Goal: Task Accomplishment & Management: Complete application form

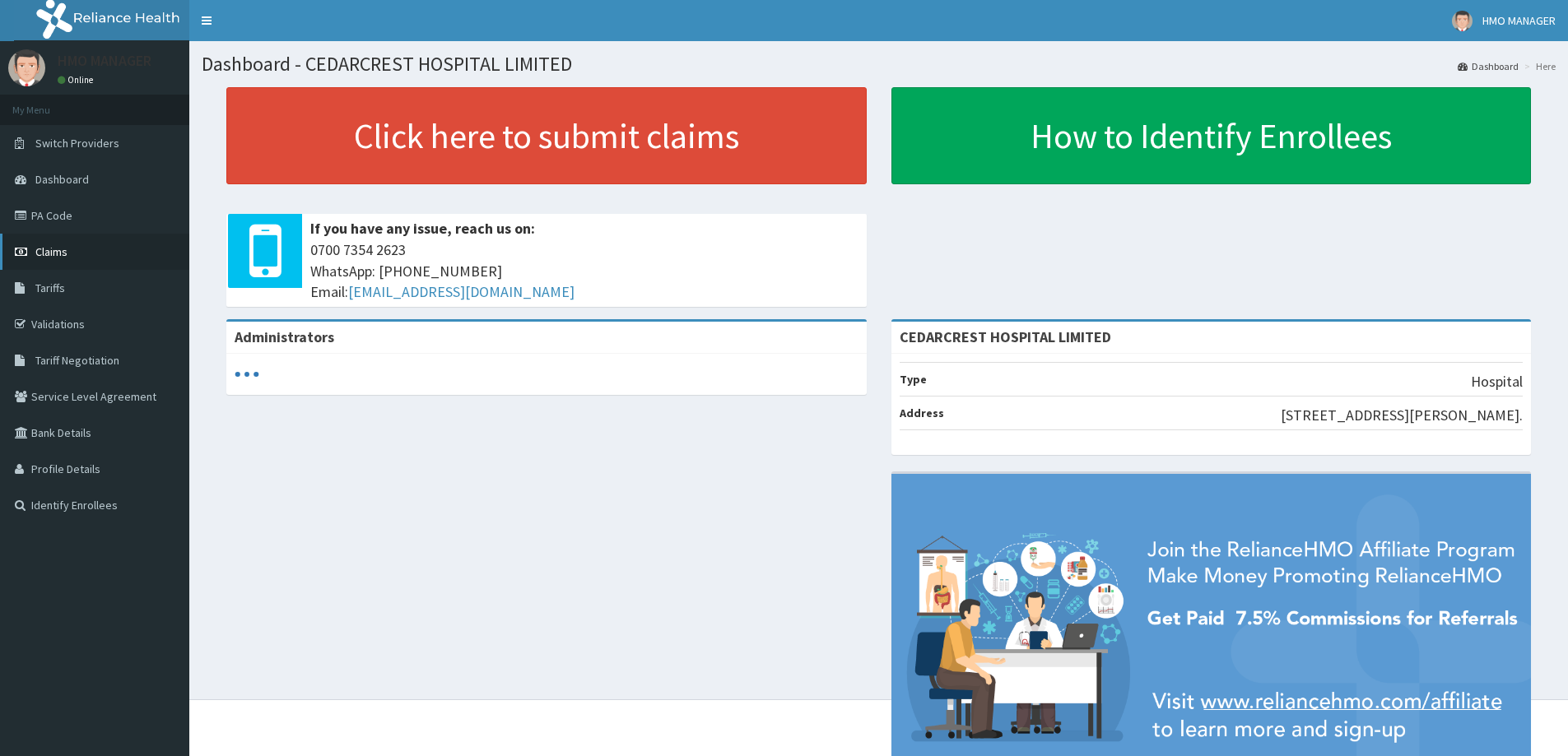
click at [60, 256] on span "Claims" at bounding box center [51, 252] width 32 height 15
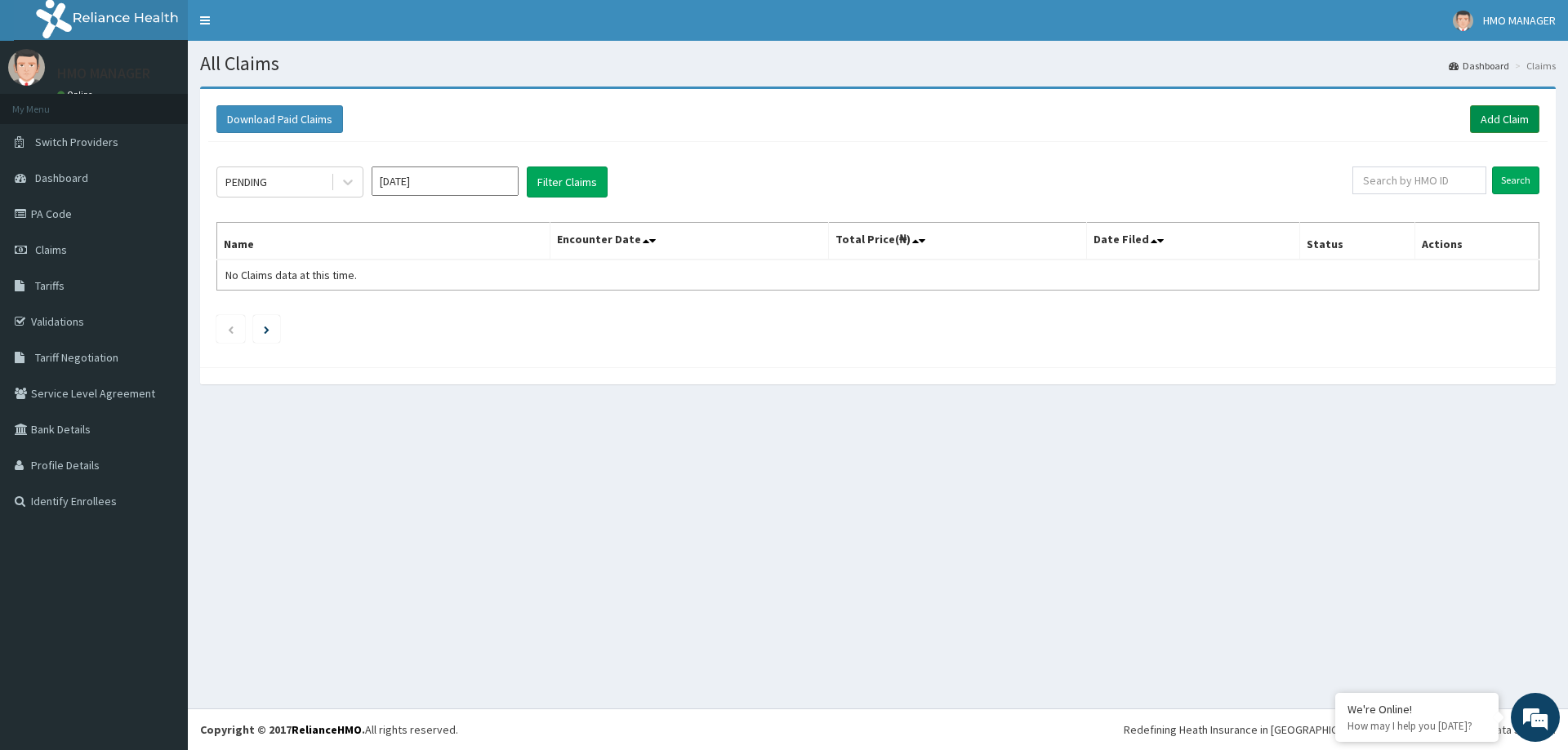
click at [1490, 120] on link "Add Claim" at bounding box center [1504, 119] width 69 height 28
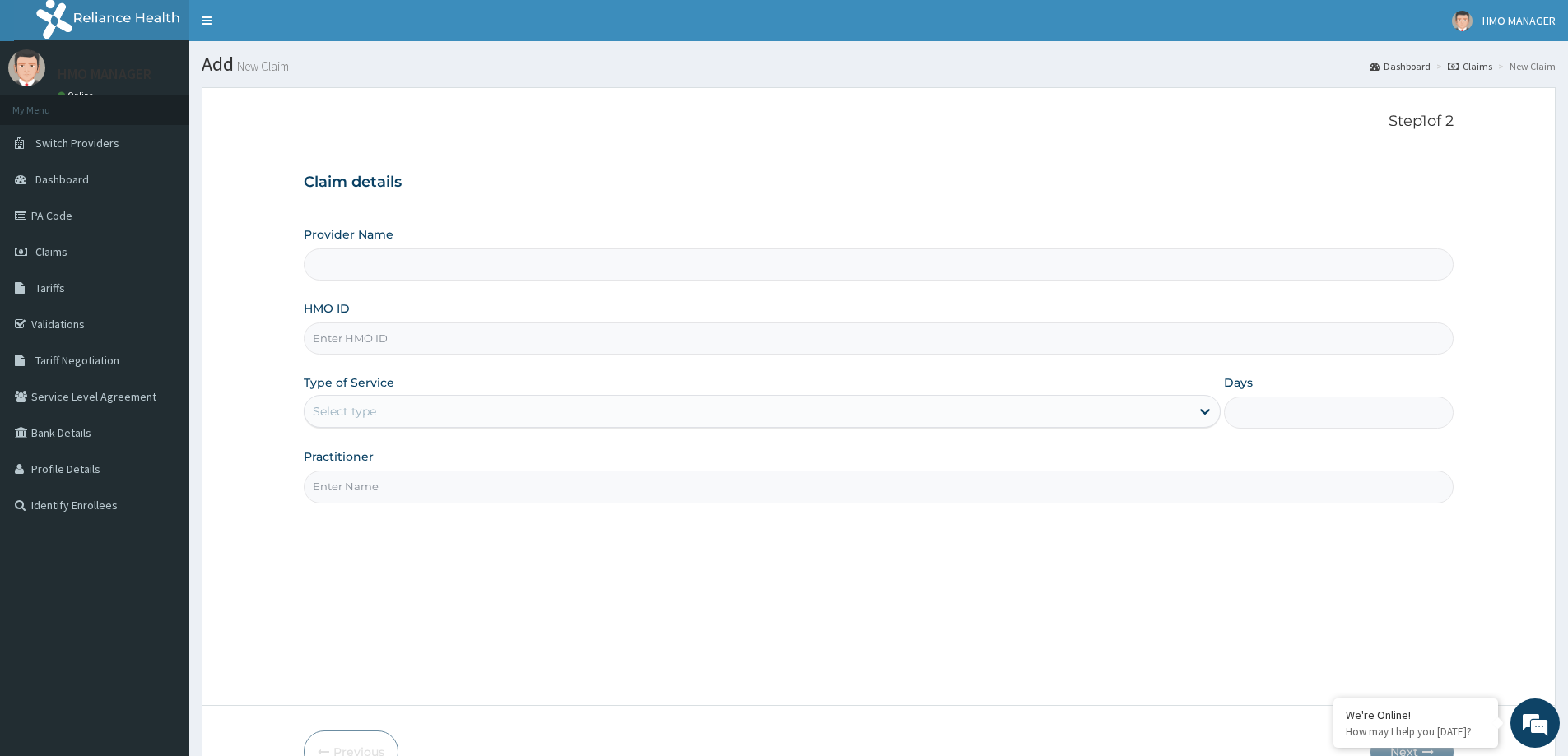
type input "CEDARCREST HOSPITAL LIMITED"
click at [343, 350] on input "HMO ID" at bounding box center [879, 338] width 1150 height 32
paste input "GBI/10061/C"
type input "GBI/10061/C"
click at [359, 416] on div "Select type" at bounding box center [344, 412] width 63 height 16
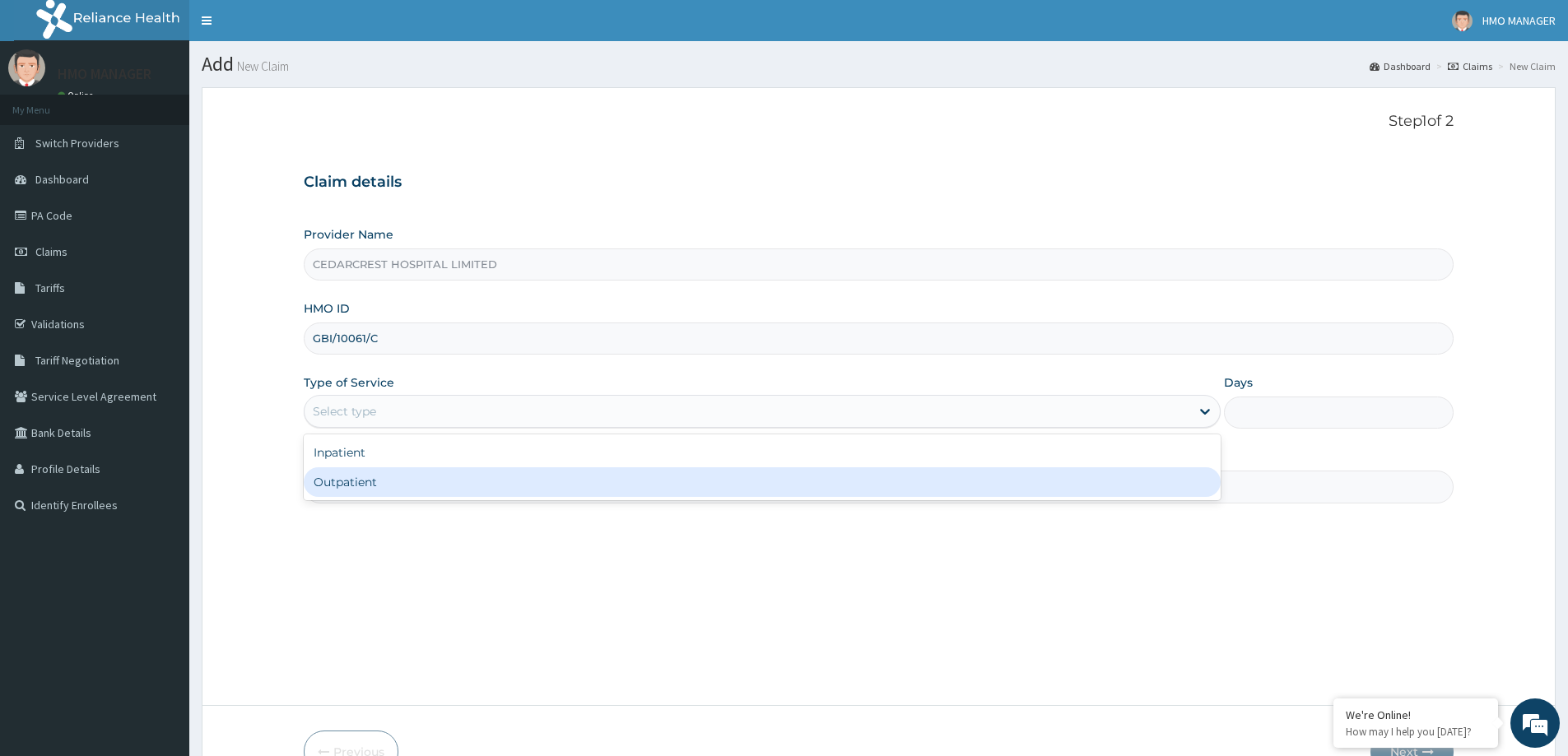
click at [344, 478] on div "Outpatient" at bounding box center [762, 483] width 917 height 30
type input "1"
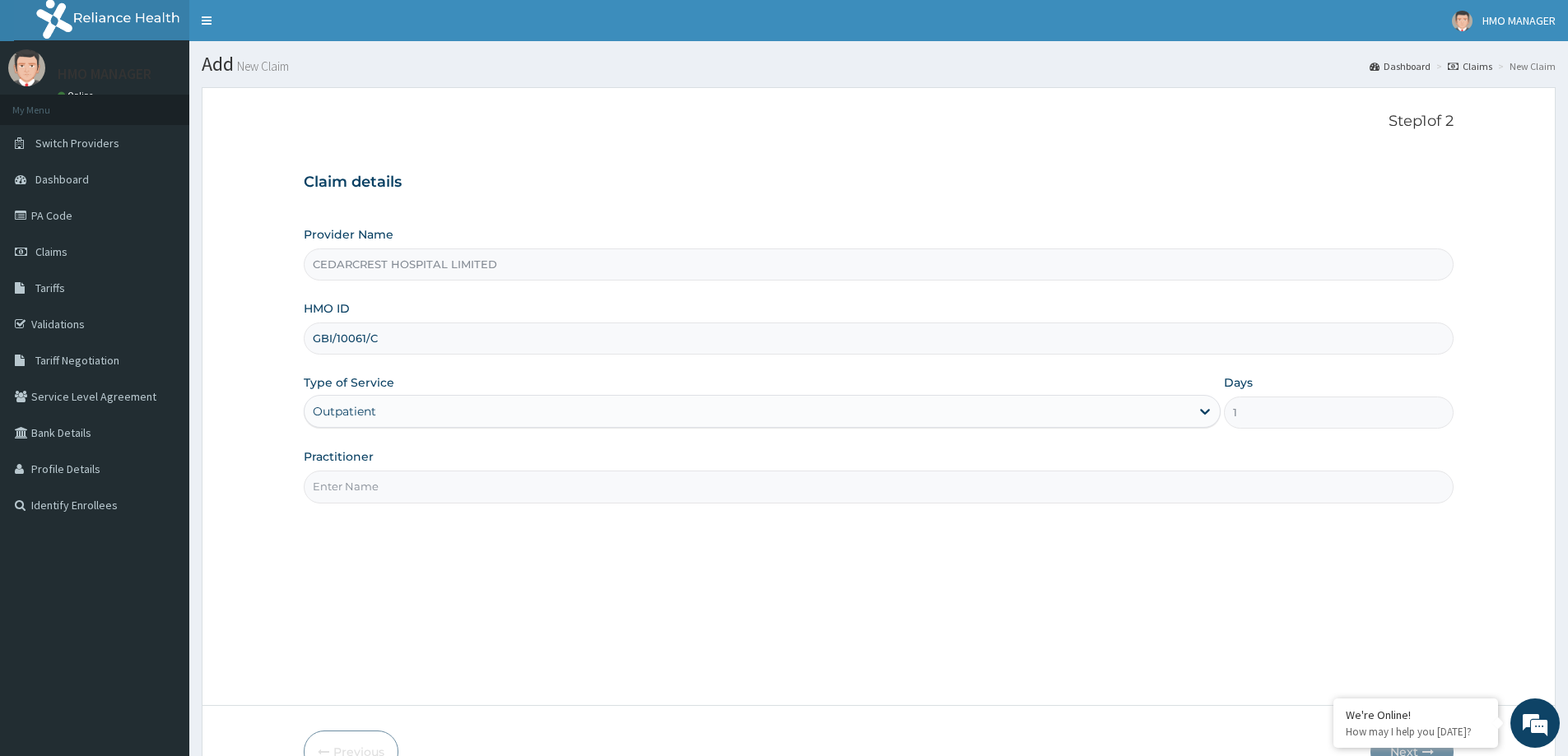
click at [347, 492] on input "Practitioner" at bounding box center [879, 486] width 1150 height 32
paste input "Dr MICHAEL OLOJEDE"
type input "Dr MICHAEL OLOJEDE"
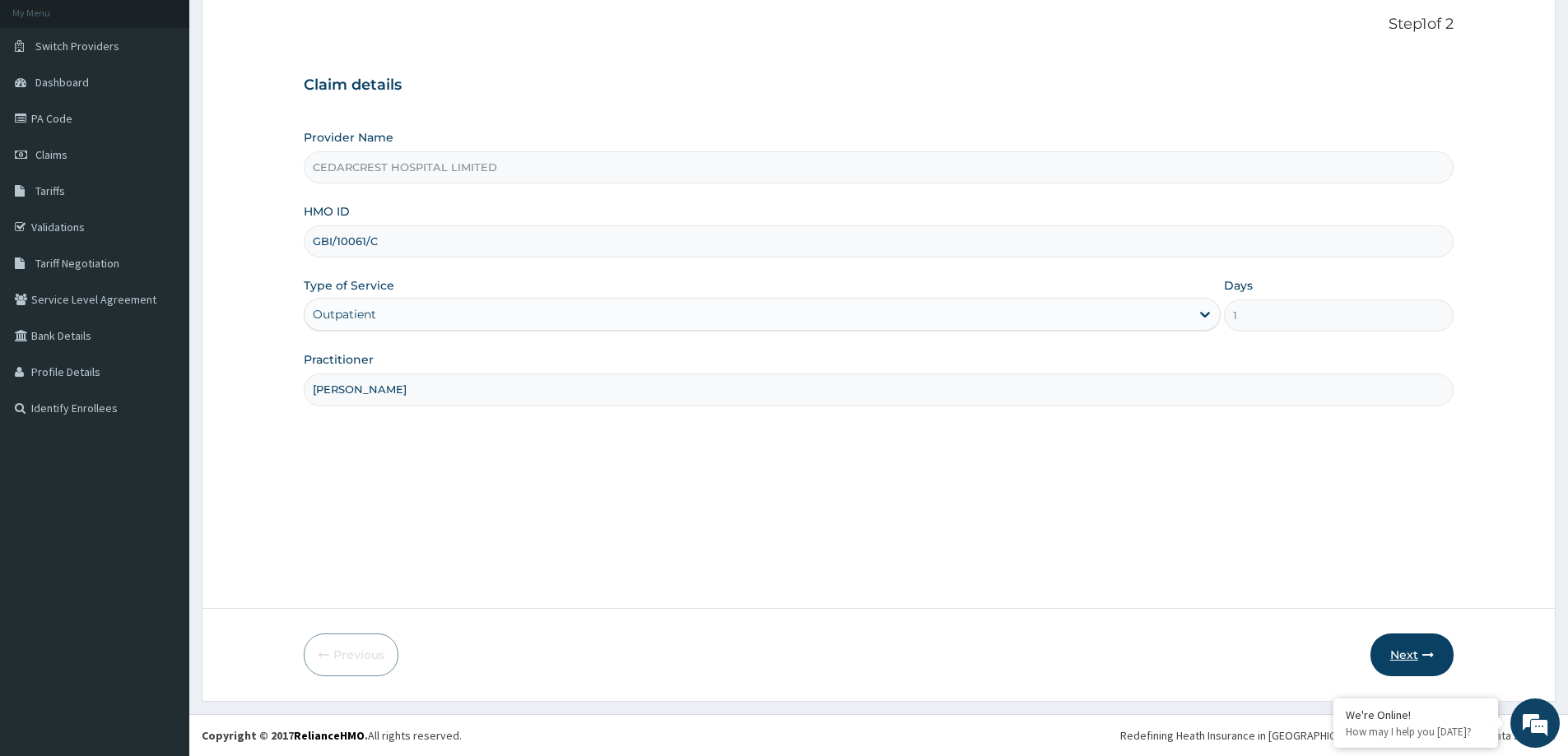
click at [1415, 653] on button "Next" at bounding box center [1412, 655] width 83 height 43
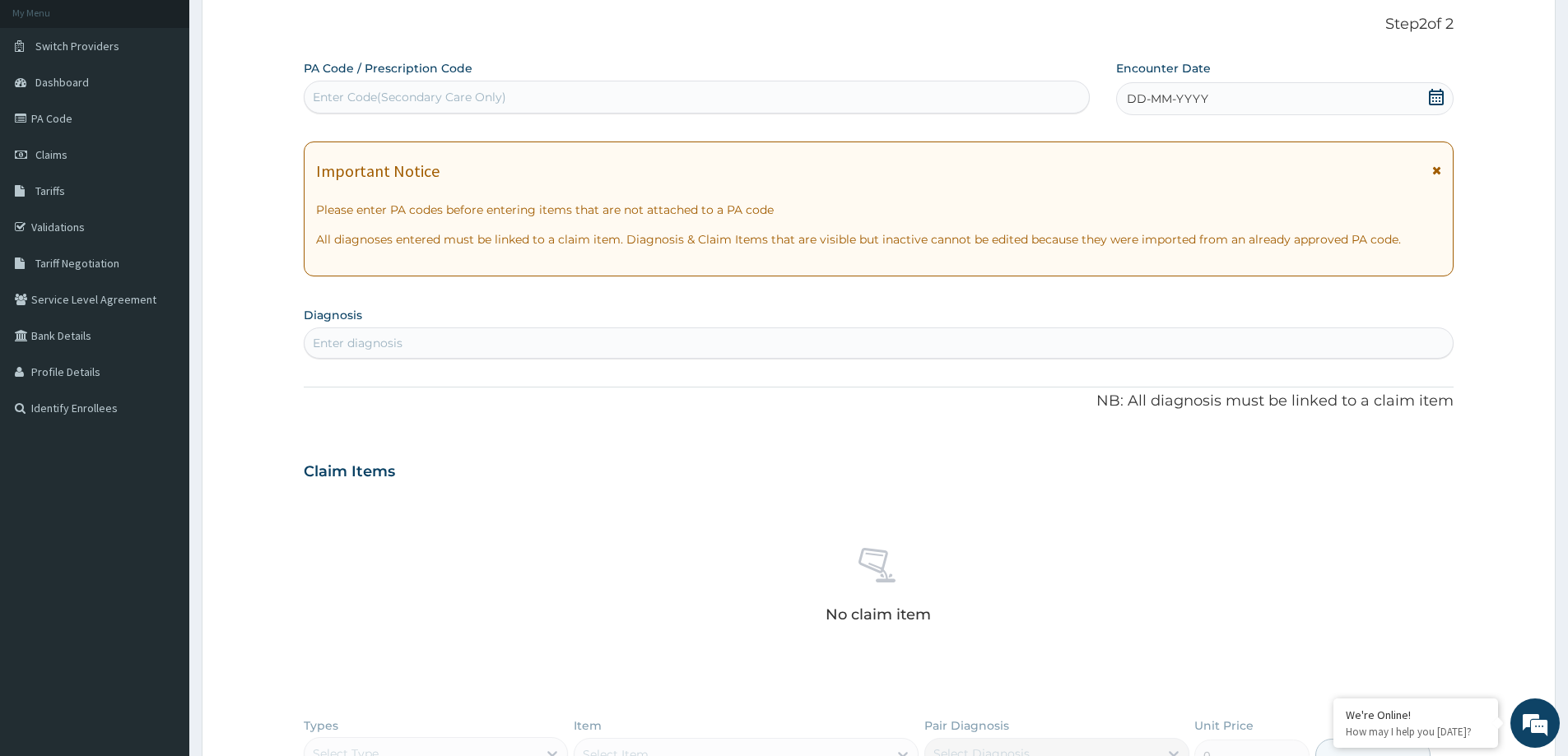
click at [414, 105] on div "Enter Code(Secondary Care Only)" at bounding box center [410, 97] width 194 height 16
paste input "PA/5D6D0F"
type input "PA/5D6D0F"
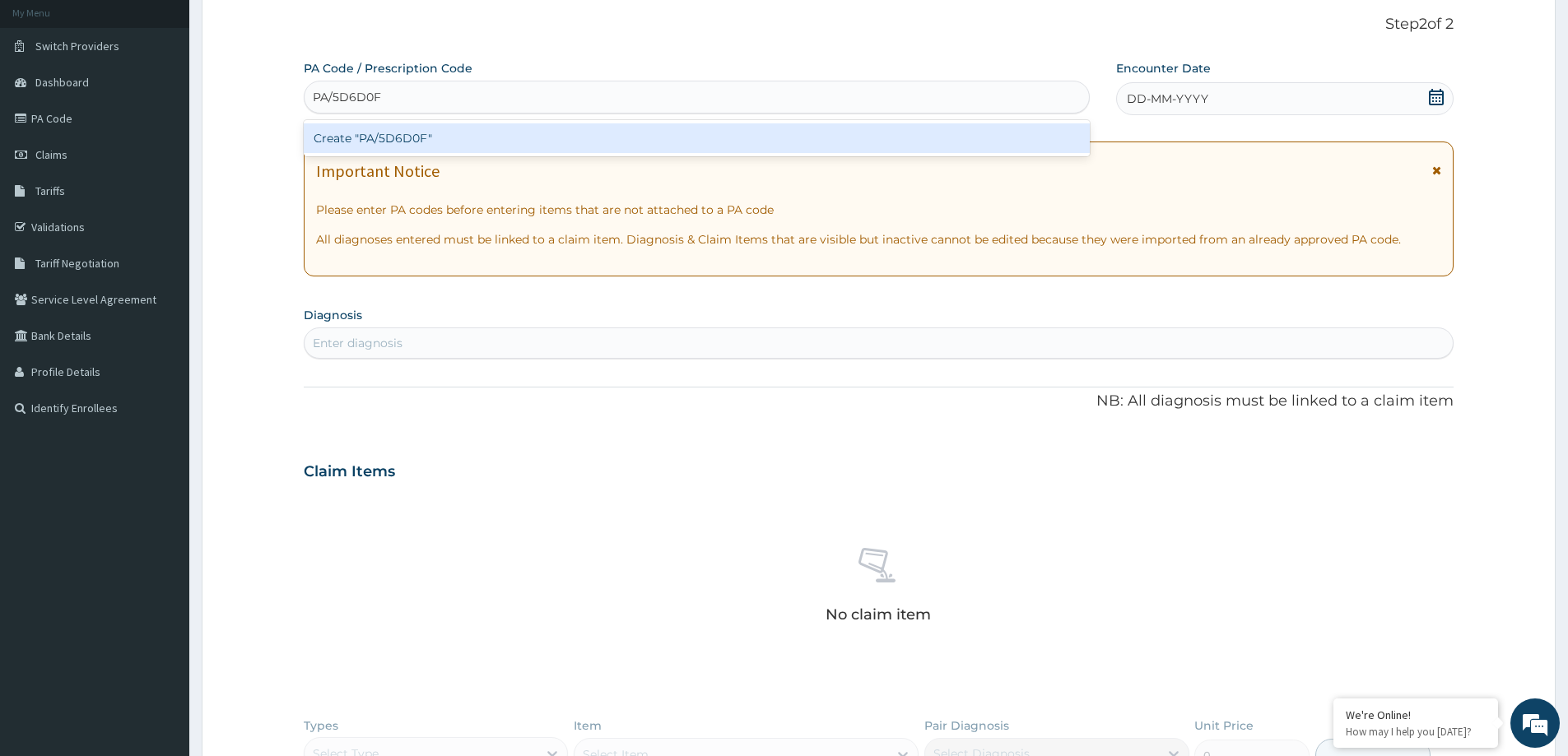
click at [438, 133] on div "Create "PA/5D6D0F"" at bounding box center [697, 138] width 786 height 30
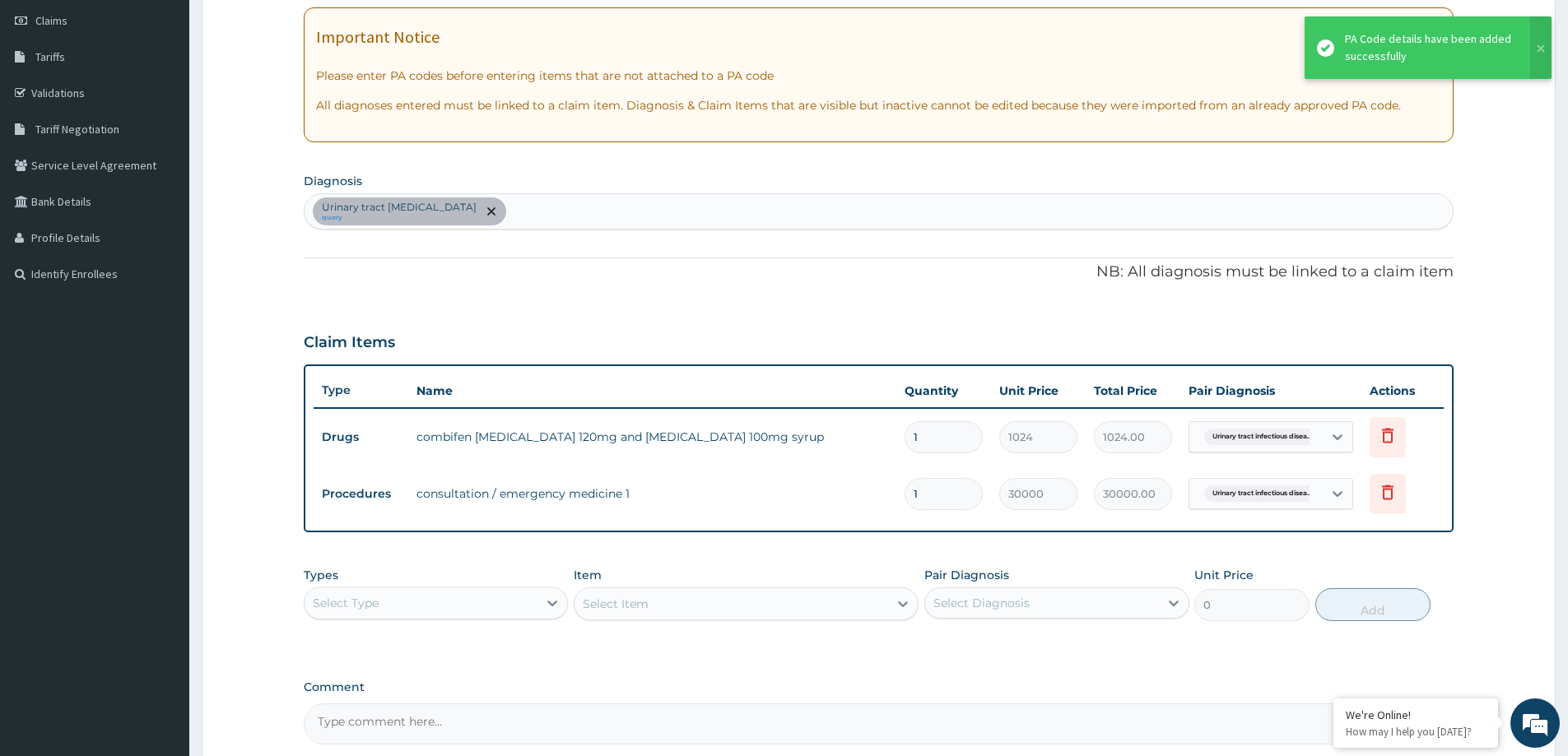
scroll to position [344, 0]
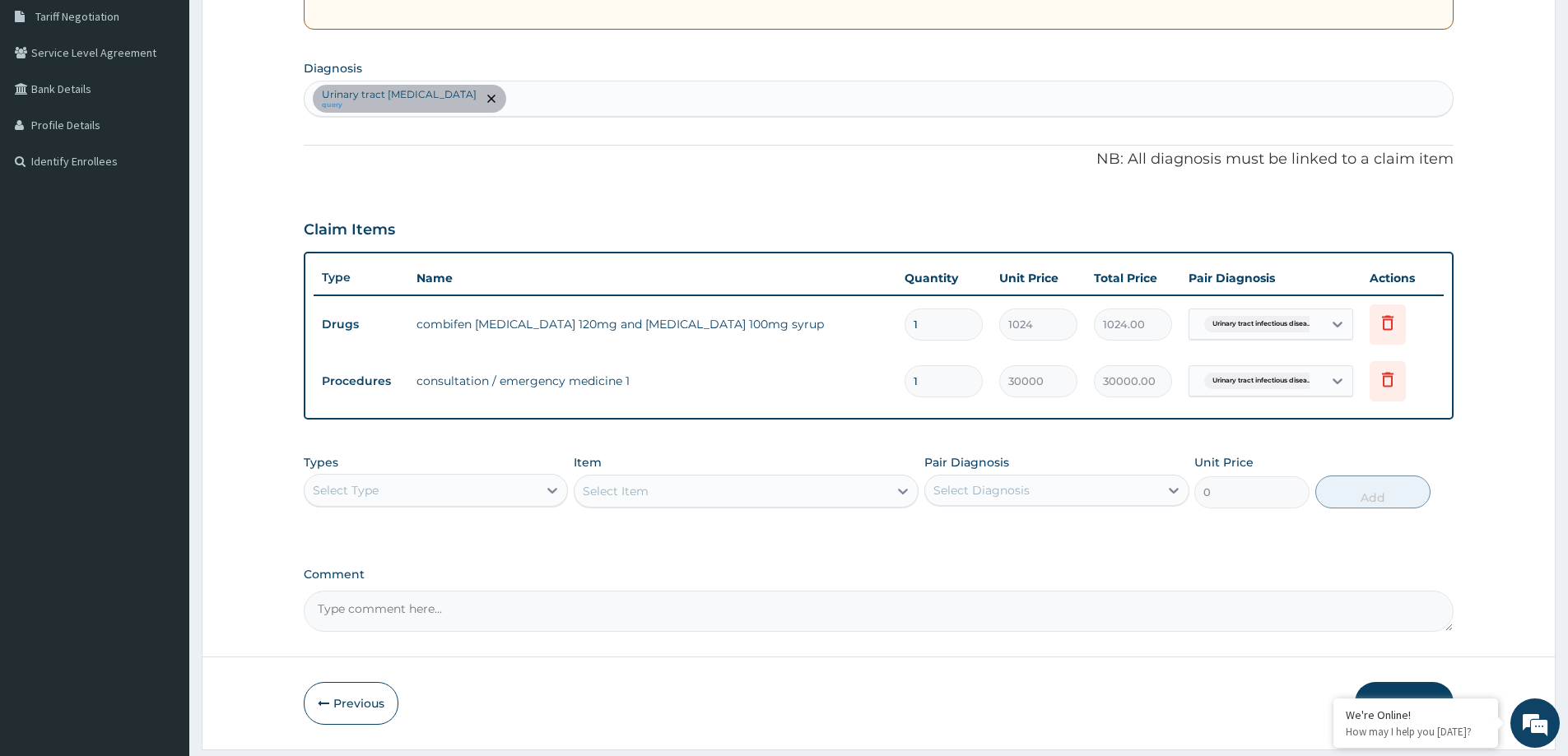
click at [359, 483] on div "Select Type" at bounding box center [346, 490] width 66 height 16
click at [366, 710] on div "Drugs" at bounding box center [436, 709] width 264 height 30
click at [587, 492] on div "Select Item" at bounding box center [746, 491] width 345 height 33
click at [611, 494] on div "Select Item" at bounding box center [615, 491] width 66 height 16
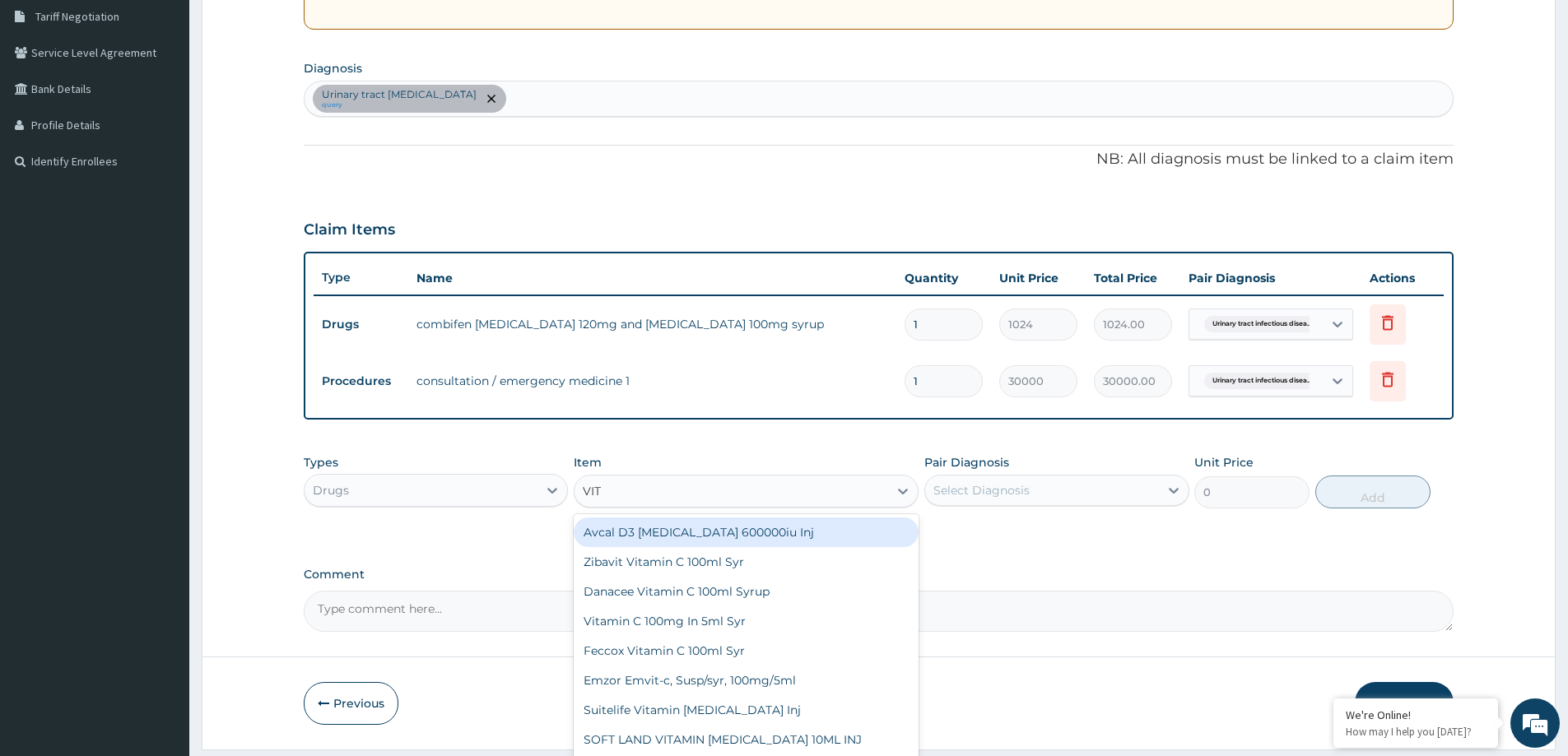
type input "VITA"
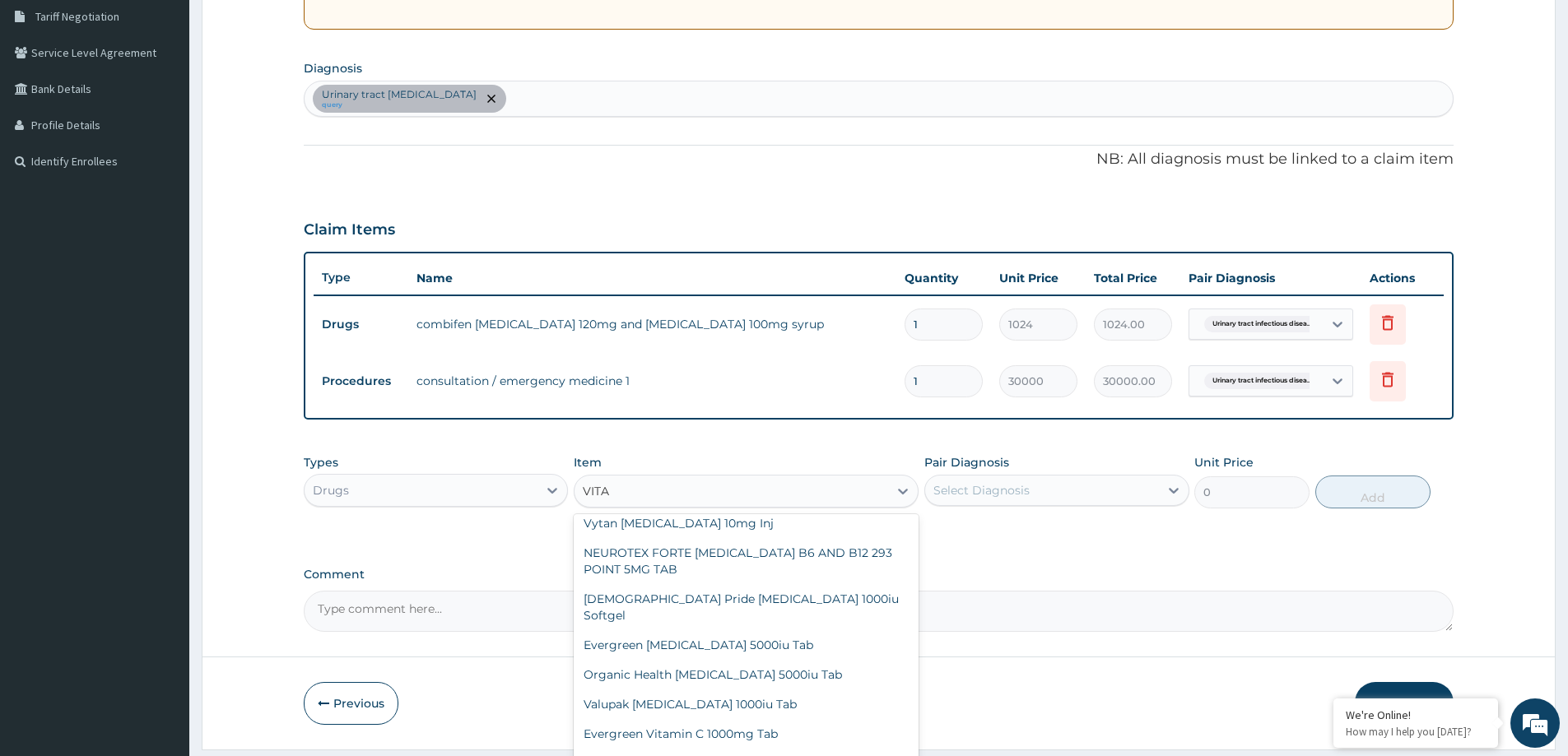
scroll to position [0, 0]
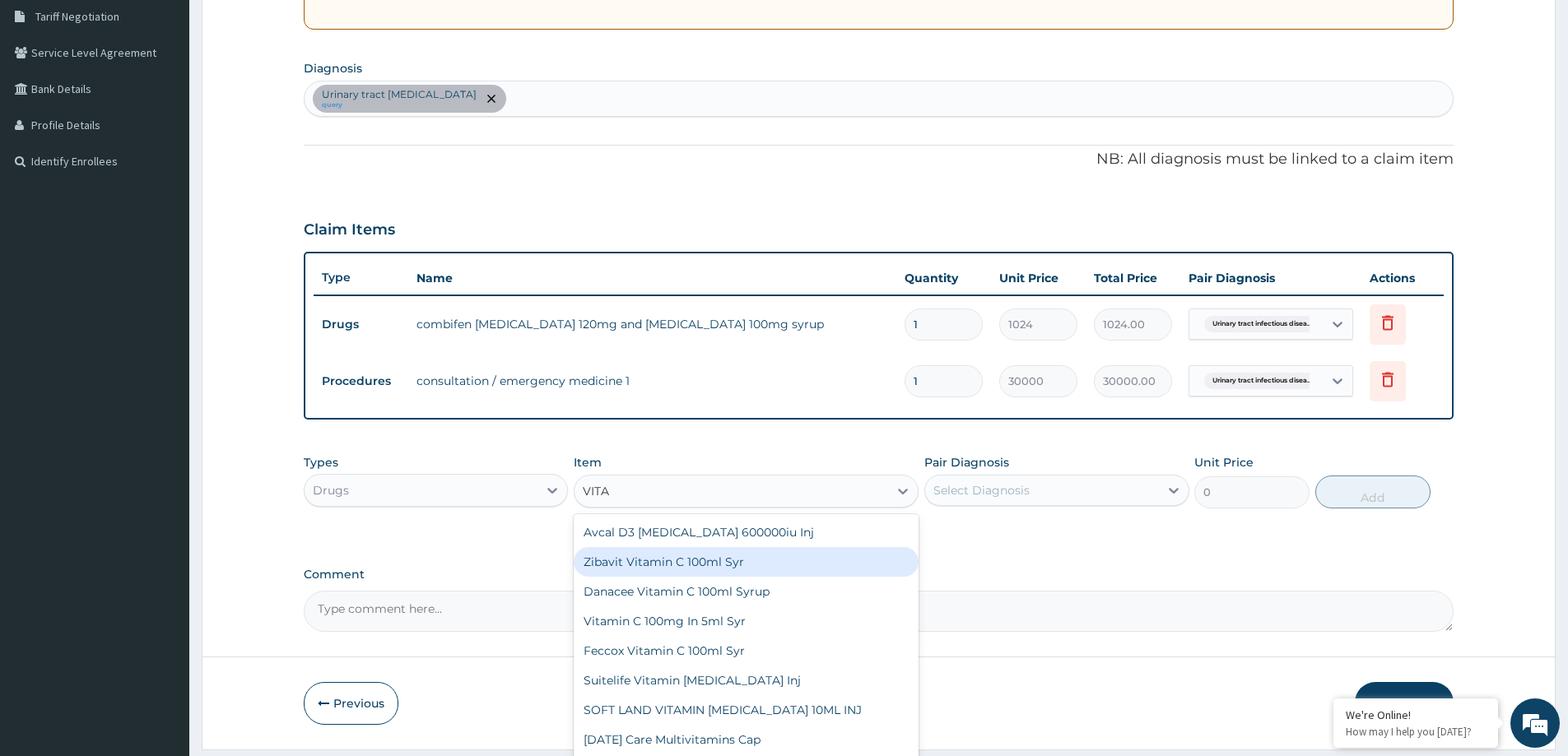
click at [884, 530] on div "Avcal D3 Vitamin D 600000iu Inj" at bounding box center [746, 532] width 345 height 30
type input "3456"
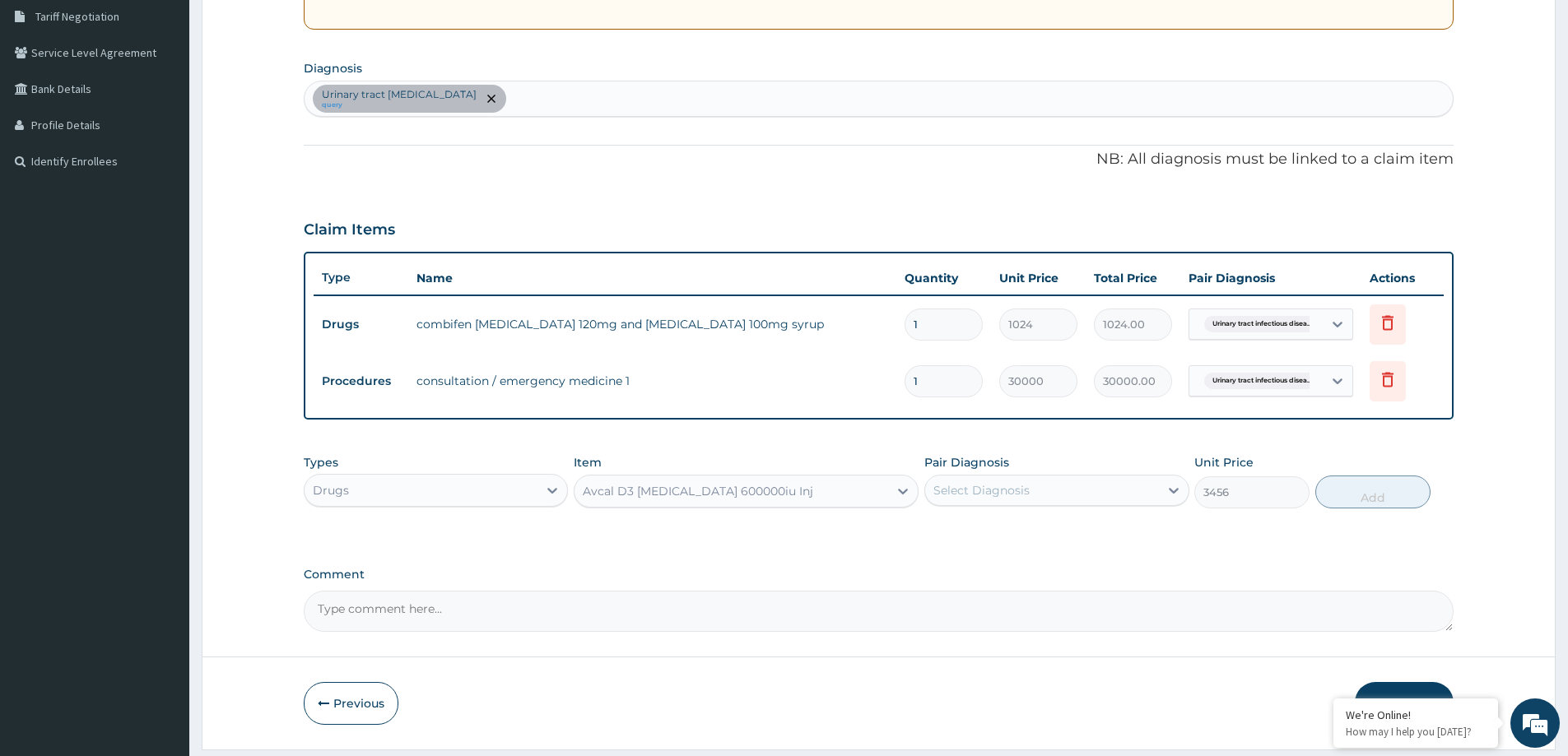
click at [747, 479] on div "Avcal D3 Vitamin D 600000iu Inj" at bounding box center [731, 491] width 314 height 26
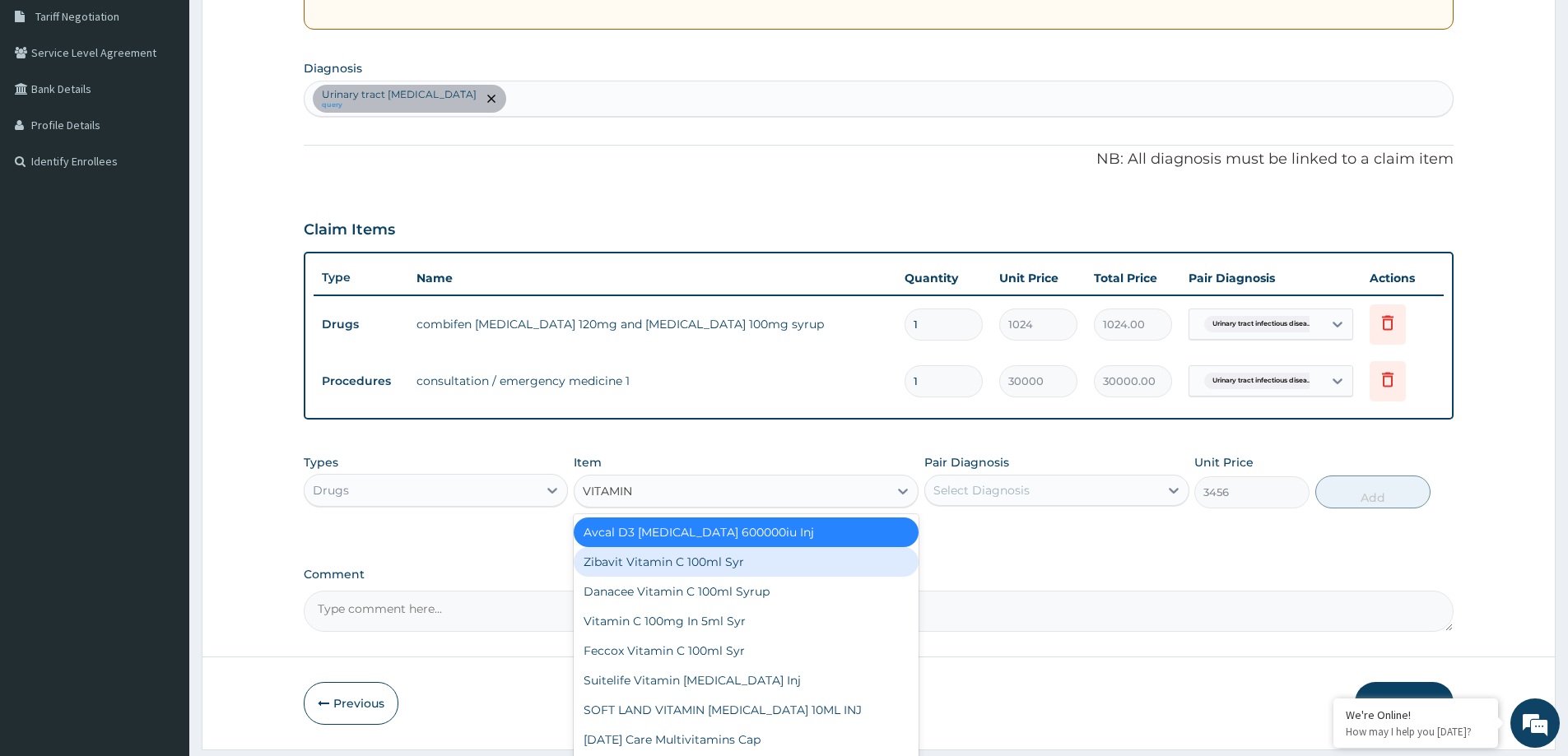
type input "VITAMIN C"
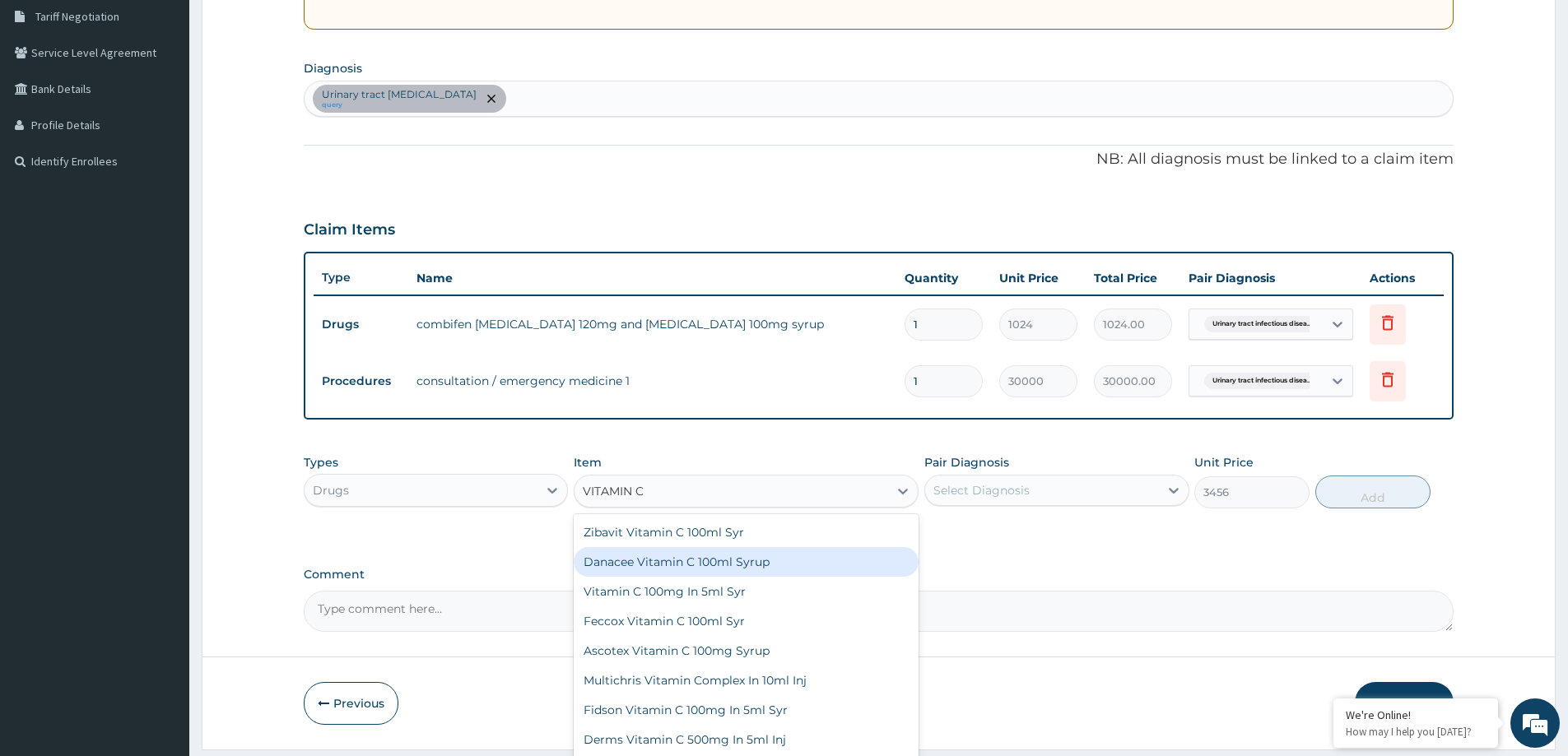
click at [866, 536] on div "Zibavit Vitamin C 100ml Syr" at bounding box center [746, 532] width 345 height 30
type input "1502"
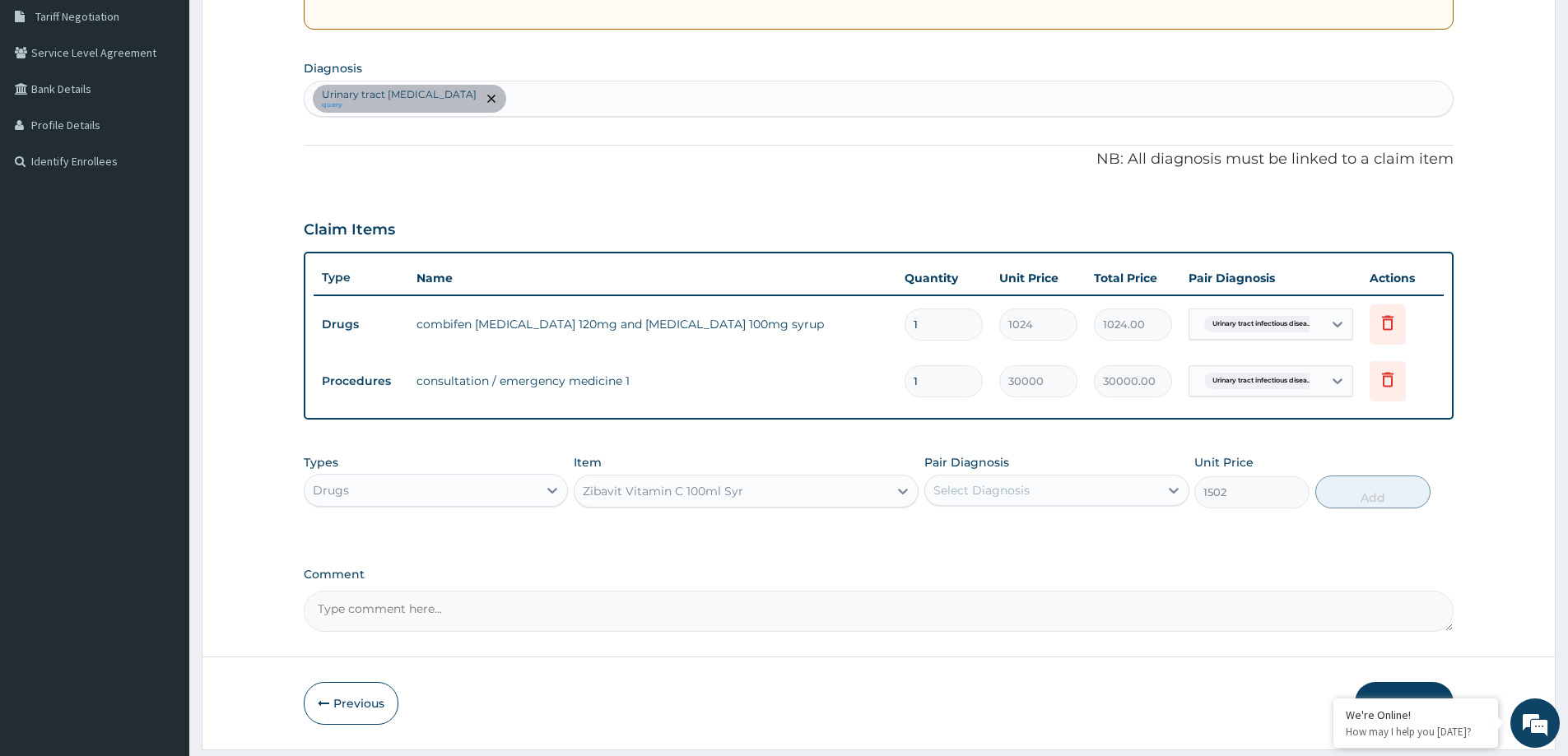
click at [864, 512] on div "Types Drugs Item option Zibavit Vitamin C 100ml Syr, selected. Select is focuse…" at bounding box center [879, 482] width 1150 height 71
click at [1032, 495] on div "Select Diagnosis" at bounding box center [1041, 490] width 233 height 26
click at [1007, 530] on label "Urinary tract infectious disease" at bounding box center [1041, 530] width 180 height 16
checkbox input "true"
drag, startPoint x: 1352, startPoint y: 477, endPoint x: 481, endPoint y: 123, distance: 940.2
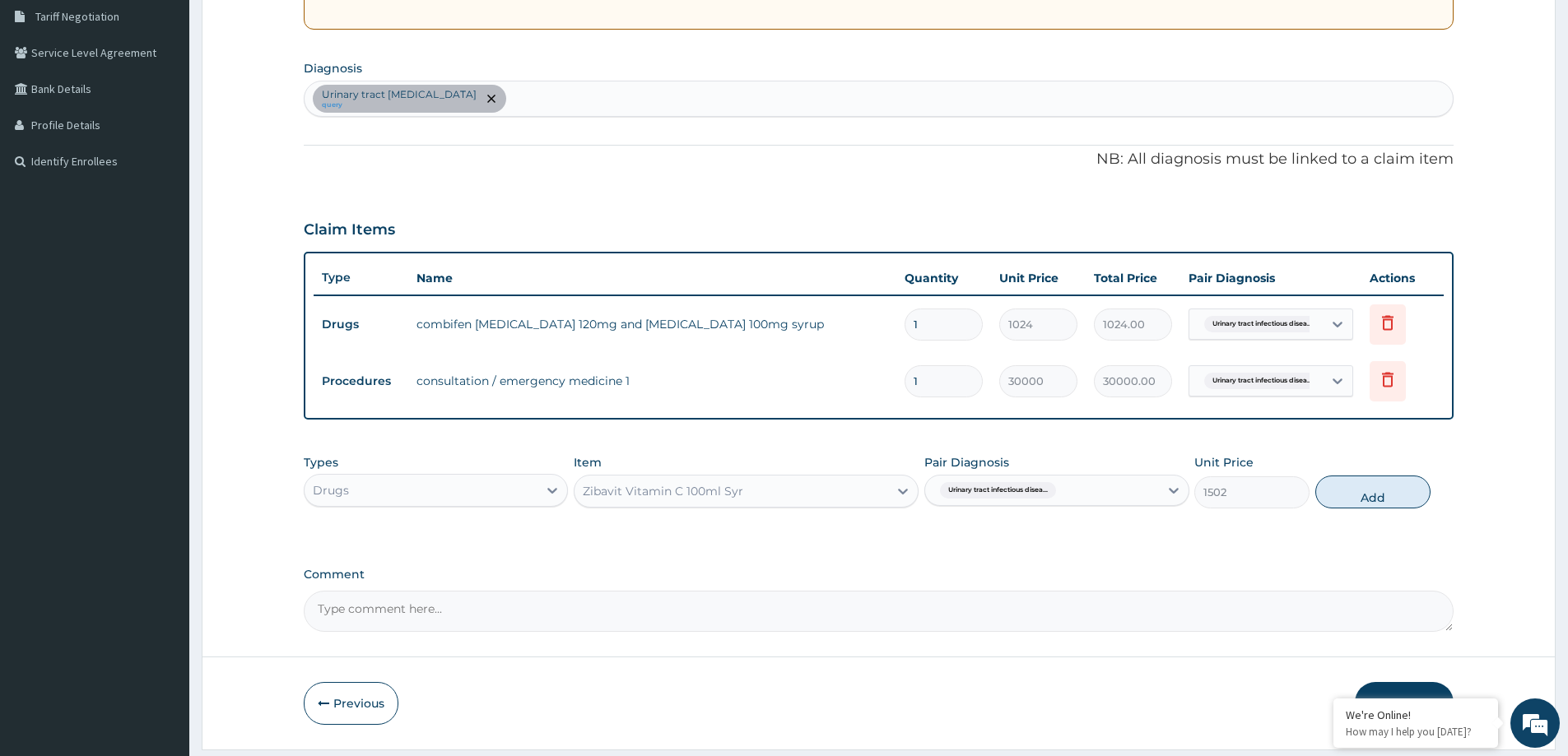
click at [1355, 477] on button "Add" at bounding box center [1374, 492] width 115 height 33
type input "0"
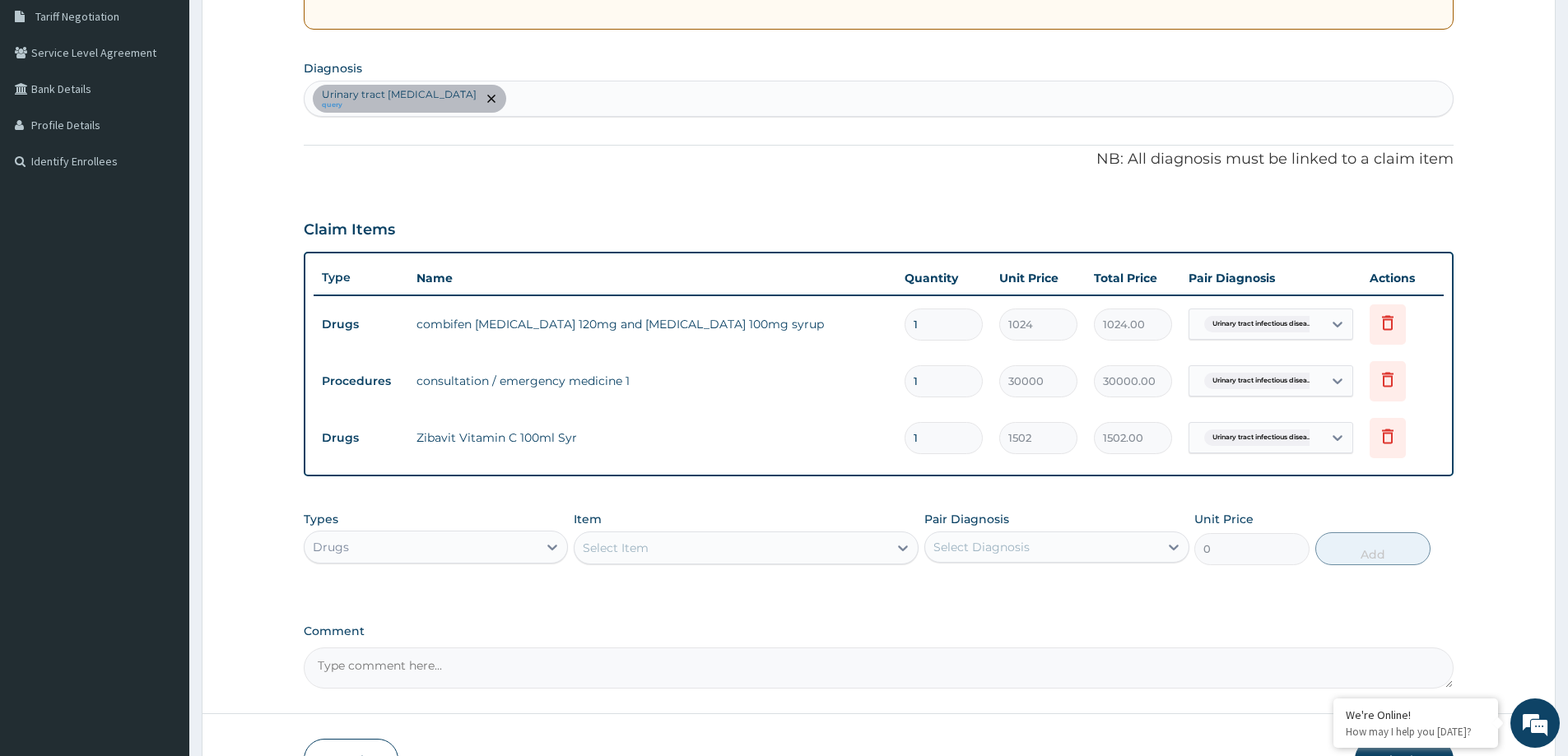
click at [538, 100] on div "Urinary tract infectious disease query" at bounding box center [879, 99] width 1149 height 35
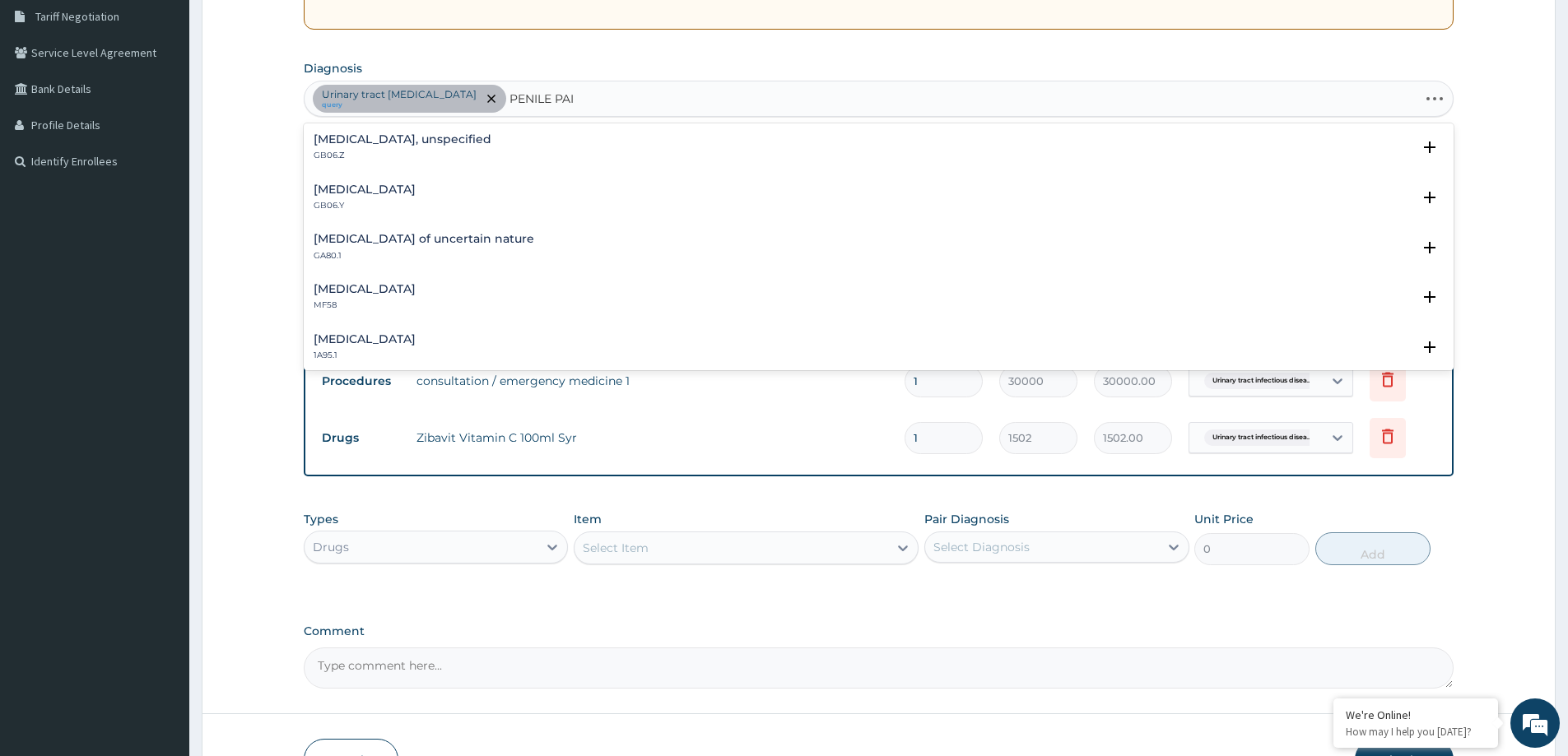
type input "PENILE PAIN"
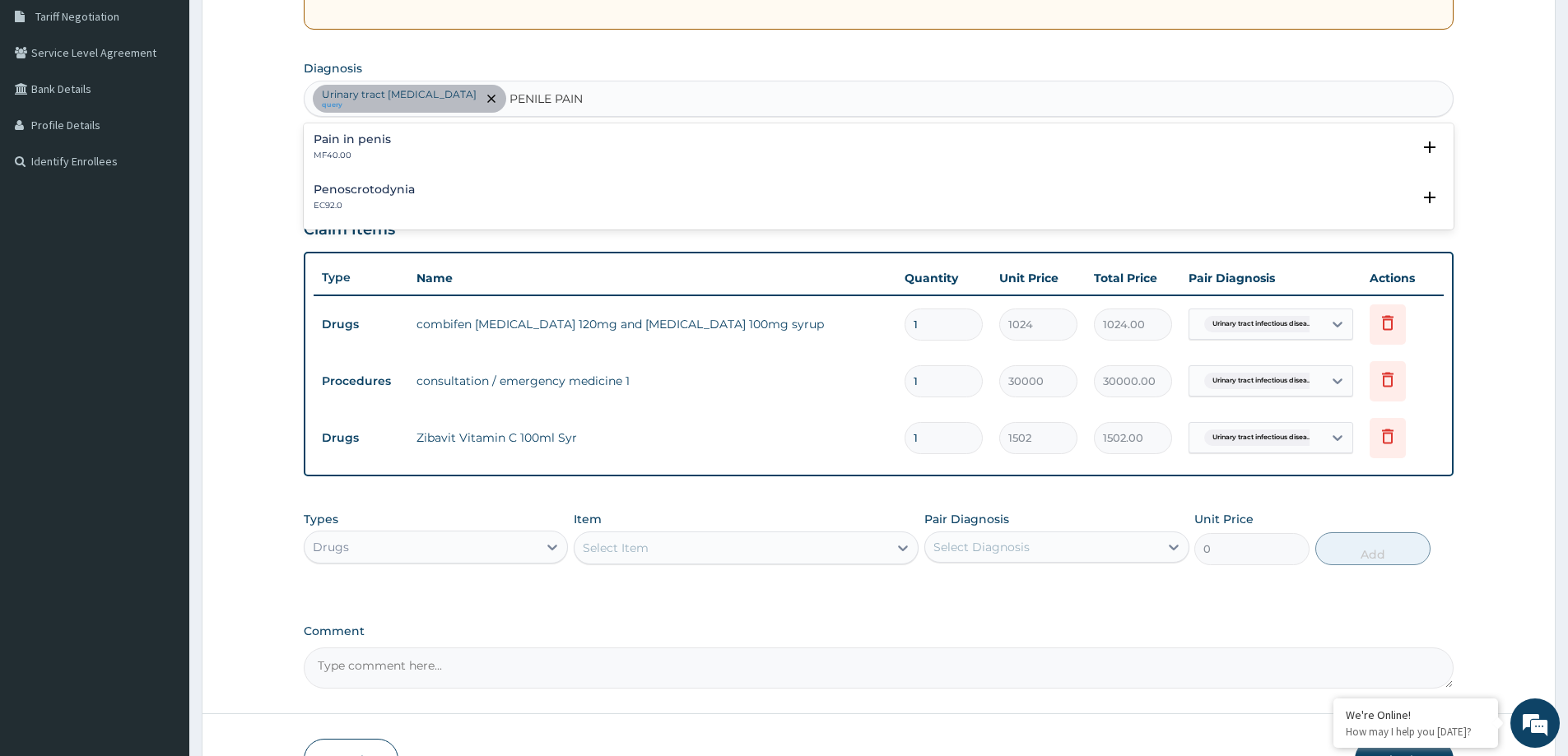
click at [436, 142] on div "Pain in penis MF40.00" at bounding box center [879, 147] width 1130 height 29
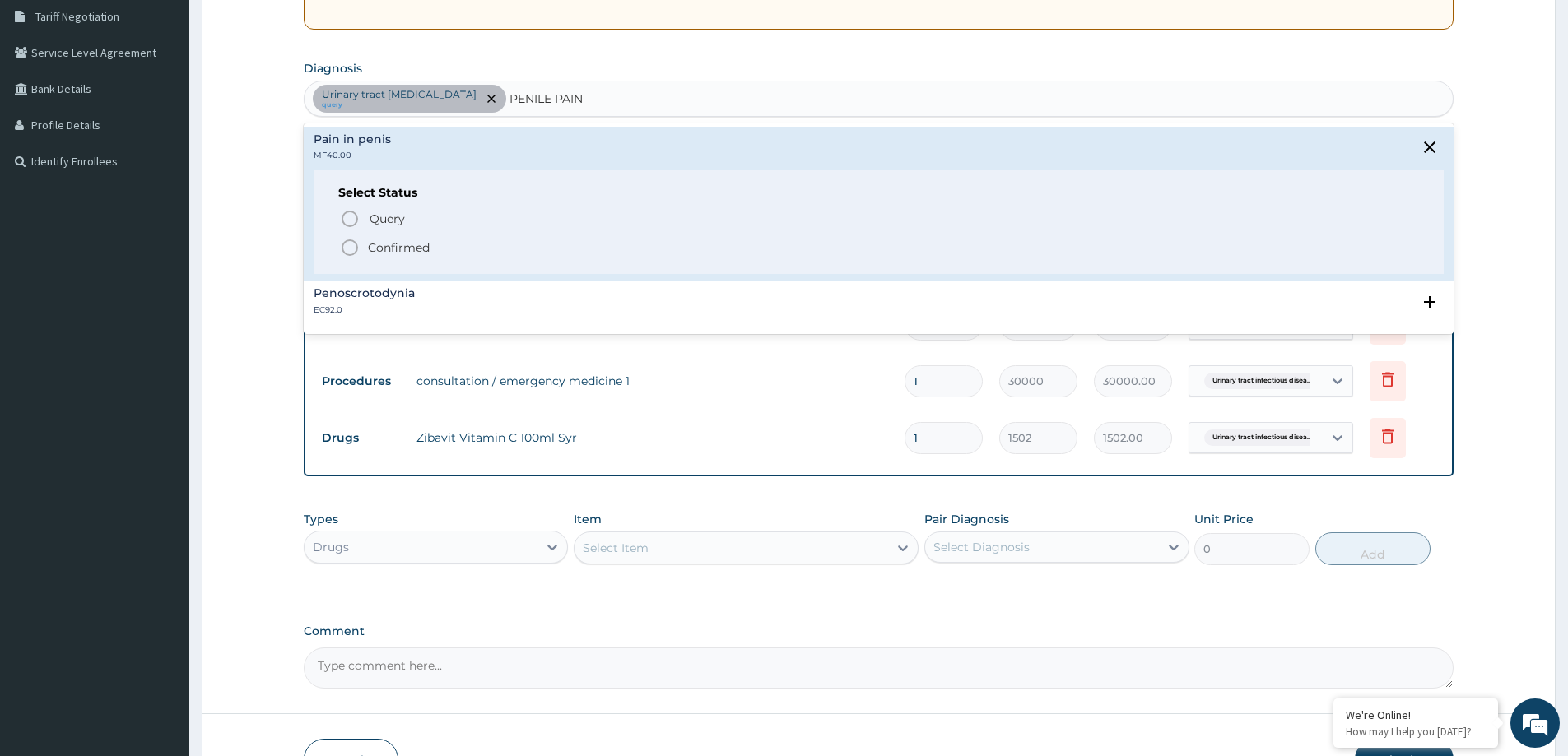
click at [413, 238] on span "Confirmed" at bounding box center [880, 248] width 1079 height 20
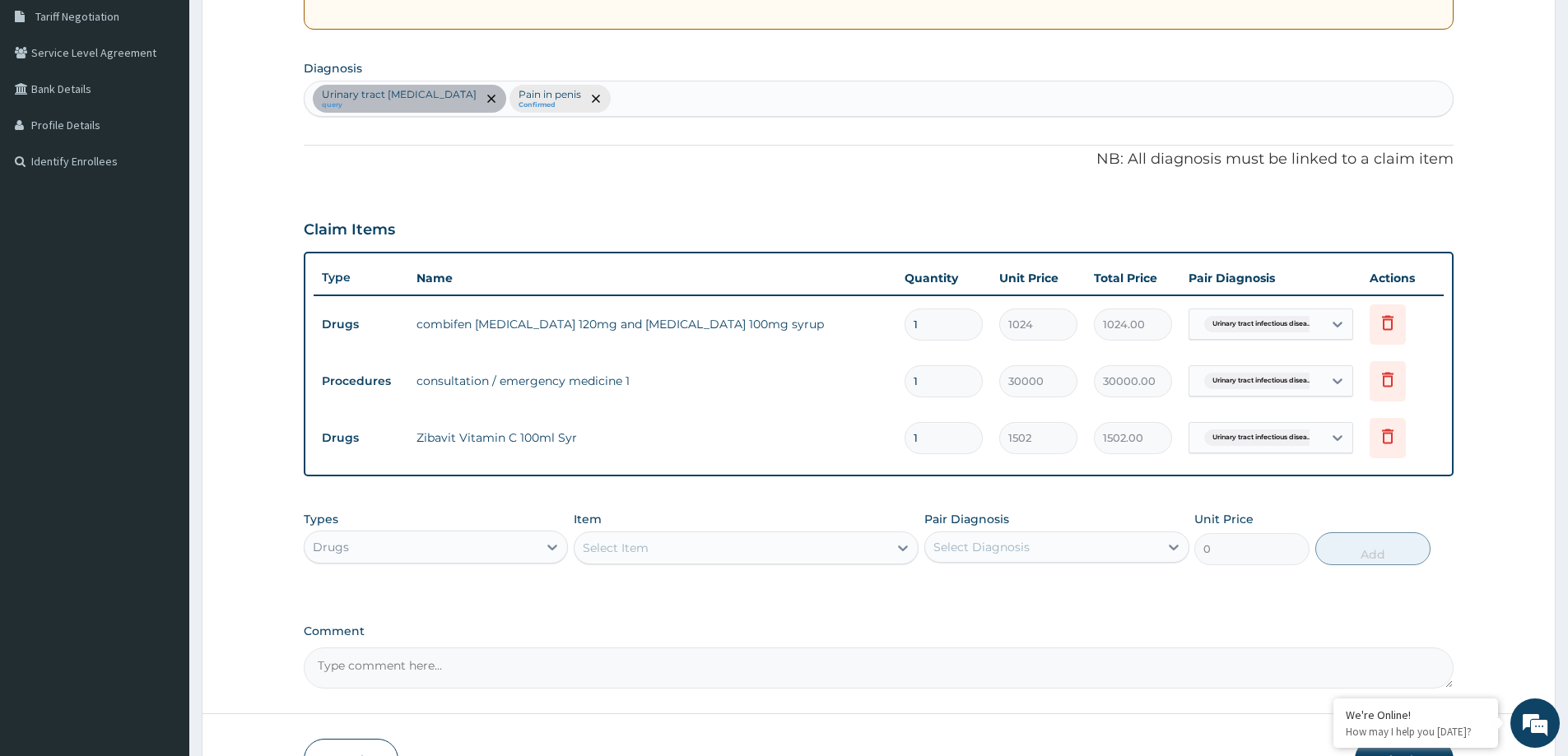
type input "E"
type input "B"
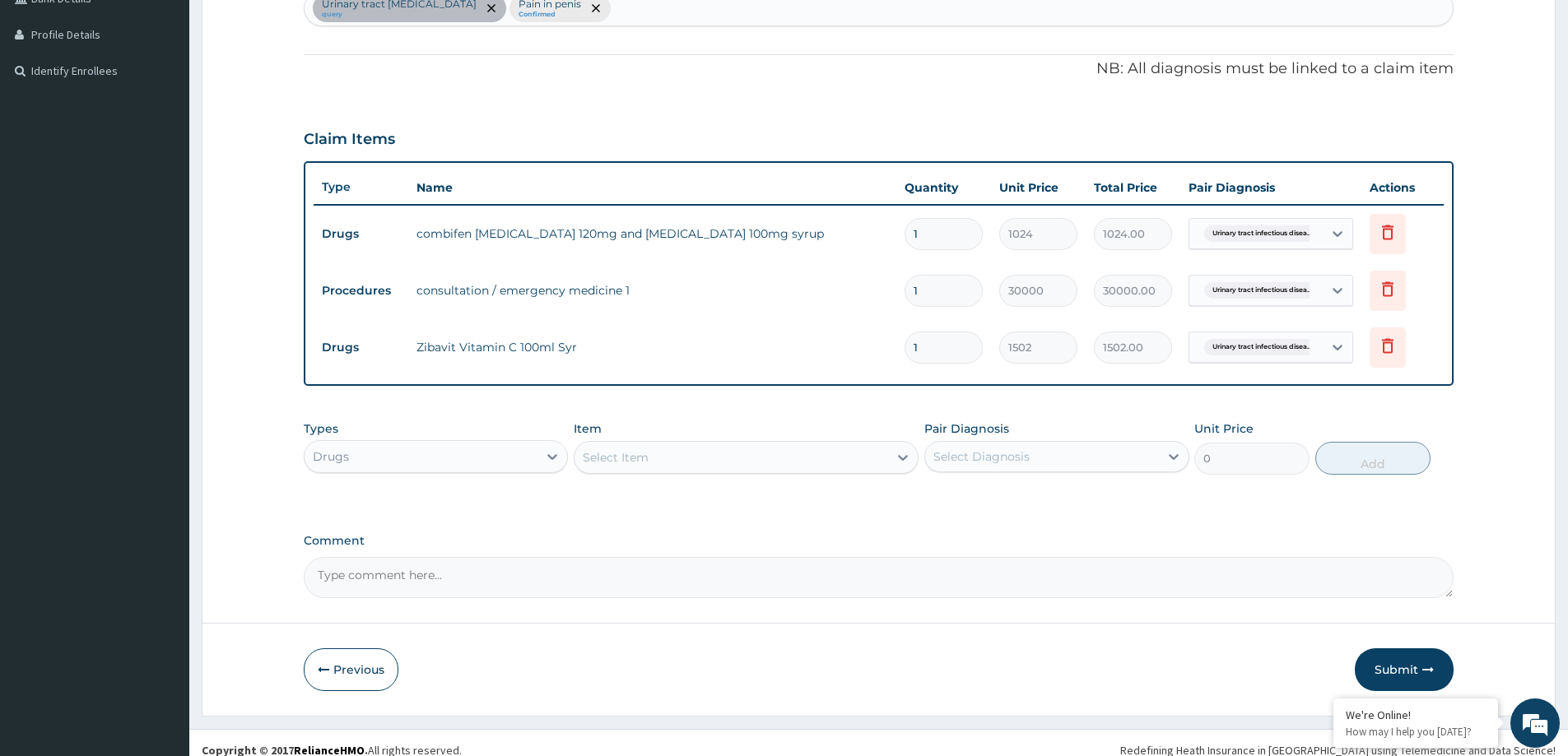
scroll to position [450, 0]
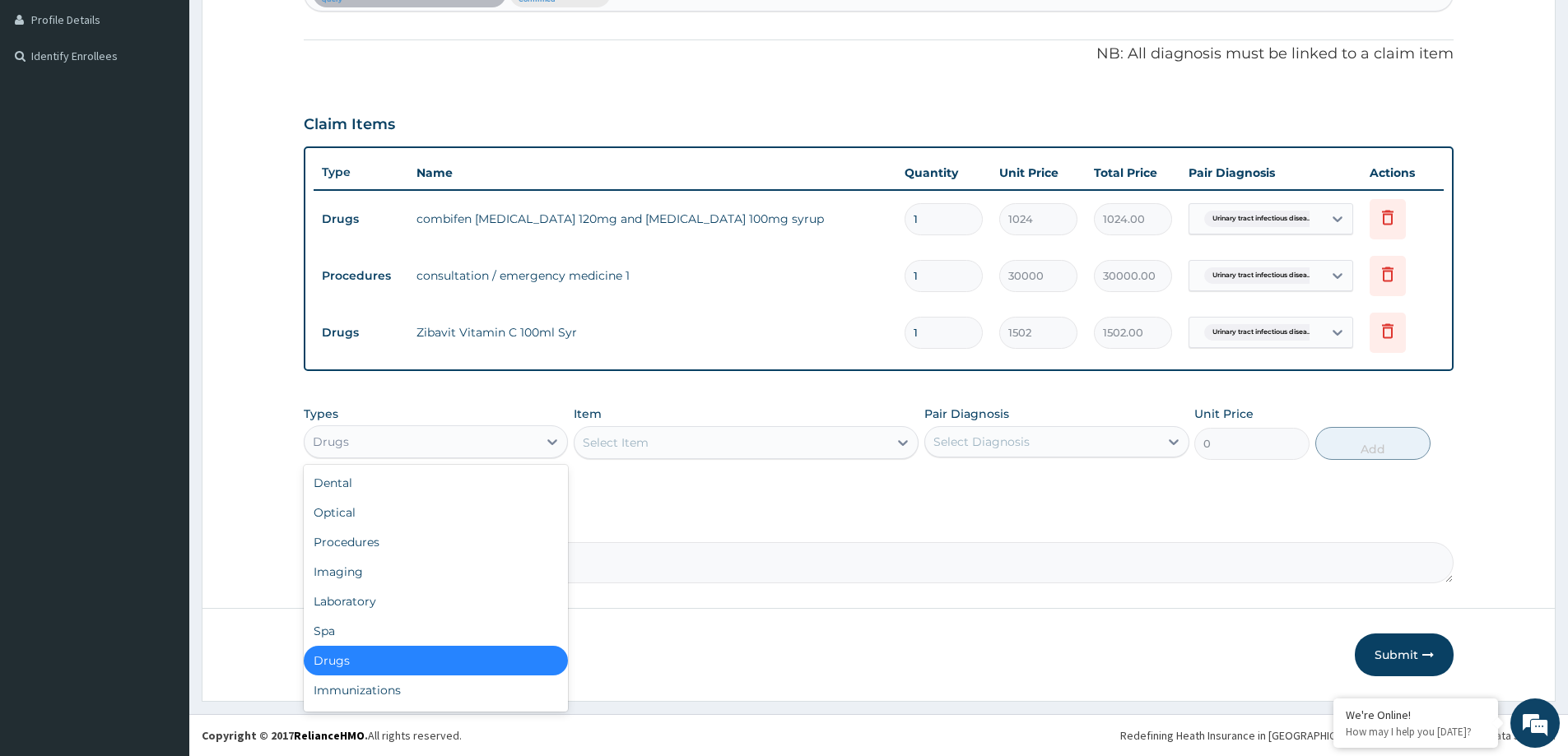
click at [352, 431] on div "Drugs" at bounding box center [421, 442] width 233 height 26
click at [381, 548] on div "Procedures" at bounding box center [436, 542] width 264 height 30
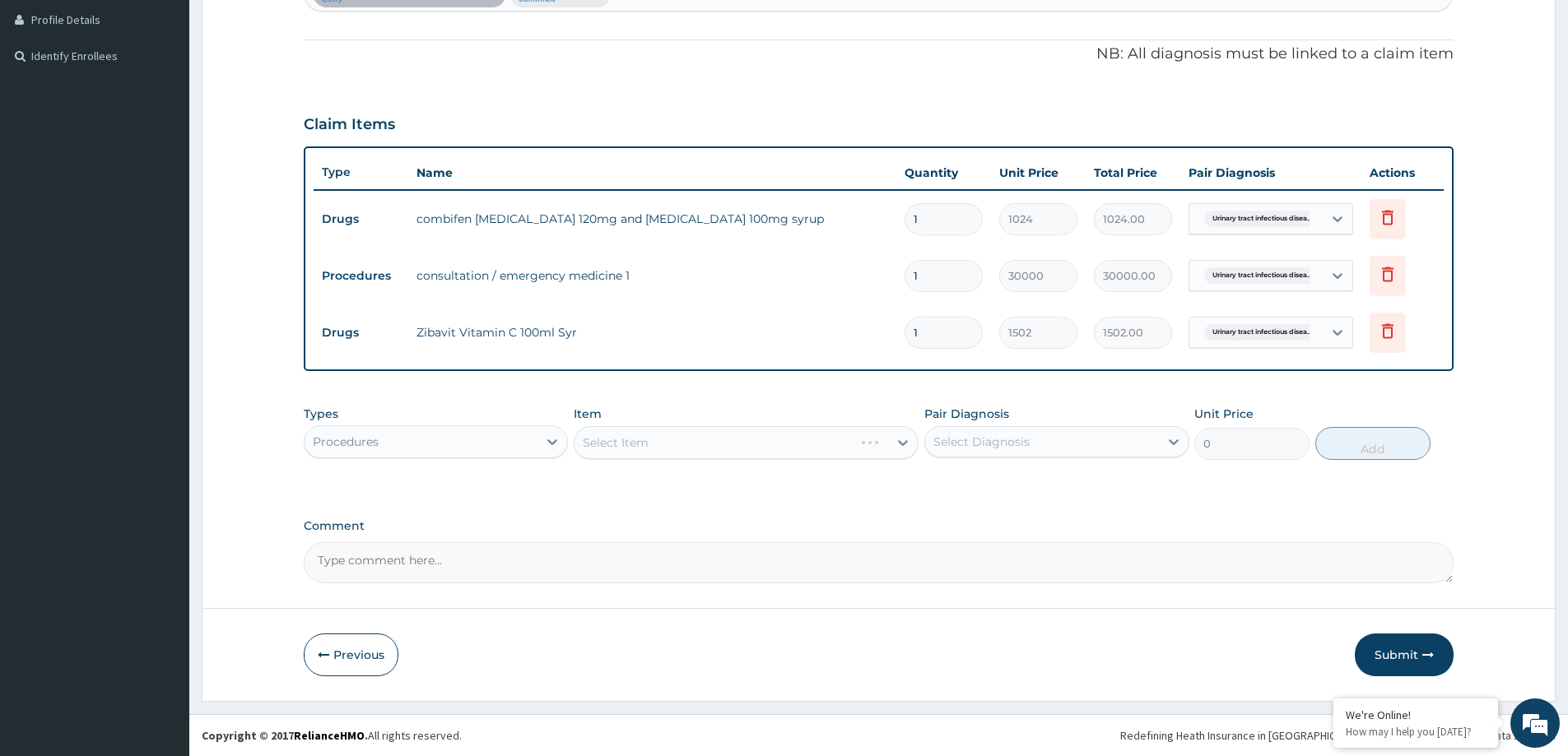
click at [606, 438] on div "Select Item" at bounding box center [746, 443] width 345 height 33
click at [624, 436] on div "Select Item" at bounding box center [746, 443] width 345 height 33
click at [608, 446] on div "Select Item" at bounding box center [615, 443] width 66 height 16
type input "GENERAL"
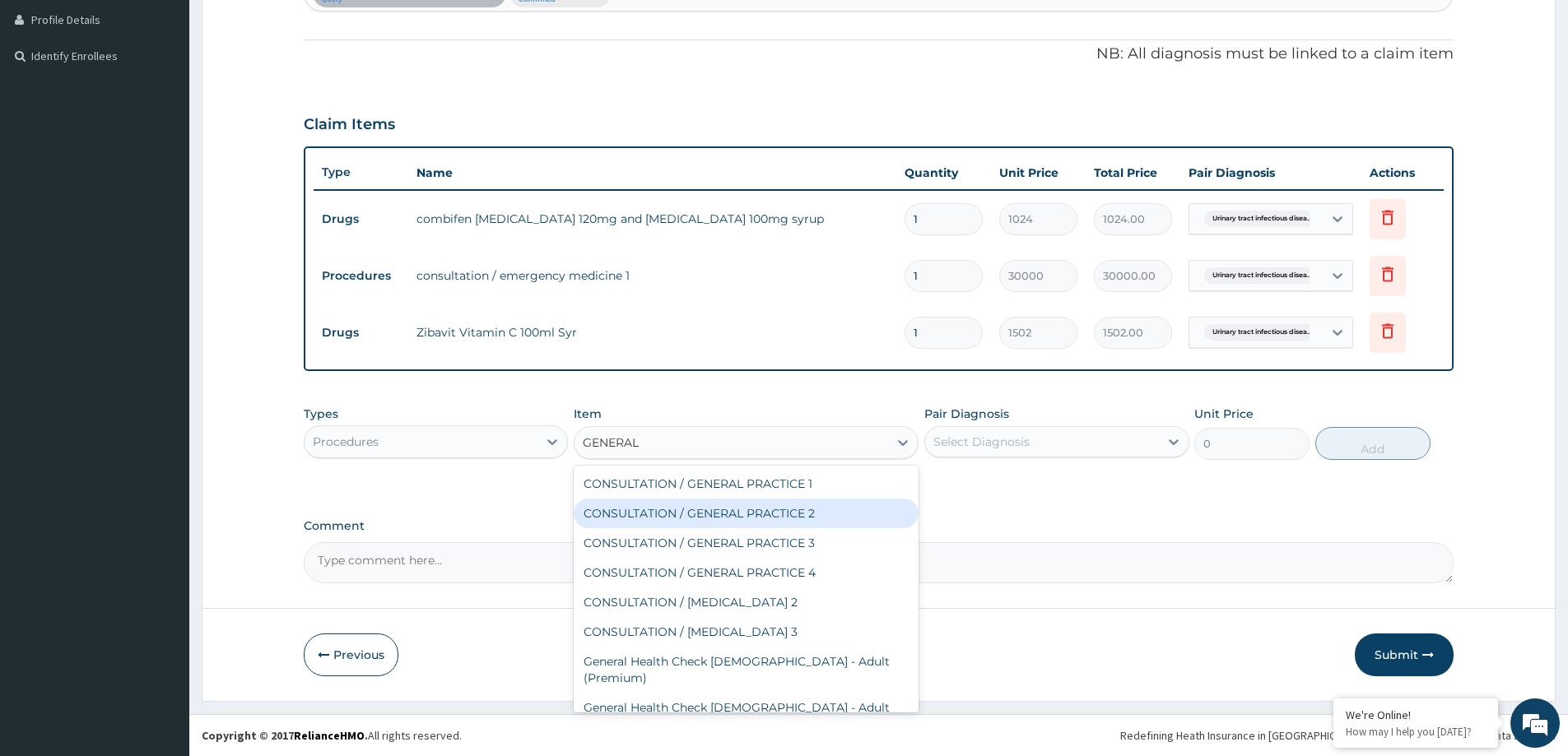
click at [704, 510] on div "CONSULTATION / GENERAL PRACTICE 2" at bounding box center [746, 513] width 345 height 30
type input "8400"
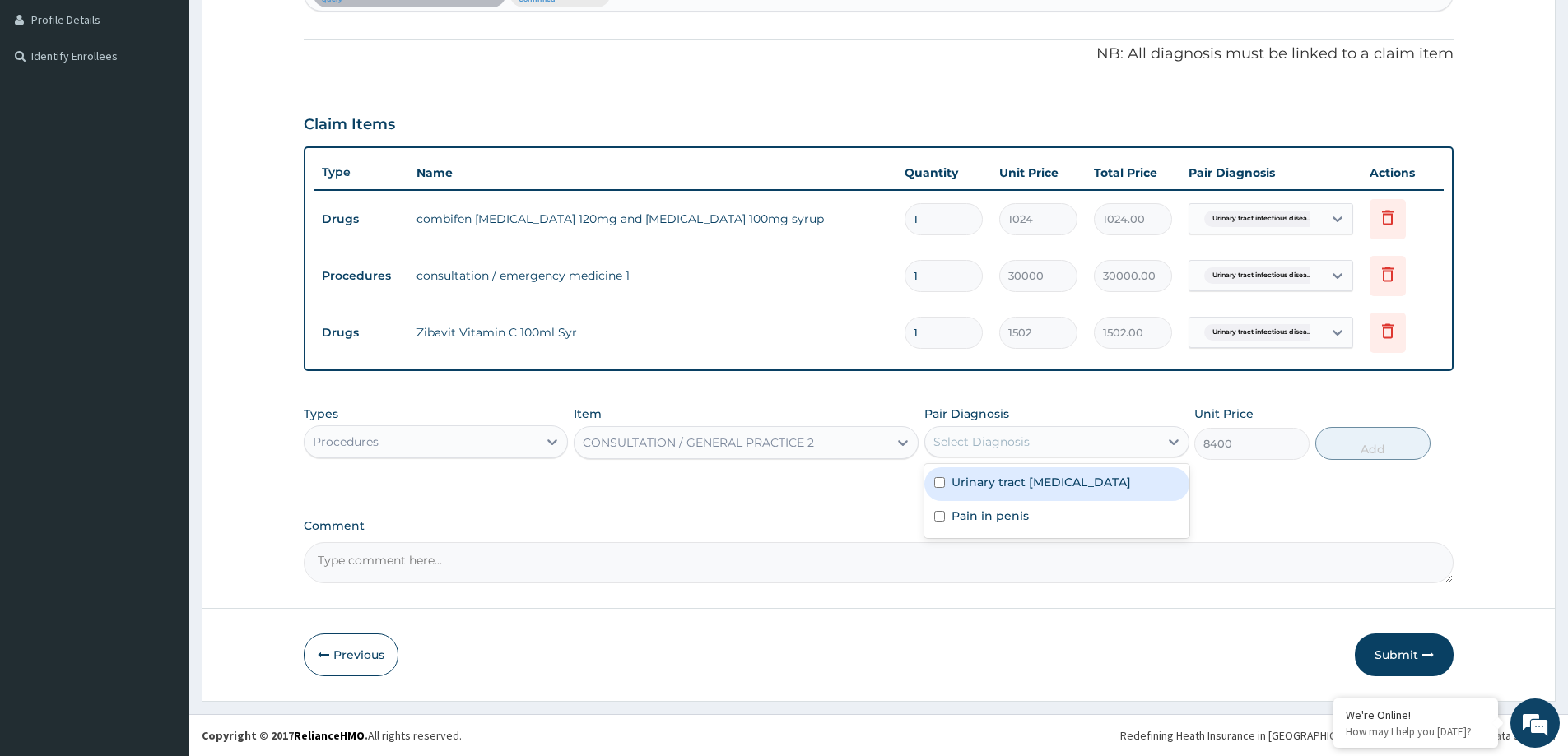
click at [1102, 440] on div "Select Diagnosis" at bounding box center [1041, 442] width 233 height 26
click at [1089, 476] on label "Urinary tract infectious disease" at bounding box center [1041, 482] width 180 height 16
checkbox input "true"
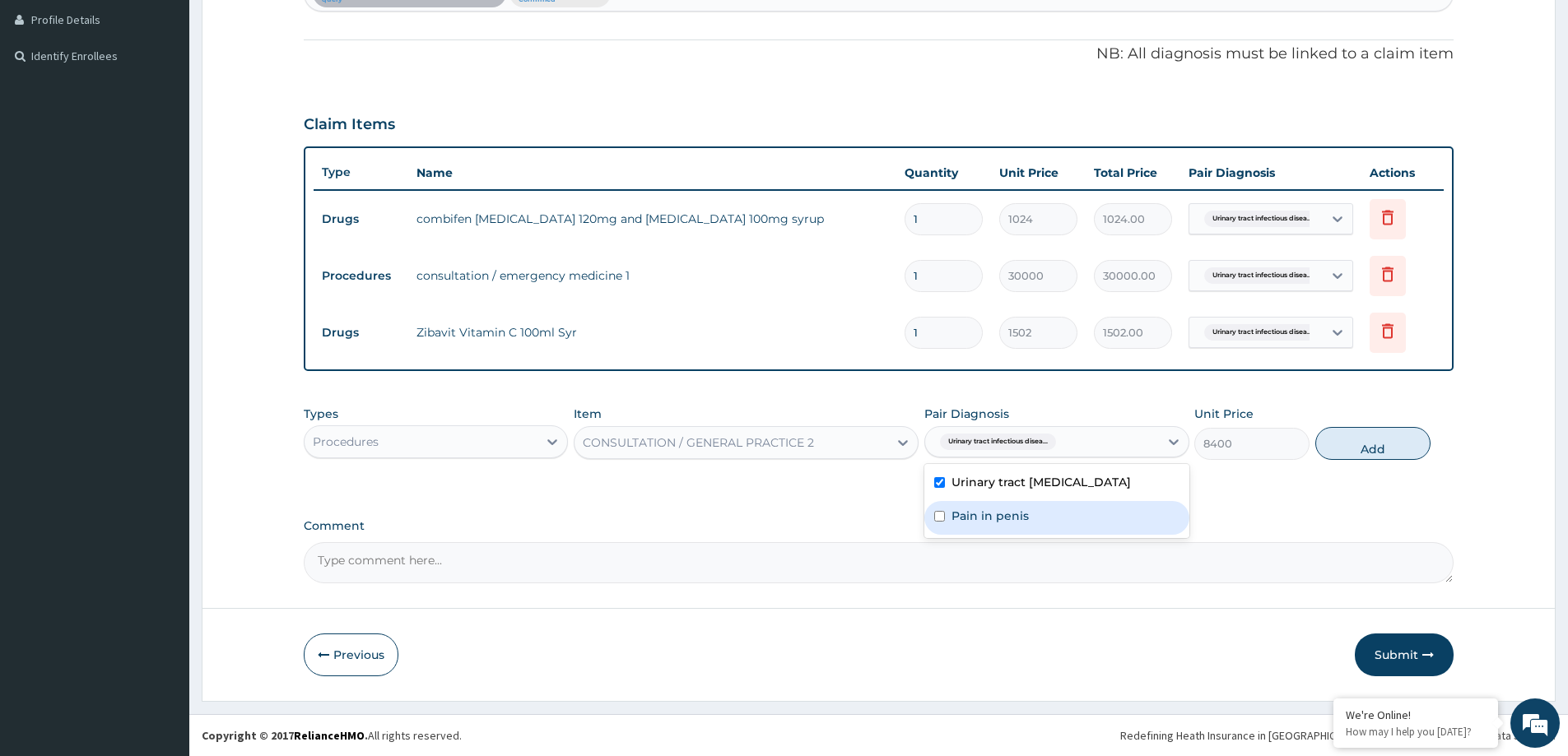
click at [1066, 517] on div "Pain in penis" at bounding box center [1056, 517] width 264 height 34
checkbox input "true"
click at [1380, 459] on button "Add" at bounding box center [1374, 444] width 115 height 33
type input "0"
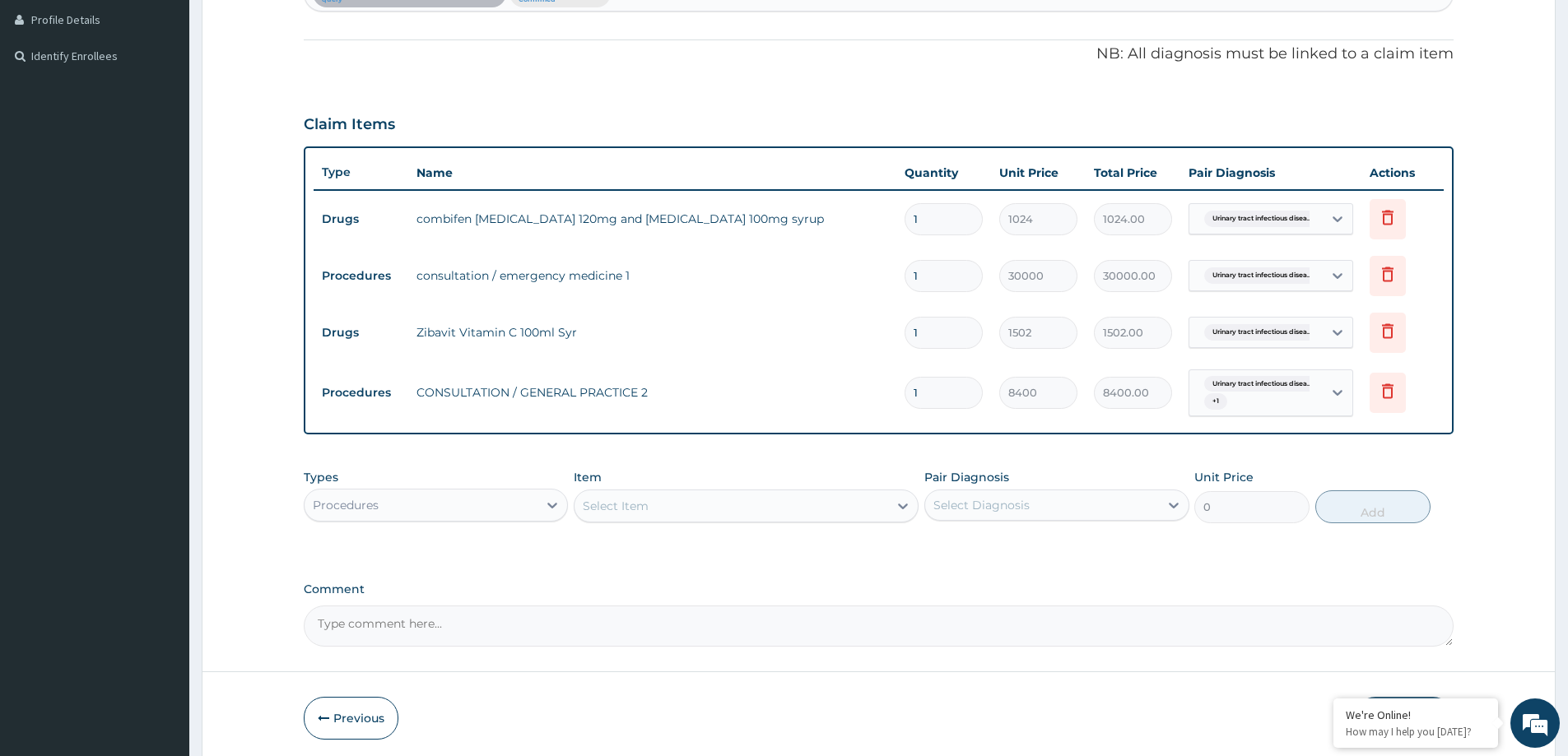
scroll to position [512, 0]
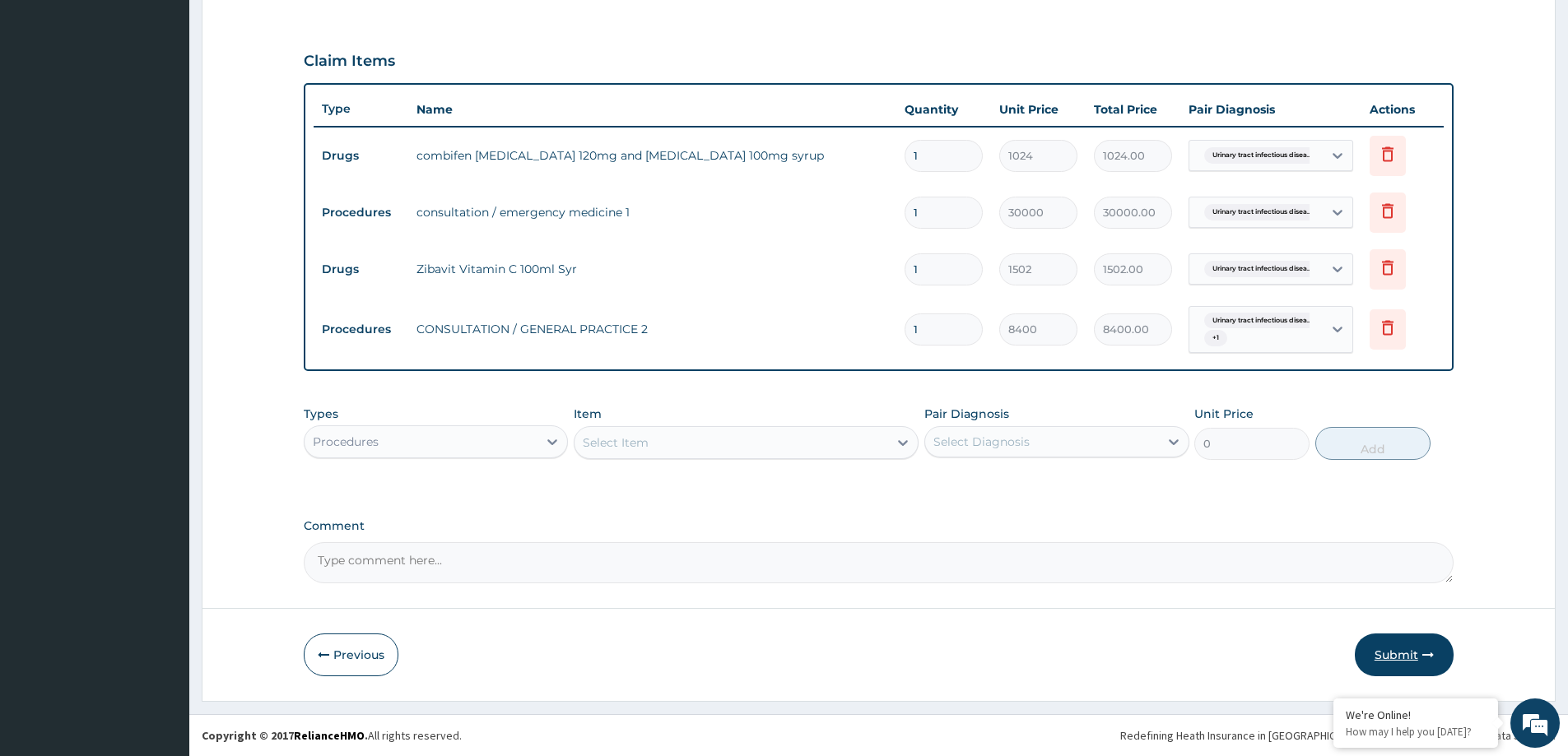
click at [1407, 647] on button "Submit" at bounding box center [1405, 655] width 99 height 43
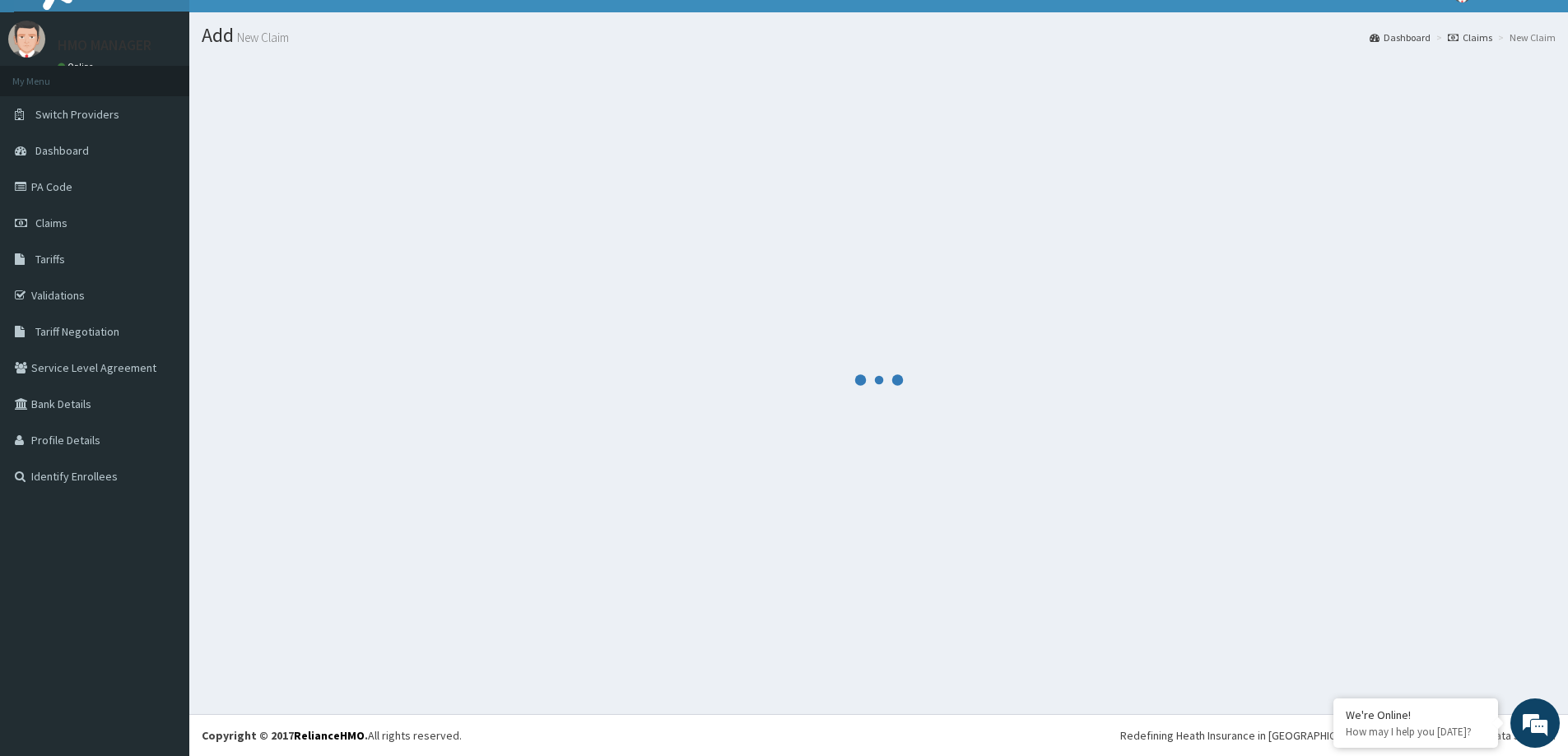
scroll to position [29, 0]
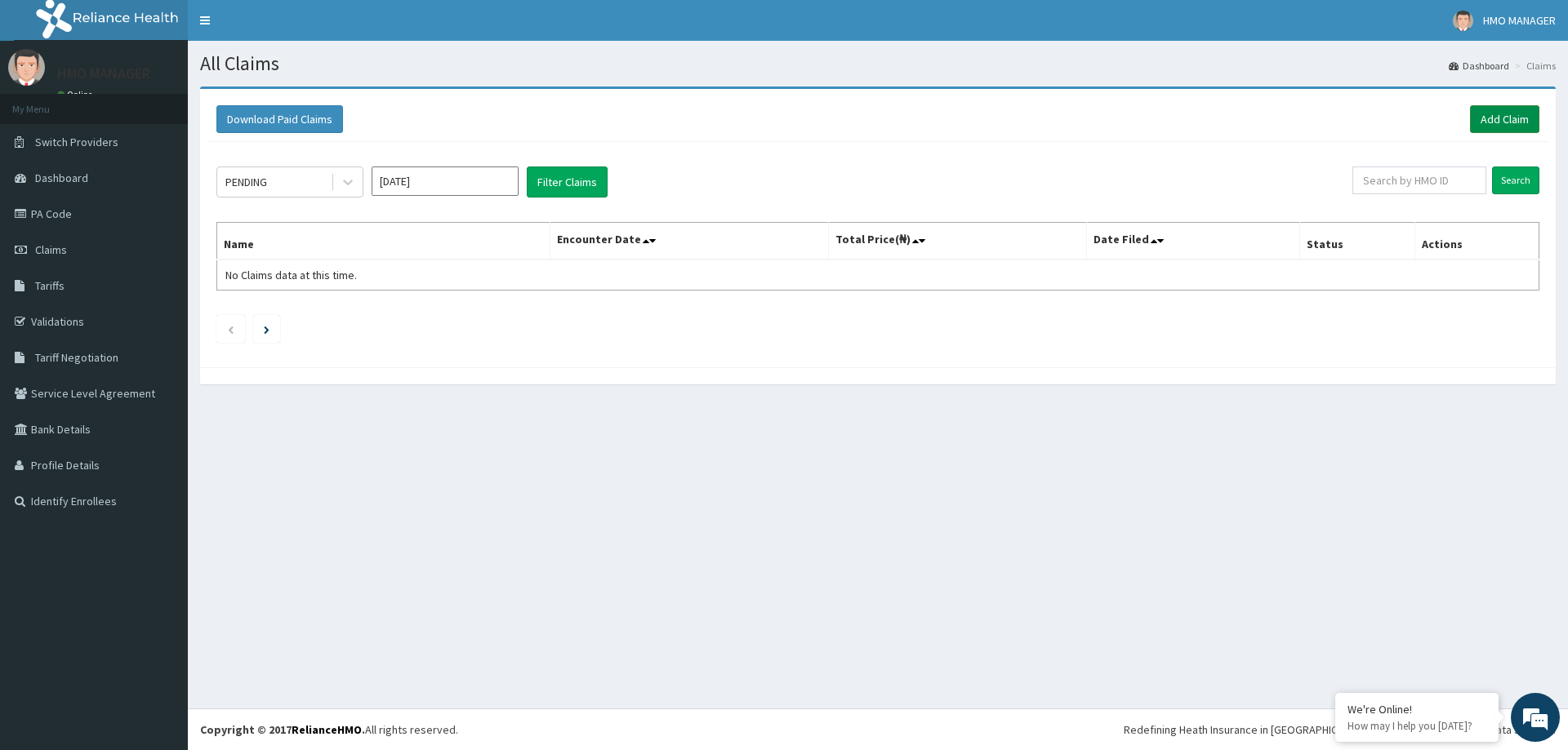
click at [1503, 121] on link "Add Claim" at bounding box center [1504, 119] width 69 height 28
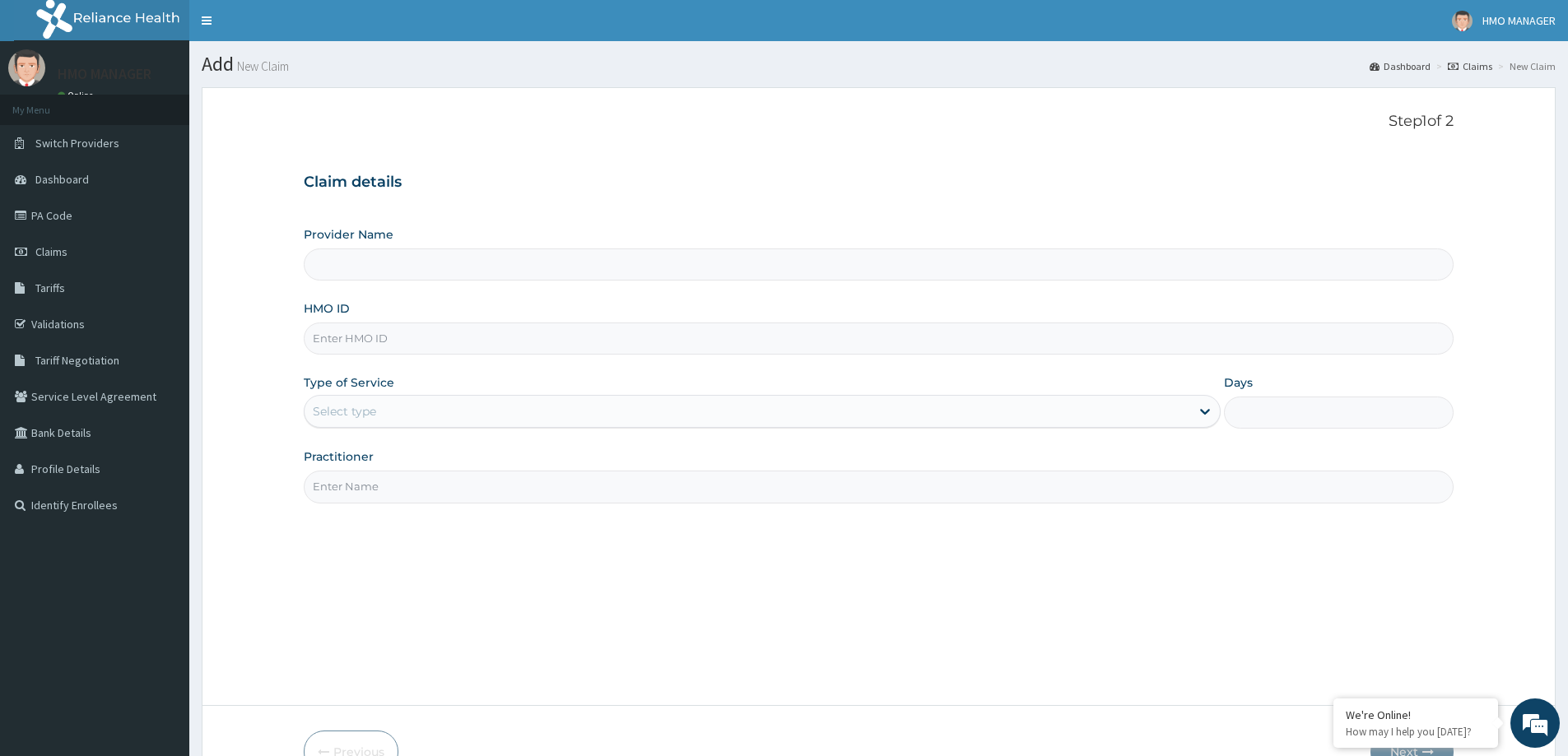
type input "CEDARCREST HOSPITAL LIMITED"
click at [377, 353] on input "HMO ID" at bounding box center [879, 338] width 1150 height 32
paste input "TAC/1000/A"
type input "TAC/1000/A"
click at [342, 404] on div "Select type" at bounding box center [344, 412] width 63 height 16
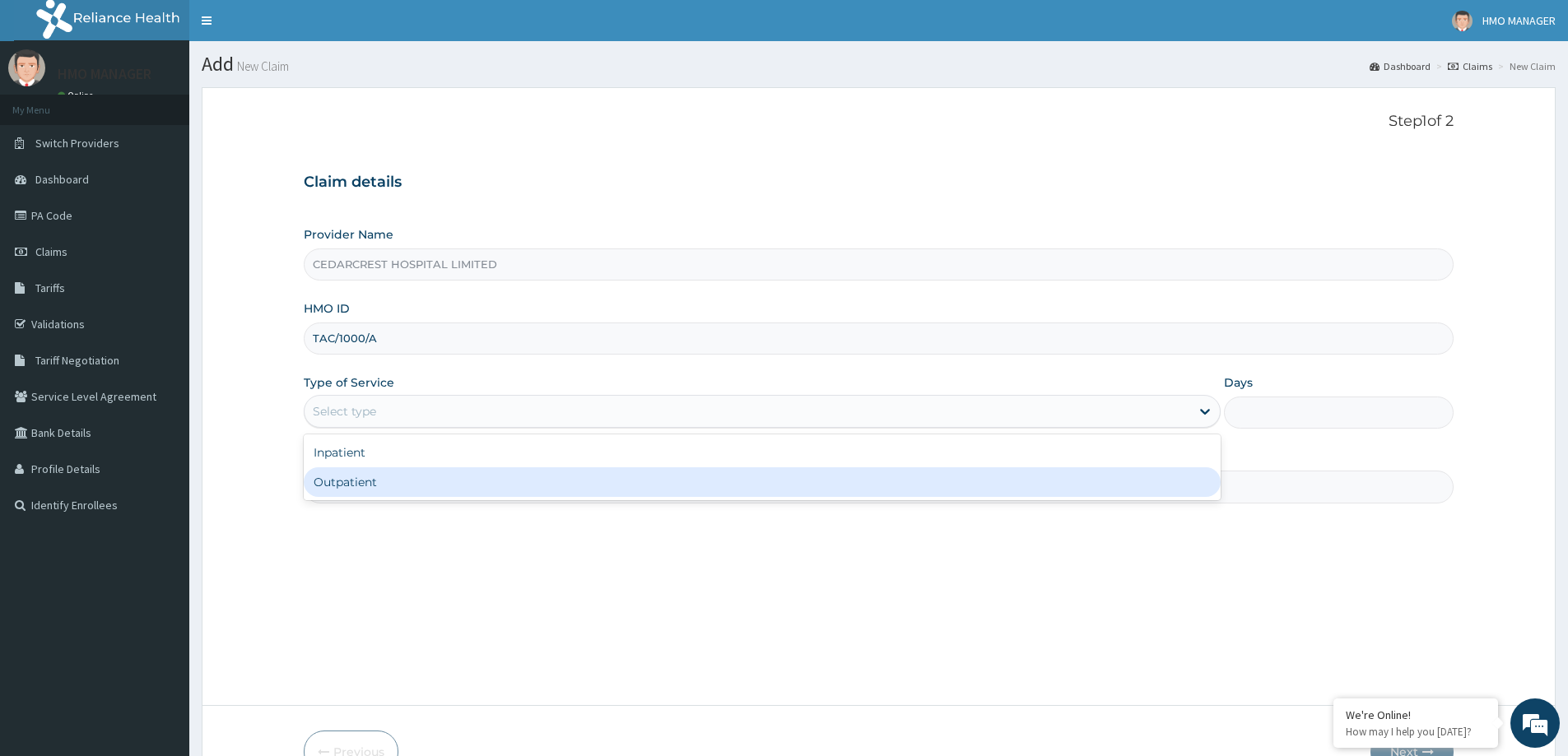
drag, startPoint x: 346, startPoint y: 474, endPoint x: 350, endPoint y: 492, distance: 18.4
click at [345, 475] on div "Outpatient" at bounding box center [762, 483] width 917 height 30
type input "1"
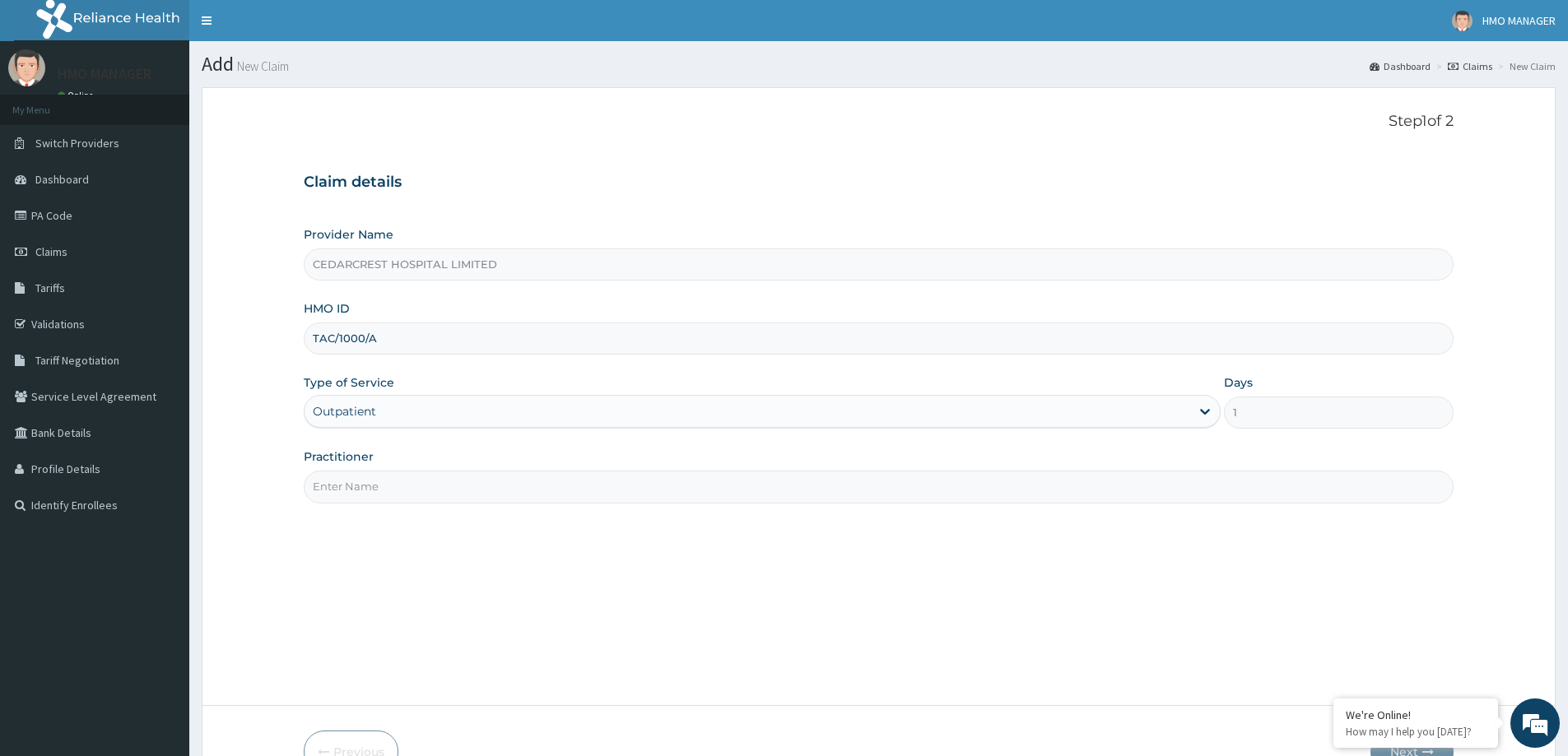
click at [350, 492] on input "Practitioner" at bounding box center [879, 486] width 1150 height 32
drag, startPoint x: 340, startPoint y: 473, endPoint x: 316, endPoint y: 481, distance: 25.3
paste input "Dr Towenna Aghukwa"
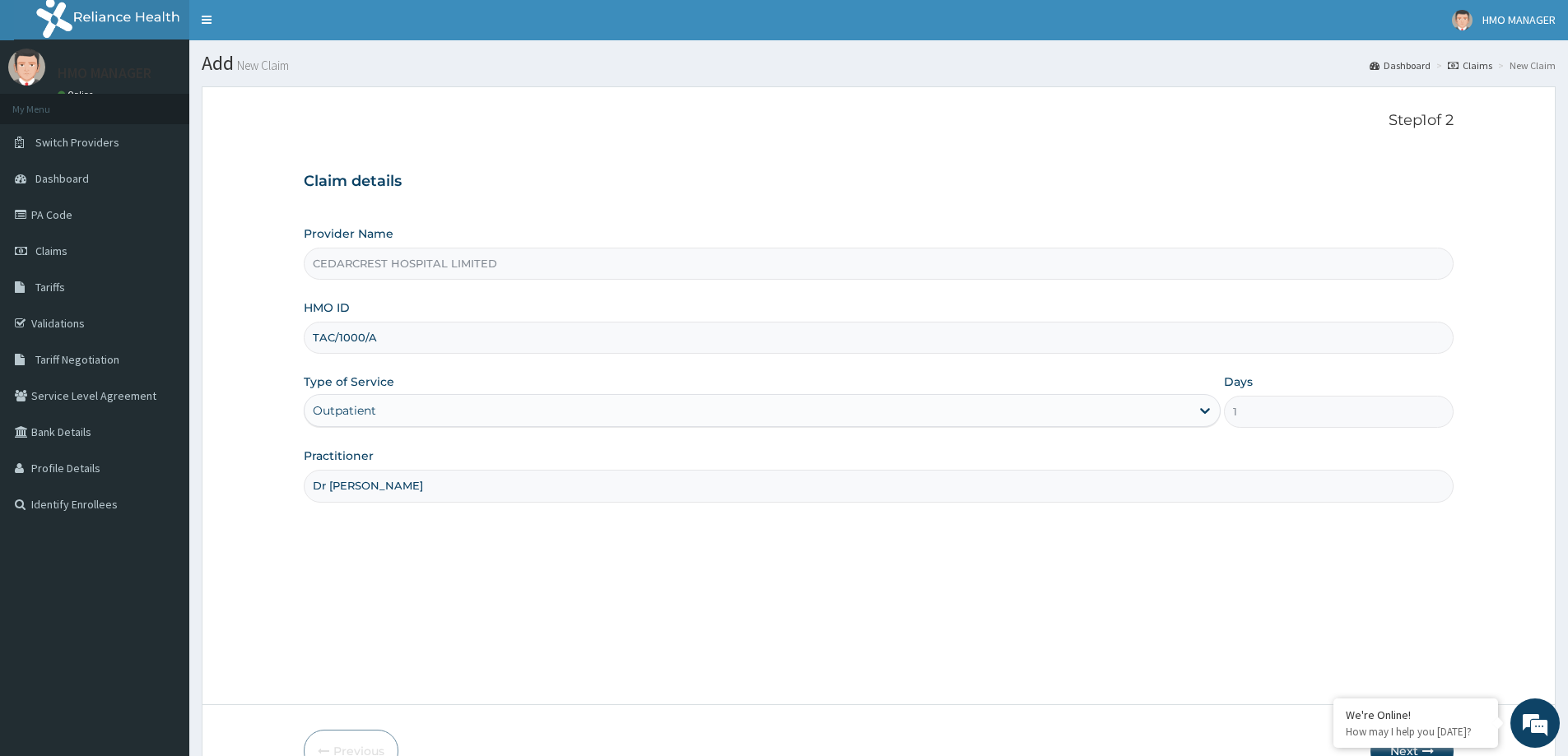
scroll to position [97, 0]
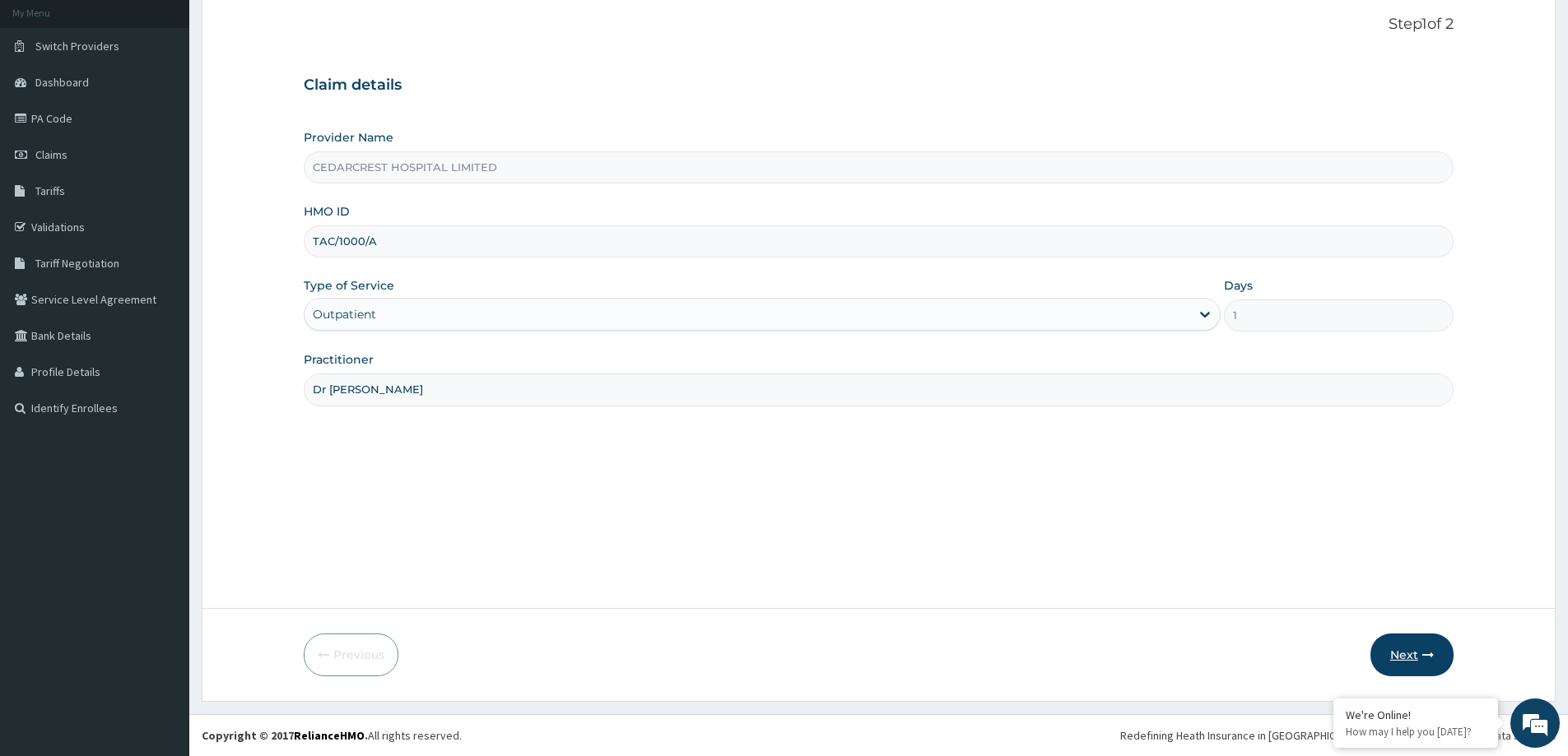
type input "Dr Towenna Aghukwa"
click at [1397, 635] on button "Next" at bounding box center [1412, 655] width 83 height 43
drag, startPoint x: 387, startPoint y: 242, endPoint x: 342, endPoint y: 243, distance: 45.0
click at [296, 241] on form "Step 1 of 2 Claim details Provider Name CEDARCREST HOSPITAL LIMITED HMO ID TAC/…" at bounding box center [879, 345] width 1355 height 711
paste input "3"
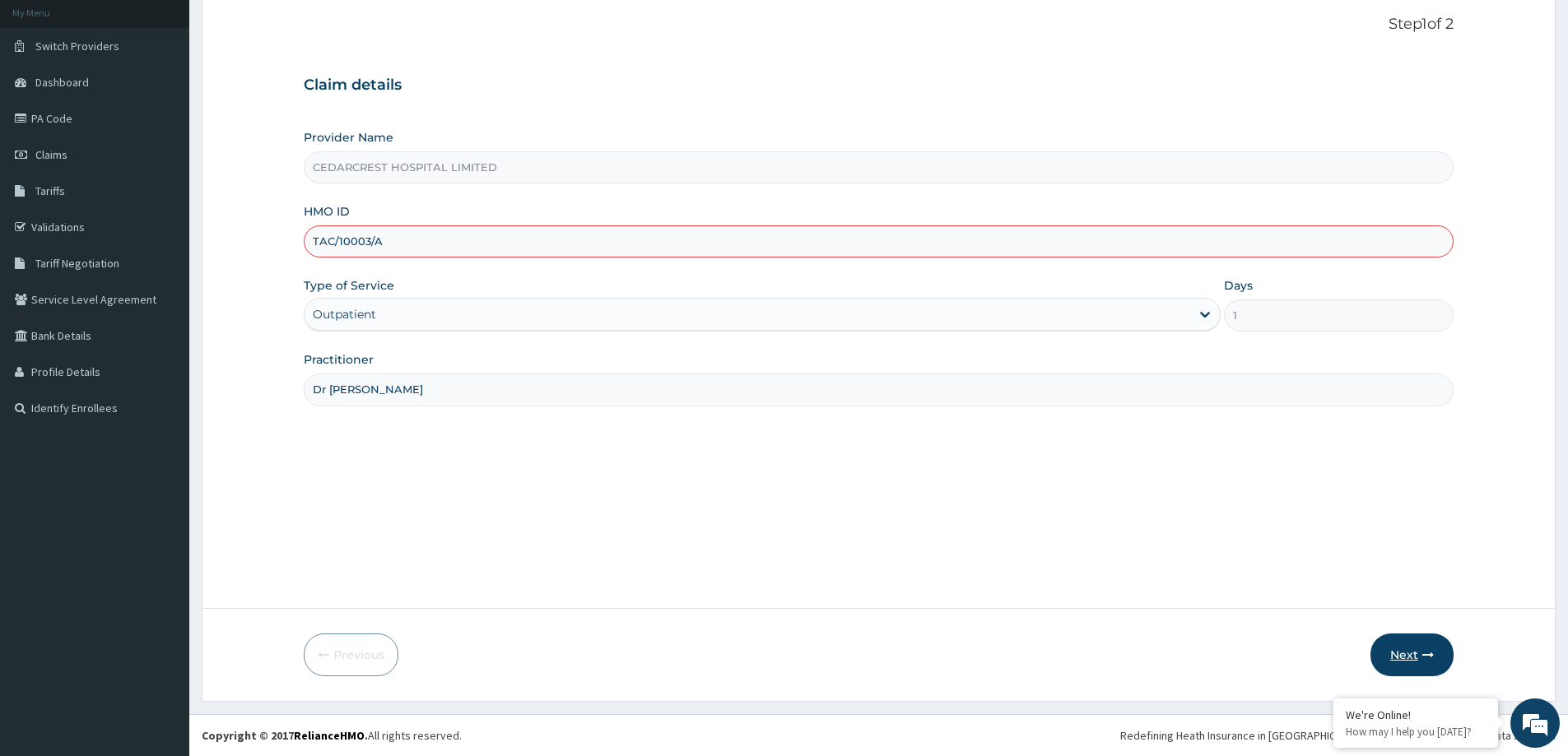
type input "TAC/10003/A"
click at [1436, 653] on button "Next" at bounding box center [1412, 655] width 83 height 43
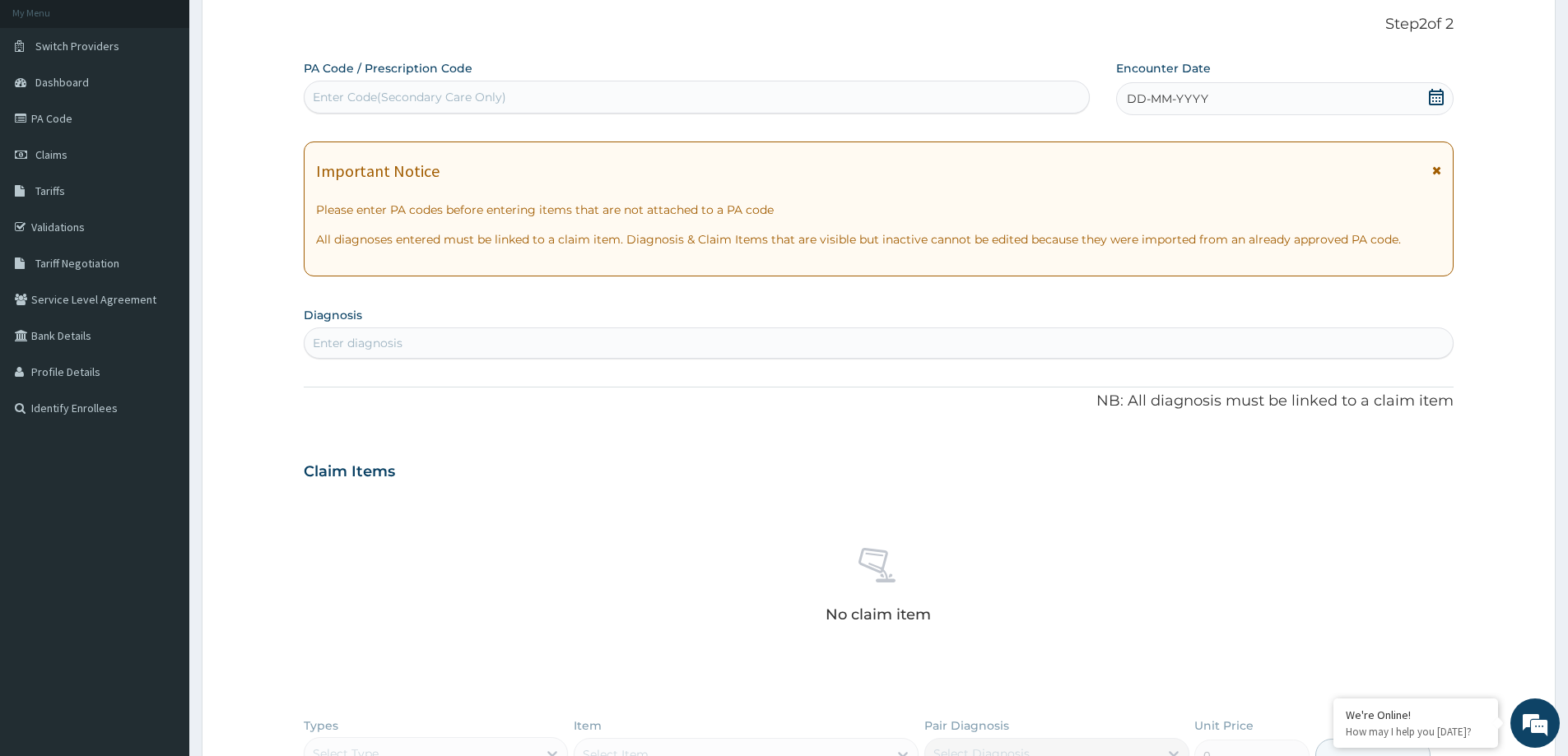
click at [363, 95] on div "Enter Code(Secondary Care Only)" at bounding box center [410, 97] width 194 height 16
paste input "PA/1A3AC9"
type input "PA/1A3AC9"
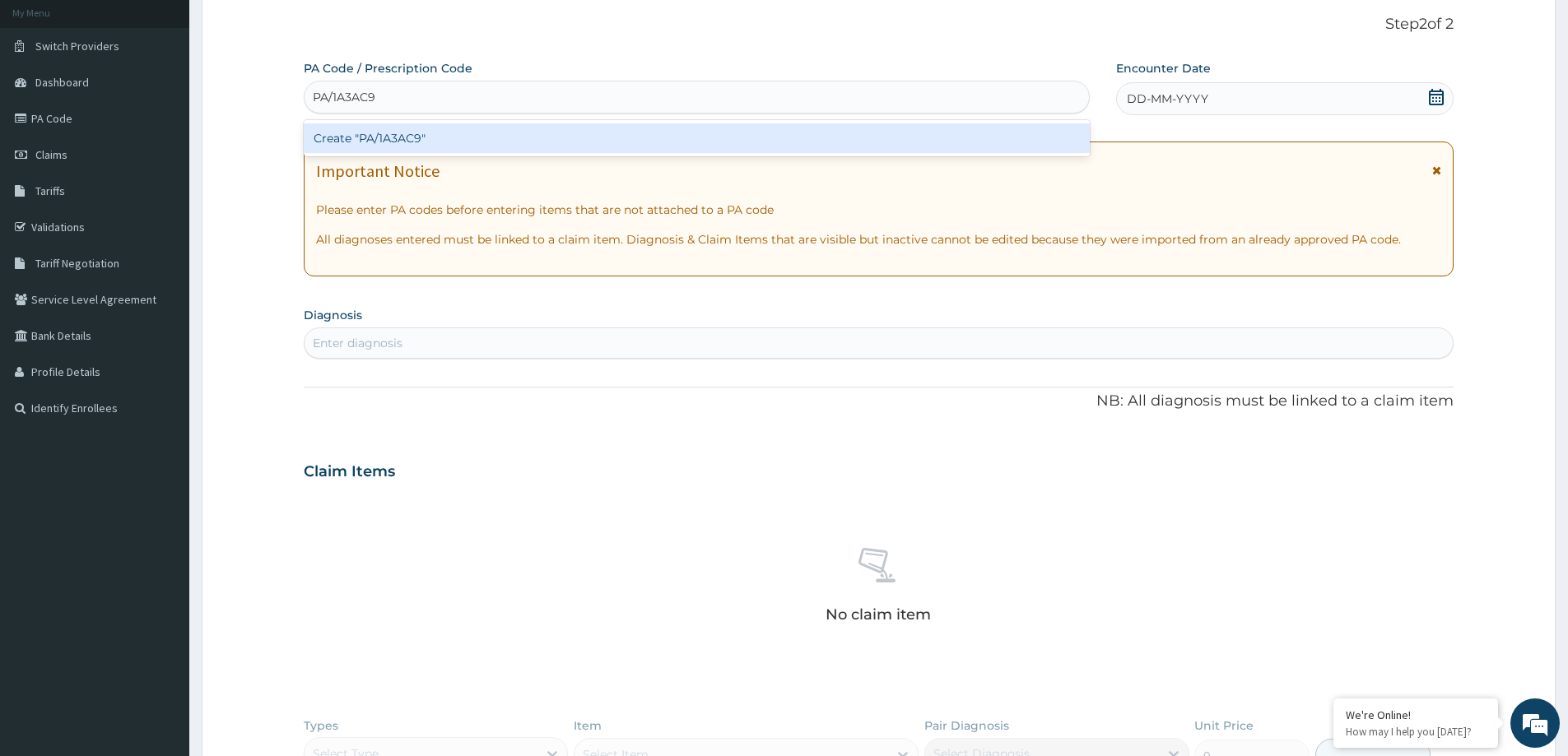
click at [370, 126] on div "Create "PA/1A3AC9"" at bounding box center [697, 138] width 786 height 30
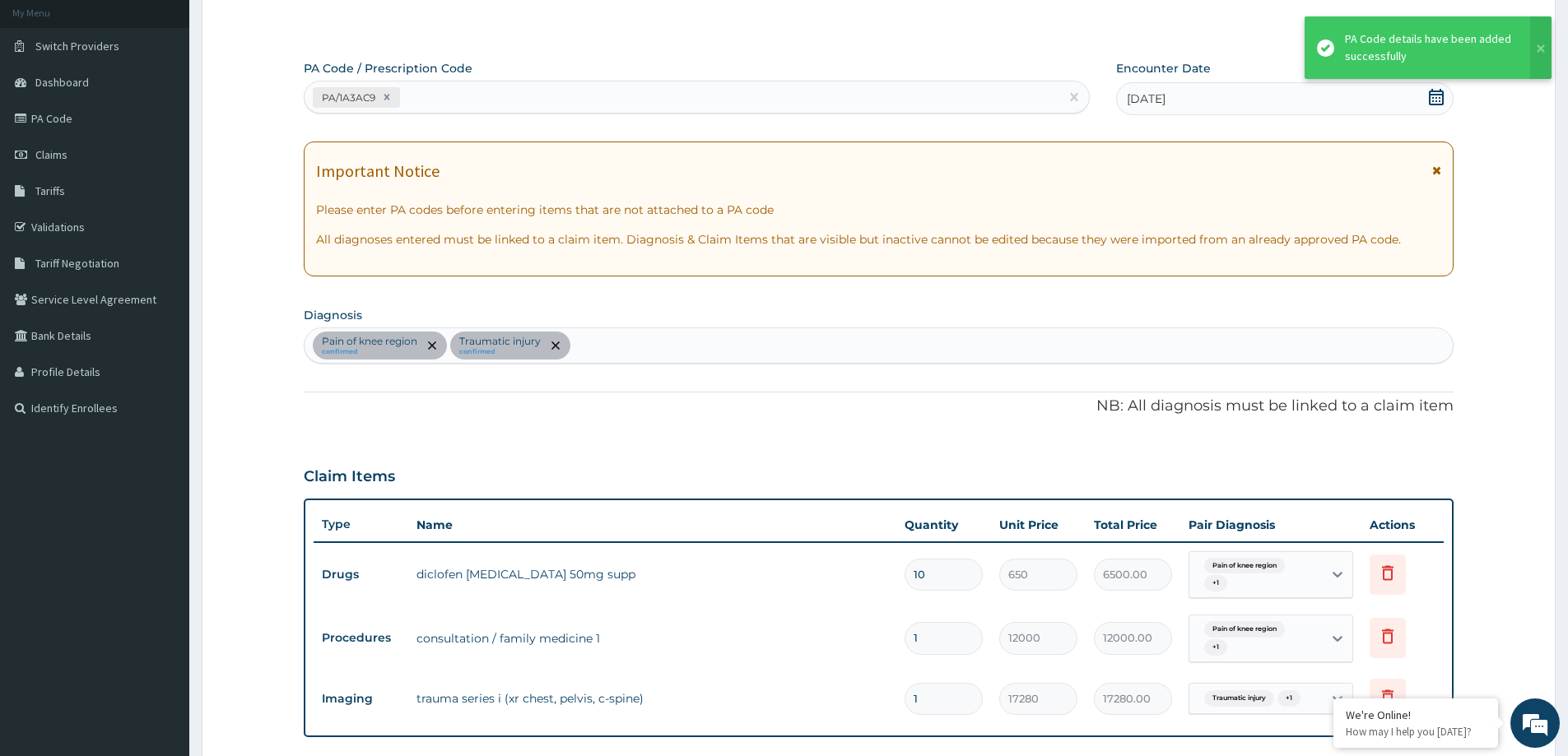
scroll to position [344, 0]
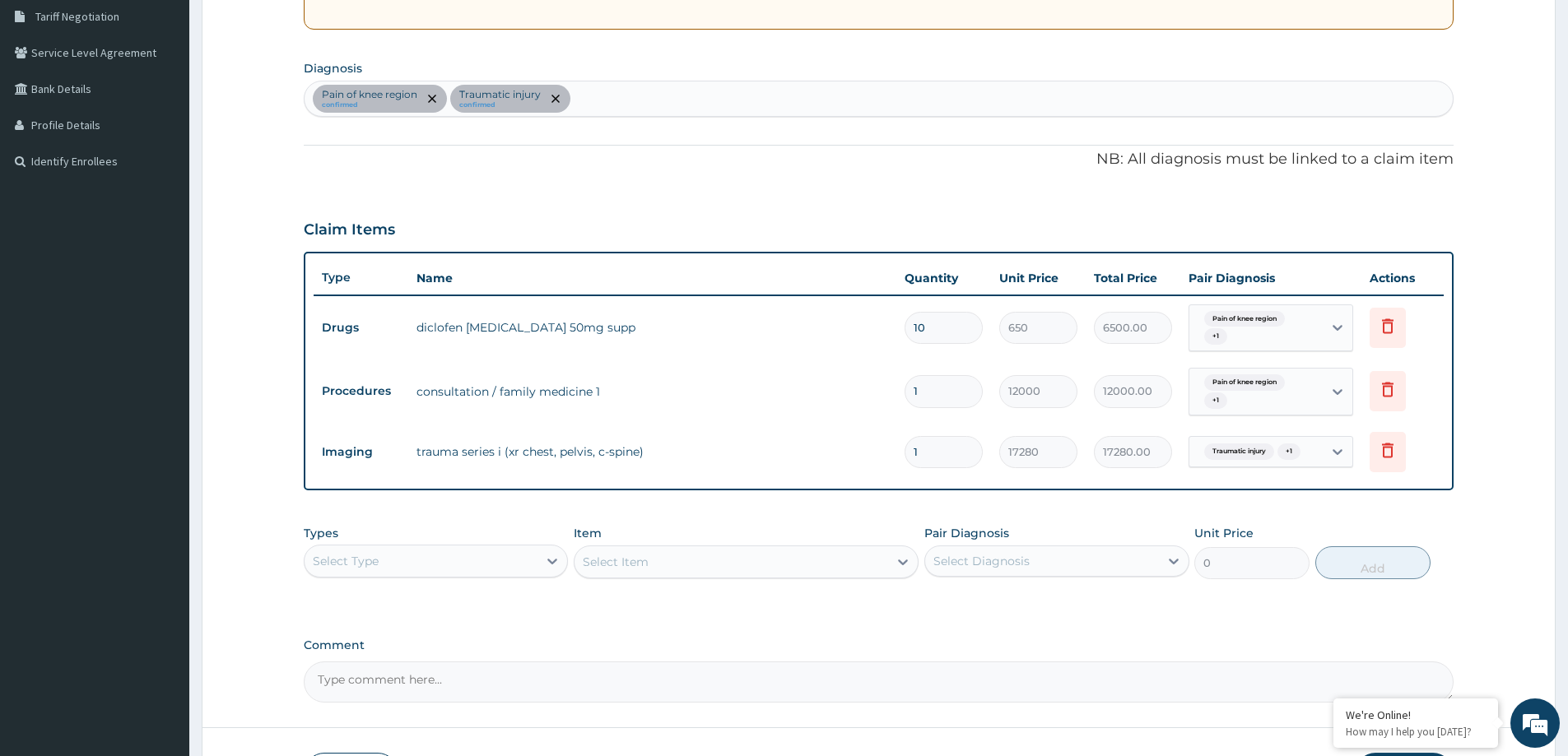
click at [377, 553] on div "Select Type" at bounding box center [421, 561] width 233 height 26
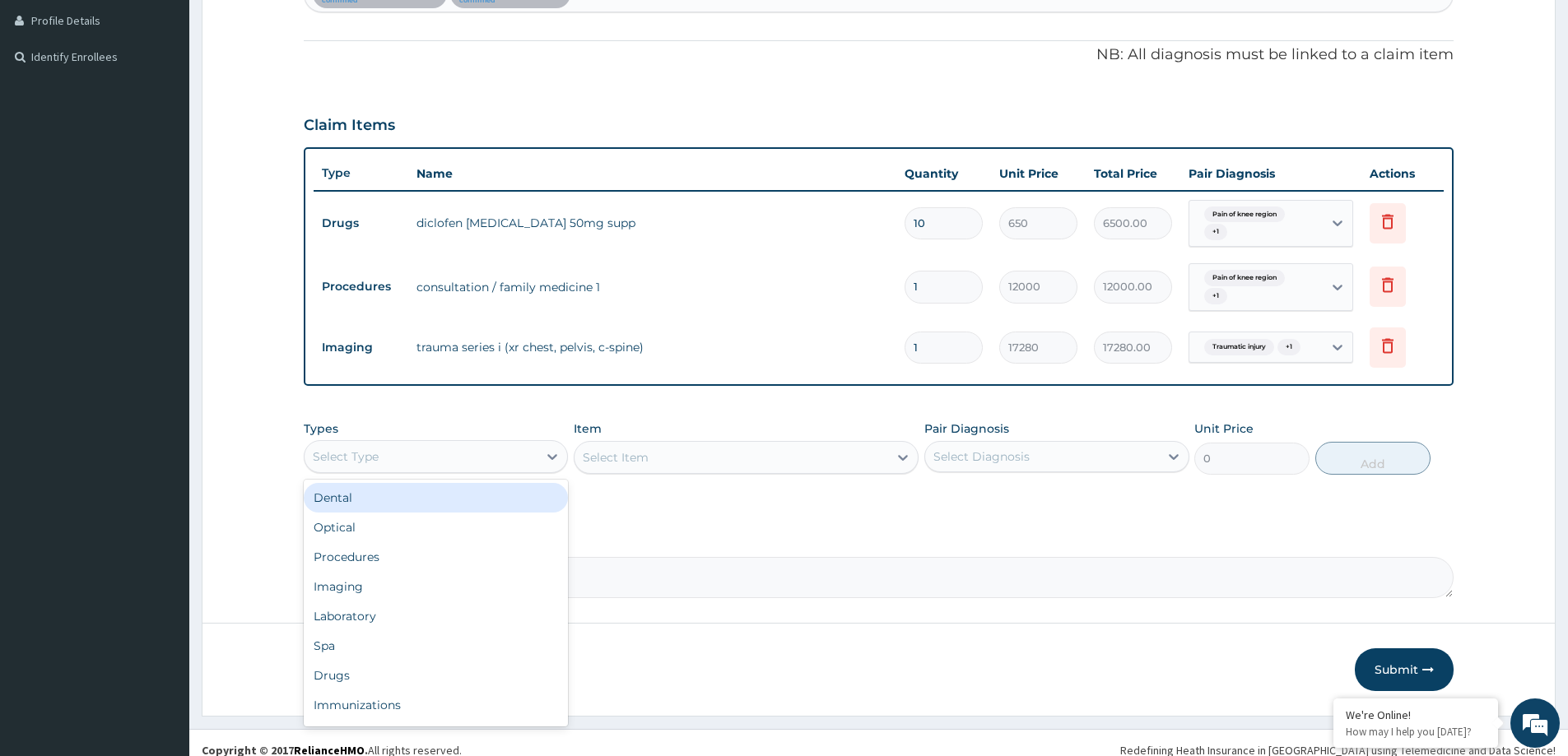
scroll to position [464, 0]
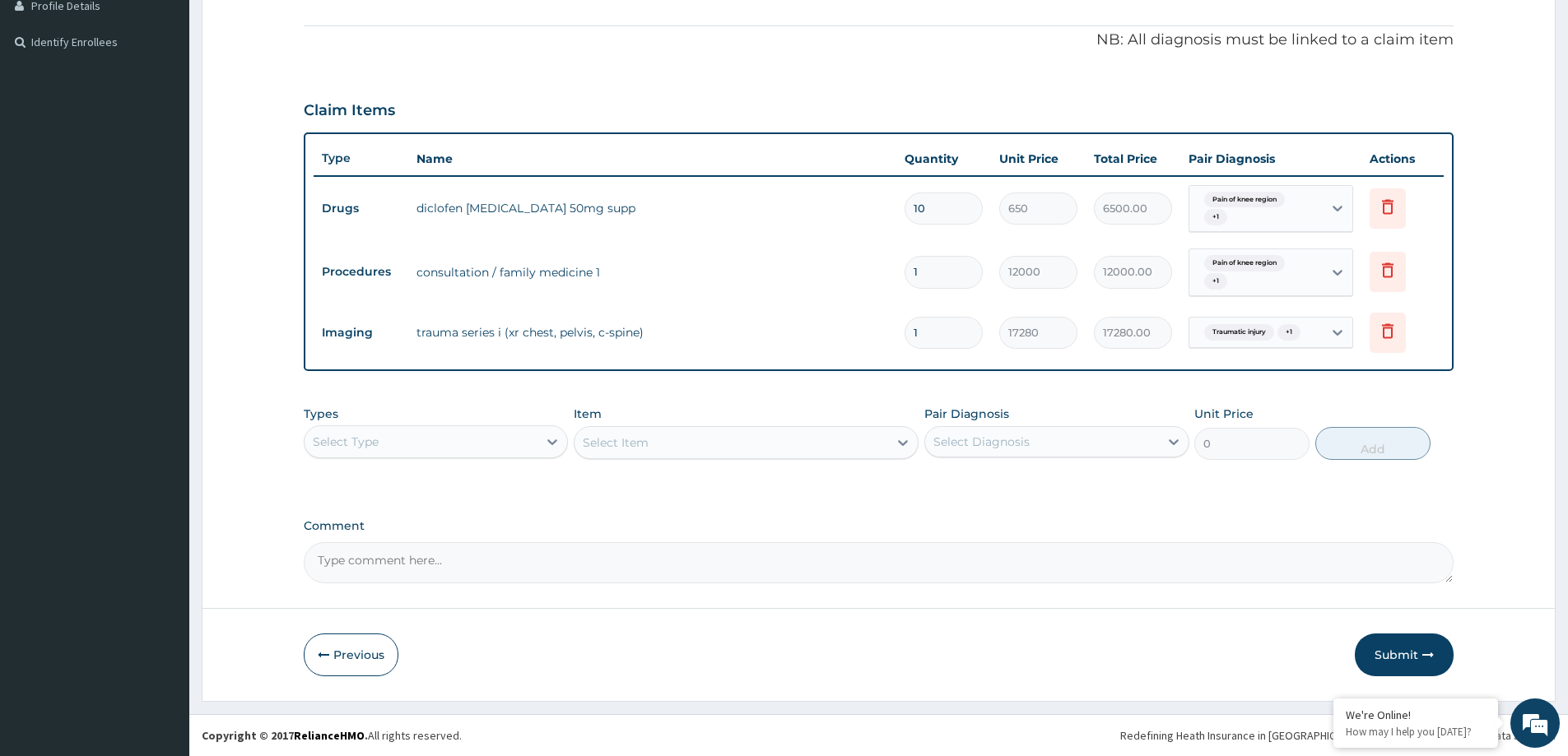
click at [428, 451] on div "Select Type" at bounding box center [421, 442] width 233 height 26
click at [391, 578] on div "Imaging" at bounding box center [436, 572] width 264 height 30
click at [649, 446] on div "Select Item" at bounding box center [746, 443] width 345 height 33
click at [613, 440] on div "Select Item" at bounding box center [615, 443] width 66 height 16
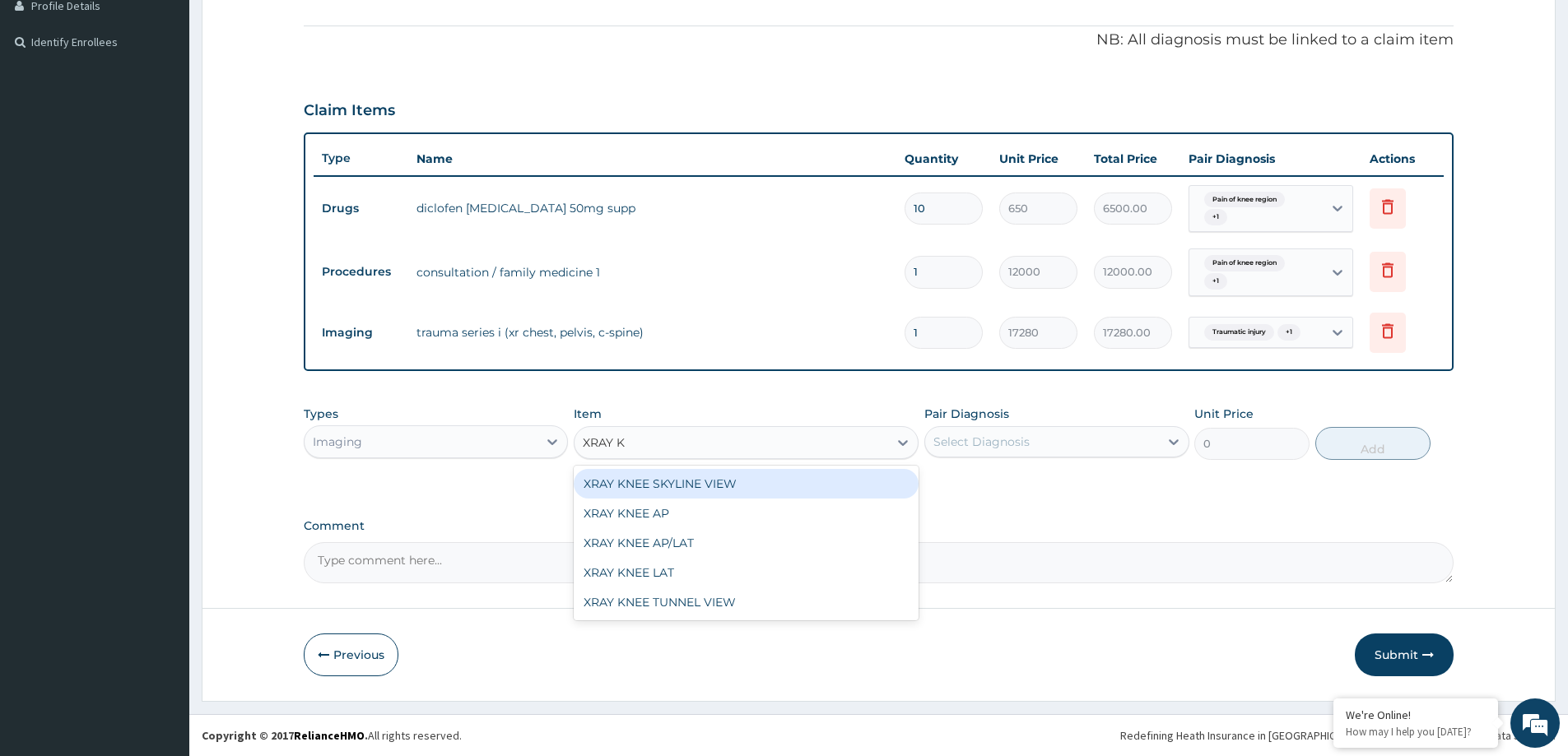
type input "XRAY KN"
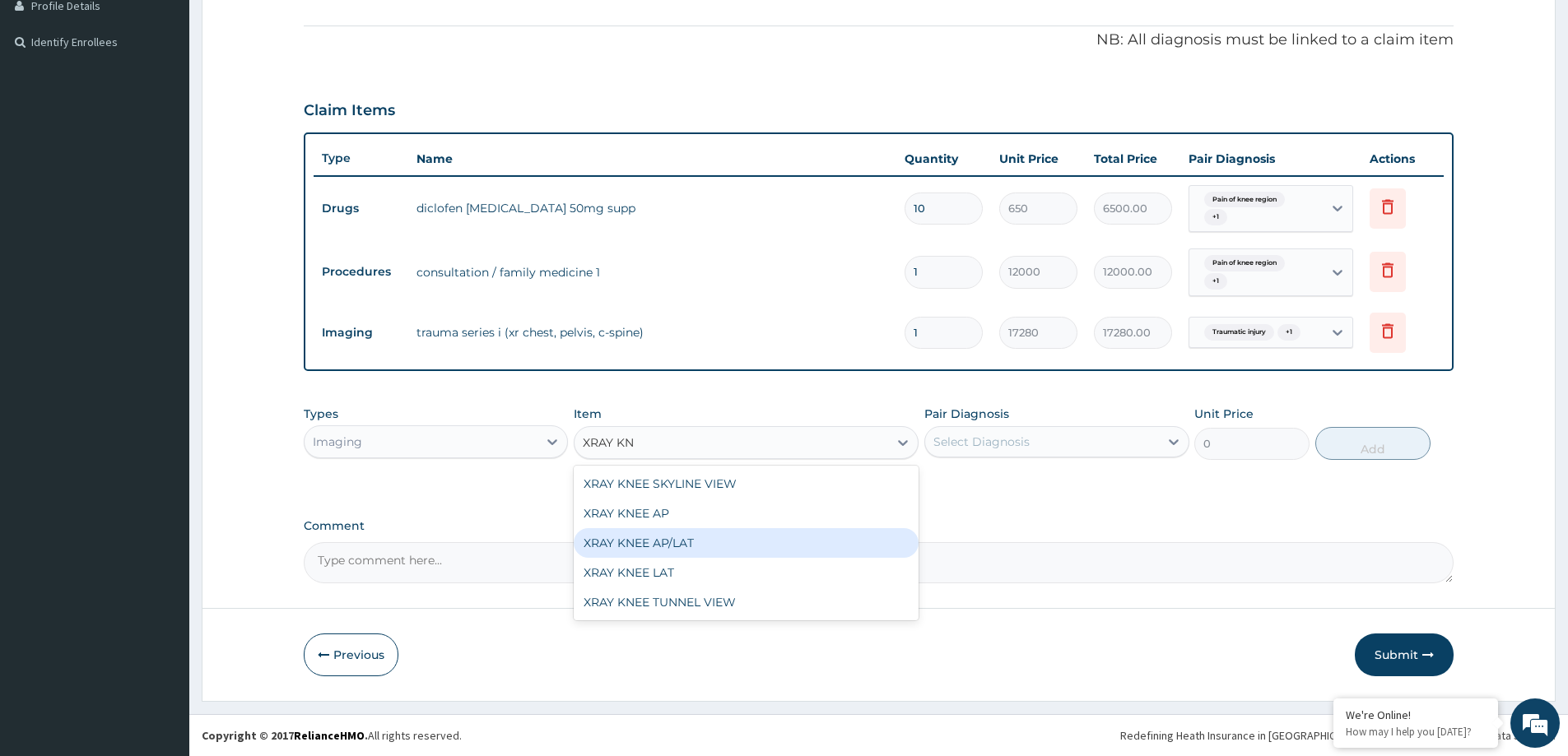
click at [700, 544] on div "XRAY KNEE AP/LAT" at bounding box center [746, 543] width 345 height 30
type input "14400"
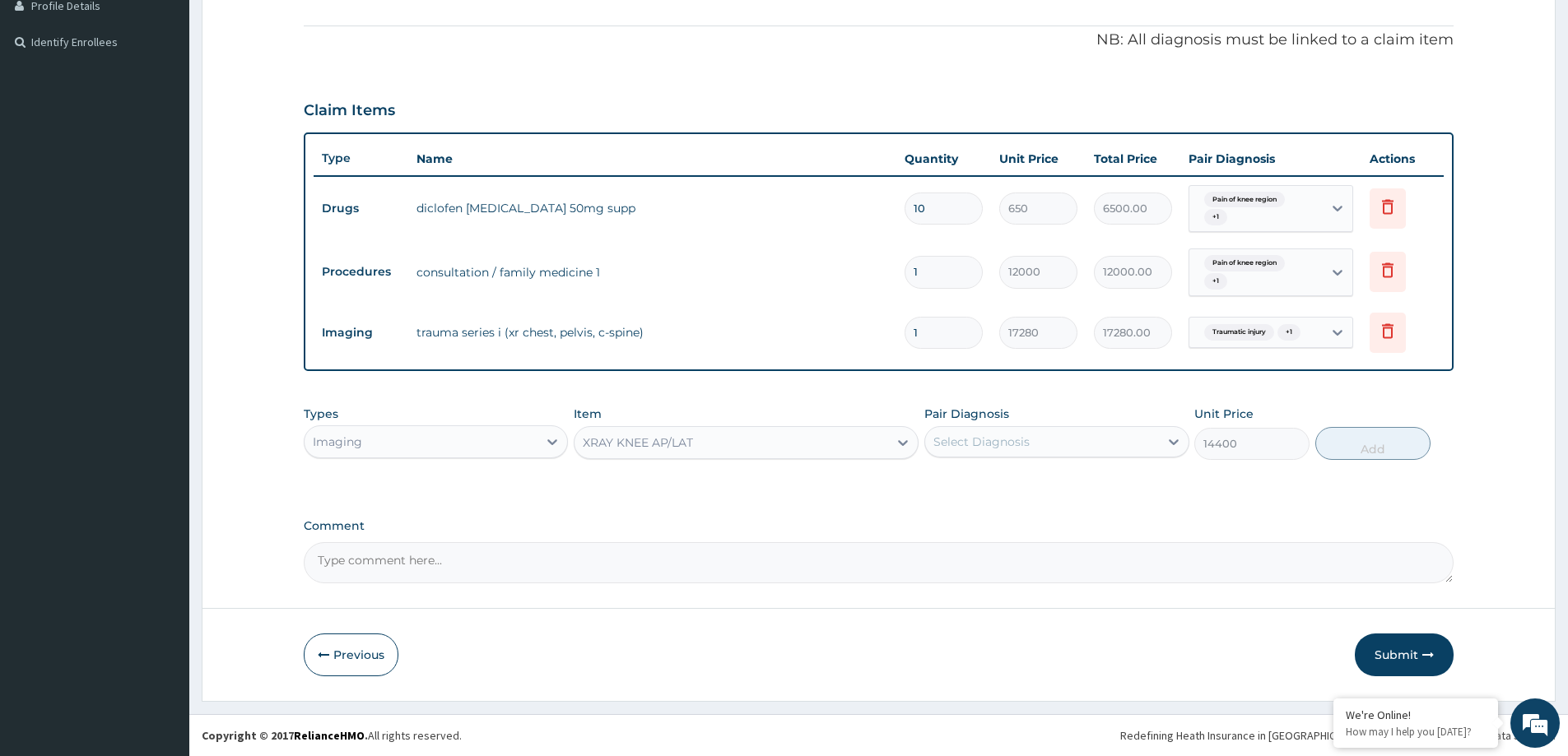
click at [990, 457] on div "Select Diagnosis" at bounding box center [1056, 442] width 264 height 31
drag, startPoint x: 997, startPoint y: 449, endPoint x: 1004, endPoint y: 476, distance: 27.9
click at [997, 450] on div "Select Diagnosis" at bounding box center [1041, 442] width 233 height 26
click at [1004, 457] on div "Select Diagnosis" at bounding box center [1056, 442] width 264 height 31
drag, startPoint x: 1009, startPoint y: 481, endPoint x: 1012, endPoint y: 502, distance: 21.2
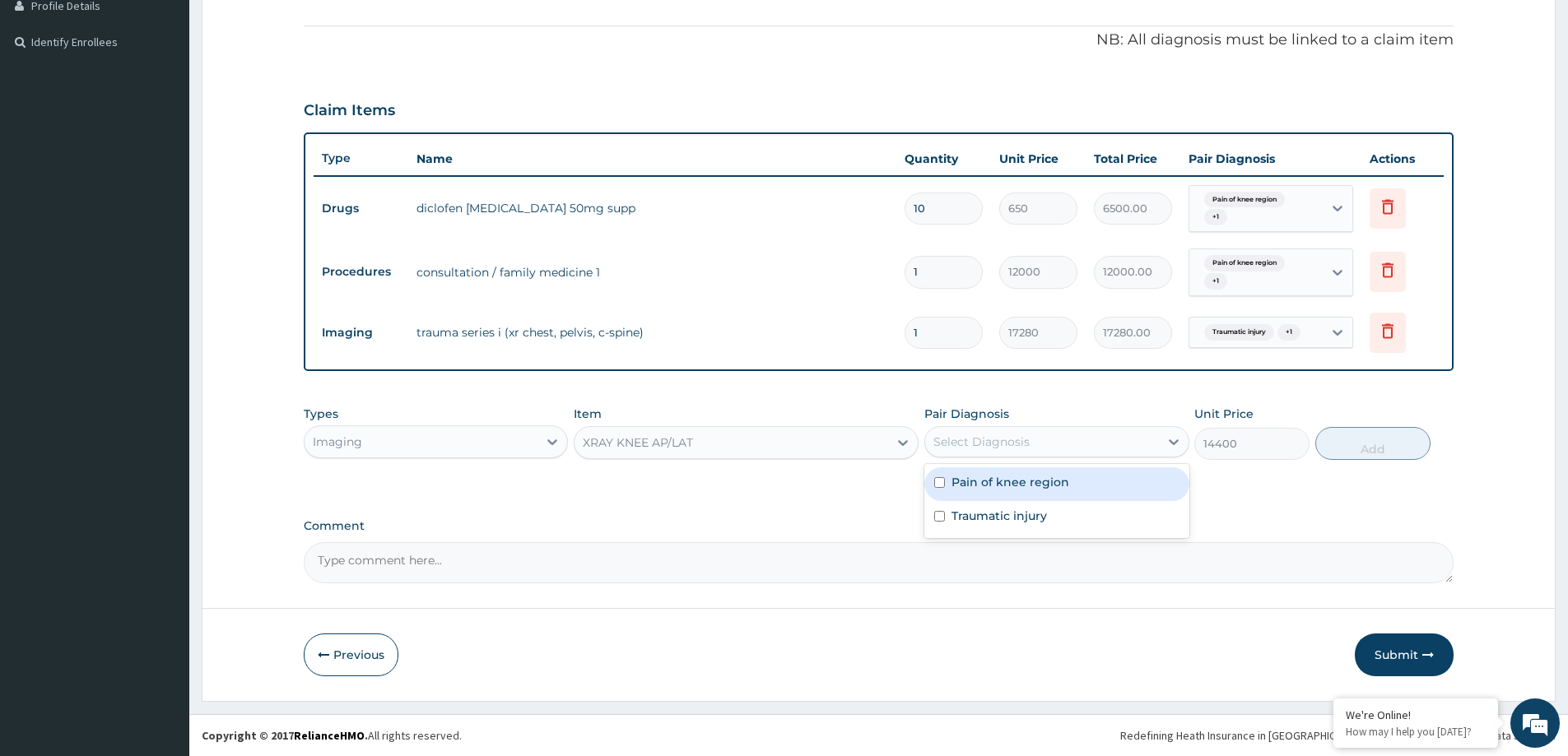
click at [1010, 483] on label "Pain of knee region" at bounding box center [1010, 482] width 118 height 16
checkbox input "true"
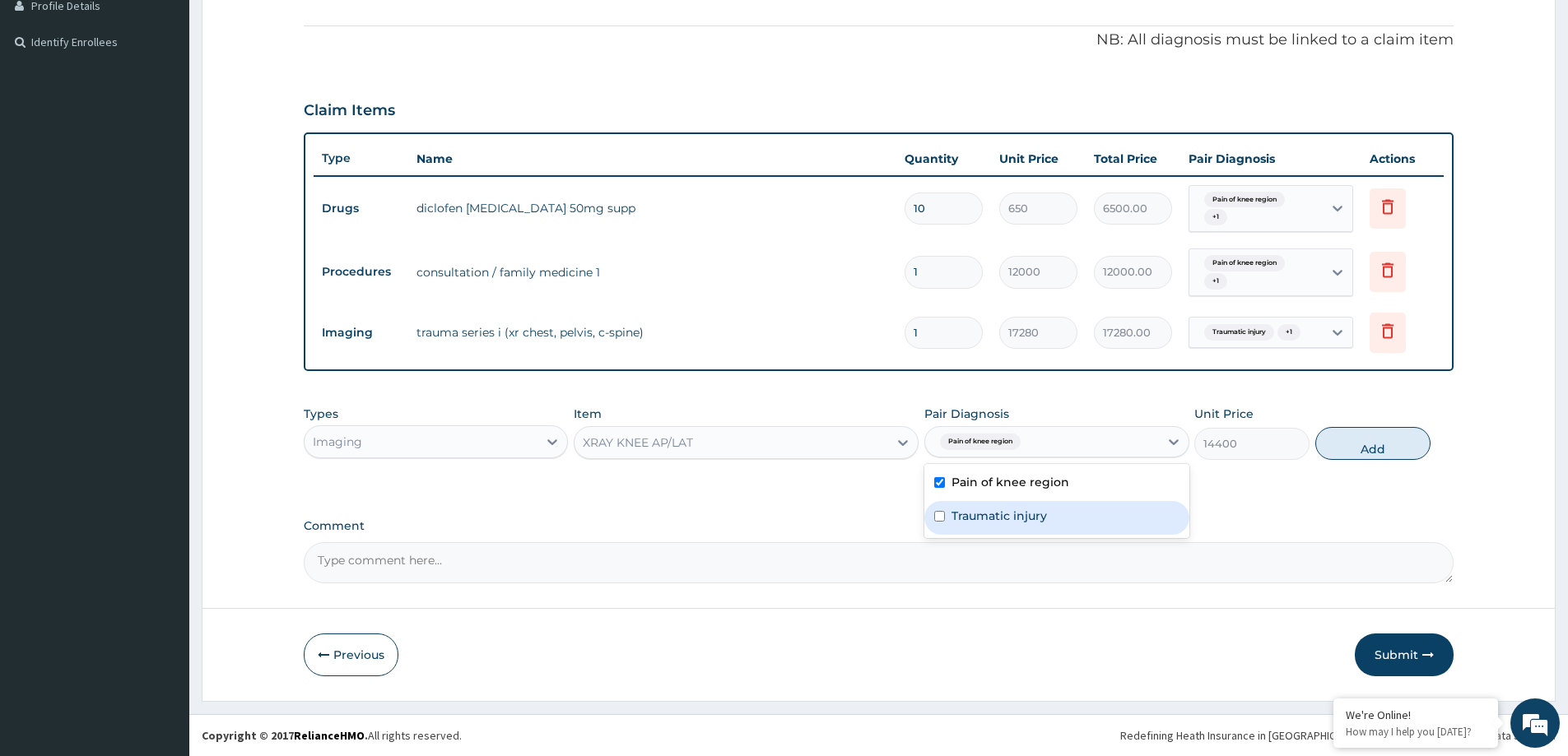
click at [1013, 507] on div "Traumatic injury" at bounding box center [1056, 517] width 264 height 34
checkbox input "true"
click at [1496, 477] on form "Step 2 of 2 PA Code / Prescription Code PA/1A3AC9 Encounter Date 01-10-2025 Imp…" at bounding box center [879, 162] width 1355 height 1077
click at [1412, 446] on button "Add" at bounding box center [1374, 444] width 115 height 33
type input "0"
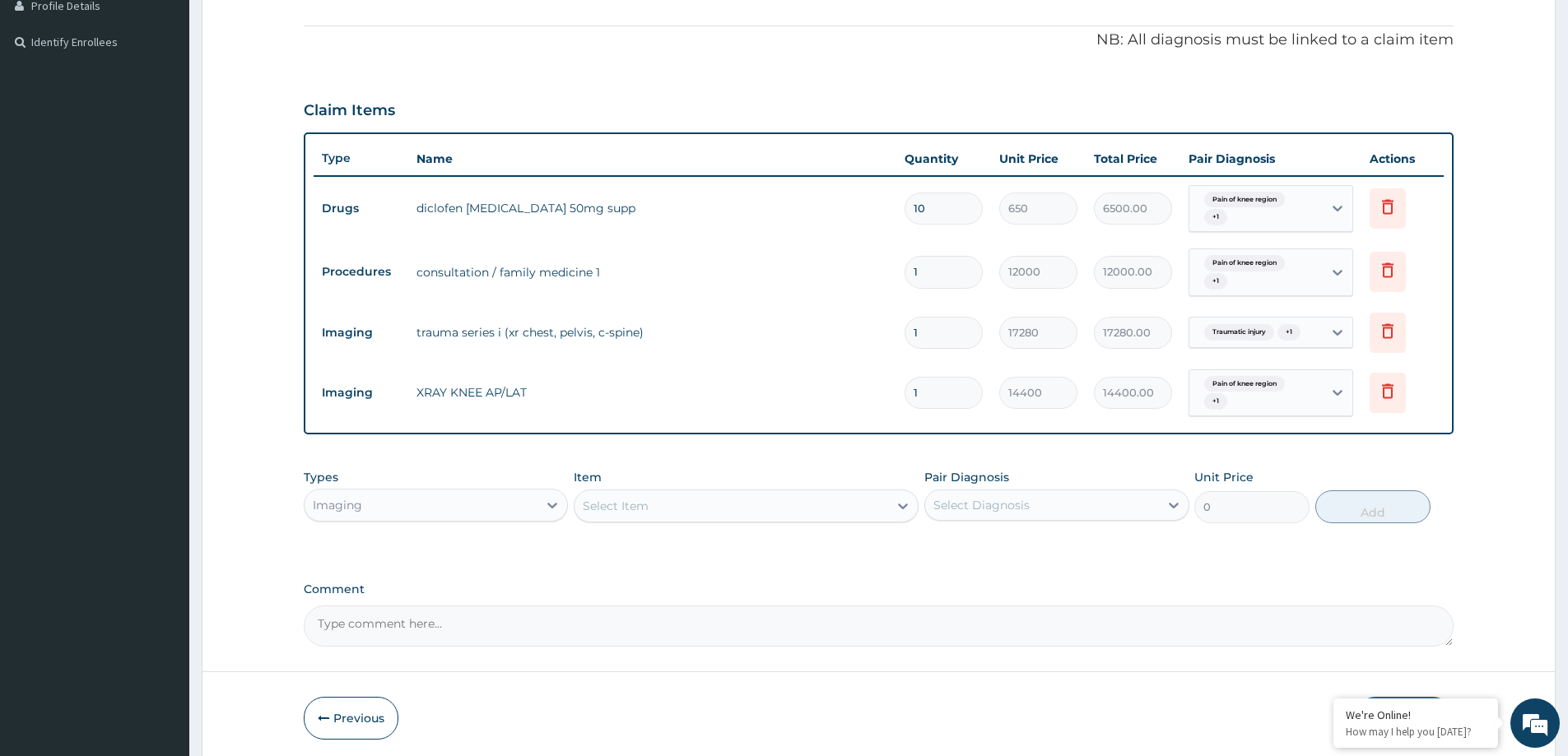
paste textarea "Knee contusion following a RTA"
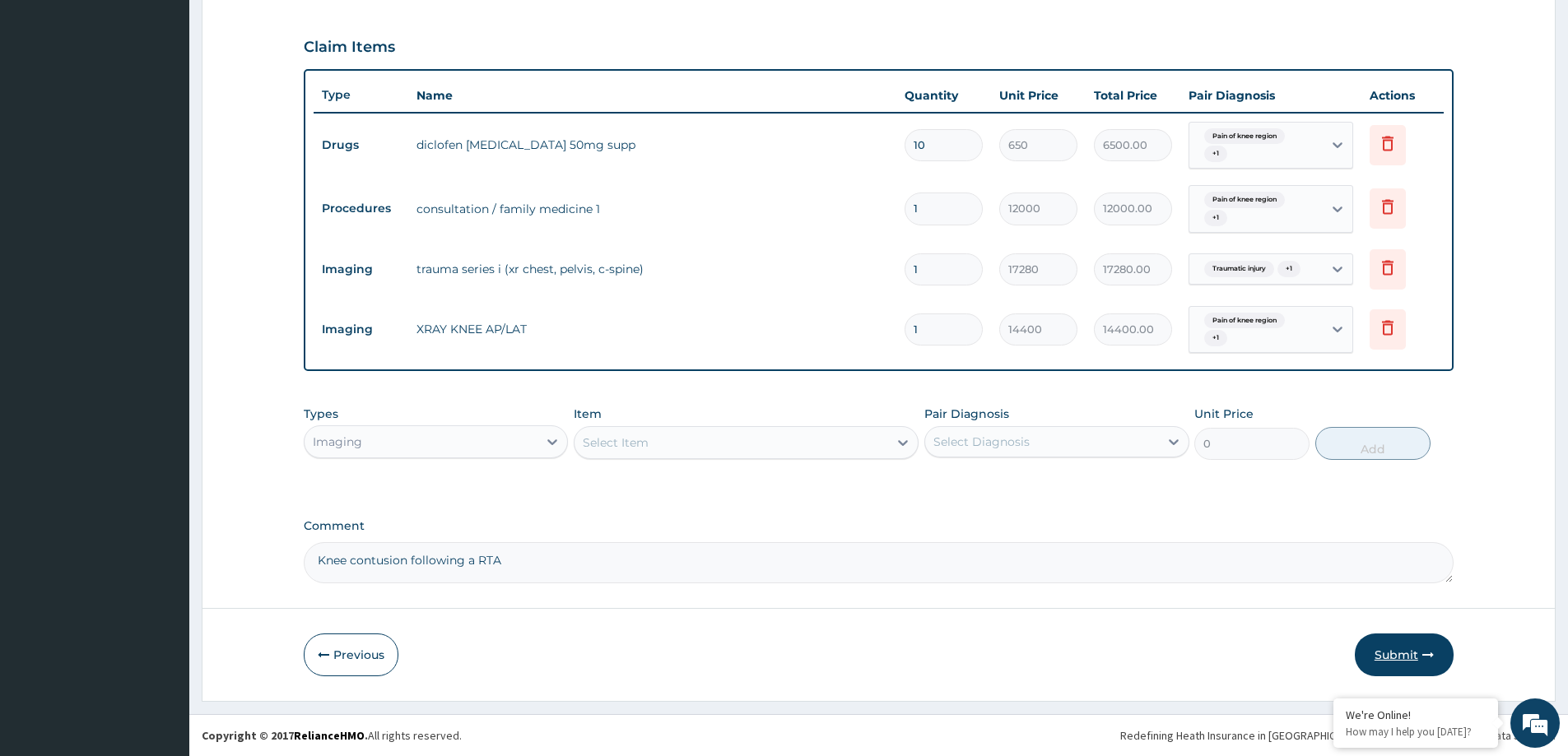
type textarea "Knee contusion following a RTA"
click at [1388, 646] on button "Submit" at bounding box center [1405, 655] width 99 height 43
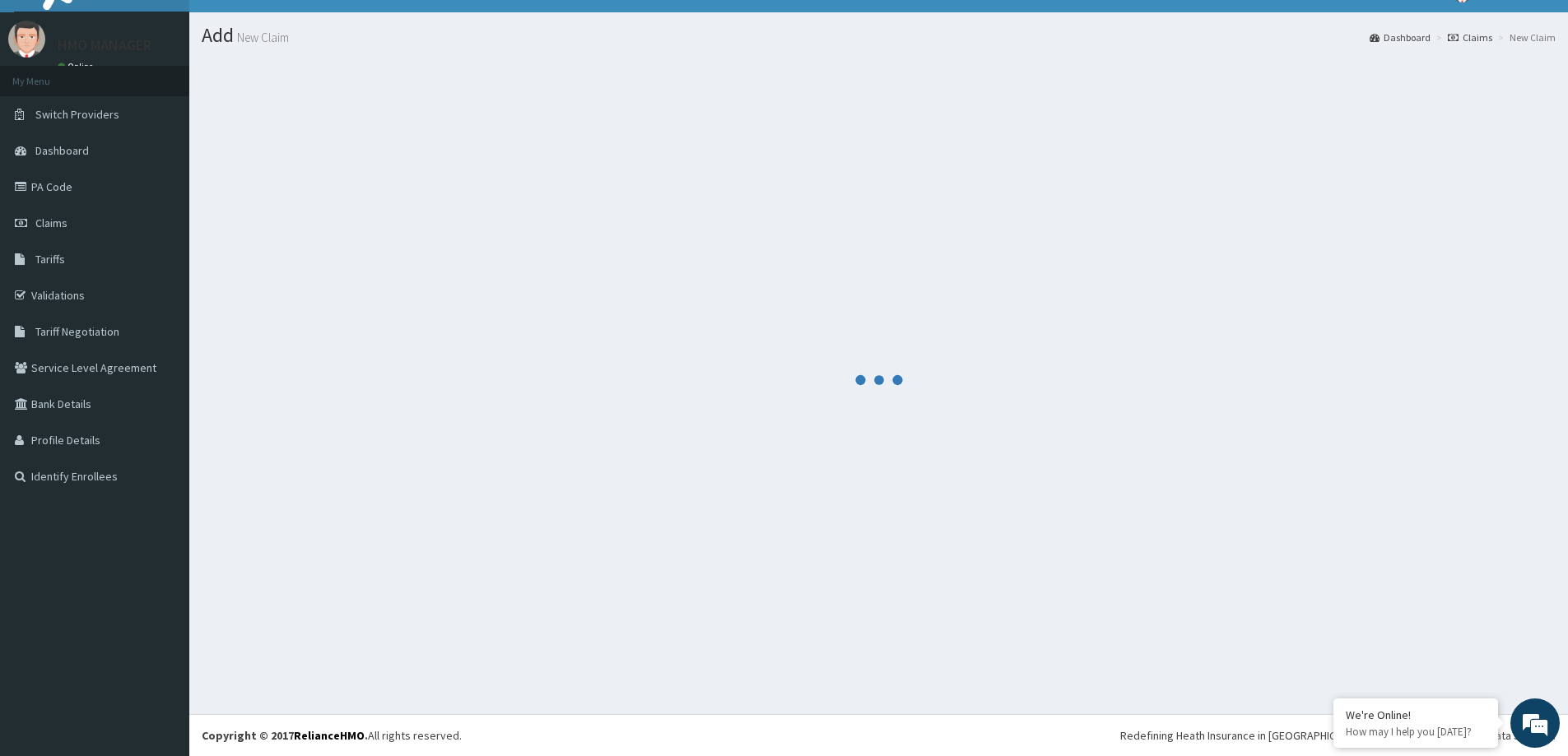
scroll to position [29, 0]
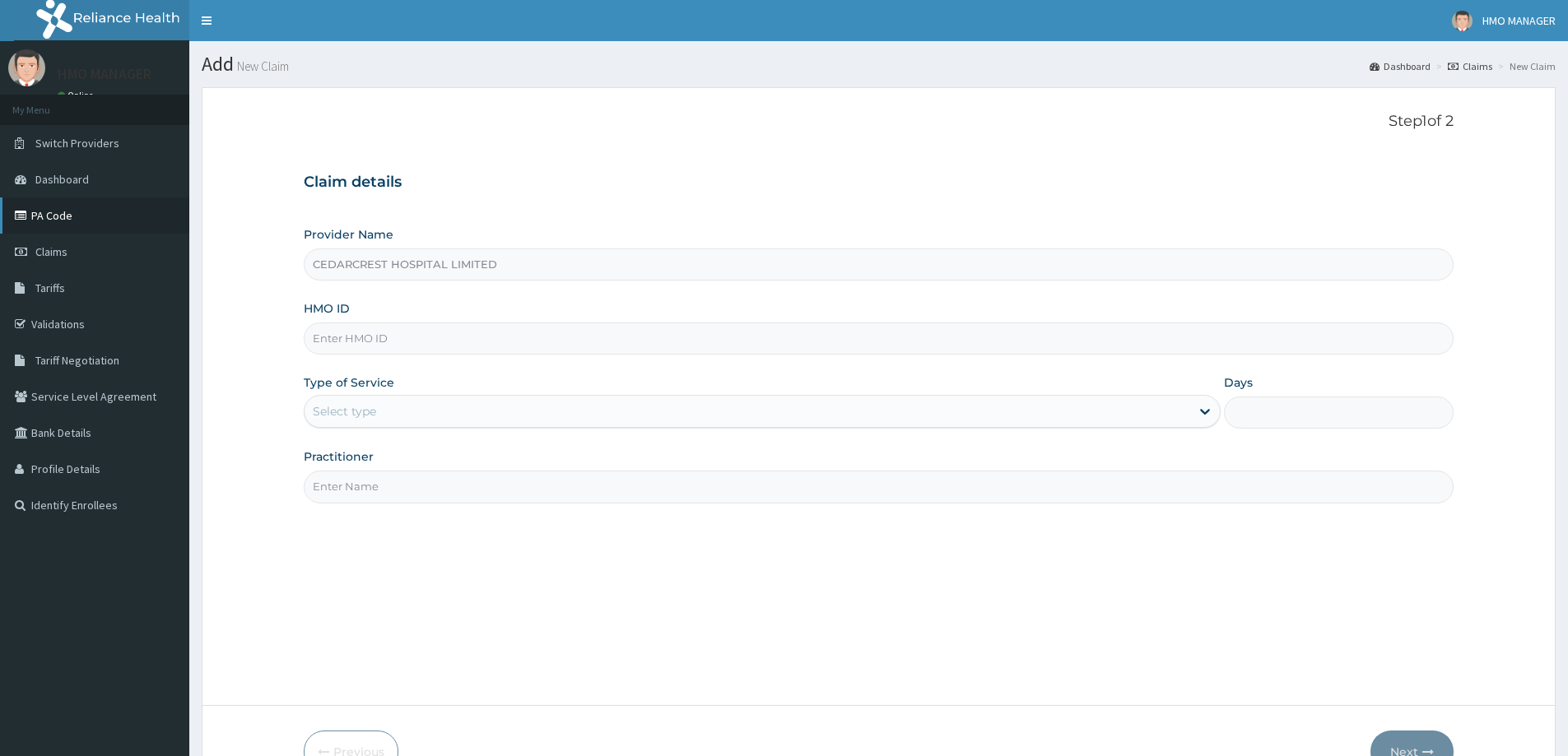
scroll to position [88, 0]
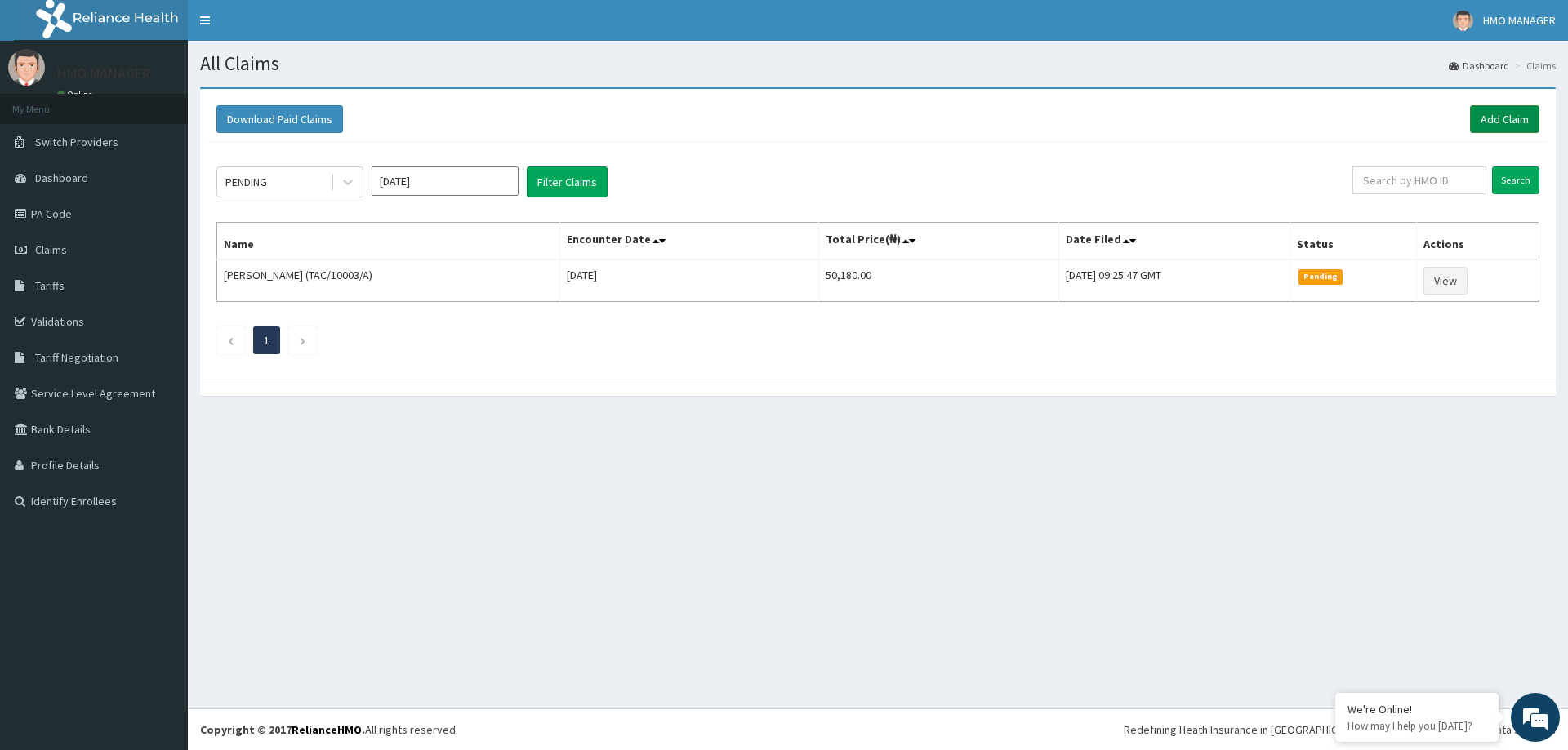
click at [1493, 128] on link "Add Claim" at bounding box center [1504, 119] width 69 height 28
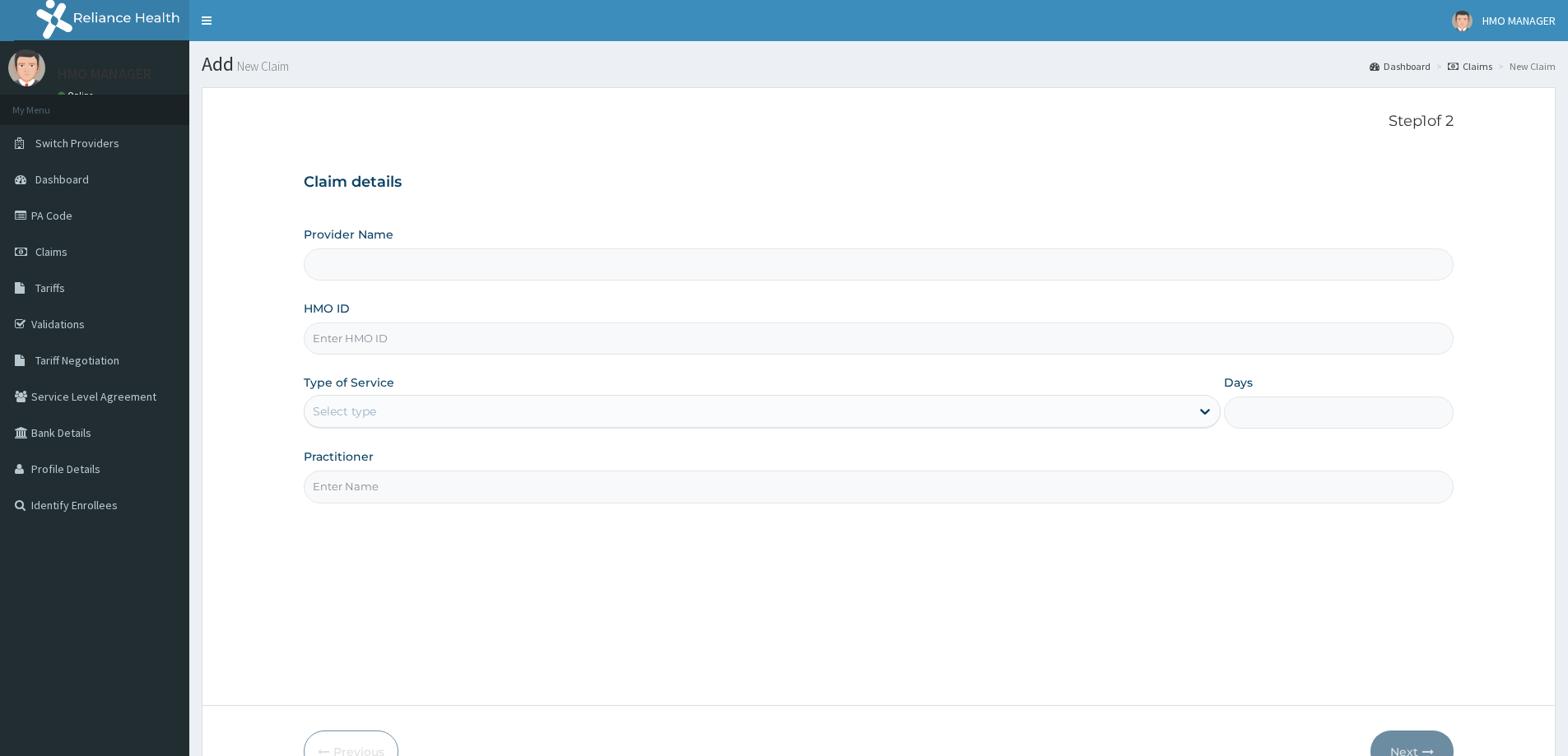
type input "enp/10300/f"
type input "CEDARCREST HOSPITAL LIMITED"
type input "enp/10300/f"
click at [363, 404] on div "Select type" at bounding box center [344, 412] width 63 height 16
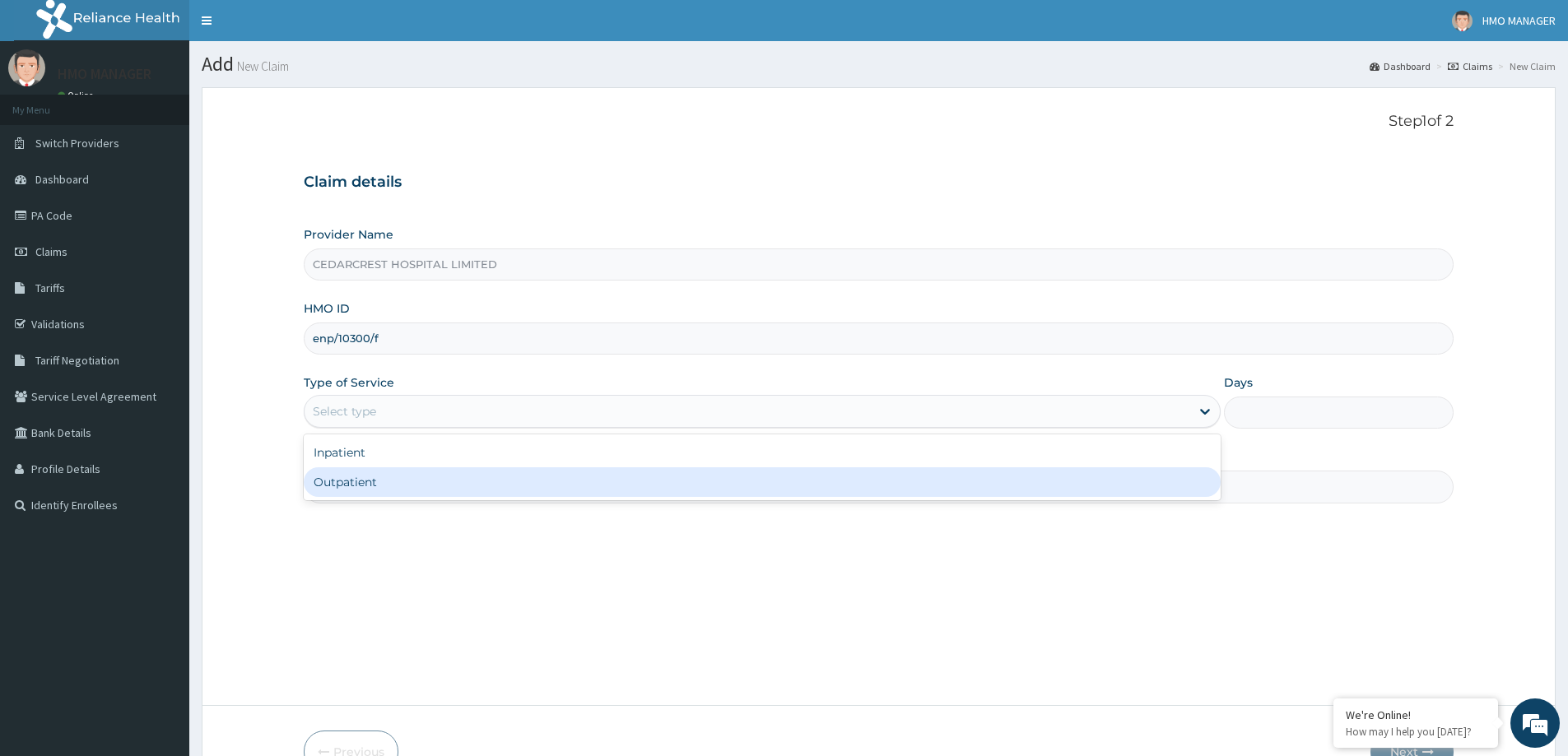
click at [365, 480] on div "Outpatient" at bounding box center [762, 483] width 917 height 30
type input "1"
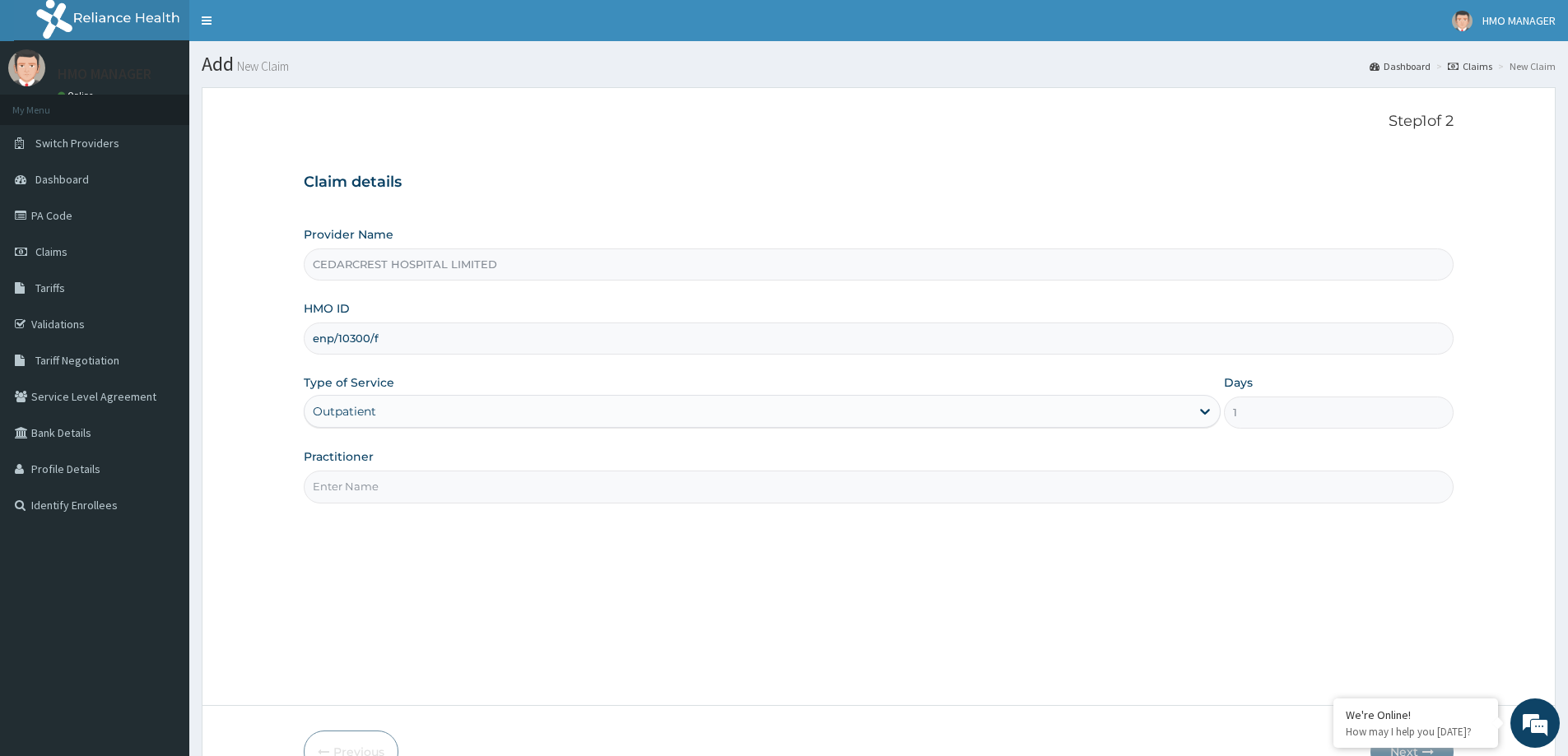
click at [366, 480] on input "Practitioner" at bounding box center [879, 486] width 1150 height 32
paste input "Dr SAFIYA OWUDA"
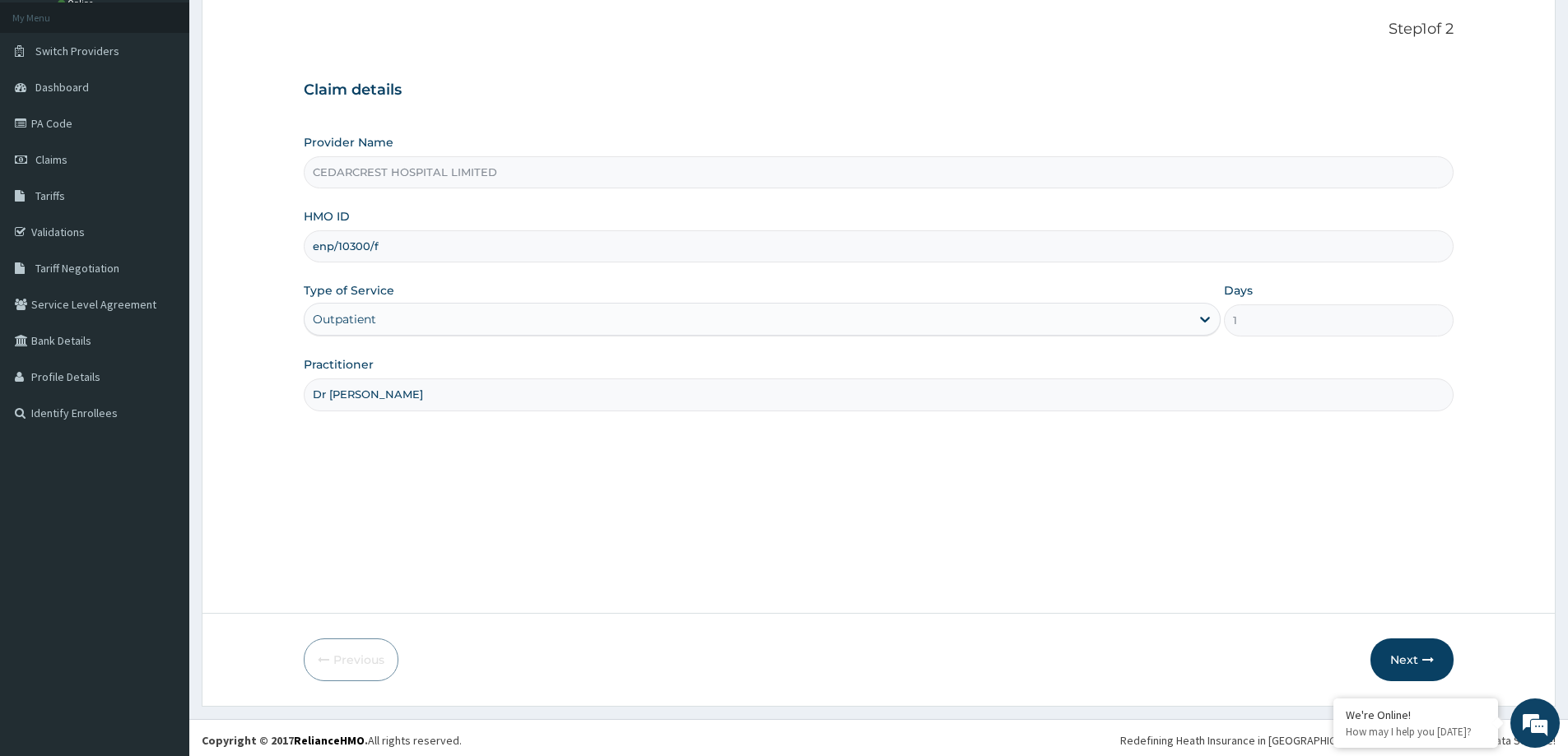
scroll to position [97, 0]
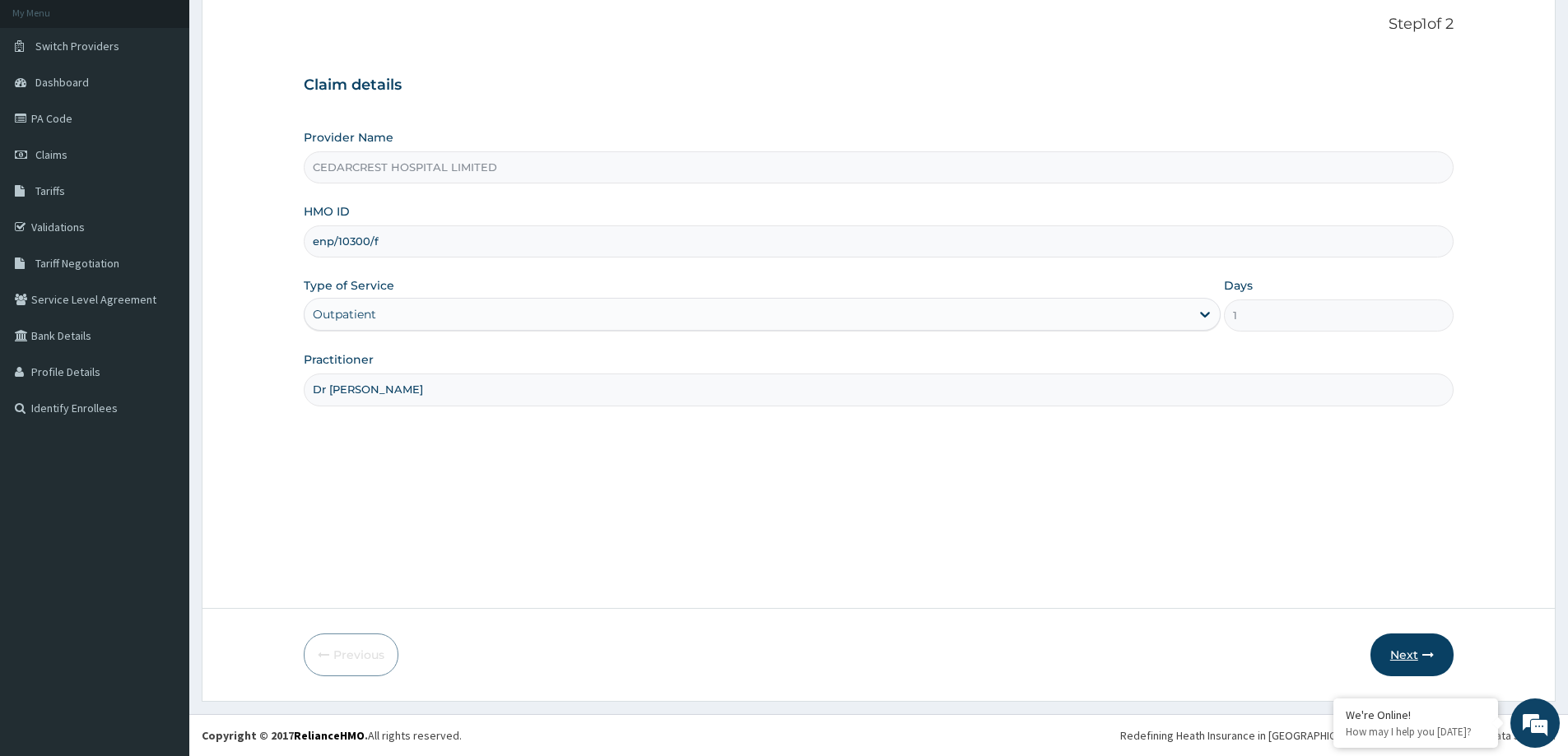
type input "Dr SAFIYA OWUDA"
click at [1430, 640] on button "Next" at bounding box center [1412, 655] width 83 height 43
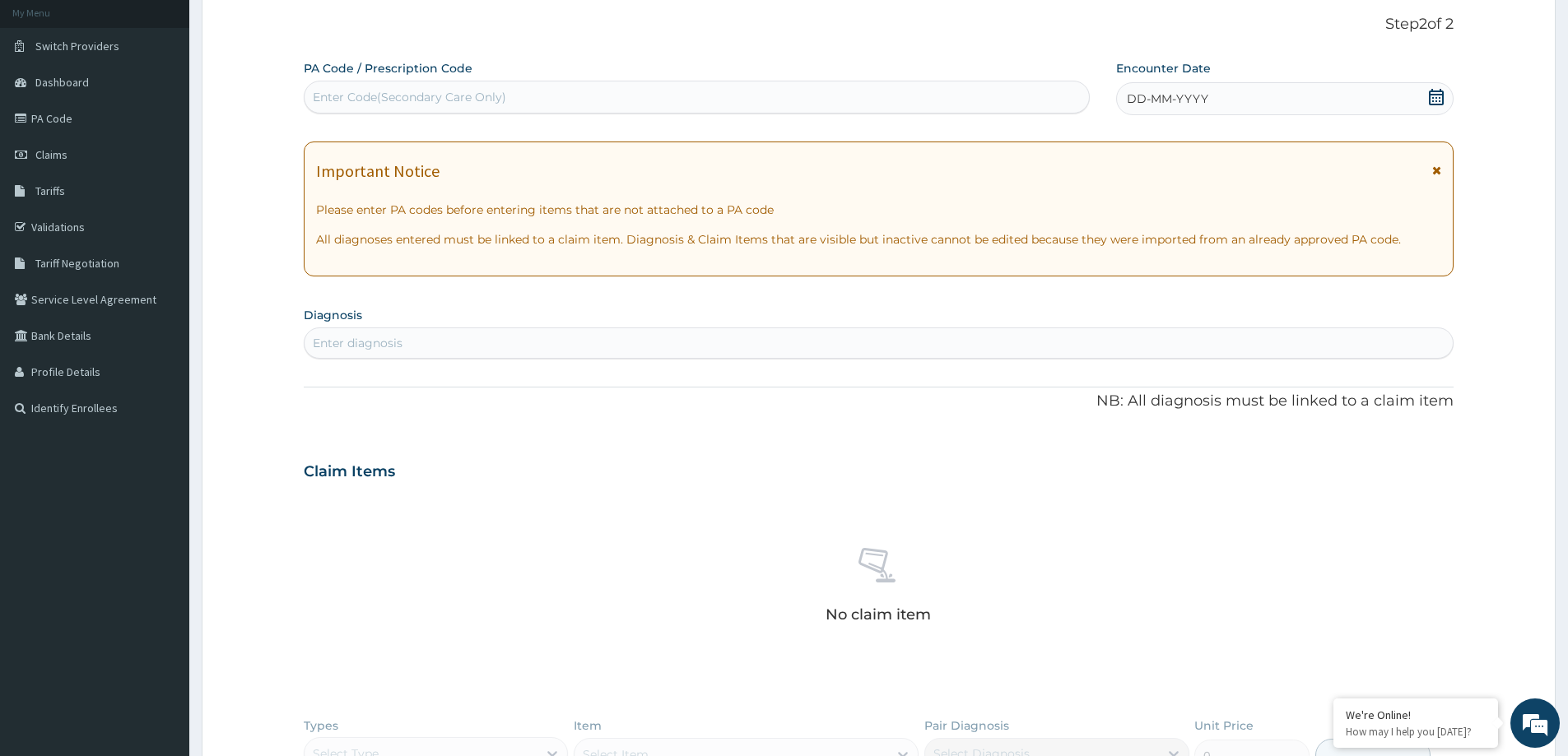
scroll to position [0, 0]
click at [1168, 96] on span "DD-MM-YYYY" at bounding box center [1168, 99] width 82 height 16
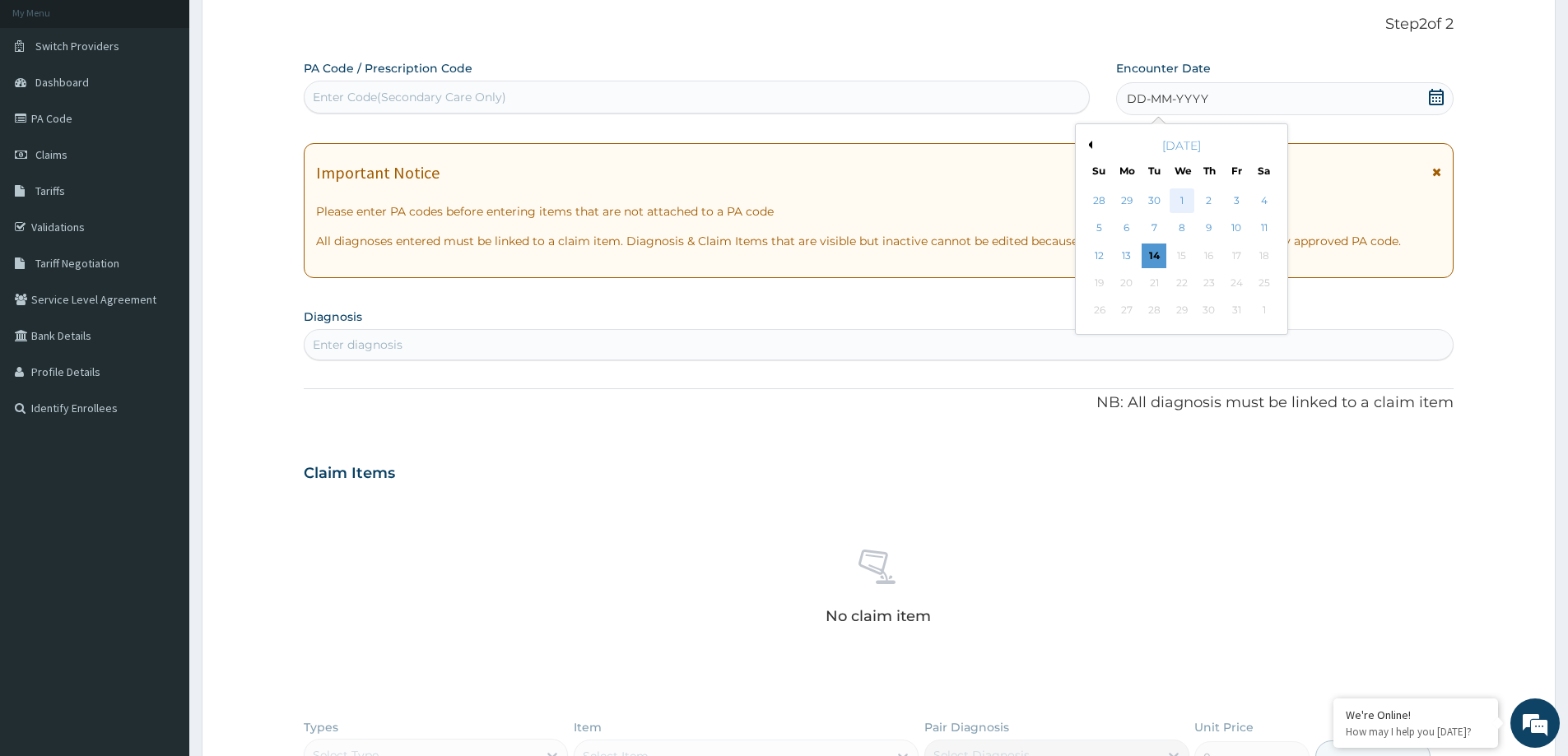
click at [1176, 199] on div "1" at bounding box center [1182, 201] width 25 height 25
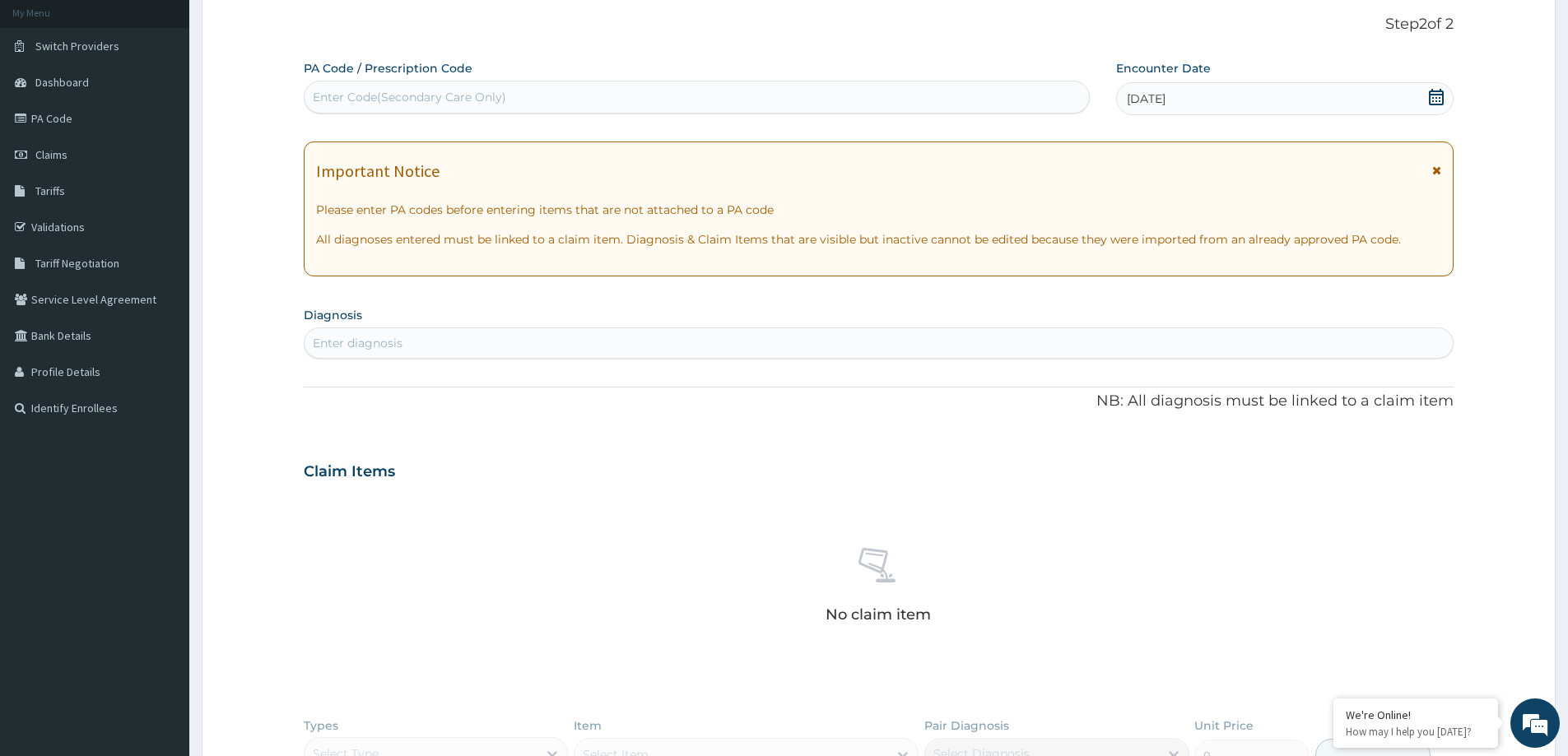
click at [406, 348] on div "Enter diagnosis" at bounding box center [879, 343] width 1149 height 26
type input "MALARIA"
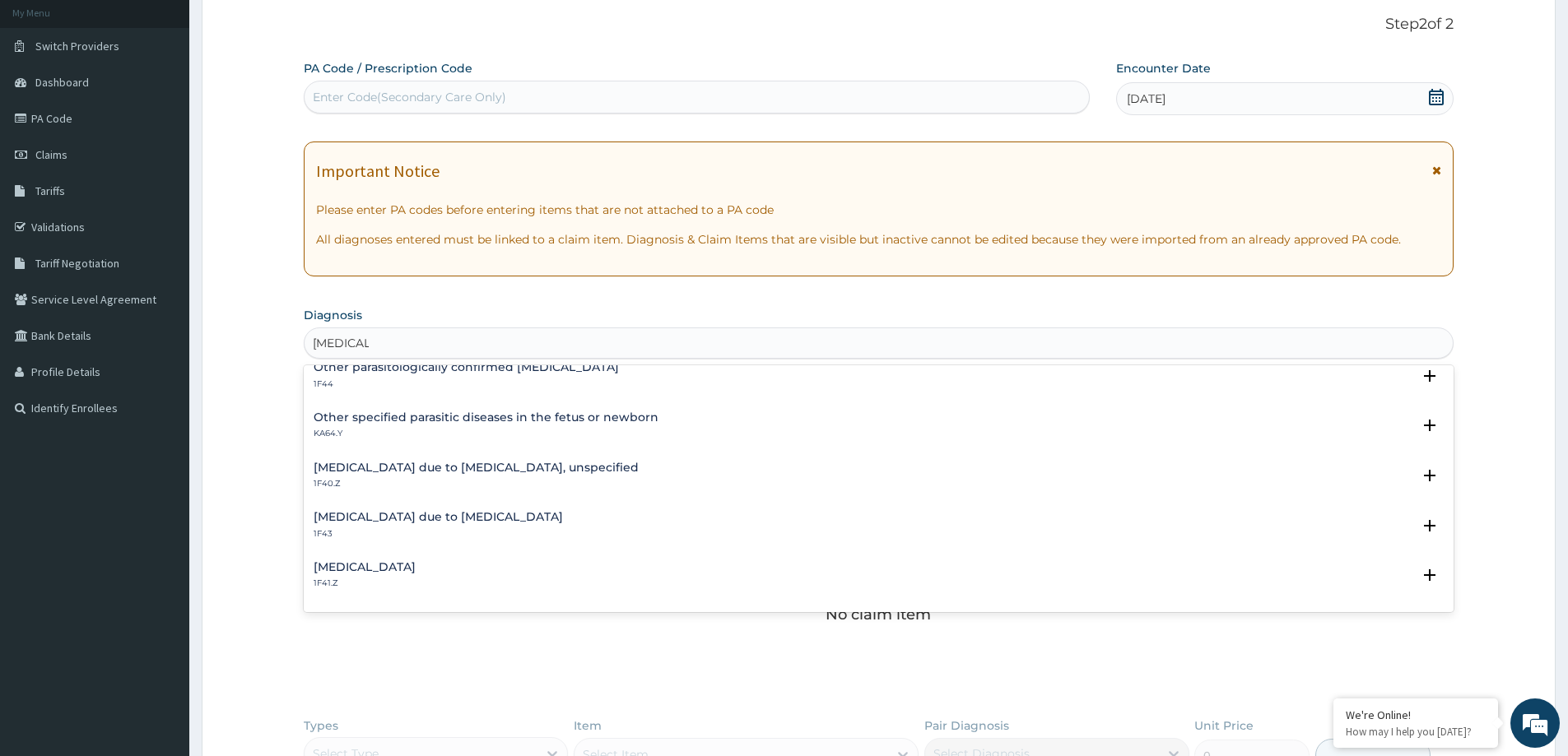
scroll to position [159, 0]
click at [418, 471] on h4 "Malaria due to Plasmodium falciparum, unspecified" at bounding box center [476, 473] width 325 height 12
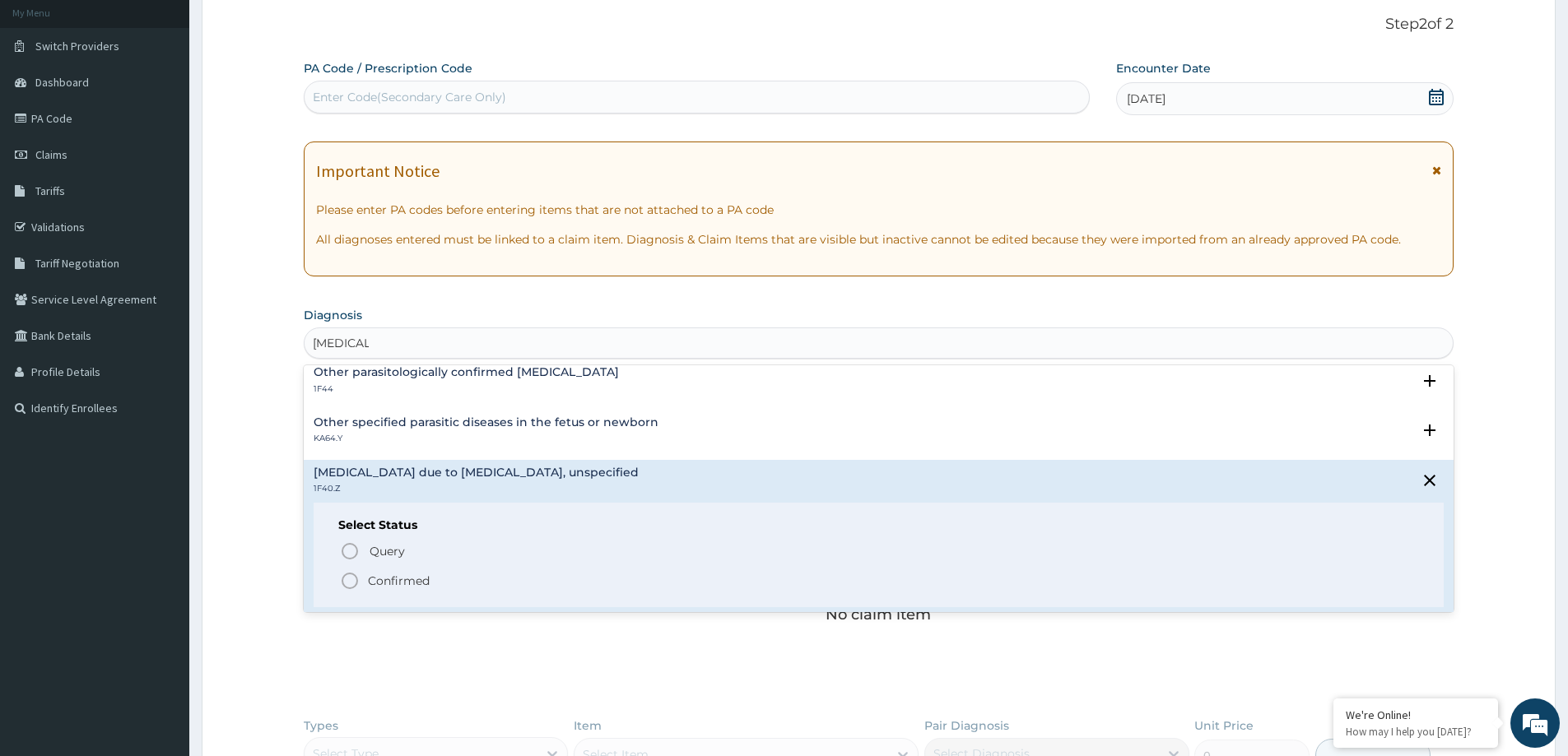
click at [416, 571] on span "Confirmed" at bounding box center [880, 581] width 1079 height 20
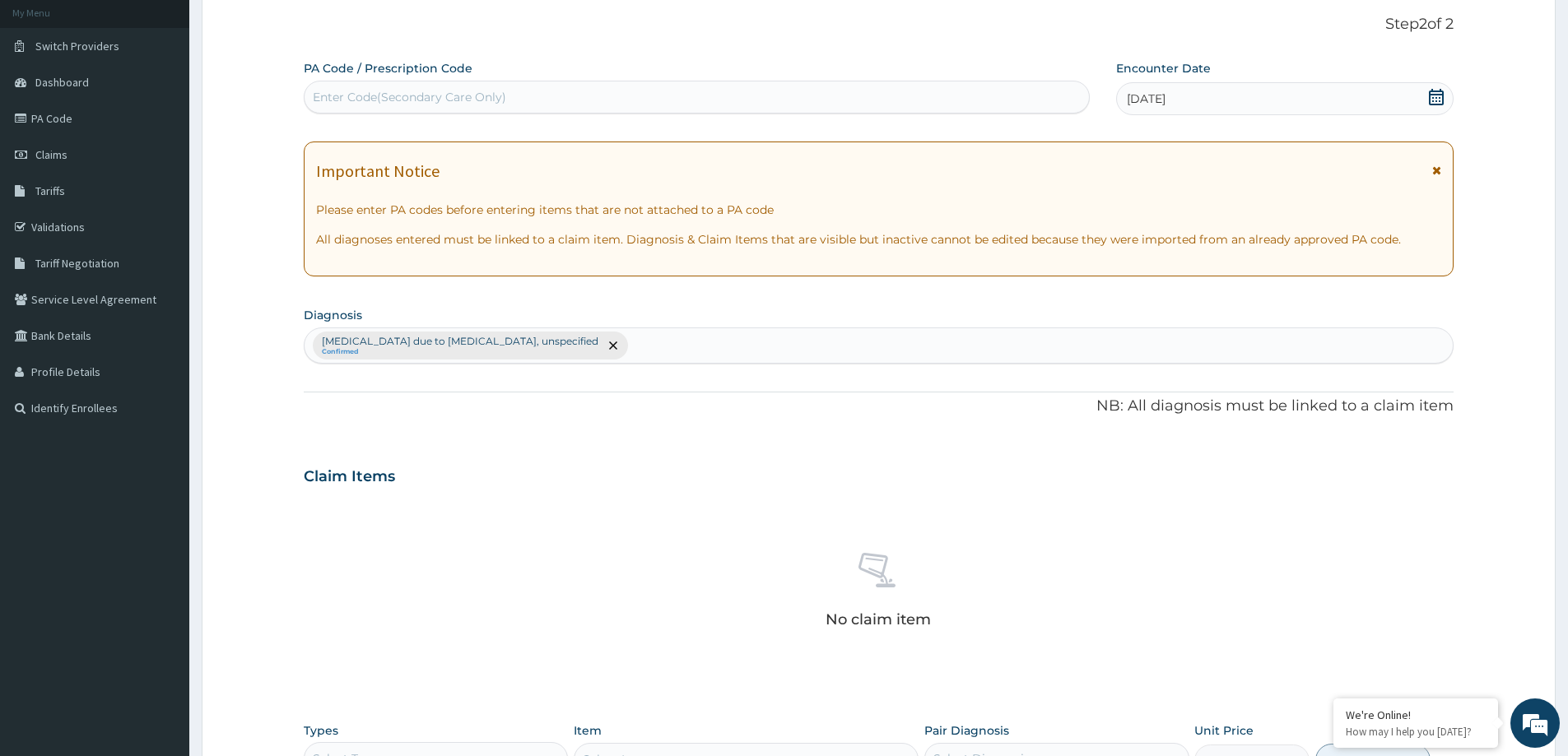
scroll to position [414, 0]
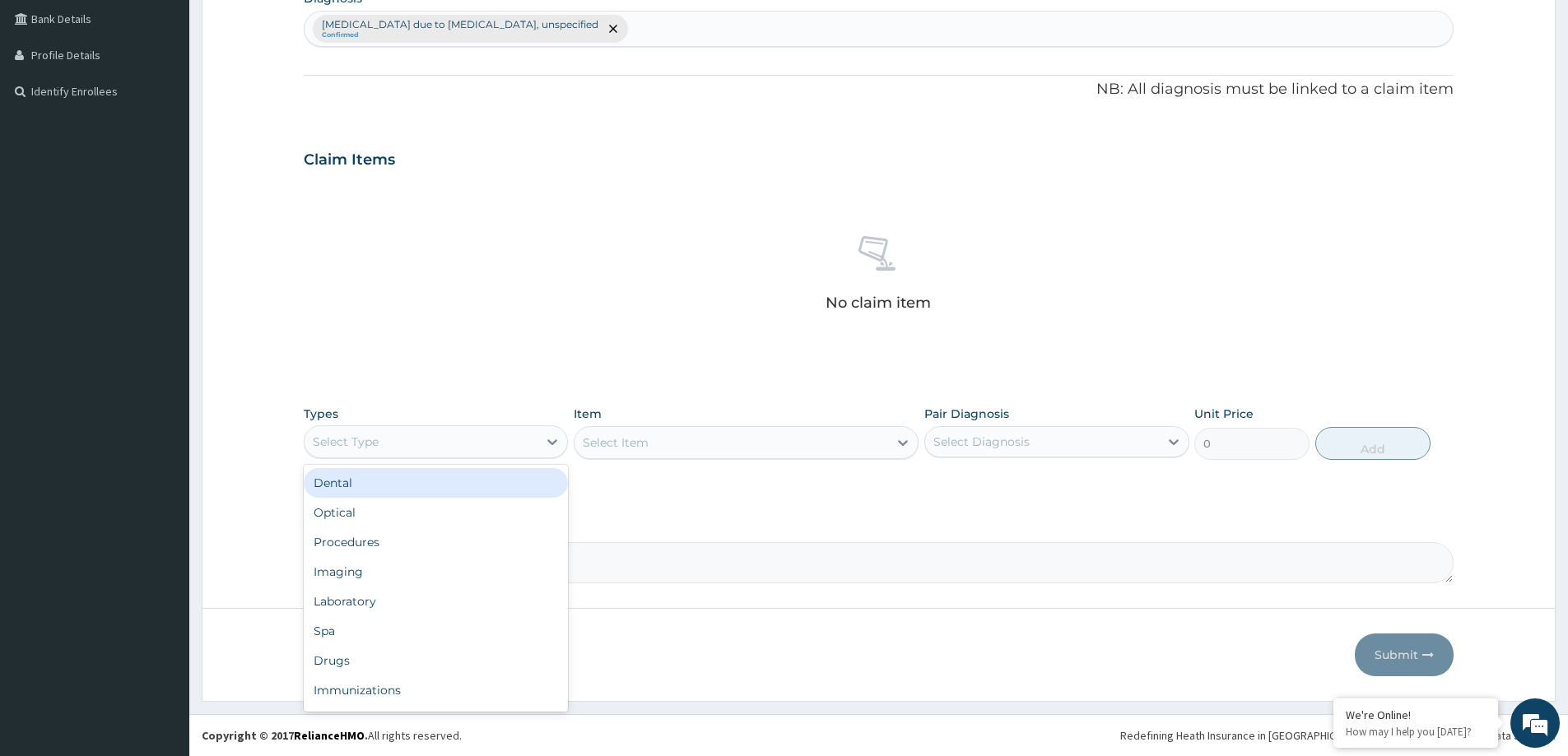
click at [403, 436] on div "Select Type" at bounding box center [421, 442] width 233 height 26
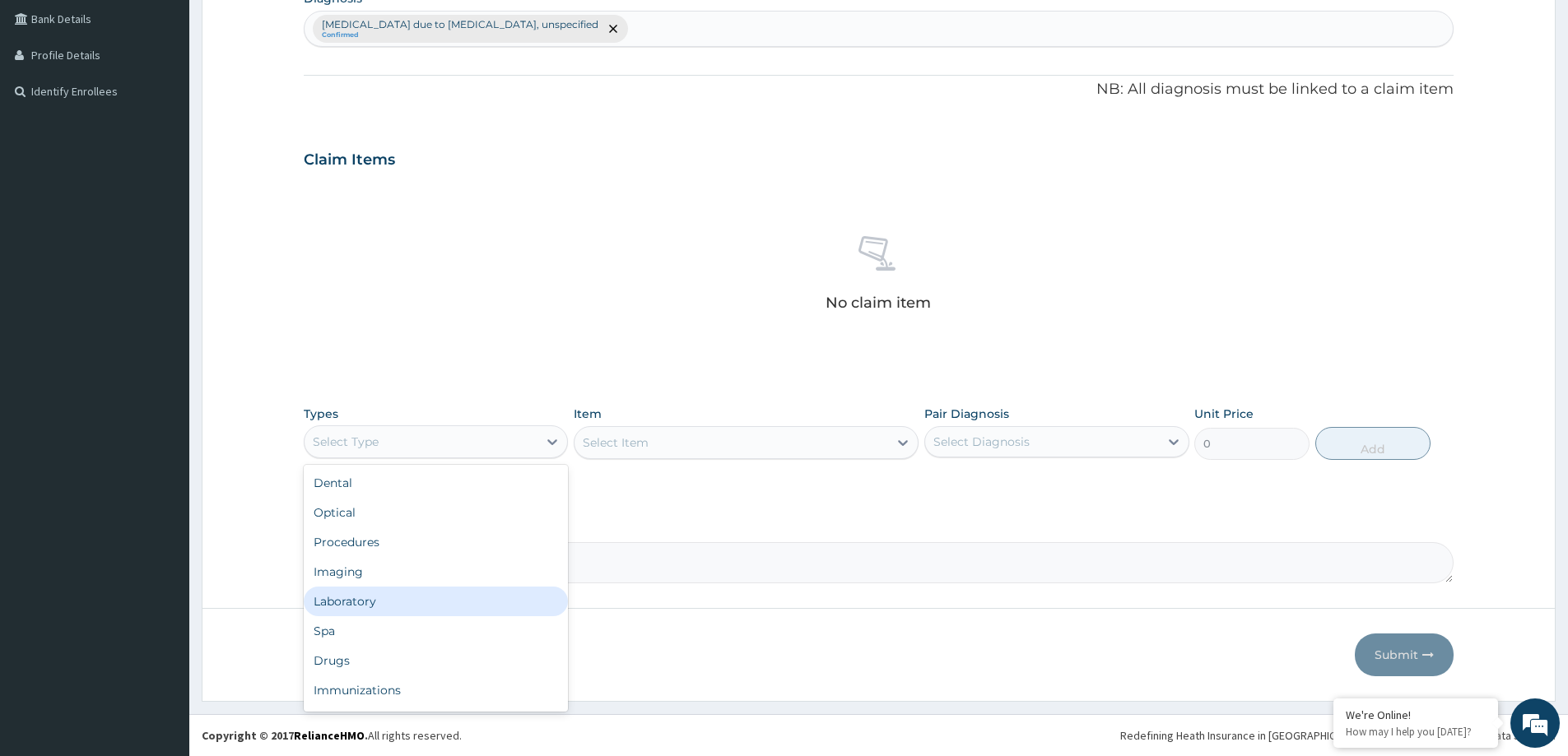
click at [368, 606] on div "Laboratory" at bounding box center [436, 601] width 264 height 30
click at [663, 18] on div "Malaria due to Plasmodium falciparum, unspecified Confirmed" at bounding box center [879, 29] width 1149 height 35
type input "A"
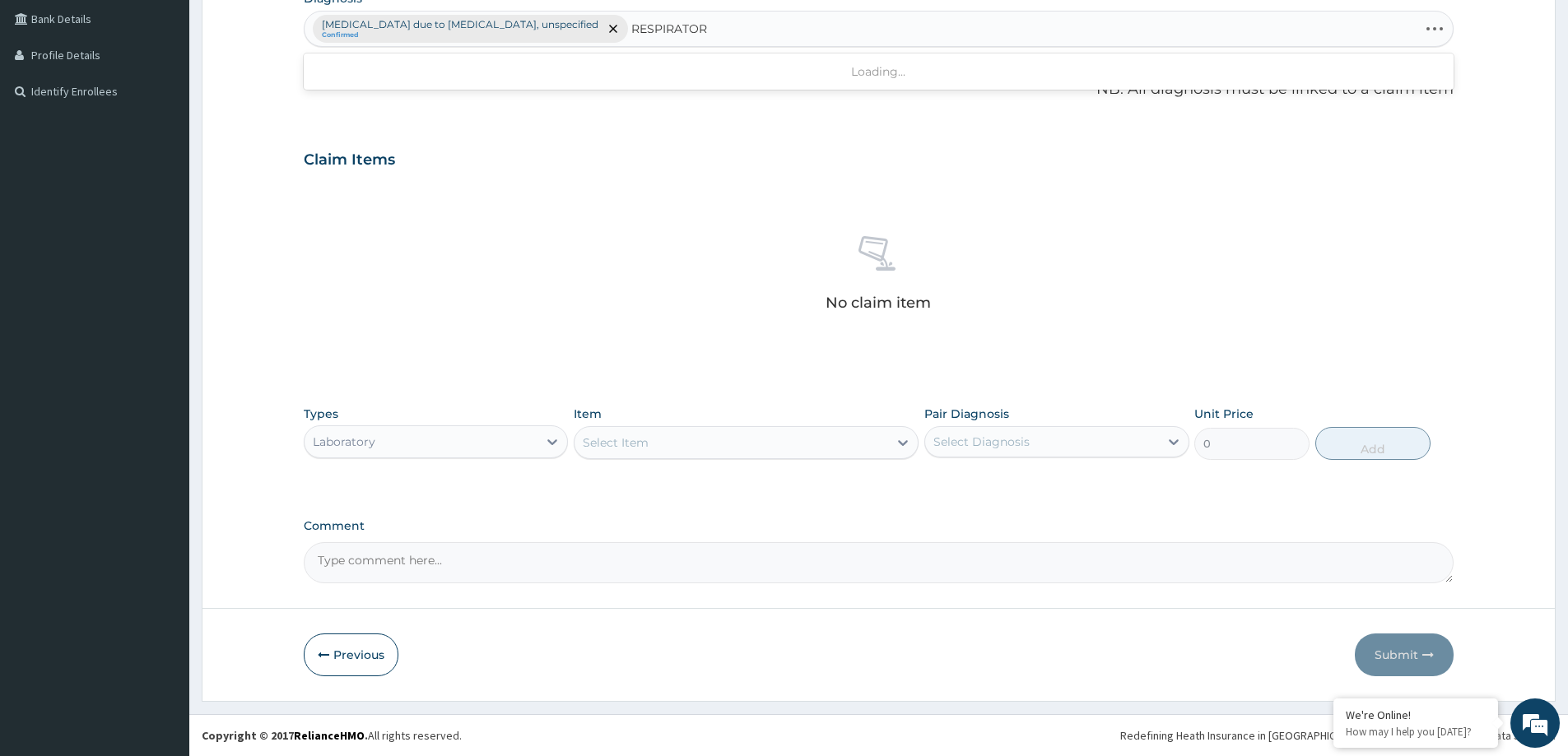
type input "RESPIRATORY"
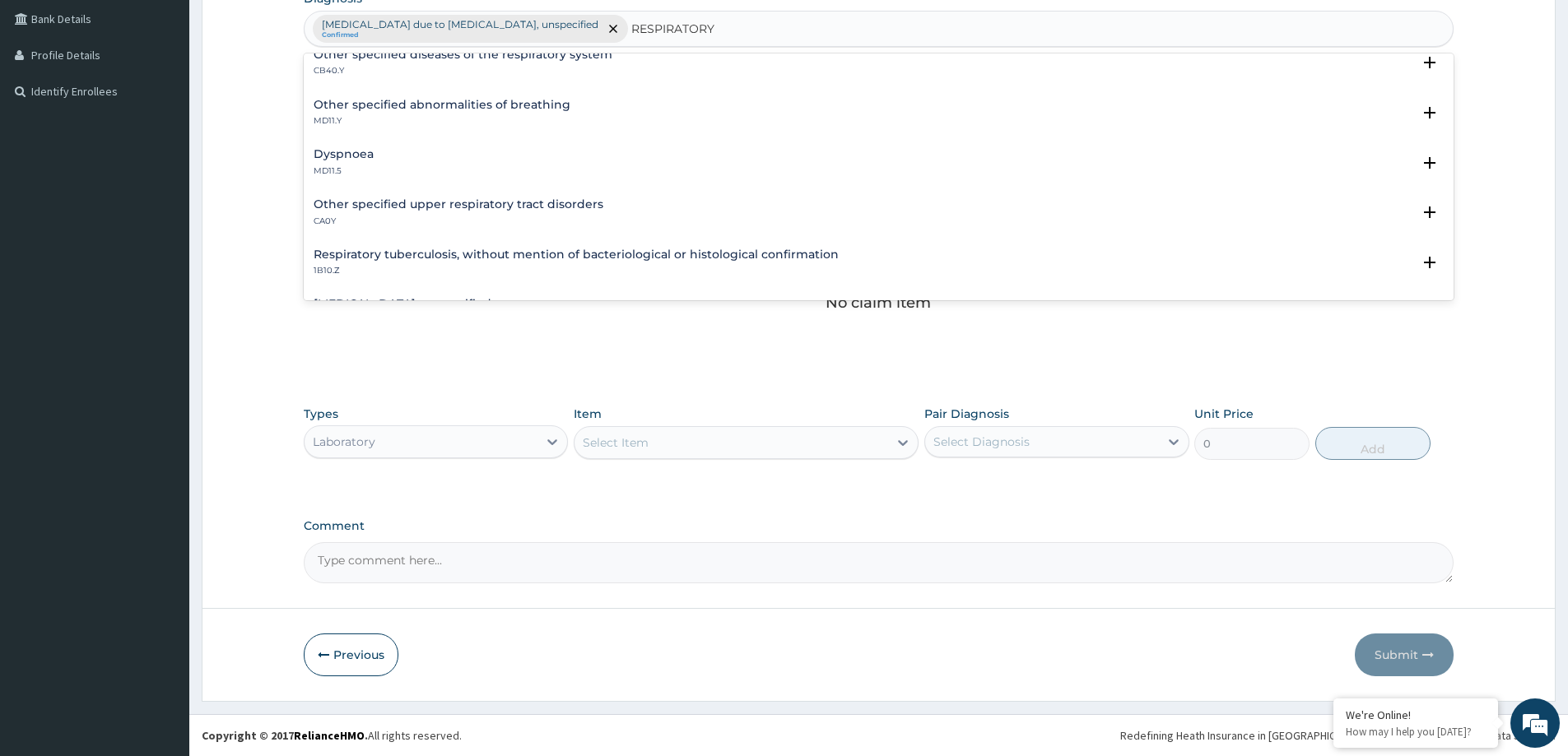
scroll to position [329, 0]
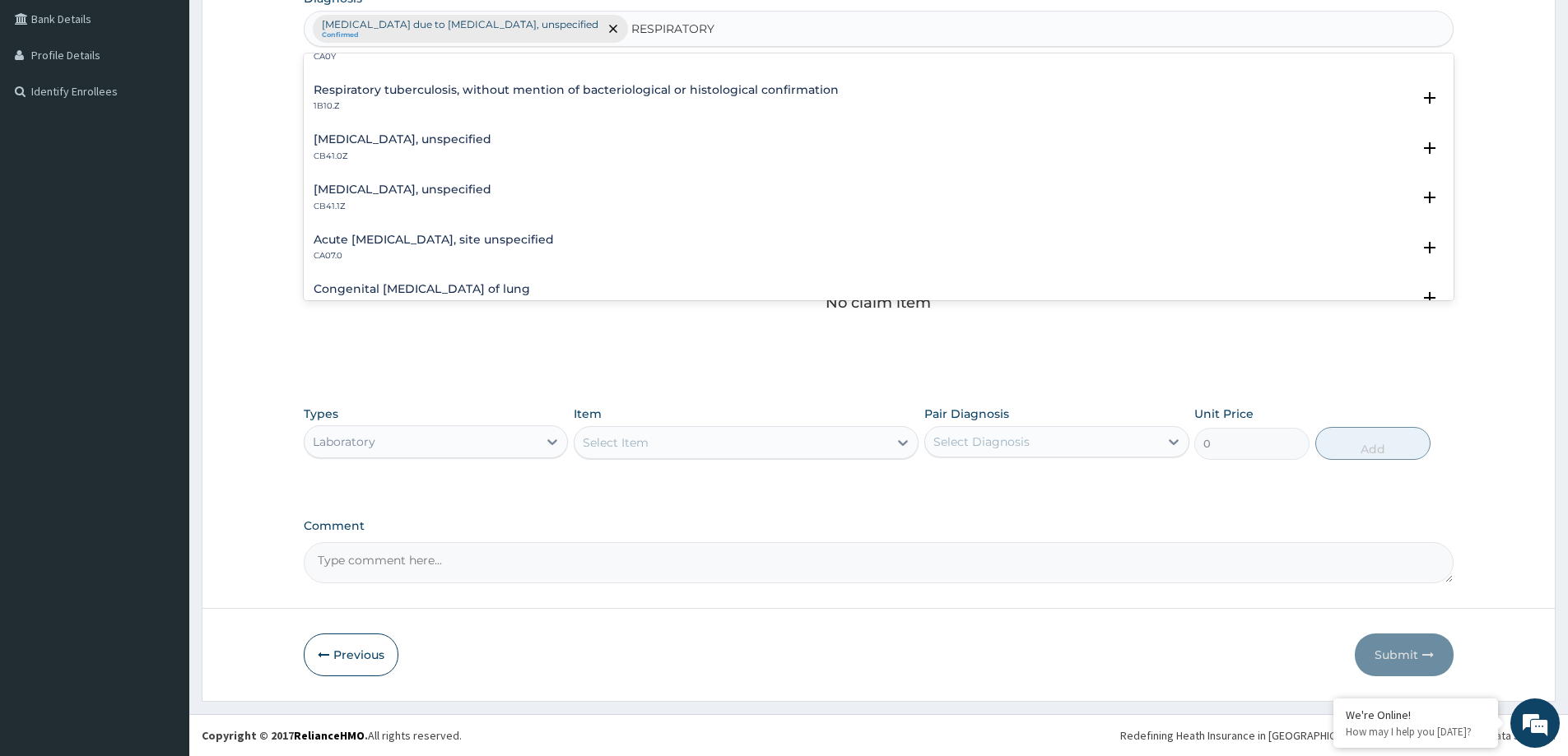
click at [445, 250] on p "CA07.0" at bounding box center [434, 256] width 241 height 12
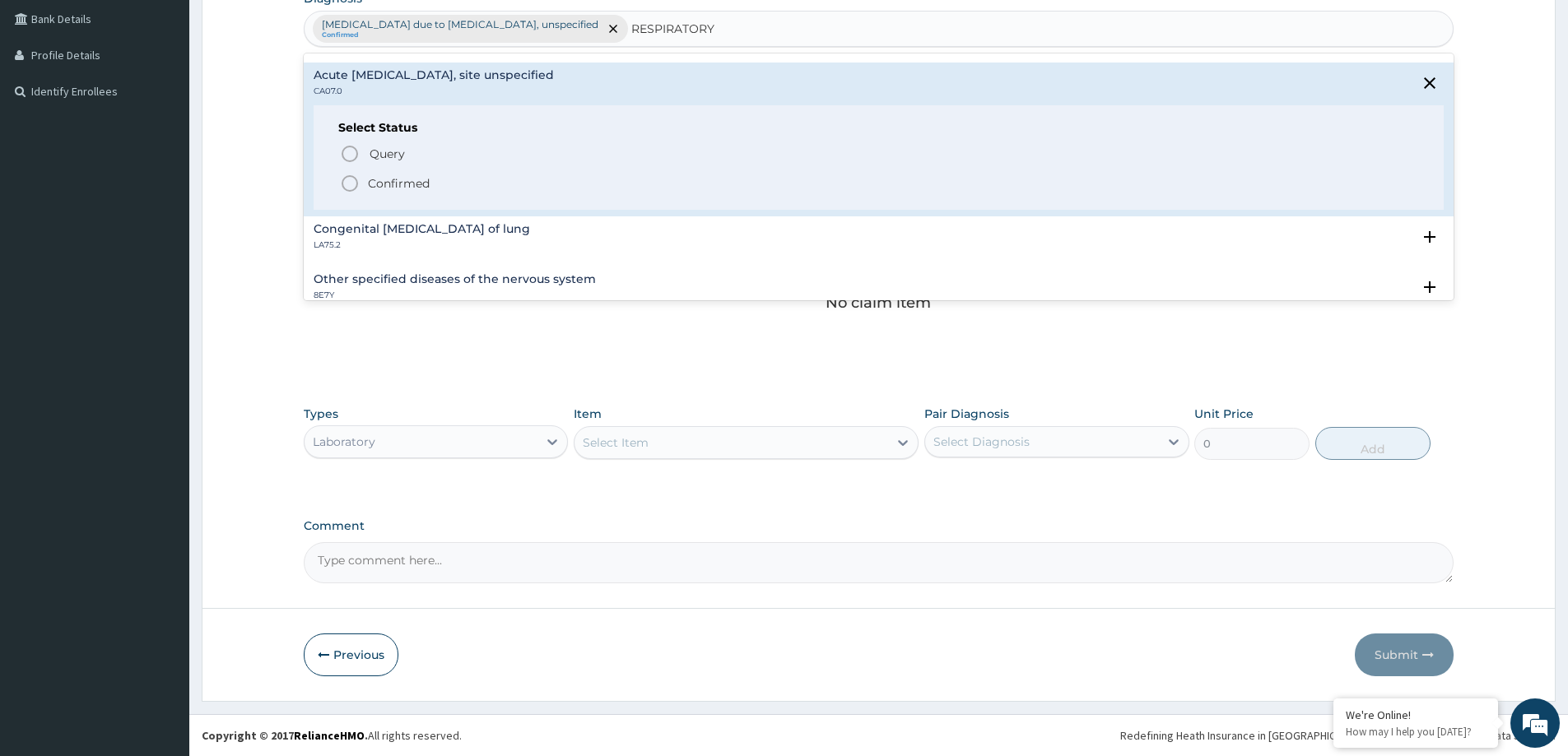
scroll to position [576, 0]
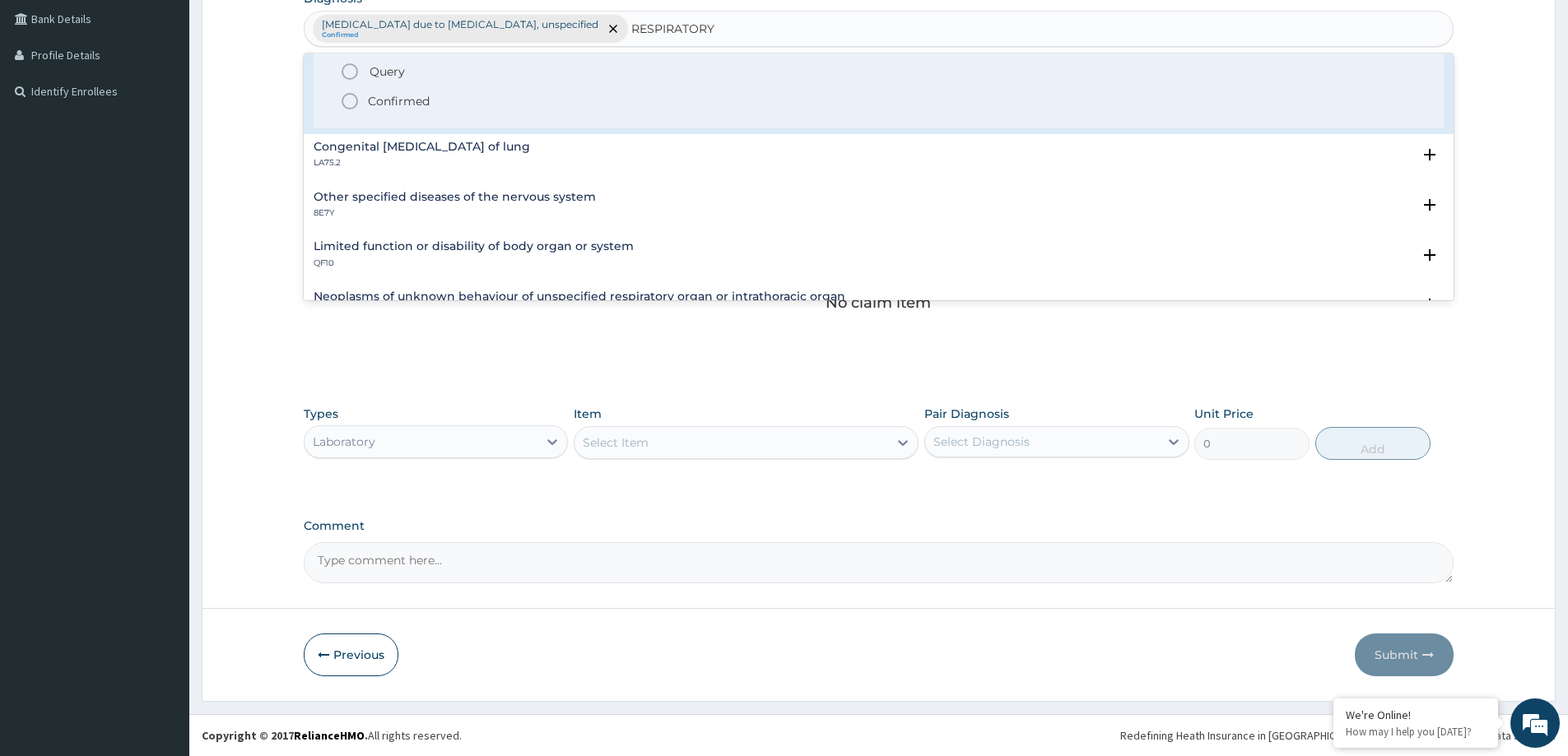
click at [387, 97] on p "Confirmed" at bounding box center [399, 101] width 62 height 16
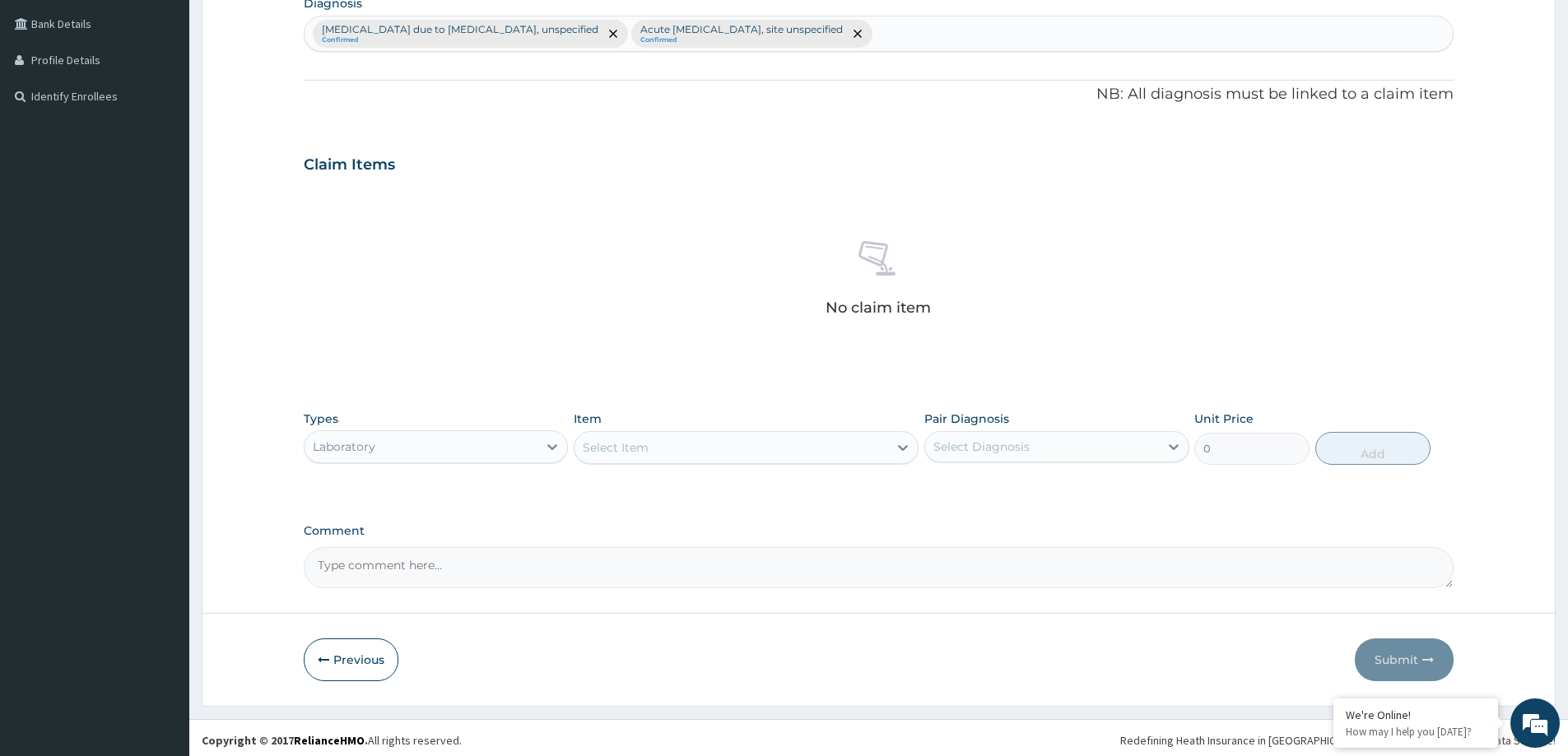
scroll to position [414, 0]
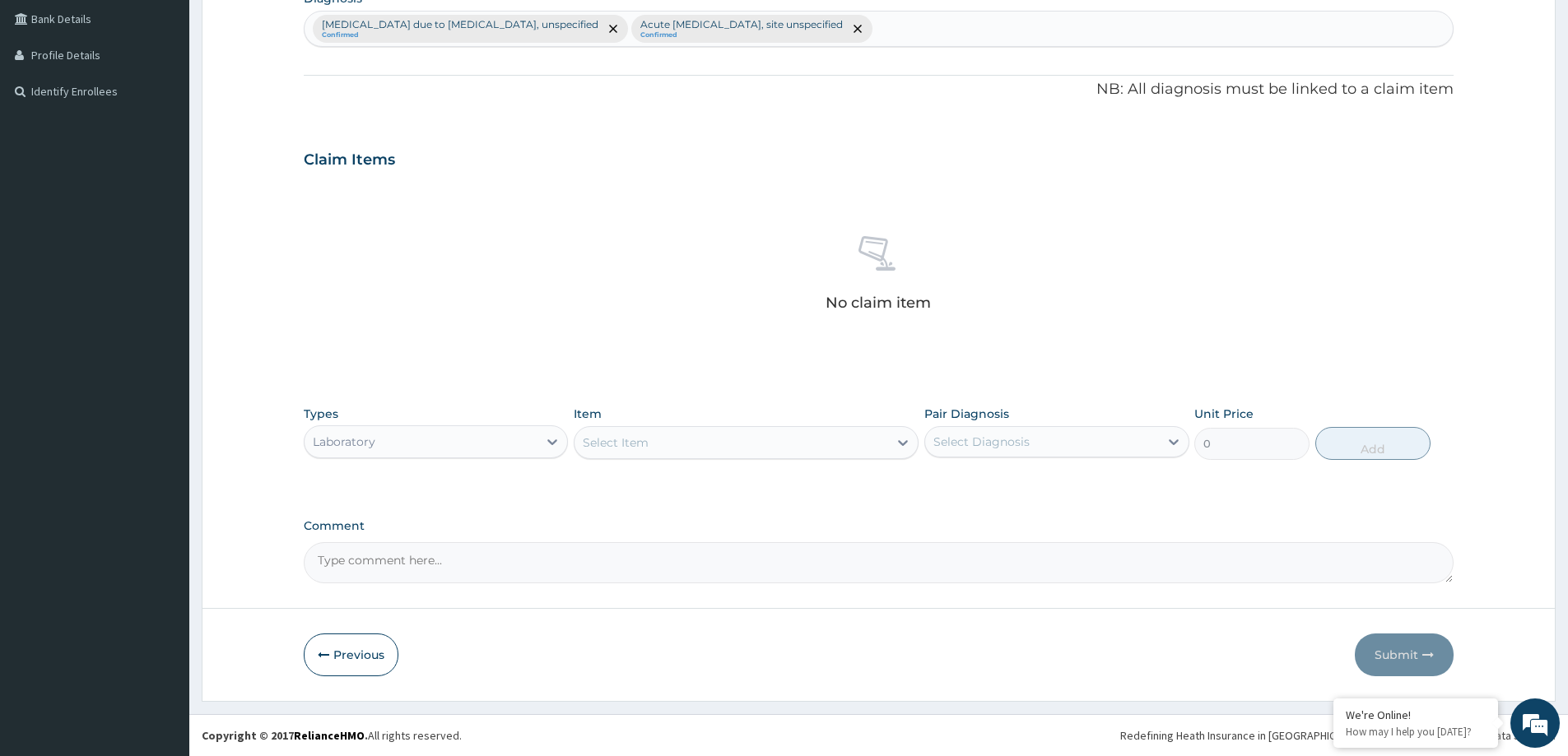
click at [398, 464] on div "Types Laboratory Item Select Item Pair Diagnosis Select Diagnosis Unit Price 0 …" at bounding box center [879, 433] width 1150 height 71
click at [396, 449] on div "Laboratory" at bounding box center [421, 442] width 233 height 26
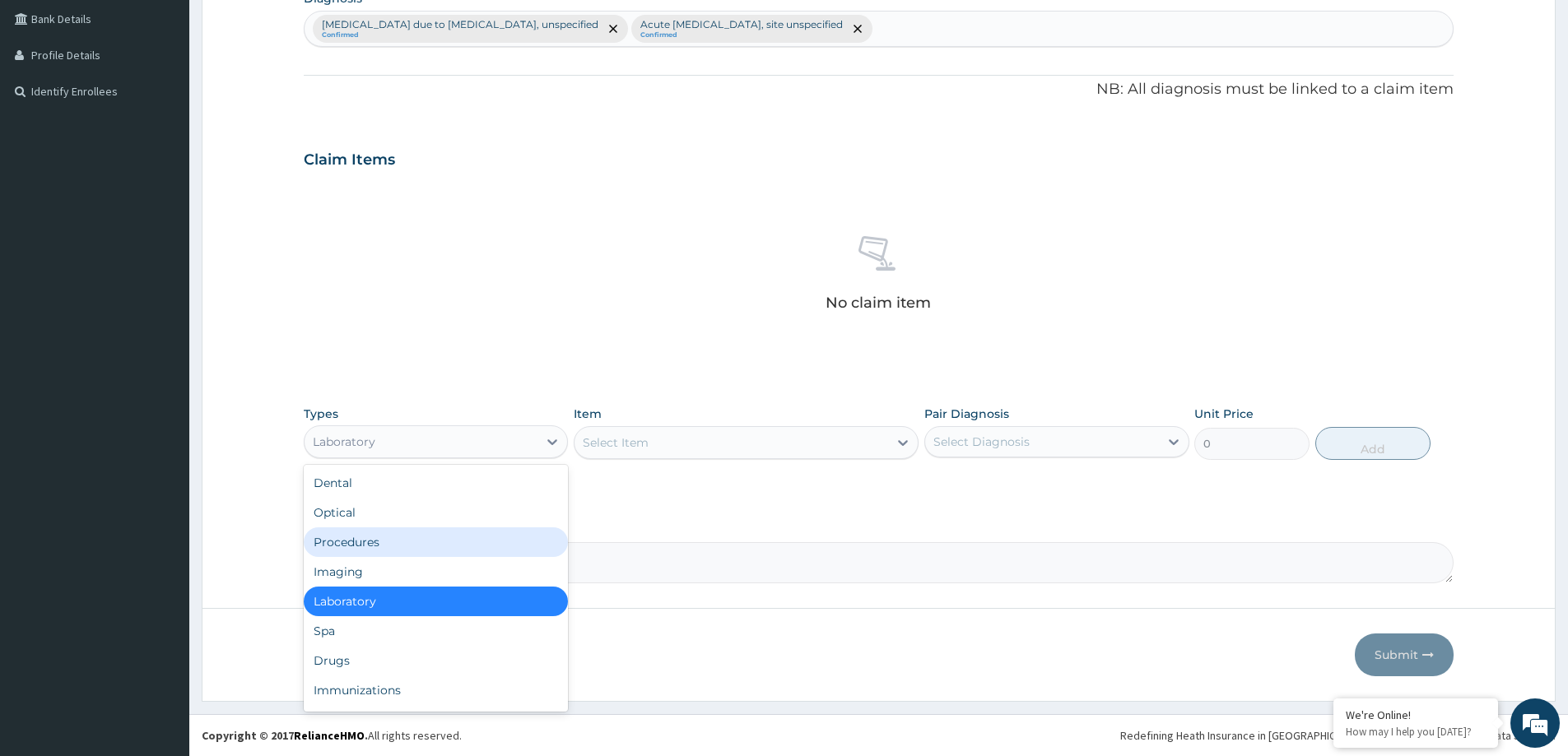
click at [644, 442] on div "Select Item" at bounding box center [615, 443] width 66 height 16
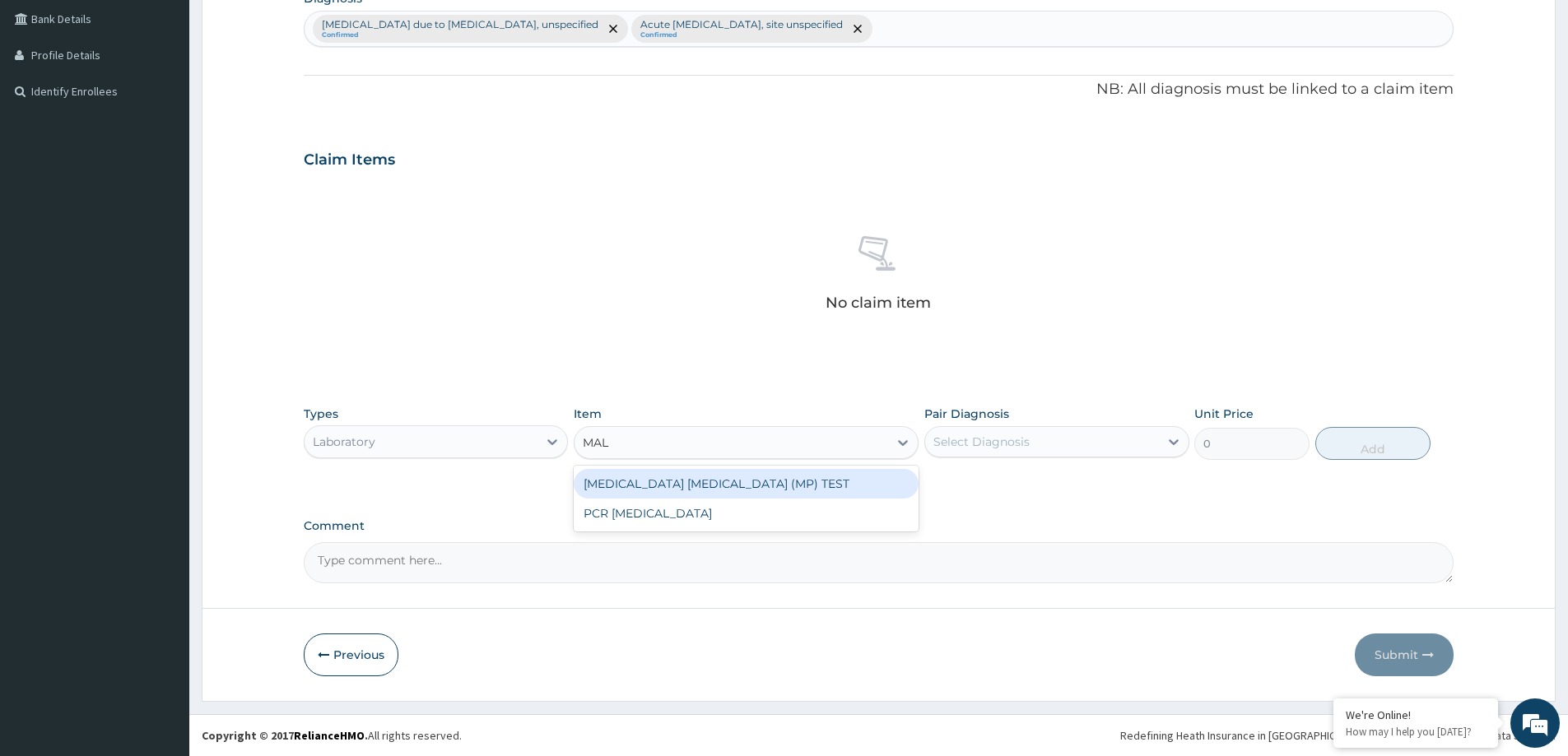
type input "MALA"
click at [794, 478] on div "MALARIA PARASITE (MP) TEST" at bounding box center [746, 484] width 345 height 30
type input "8432.64"
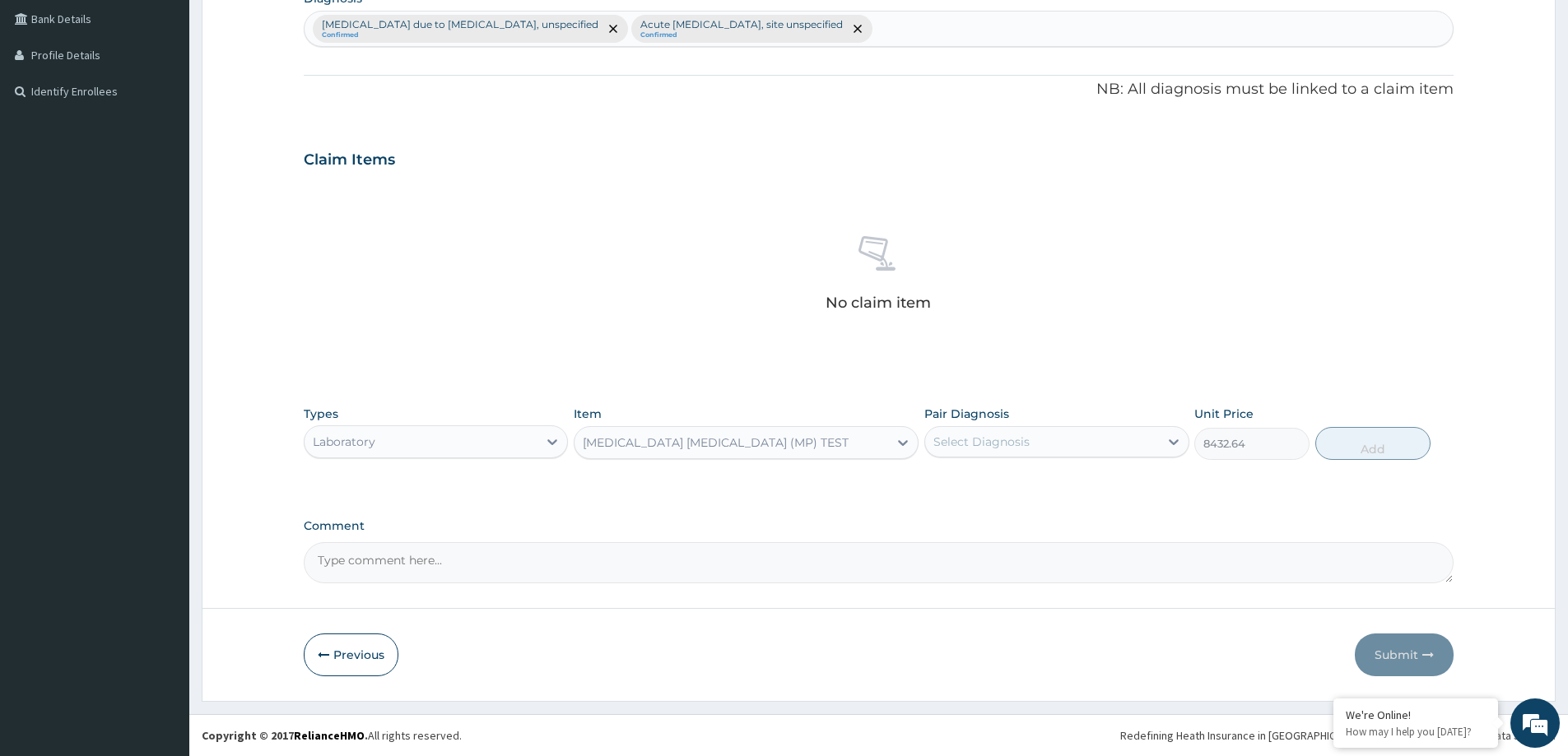
click at [1044, 447] on div "Select Diagnosis" at bounding box center [1041, 442] width 233 height 26
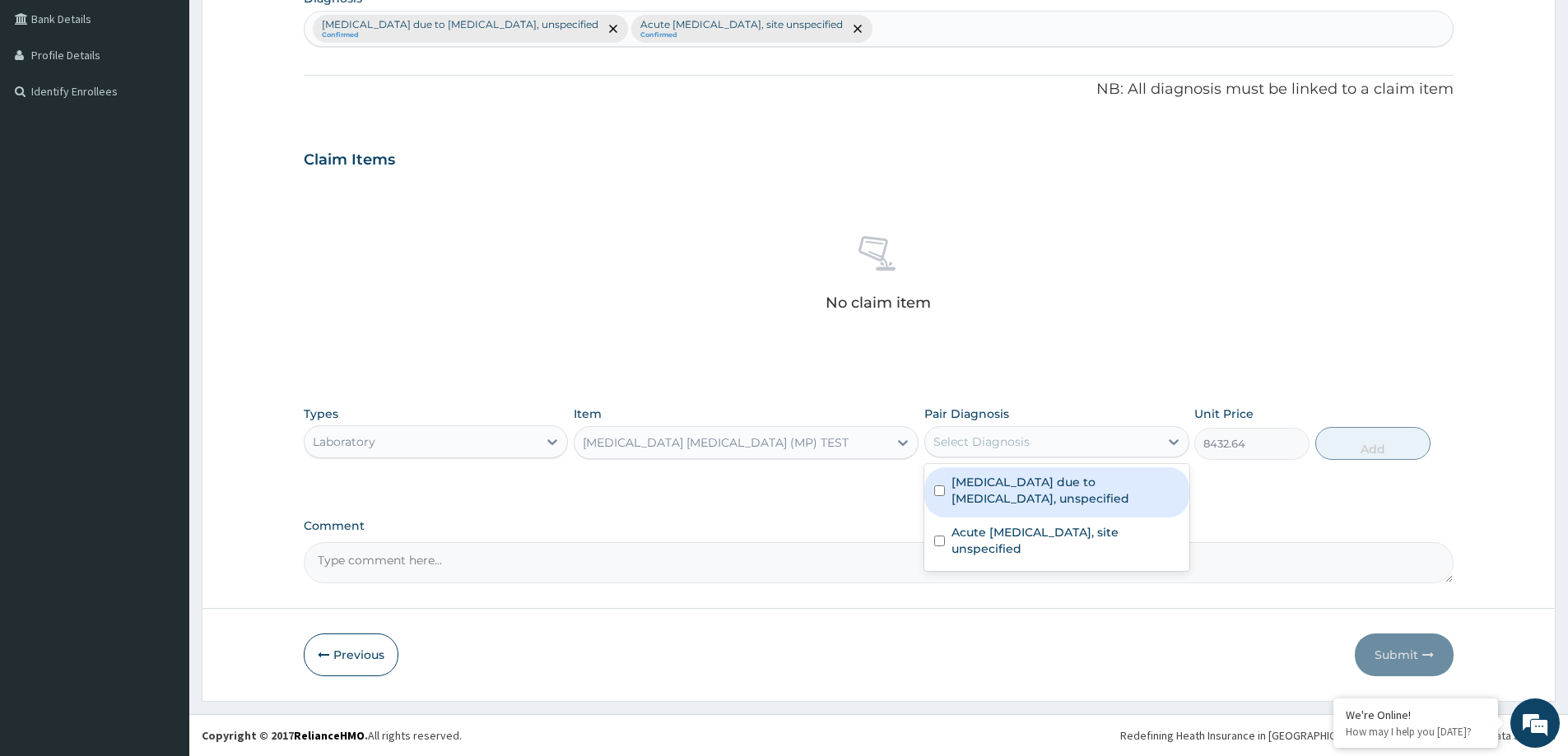
drag, startPoint x: 1044, startPoint y: 488, endPoint x: 1051, endPoint y: 526, distance: 38.6
click at [1044, 488] on label "Malaria due to Plasmodium falciparum, unspecified" at bounding box center [1065, 490] width 227 height 33
checkbox input "true"
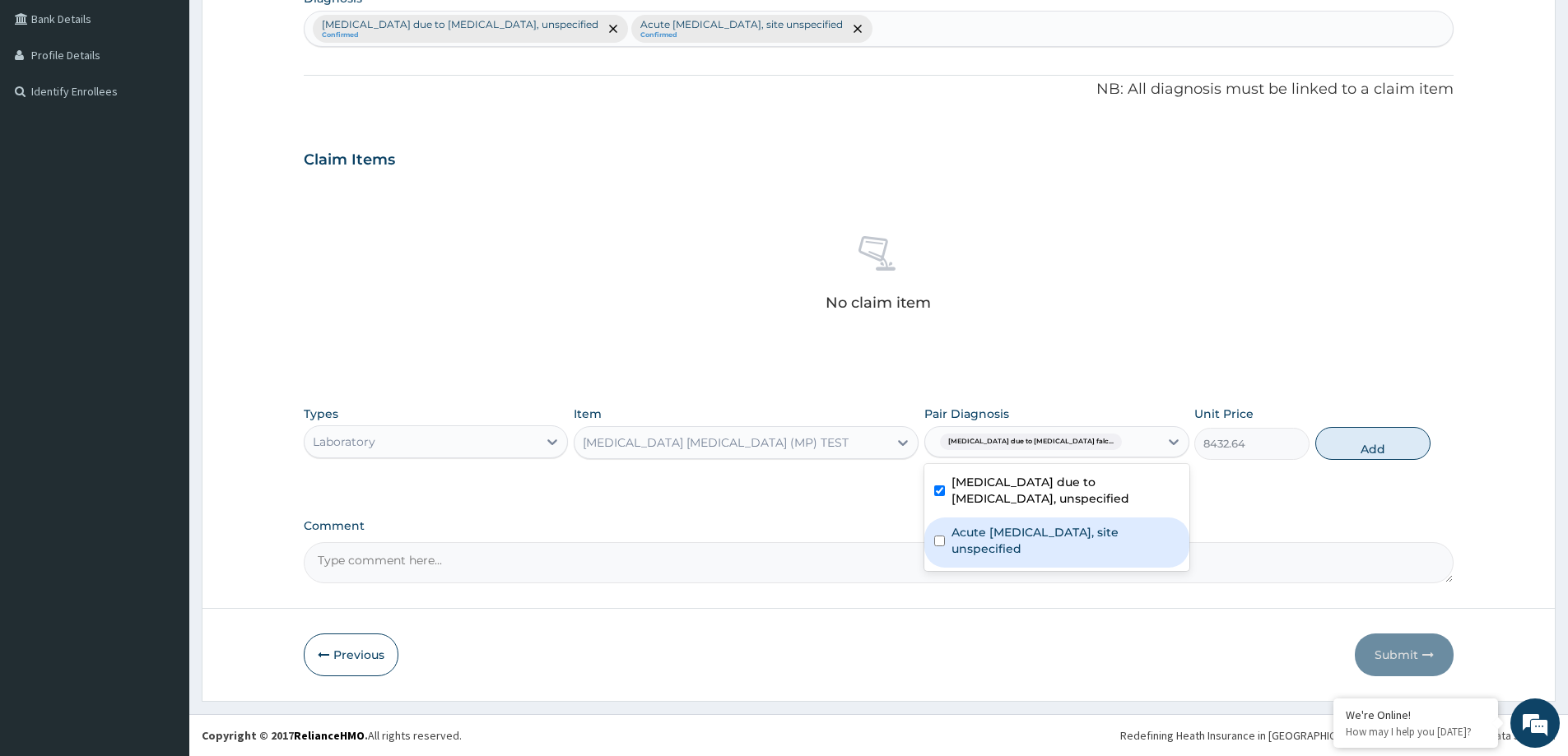
click at [1051, 526] on label "Acute upper respiratory infection, site unspecified" at bounding box center [1065, 540] width 227 height 33
checkbox input "true"
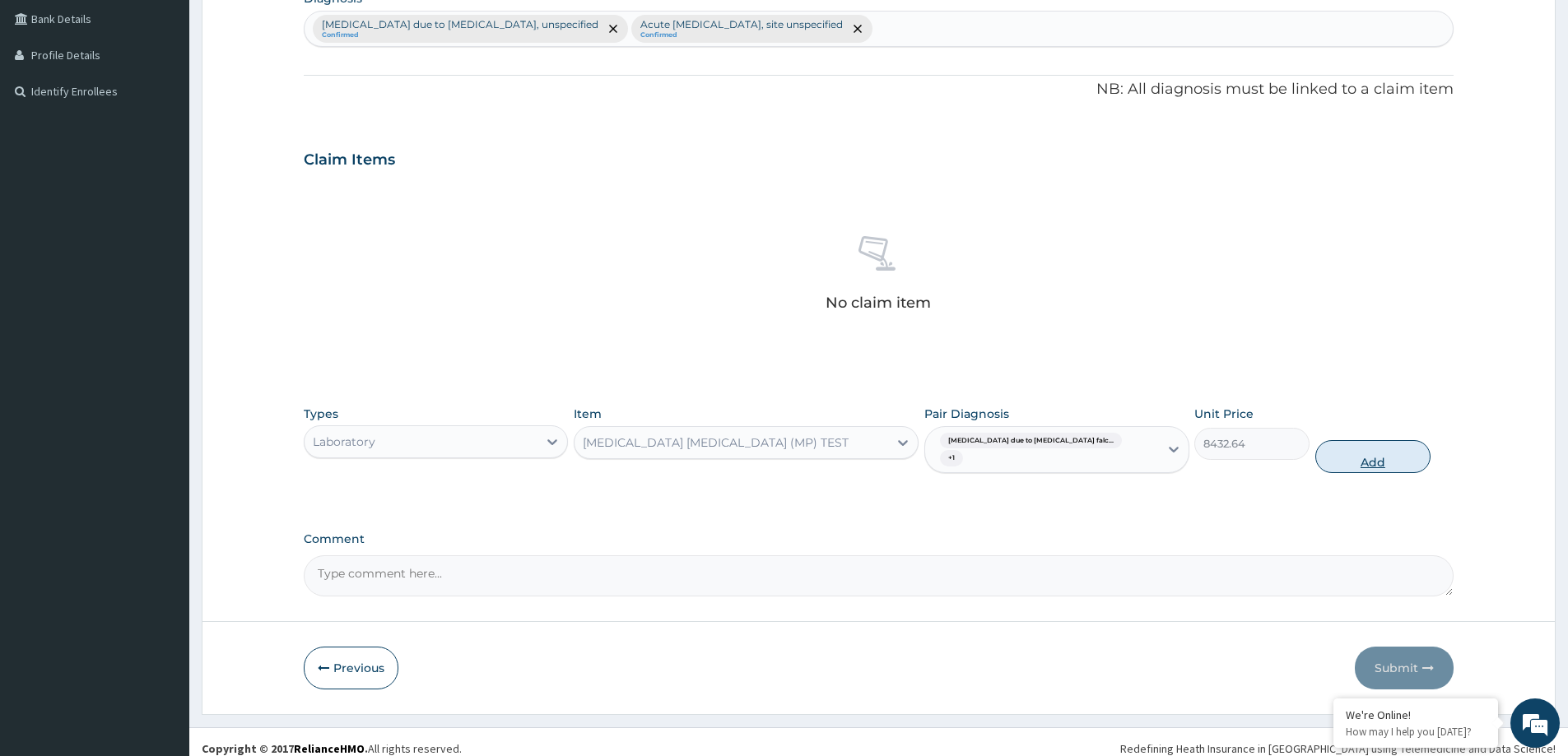
click at [1374, 444] on button "Add" at bounding box center [1374, 457] width 115 height 33
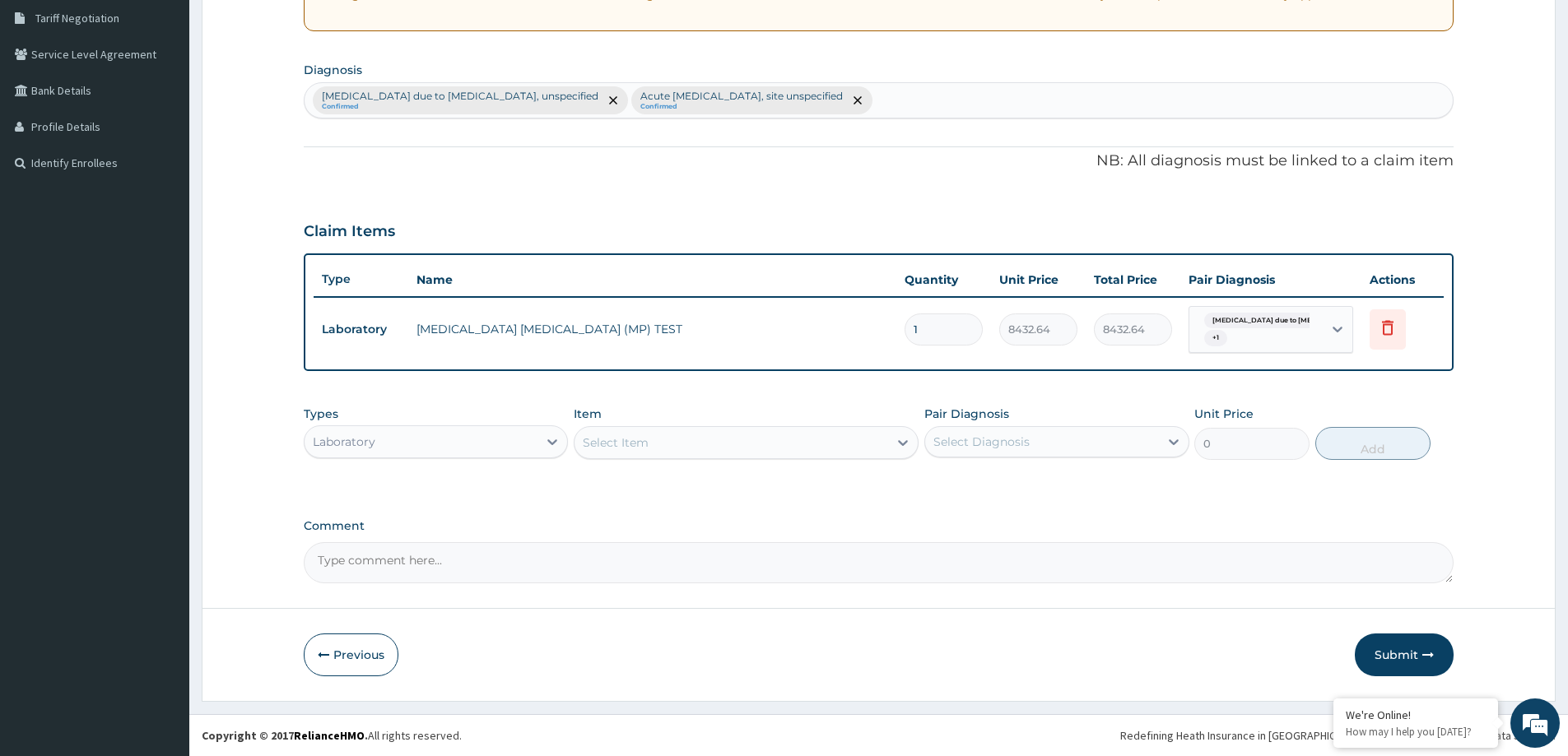
scroll to position [343, 0]
click at [653, 450] on div "Select Item" at bounding box center [731, 443] width 314 height 26
drag, startPoint x: 602, startPoint y: 470, endPoint x: 618, endPoint y: 443, distance: 31.4
click at [612, 442] on div "Types Laboratory Item Select Item Pair Diagnosis Select Diagnosis Unit Price 0 …" at bounding box center [879, 446] width 1150 height 96
click at [615, 440] on div "Select Item" at bounding box center [615, 443] width 66 height 16
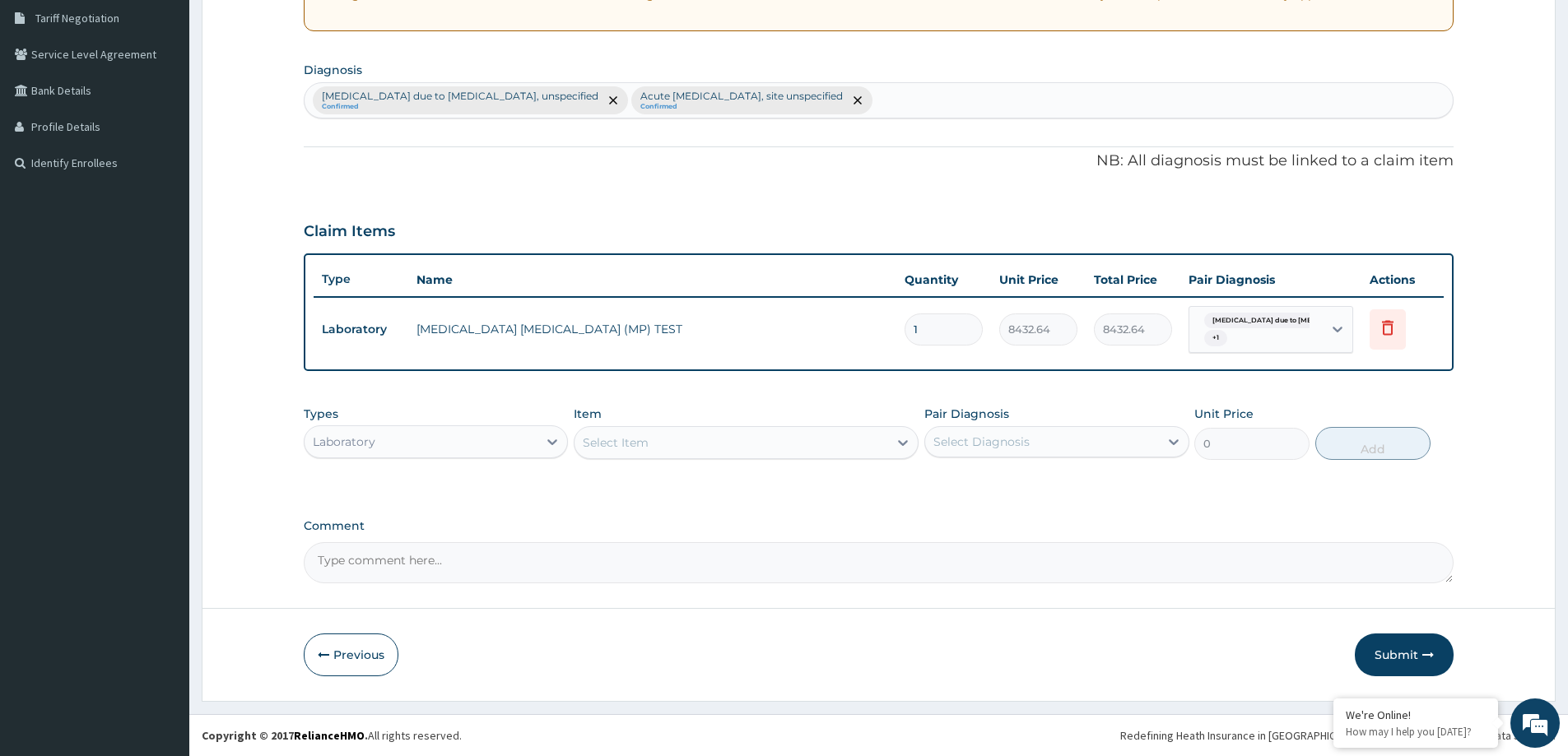
click at [618, 443] on div "Select Item" at bounding box center [615, 443] width 66 height 16
click at [632, 449] on div "Select Item" at bounding box center [615, 443] width 66 height 16
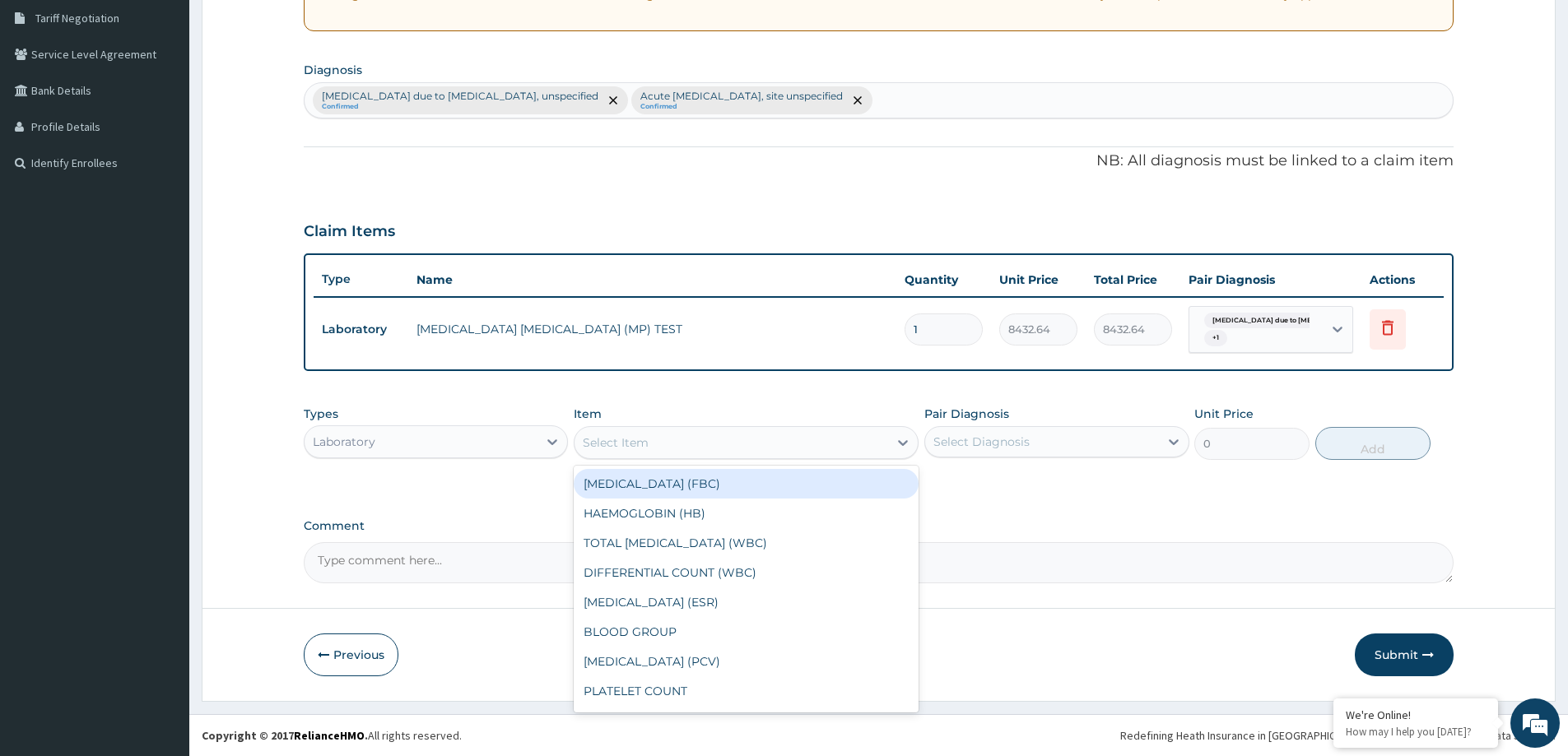
click at [647, 475] on div "FULL BLOOD COUNT (FBC)" at bounding box center [746, 484] width 345 height 30
type input "10540.8"
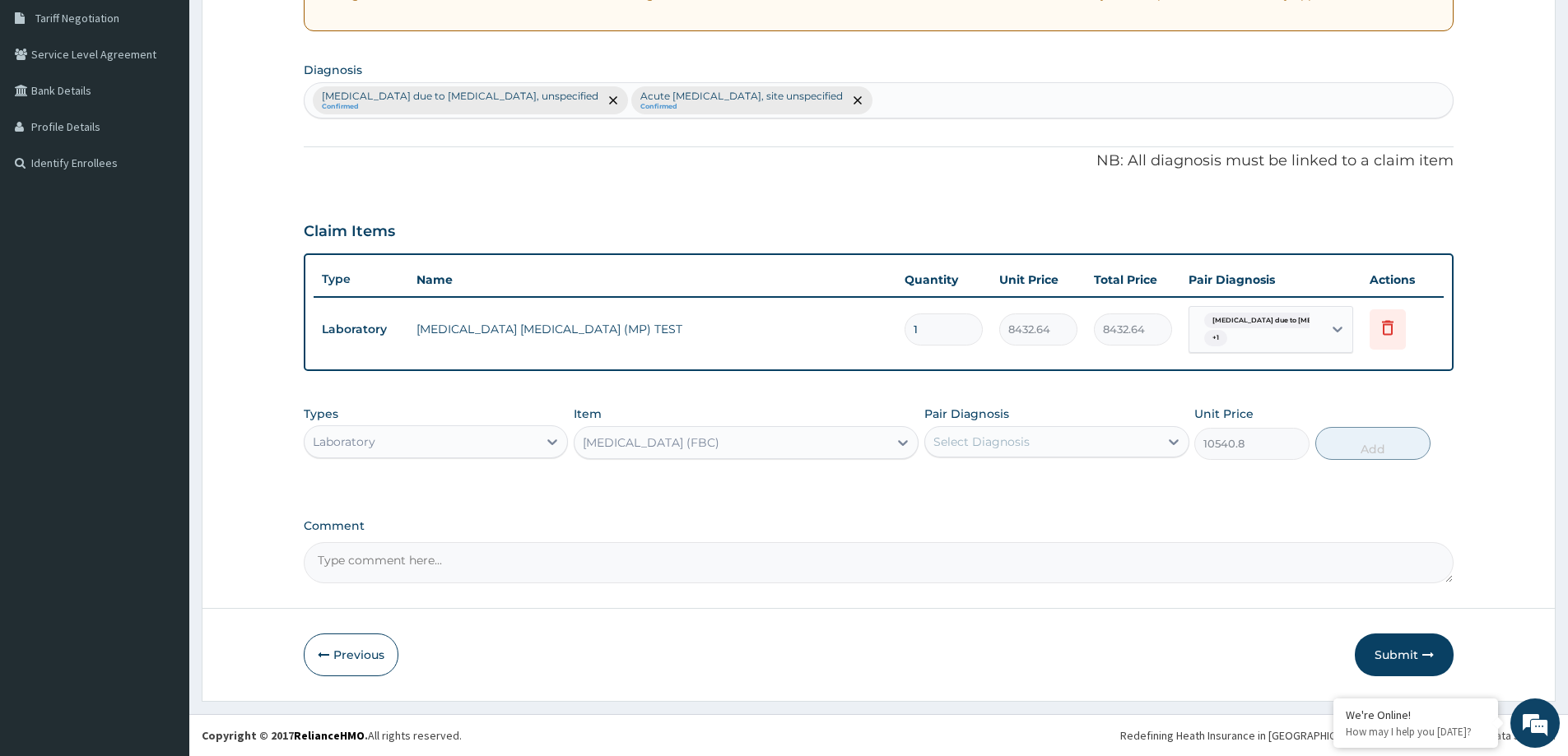
click at [1037, 448] on div "Select Diagnosis" at bounding box center [1041, 442] width 233 height 26
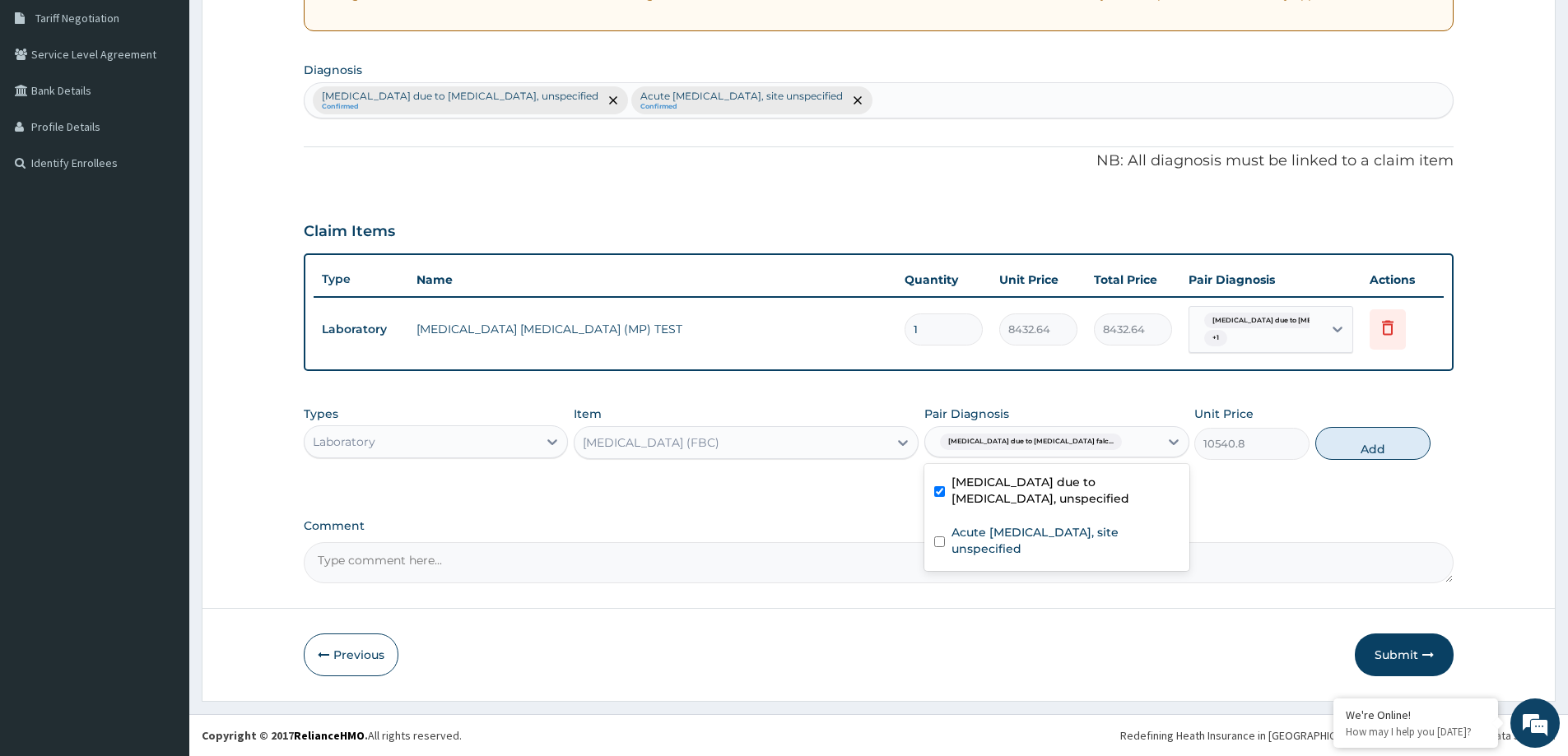
click at [1047, 507] on div "Malaria due to Plasmodium falciparum, unspecified" at bounding box center [1056, 492] width 264 height 50
checkbox input "false"
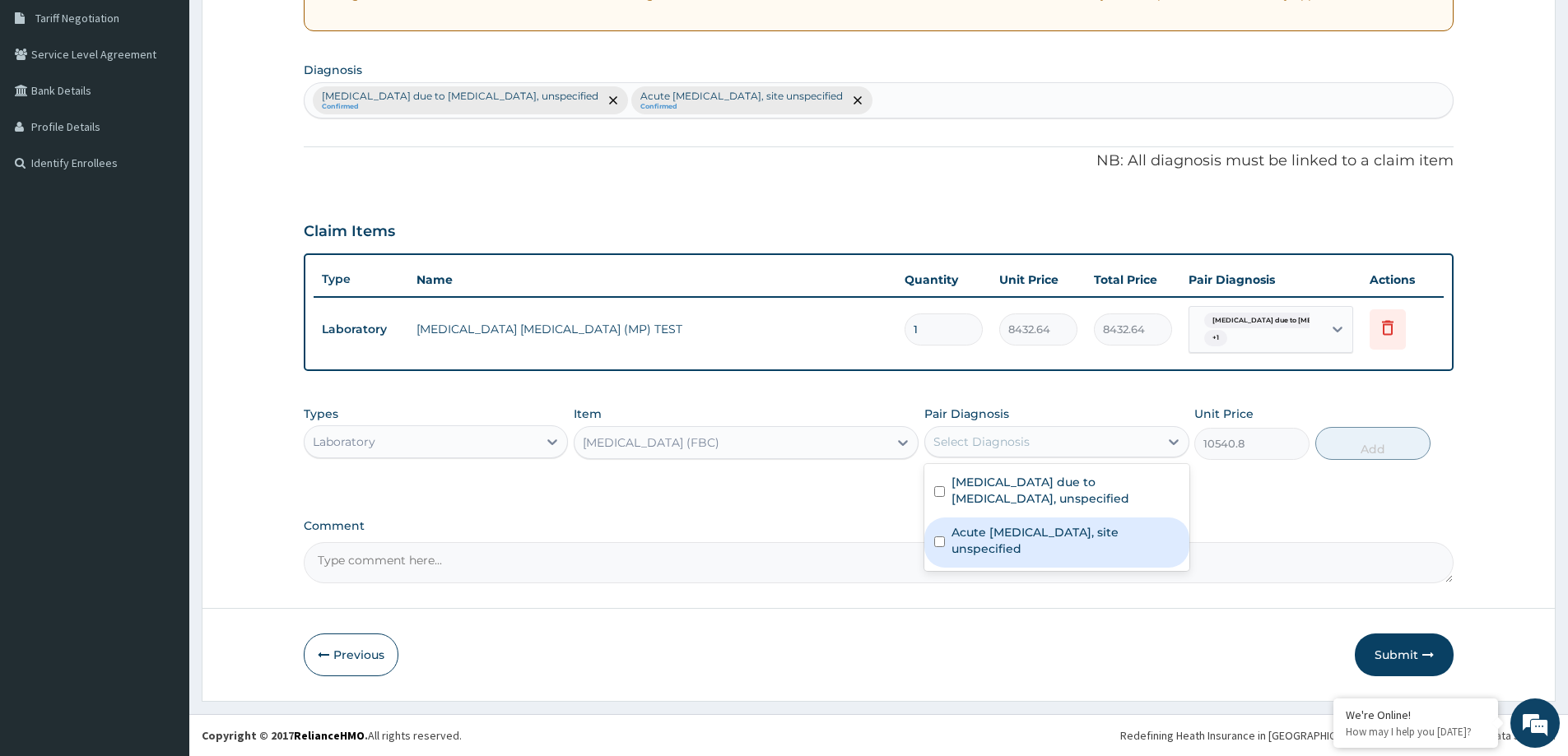
drag, startPoint x: 1045, startPoint y: 541, endPoint x: 1075, endPoint y: 536, distance: 30.4
click at [1043, 541] on label "Acute upper respiratory infection, site unspecified" at bounding box center [1065, 540] width 227 height 33
checkbox input "true"
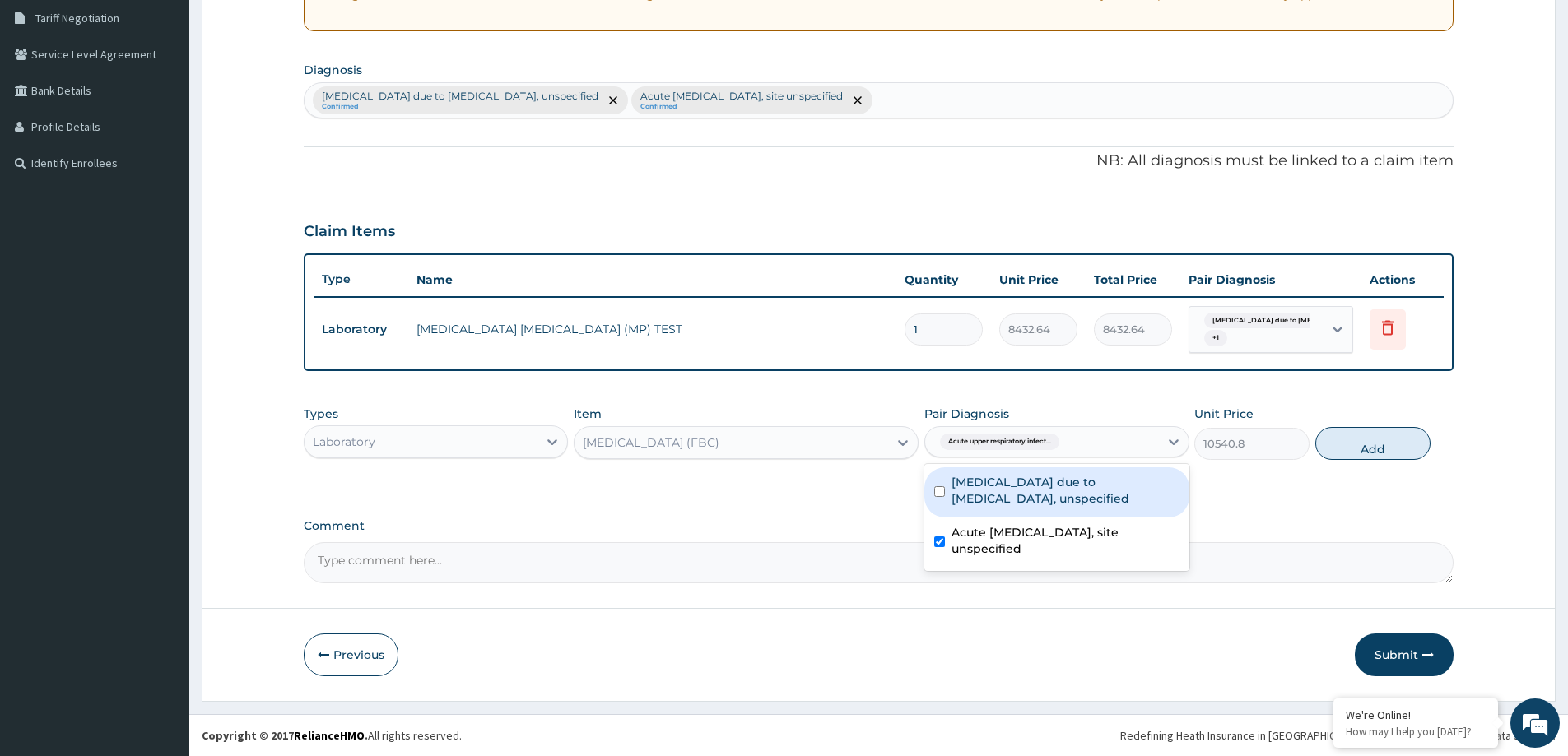
drag, startPoint x: 1140, startPoint y: 507, endPoint x: 1195, endPoint y: 502, distance: 55.2
click at [1140, 506] on div "Malaria due to Plasmodium falciparum, unspecified" at bounding box center [1056, 492] width 264 height 50
checkbox input "true"
click at [1397, 470] on div "Types Laboratory Item FULL BLOOD COUNT (FBC) Pair Diagnosis option Malaria due …" at bounding box center [879, 446] width 1150 height 96
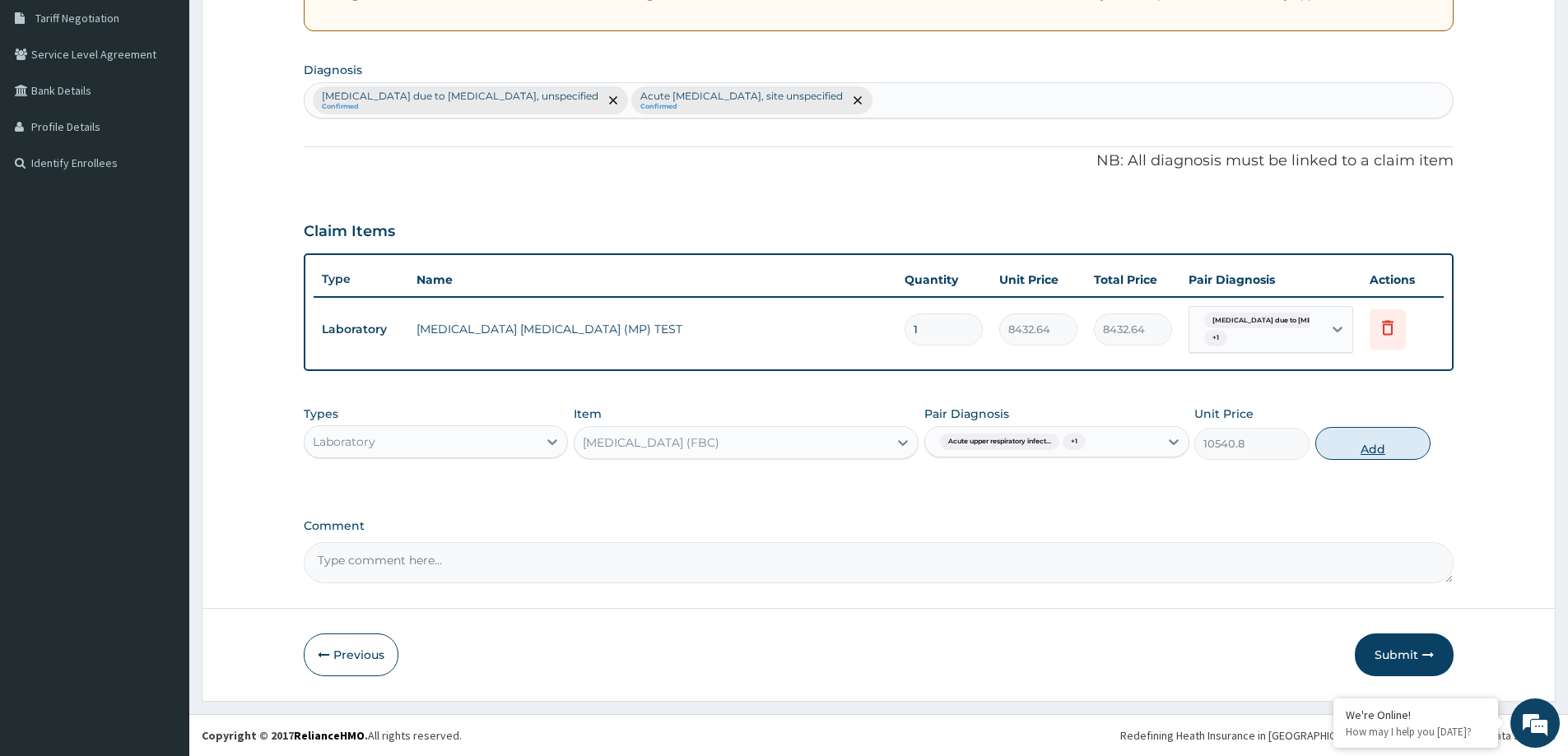
click at [1384, 449] on button "Add" at bounding box center [1374, 444] width 115 height 33
type input "0"
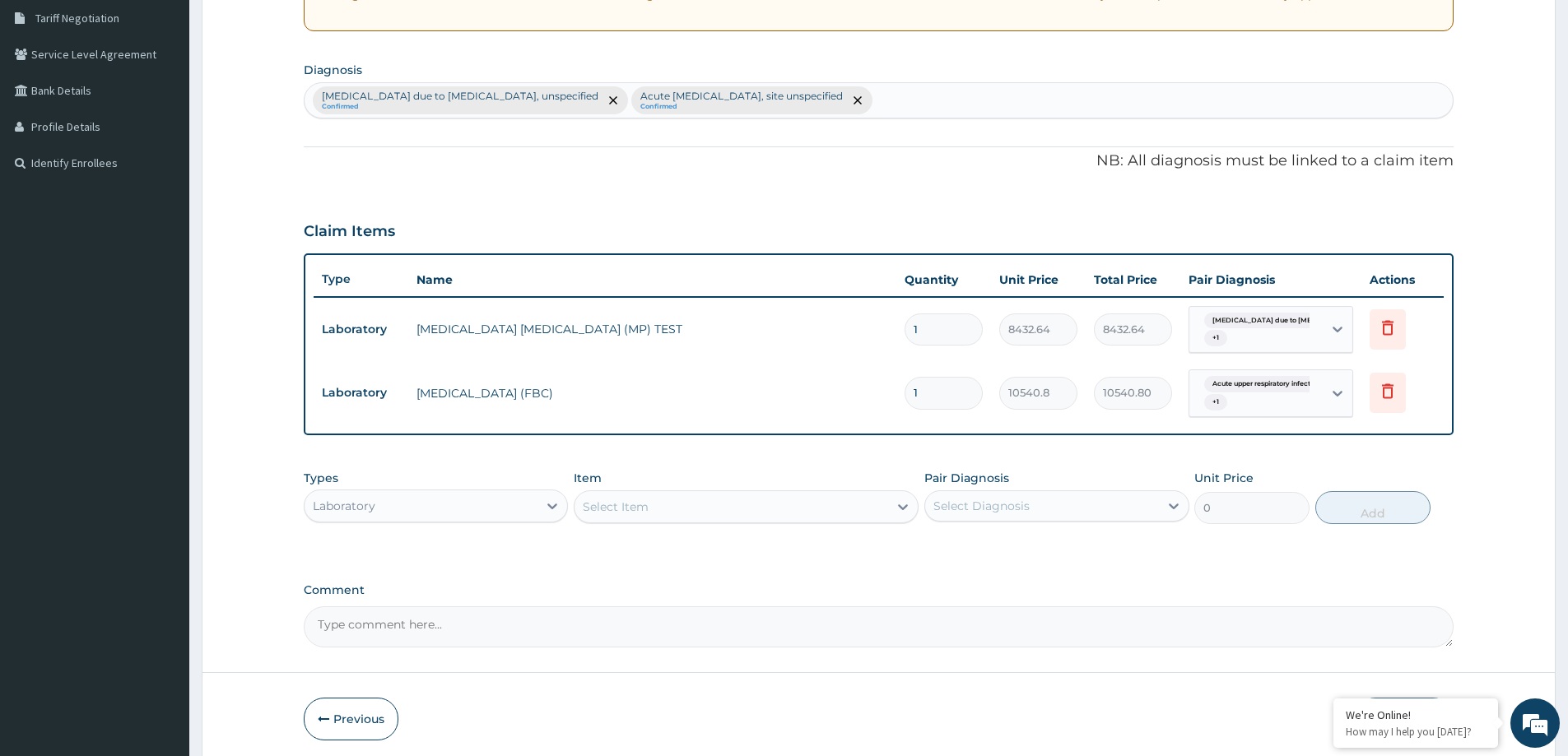
drag, startPoint x: 431, startPoint y: 479, endPoint x: 400, endPoint y: 485, distance: 31.6
click at [417, 485] on div "Types Laboratory" at bounding box center [436, 497] width 264 height 54
drag, startPoint x: 378, startPoint y: 502, endPoint x: 375, endPoint y: 516, distance: 14.3
click at [376, 505] on div "Laboratory" at bounding box center [421, 506] width 233 height 26
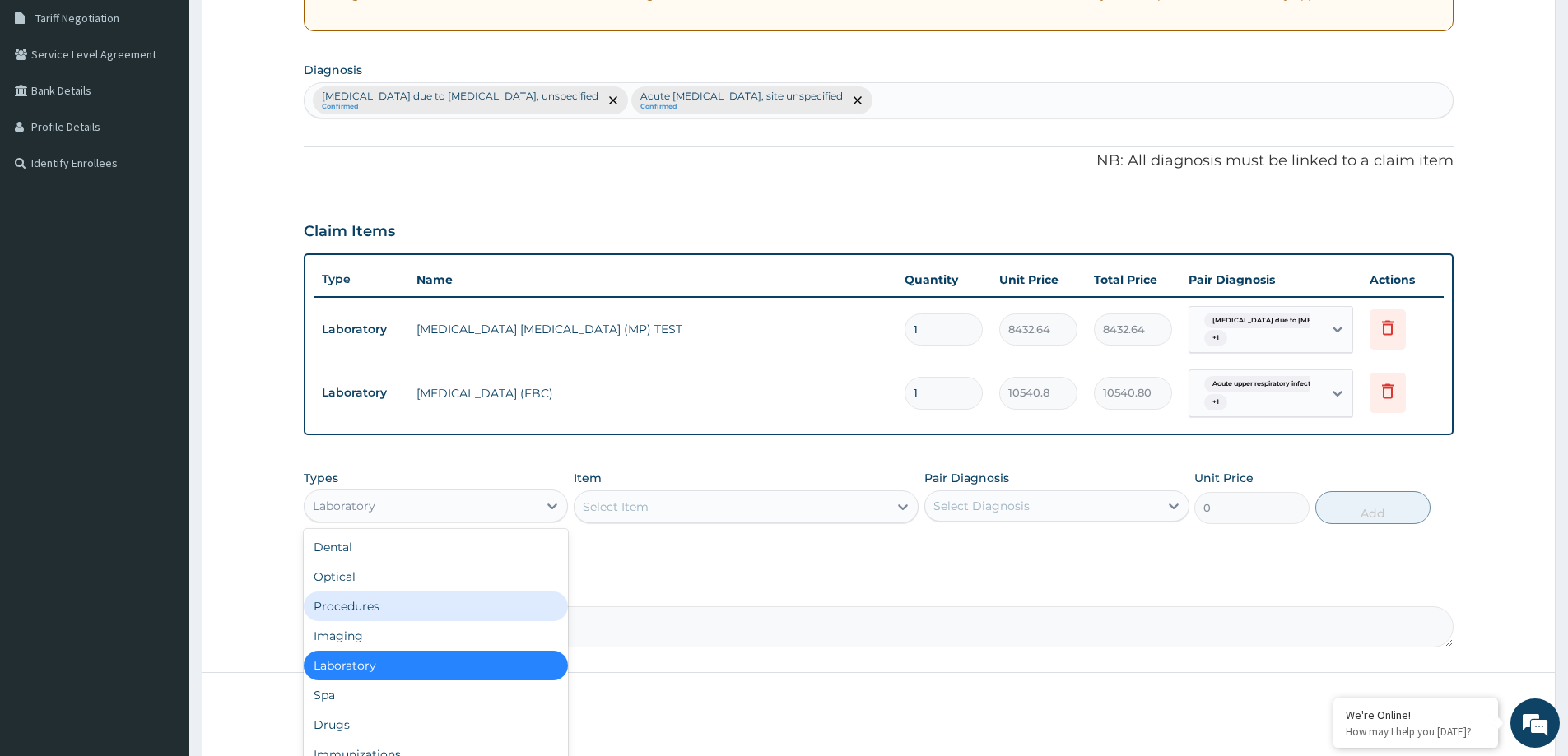
click at [385, 603] on div "Procedures" at bounding box center [436, 606] width 264 height 30
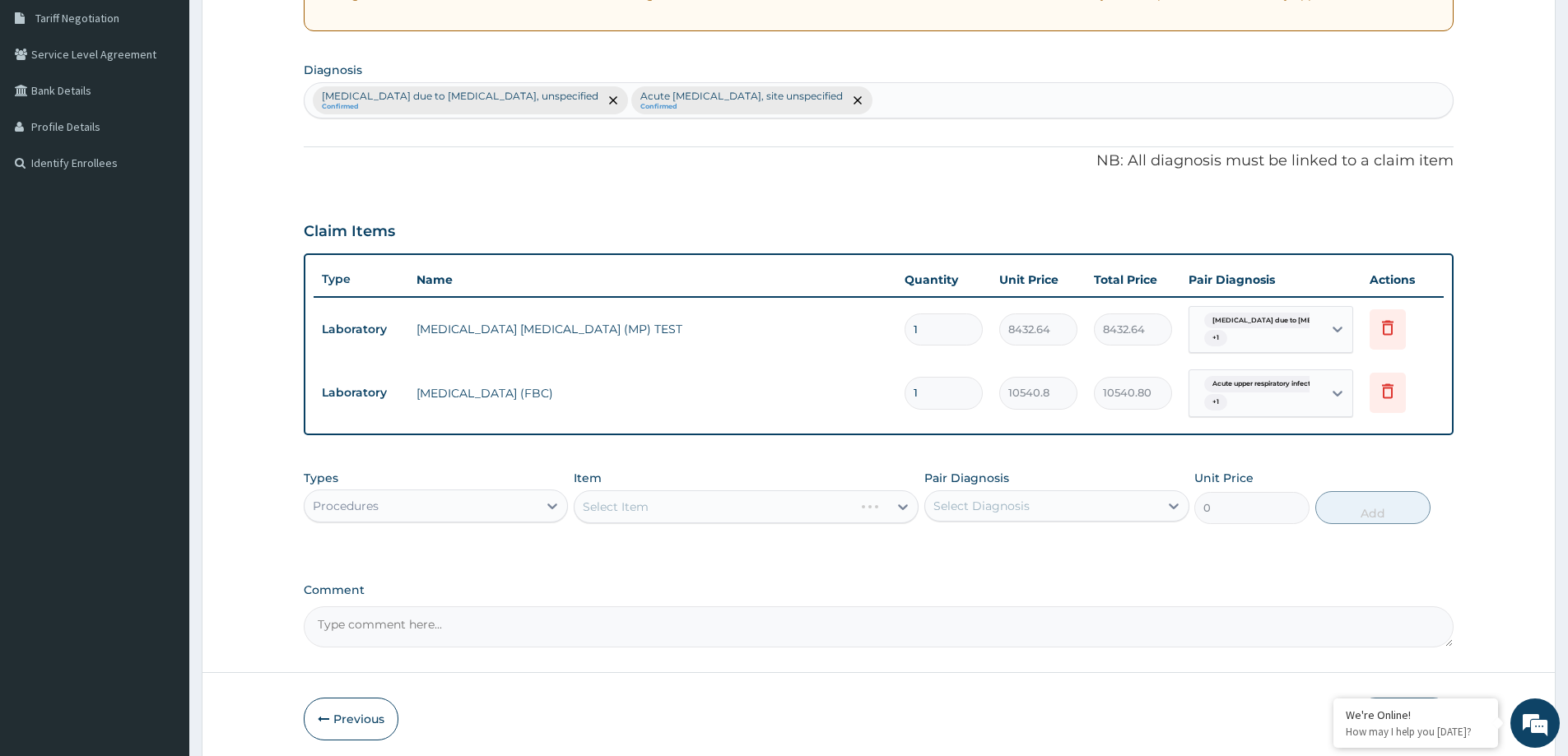
click at [610, 512] on div "Select Item" at bounding box center [746, 506] width 345 height 33
click at [592, 502] on div "Select Item" at bounding box center [746, 506] width 345 height 33
drag, startPoint x: 592, startPoint y: 504, endPoint x: 559, endPoint y: 504, distance: 33.0
click at [592, 505] on div "Select Item" at bounding box center [615, 506] width 66 height 16
click at [583, 500] on div "Select Item" at bounding box center [731, 506] width 314 height 26
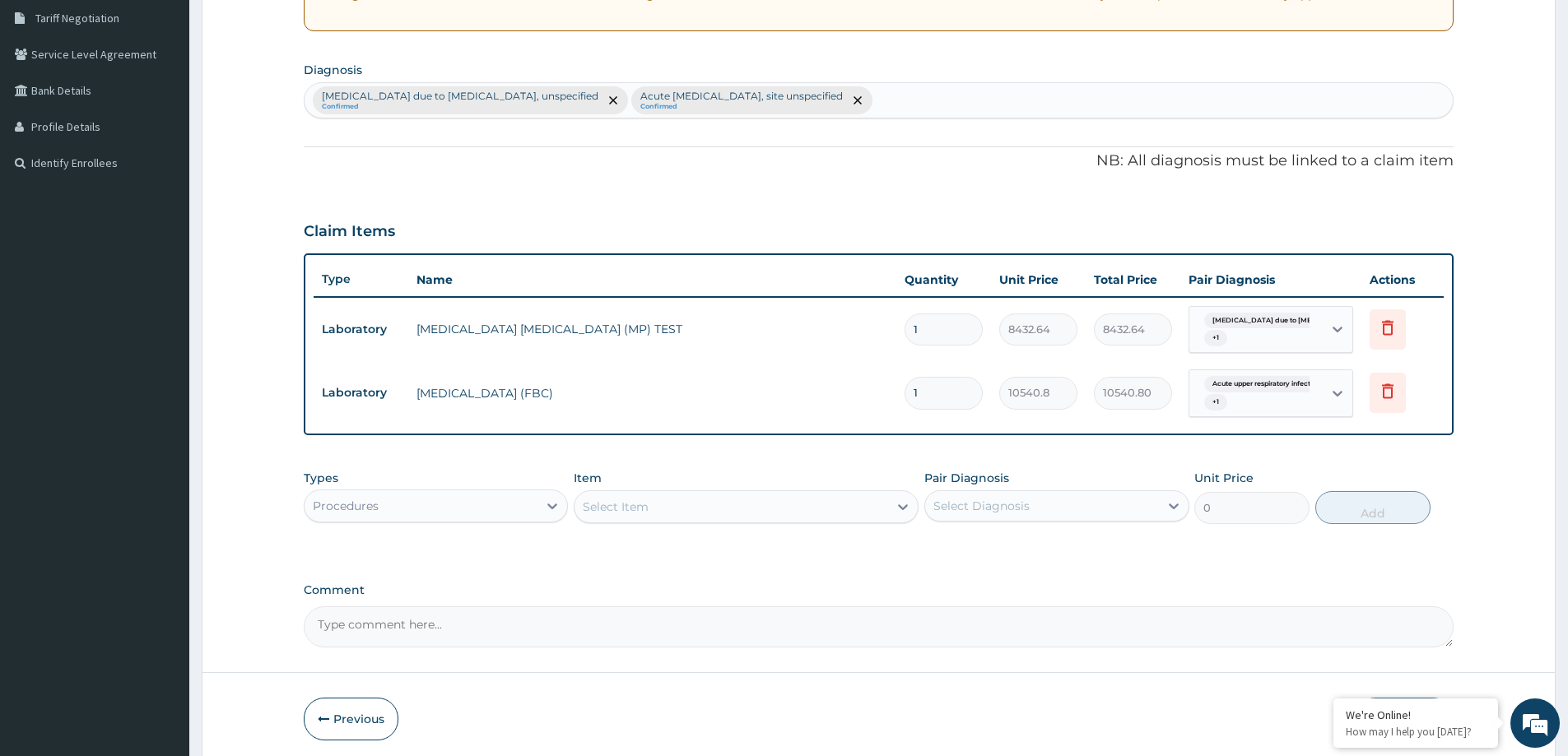
click at [587, 506] on div "Select Item" at bounding box center [615, 506] width 66 height 16
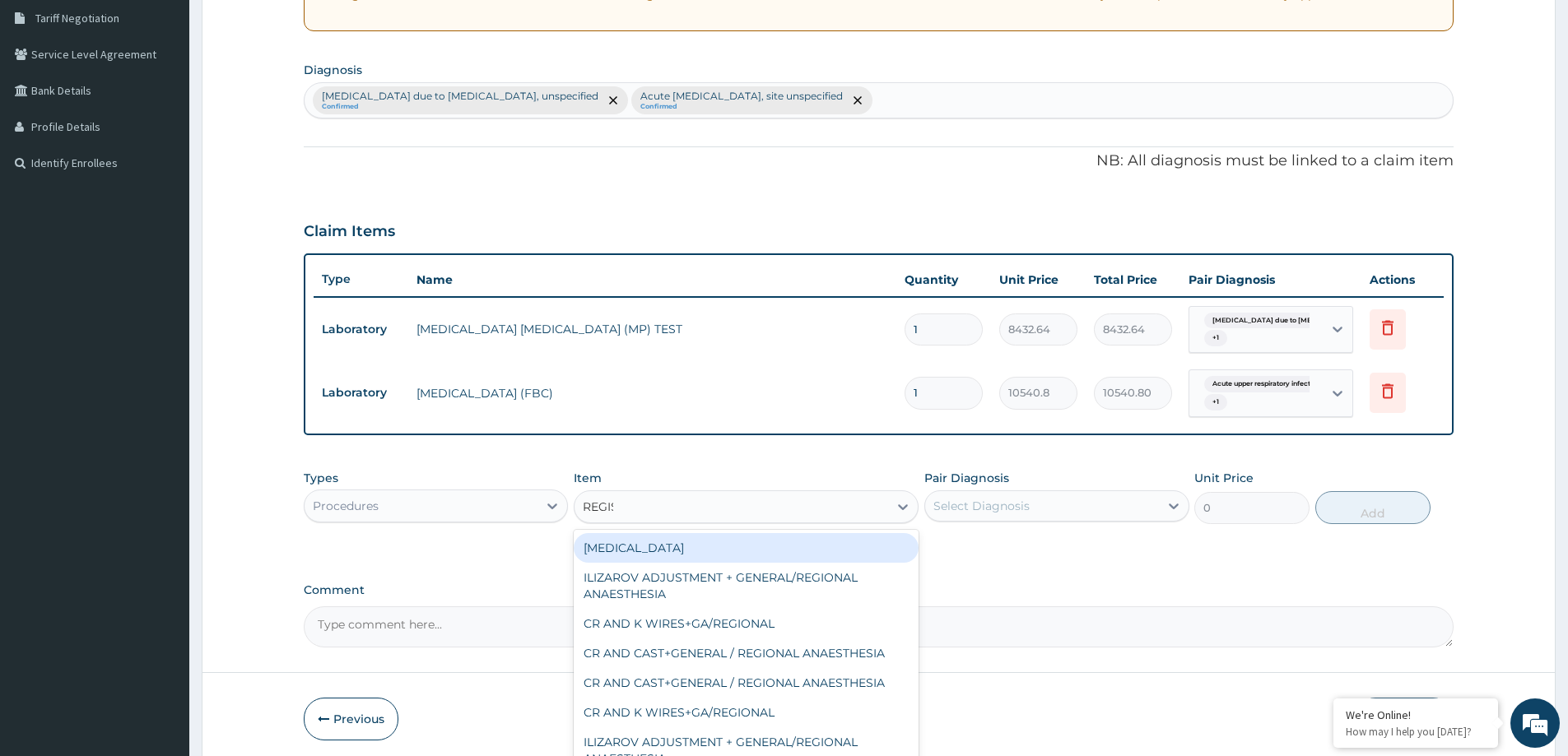
type input "REGISTR"
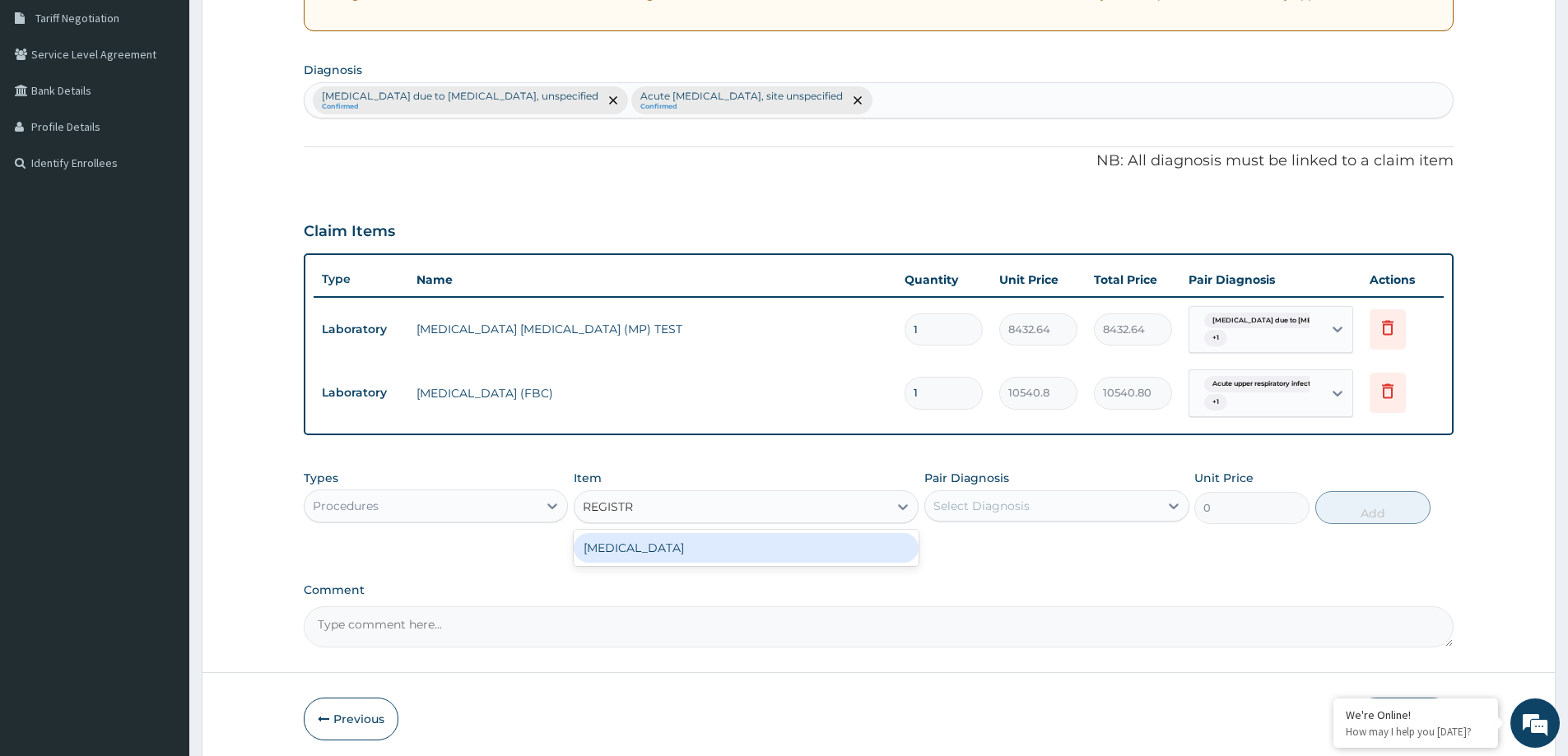
drag, startPoint x: 747, startPoint y: 553, endPoint x: 1033, endPoint y: 546, distance: 286.1
click at [756, 554] on div "Patient Registration" at bounding box center [746, 548] width 345 height 30
type input "6000"
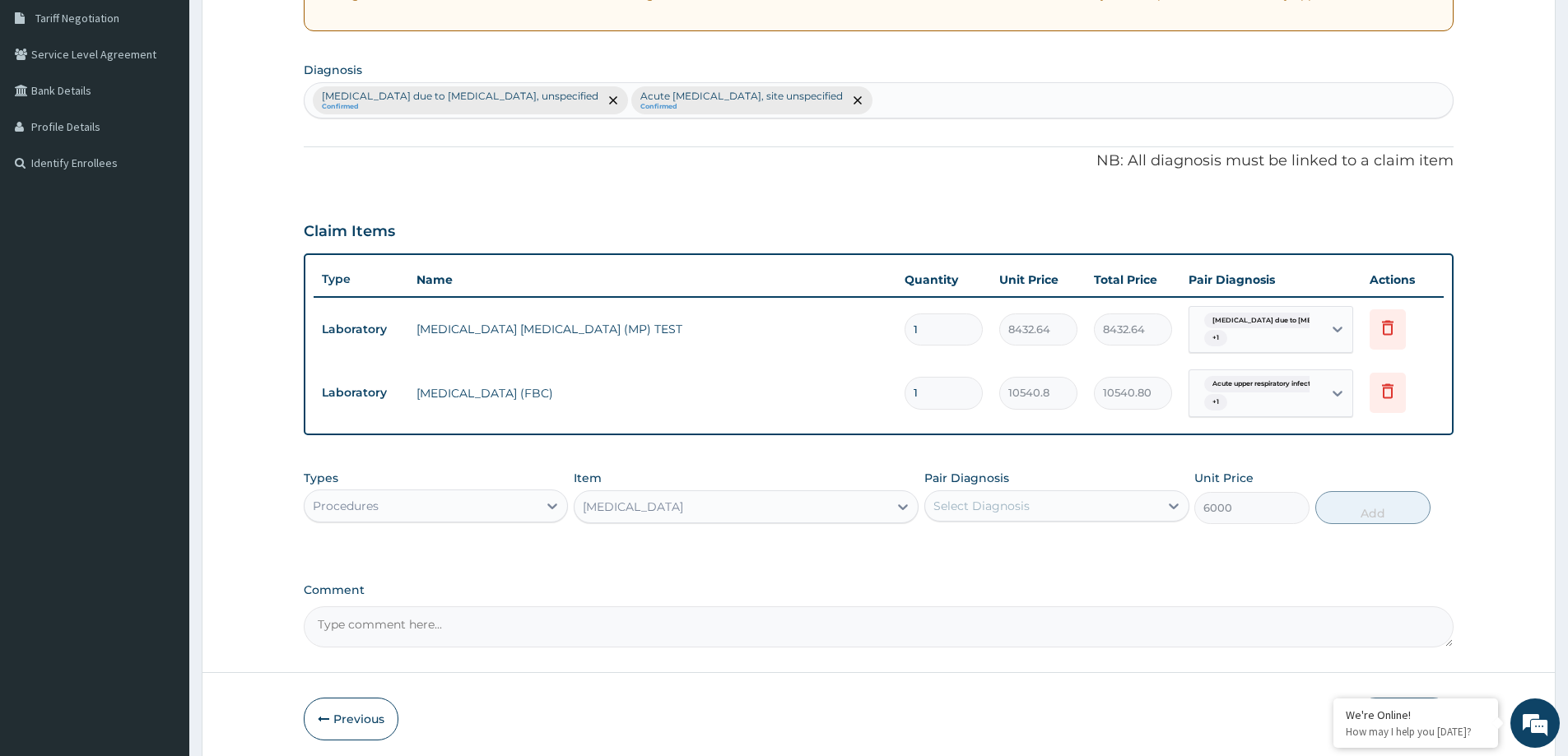
click at [1086, 534] on div "Types Procedures Item Patient Registration Pair Diagnosis Select Diagnosis Unit…" at bounding box center [879, 510] width 1150 height 96
click at [1081, 518] on div "Select Diagnosis" at bounding box center [1056, 506] width 264 height 31
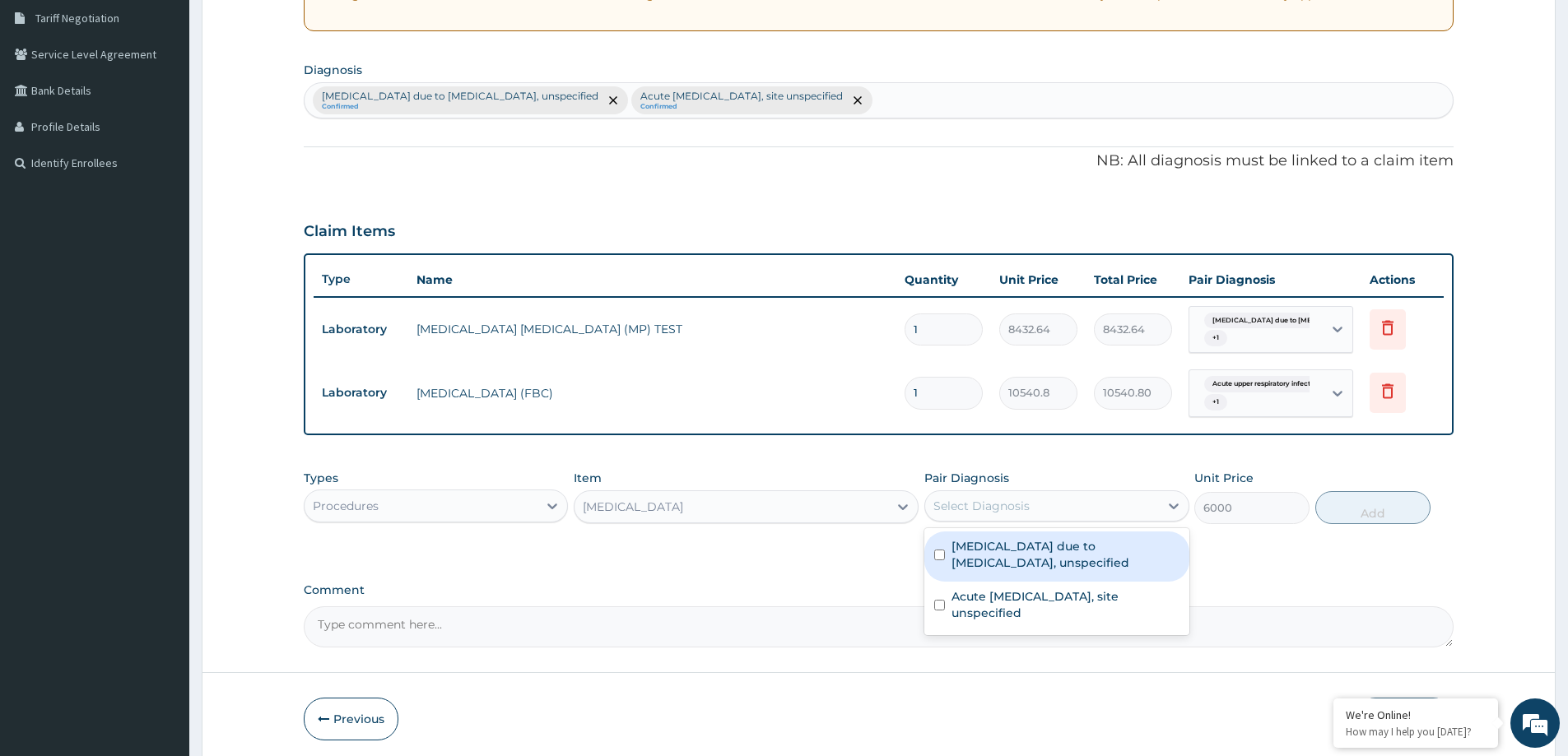
drag, startPoint x: 1079, startPoint y: 539, endPoint x: 1074, endPoint y: 581, distance: 42.3
click at [1079, 540] on label "Malaria due to Plasmodium falciparum, unspecified" at bounding box center [1065, 554] width 227 height 33
checkbox input "true"
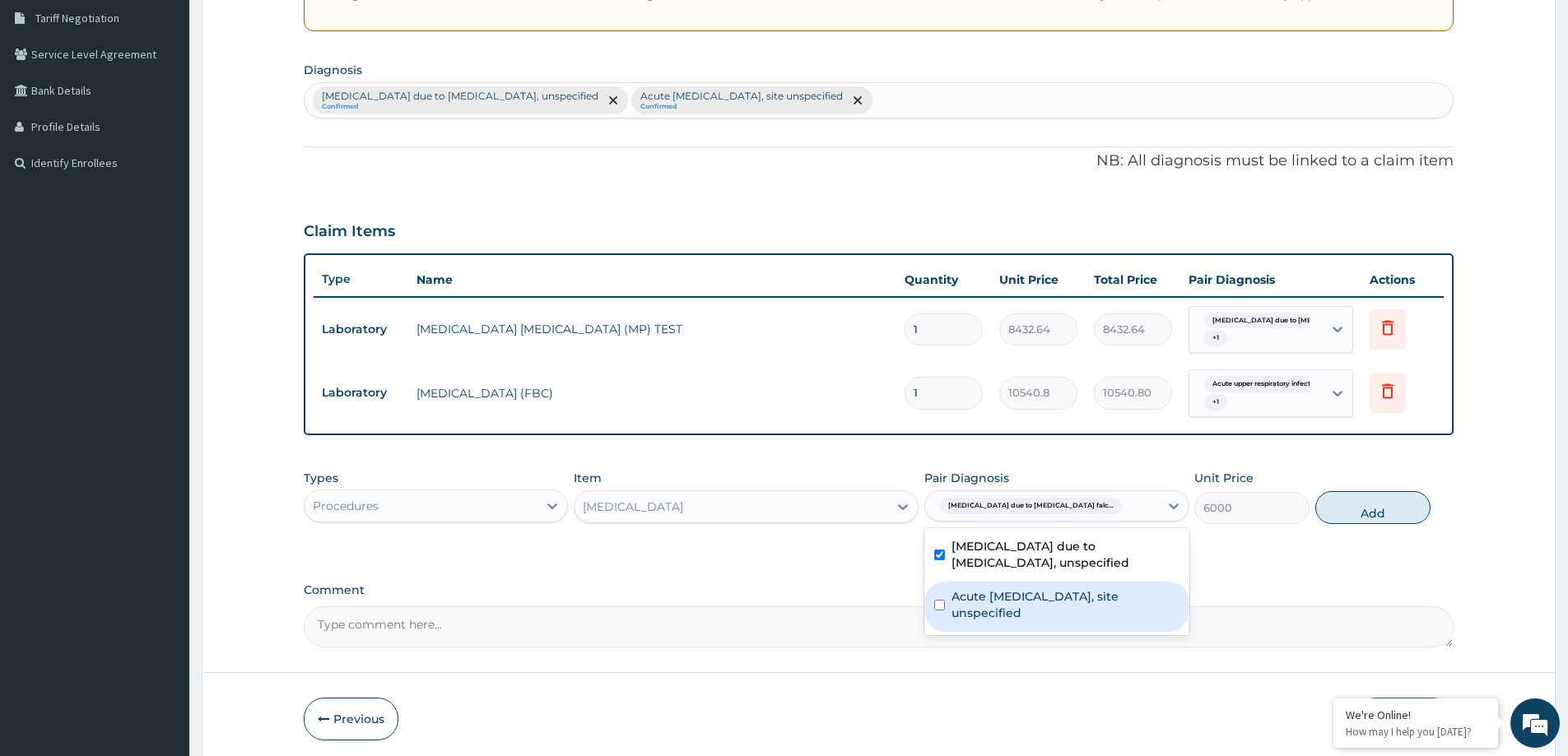
click at [1074, 581] on div "Acute upper respiratory infection, site unspecified" at bounding box center [1056, 606] width 264 height 50
checkbox input "true"
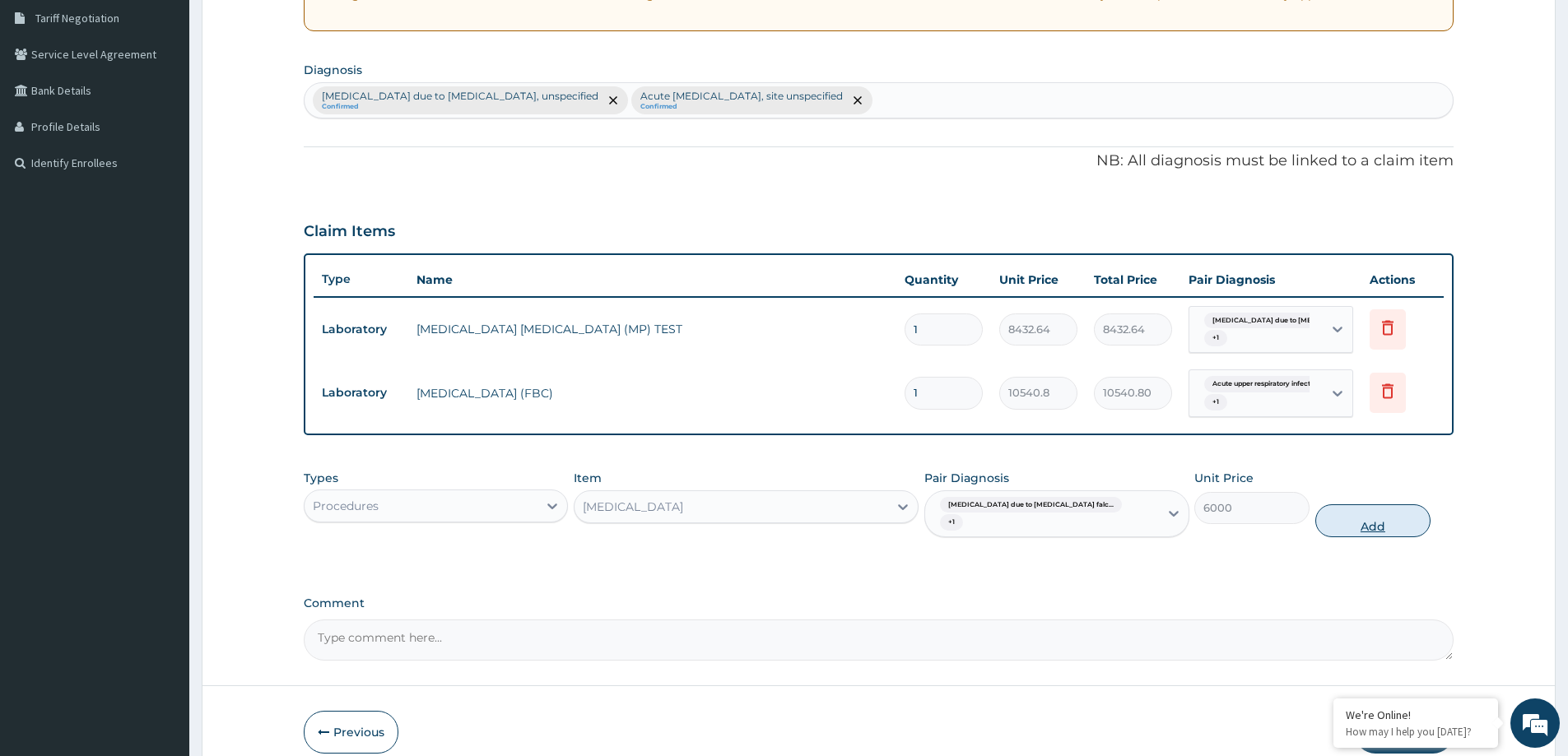
click at [1331, 513] on button "Add" at bounding box center [1374, 520] width 115 height 33
type input "0"
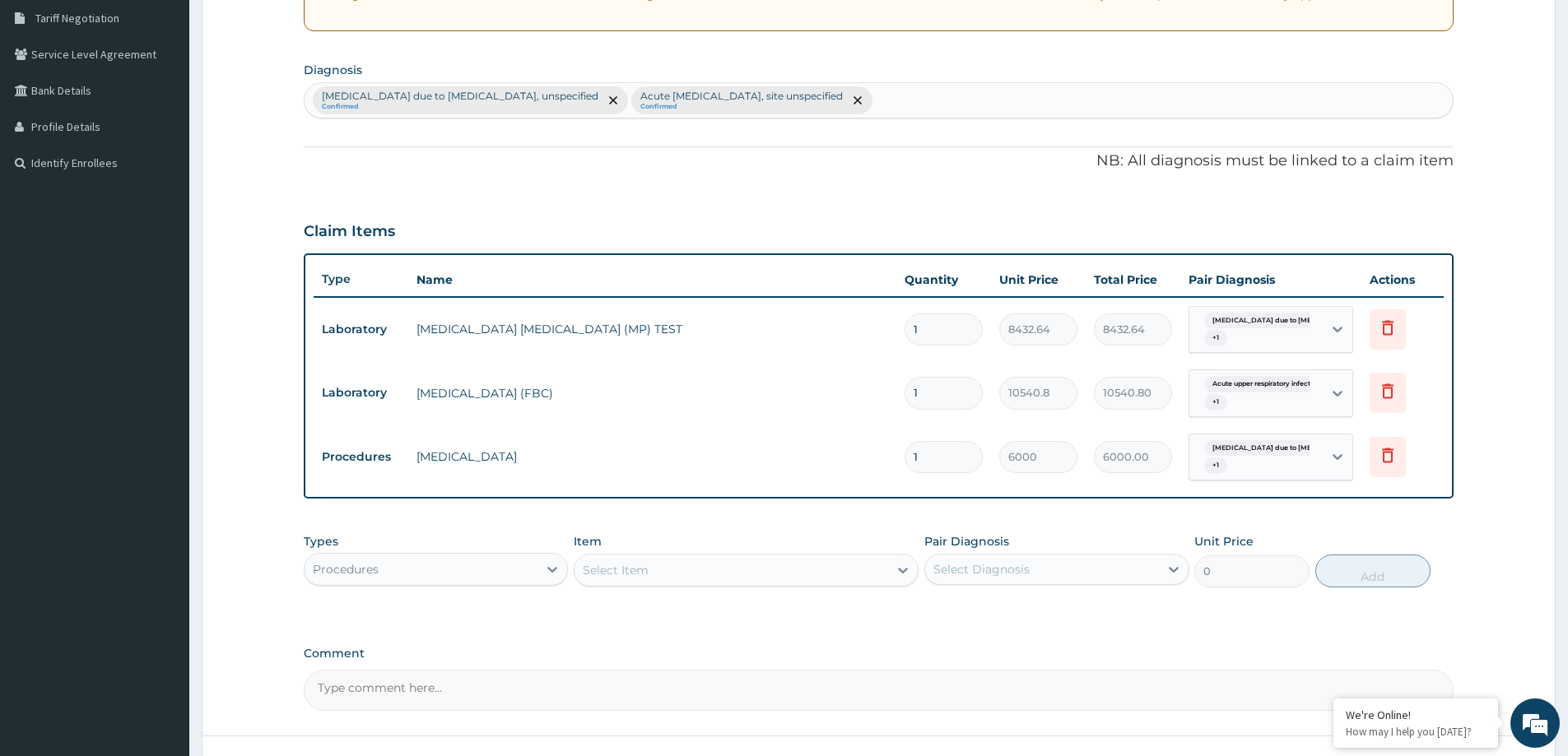
click at [592, 567] on div "Select Item" at bounding box center [615, 570] width 66 height 16
type input "FAMIL"
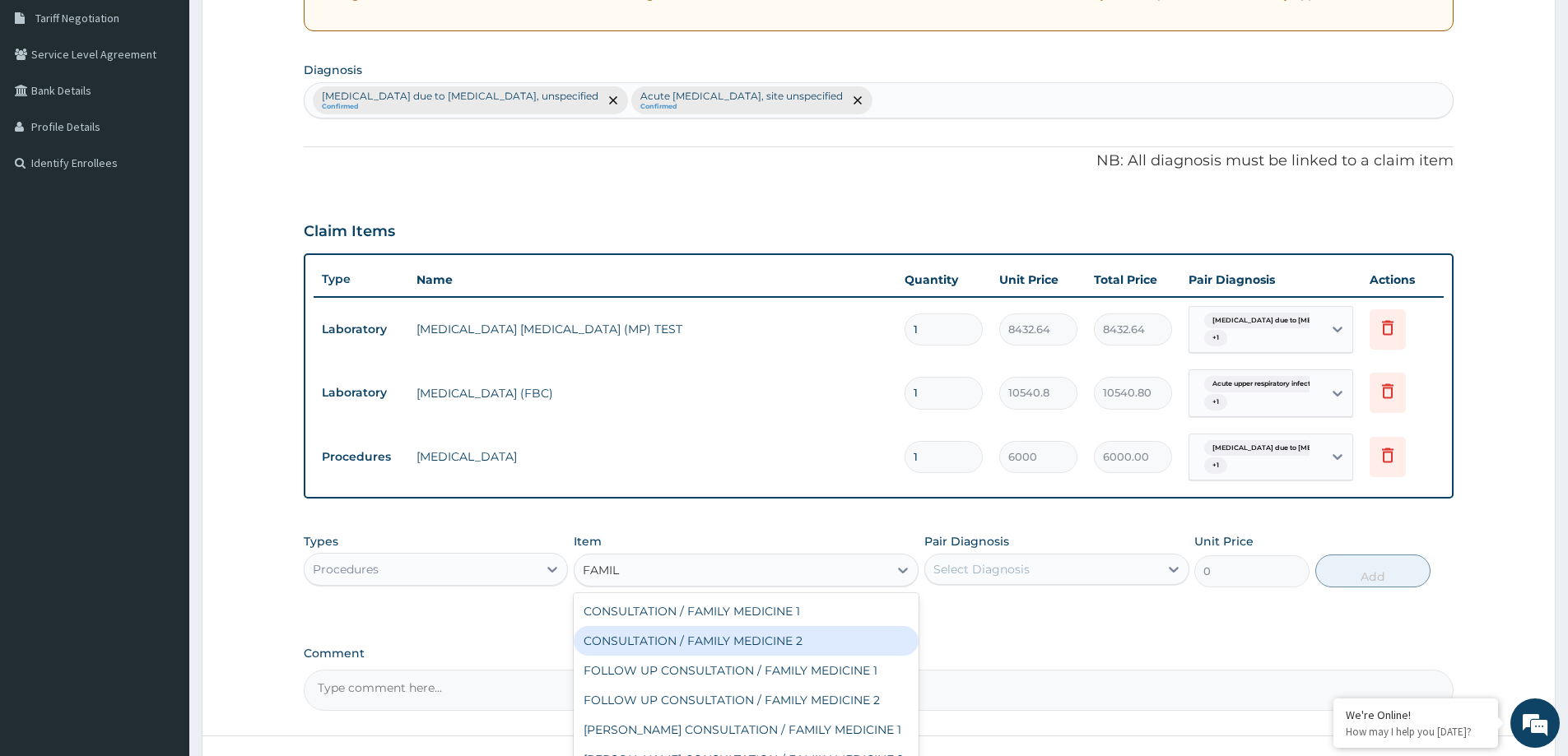
drag, startPoint x: 713, startPoint y: 639, endPoint x: 1018, endPoint y: 595, distance: 308.2
click at [716, 642] on div "CONSULTATION / FAMILY MEDICINE 2" at bounding box center [746, 641] width 345 height 30
type input "18000"
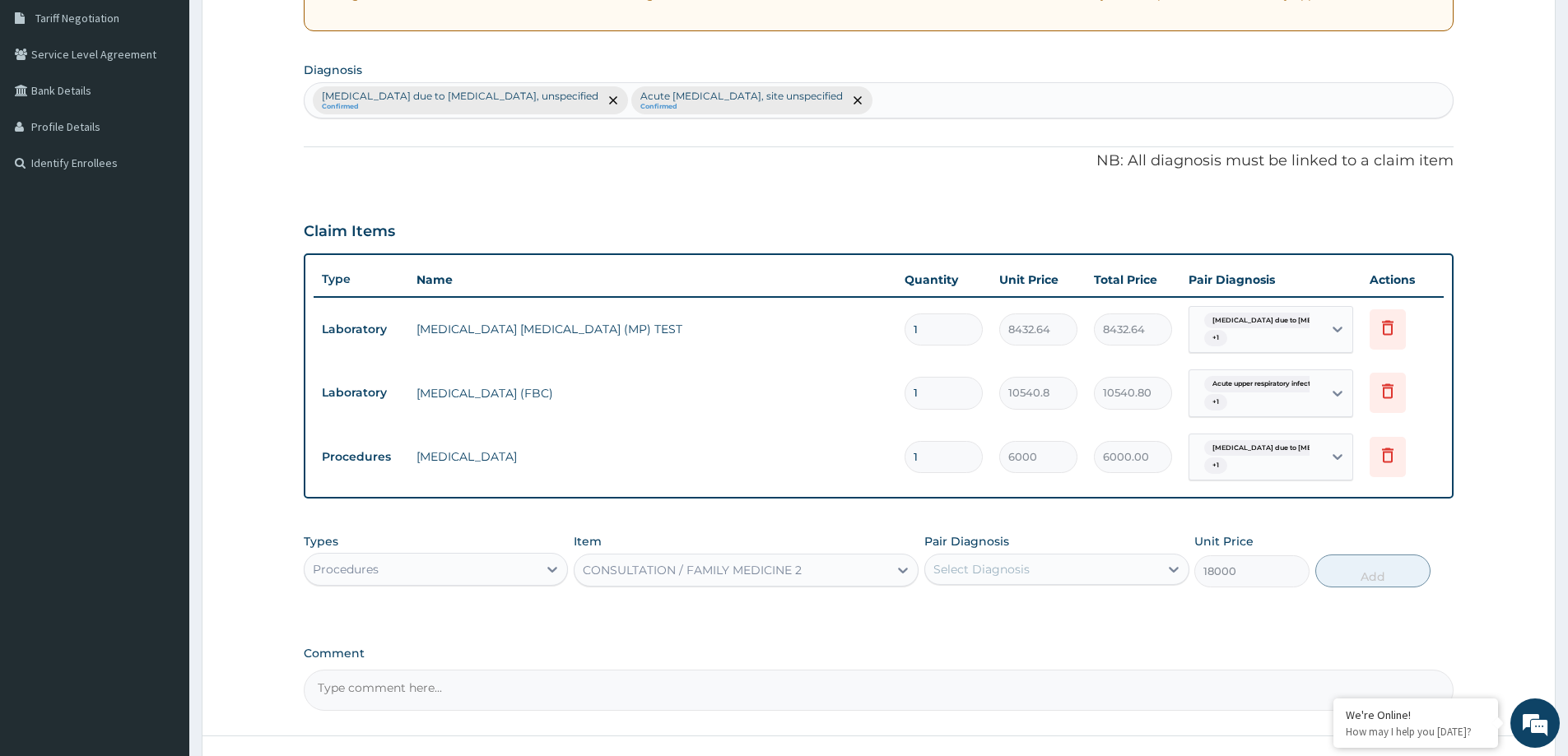
click at [1066, 570] on div "Select Diagnosis" at bounding box center [1041, 569] width 233 height 26
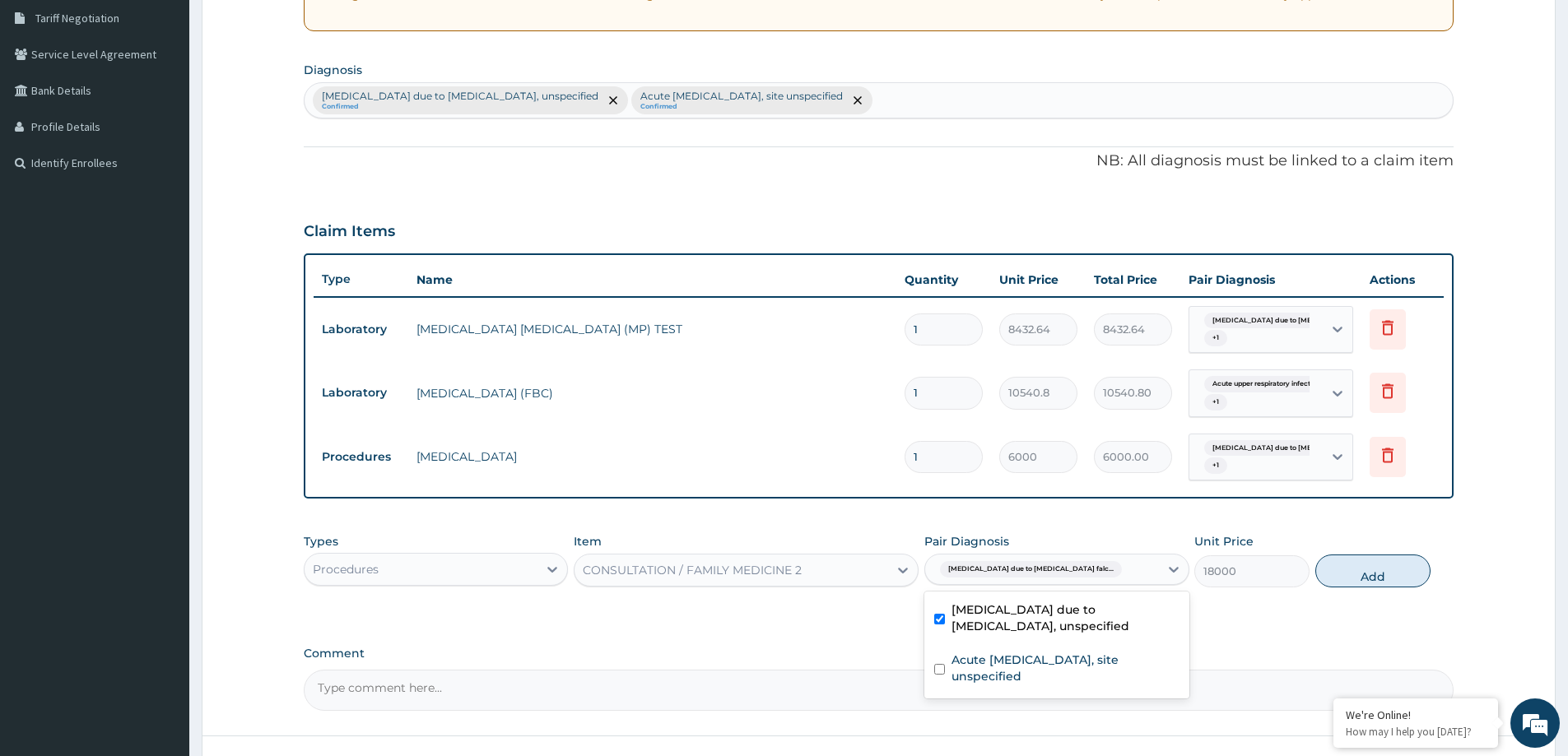
click at [1064, 646] on div "Malaria due to Plasmodium falciparum, unspecified Acute upper respiratory infec…" at bounding box center [1056, 645] width 264 height 107
click at [1059, 670] on label "Acute upper respiratory infection, site unspecified" at bounding box center [1065, 668] width 227 height 33
checkbox input "true"
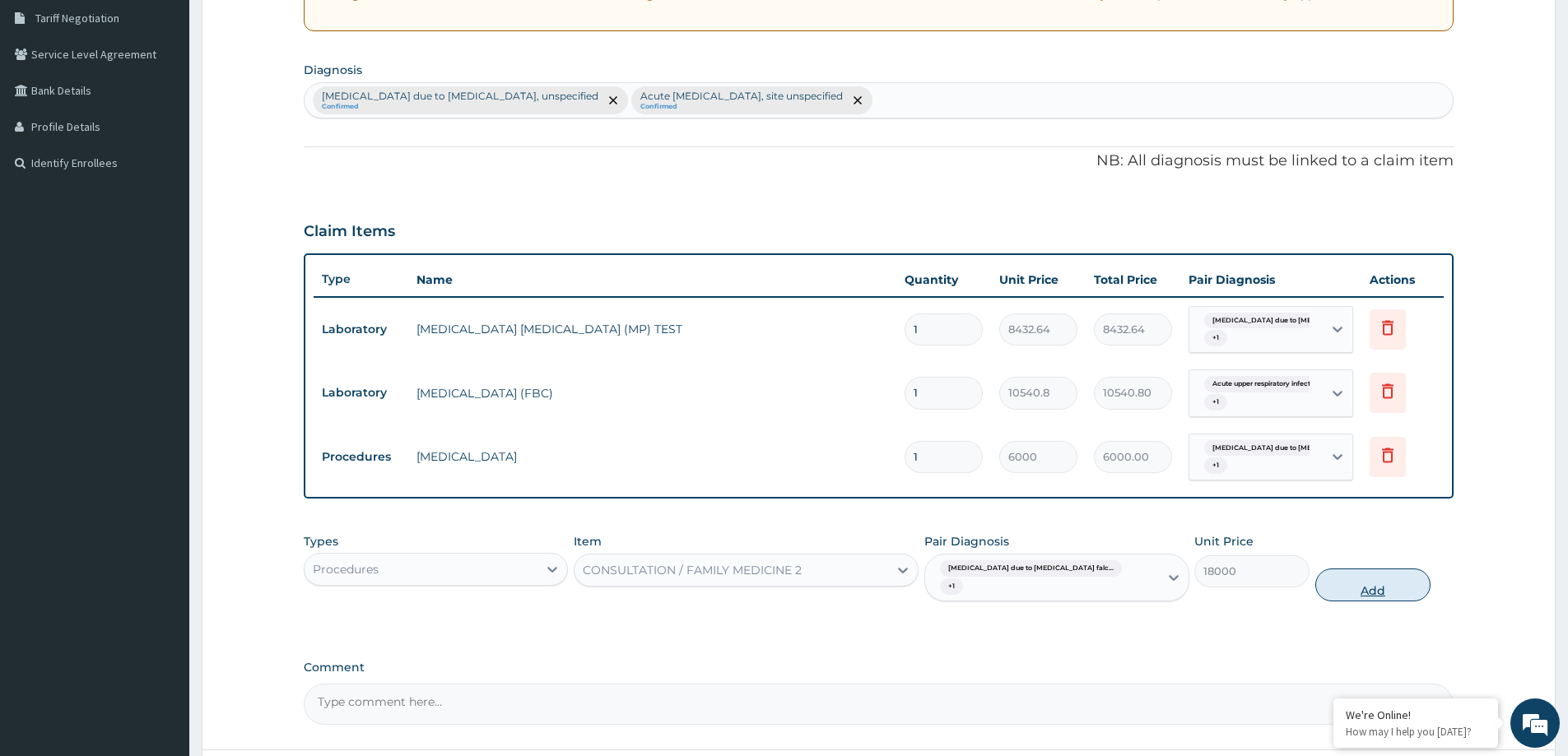
click at [1392, 576] on button "Add" at bounding box center [1374, 585] width 115 height 33
type input "0"
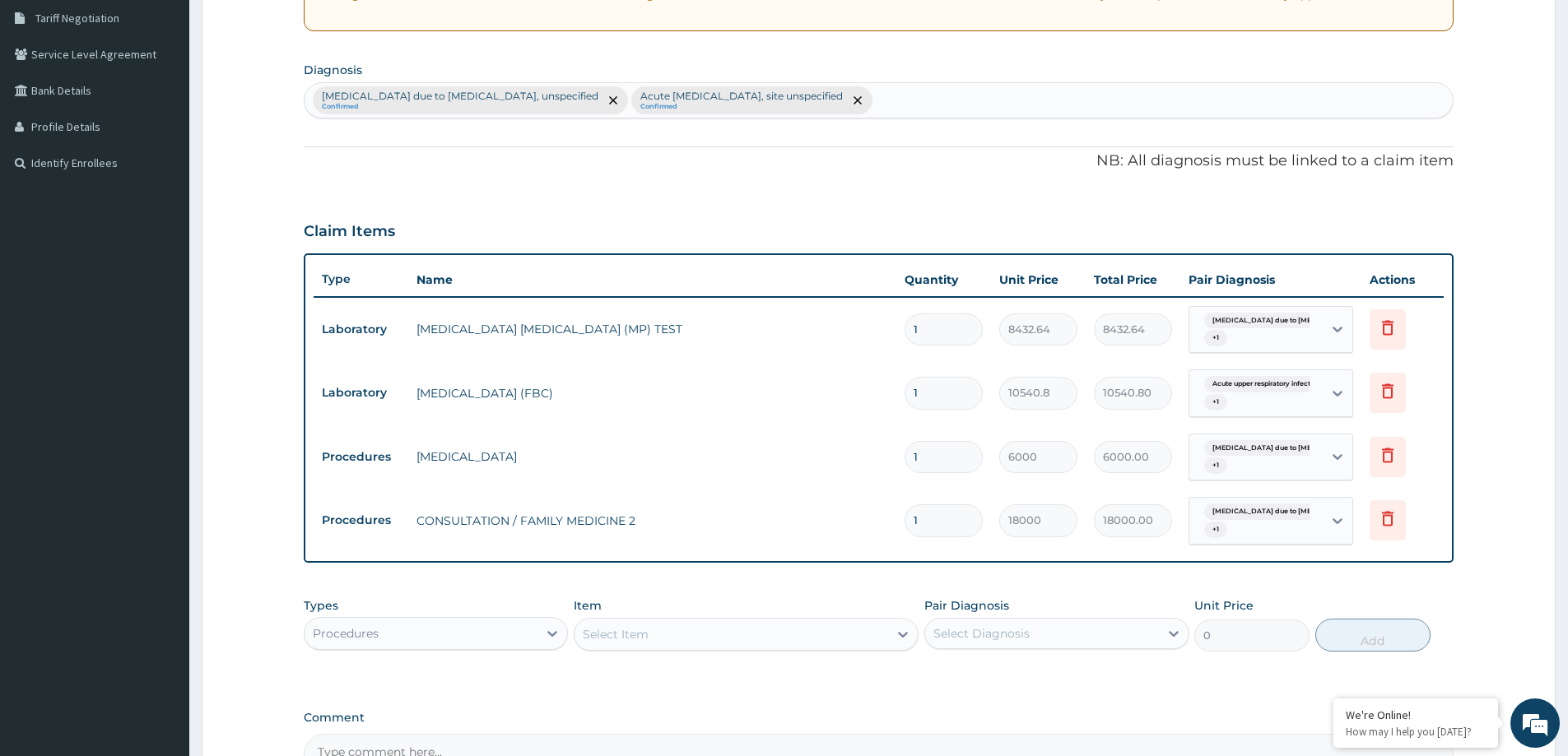
scroll to position [534, 0]
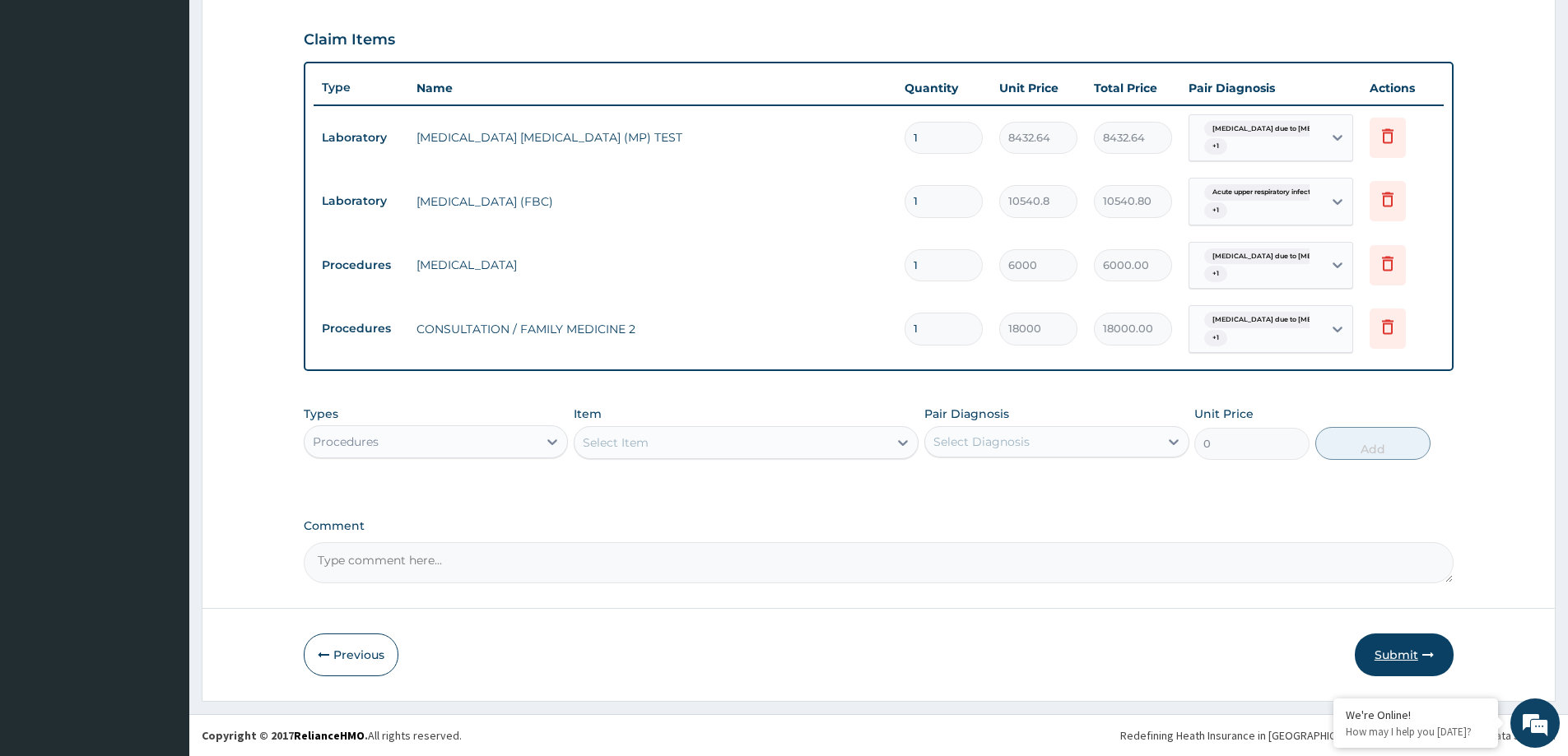
click at [1420, 666] on button "Submit" at bounding box center [1405, 655] width 99 height 43
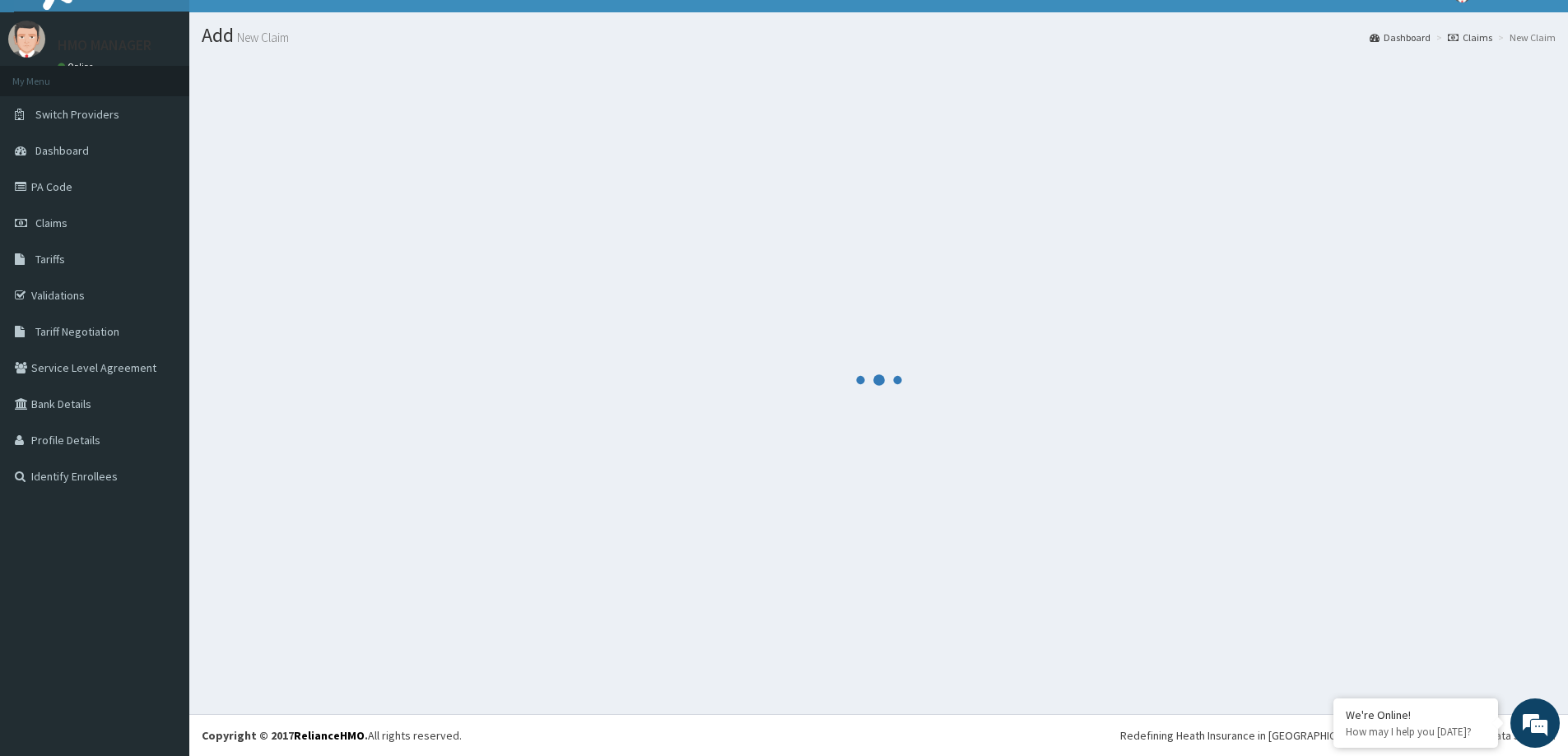
scroll to position [29, 0]
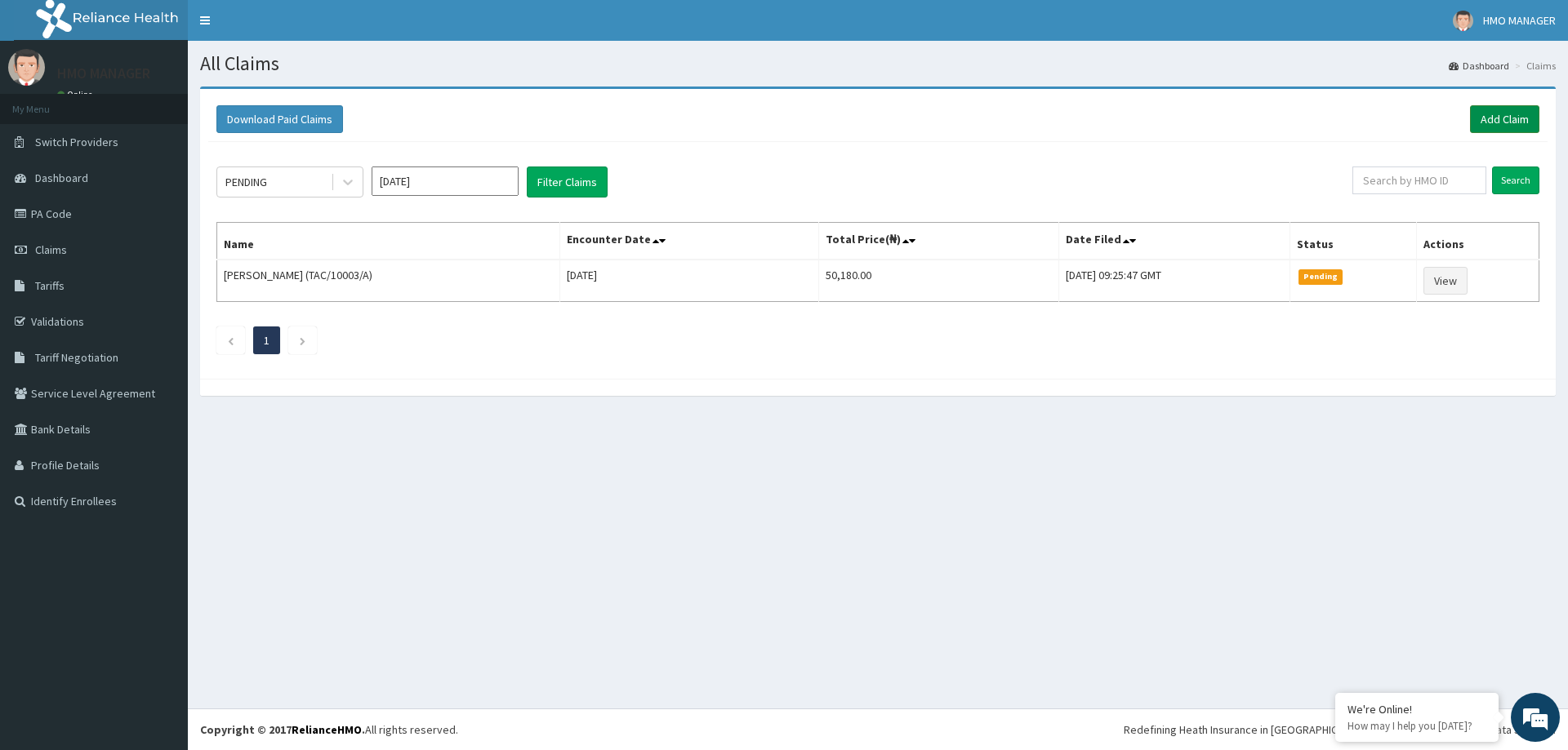
click at [1497, 118] on link "Add Claim" at bounding box center [1504, 119] width 69 height 28
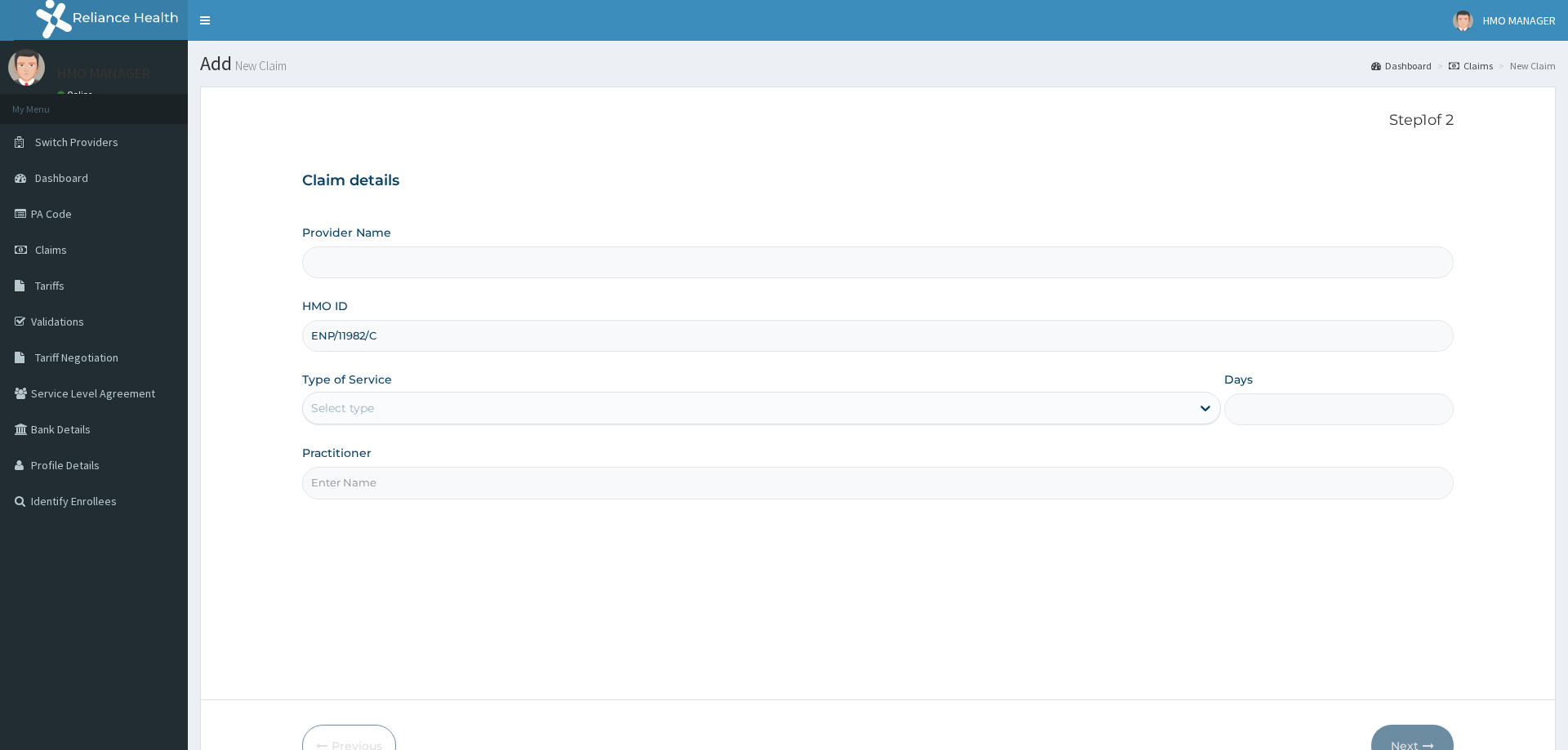
type input "ENP/11982/C"
click at [383, 425] on div "Type of Service Select type" at bounding box center [761, 399] width 918 height 54
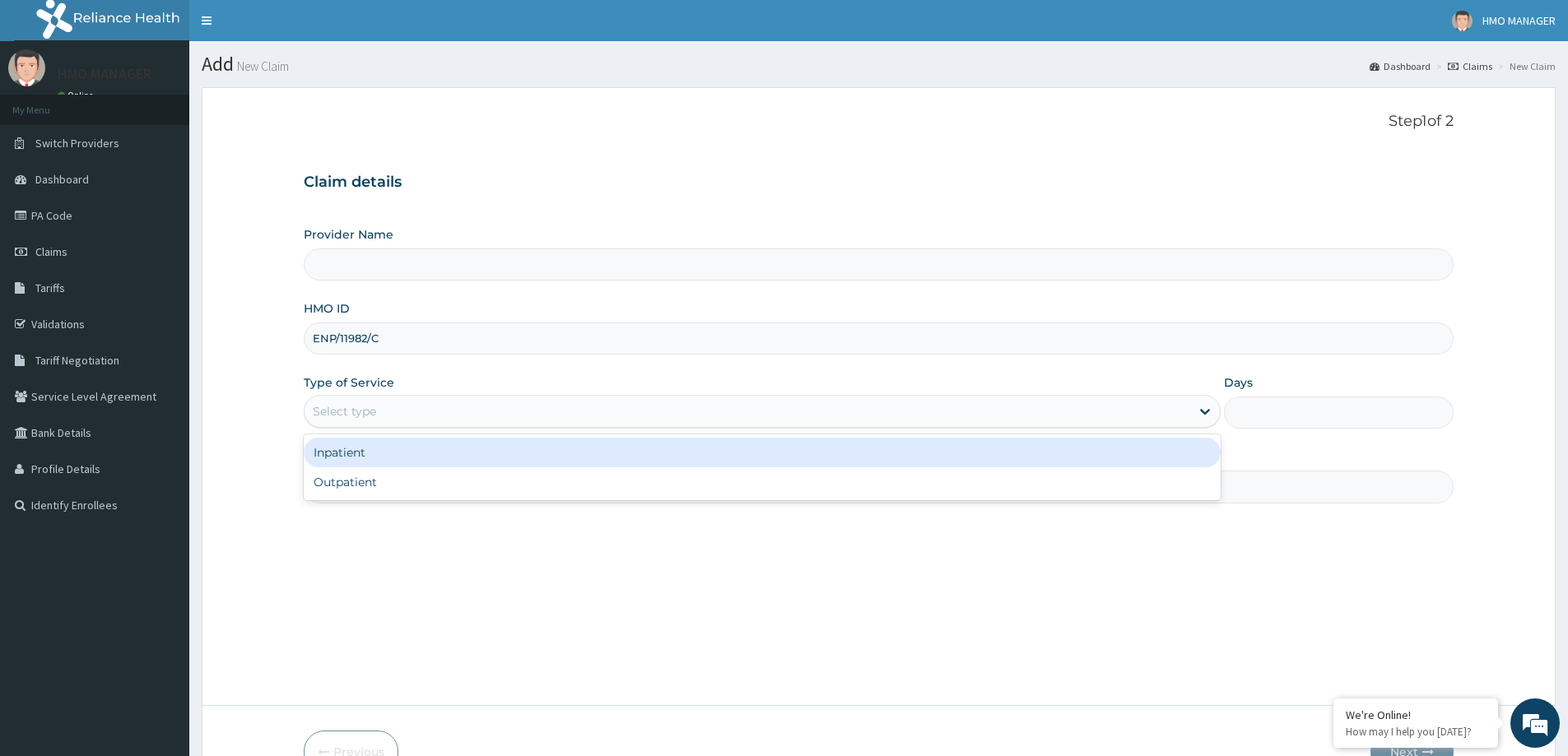
click at [377, 407] on div "Select type" at bounding box center [747, 412] width 886 height 26
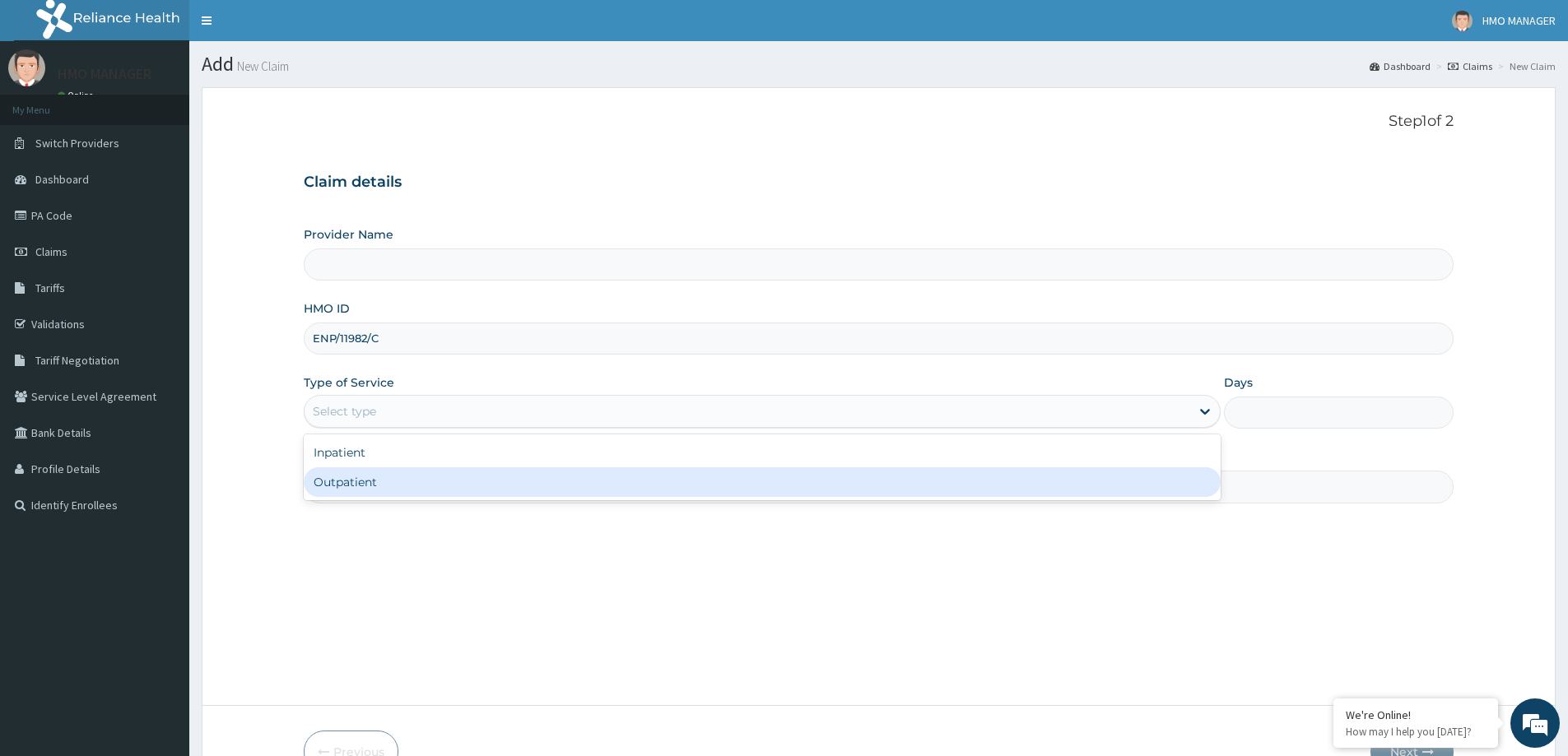
type input "CEDARCREST HOSPITAL LIMITED"
click at [377, 483] on div "Outpatient" at bounding box center [762, 483] width 917 height 30
type input "1"
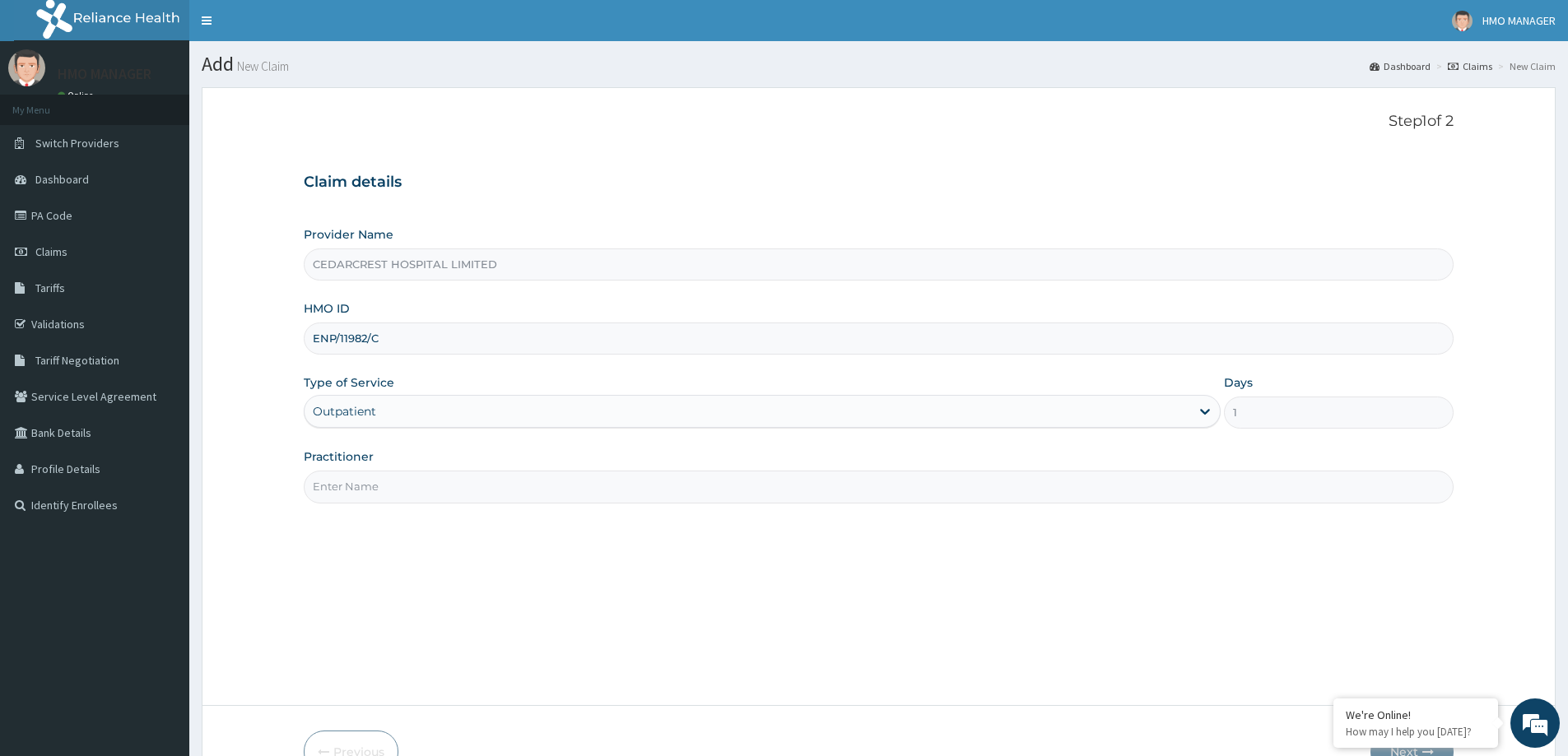
click at [367, 492] on input "Practitioner" at bounding box center [879, 486] width 1150 height 32
paste input "[PERSON_NAME]"
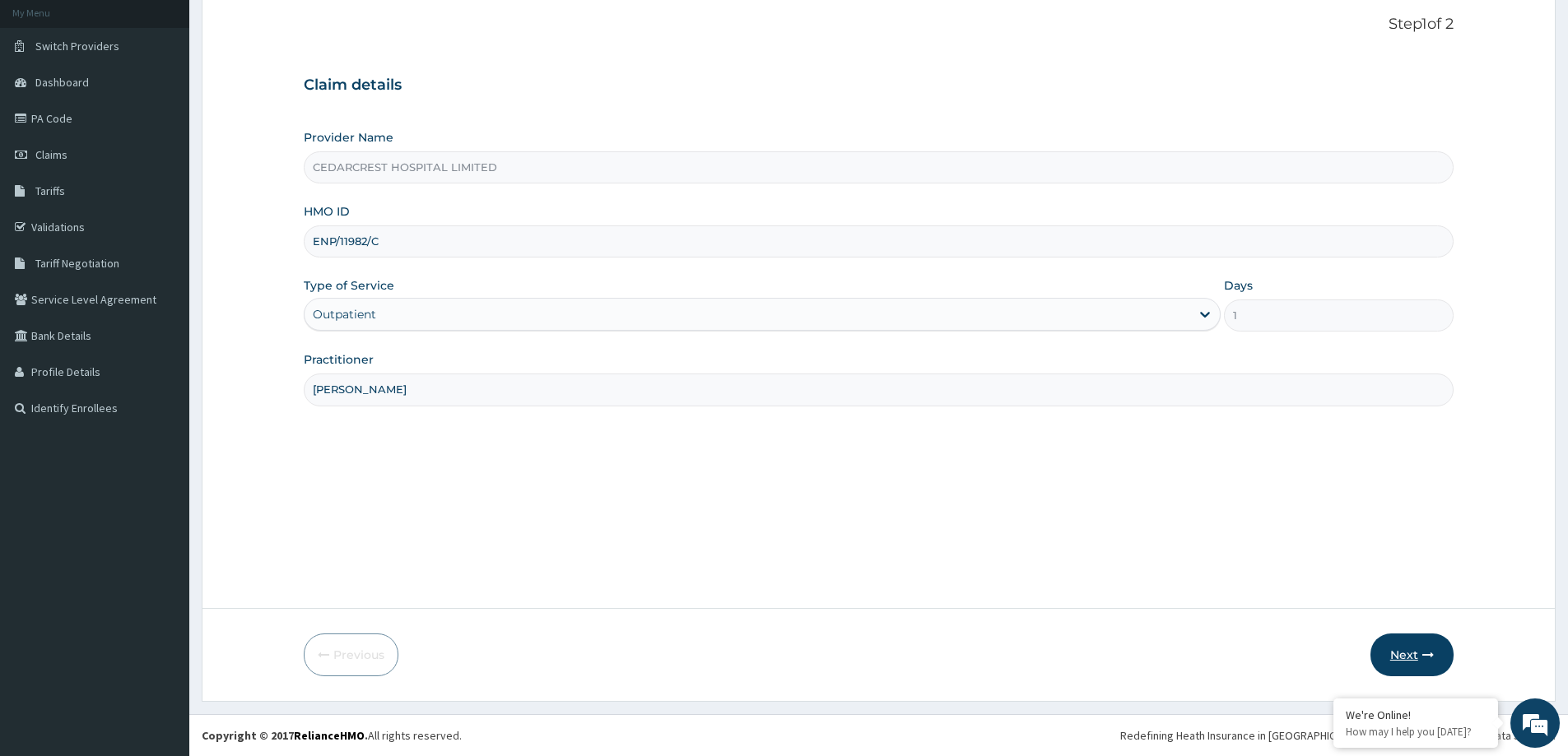
type input "[PERSON_NAME]"
click at [1425, 640] on button "Next" at bounding box center [1412, 655] width 83 height 43
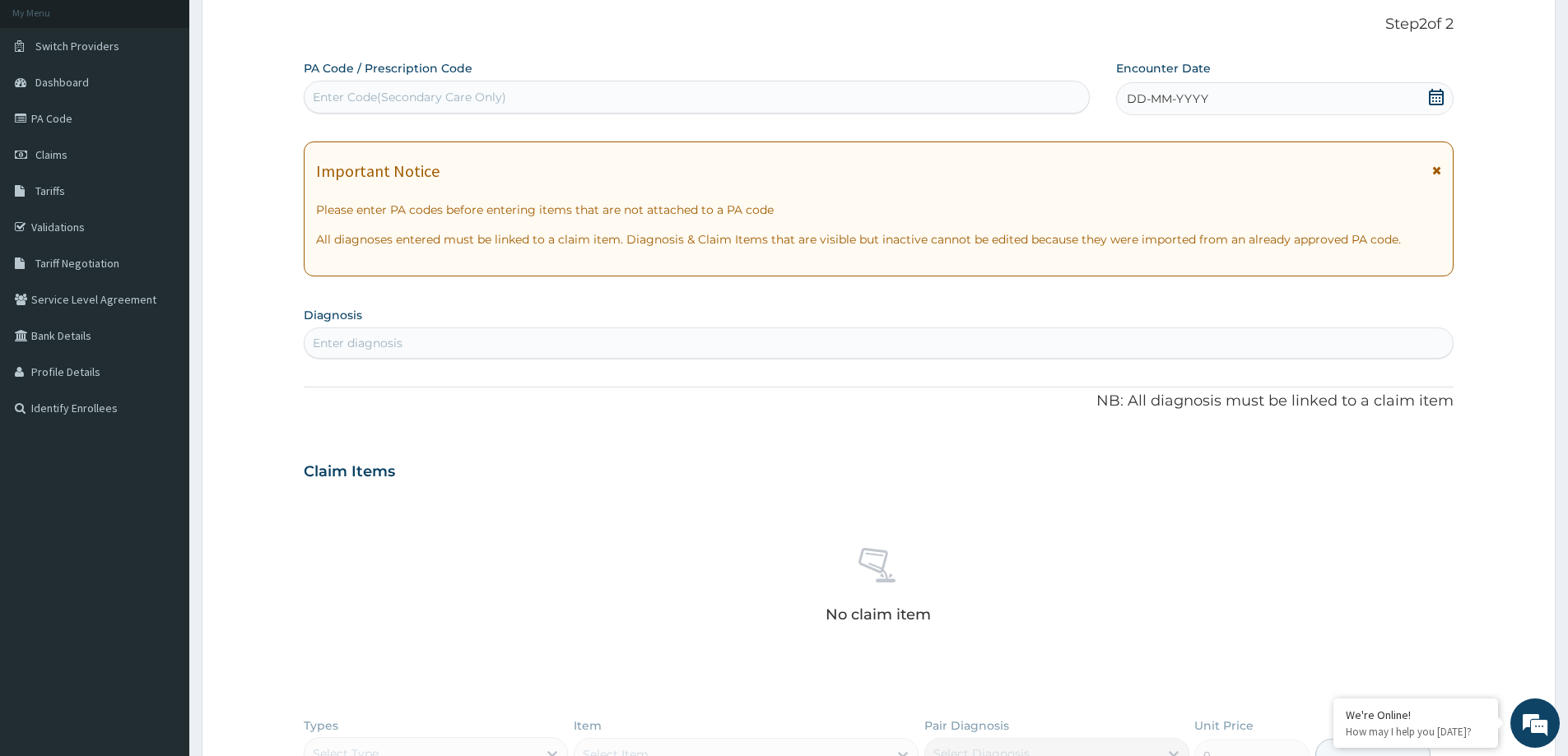
scroll to position [0, 0]
click at [385, 98] on div "Enter Code(Secondary Care Only)" at bounding box center [410, 97] width 194 height 16
paste input "PA/27A3D4"
type input "PA/27A3D4"
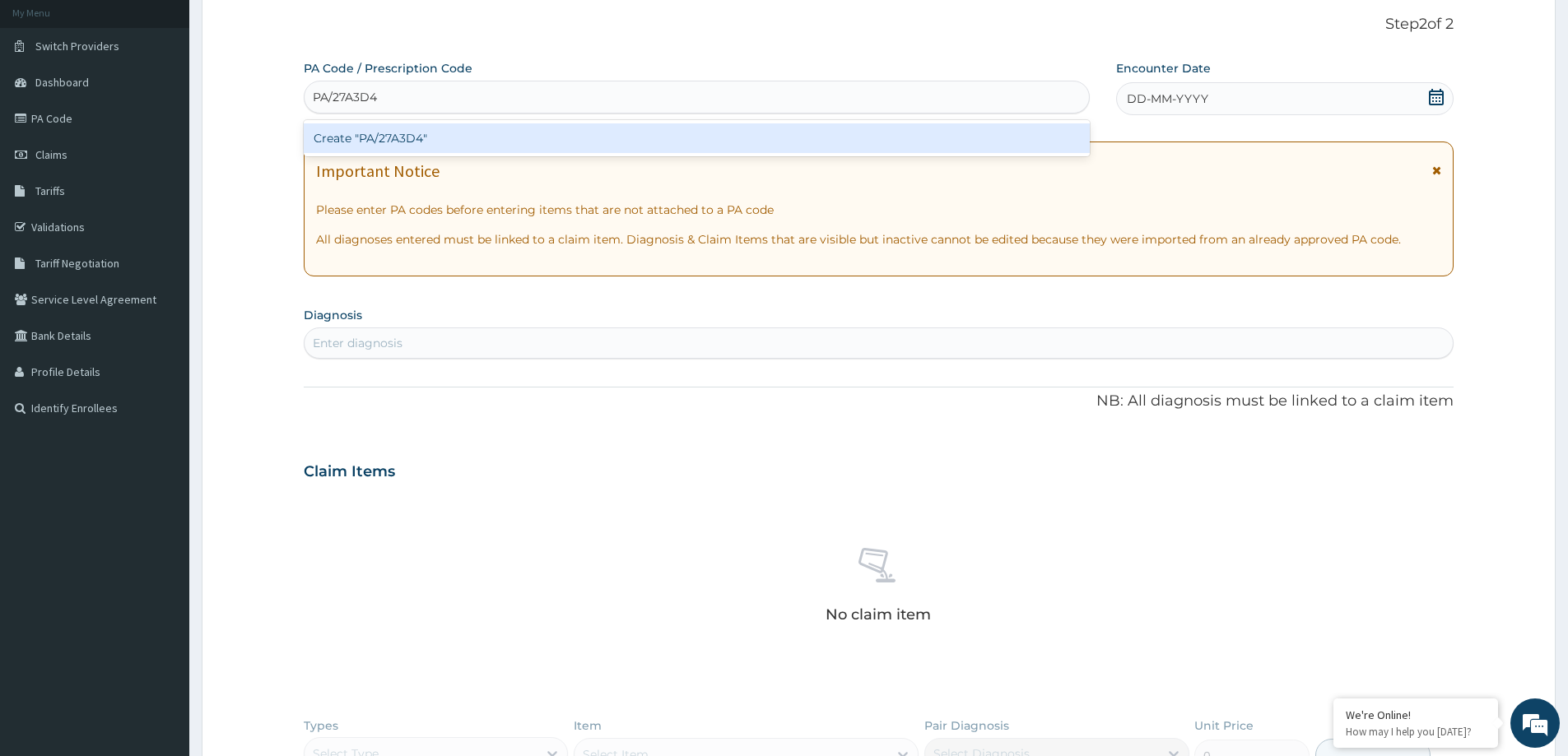
click at [355, 124] on div "Create "PA/27A3D4"" at bounding box center [697, 138] width 786 height 30
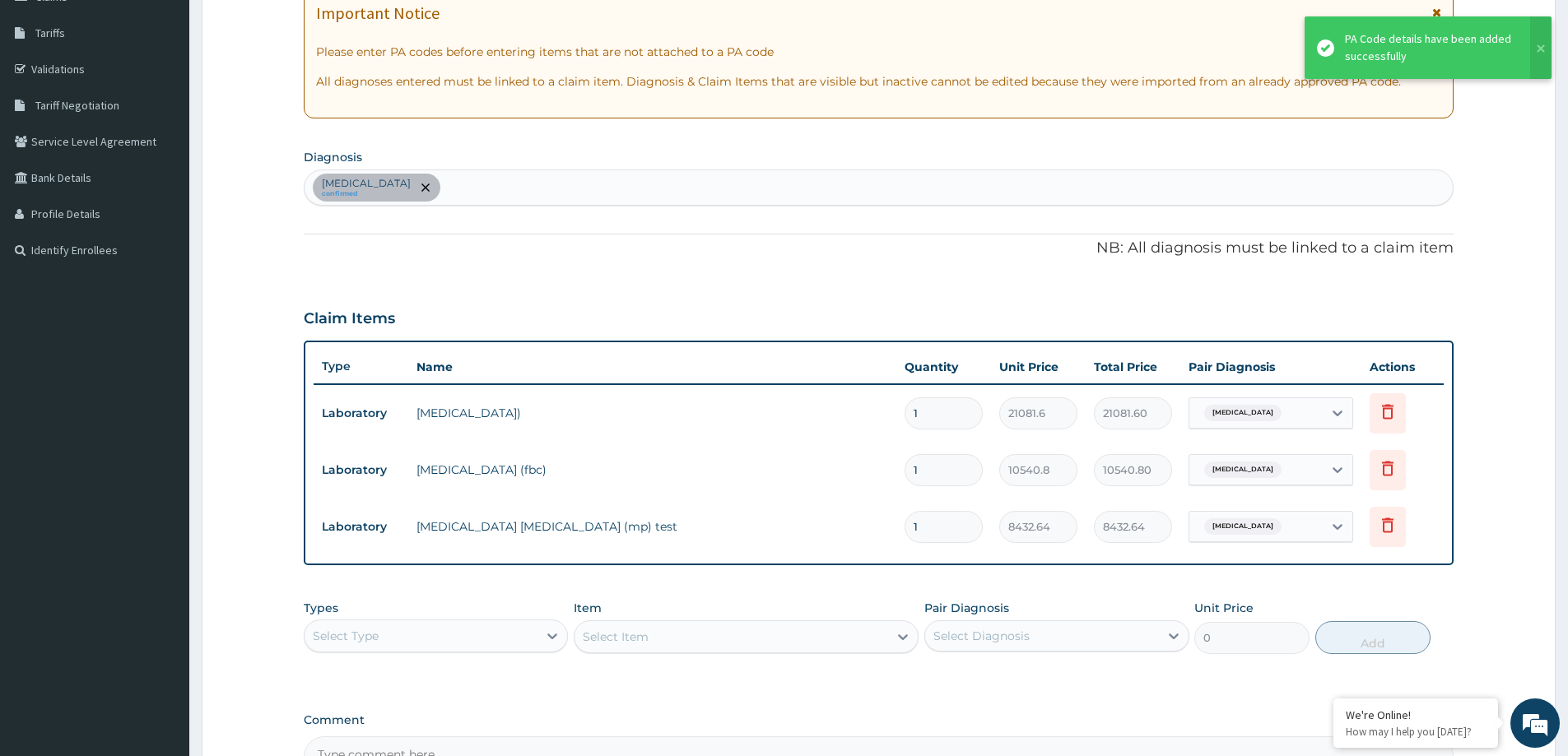
scroll to position [262, 0]
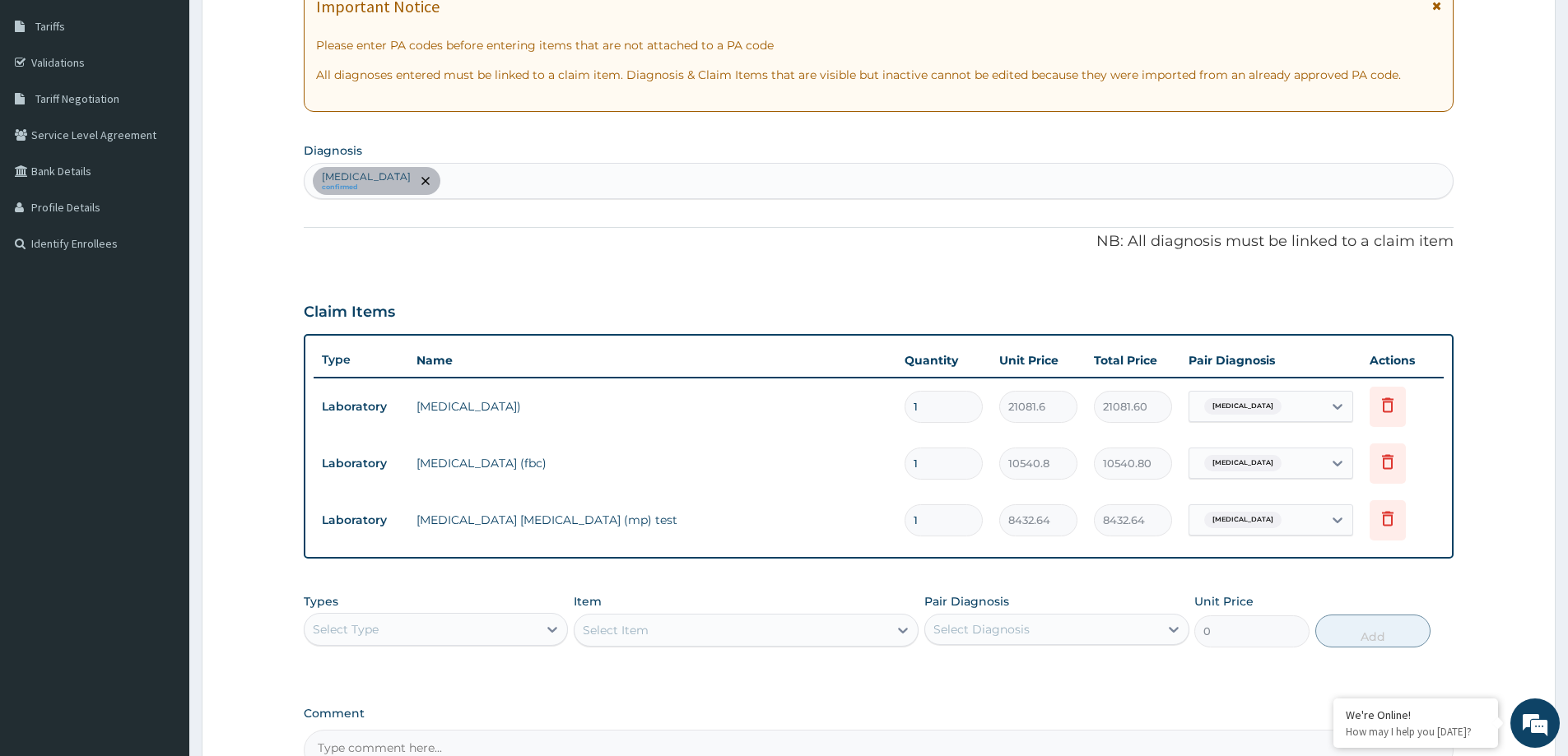
click at [415, 625] on div "Select Type" at bounding box center [421, 629] width 233 height 26
click at [397, 716] on div "Procedures" at bounding box center [436, 730] width 264 height 30
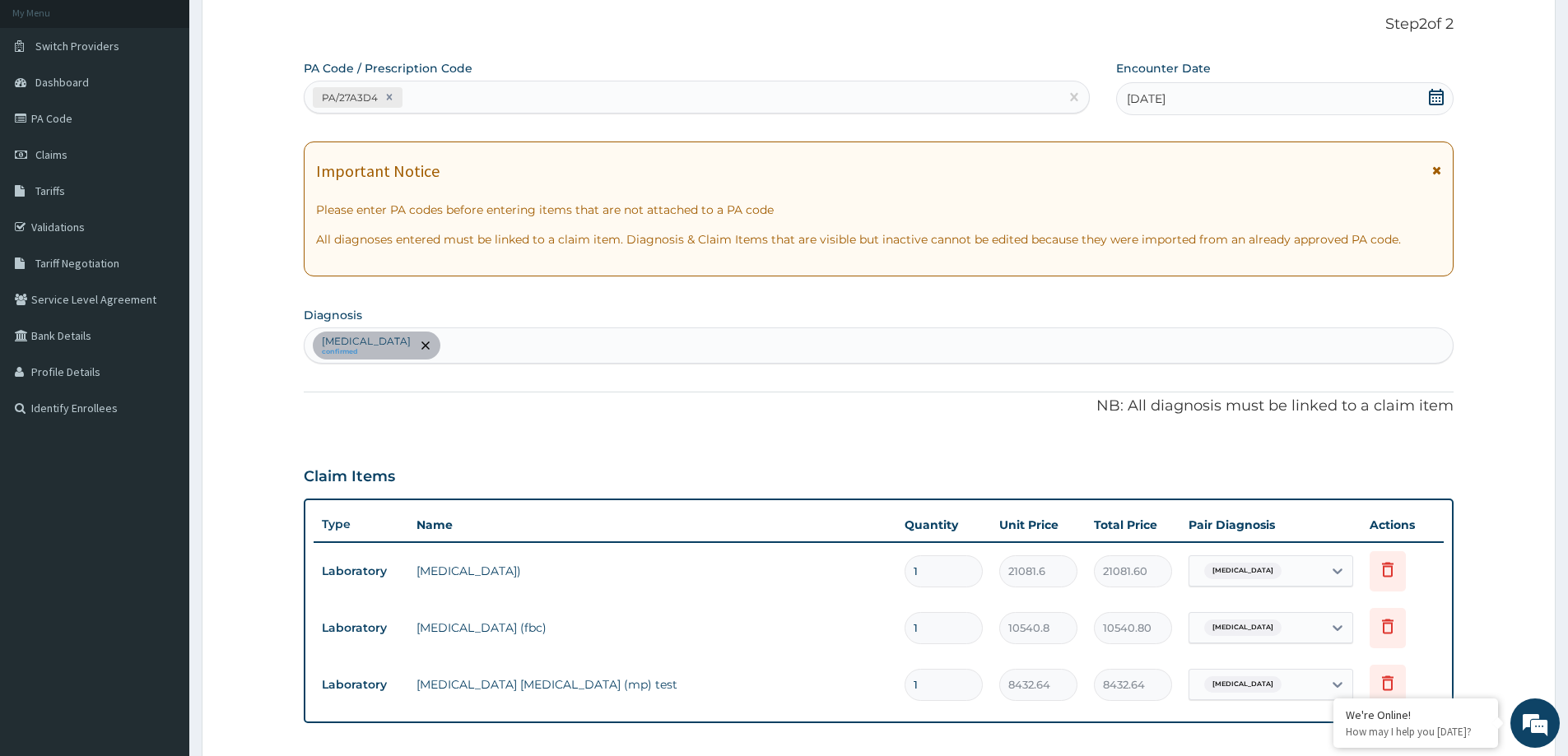
scroll to position [344, 0]
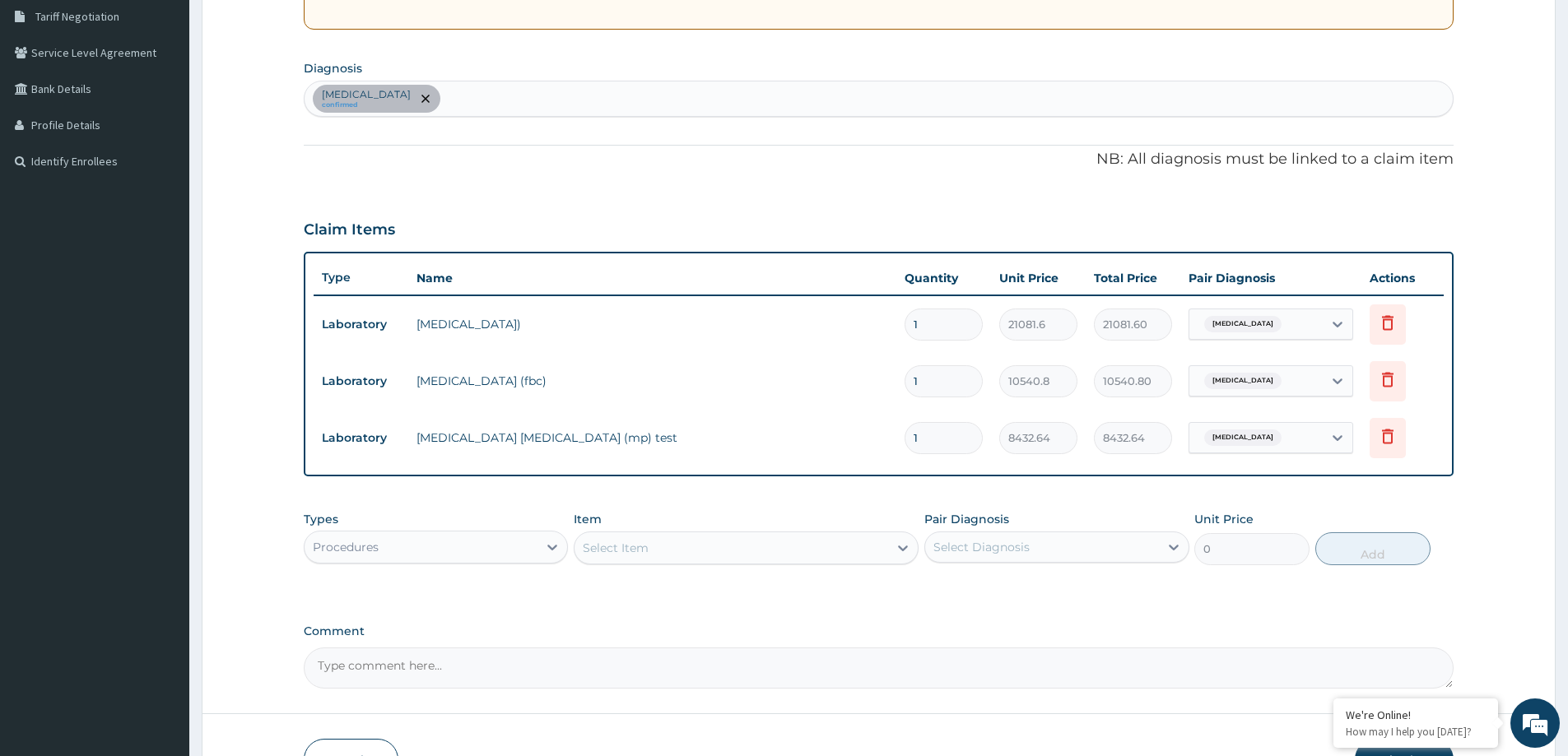
click at [475, 74] on section "Diagnosis [MEDICAL_DATA] confirmed" at bounding box center [879, 86] width 1150 height 61
click at [467, 93] on div "[MEDICAL_DATA] confirmed" at bounding box center [879, 99] width 1149 height 35
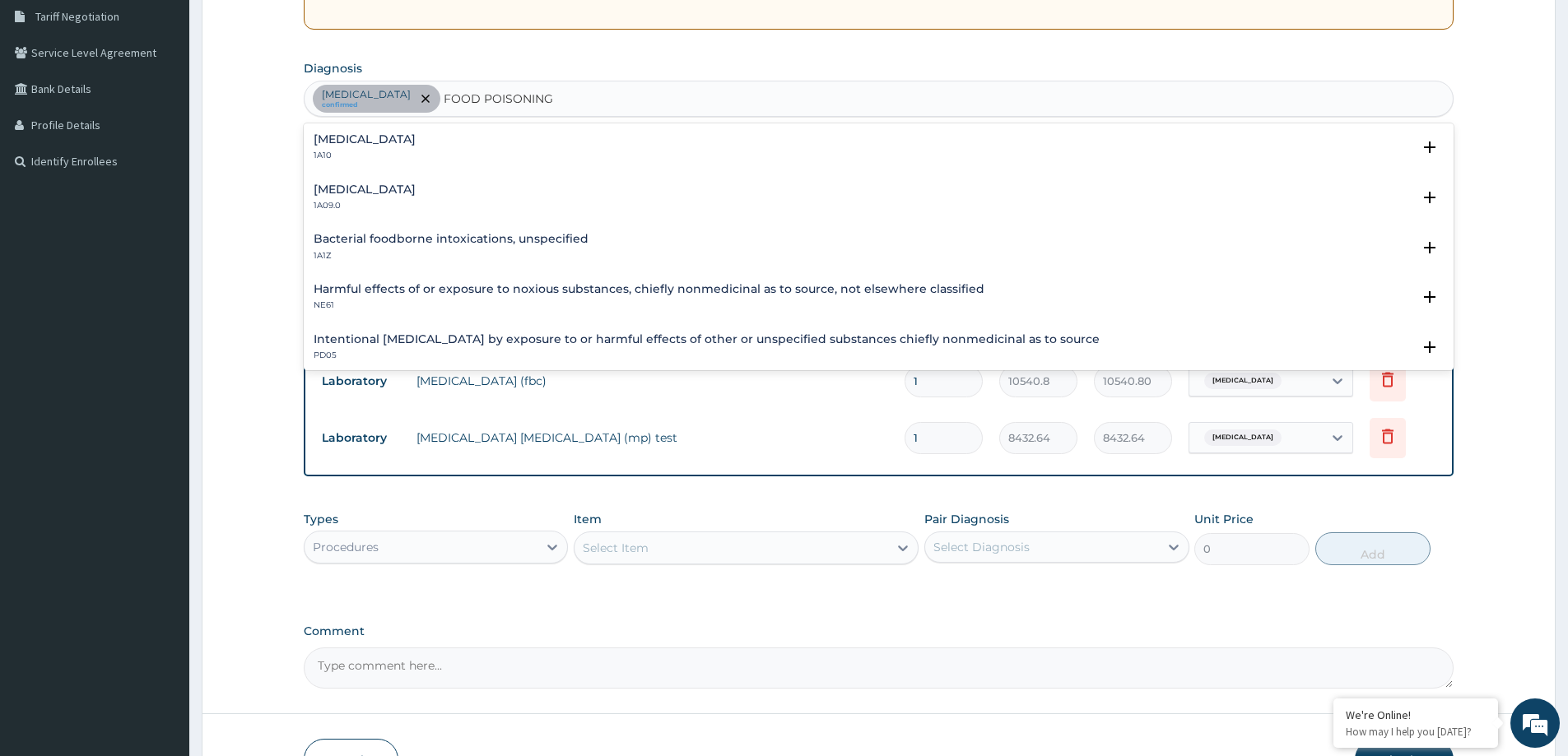
scroll to position [9, 0]
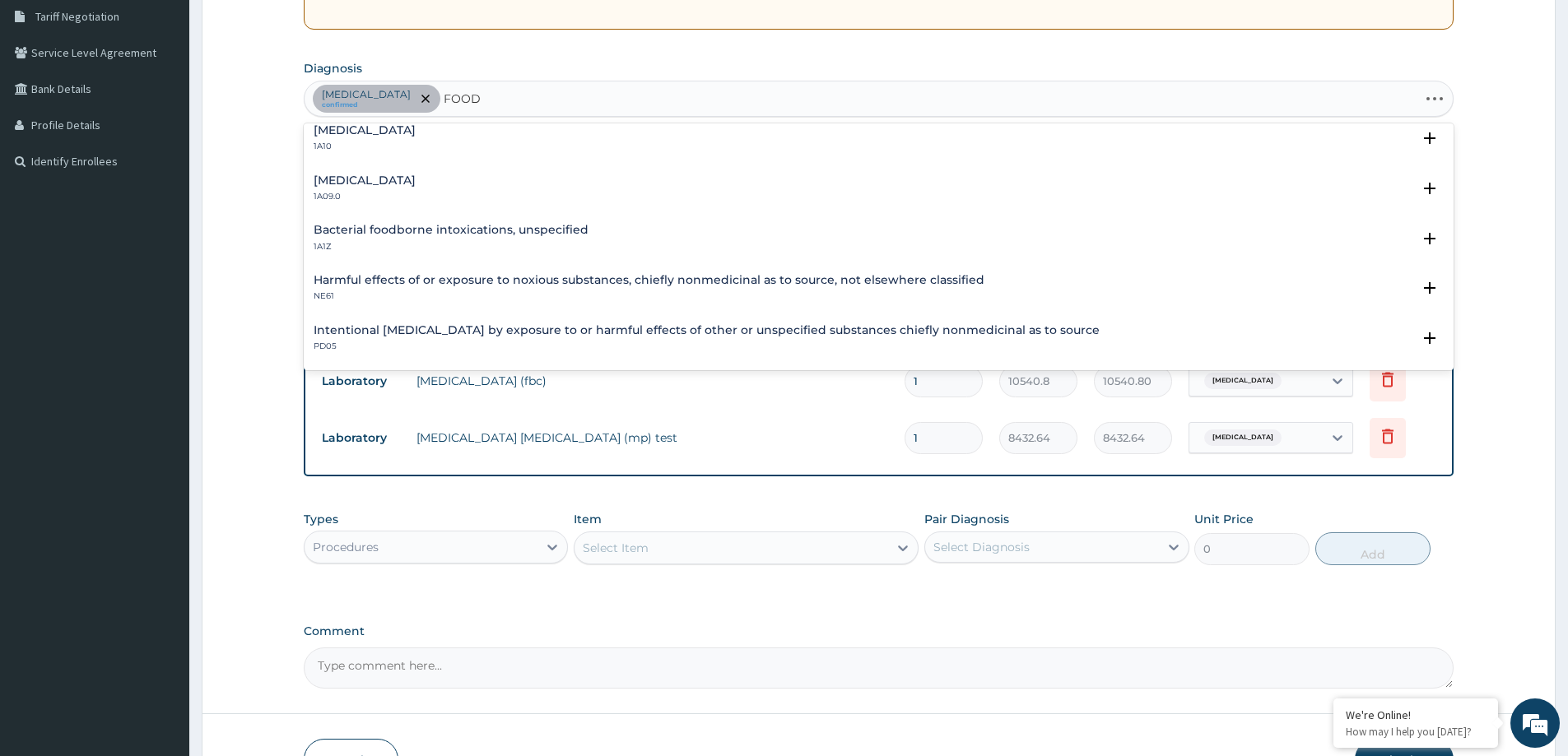
type input "FOOD"
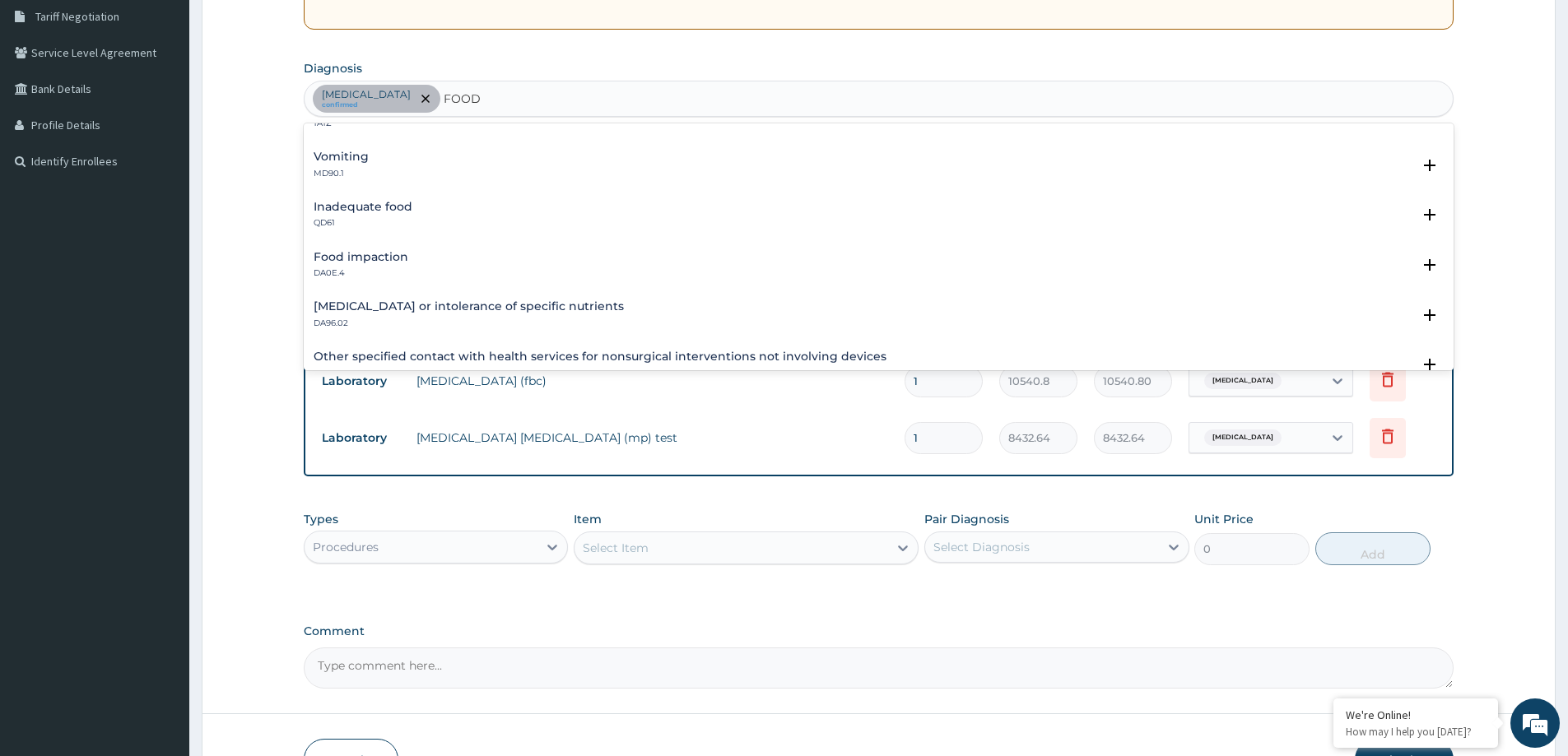
scroll to position [0, 0]
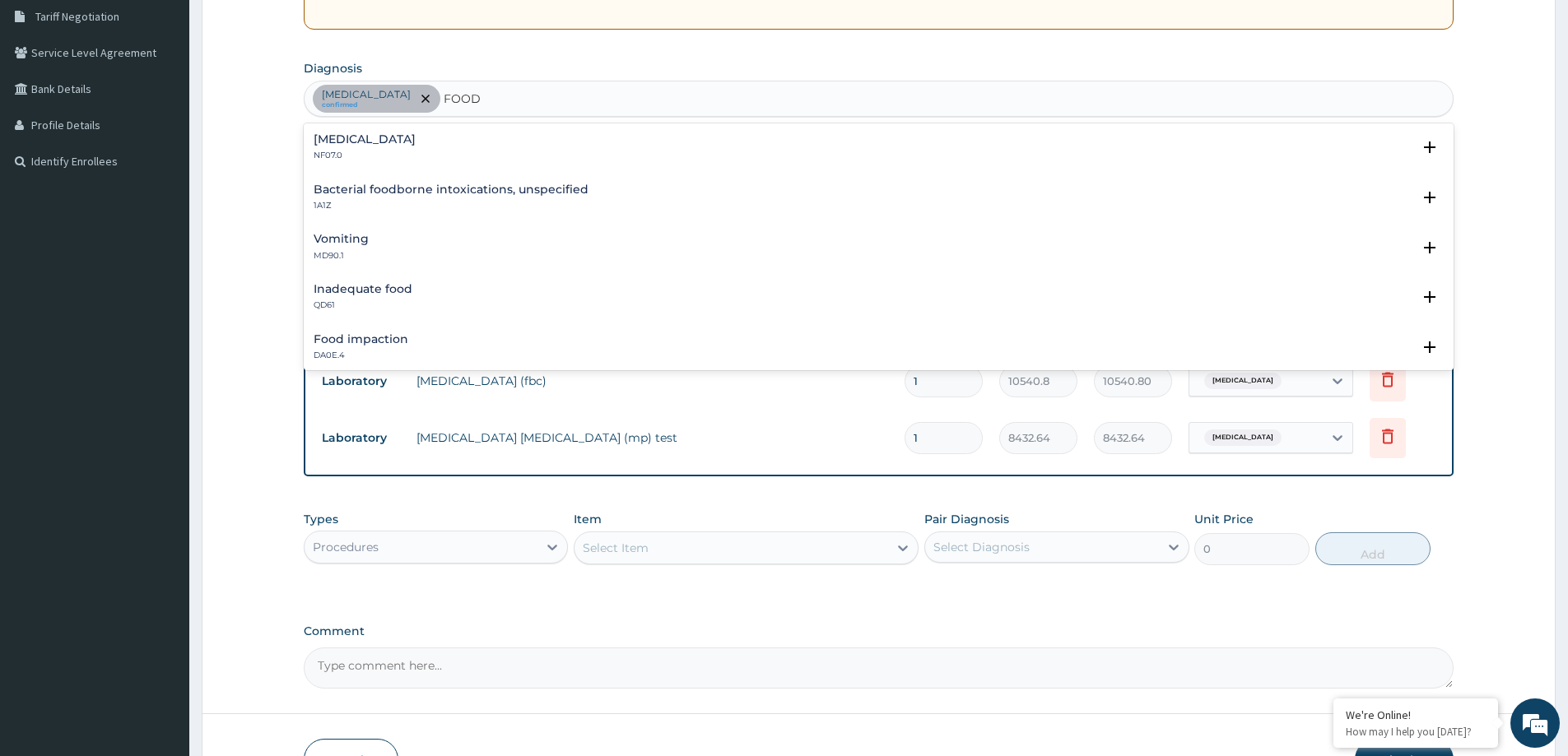
click at [388, 192] on h4 "Bacterial foodborne intoxications, unspecified" at bounding box center [452, 189] width 275 height 12
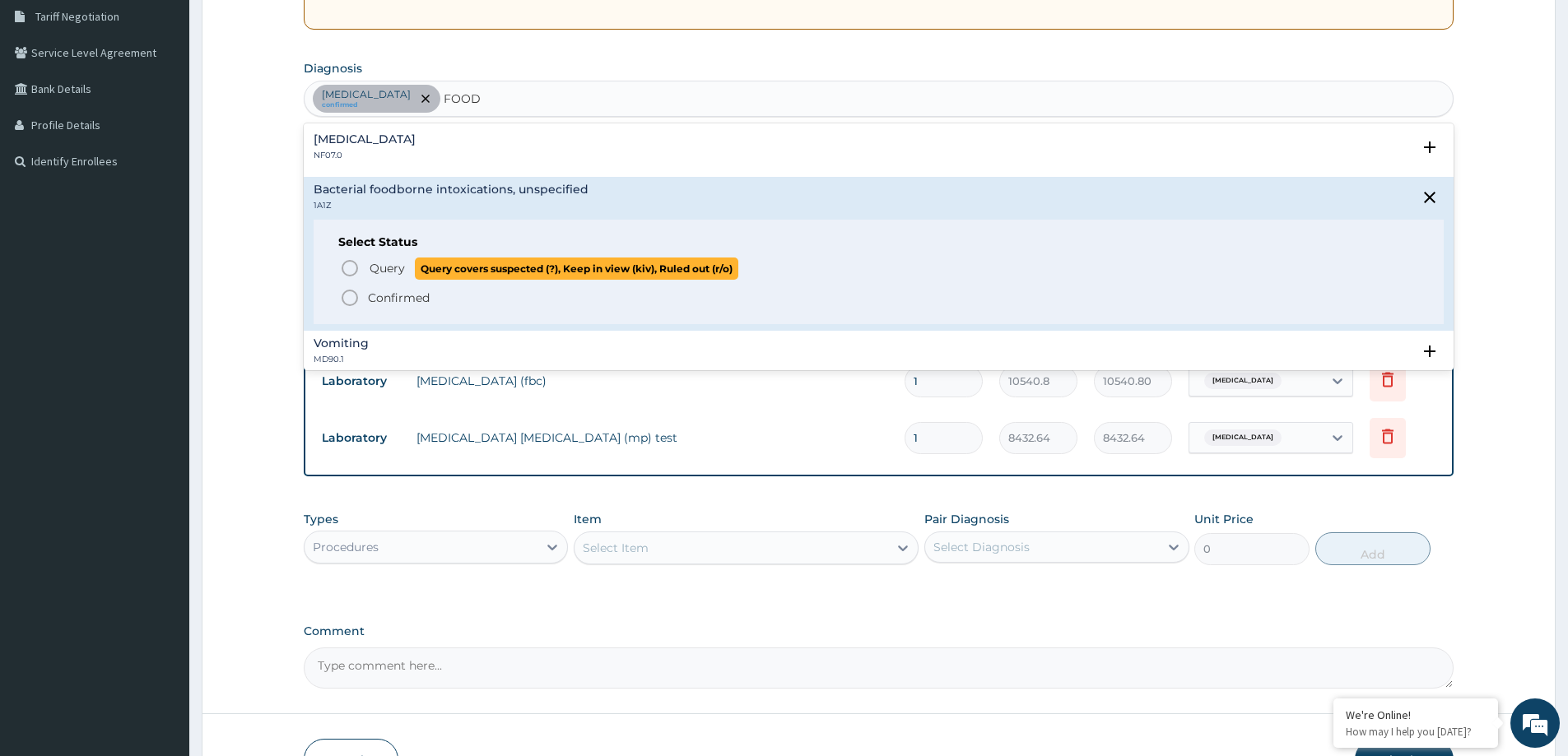
click at [381, 264] on span "Query" at bounding box center [387, 268] width 35 height 16
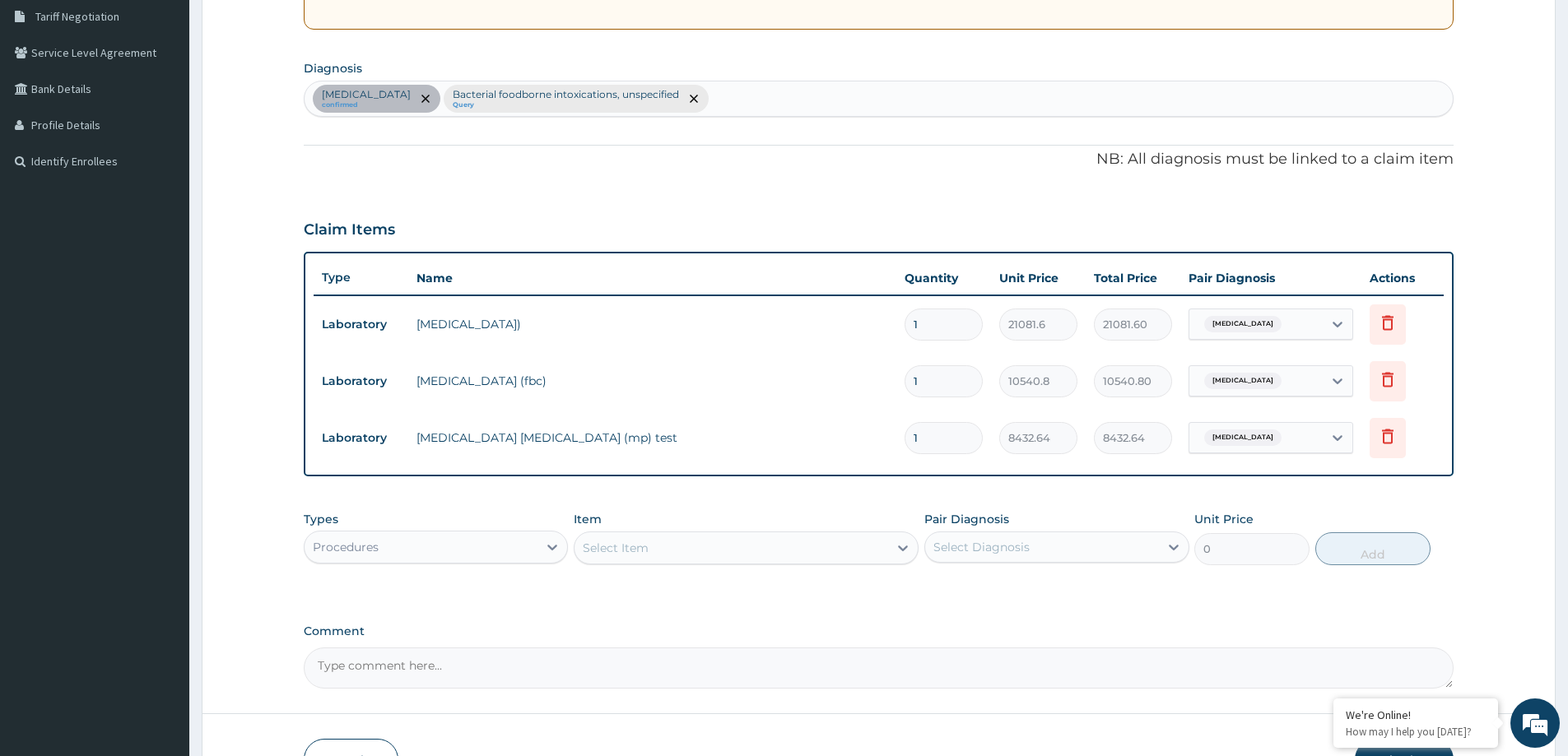
click at [1274, 331] on div "[MEDICAL_DATA]" at bounding box center [1257, 324] width 133 height 28
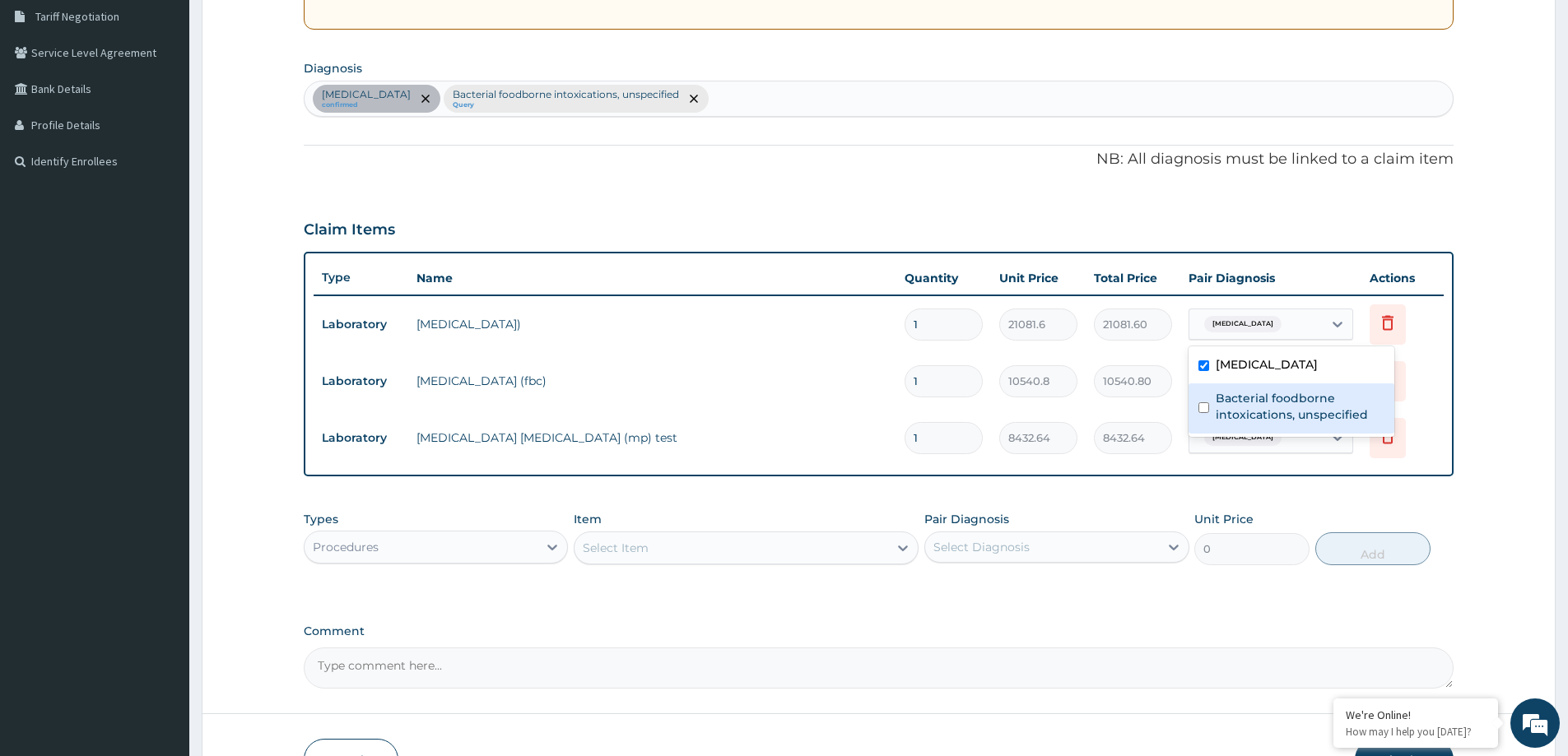
click at [1259, 408] on label "Bacterial foodborne intoxications, unspecified" at bounding box center [1300, 407] width 169 height 33
checkbox input "true"
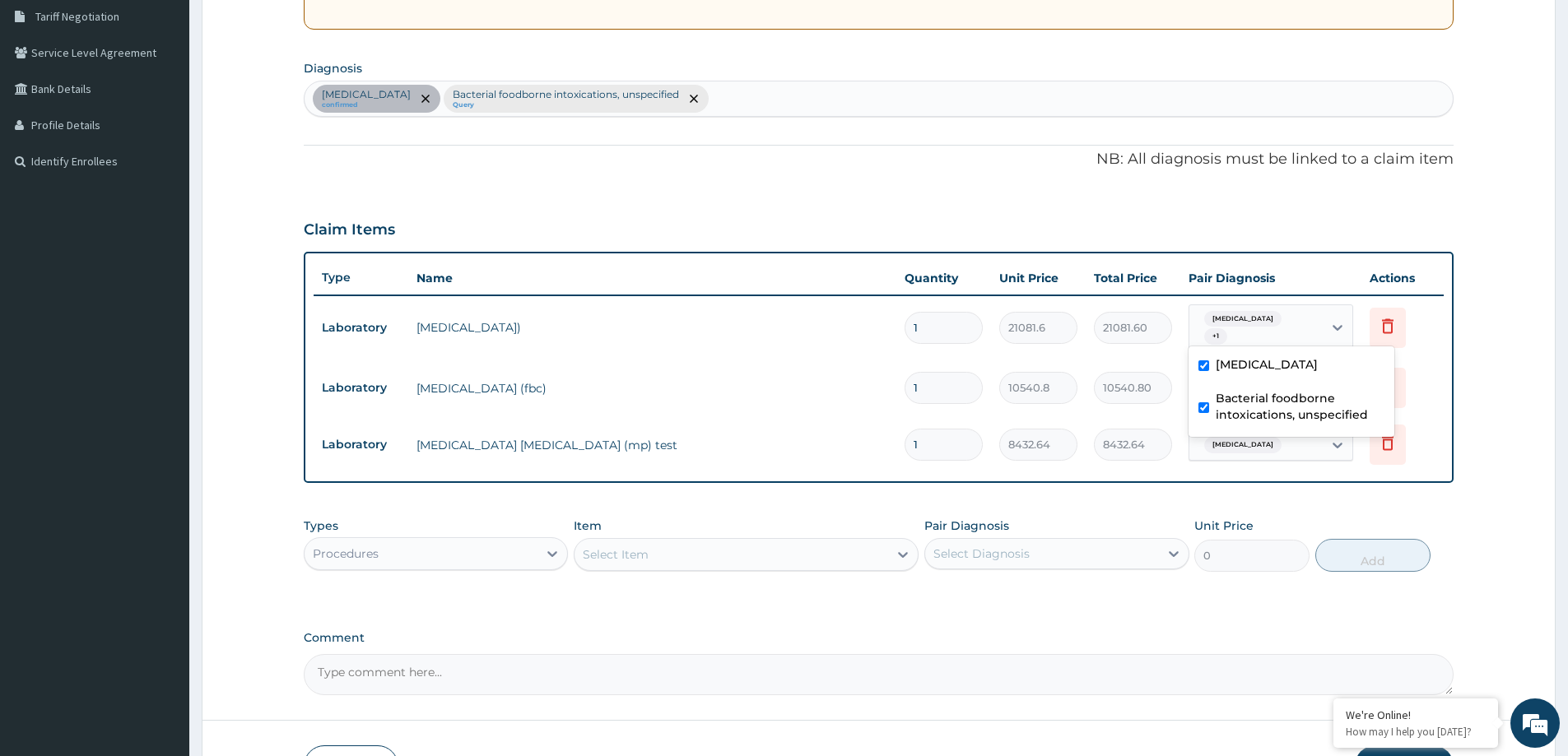
click at [1224, 438] on span "[MEDICAL_DATA]" at bounding box center [1243, 446] width 77 height 16
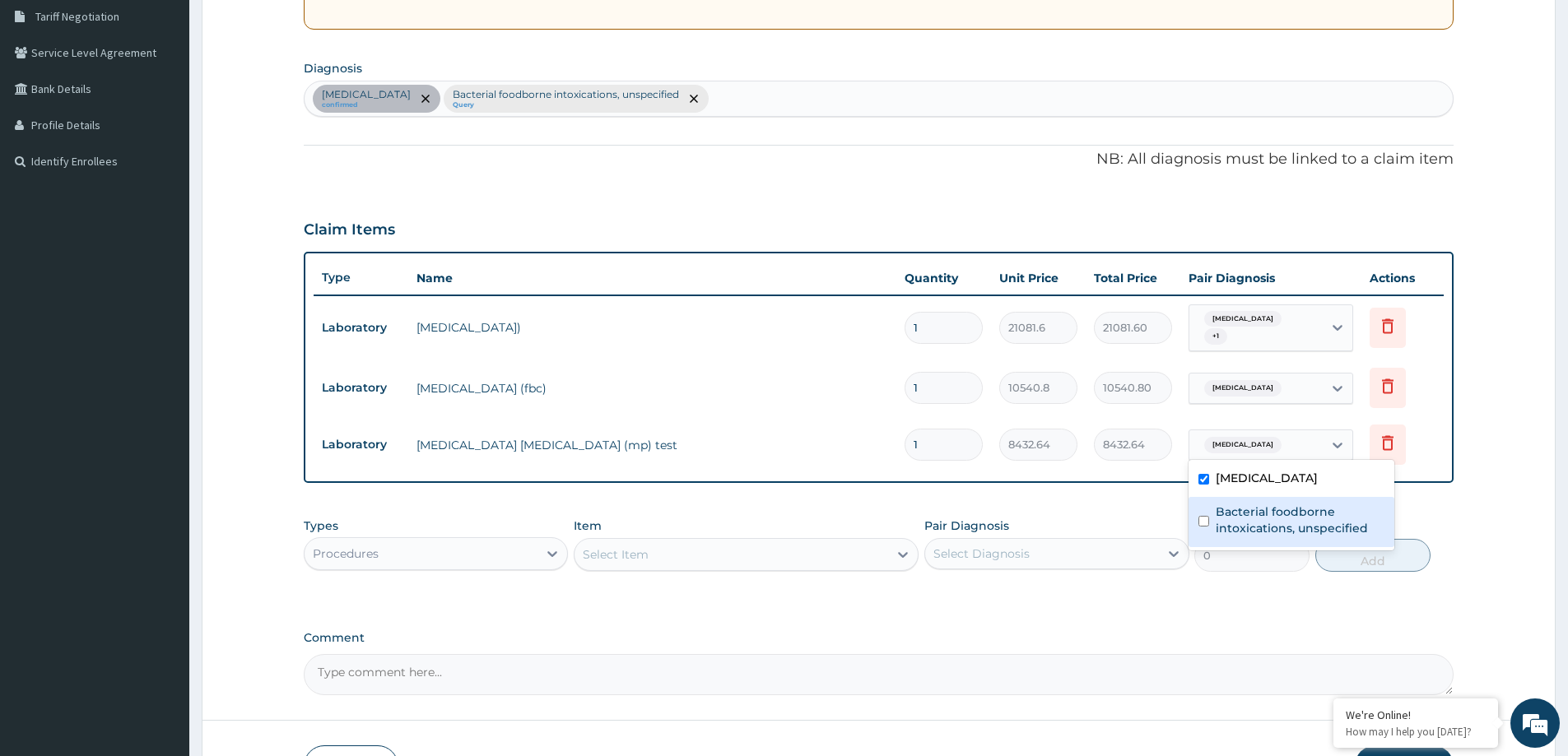
click at [1243, 534] on label "Bacterial foodborne intoxications, unspecified" at bounding box center [1300, 520] width 169 height 33
checkbox input "true"
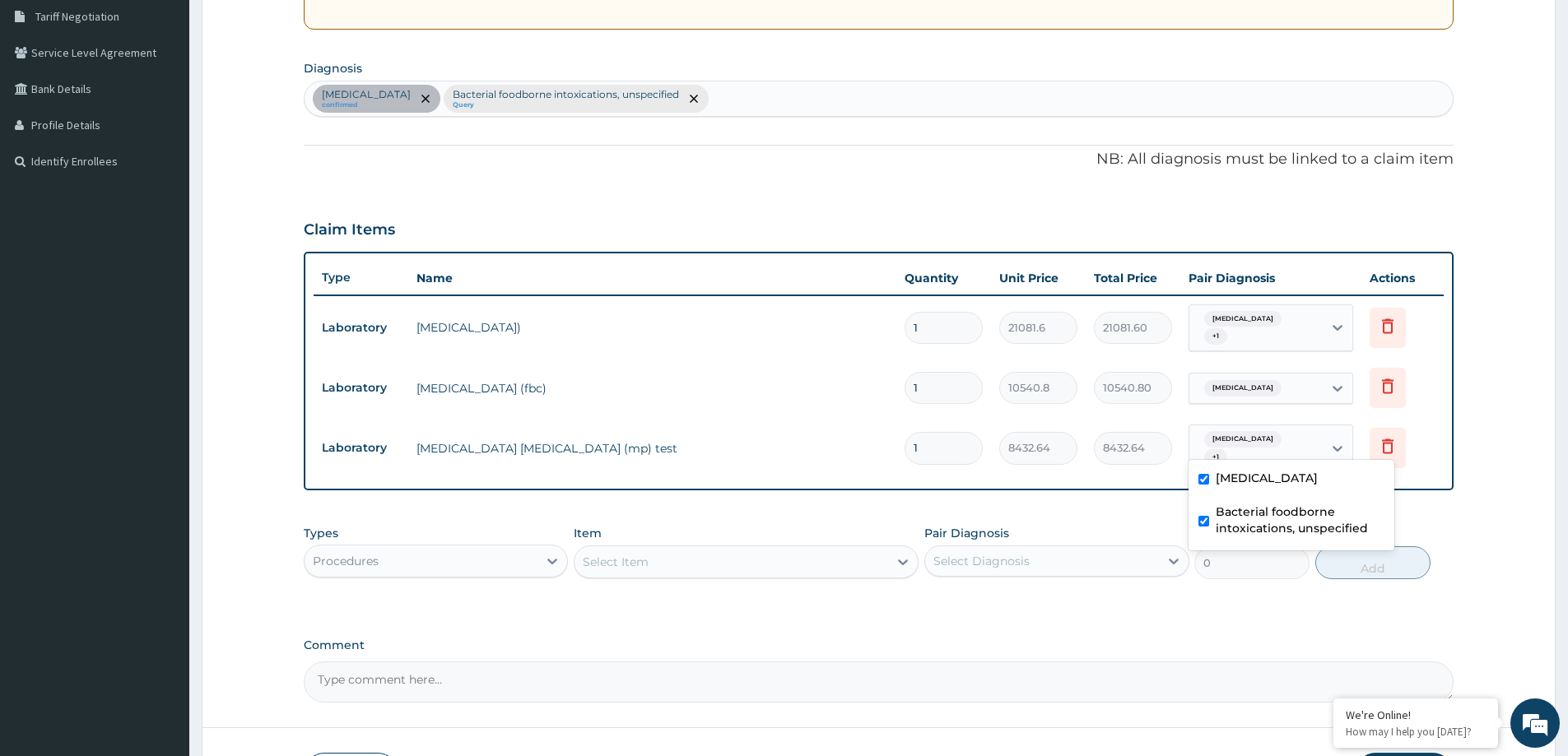
click at [1209, 378] on div "[MEDICAL_DATA]" at bounding box center [1241, 389] width 87 height 21
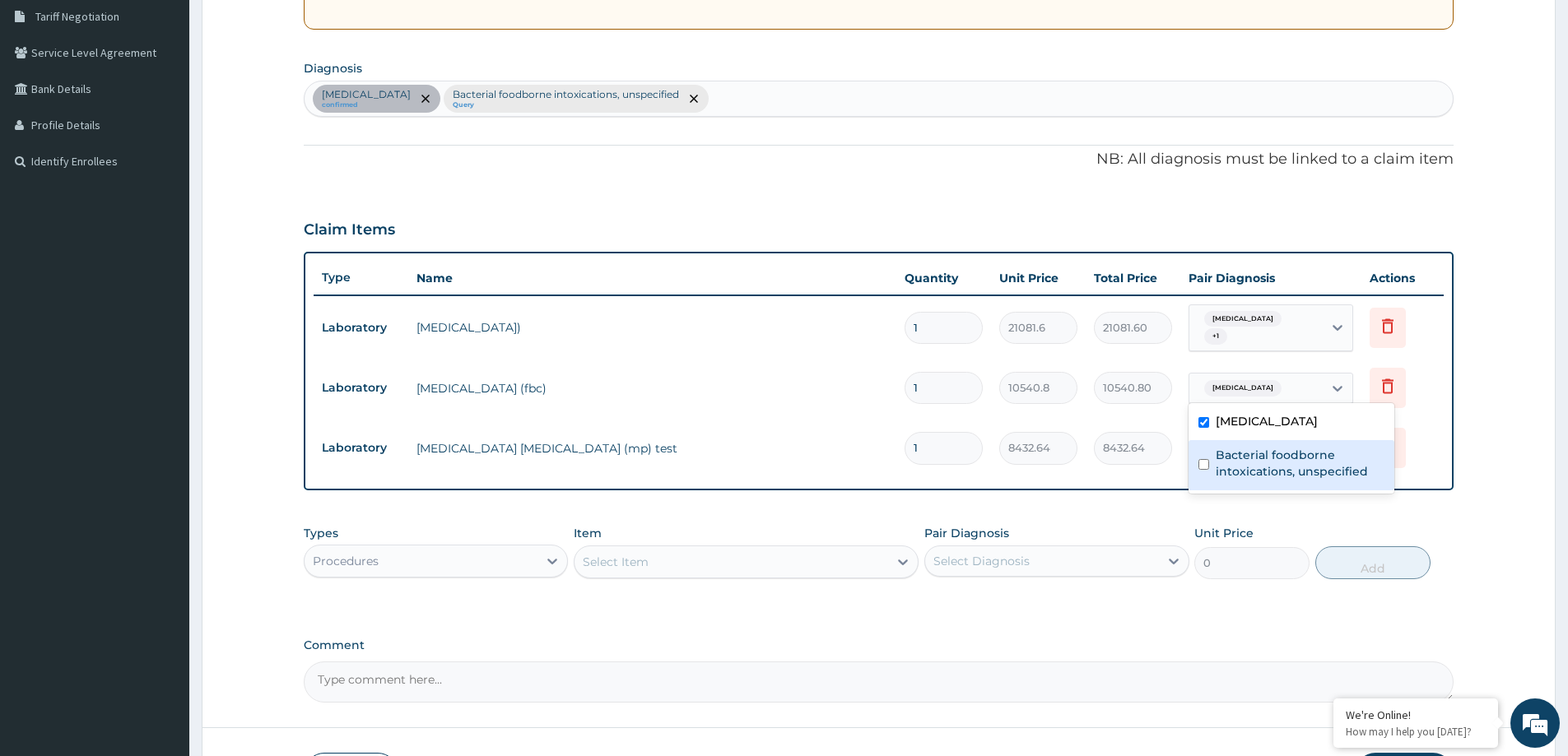
drag, startPoint x: 1256, startPoint y: 474, endPoint x: 1253, endPoint y: 466, distance: 8.5
click at [1254, 476] on label "Bacterial foodborne intoxications, unspecified" at bounding box center [1300, 464] width 169 height 33
checkbox input "true"
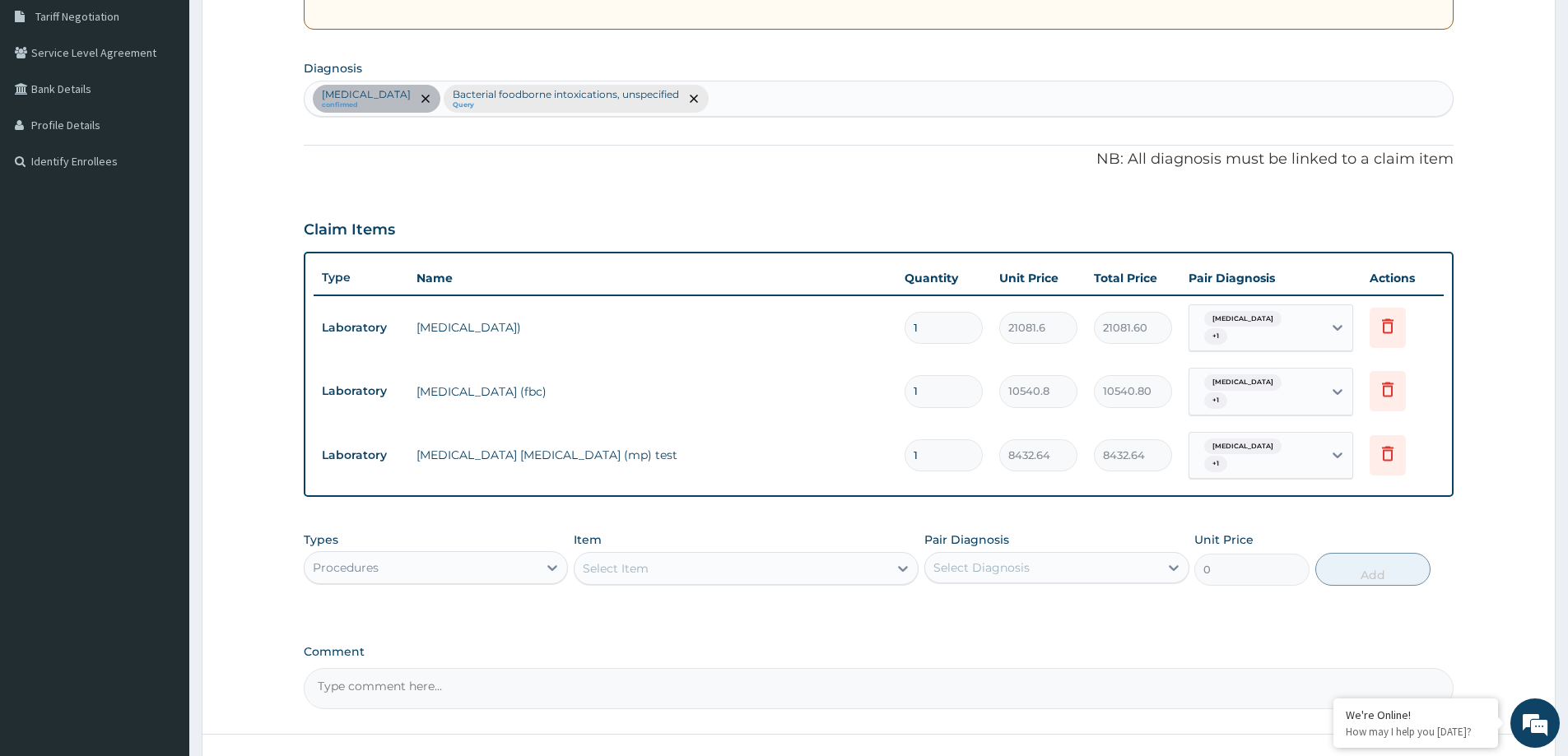
click at [670, 555] on div "Select Item" at bounding box center [731, 568] width 314 height 26
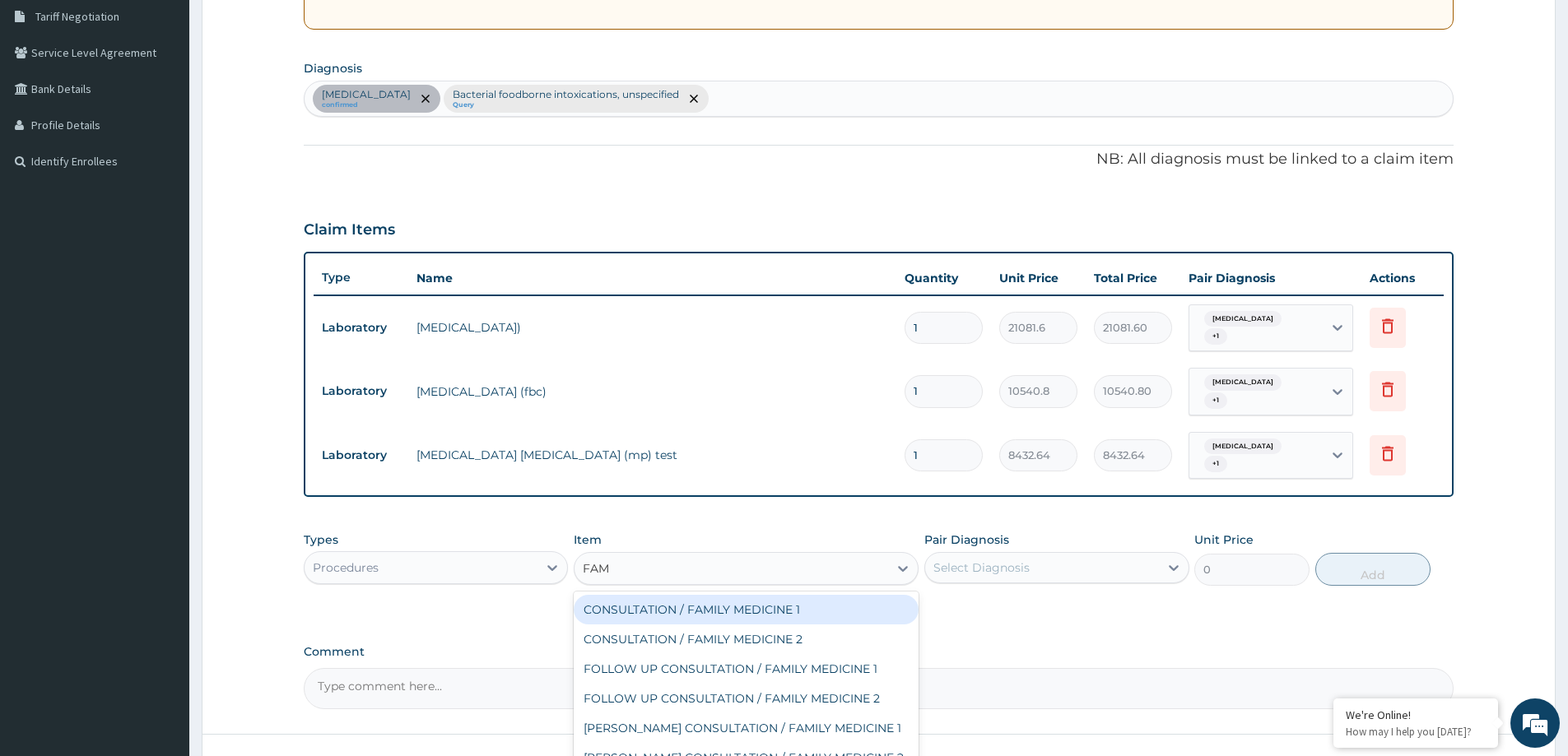
type input "FAMI"
click at [652, 555] on div "FAMI FAM" at bounding box center [731, 568] width 314 height 26
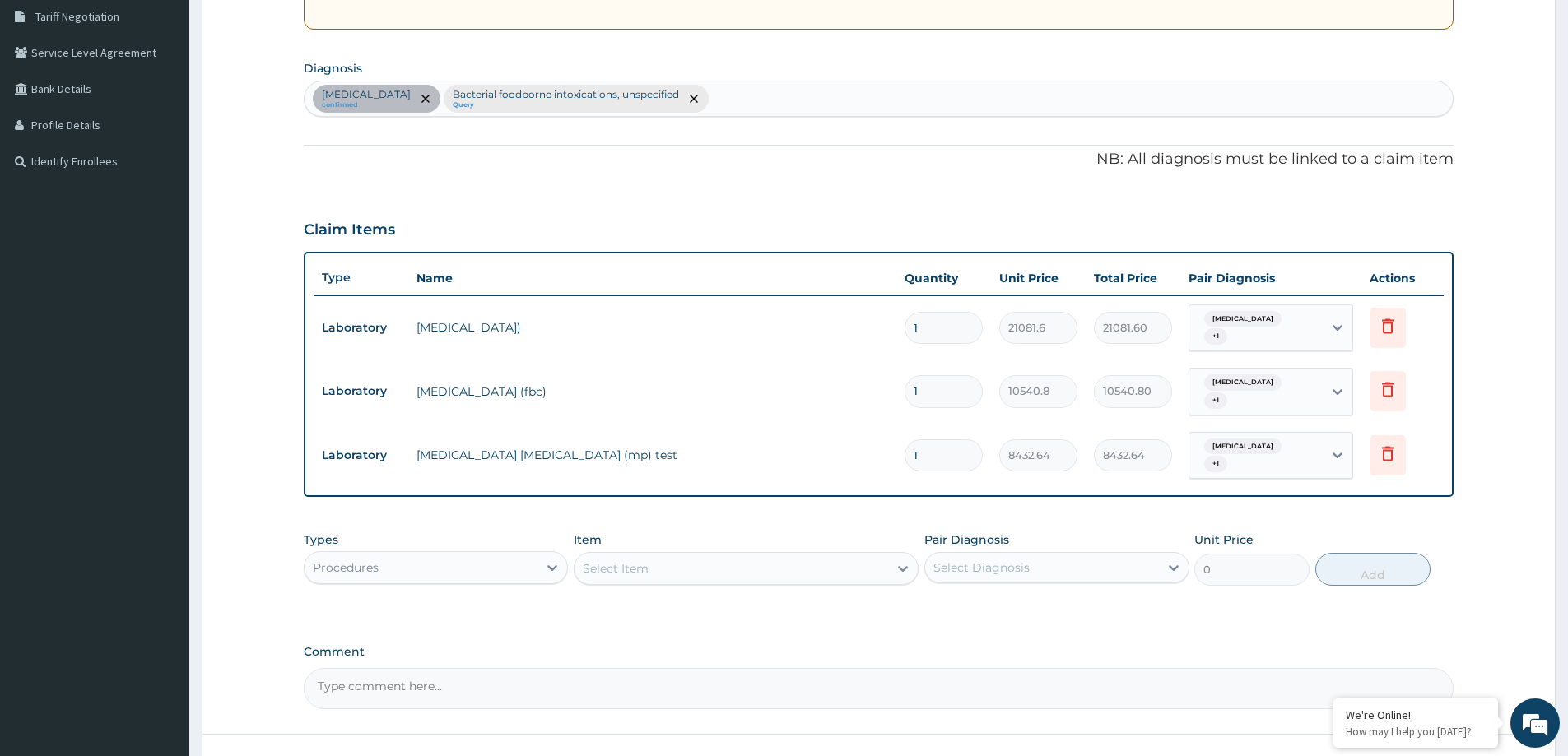
click at [658, 555] on div "Select Item" at bounding box center [731, 568] width 314 height 26
type input "FAM"
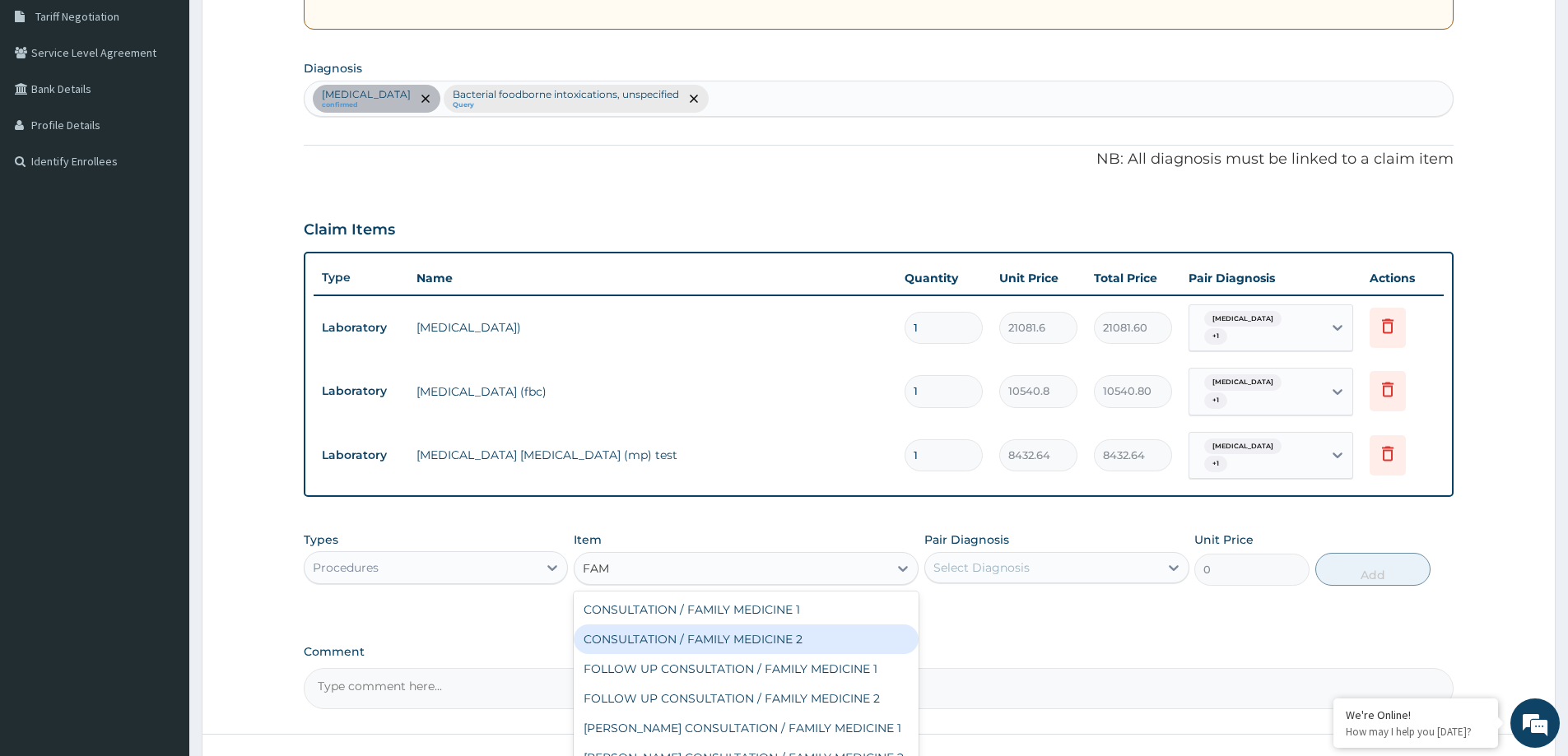
click at [707, 624] on div "CONSULTATION / FAMILY MEDICINE 2" at bounding box center [746, 639] width 345 height 30
type input "18000"
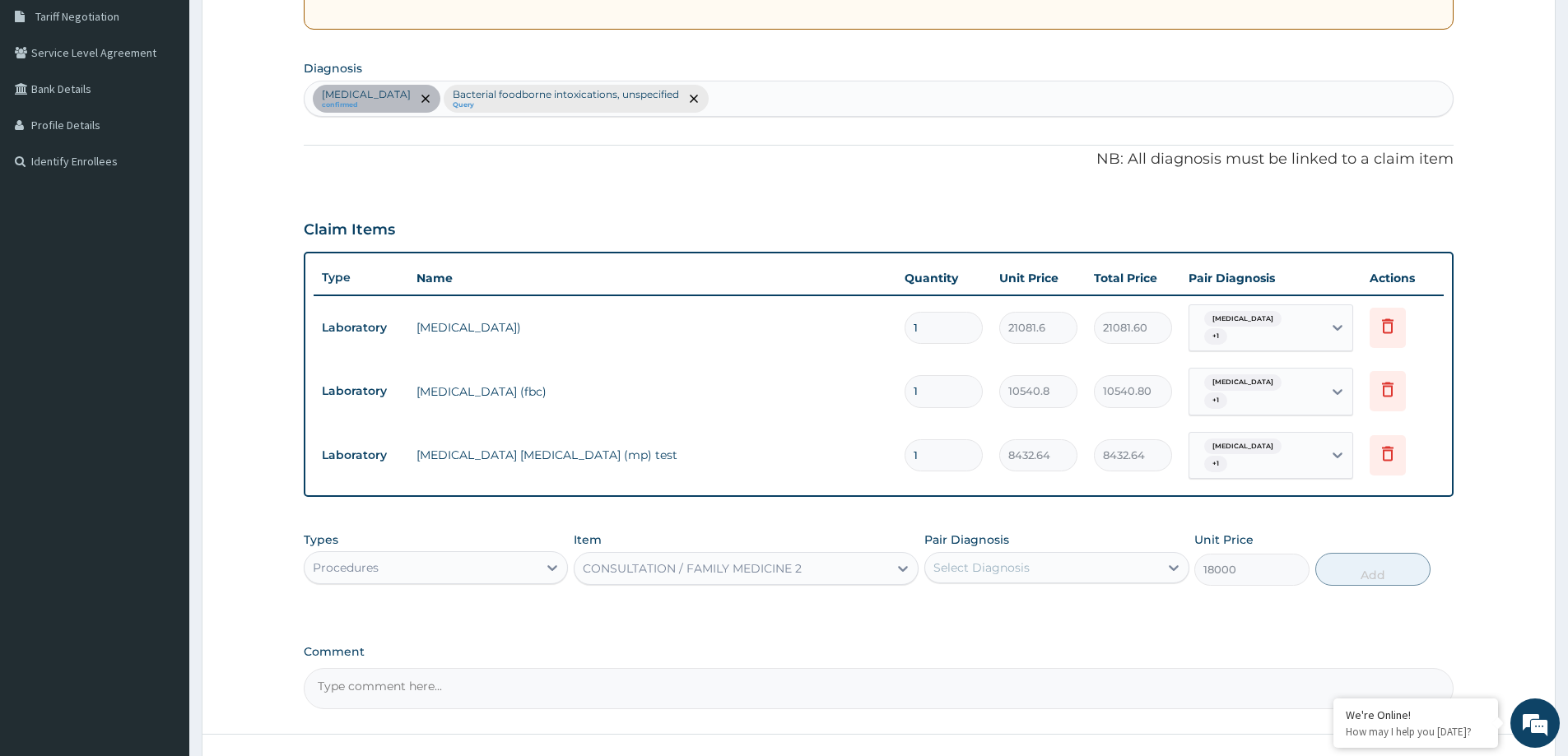
click at [957, 558] on div "Select Diagnosis" at bounding box center [1041, 567] width 233 height 26
drag, startPoint x: 1001, startPoint y: 604, endPoint x: 1004, endPoint y: 631, distance: 27.2
click at [1001, 604] on div "[MEDICAL_DATA]" at bounding box center [1056, 609] width 264 height 34
checkbox input "true"
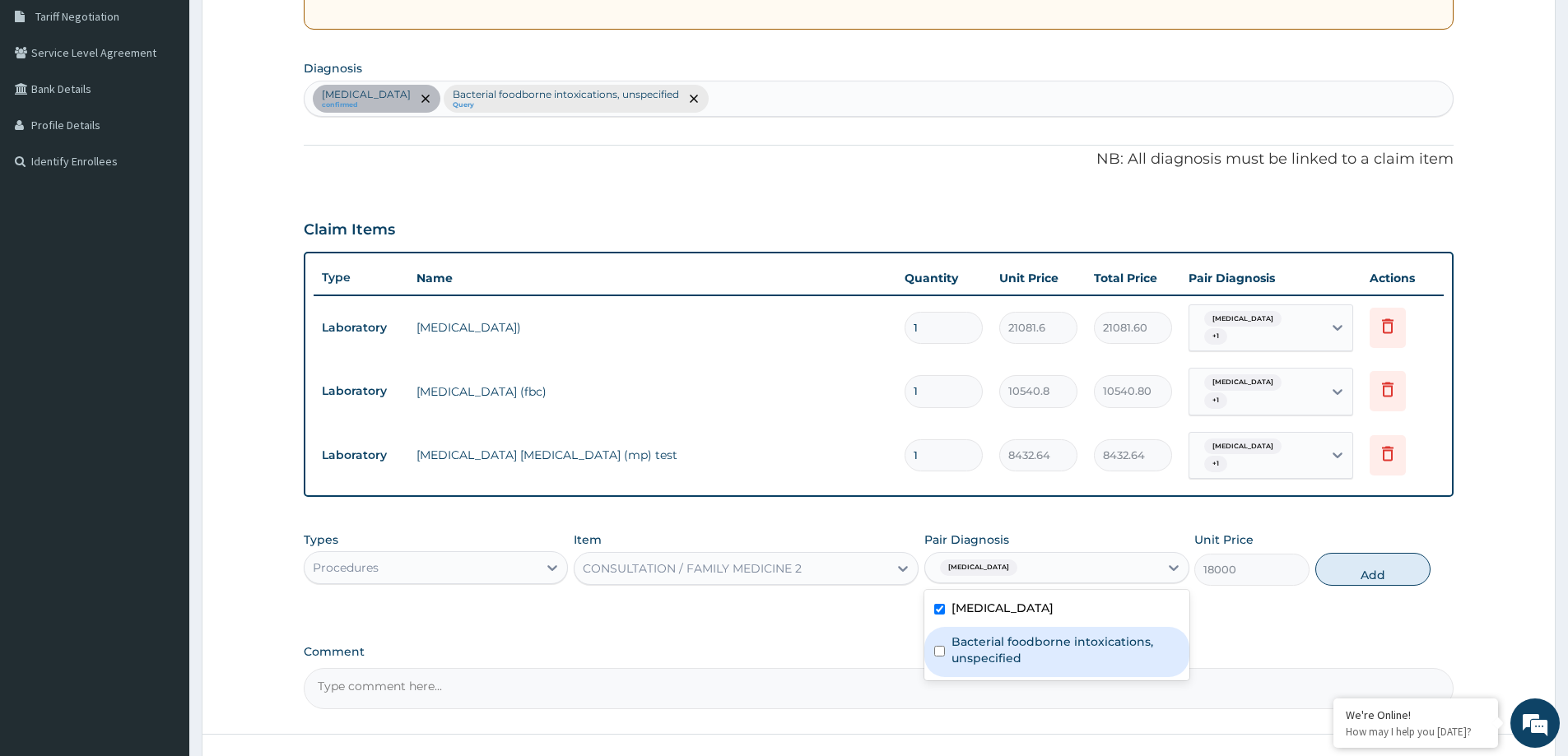
click at [1004, 634] on label "Bacterial foodborne intoxications, unspecified" at bounding box center [1065, 650] width 227 height 33
checkbox input "true"
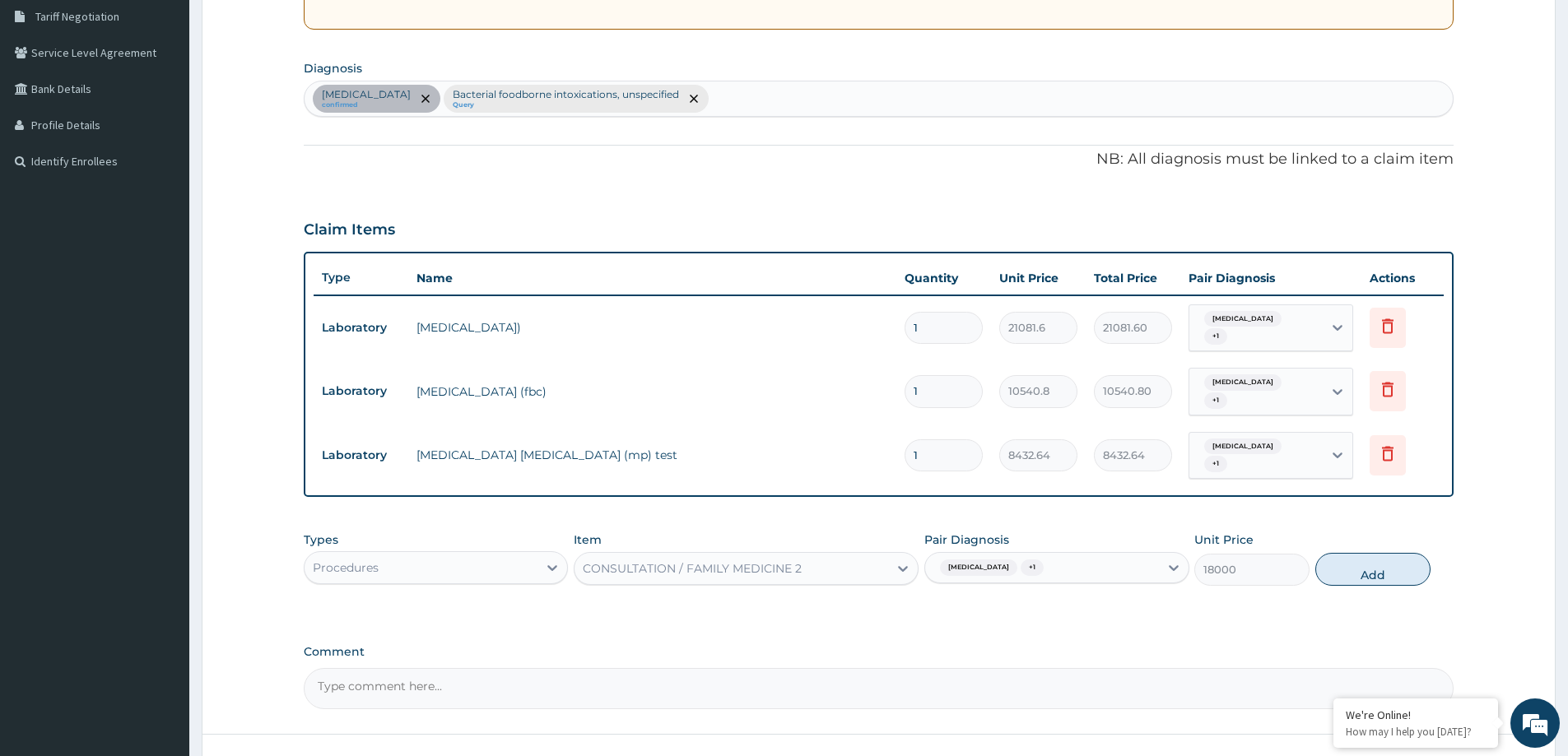
drag, startPoint x: 1399, startPoint y: 562, endPoint x: 1350, endPoint y: 566, distance: 49.2
click at [1401, 565] on div "Types Procedures Item CONSULTATION / FAMILY MEDICINE 2 Pair Diagnosis [MEDICAL_…" at bounding box center [879, 558] width 1150 height 71
drag, startPoint x: 1435, startPoint y: 567, endPoint x: 1375, endPoint y: 553, distance: 61.6
click at [1433, 567] on div "Types Procedures Item CONSULTATION / FAMILY MEDICINE 2 Pair Diagnosis [MEDICAL_…" at bounding box center [879, 558] width 1150 height 71
click at [1367, 553] on button "Add" at bounding box center [1374, 569] width 115 height 33
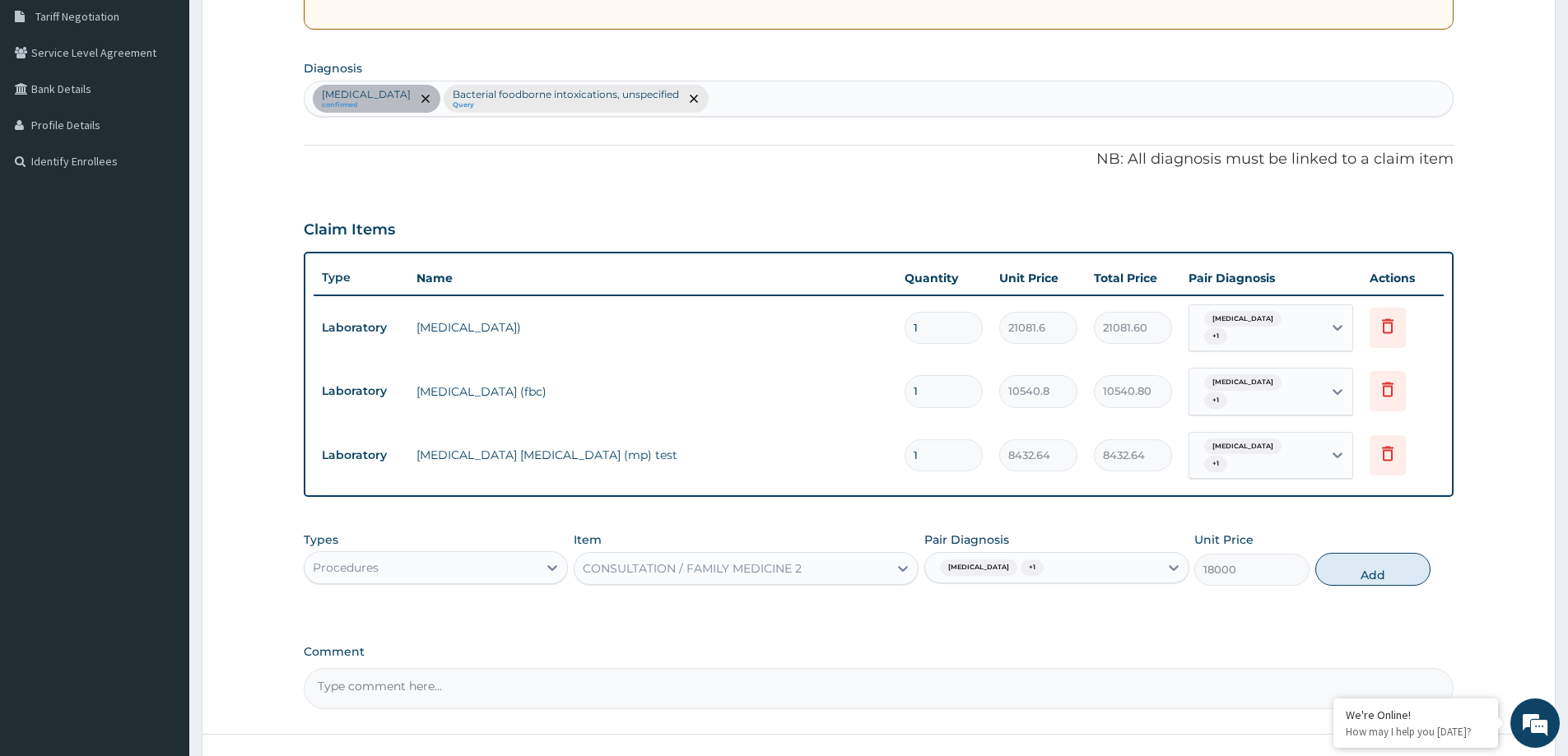
type input "0"
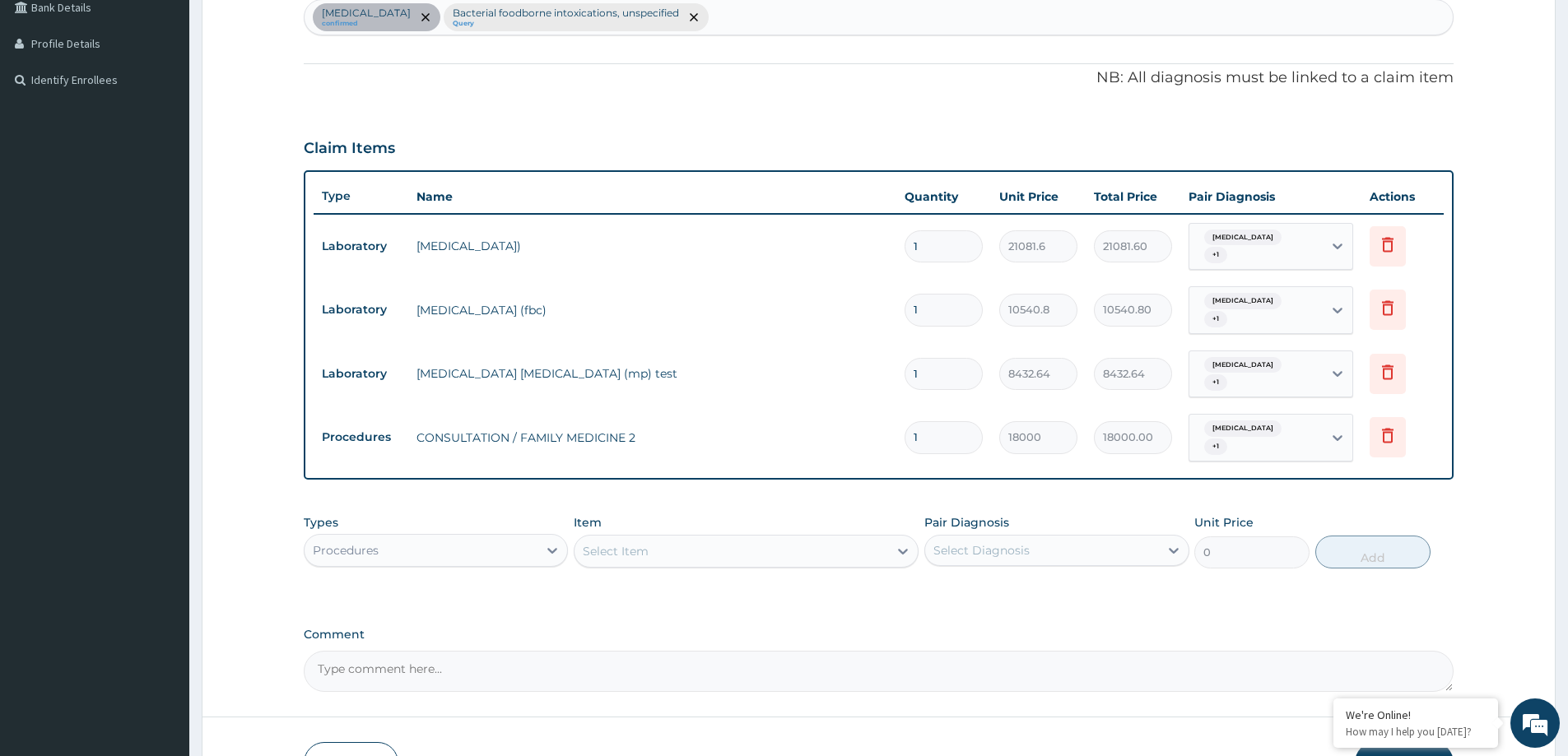
scroll to position [506, 0]
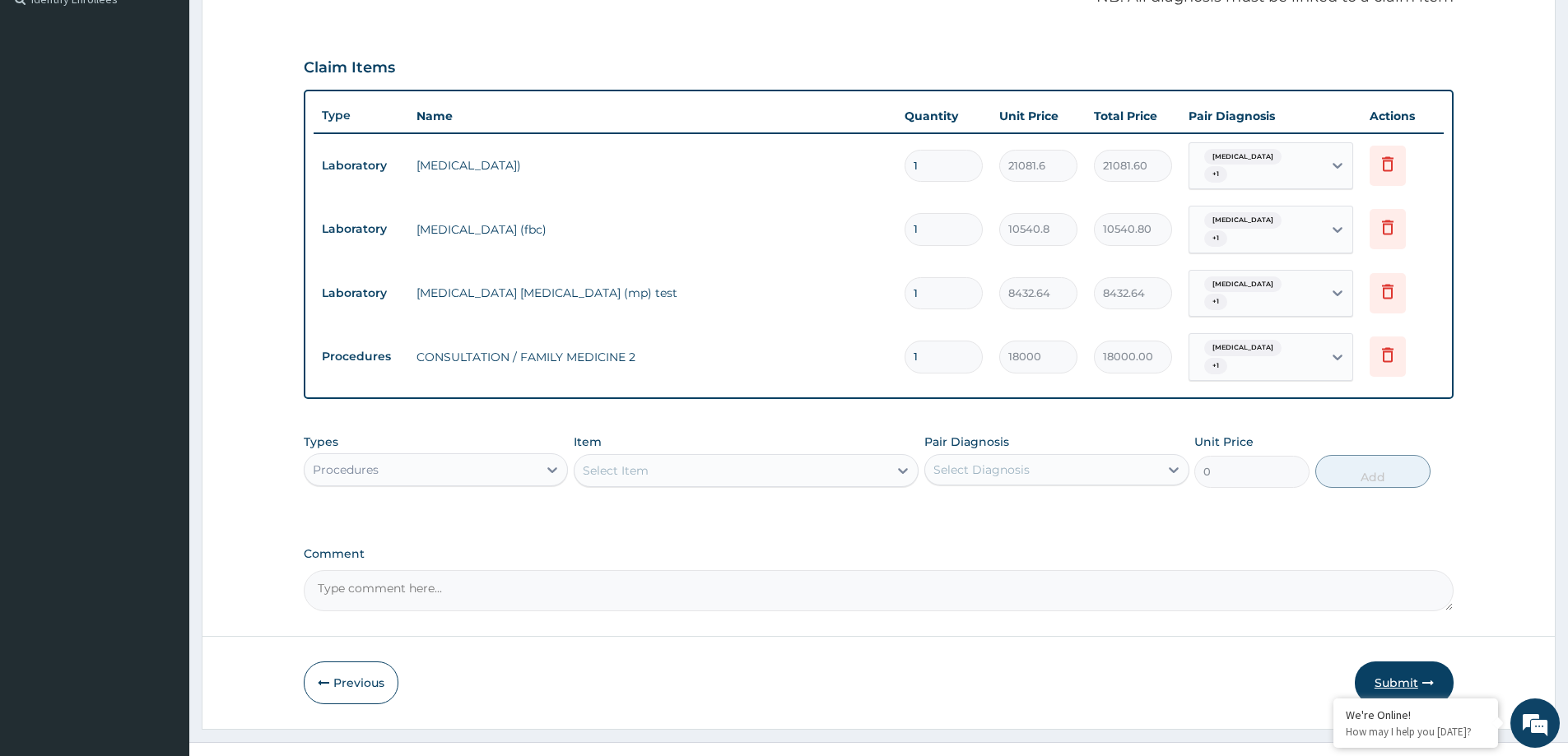
click at [1386, 661] on button "Submit" at bounding box center [1405, 683] width 99 height 43
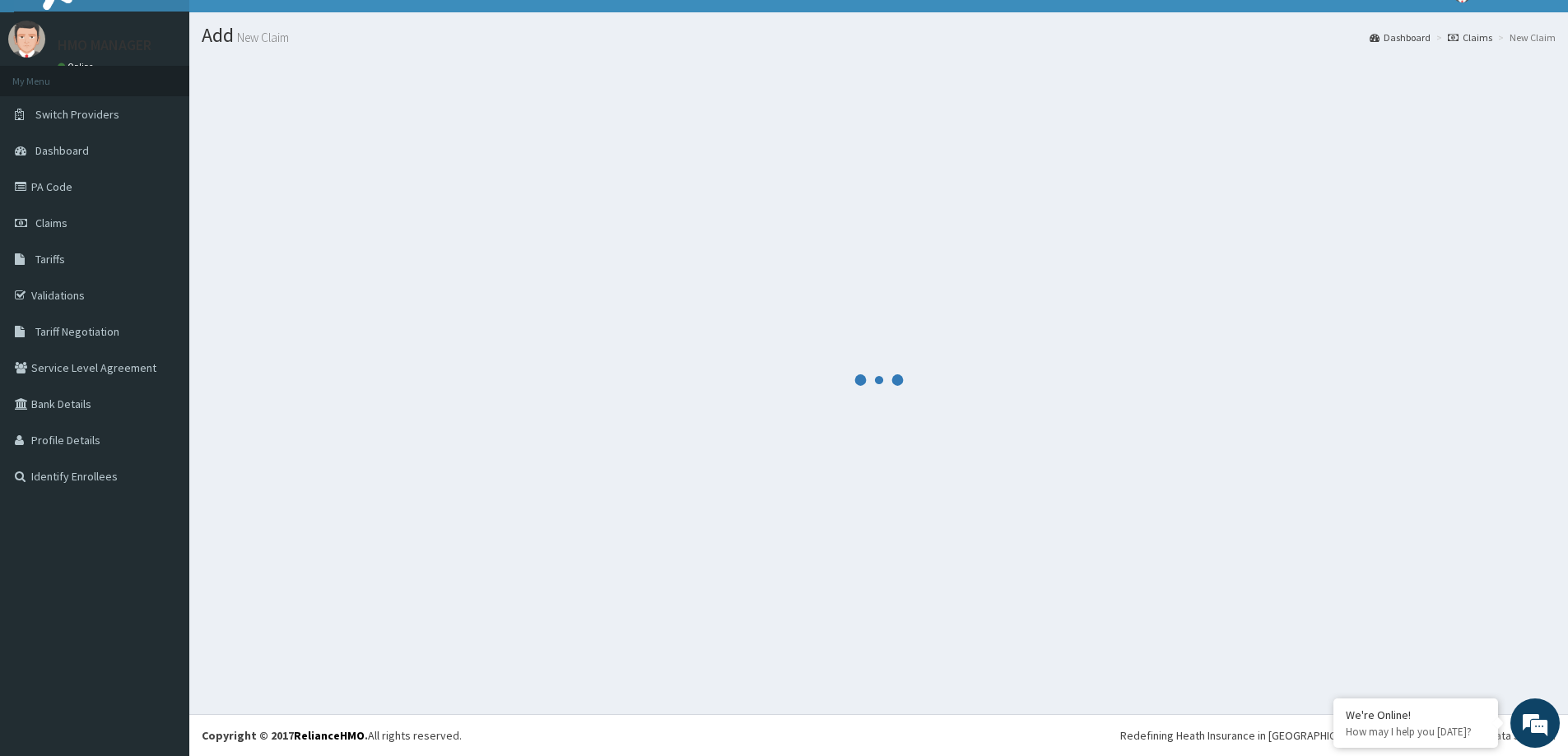
scroll to position [29, 0]
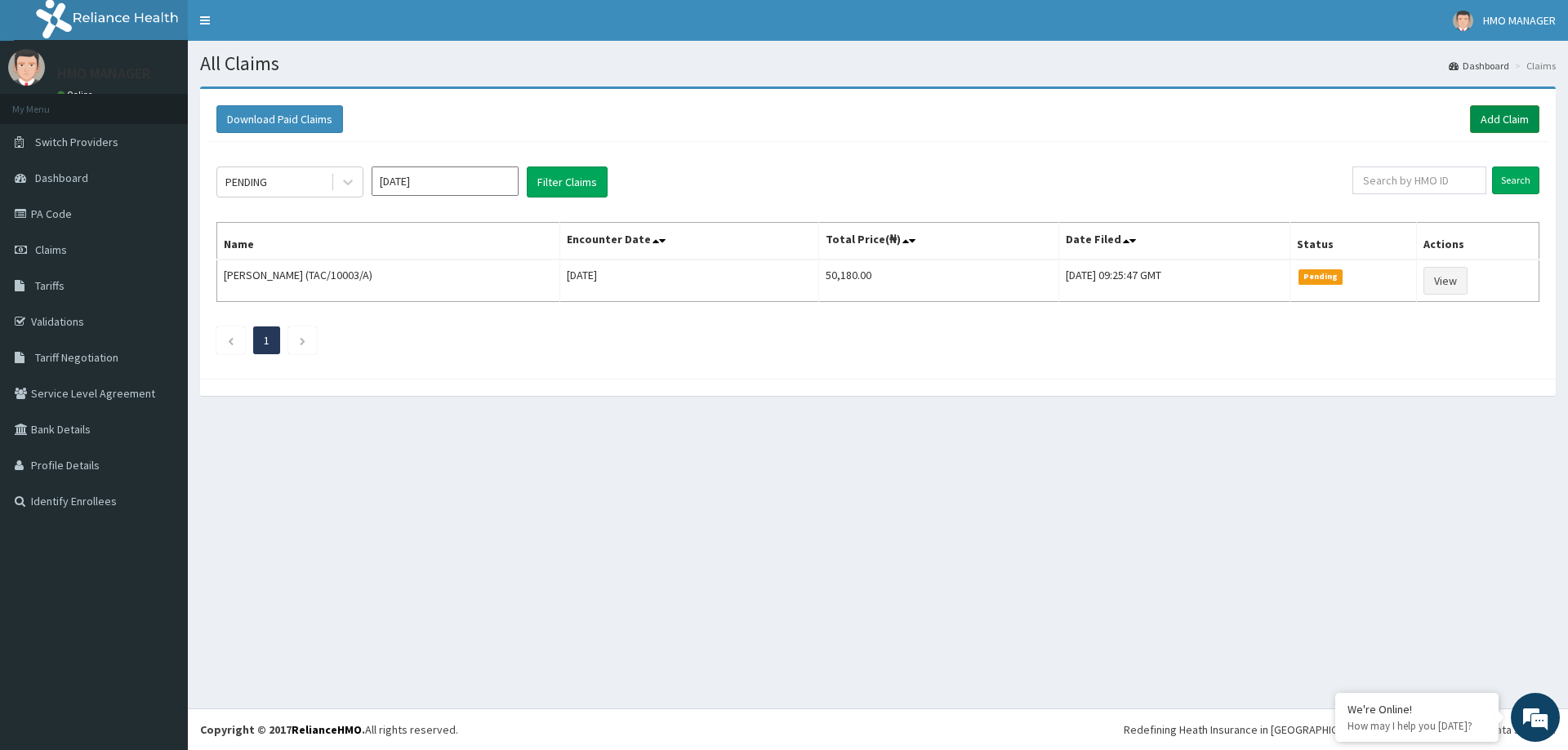
click at [1500, 118] on link "Add Claim" at bounding box center [1504, 119] width 69 height 28
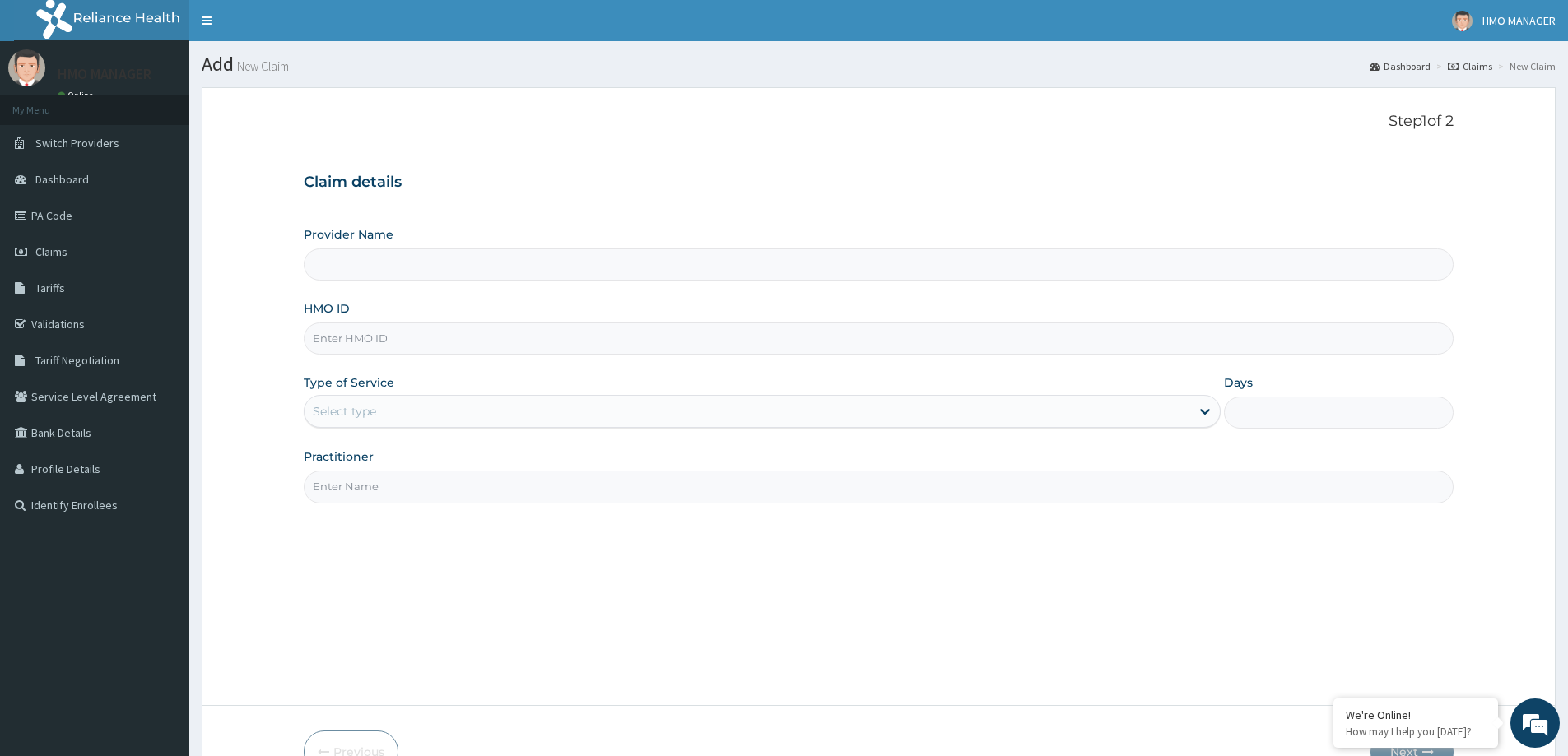
type input "CEDARCREST HOSPITAL LIMITED"
paste input "api/10022/c"
type input "api/10022/c"
click at [370, 416] on div "Select type" at bounding box center [344, 412] width 63 height 16
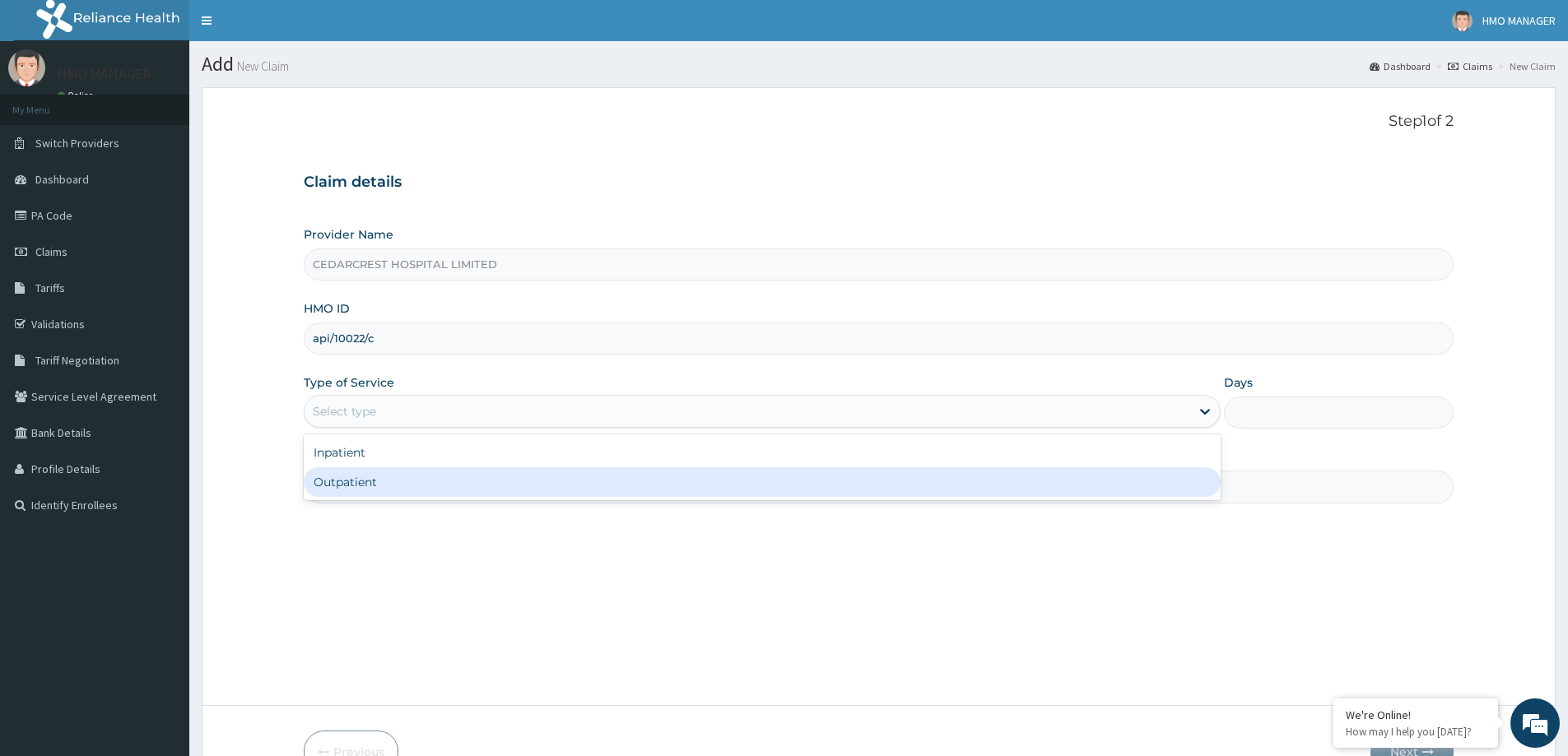
click at [341, 502] on input "Practitioner" at bounding box center [879, 486] width 1150 height 32
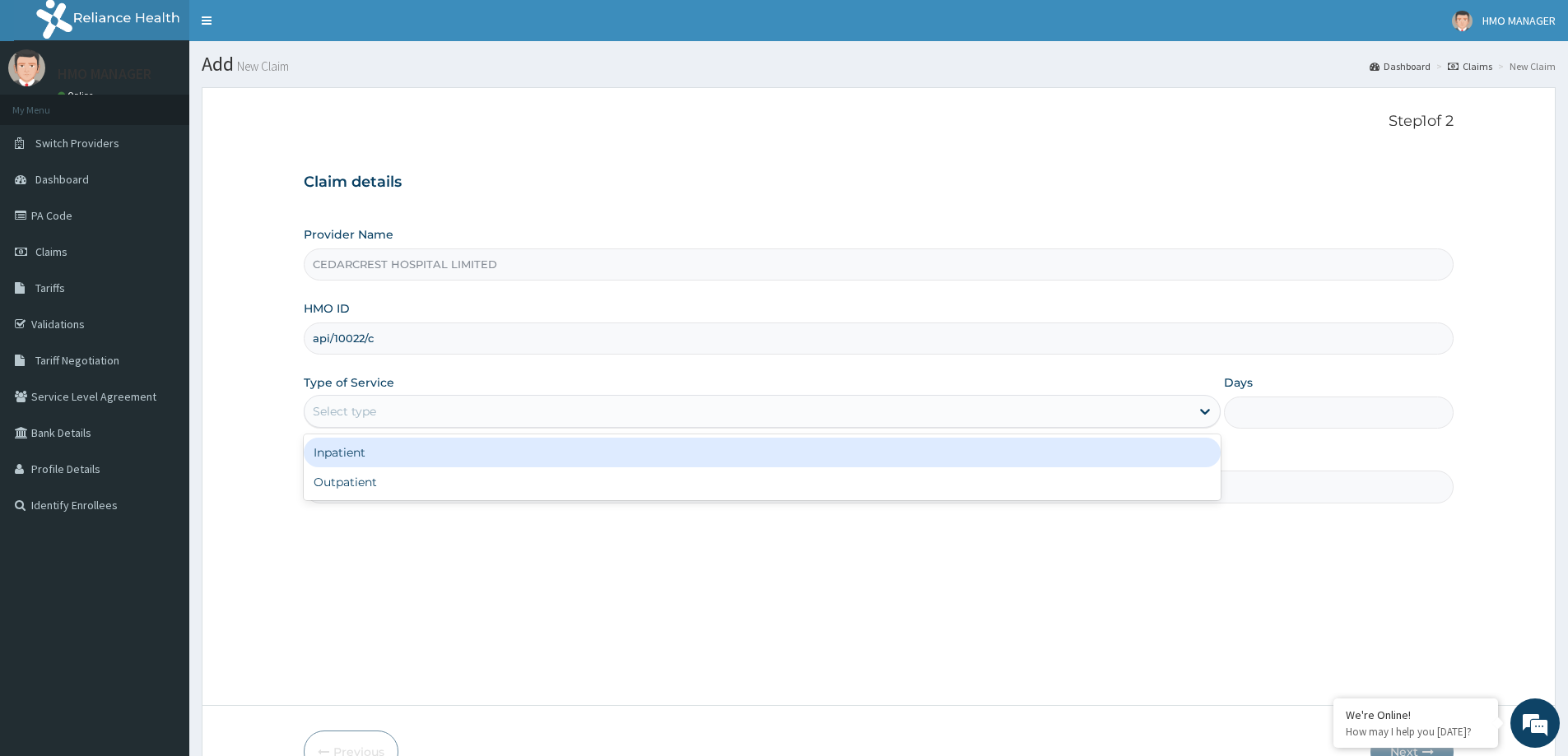
click at [349, 418] on div "Select type" at bounding box center [344, 412] width 63 height 16
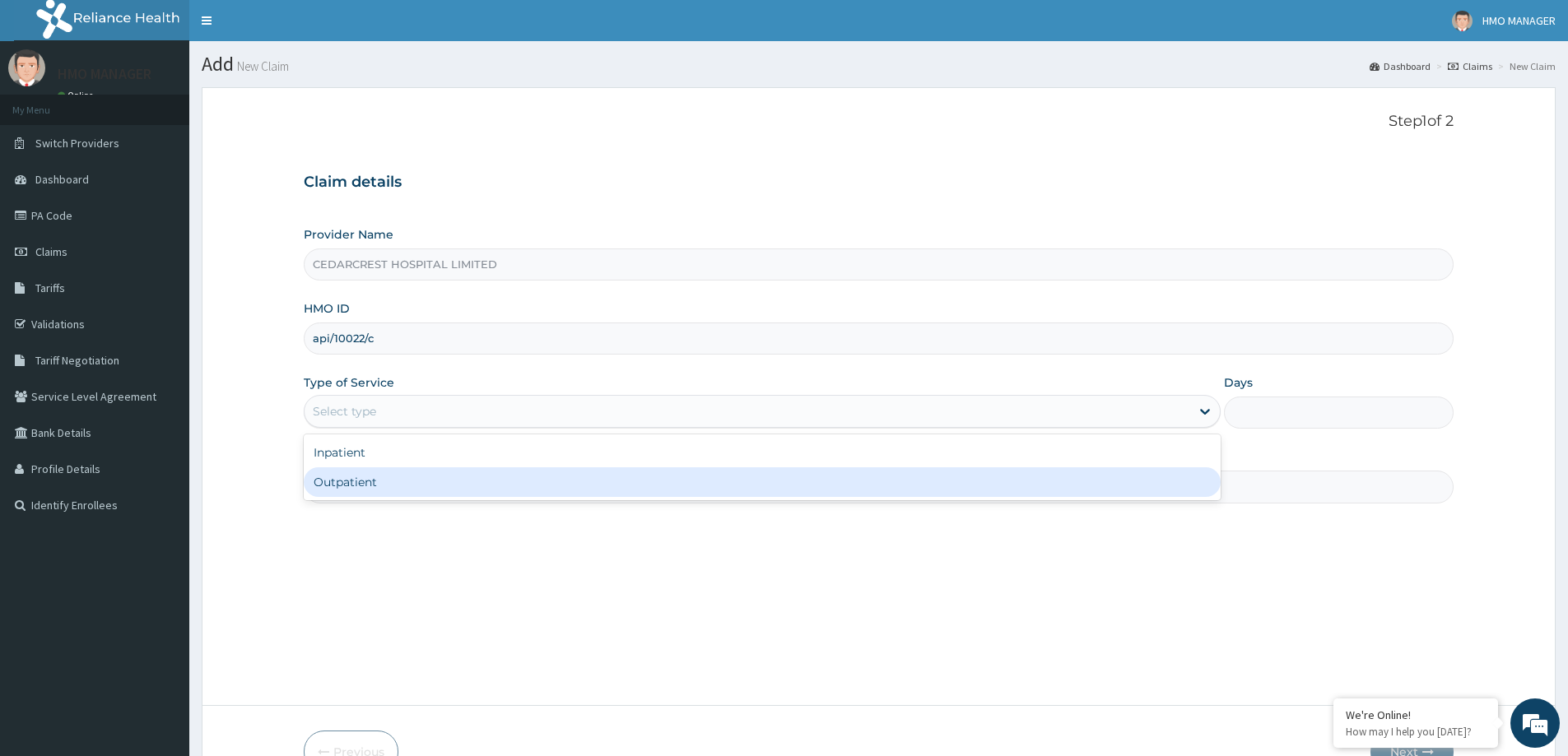
click at [344, 471] on div "Outpatient" at bounding box center [762, 483] width 917 height 30
type input "1"
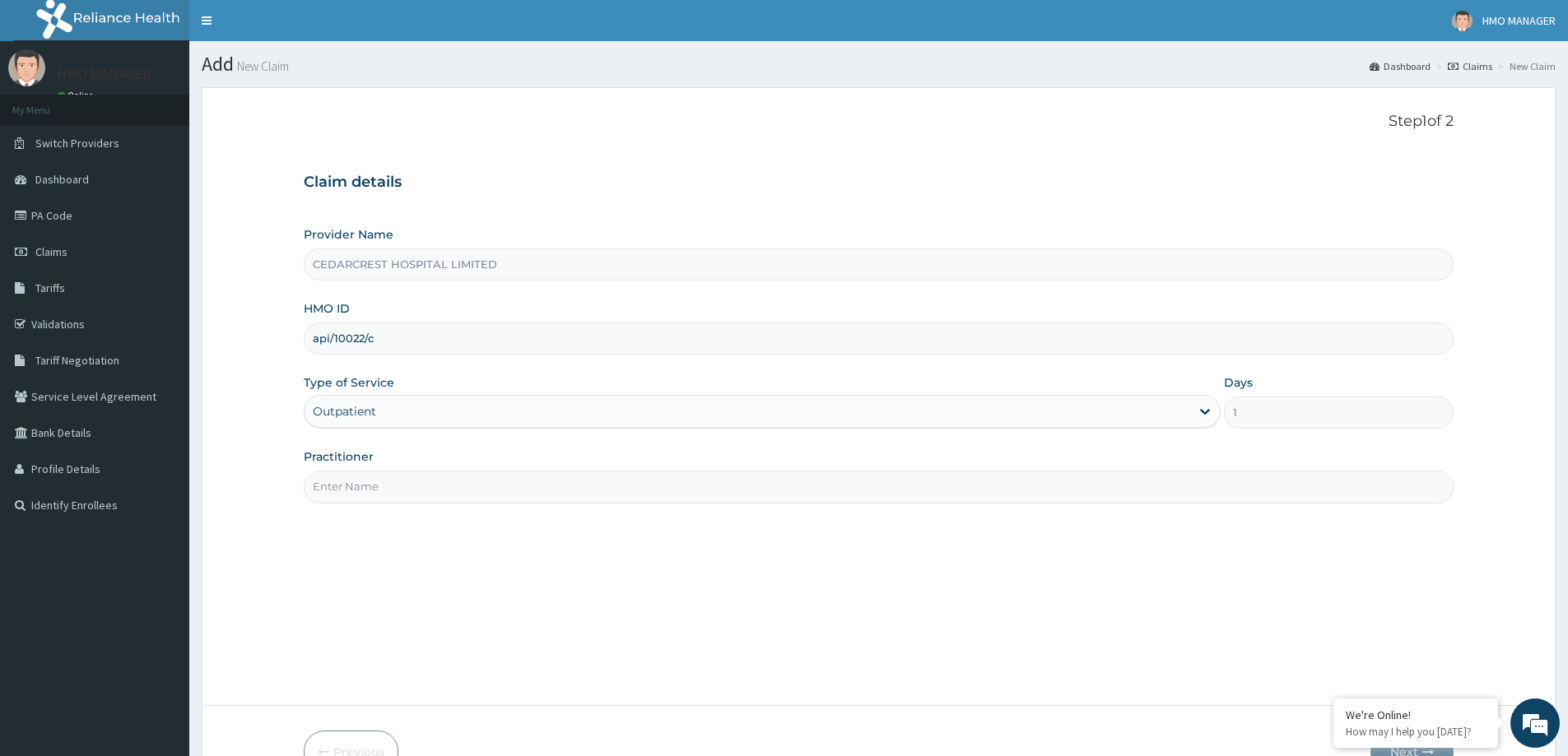
click at [349, 487] on input "Practitioner" at bounding box center [879, 486] width 1150 height 32
drag, startPoint x: 363, startPoint y: 452, endPoint x: 327, endPoint y: 500, distance: 60.0
drag, startPoint x: 327, startPoint y: 500, endPoint x: 326, endPoint y: 489, distance: 11.0
paste input "Dr QUEEN ONYENMA"
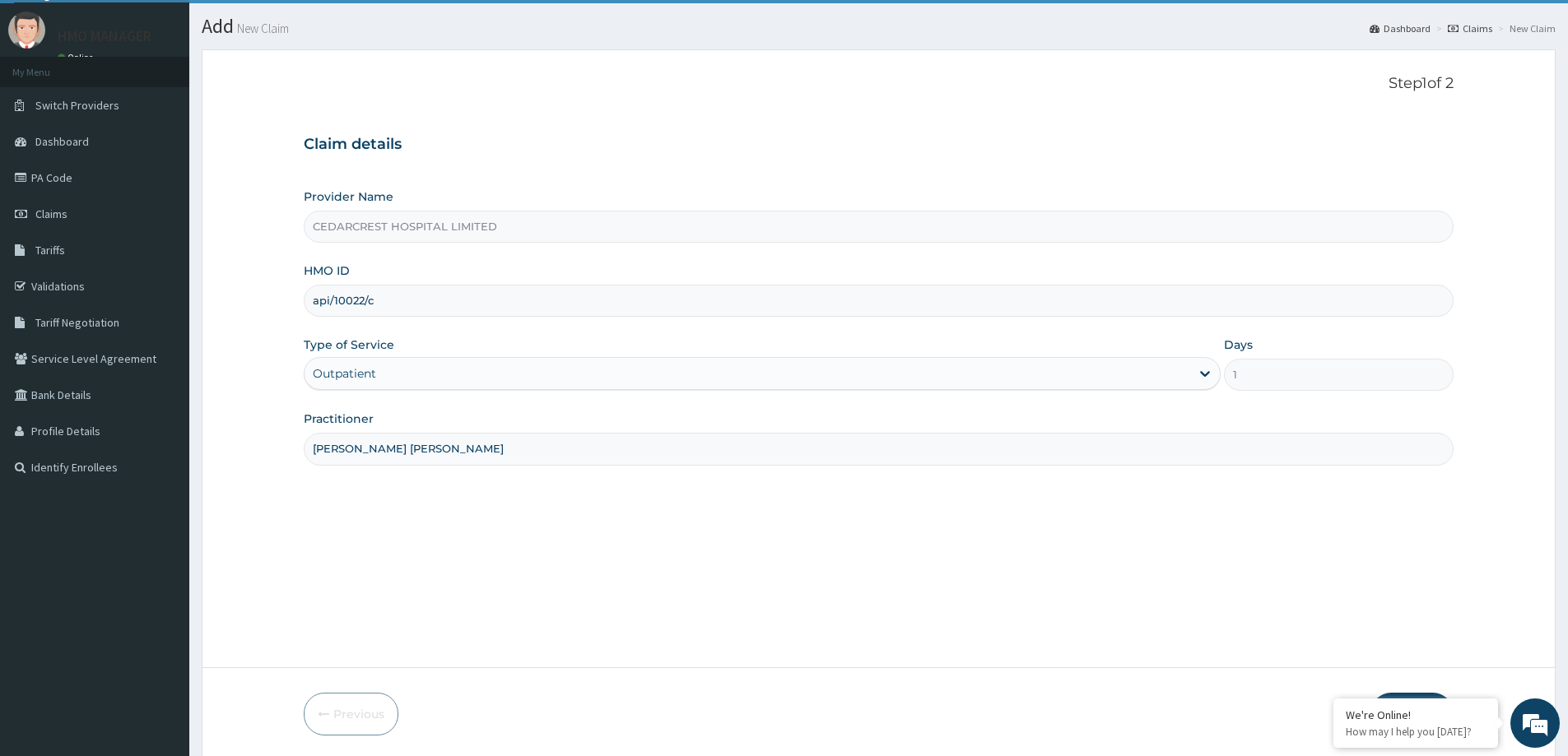
scroll to position [97, 0]
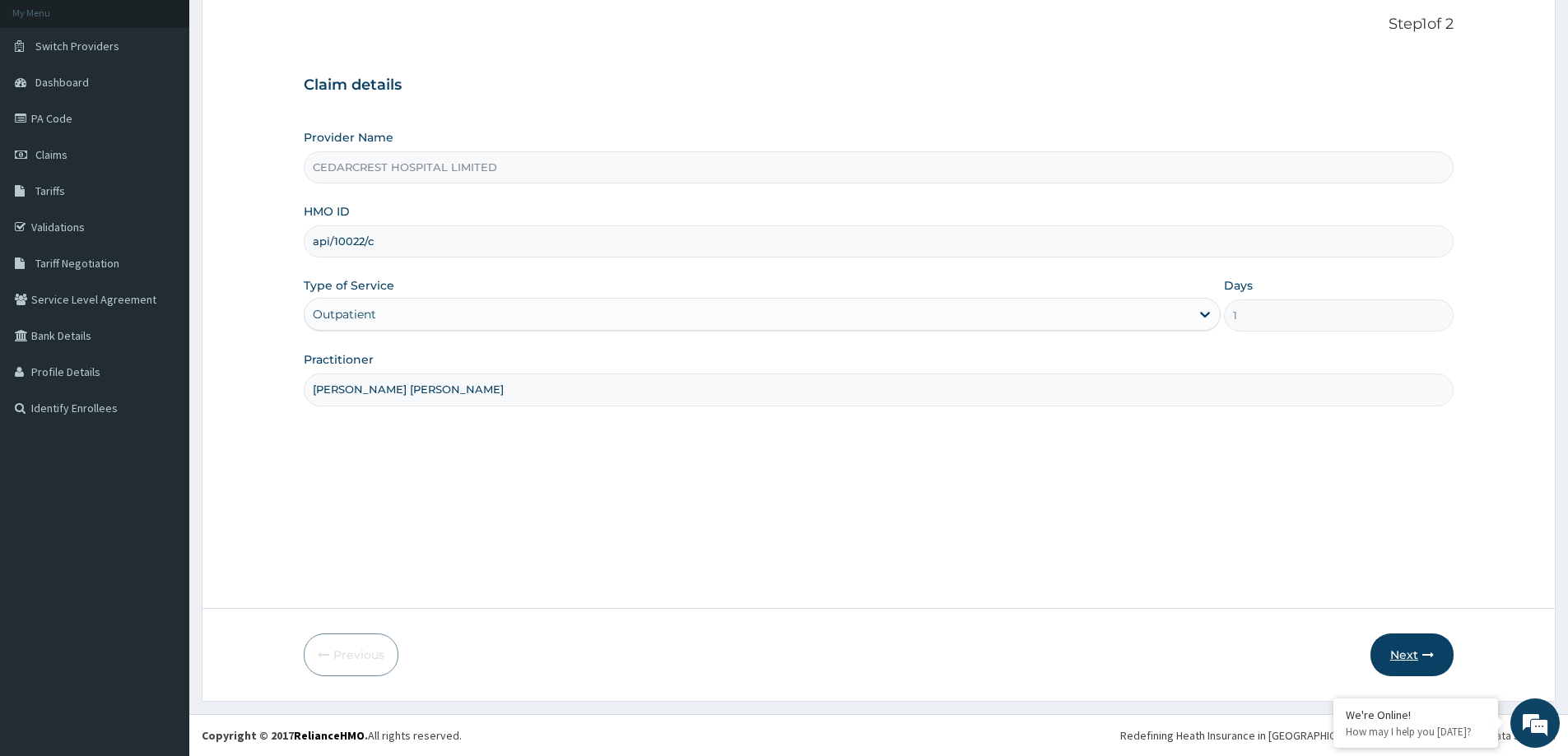
type input "Dr QUEEN ONYENMA"
click at [1392, 640] on button "Next" at bounding box center [1412, 655] width 83 height 43
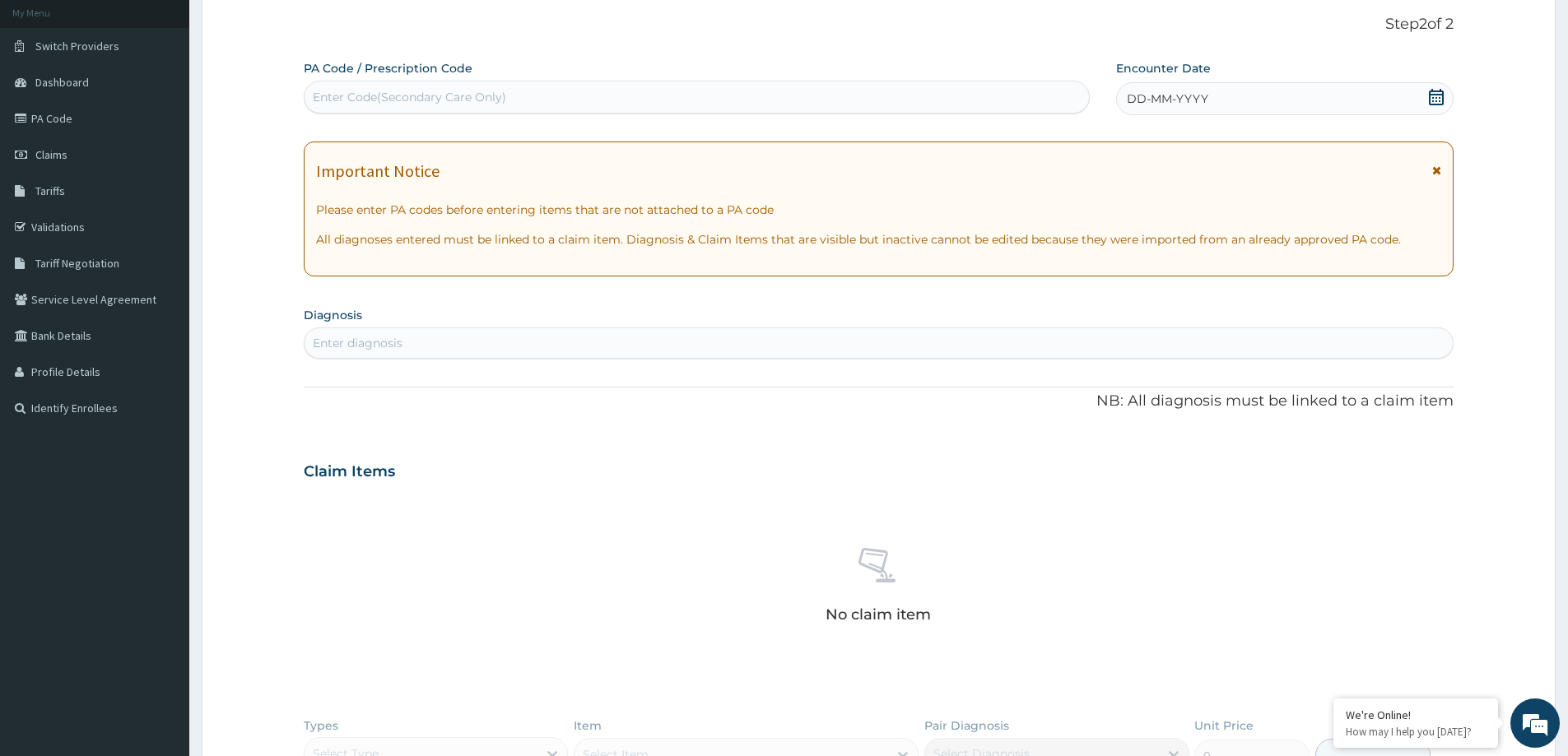
click at [373, 102] on div "Enter Code(Secondary Care Only)" at bounding box center [410, 97] width 194 height 16
paste input "PA/D32642"
type input "PA/D32642"
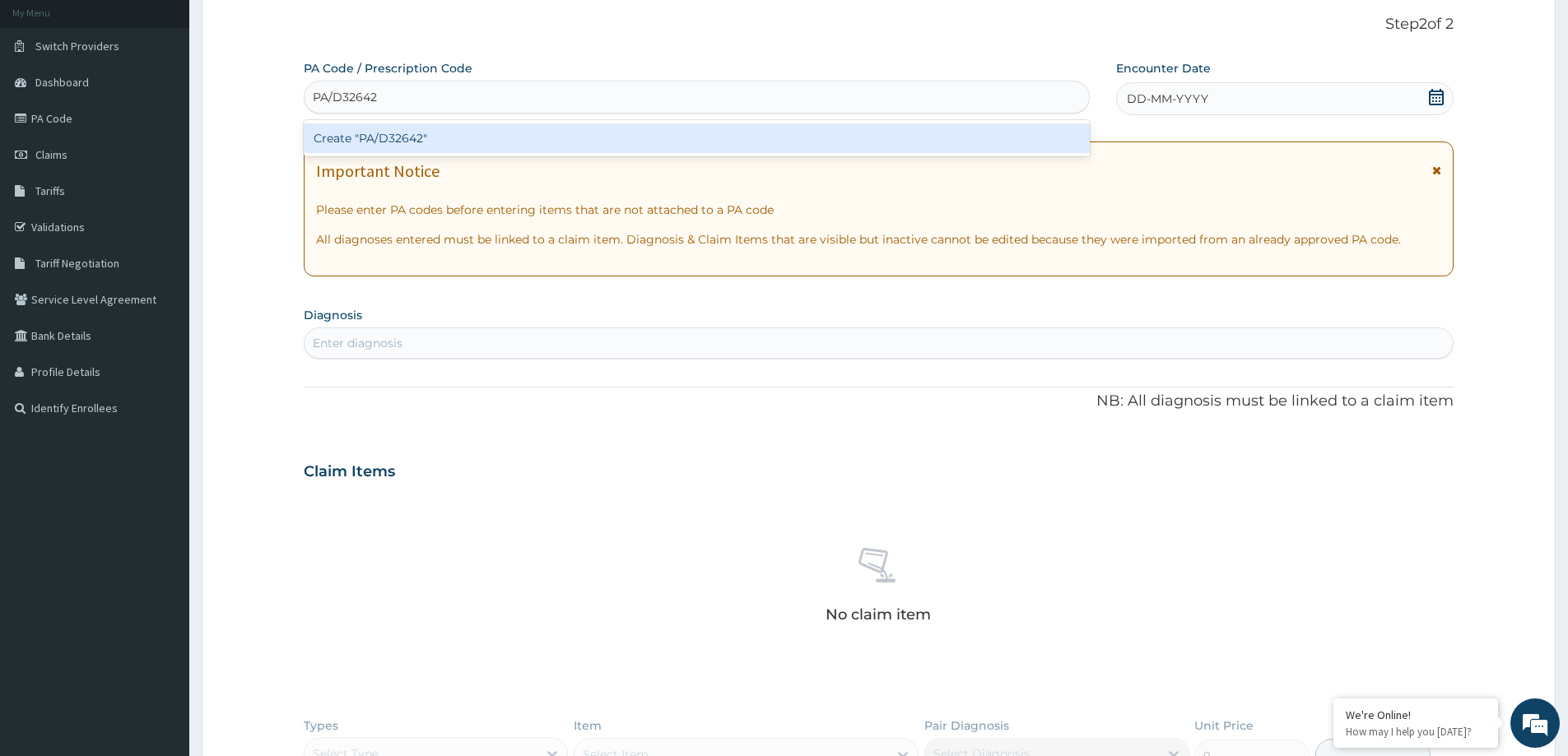
click at [370, 138] on div "Create "PA/D32642"" at bounding box center [697, 138] width 786 height 30
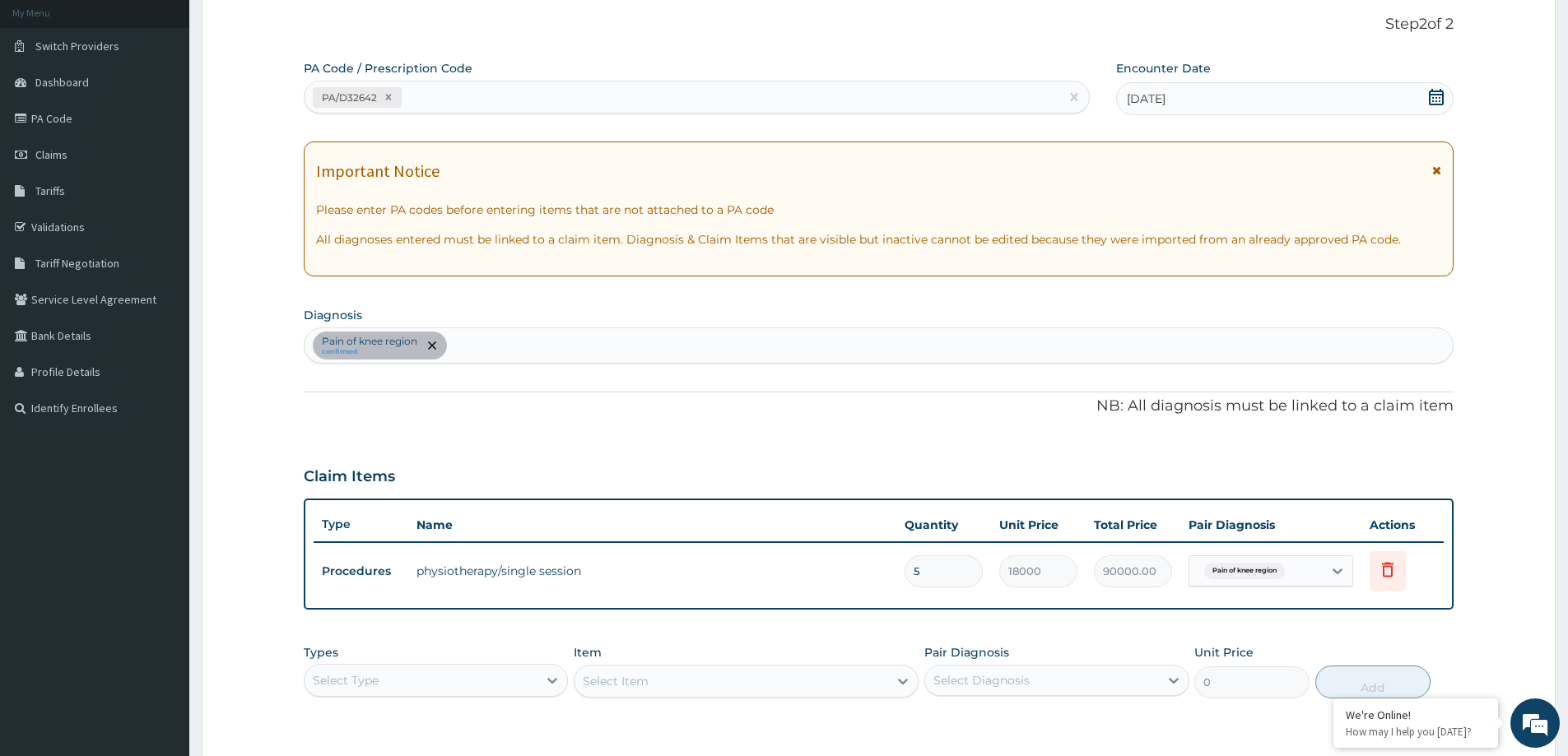
click at [924, 551] on td "5" at bounding box center [943, 571] width 95 height 49
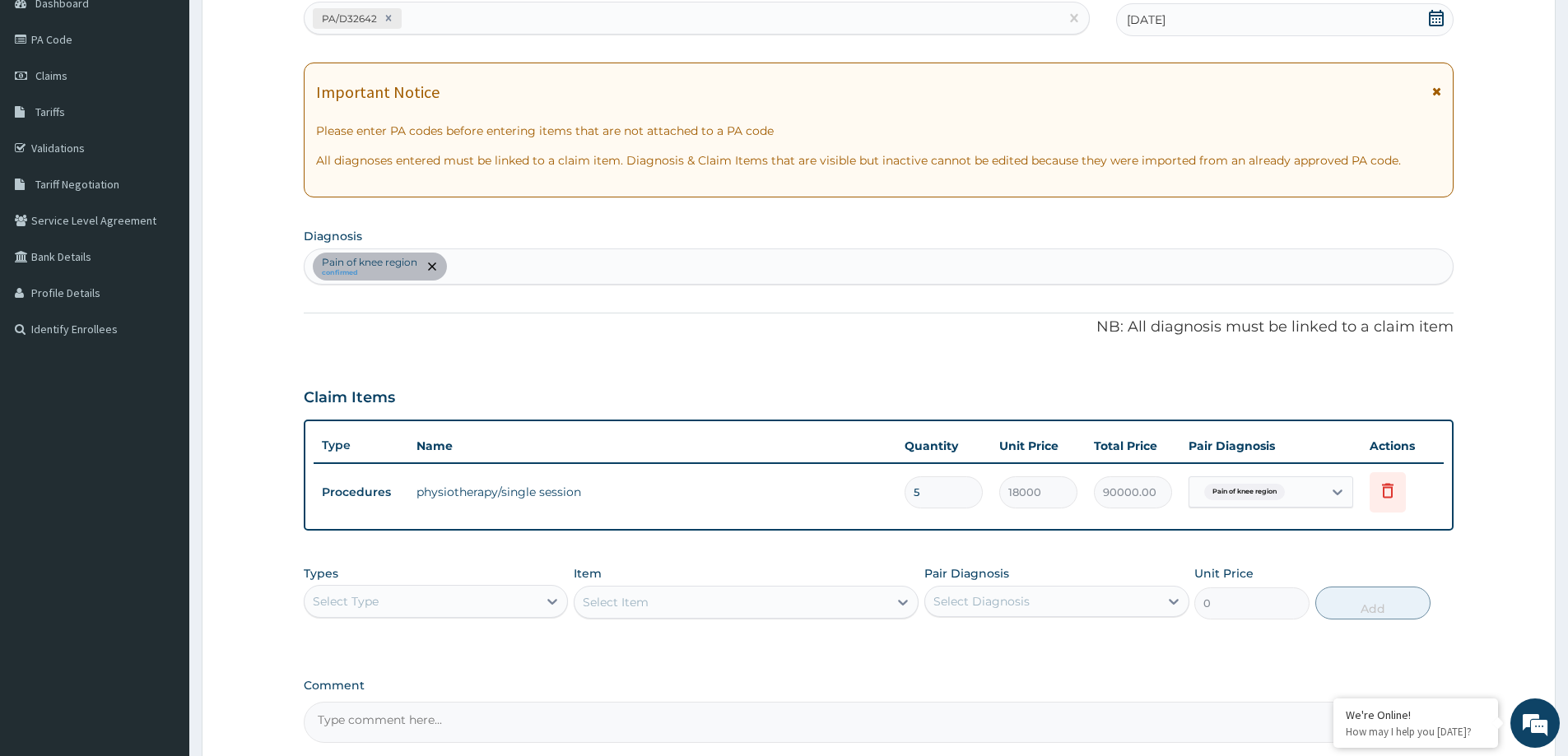
scroll to position [180, 0]
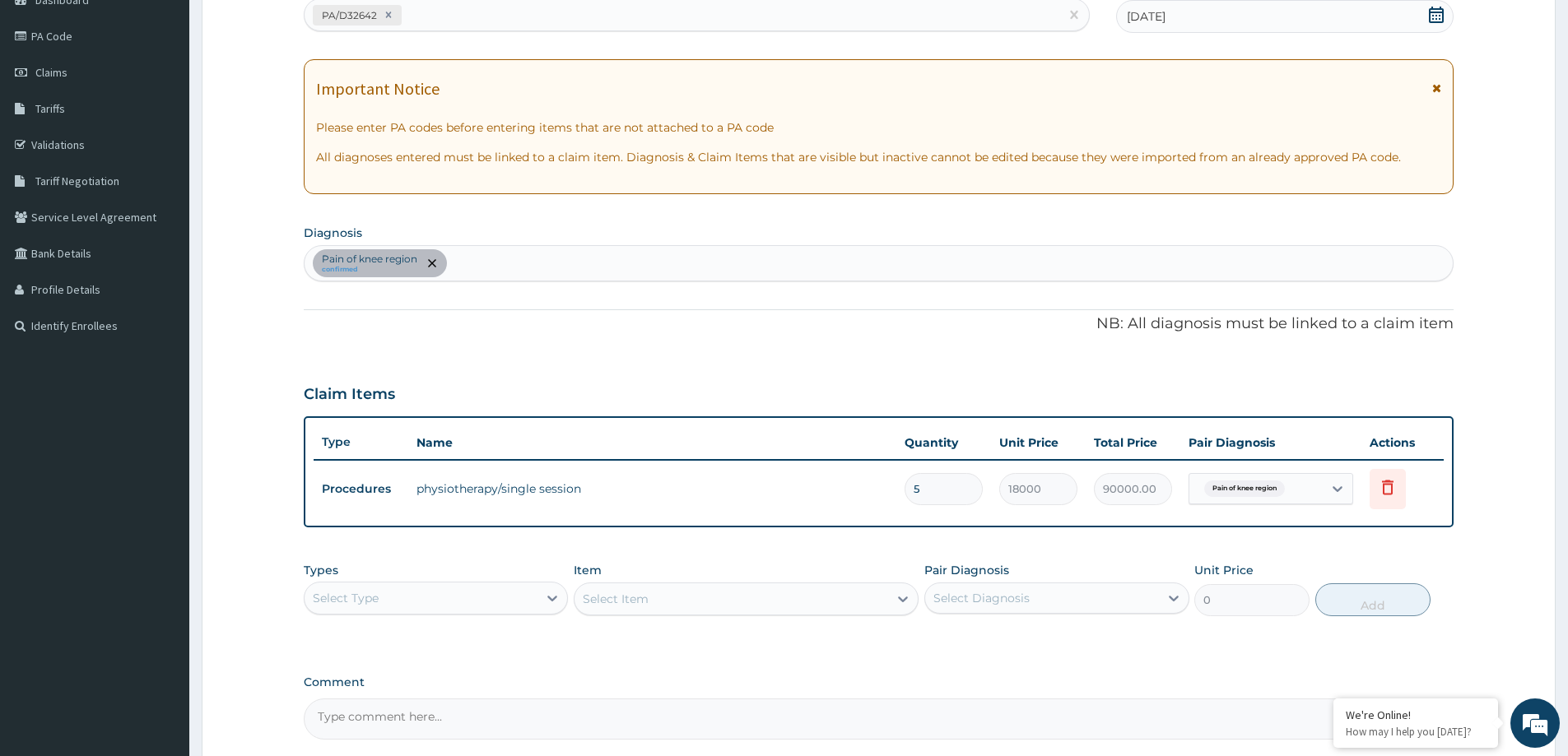
drag, startPoint x: 935, startPoint y: 492, endPoint x: 936, endPoint y: 501, distance: 9.1
click at [936, 496] on input "5" at bounding box center [943, 488] width 78 height 32
type input "0.00"
type input "1"
type input "18000.00"
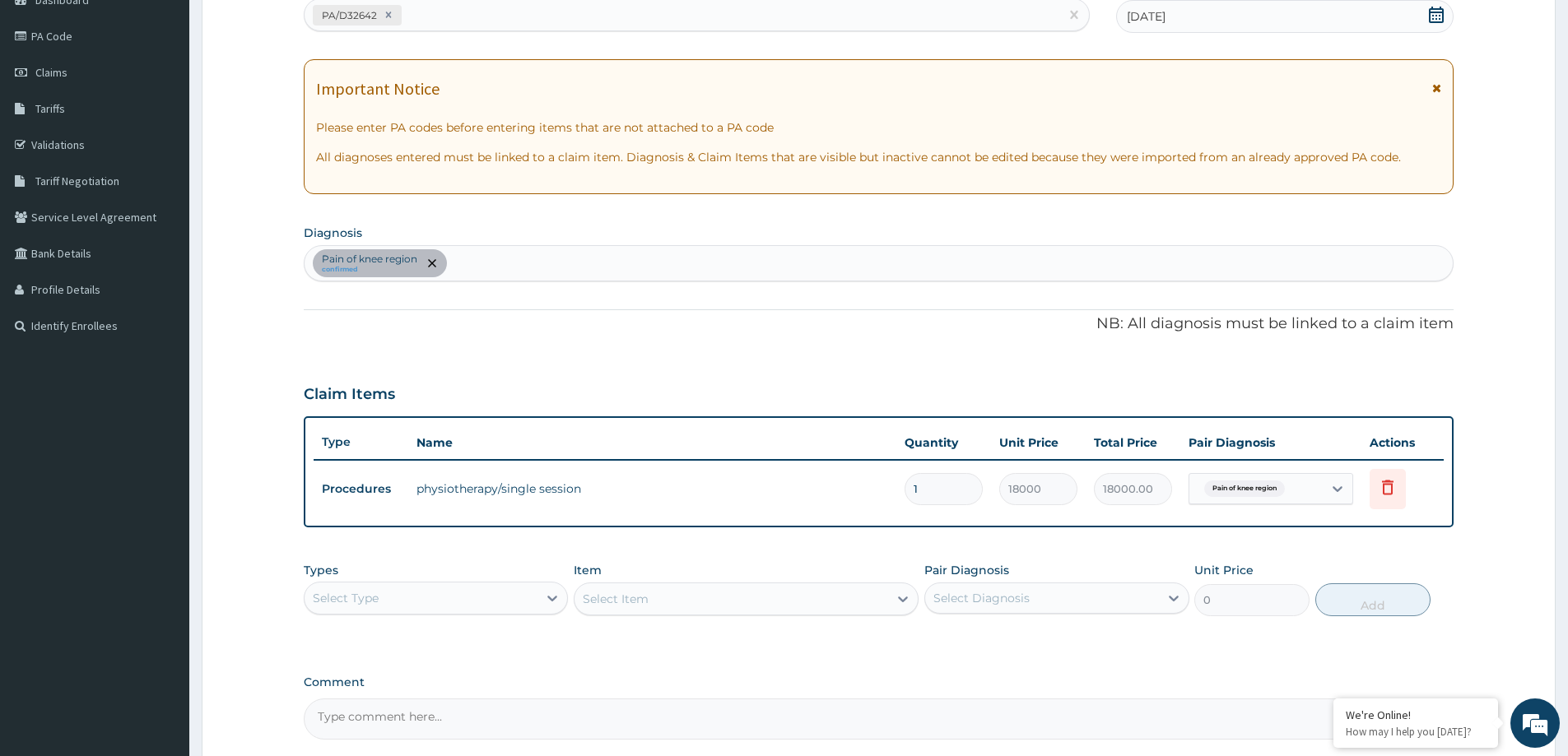
type input "1"
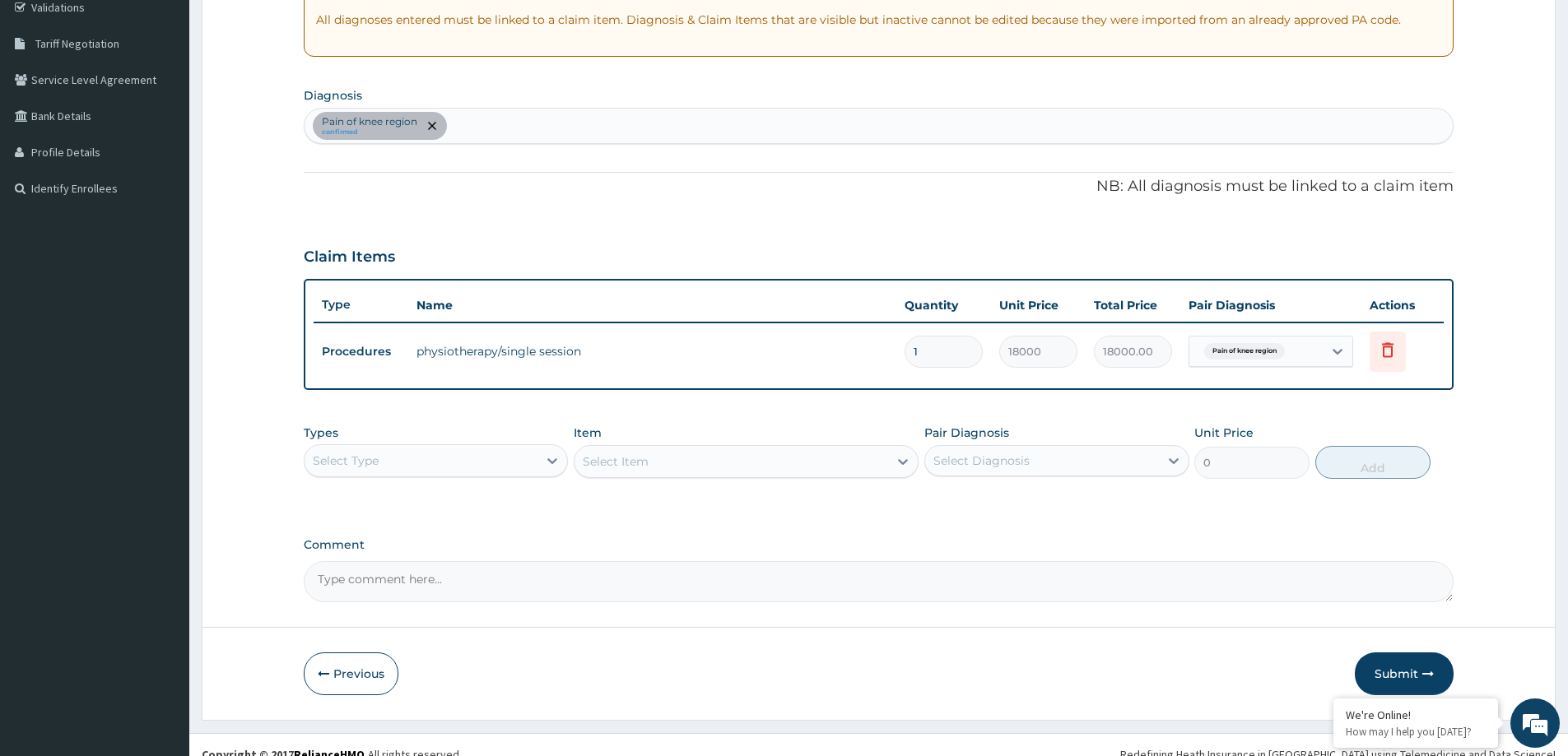
scroll to position [336, 0]
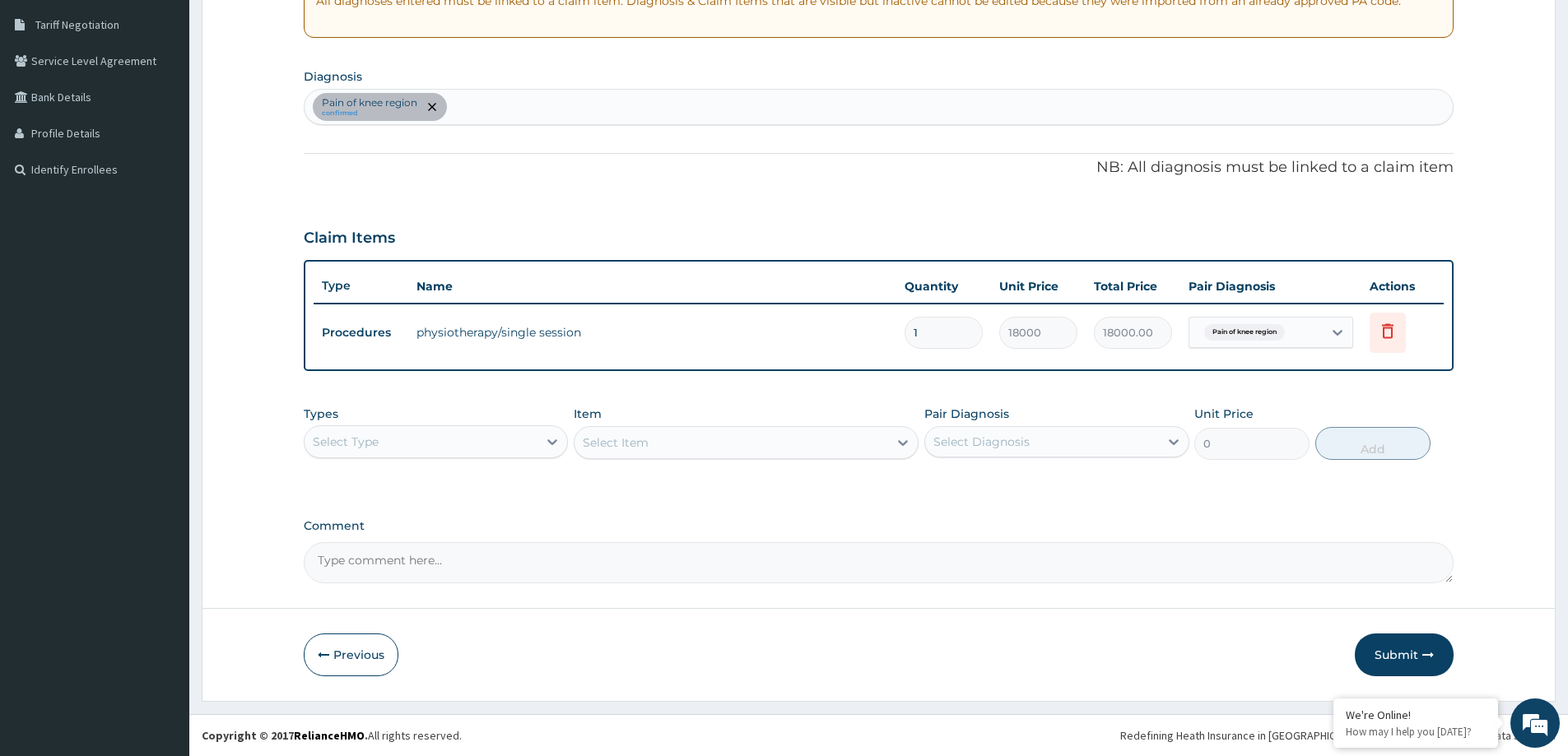
drag, startPoint x: 1412, startPoint y: 638, endPoint x: 625, endPoint y: 9, distance: 1007.5
click at [1411, 638] on button "Submit" at bounding box center [1405, 655] width 99 height 43
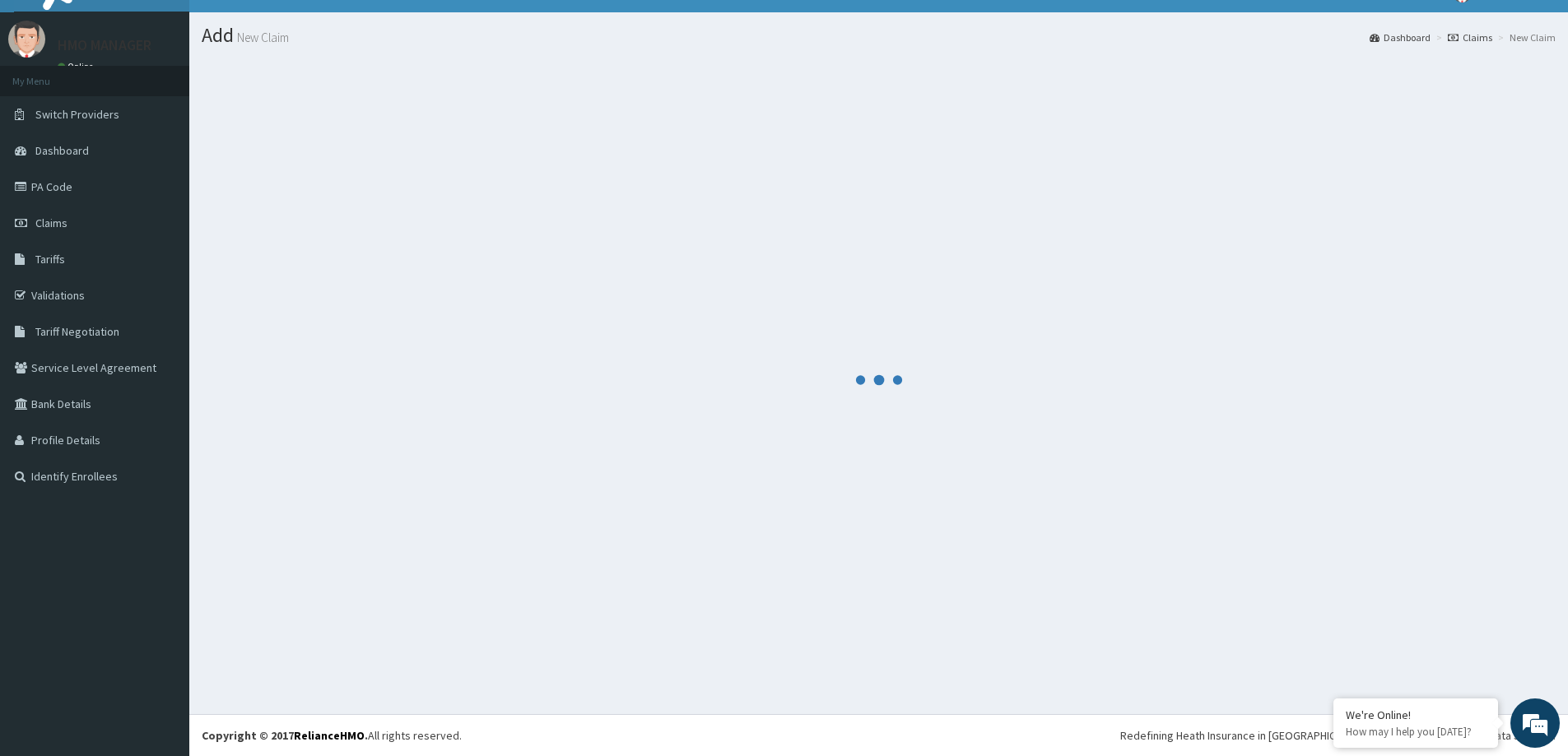
scroll to position [29, 0]
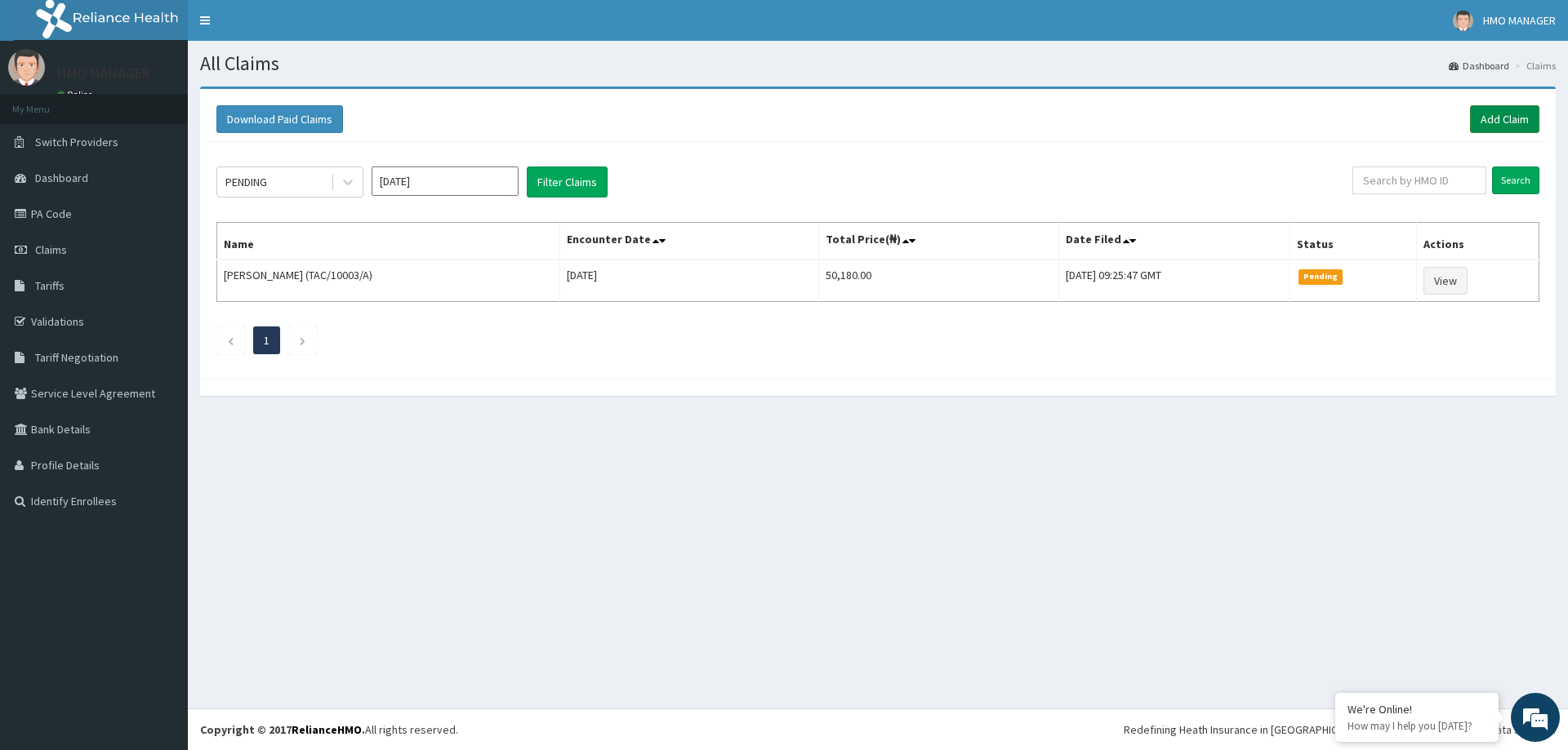
click at [1502, 122] on link "Add Claim" at bounding box center [1504, 119] width 69 height 28
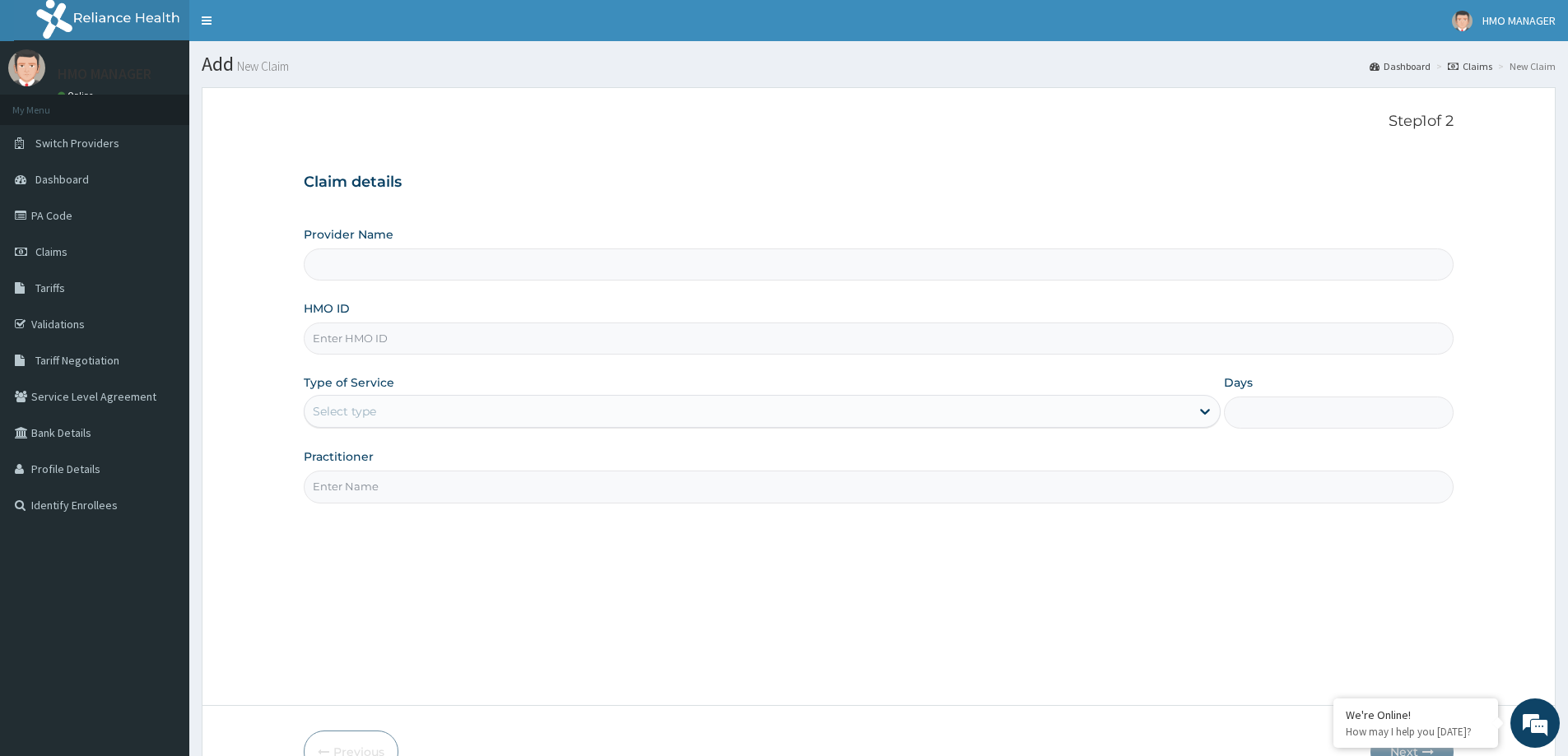
type input "CEDARCREST HOSPITAL LIMITED"
click at [337, 345] on input "HMO ID" at bounding box center [879, 338] width 1150 height 32
paste input "TAC/10002/A"
type input "TAC/10002/A"
click at [369, 411] on div "Select type" at bounding box center [344, 412] width 63 height 16
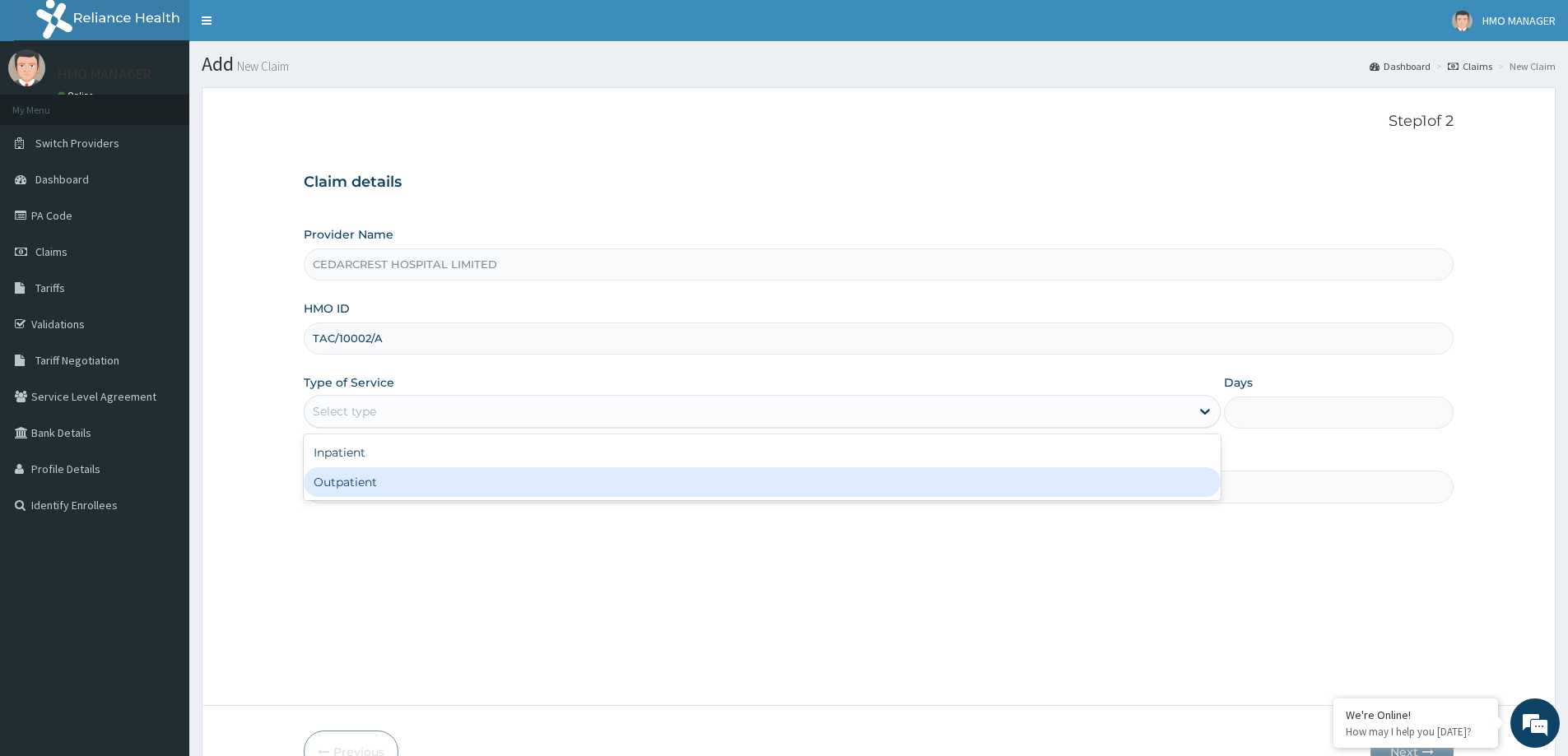
click at [359, 478] on div "Outpatient" at bounding box center [762, 483] width 917 height 30
type input "1"
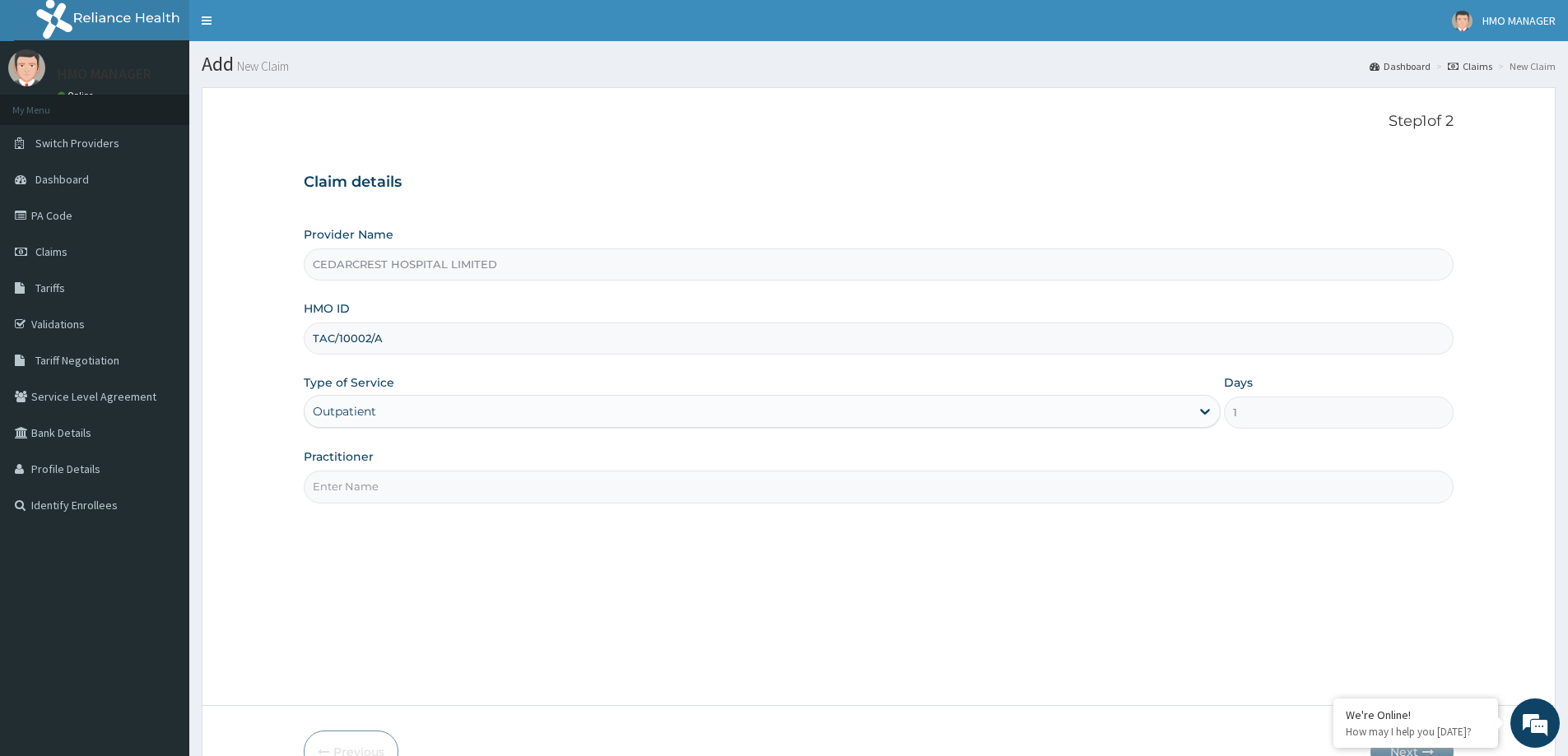
click at [358, 487] on input "Practitioner" at bounding box center [879, 486] width 1150 height 32
paste input "Dr Towenna Aghukwa"
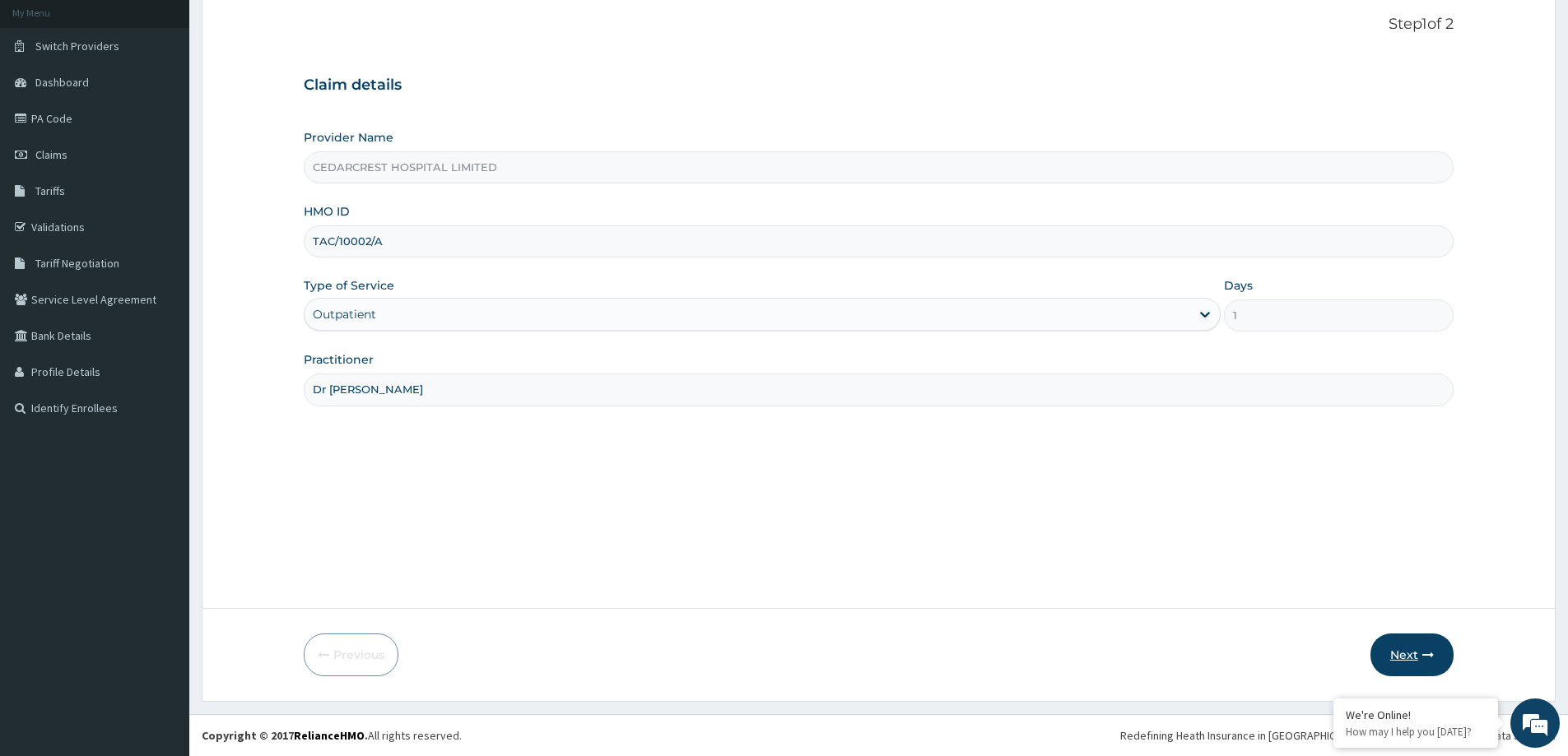
type input "Dr Towenna Aghukwa"
click at [1418, 650] on button "Next" at bounding box center [1412, 655] width 83 height 43
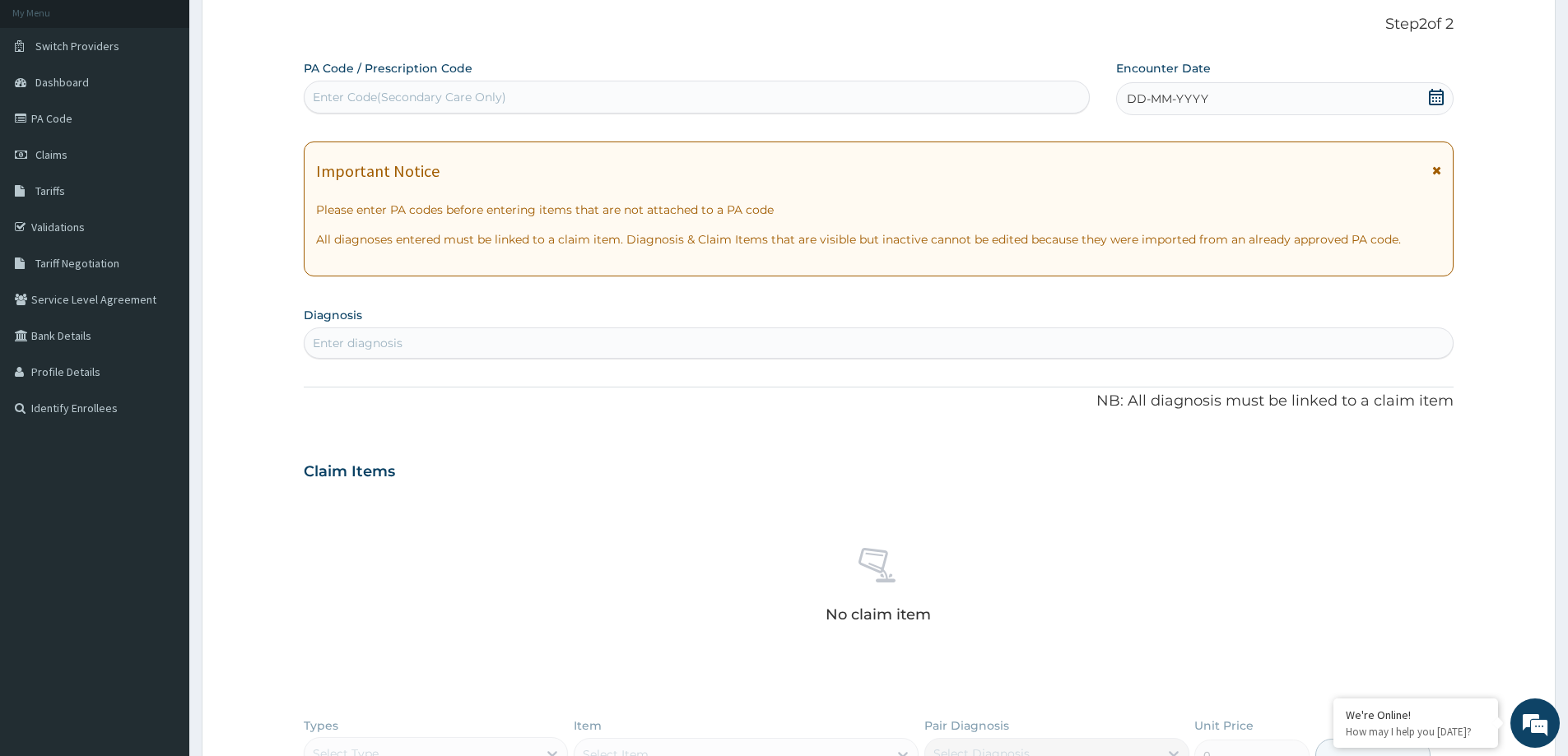
click at [396, 88] on div "Enter Code(Secondary Care Only)" at bounding box center [697, 97] width 784 height 26
paste input "PA/5F1E5D"
type input "PA/5F1E5D"
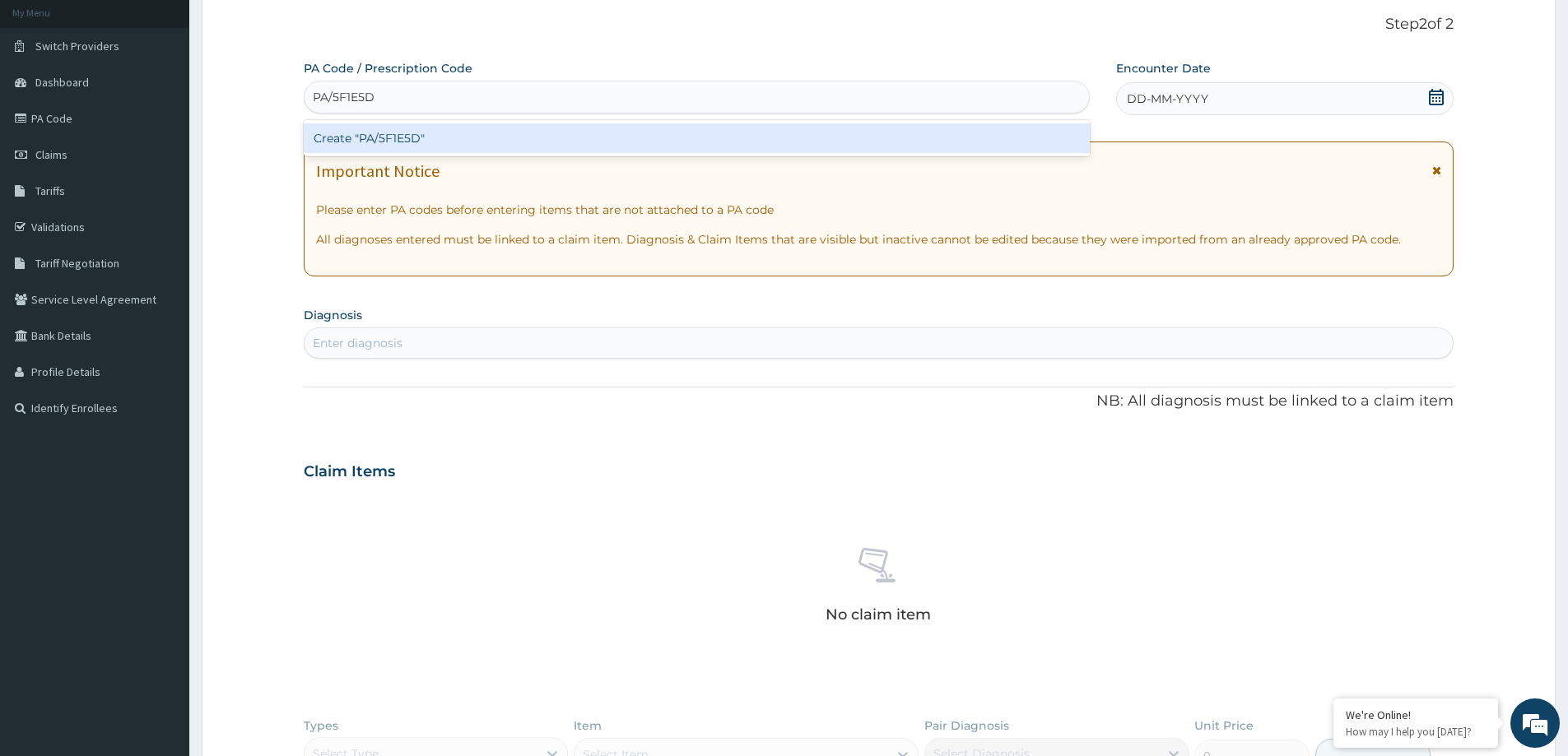
click at [406, 136] on div "Create "PA/5F1E5D"" at bounding box center [697, 138] width 786 height 30
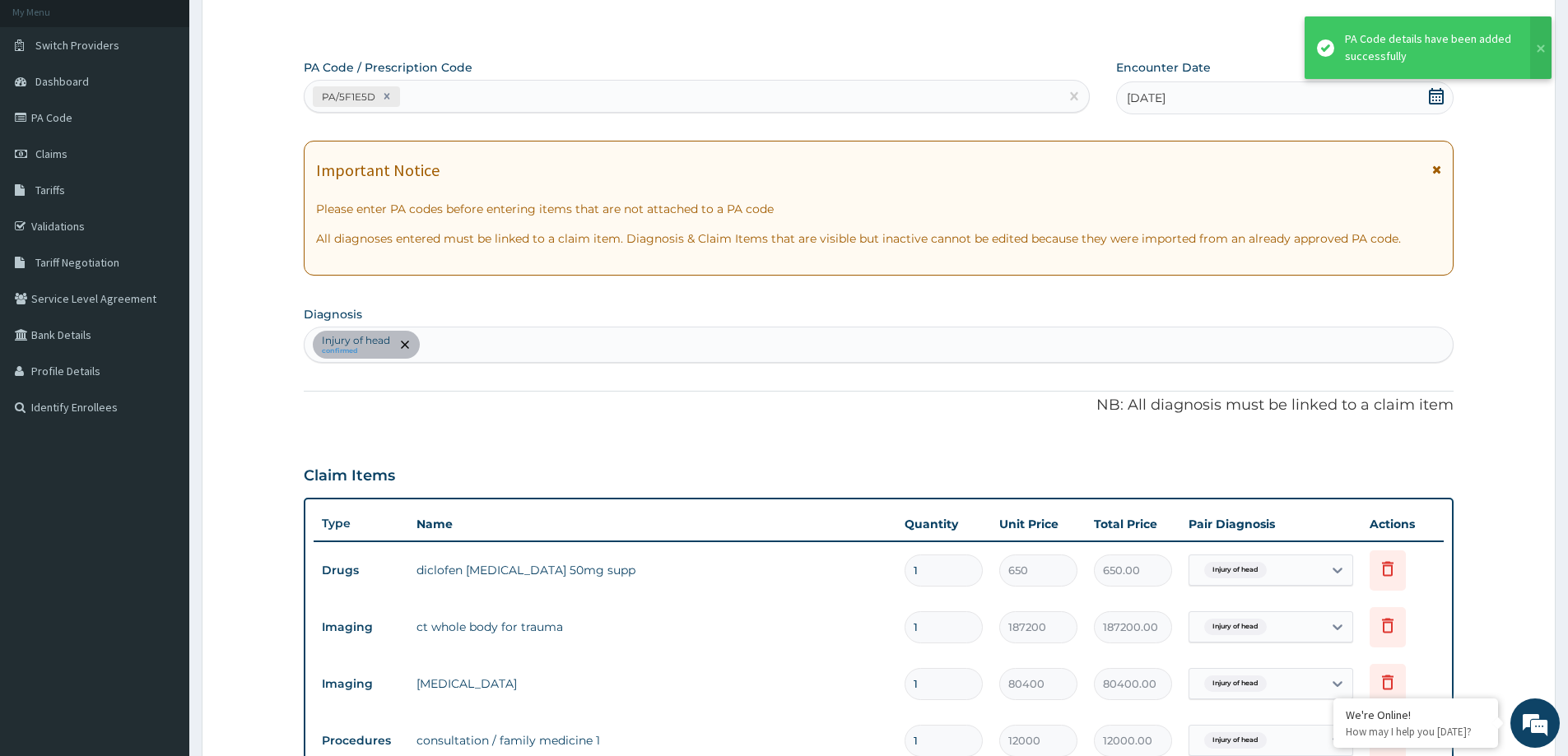
scroll to position [263, 0]
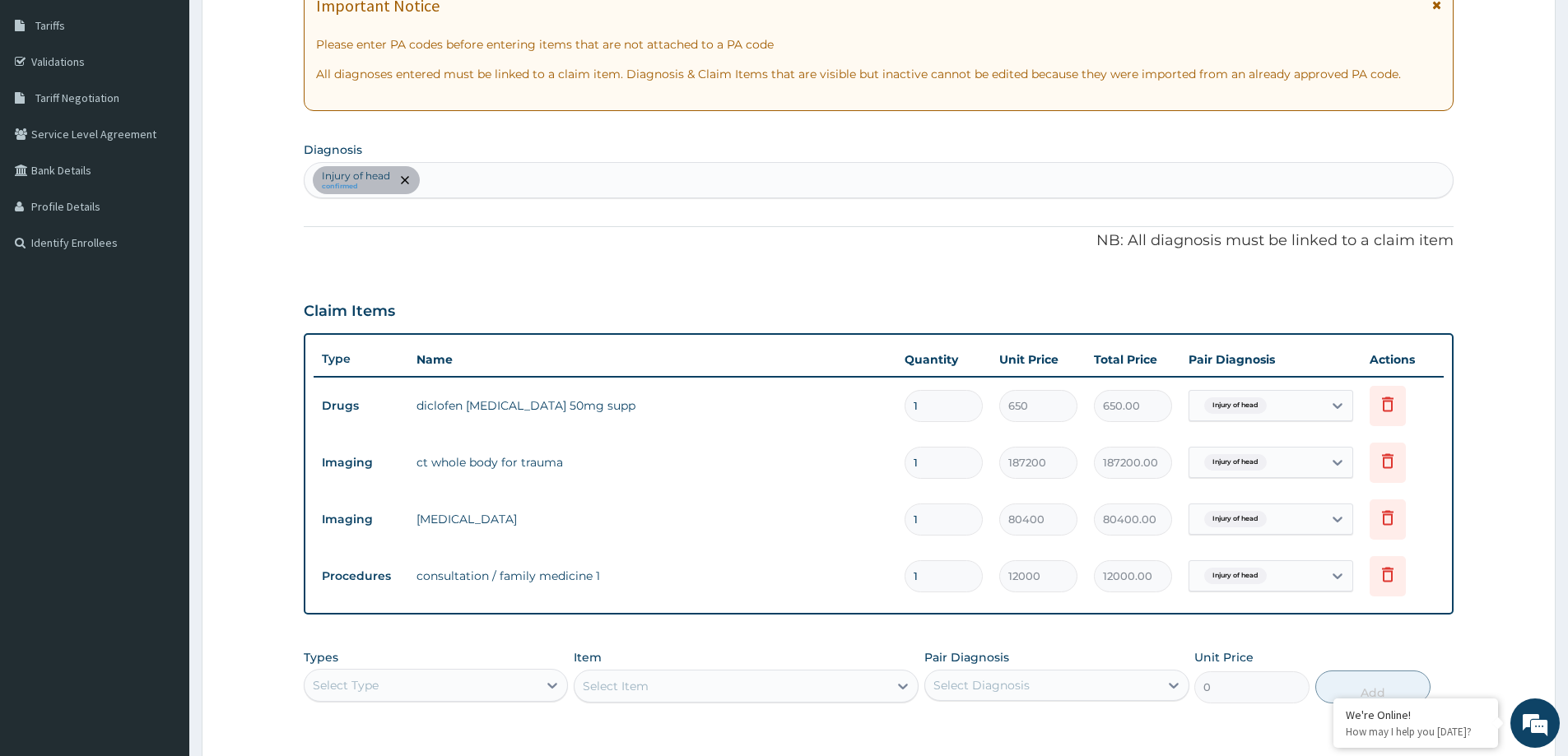
click at [428, 688] on div "Select Type" at bounding box center [421, 685] width 233 height 26
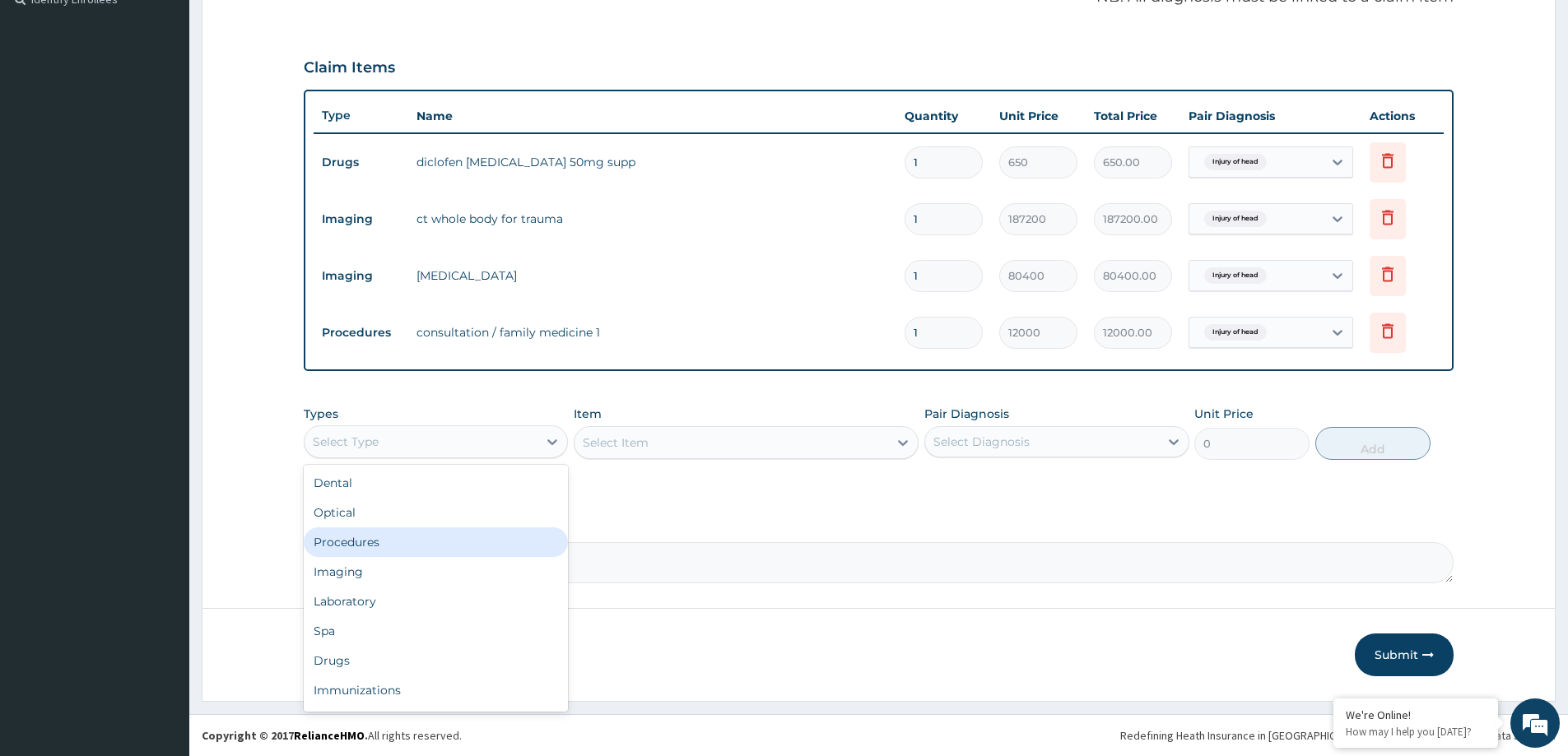
click at [413, 553] on div "Procedures" at bounding box center [436, 542] width 264 height 30
click at [407, 568] on textarea "Comment" at bounding box center [879, 562] width 1150 height 41
paste textarea "Mild head injury secondary to RTA"
type textarea "Mild head injury secondary to RTA"
click at [590, 446] on div "Select Item" at bounding box center [615, 443] width 66 height 16
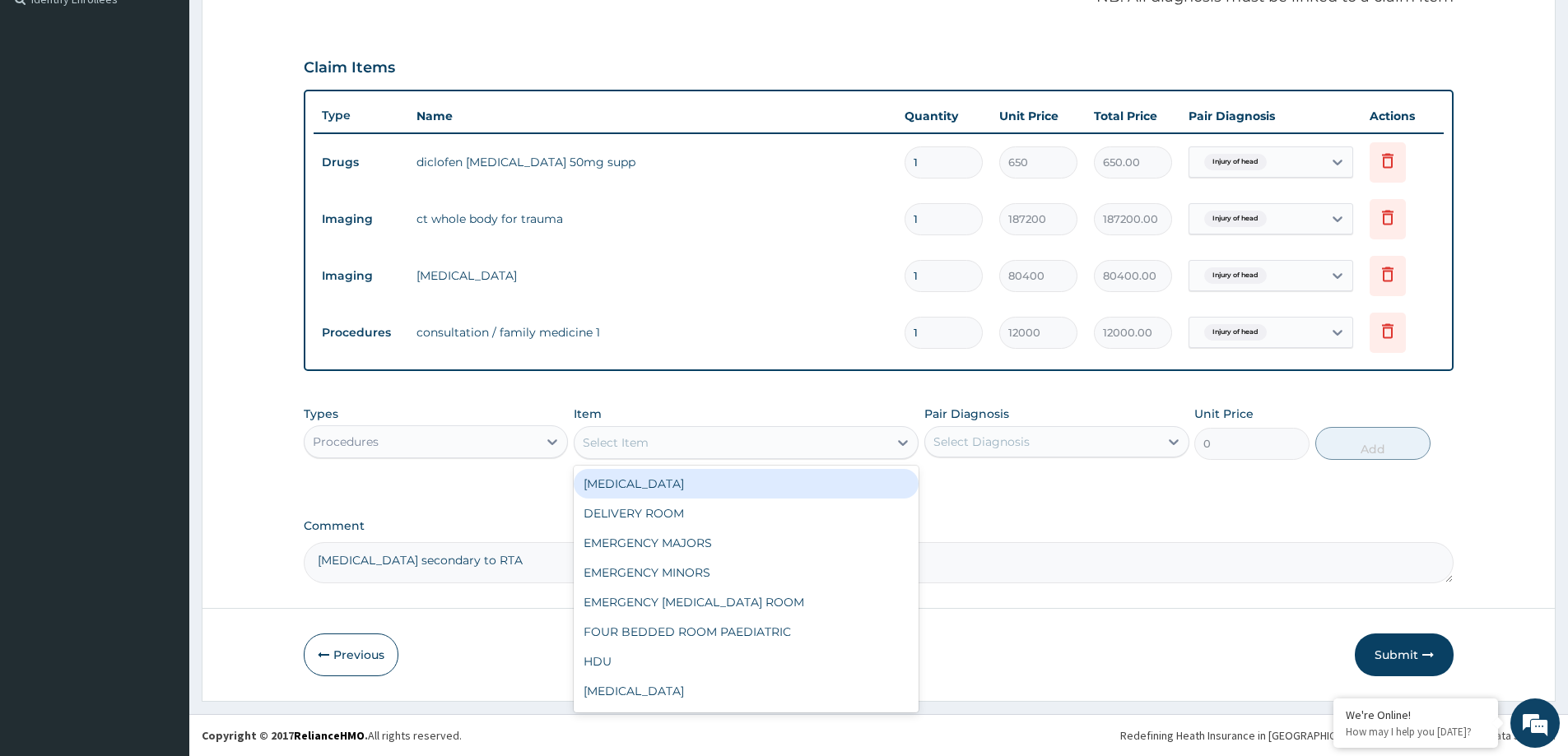
click at [613, 440] on div "Select Item" at bounding box center [615, 443] width 66 height 16
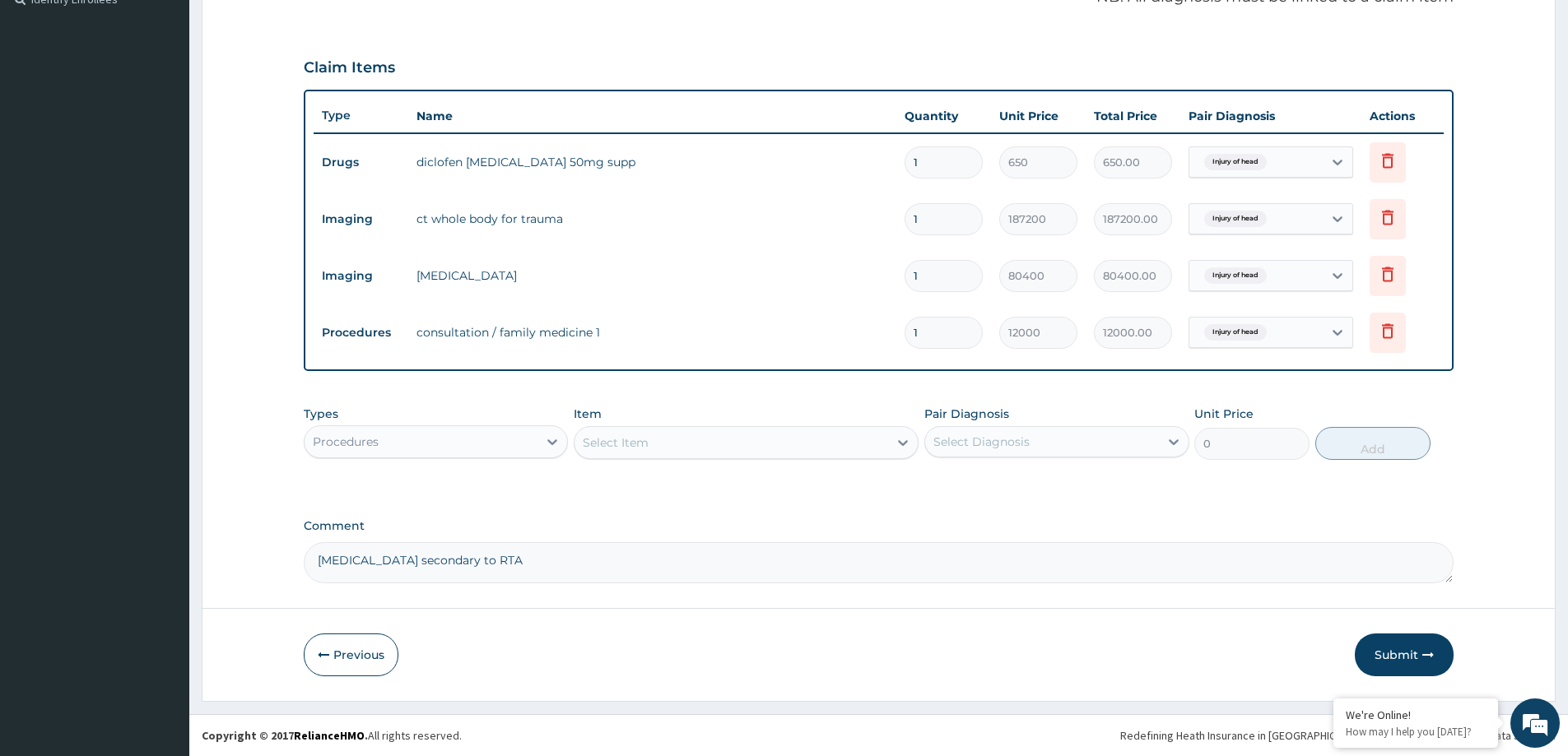
click at [616, 457] on div "Select Item" at bounding box center [746, 443] width 345 height 33
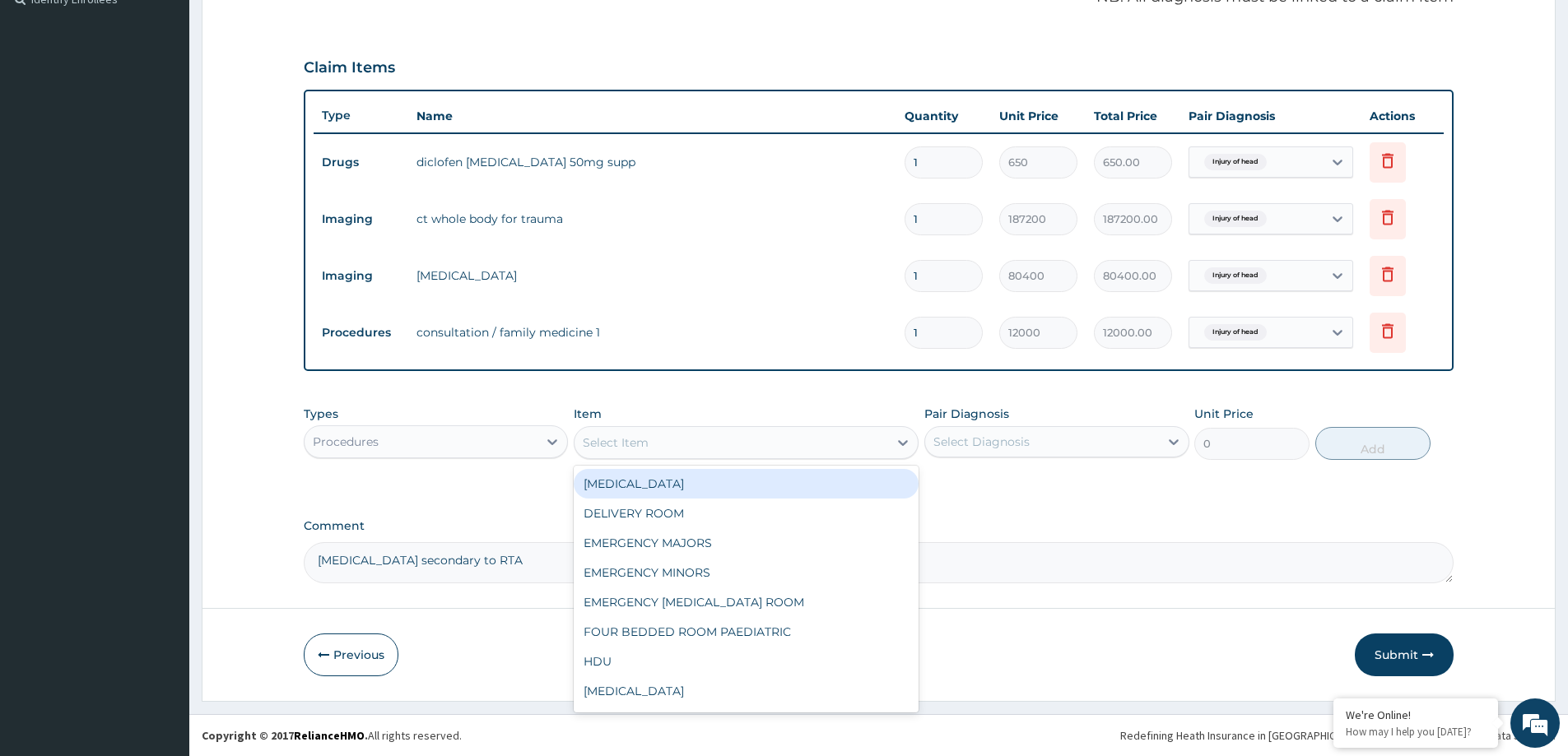
click at [606, 436] on div "Select Item" at bounding box center [615, 443] width 66 height 16
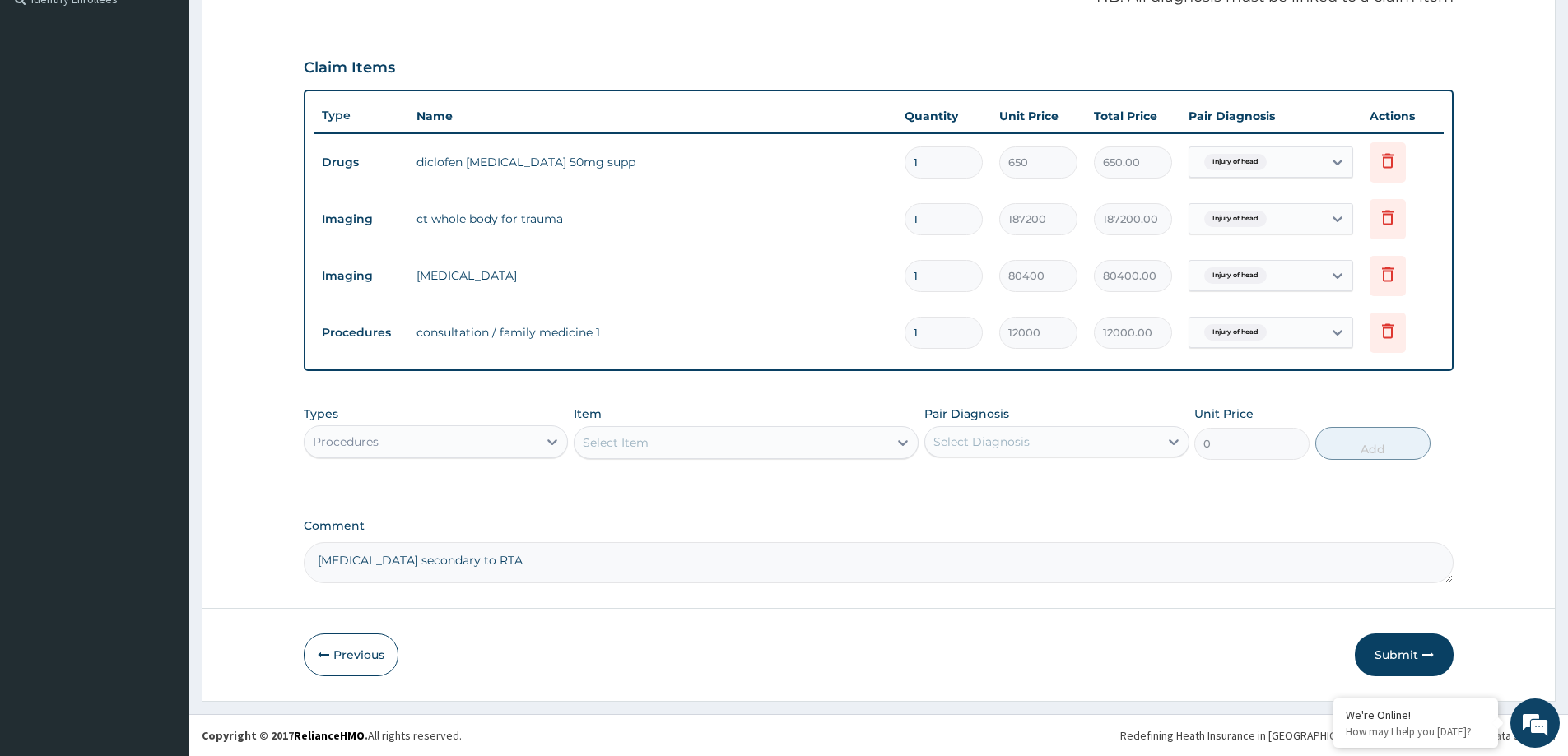
click at [606, 436] on div "Select Item" at bounding box center [615, 443] width 66 height 16
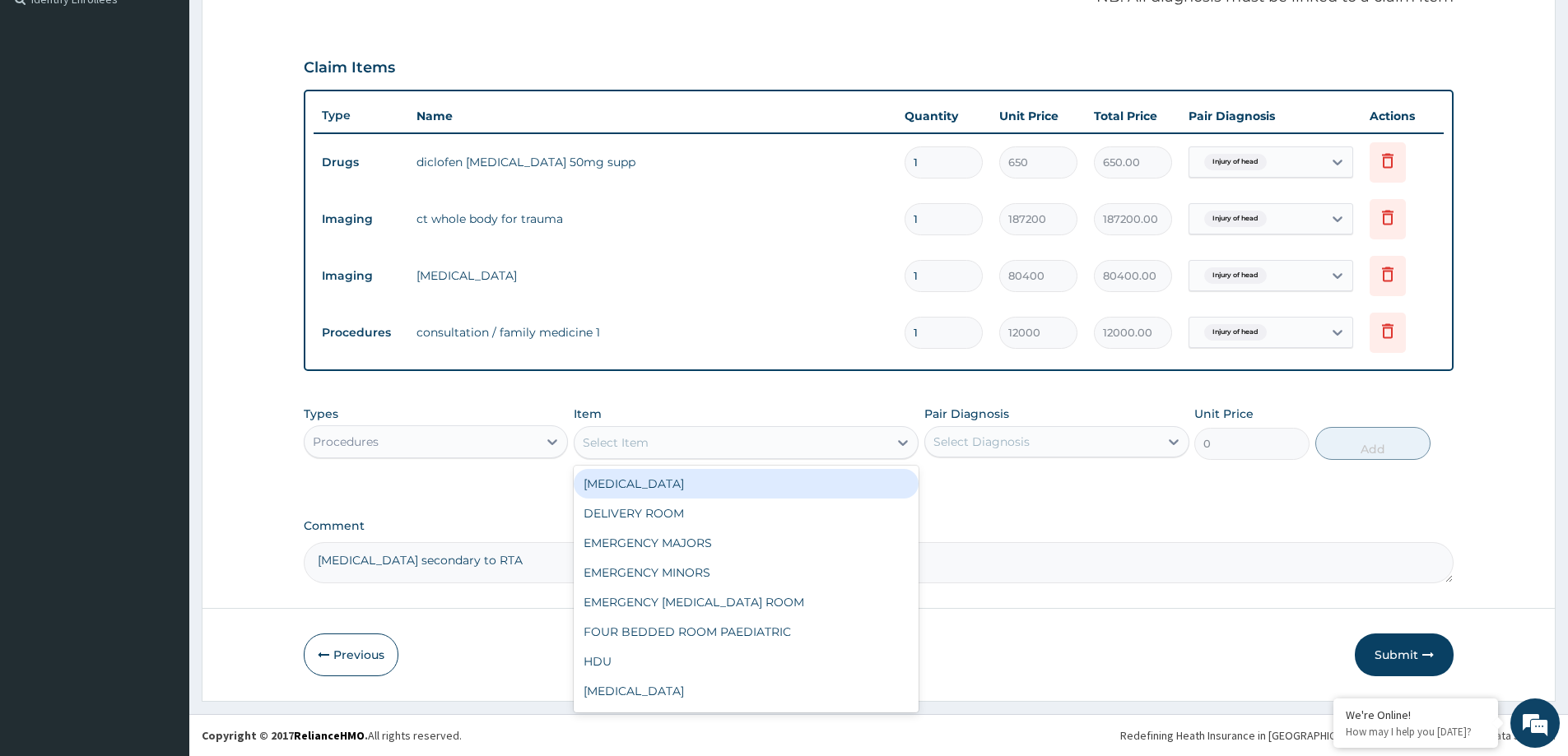
click at [626, 493] on div "Patient Registration" at bounding box center [746, 484] width 345 height 30
type input "6000"
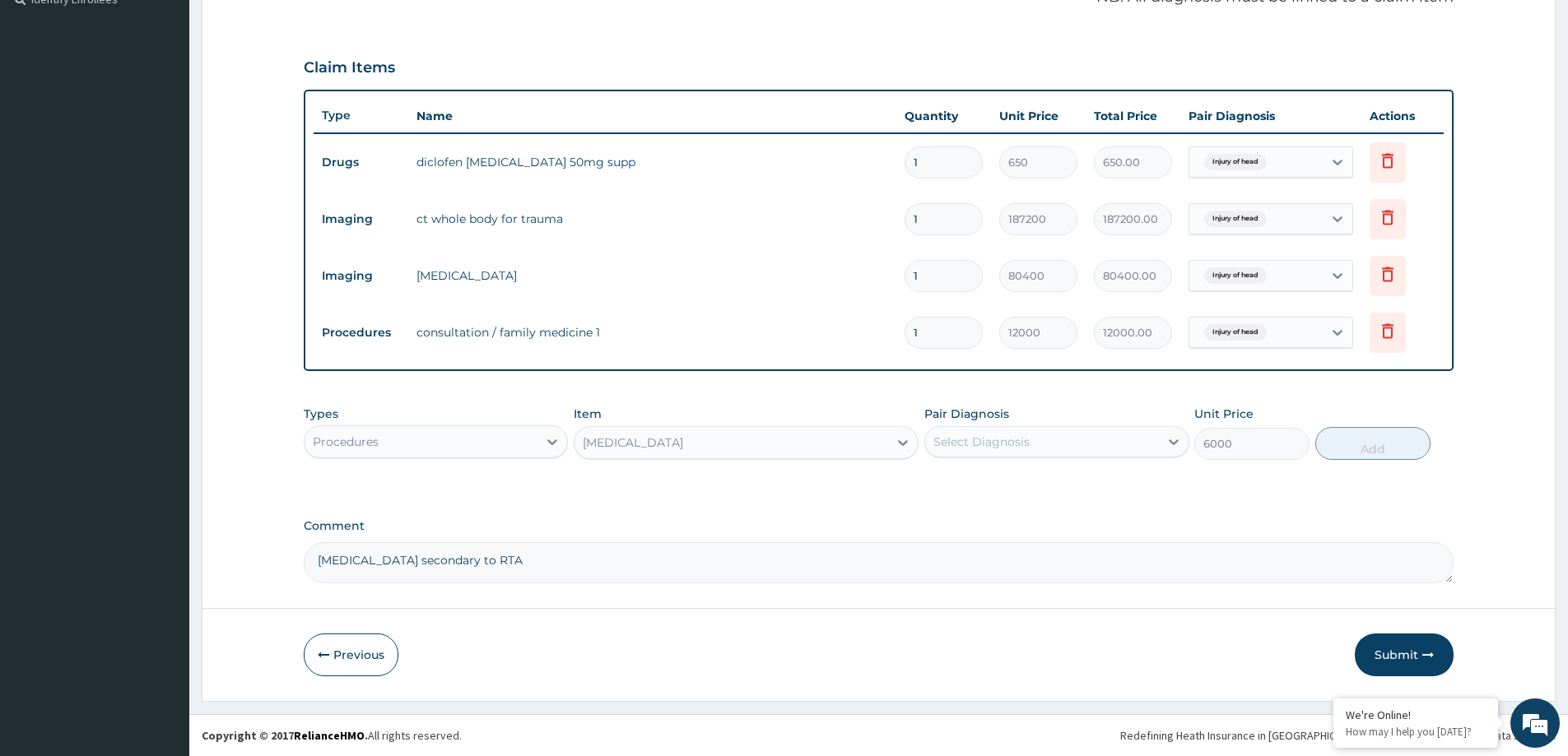
click at [1032, 454] on div "Select Diagnosis" at bounding box center [1041, 442] width 233 height 26
click at [1036, 499] on div "Injury of head" at bounding box center [1056, 484] width 264 height 34
checkbox input "true"
click at [1318, 439] on button "Add" at bounding box center [1374, 444] width 115 height 33
type input "0"
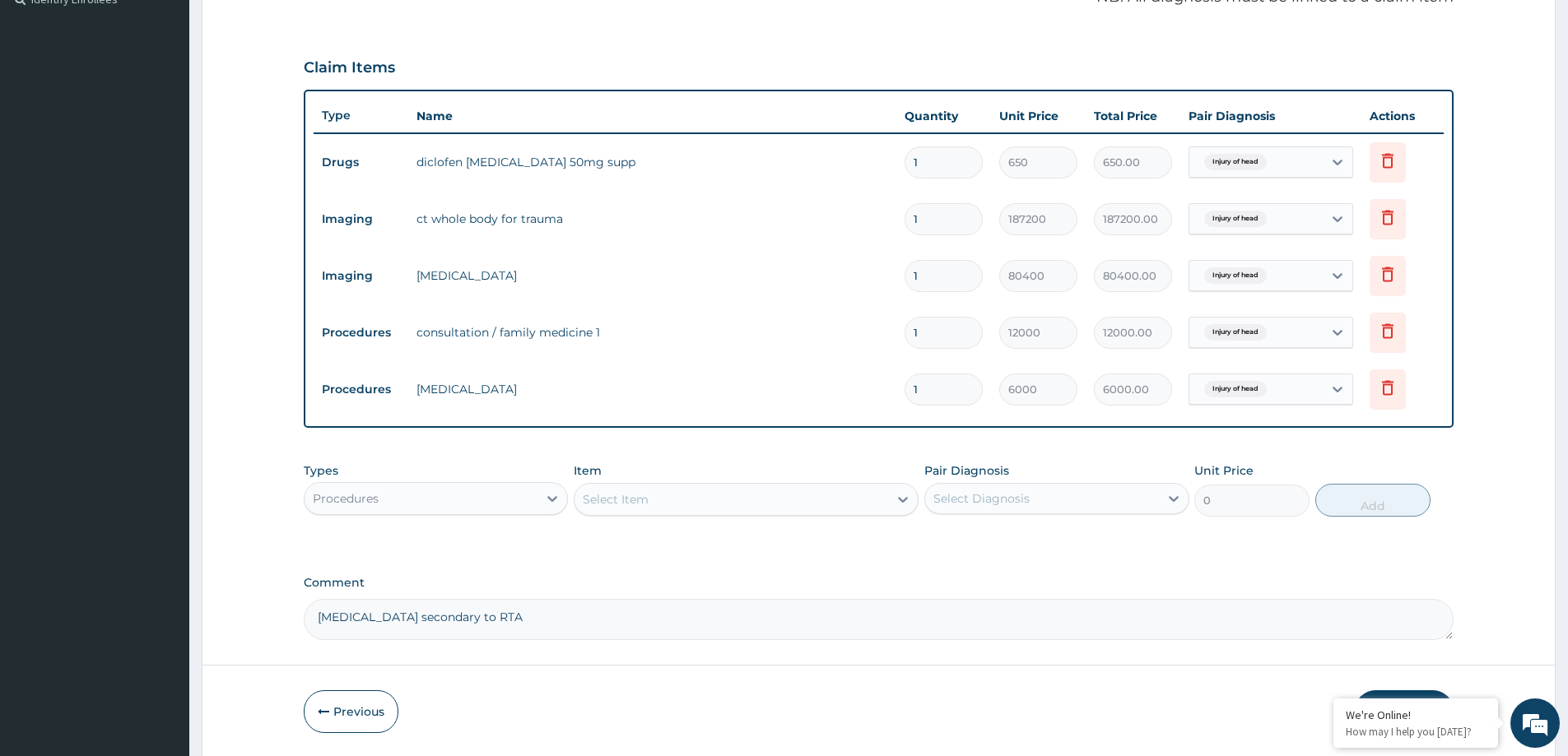
scroll to position [562, 0]
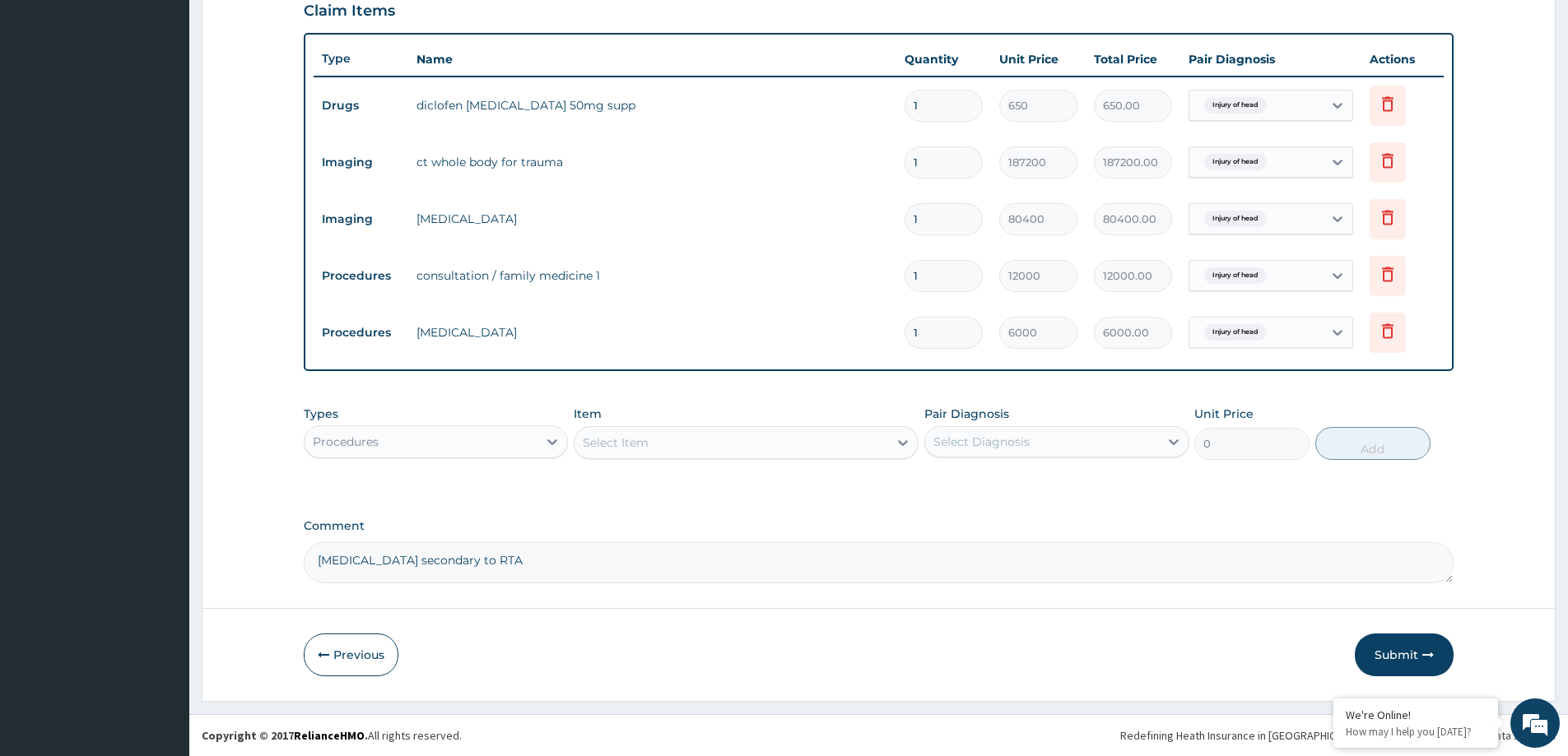
drag, startPoint x: 1403, startPoint y: 651, endPoint x: 424, endPoint y: 13, distance: 1168.5
click at [1397, 650] on button "Submit" at bounding box center [1405, 655] width 99 height 43
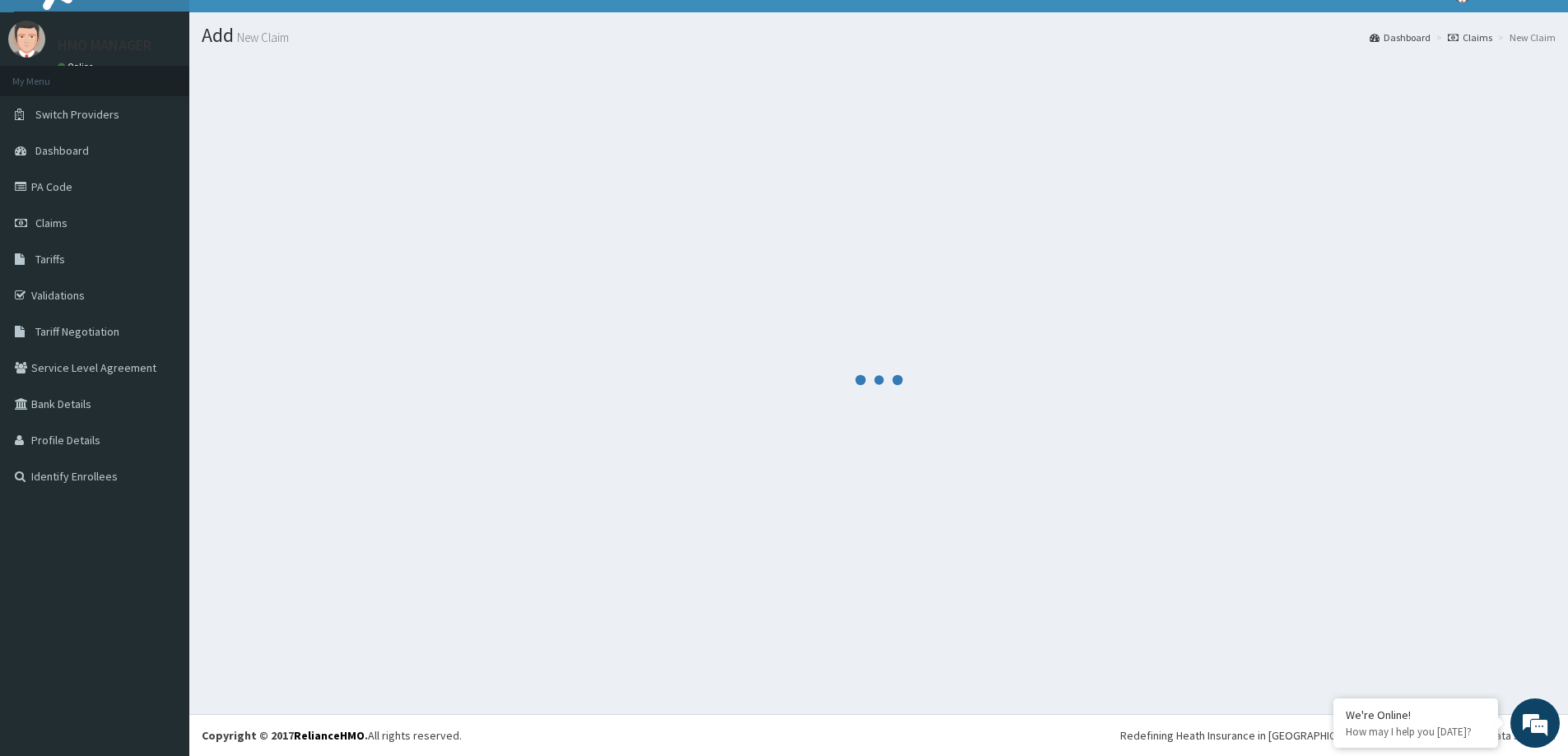
scroll to position [29, 0]
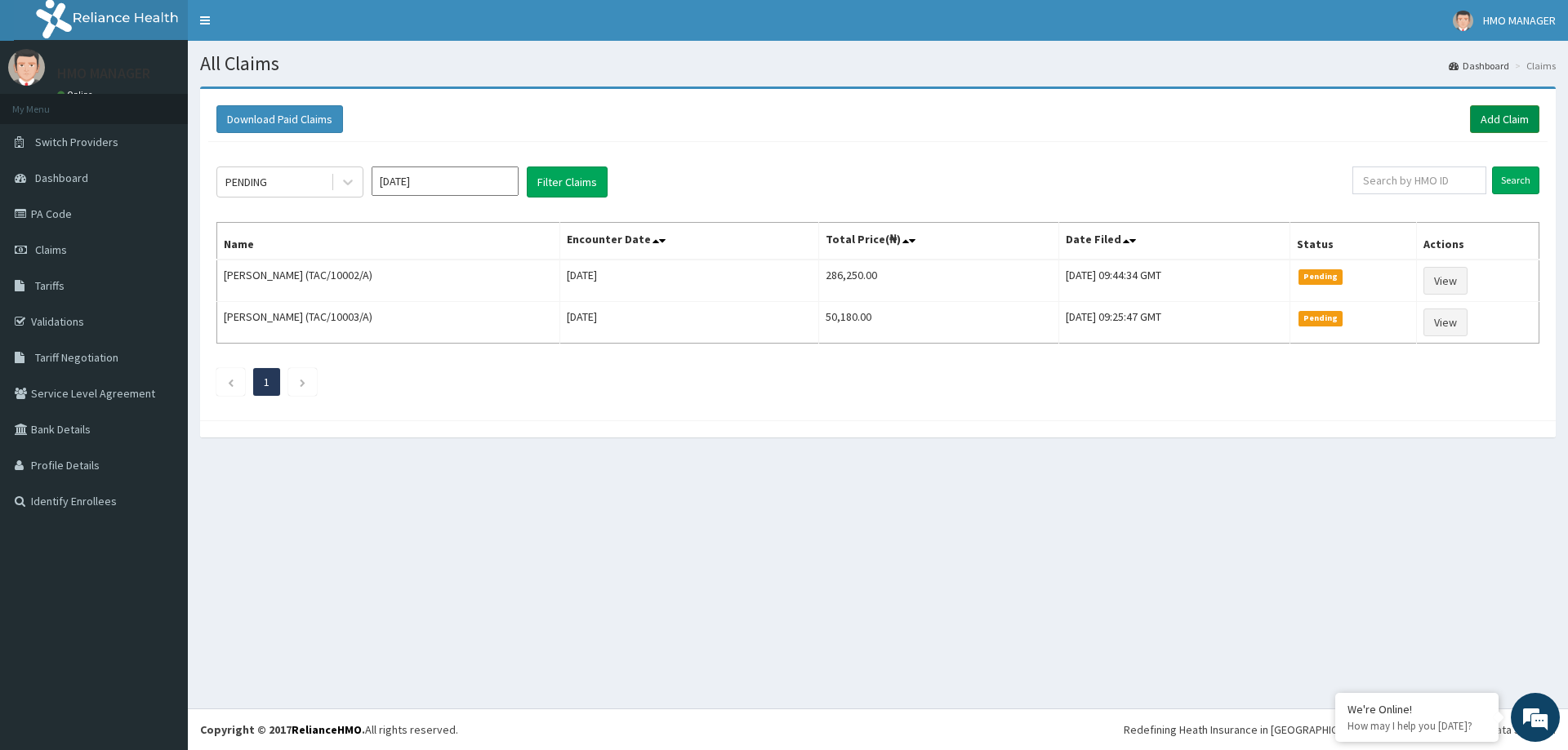
click at [1482, 130] on link "Add Claim" at bounding box center [1504, 119] width 69 height 28
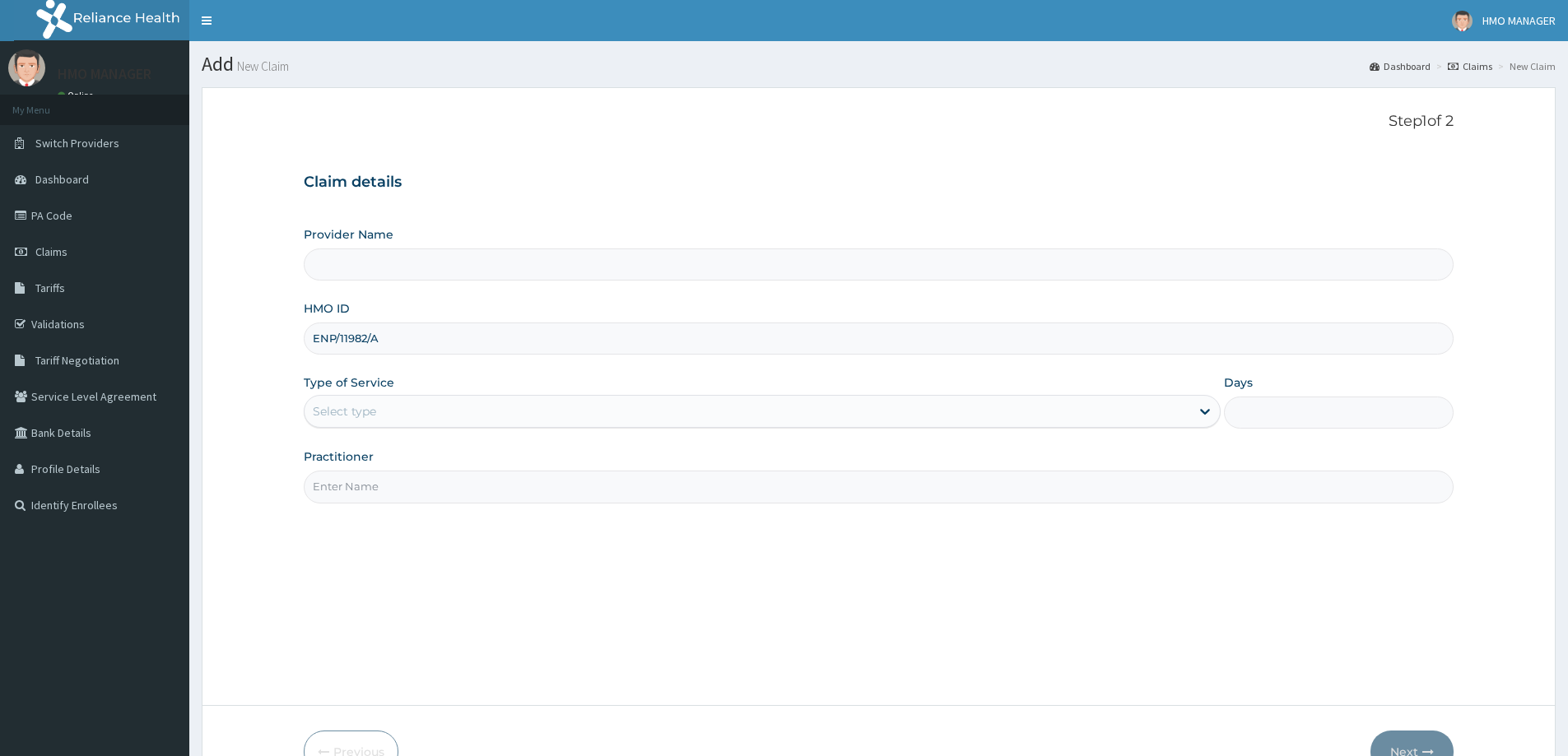
type input "ENP/11982/A"
drag, startPoint x: 337, startPoint y: 404, endPoint x: 353, endPoint y: 427, distance: 28.0
click at [337, 405] on div "Select type" at bounding box center [344, 412] width 63 height 16
click at [353, 427] on div "Select type" at bounding box center [762, 412] width 917 height 33
type input "CEDARCREST HOSPITAL LIMITED"
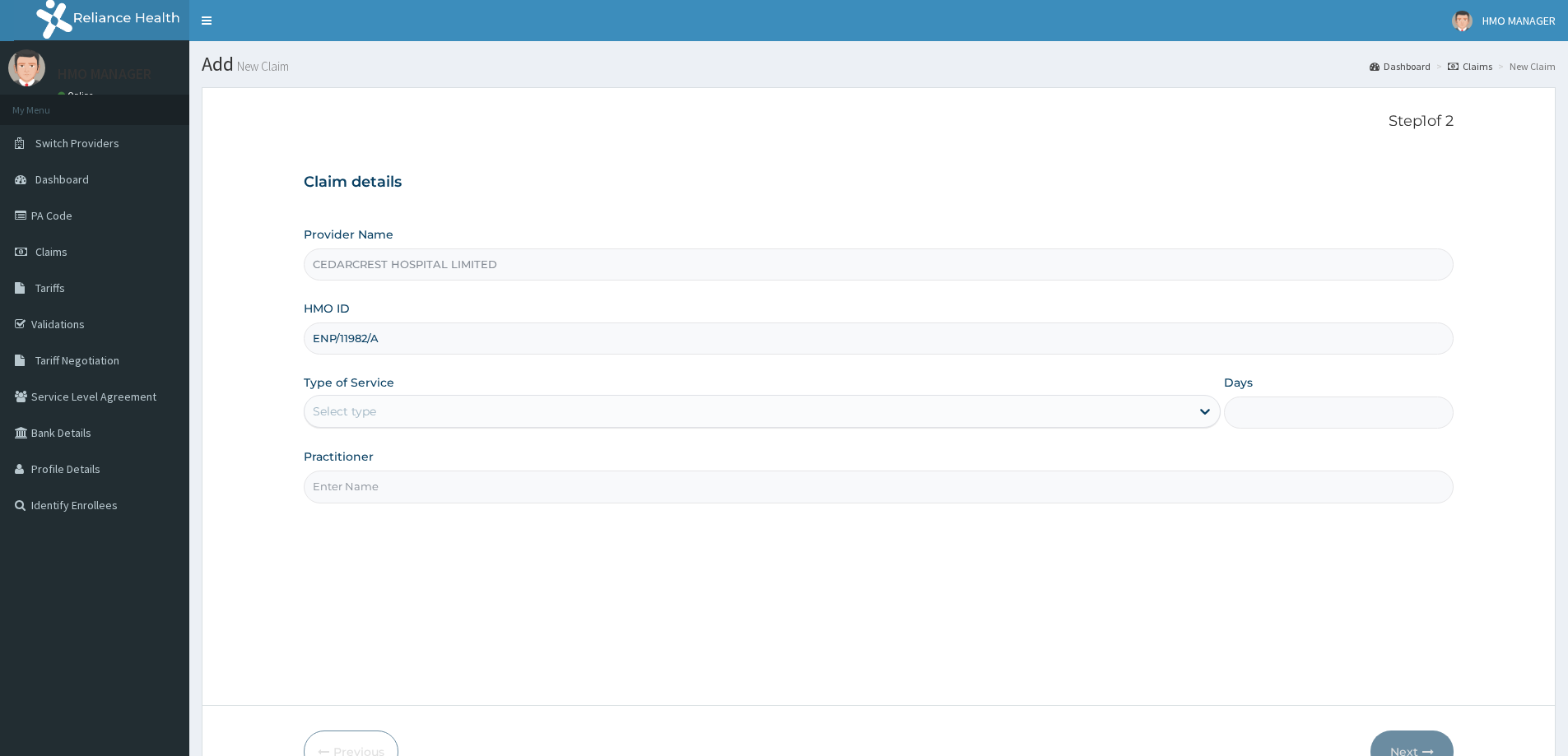
click at [337, 399] on div "Select type" at bounding box center [747, 412] width 886 height 26
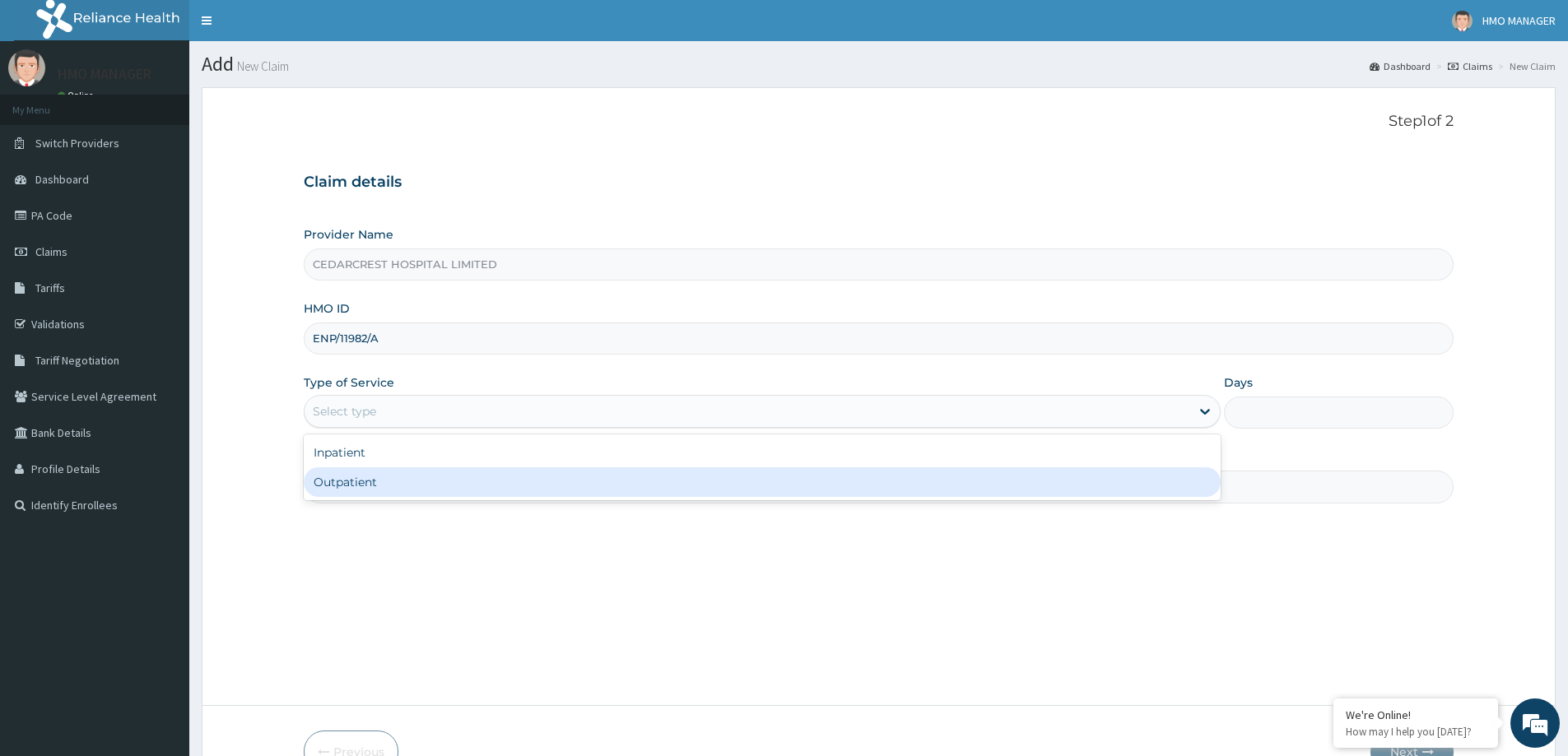
drag, startPoint x: 343, startPoint y: 461, endPoint x: 347, endPoint y: 482, distance: 21.4
click at [347, 482] on div "Inpatient Outpatient" at bounding box center [762, 468] width 917 height 66
drag, startPoint x: 345, startPoint y: 492, endPoint x: 347, endPoint y: 478, distance: 14.1
click at [347, 481] on div "Outpatient" at bounding box center [762, 483] width 917 height 30
type input "1"
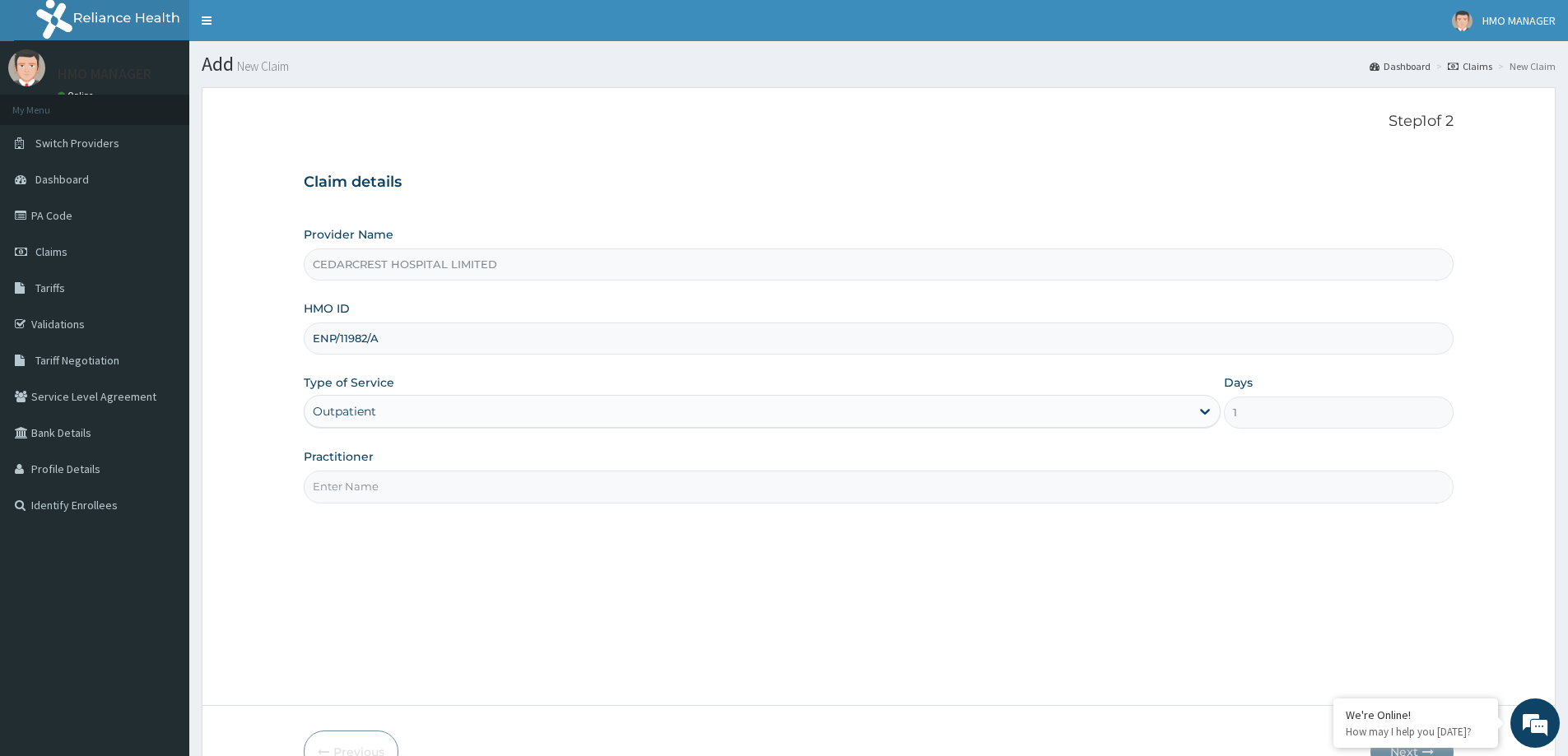
drag, startPoint x: 460, startPoint y: 492, endPoint x: 469, endPoint y: 493, distance: 9.1
paste input "[PERSON_NAME]"
type input "[PERSON_NAME]"
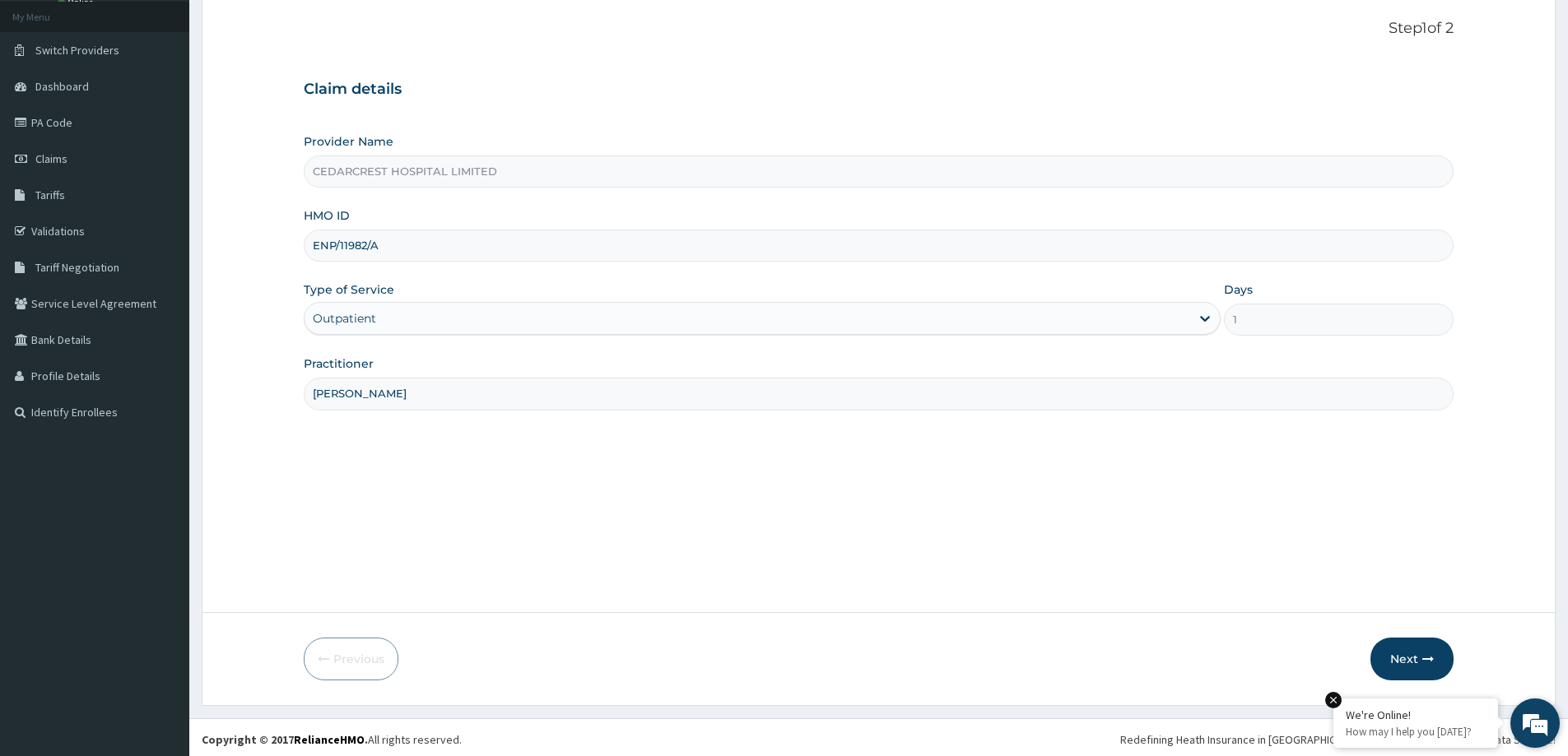
scroll to position [97, 0]
drag, startPoint x: 1425, startPoint y: 656, endPoint x: 153, endPoint y: 24, distance: 1420.4
click at [1419, 656] on button "Next" at bounding box center [1412, 655] width 83 height 43
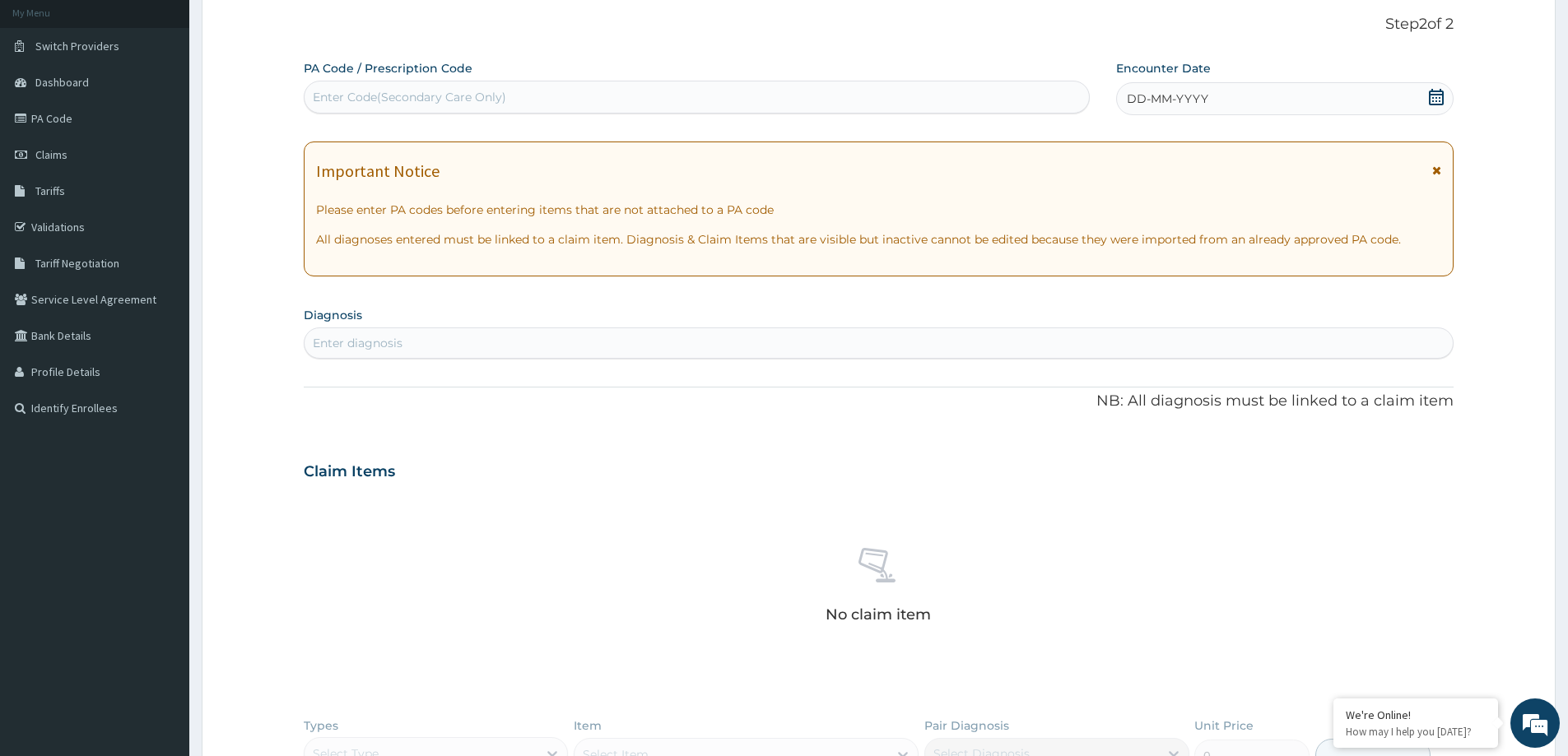
drag, startPoint x: 371, startPoint y: 117, endPoint x: 365, endPoint y: 100, distance: 18.0
click at [370, 113] on div "PA Code / Prescription Code Enter Code(Secondary Care Only) Encounter Date DD-M…" at bounding box center [879, 478] width 1150 height 835
click at [366, 72] on div "PA Code / Prescription Code Enter Code(Secondary Care Only)" at bounding box center [697, 86] width 786 height 54
click at [428, 90] on div "Enter Code(Secondary Care Only)" at bounding box center [410, 97] width 194 height 16
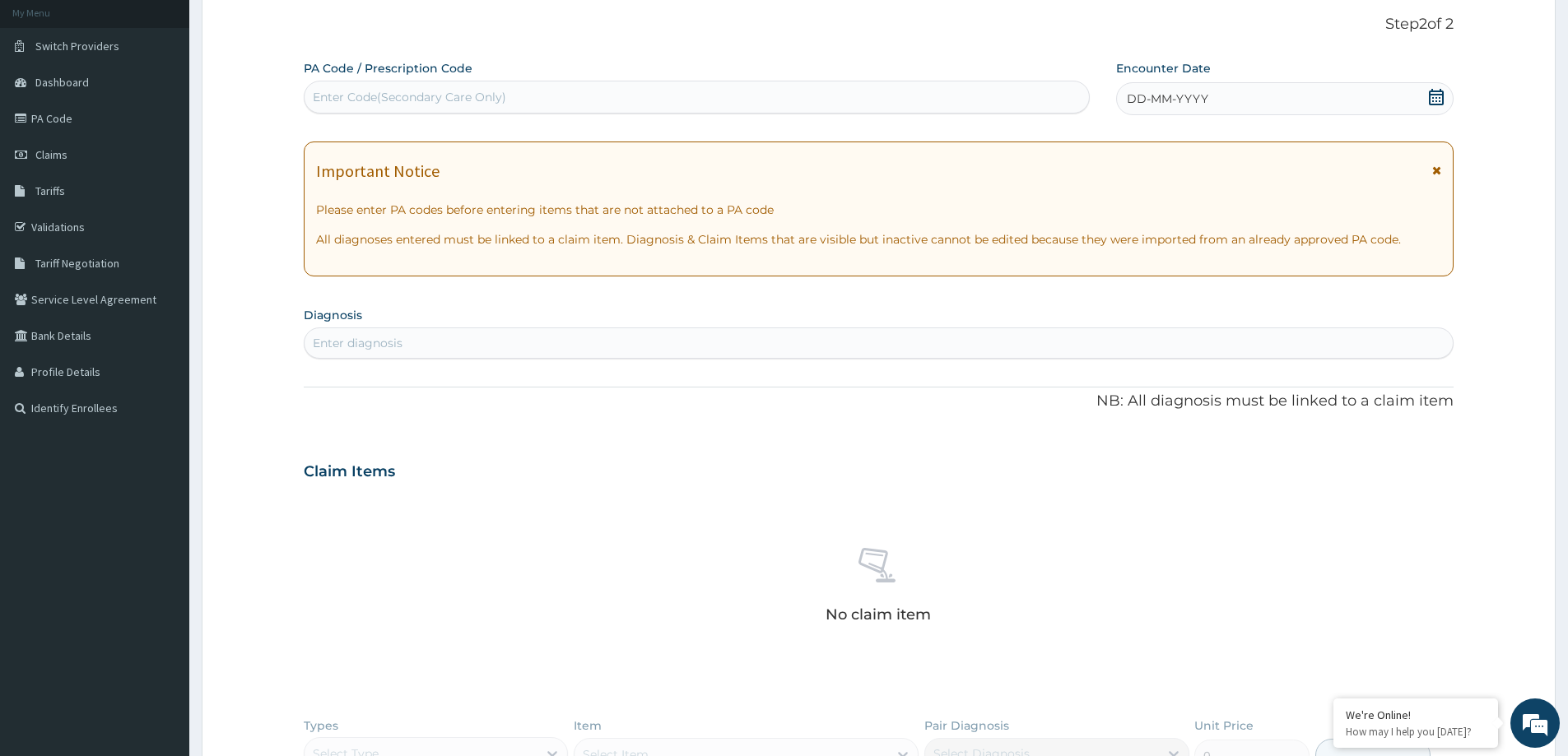
paste input "PA/78B131"
type input "PA/78B131"
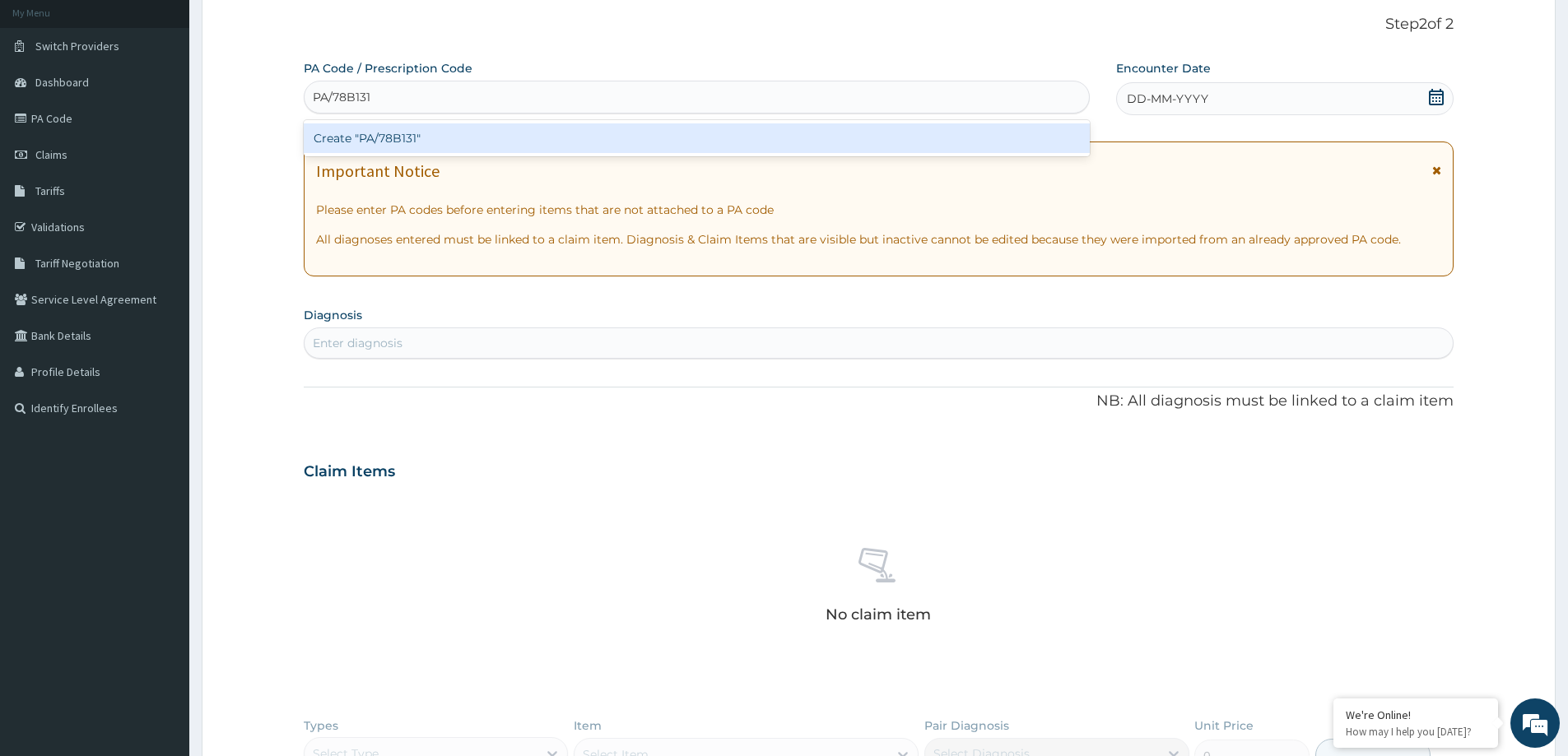
click at [349, 124] on div "Create "PA/78B131"" at bounding box center [697, 138] width 786 height 30
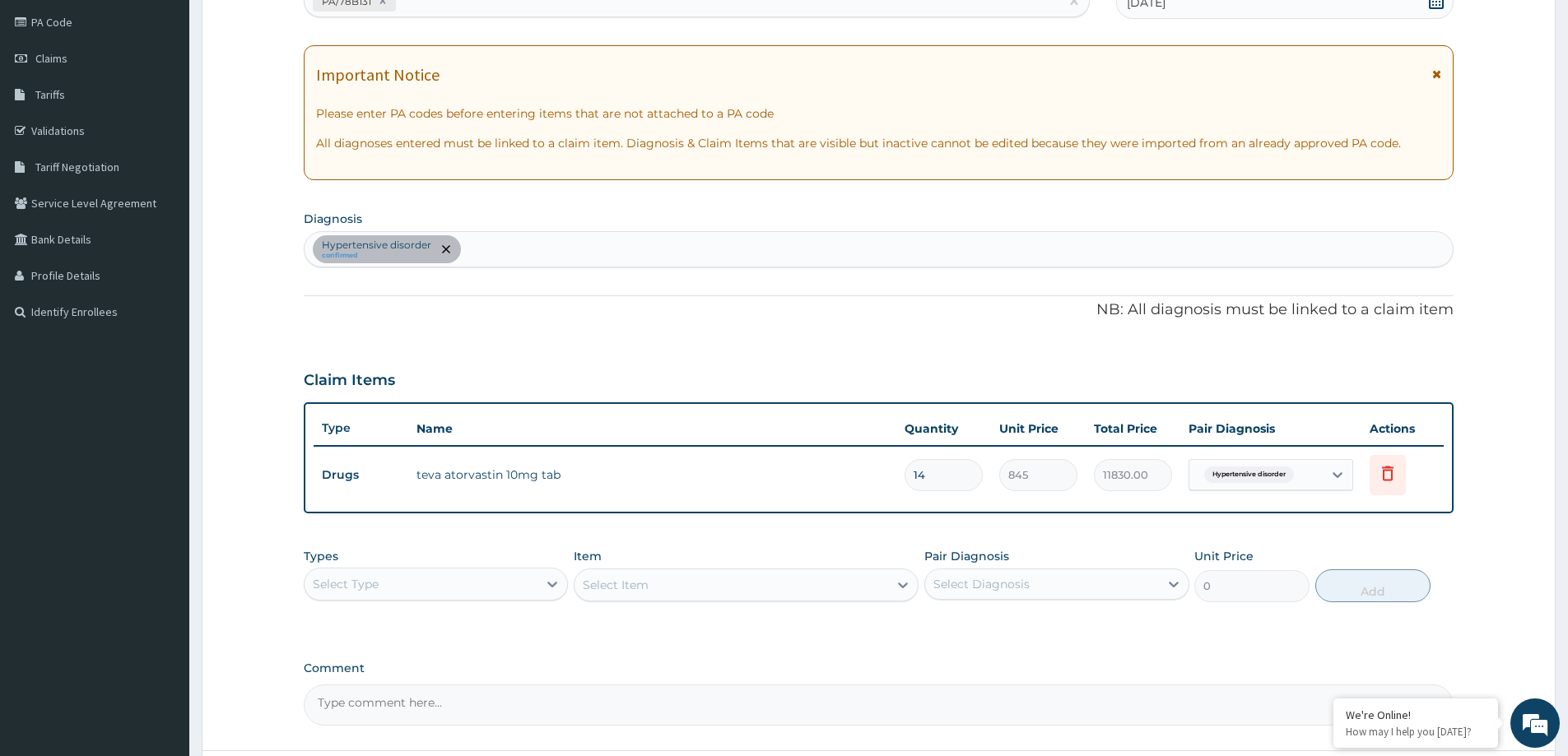
scroll to position [262, 0]
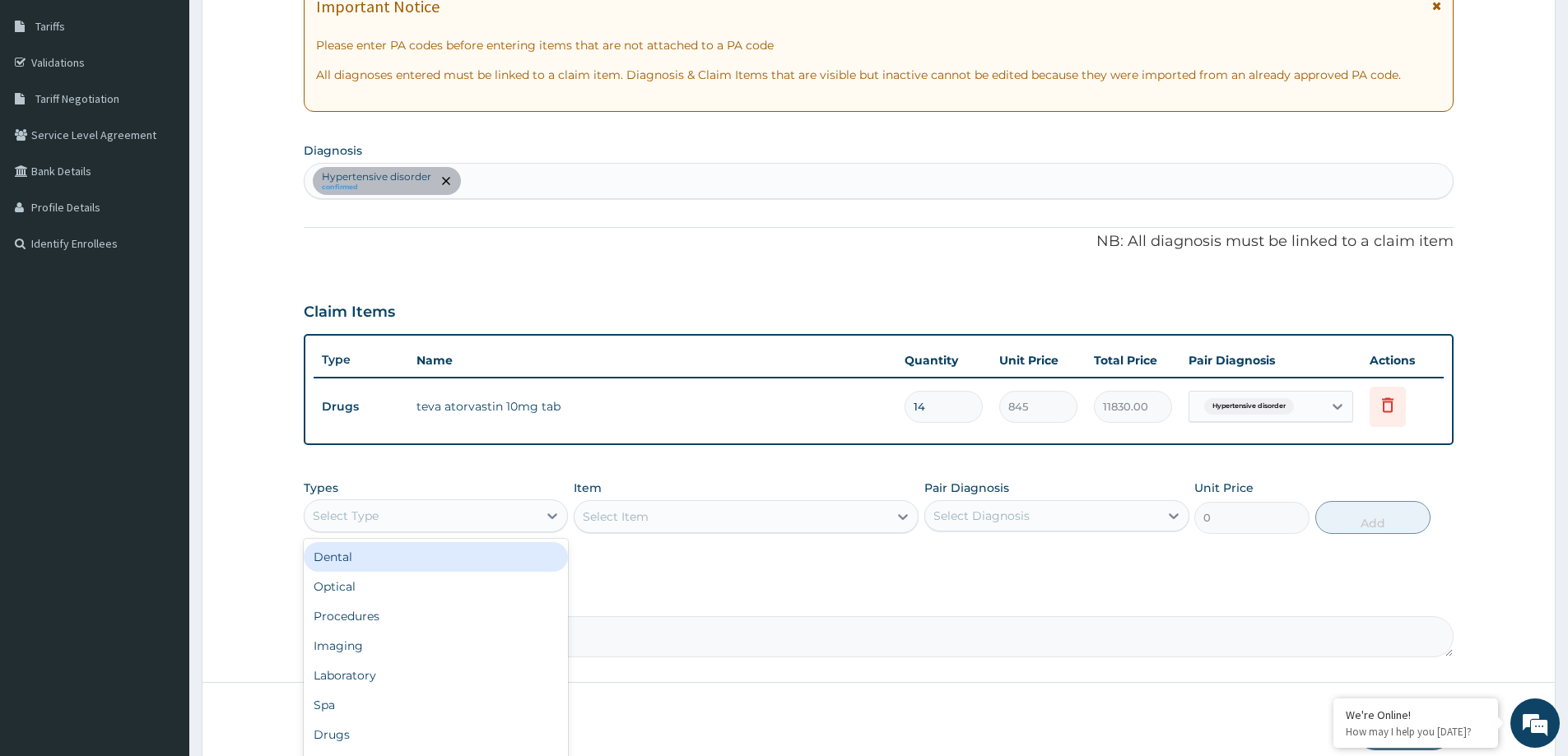
click at [418, 520] on div "Select Type" at bounding box center [421, 516] width 233 height 26
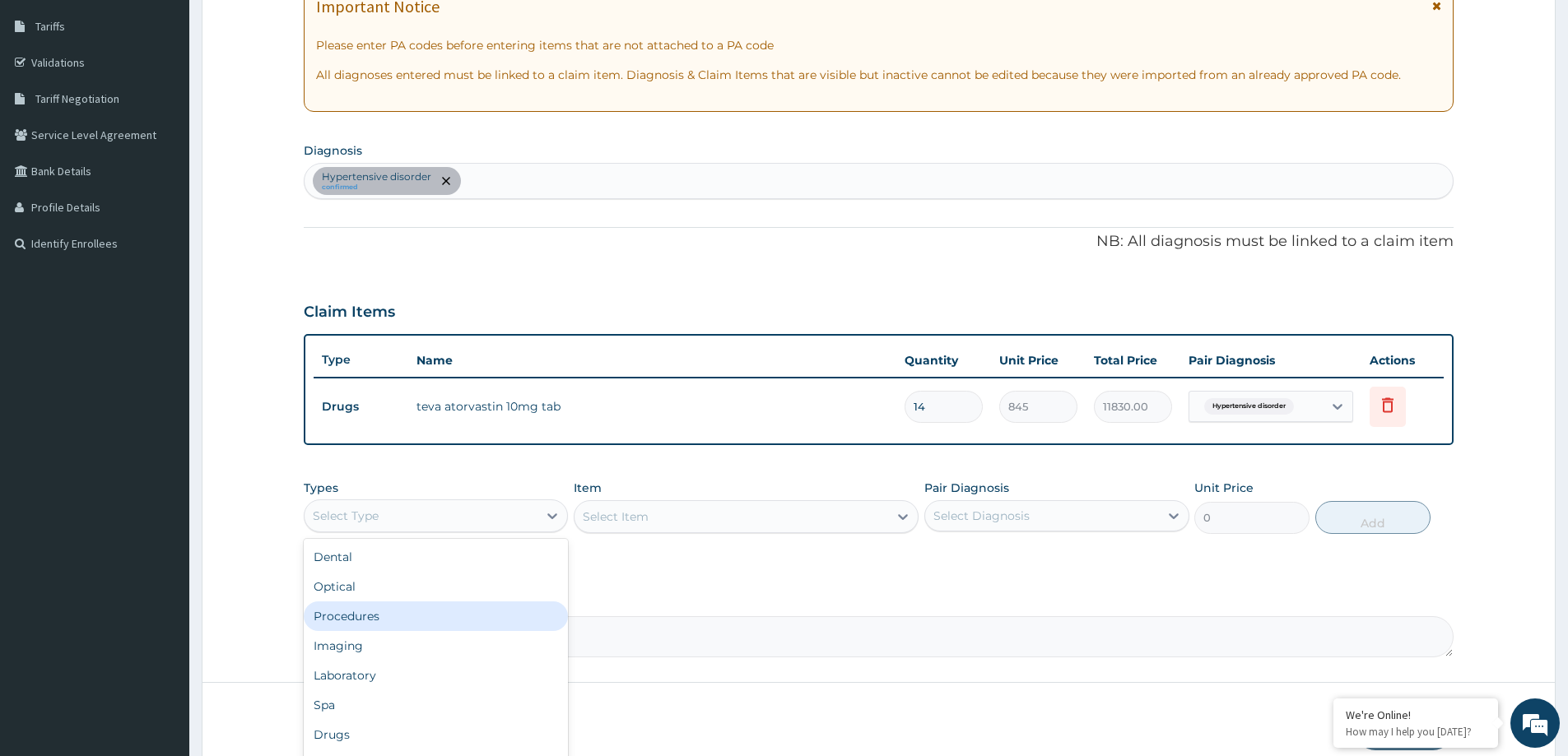
click at [353, 623] on div "Procedures" at bounding box center [436, 616] width 264 height 30
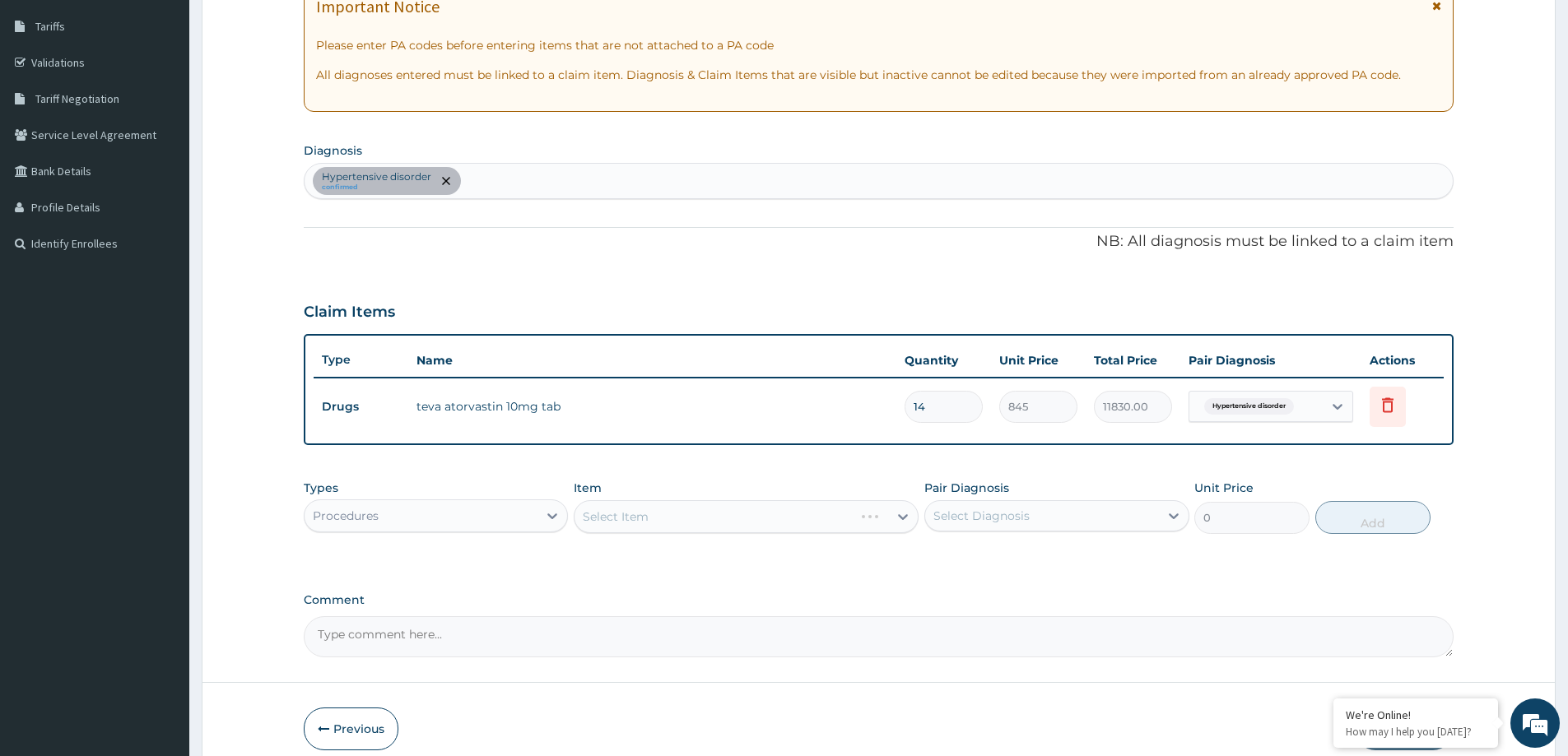
click at [1147, 471] on div "Types Procedures Item Select Item Pair Diagnosis Select Diagnosis Unit Price 0 …" at bounding box center [879, 506] width 1150 height 71
click at [595, 502] on div "Select Item" at bounding box center [746, 516] width 345 height 33
click at [635, 518] on div "Select Item" at bounding box center [615, 516] width 66 height 16
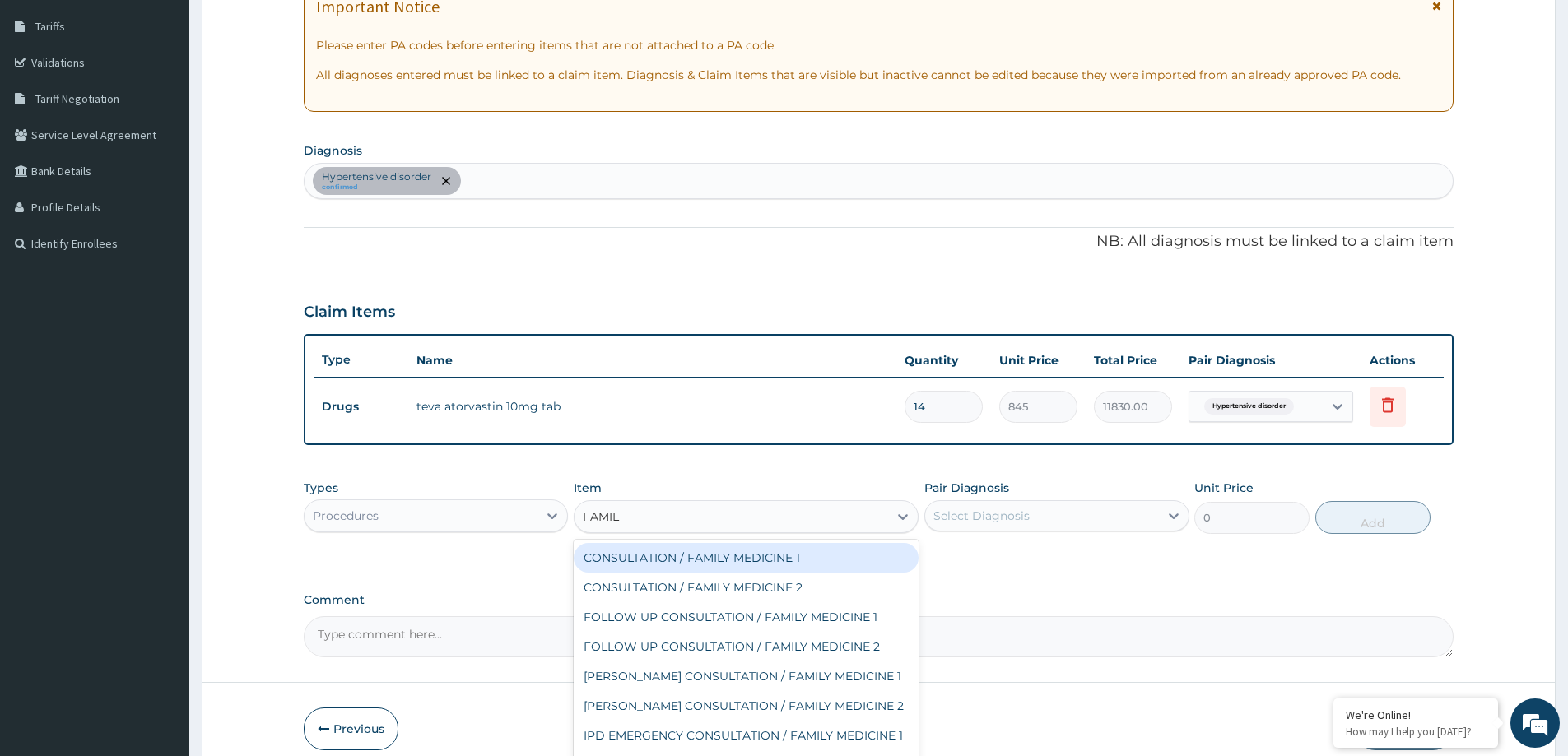
type input "FAMILY"
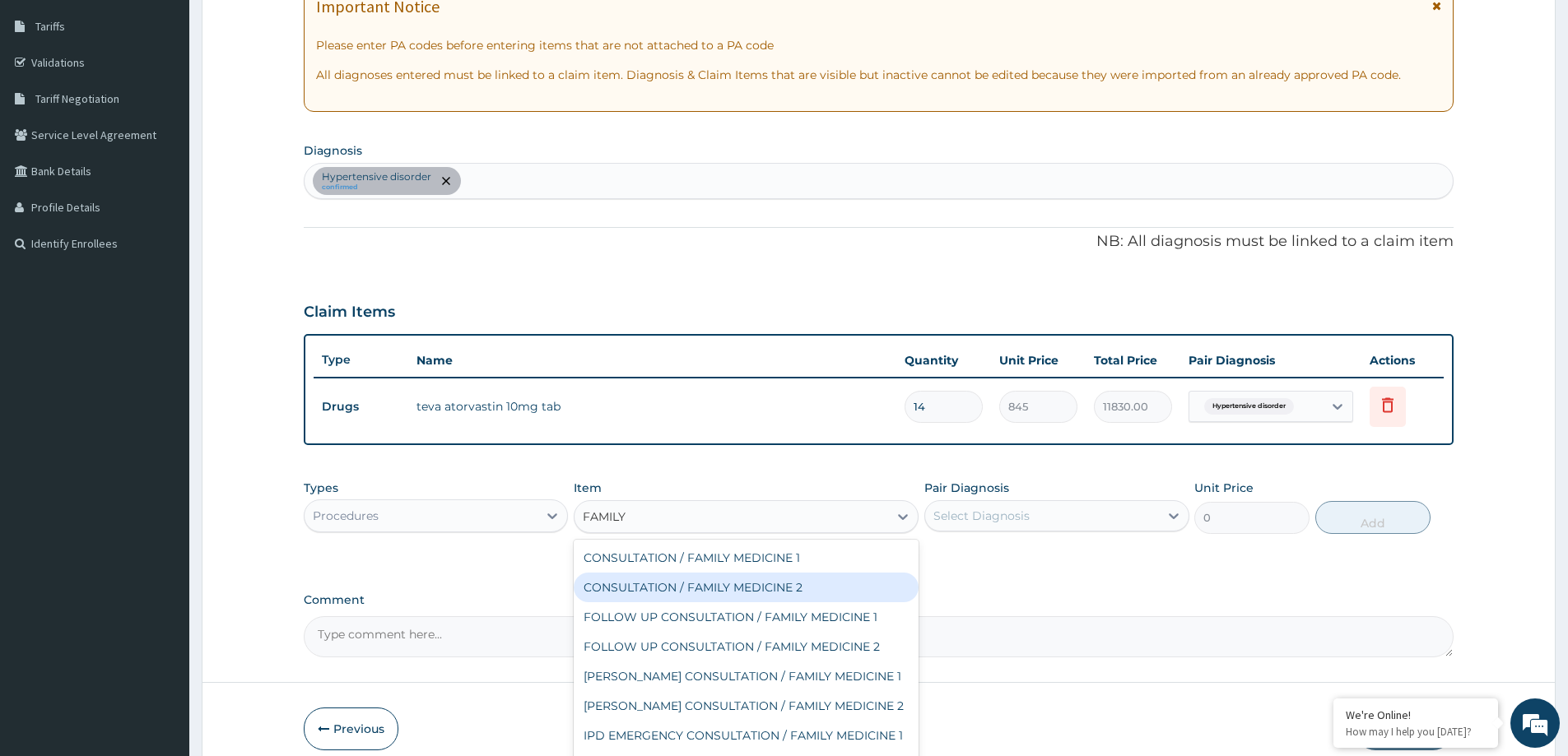
click at [727, 586] on div "CONSULTATION / FAMILY MEDICINE 2" at bounding box center [746, 587] width 345 height 30
type input "18000"
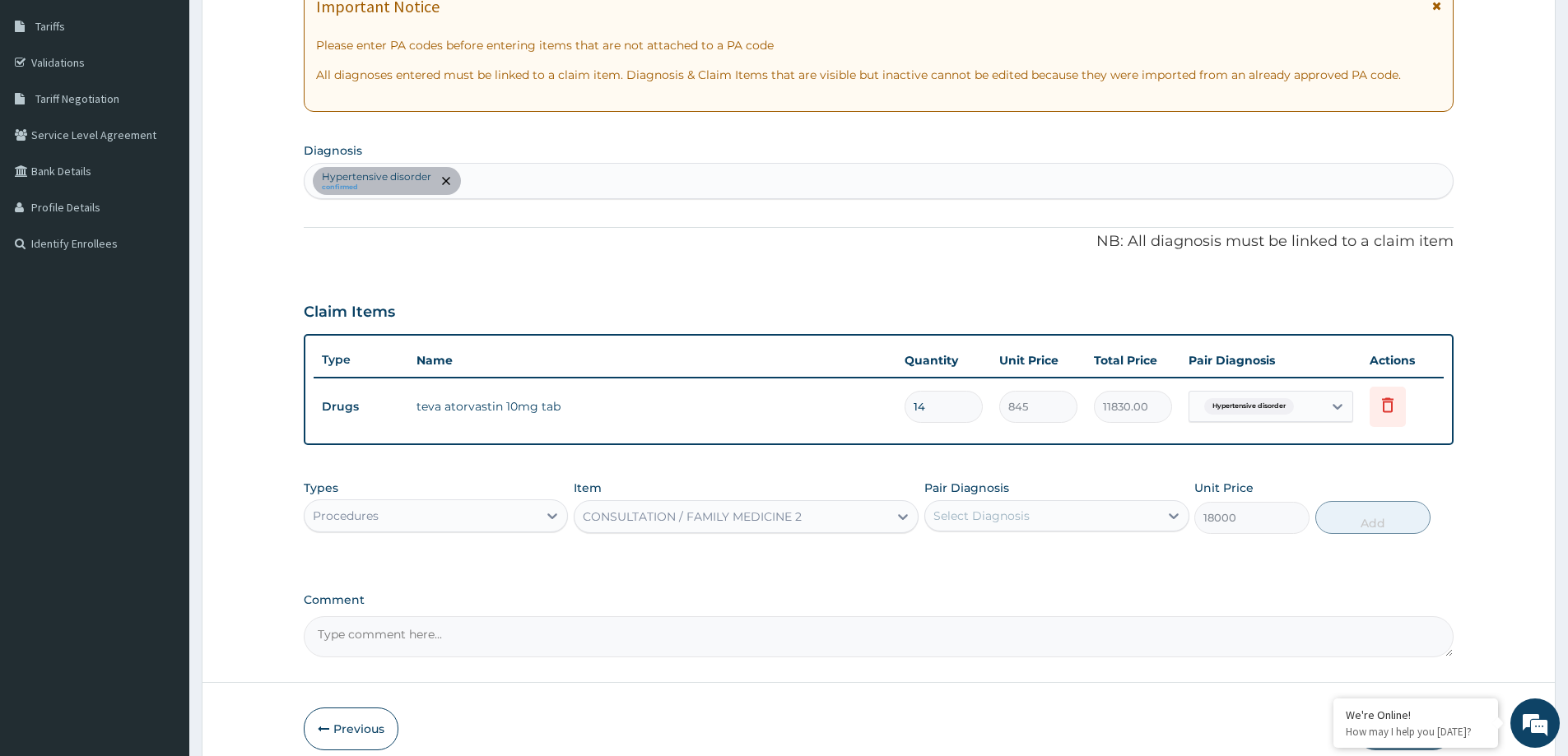
click at [1024, 523] on div "Select Diagnosis" at bounding box center [1056, 516] width 264 height 31
click at [1032, 565] on div "Hypertensive disorder" at bounding box center [1056, 558] width 264 height 34
checkbox input "true"
drag, startPoint x: 1397, startPoint y: 520, endPoint x: 1279, endPoint y: 510, distance: 118.4
click at [1394, 520] on button "Add" at bounding box center [1374, 517] width 115 height 33
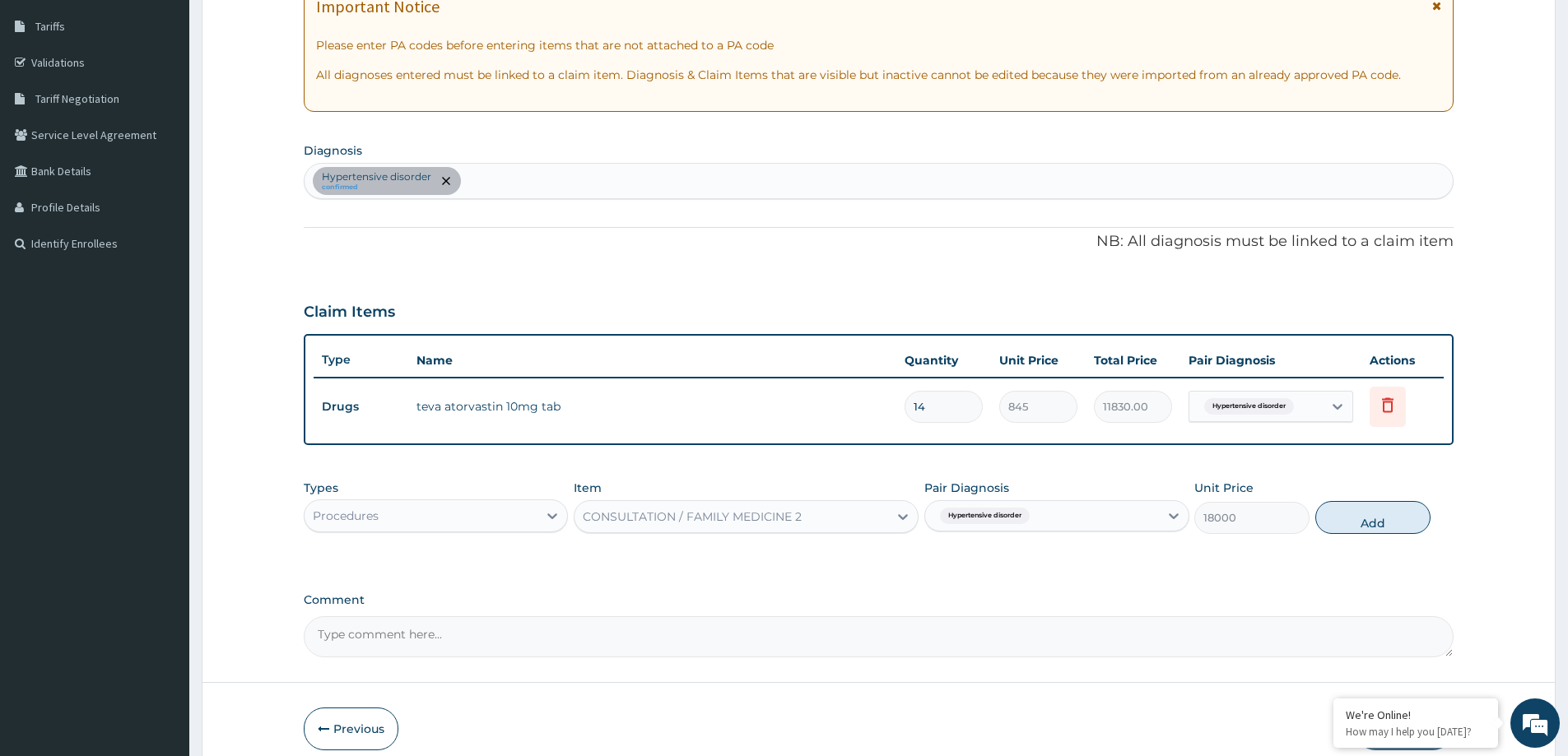
type input "0"
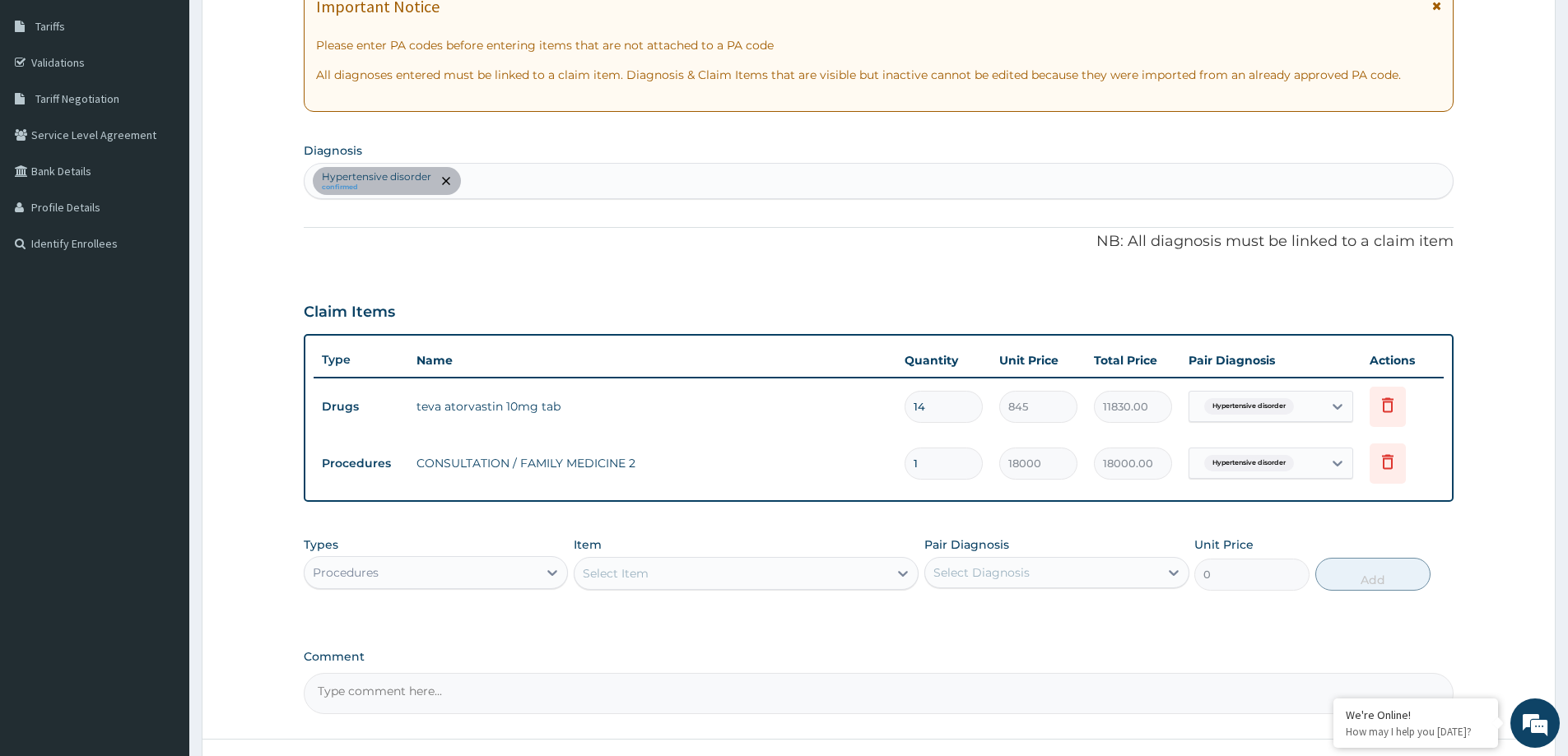
scroll to position [393, 0]
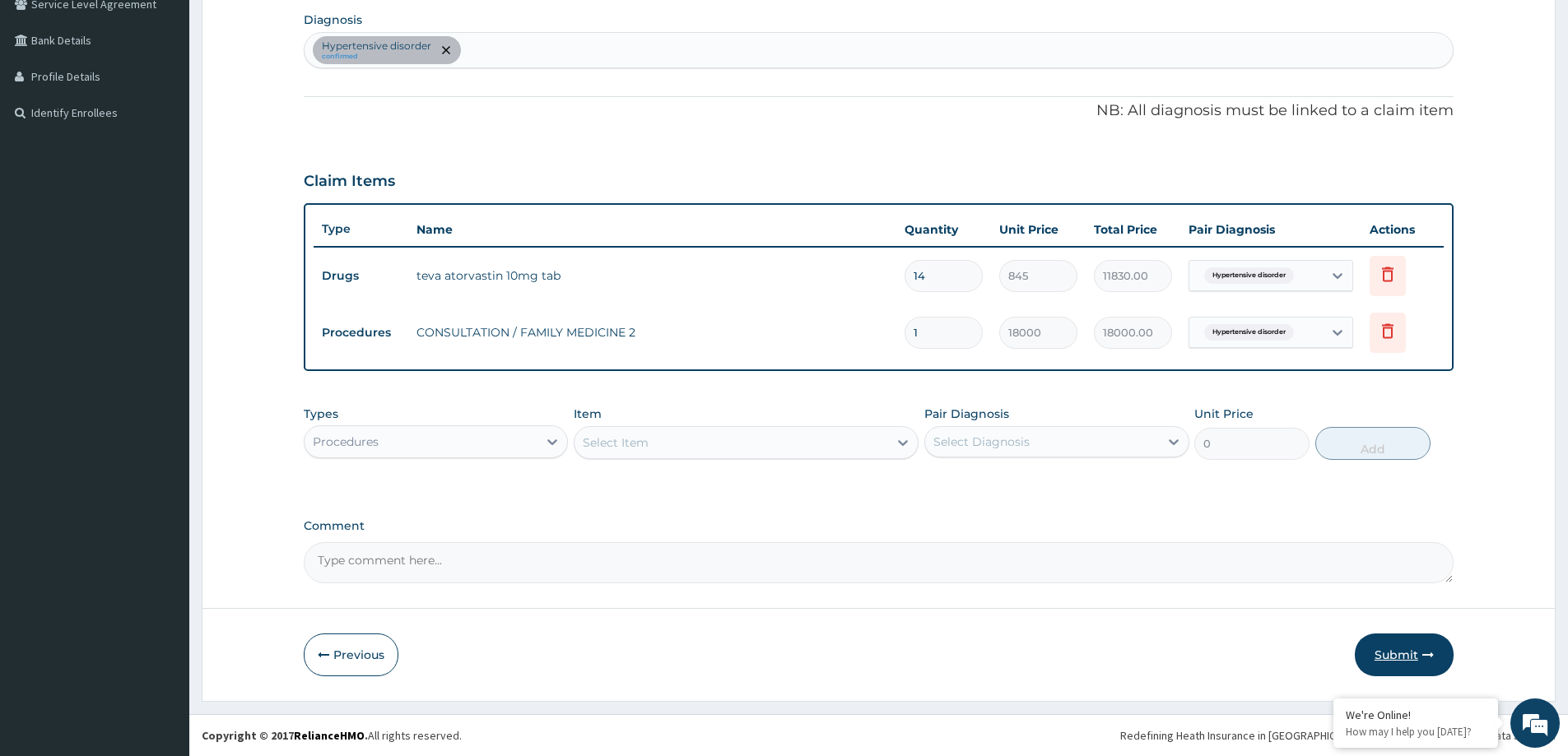
click at [1423, 673] on button "Submit" at bounding box center [1405, 655] width 99 height 43
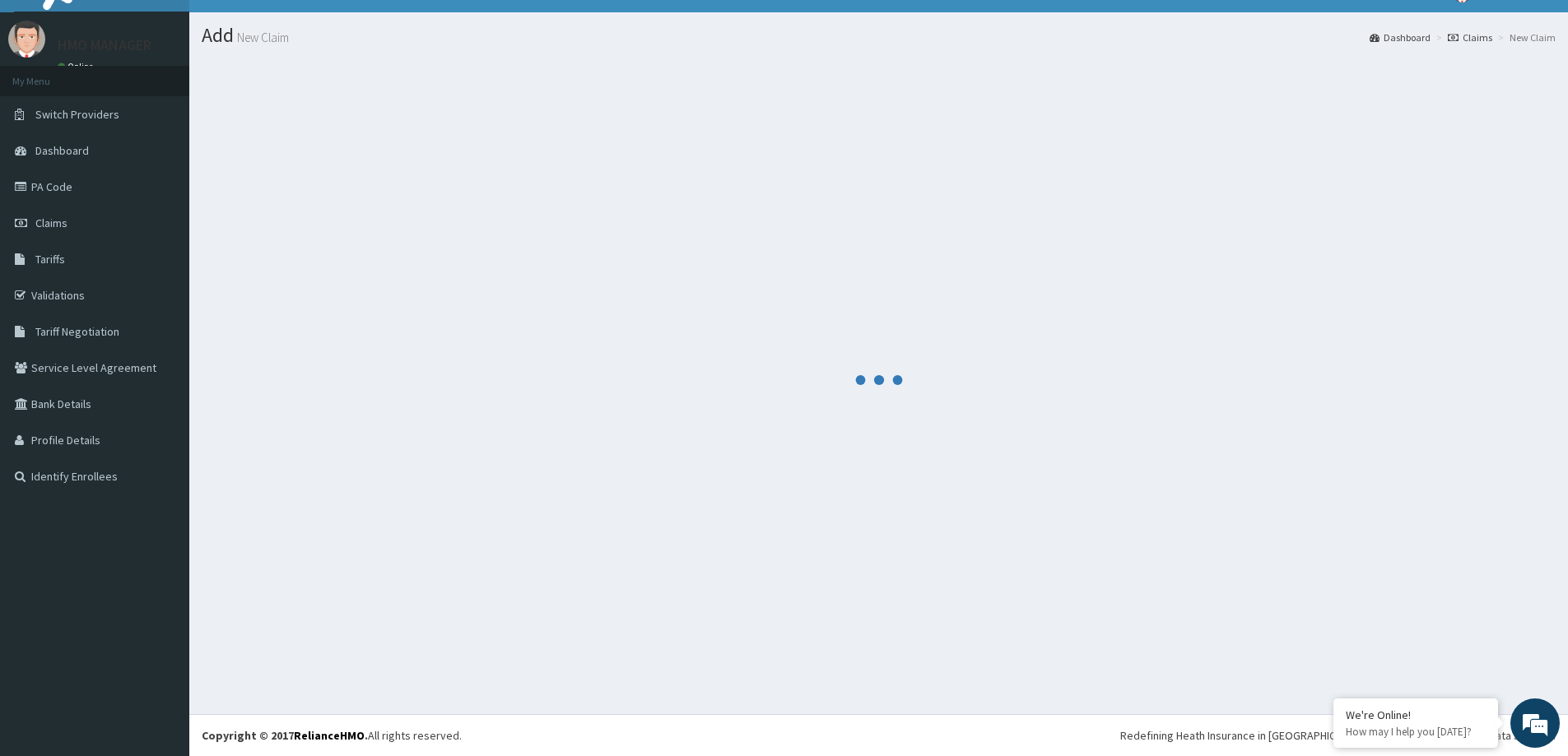
scroll to position [29, 0]
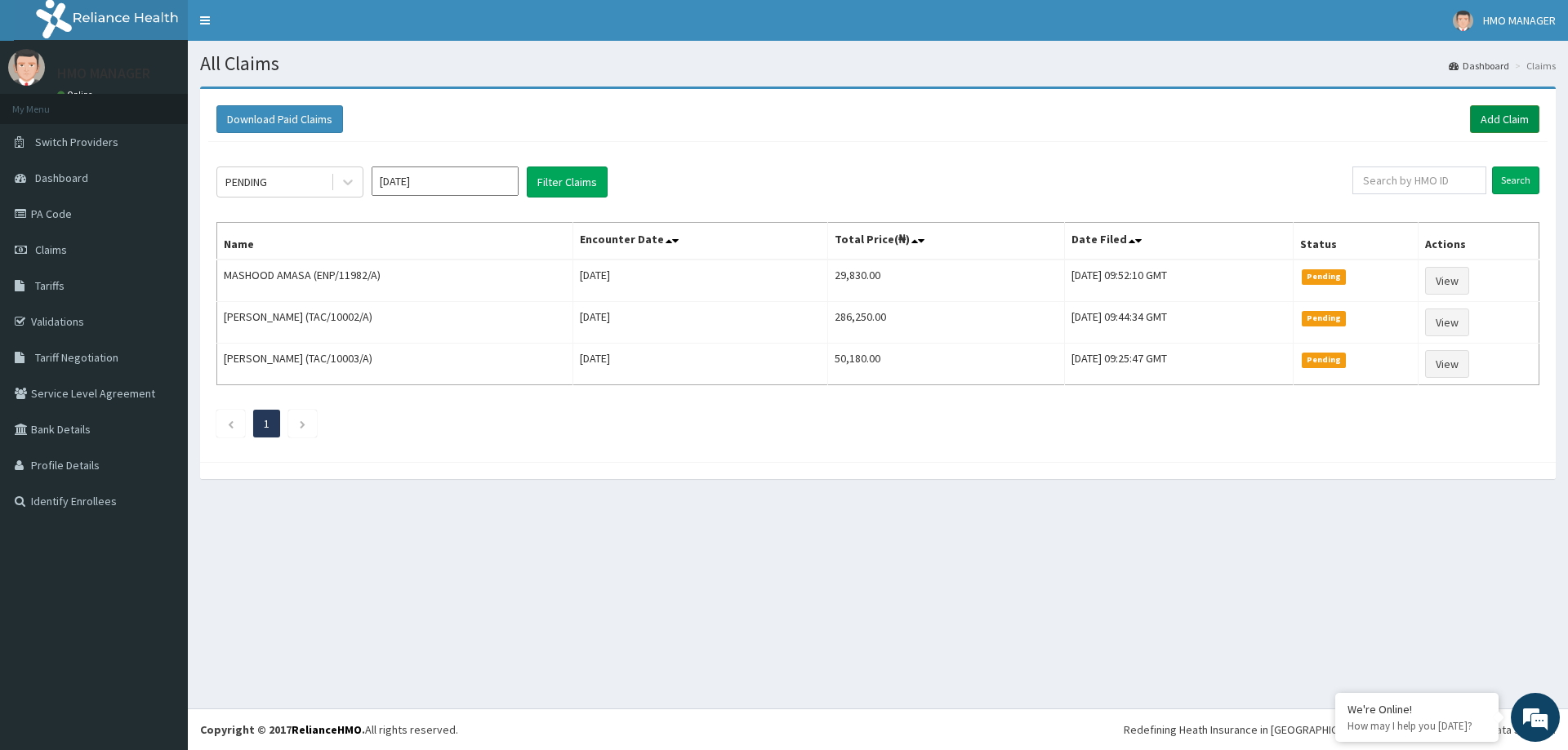
click at [1505, 125] on link "Add Claim" at bounding box center [1504, 119] width 69 height 28
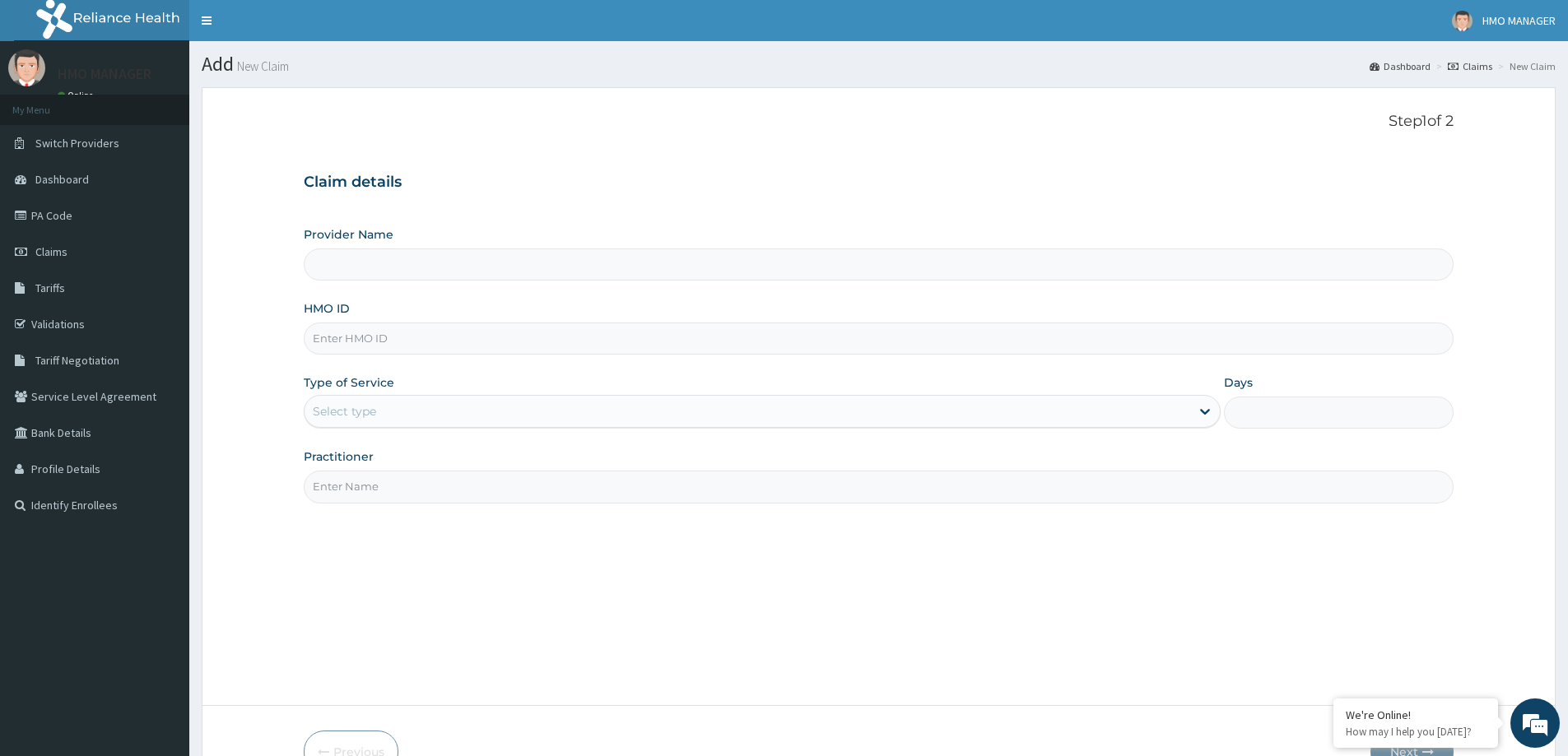
click at [353, 334] on input "HMO ID" at bounding box center [879, 338] width 1150 height 32
paste input "skp/10359/b"
type input "CEDARCREST HOSPITAL LIMITED"
type input "skp/10359/b"
click at [351, 419] on div "Select type" at bounding box center [344, 412] width 63 height 16
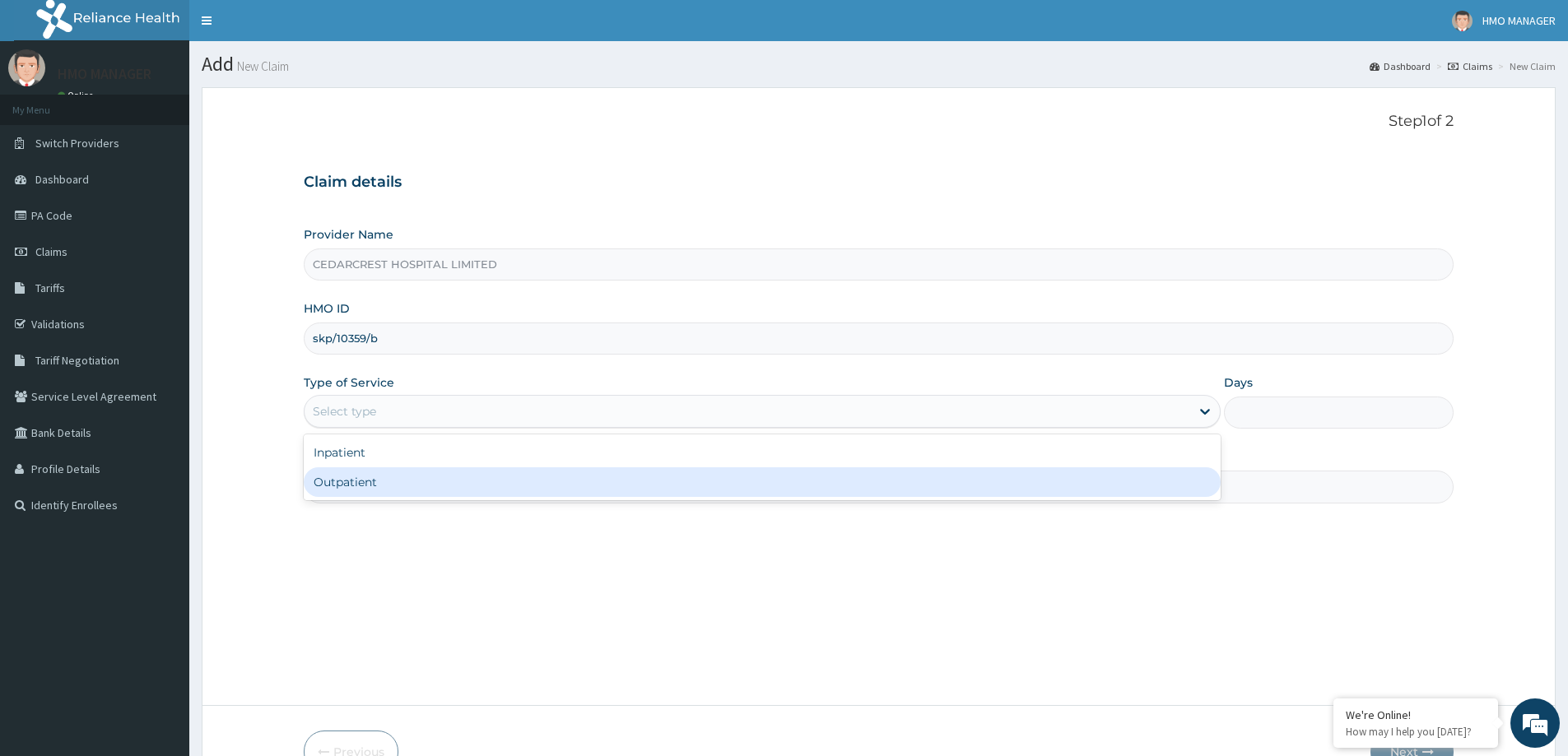
click at [350, 493] on div "Outpatient" at bounding box center [762, 483] width 917 height 30
click at [349, 491] on input "Practitioner" at bounding box center [879, 486] width 1150 height 32
type input "1"
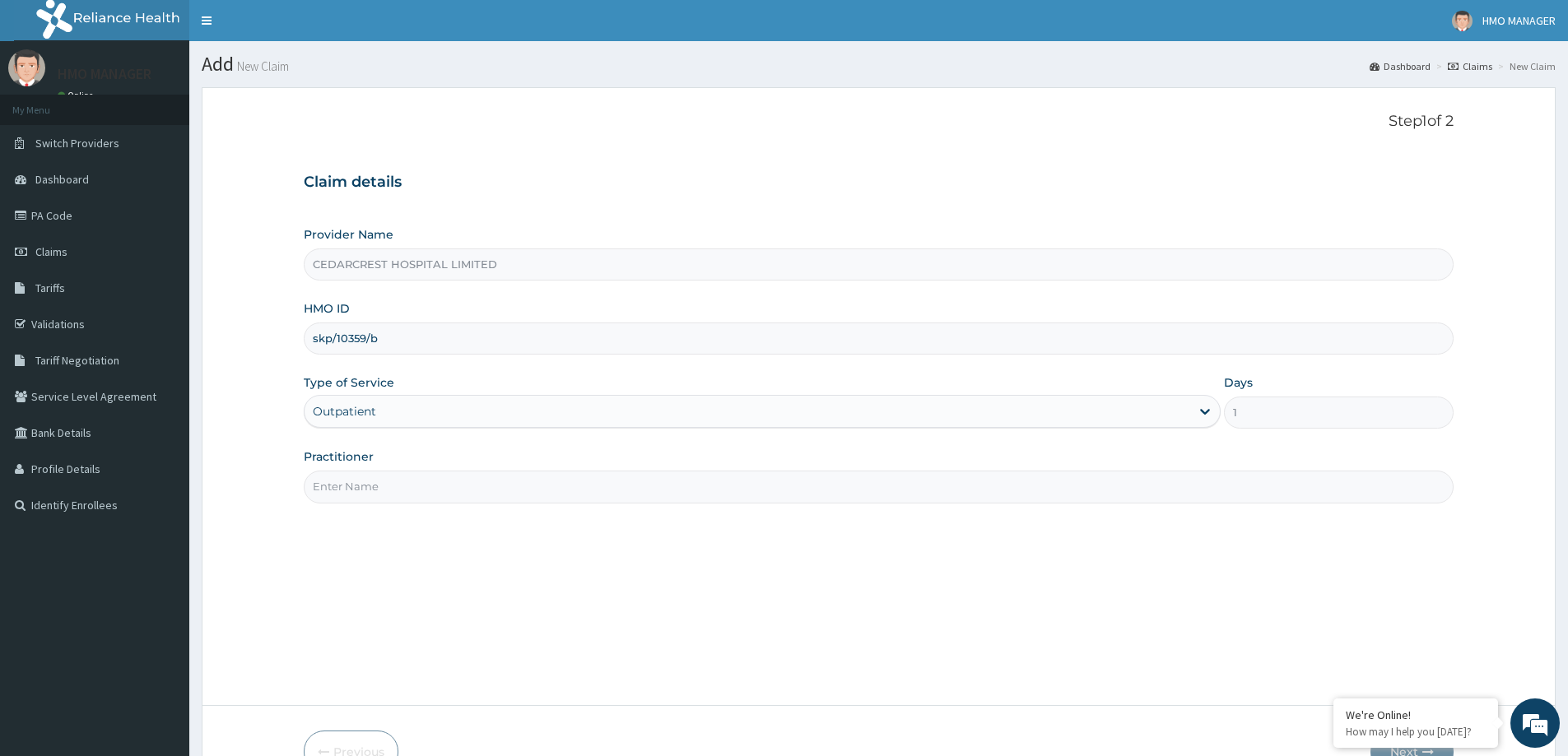
click at [331, 493] on input "Practitioner" at bounding box center [879, 486] width 1150 height 32
paste input "Dr QUEEN ONYENMA"
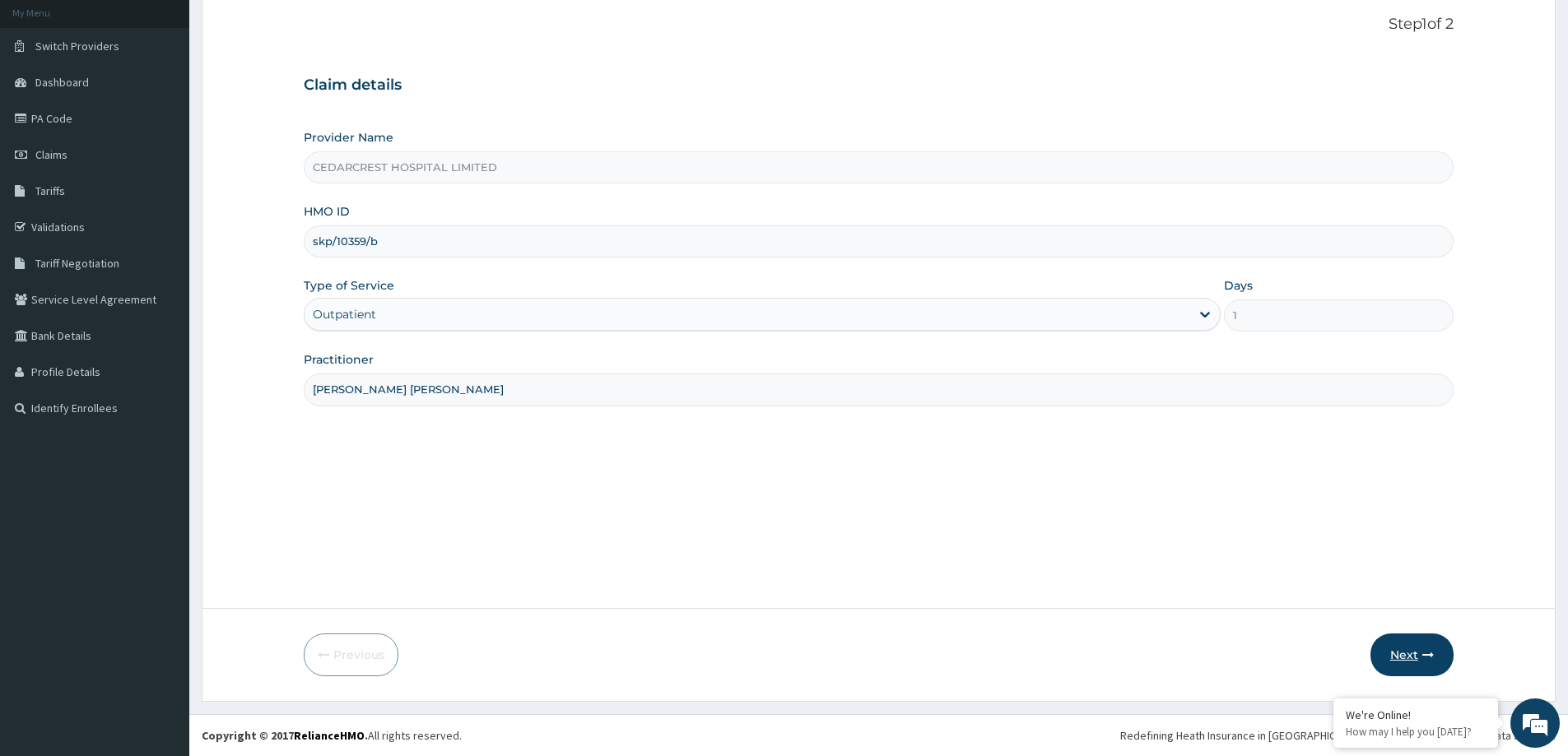
type input "Dr QUEEN ONYENMA"
click at [1413, 671] on button "Next" at bounding box center [1412, 655] width 83 height 43
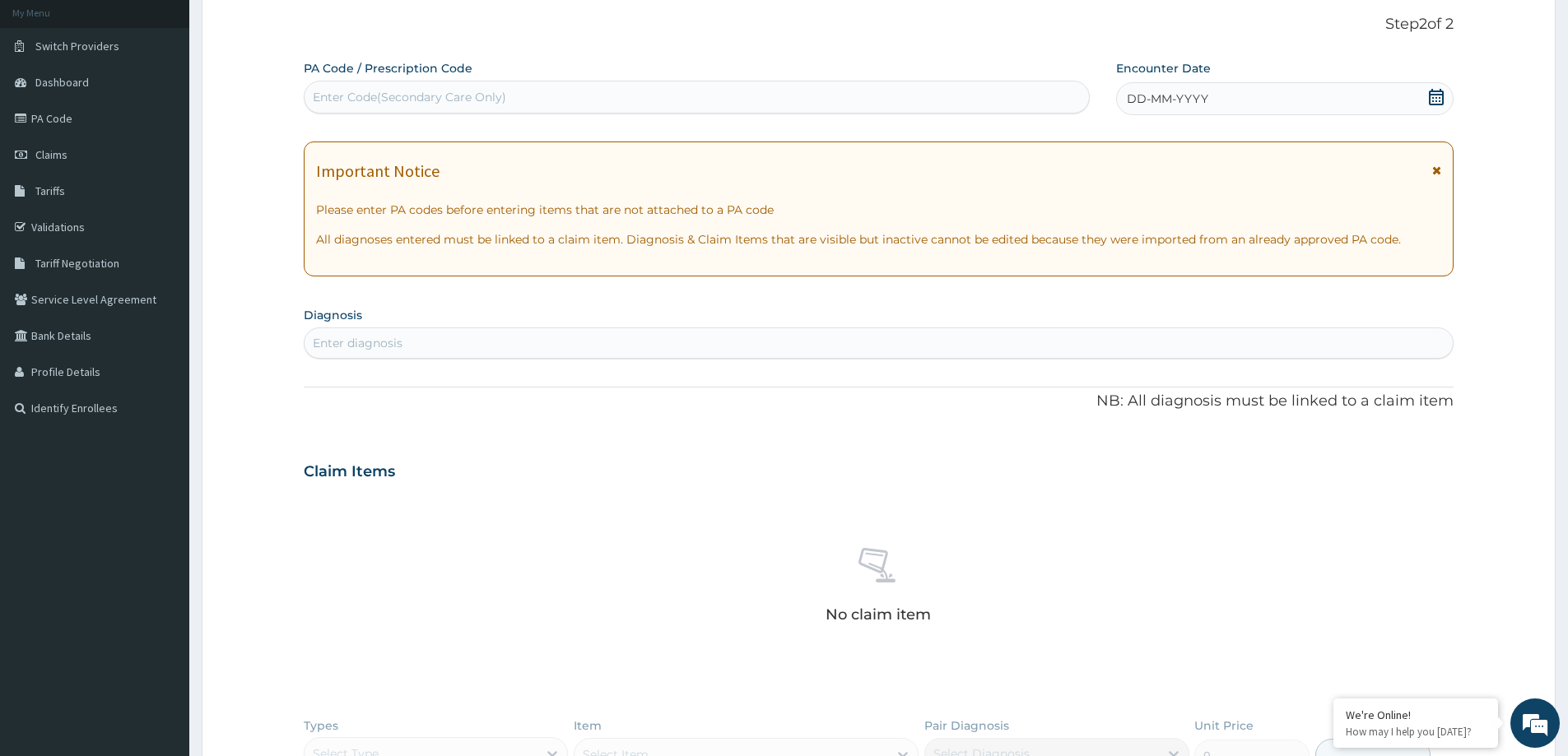
click at [1191, 91] on span "DD-MM-YYYY" at bounding box center [1168, 99] width 82 height 16
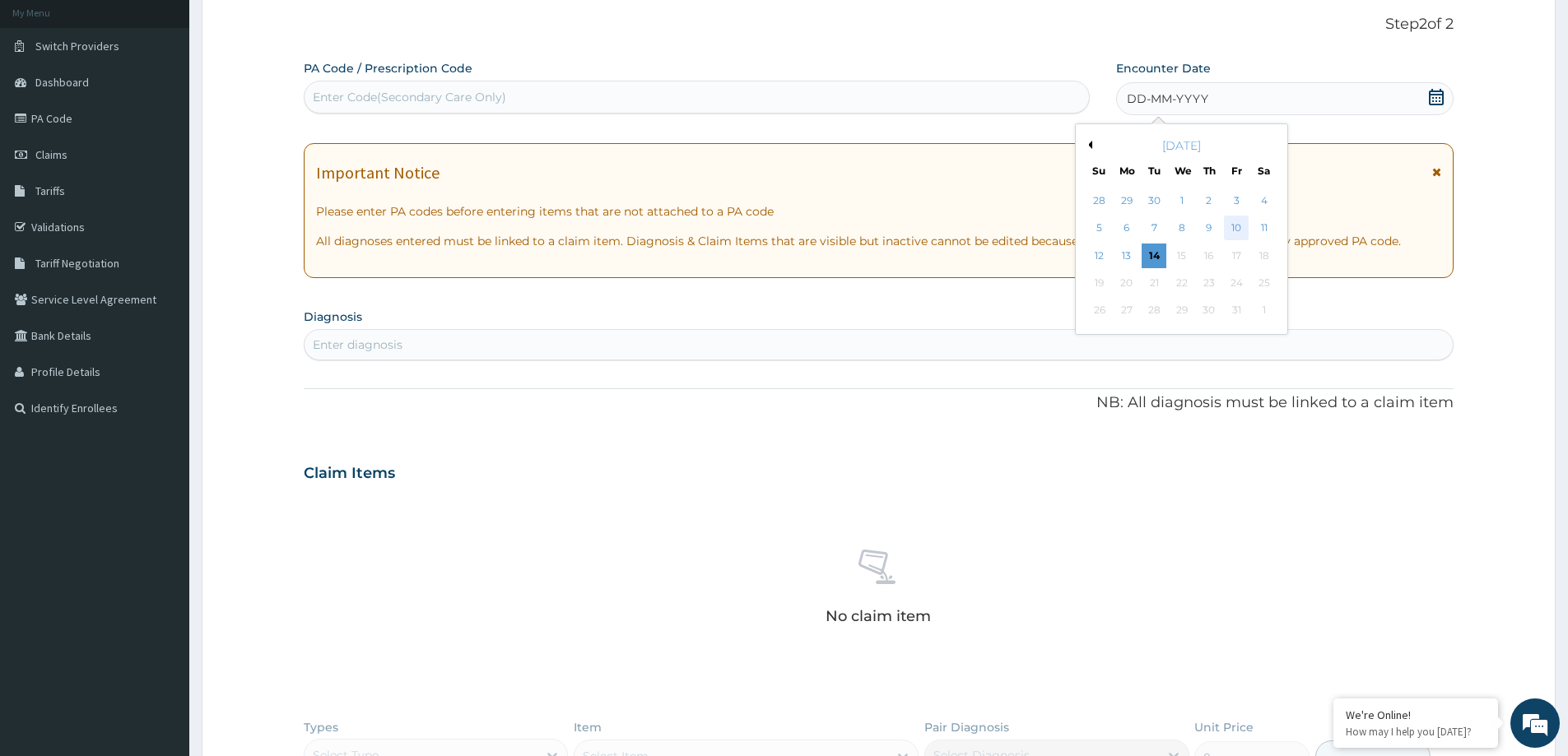
click at [1246, 228] on div "10" at bounding box center [1238, 229] width 25 height 25
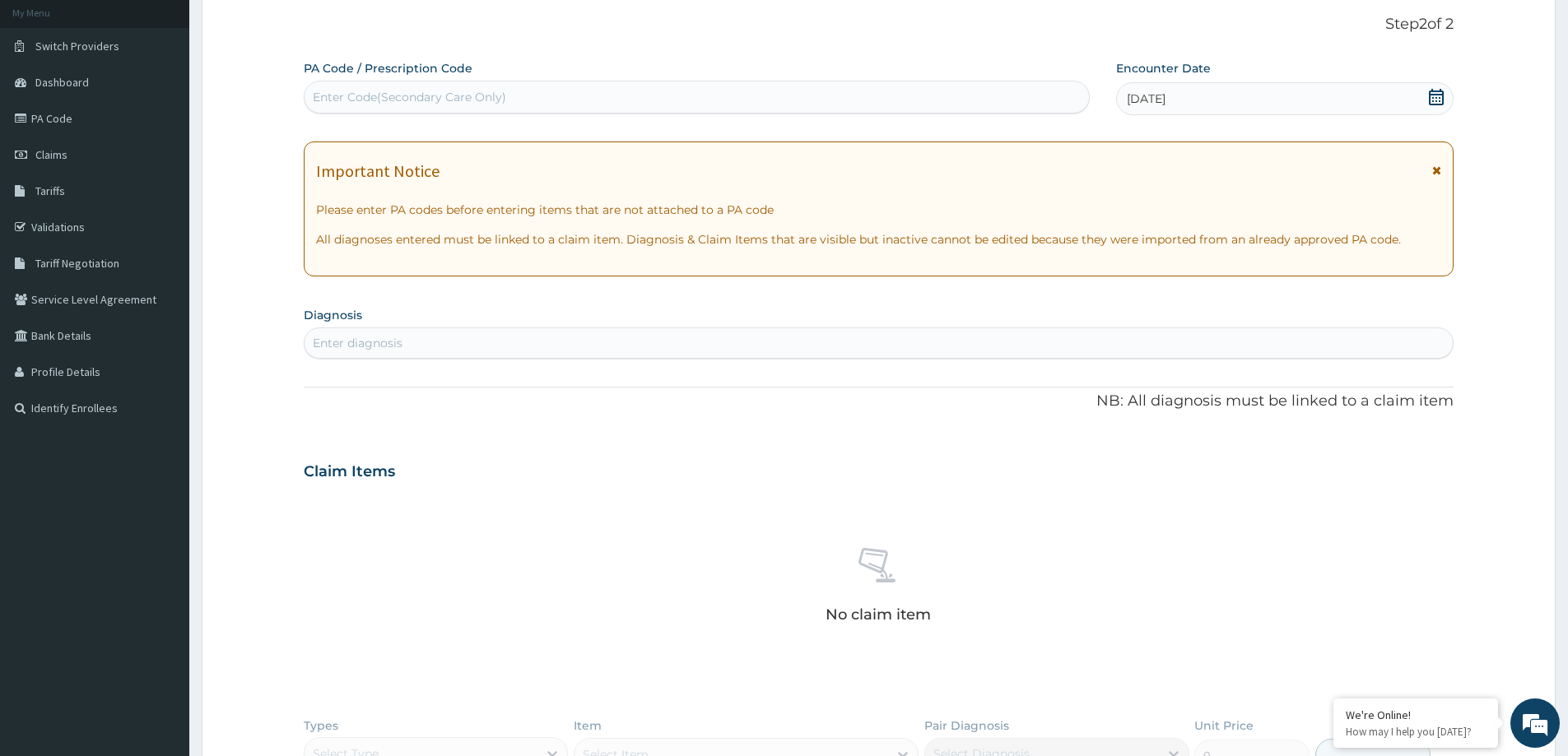
click at [362, 334] on div "Enter diagnosis" at bounding box center [879, 343] width 1149 height 26
click at [329, 100] on div "Enter Code(Secondary Care Only)" at bounding box center [410, 97] width 194 height 16
paste input "PA/B48001"
type input "PA/B48001"
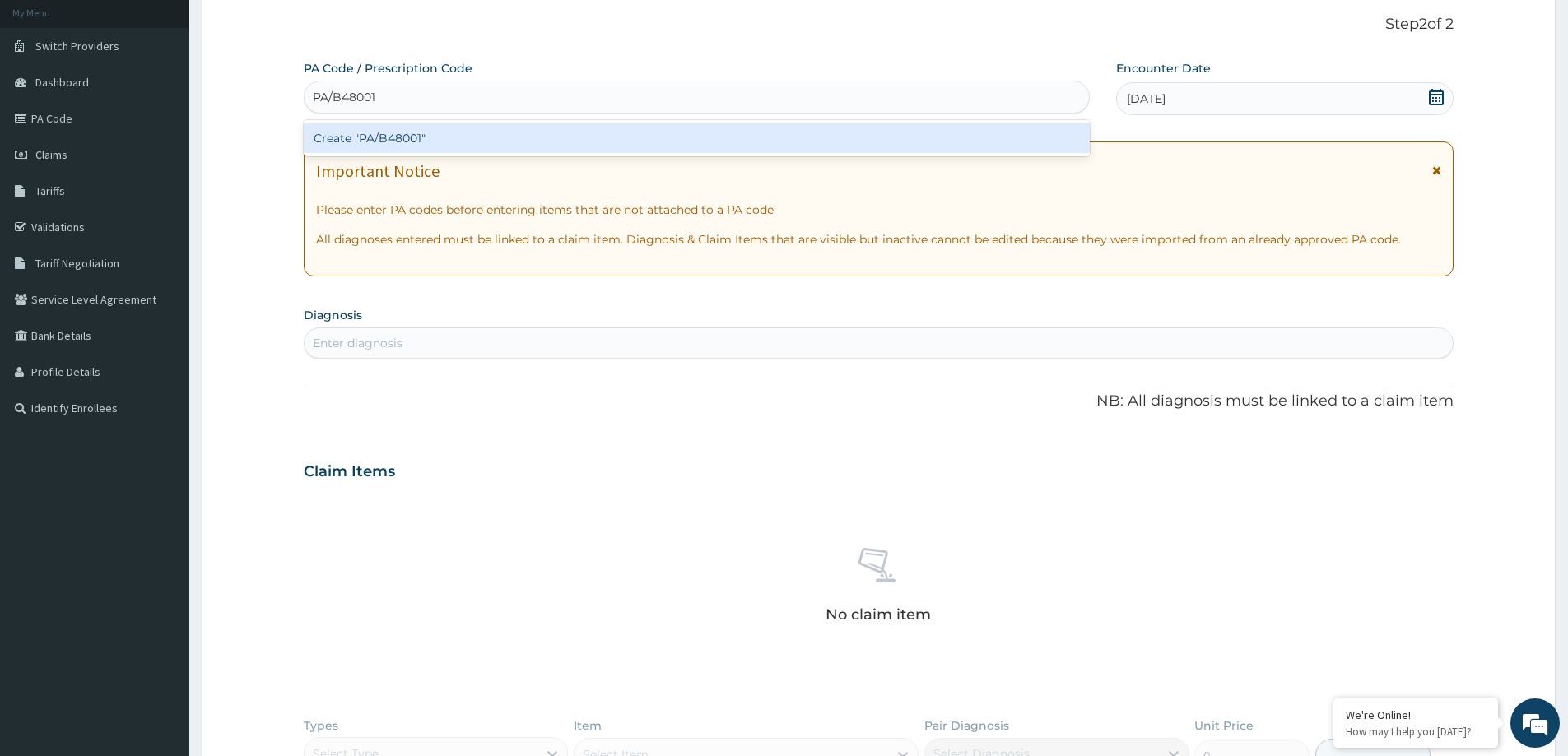
click at [385, 135] on div "Create "PA/B48001"" at bounding box center [697, 138] width 786 height 30
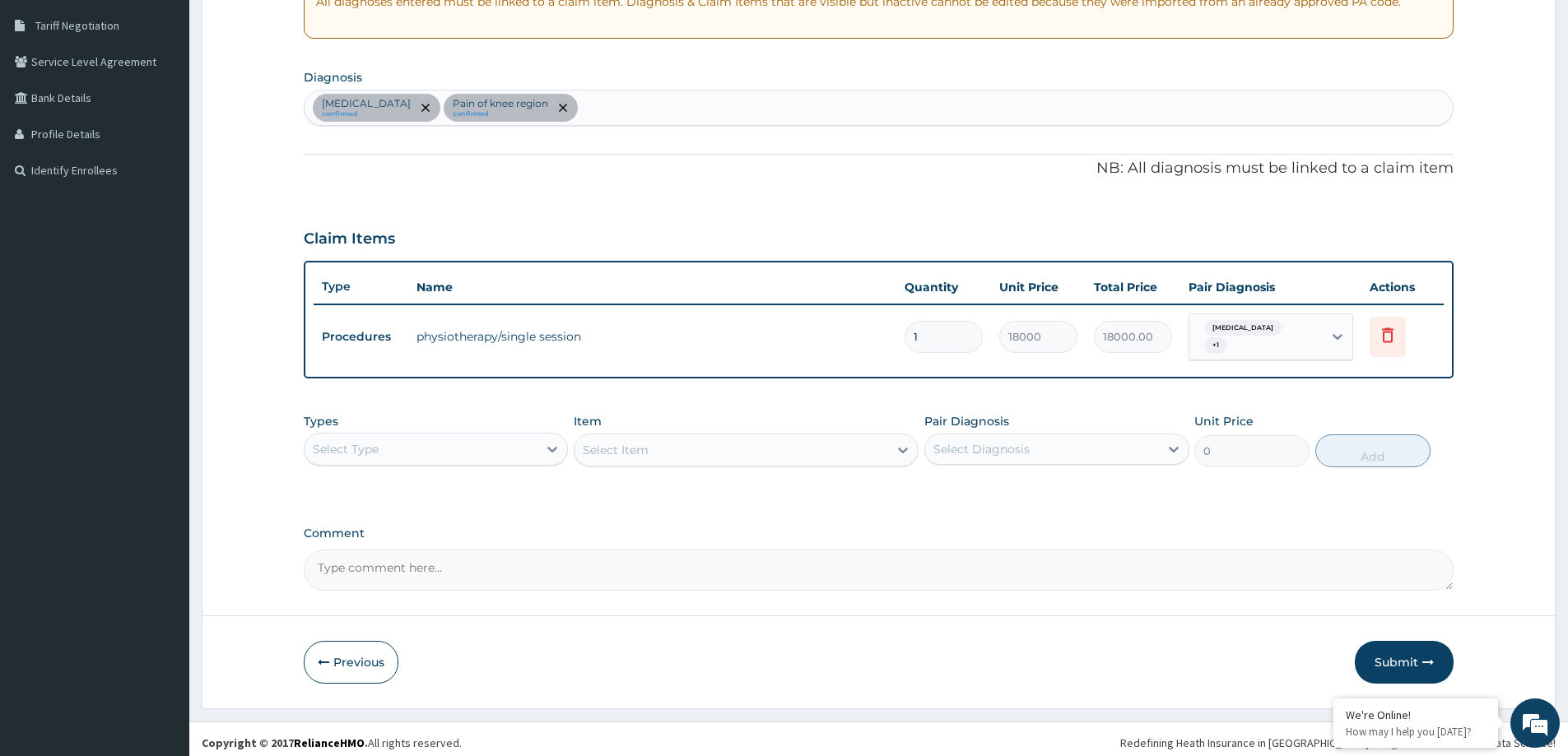
scroll to position [336, 0]
drag, startPoint x: 1391, startPoint y: 668, endPoint x: 366, endPoint y: 7, distance: 1219.6
click at [1391, 666] on button "Submit" at bounding box center [1405, 661] width 99 height 43
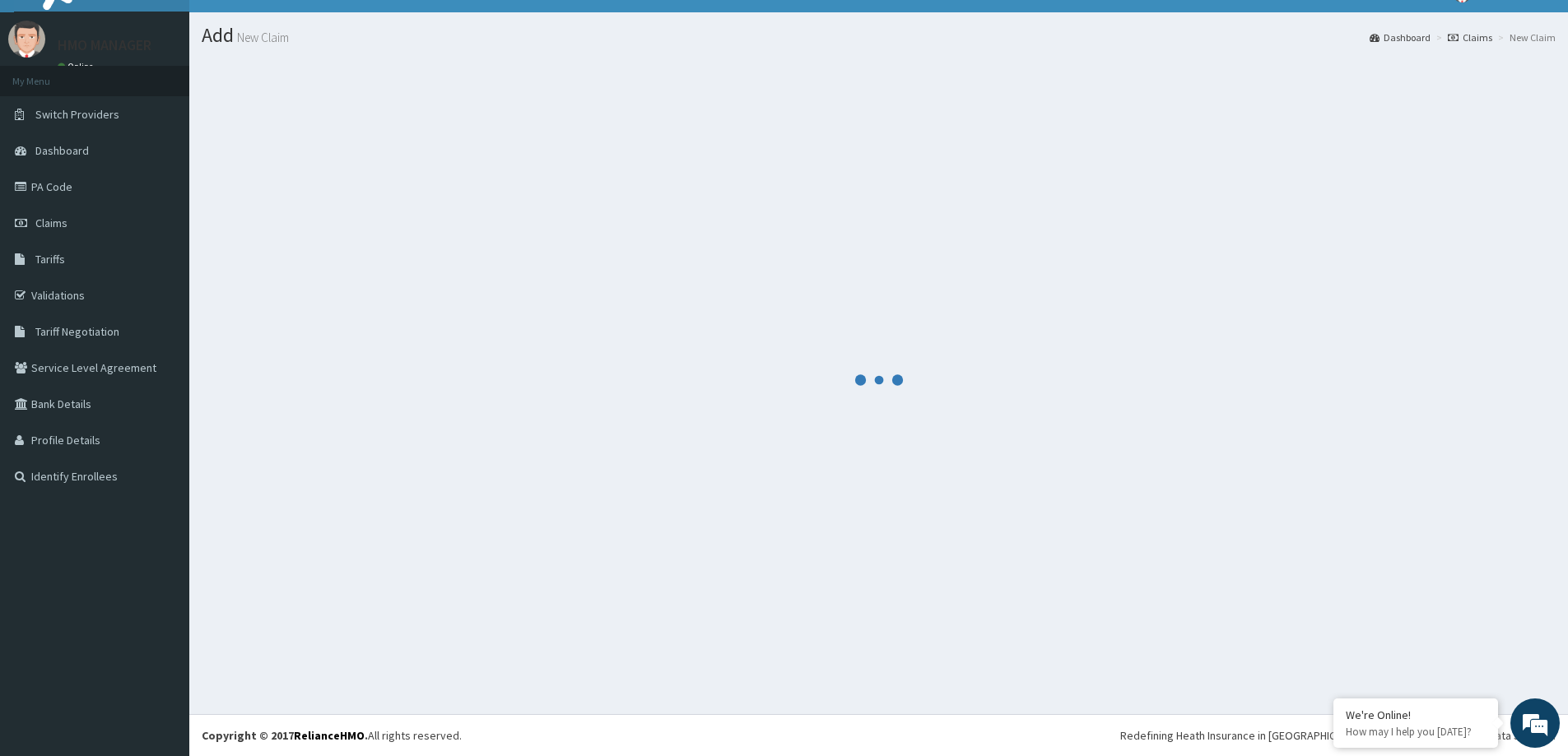
scroll to position [29, 0]
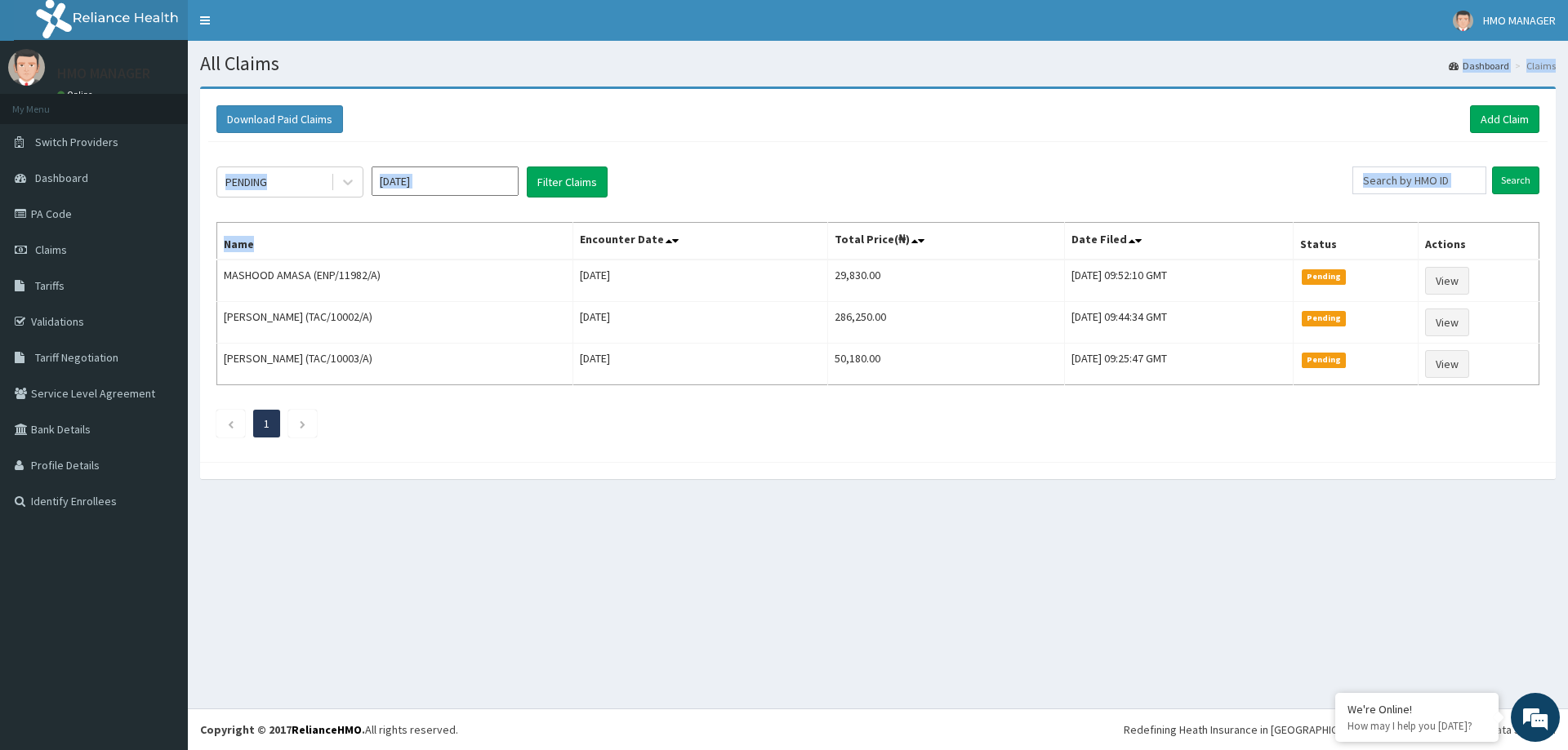
drag, startPoint x: 343, startPoint y: 65, endPoint x: 416, endPoint y: 231, distance: 181.3
click at [464, 266] on div "All Claims Dashboard Claims Download Paid Claims Add Claim × Note you can only …" at bounding box center [878, 374] width 1381 height 667
drag, startPoint x: 1566, startPoint y: 454, endPoint x: 1534, endPoint y: 431, distance: 39.4
click at [1544, 444] on div "Download Paid Claims Add Claim × Note you can only download claims within a max…" at bounding box center [878, 291] width 1381 height 409
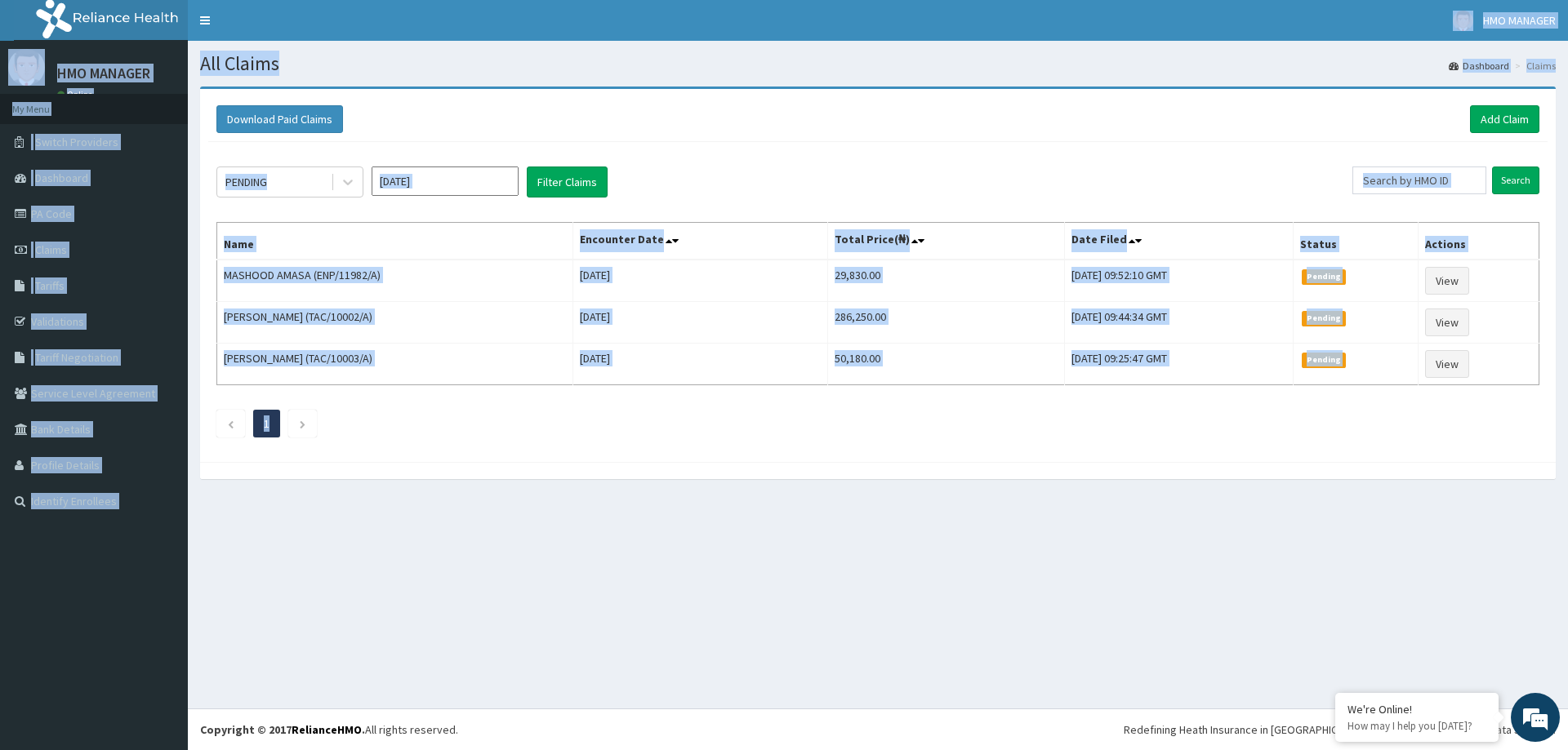
drag, startPoint x: 1528, startPoint y: 426, endPoint x: 431, endPoint y: 102, distance: 1143.8
click at [225, 0] on html "R EL Toggle navigation HMO MANAGER HMO MANAGER - hmoofficer@cedarcresthospitals…" at bounding box center [784, 375] width 1568 height 750
click at [537, 86] on section "Download Paid Claims Add Claim × Note you can only download claims within a max…" at bounding box center [878, 291] width 1381 height 434
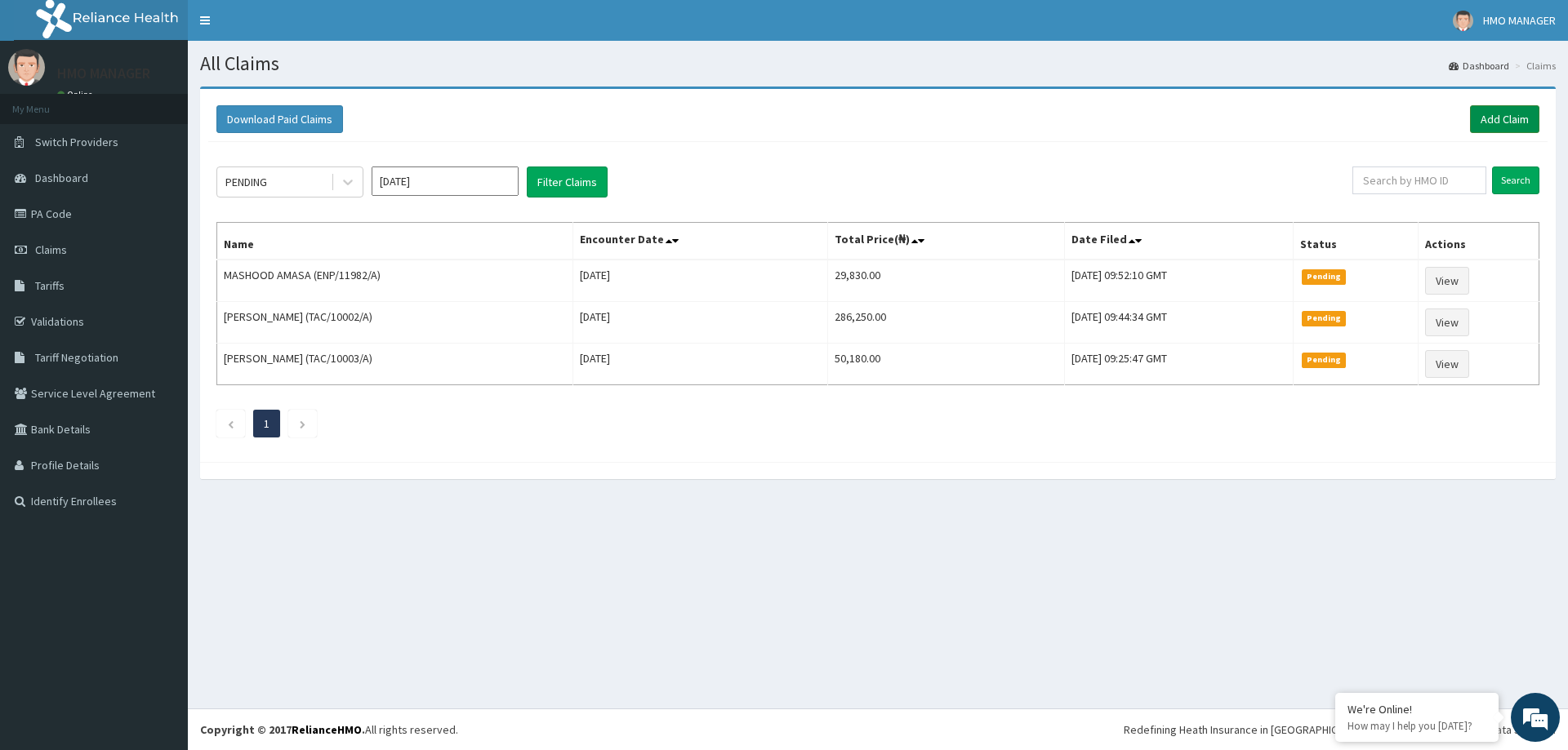
click at [1485, 120] on link "Add Claim" at bounding box center [1504, 119] width 69 height 28
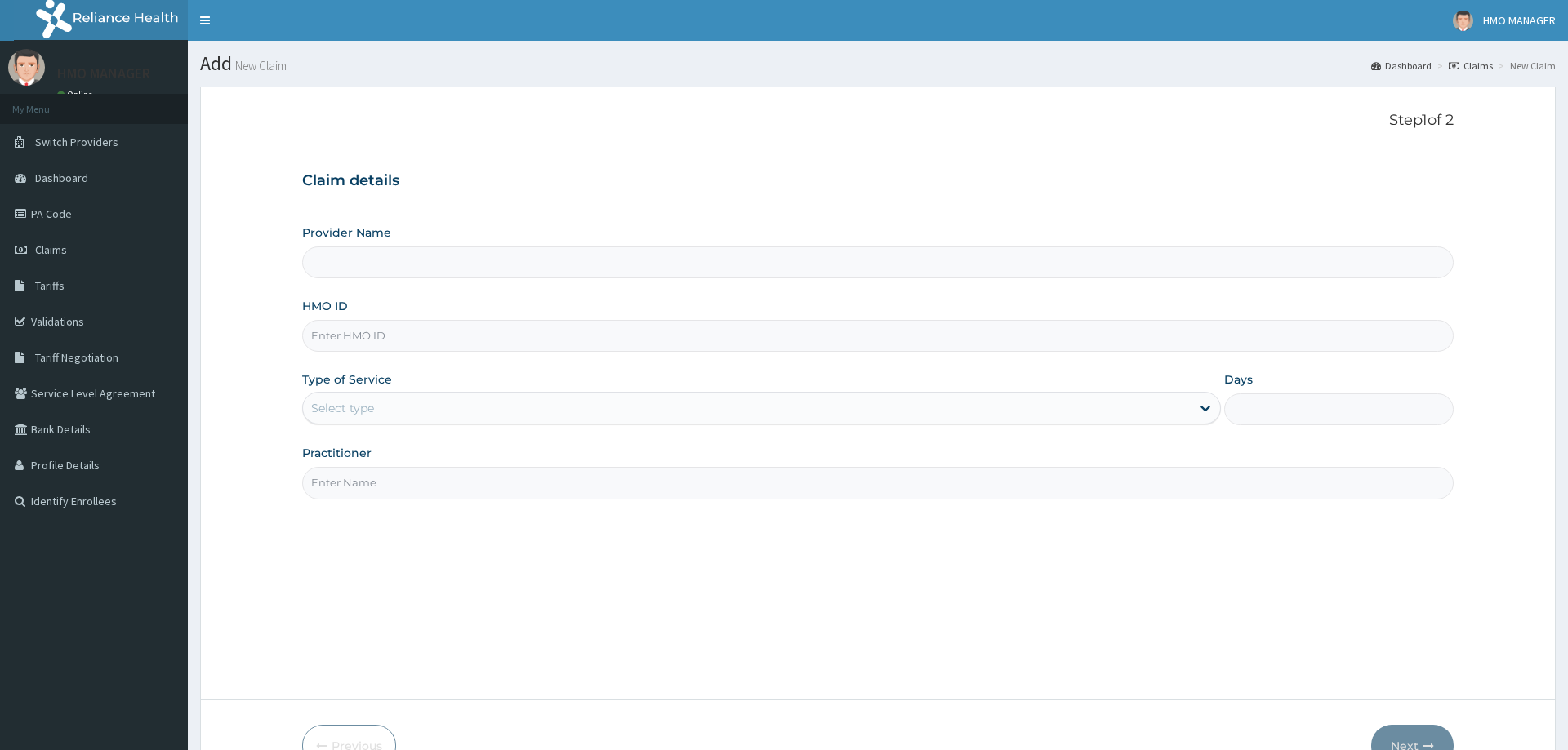
type input "CEDARCREST HOSPITAL LIMITED"
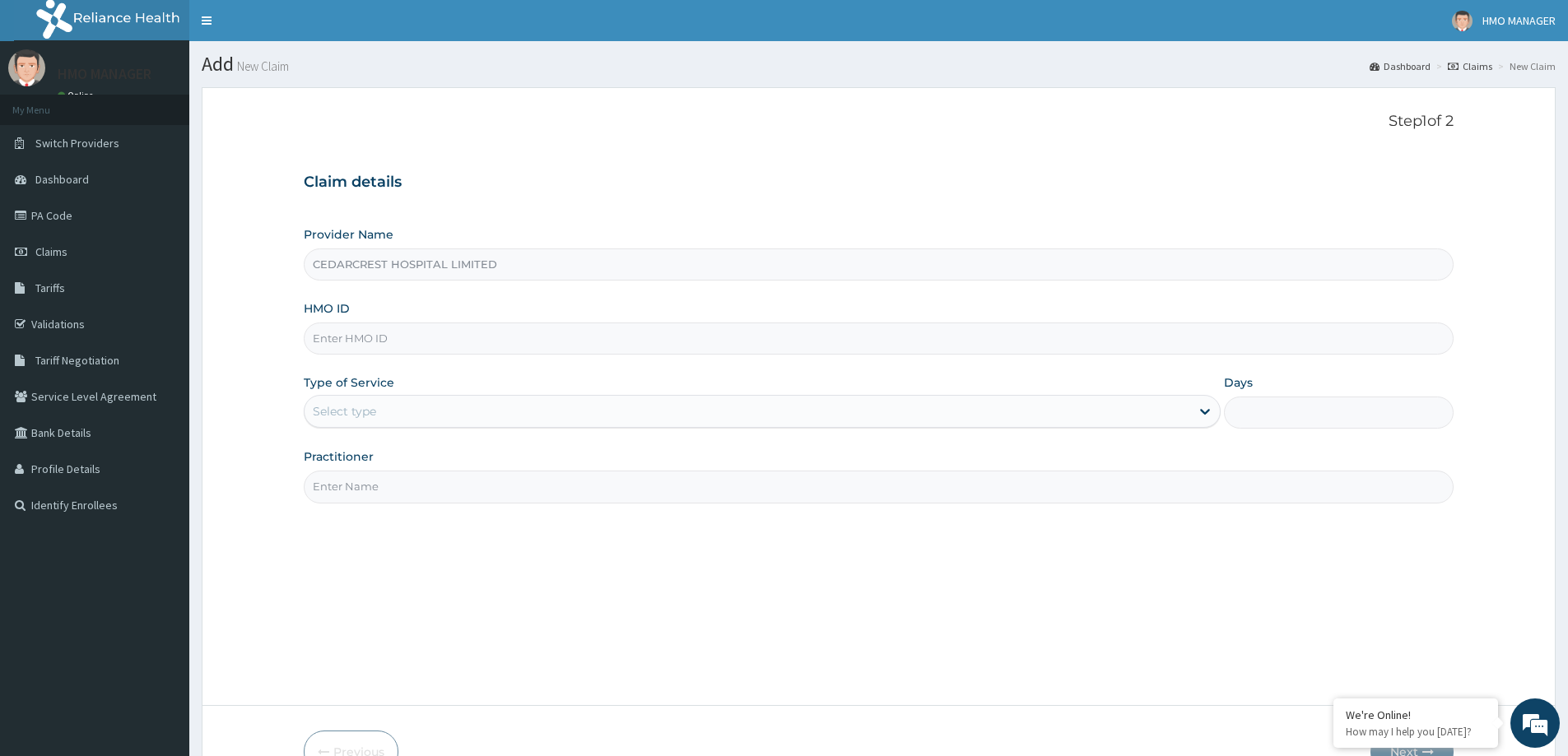
drag, startPoint x: 0, startPoint y: 0, endPoint x: 319, endPoint y: 331, distance: 459.7
click at [322, 328] on input "HMO ID" at bounding box center [879, 338] width 1150 height 32
type input "SSV/10080/A"
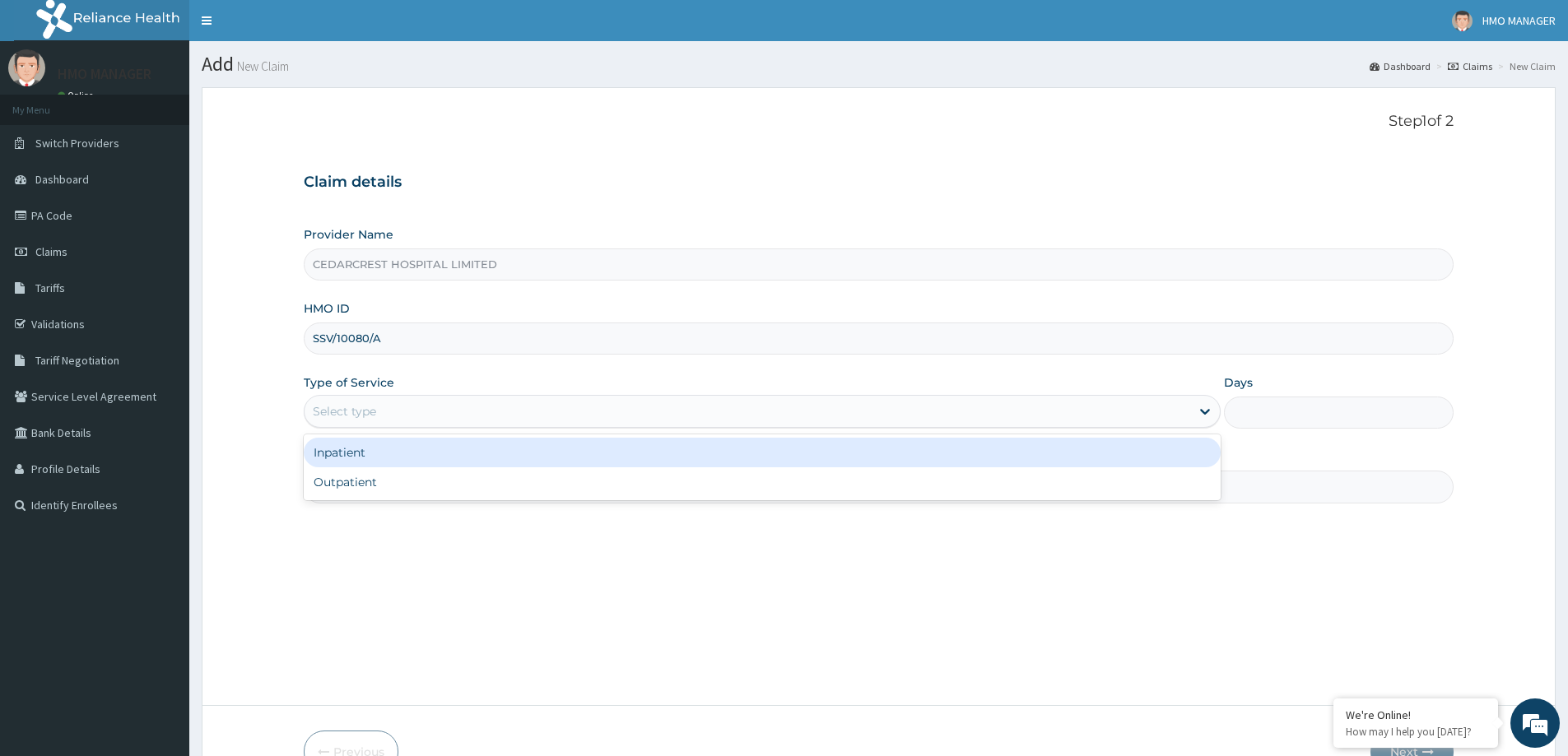
click at [359, 409] on div "Select type" at bounding box center [344, 412] width 63 height 16
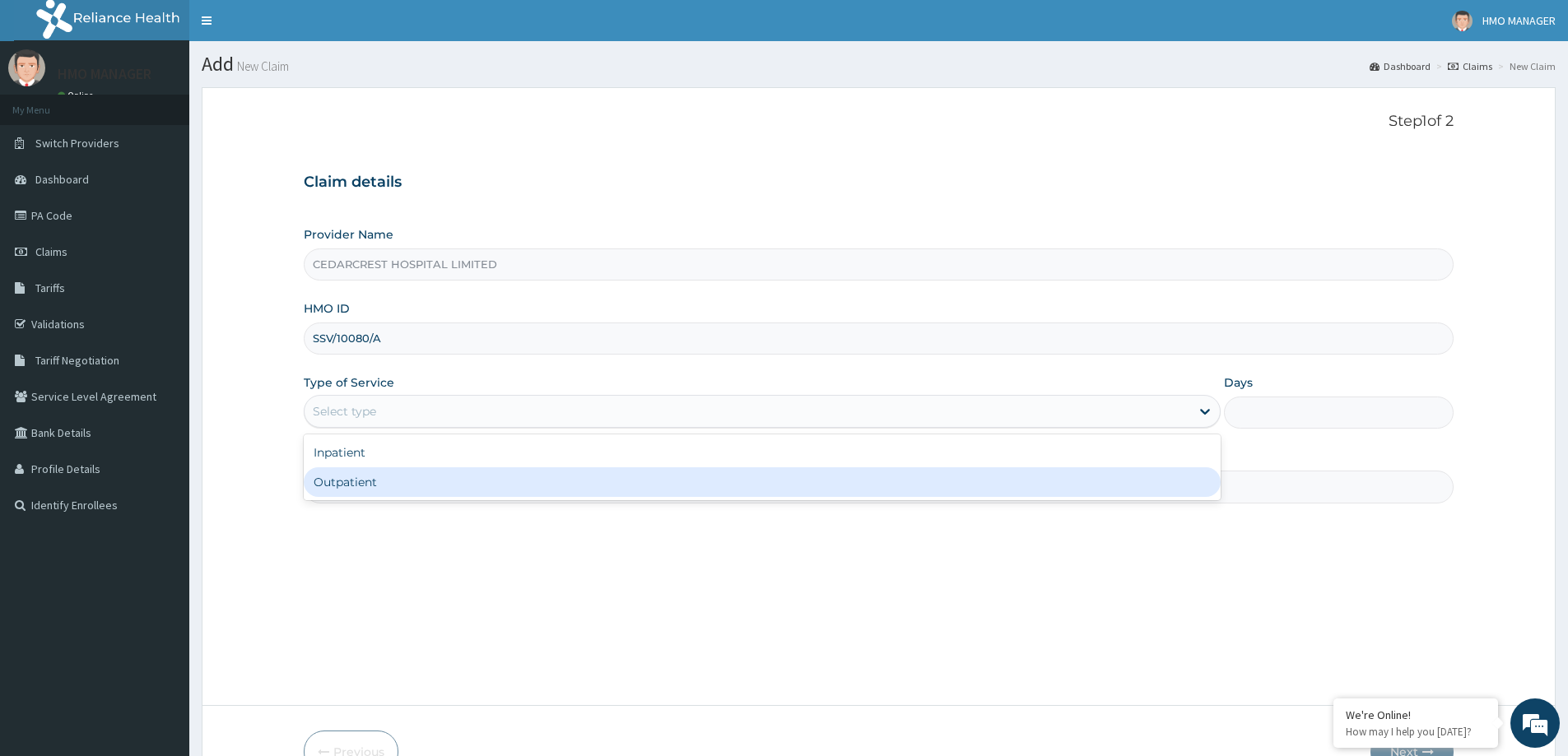
click at [357, 489] on div "Outpatient" at bounding box center [762, 483] width 917 height 30
type input "1"
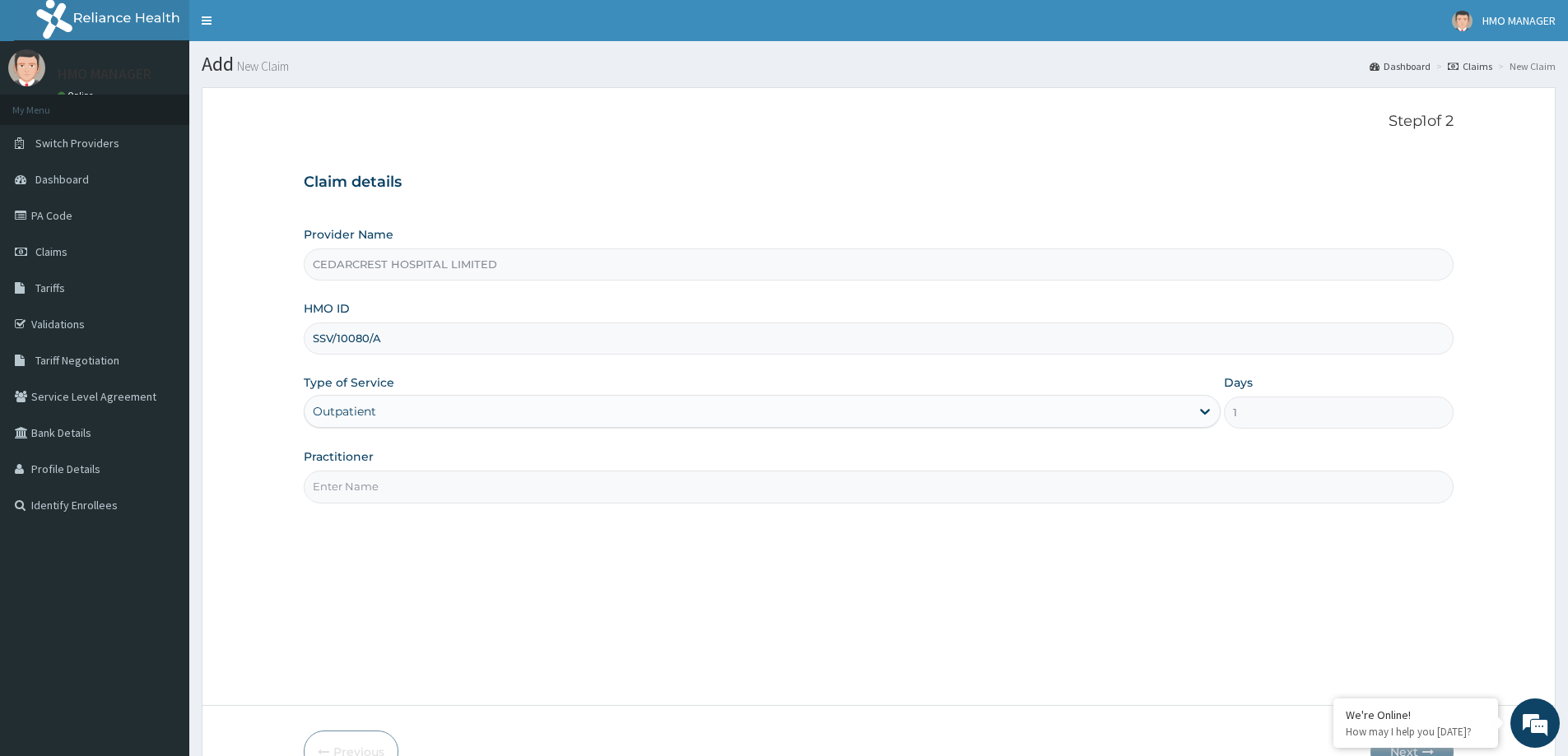
click at [362, 488] on input "Practitioner" at bounding box center [879, 486] width 1150 height 32
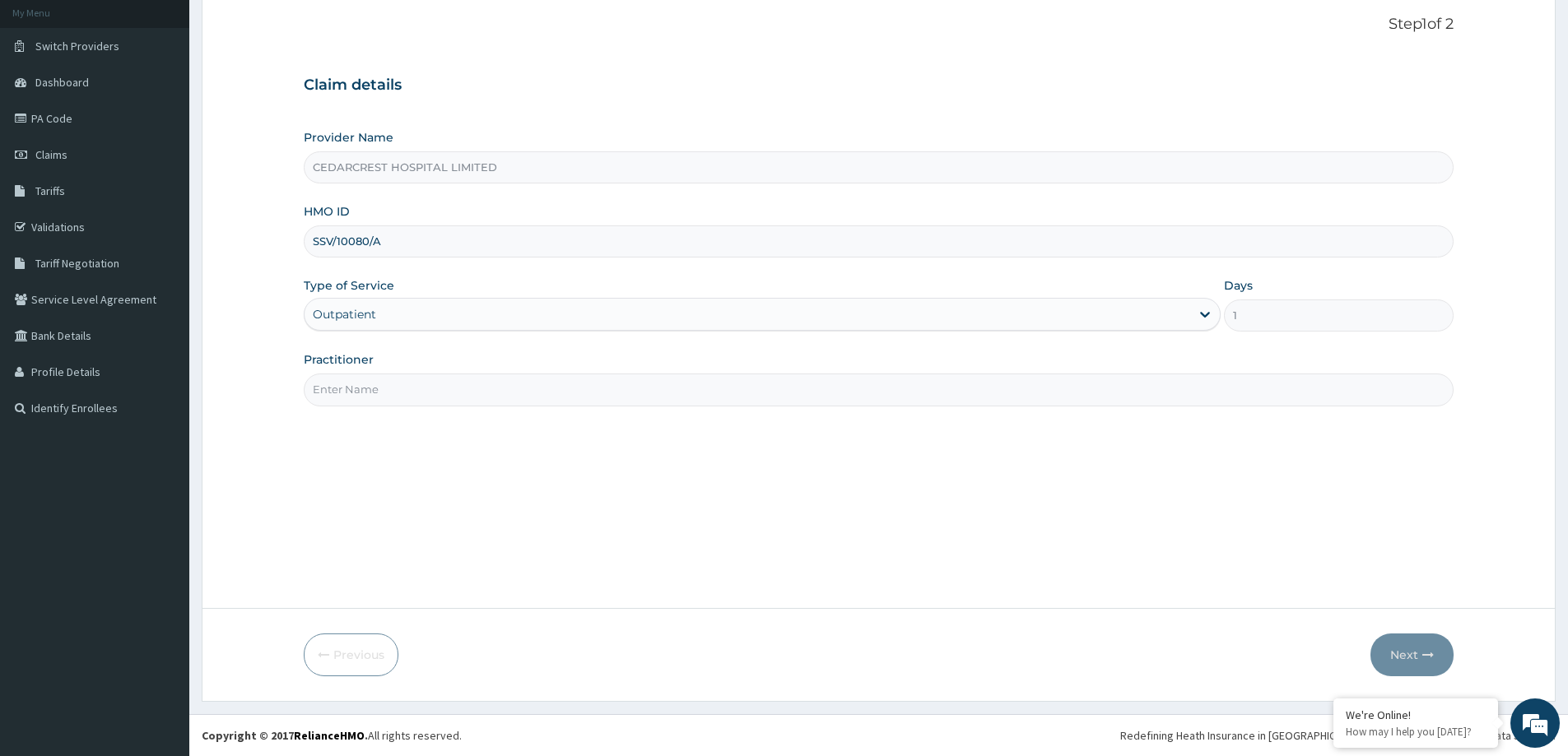
click at [358, 390] on input "Practitioner" at bounding box center [879, 390] width 1150 height 32
paste input "Dr SAFIYA OWUDA"
type input "Dr SAFIYA OWUDA"
click at [1420, 641] on button "Next" at bounding box center [1412, 655] width 83 height 43
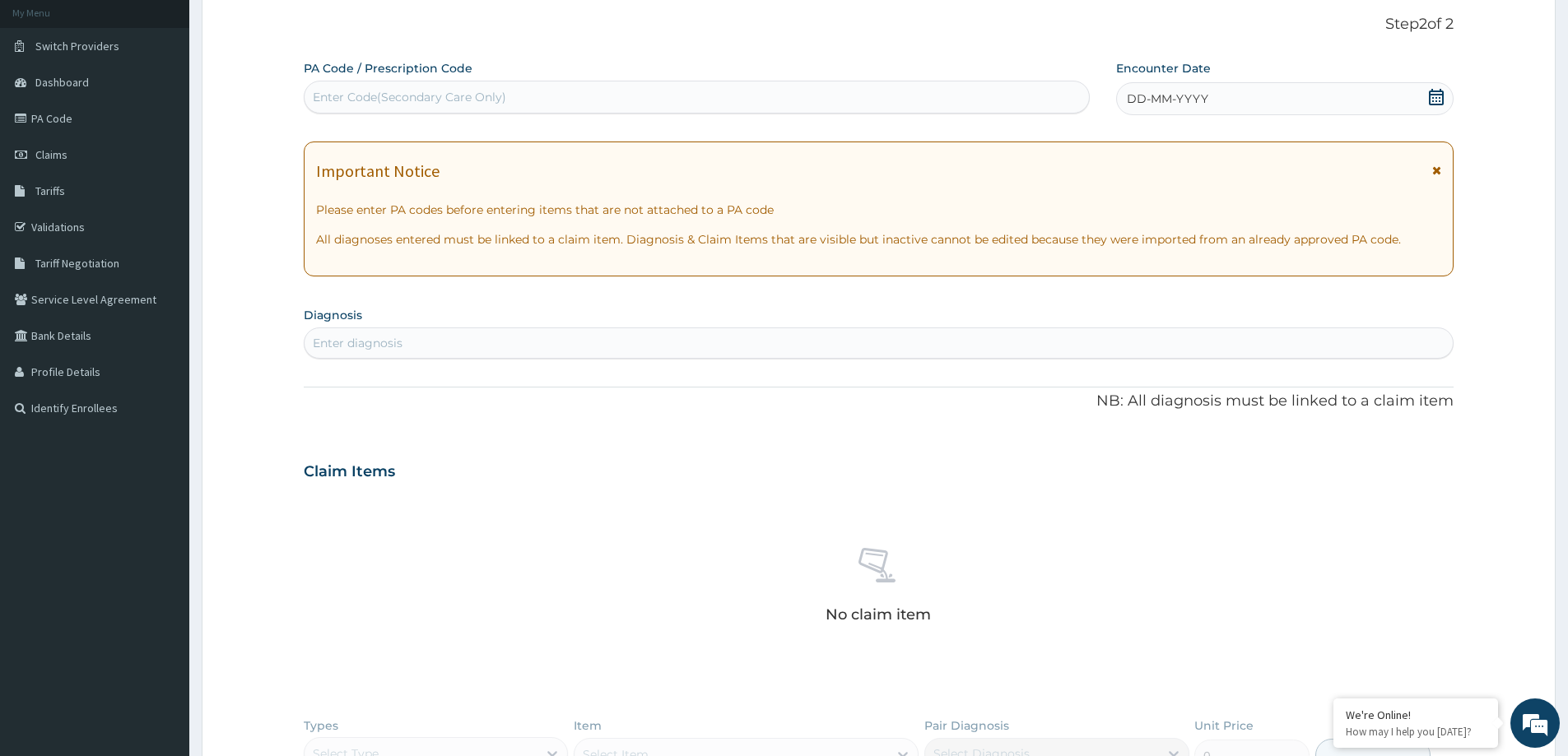
click at [435, 107] on div "Enter Code(Secondary Care Only)" at bounding box center [697, 97] width 784 height 26
paste input "PA/9177E7"
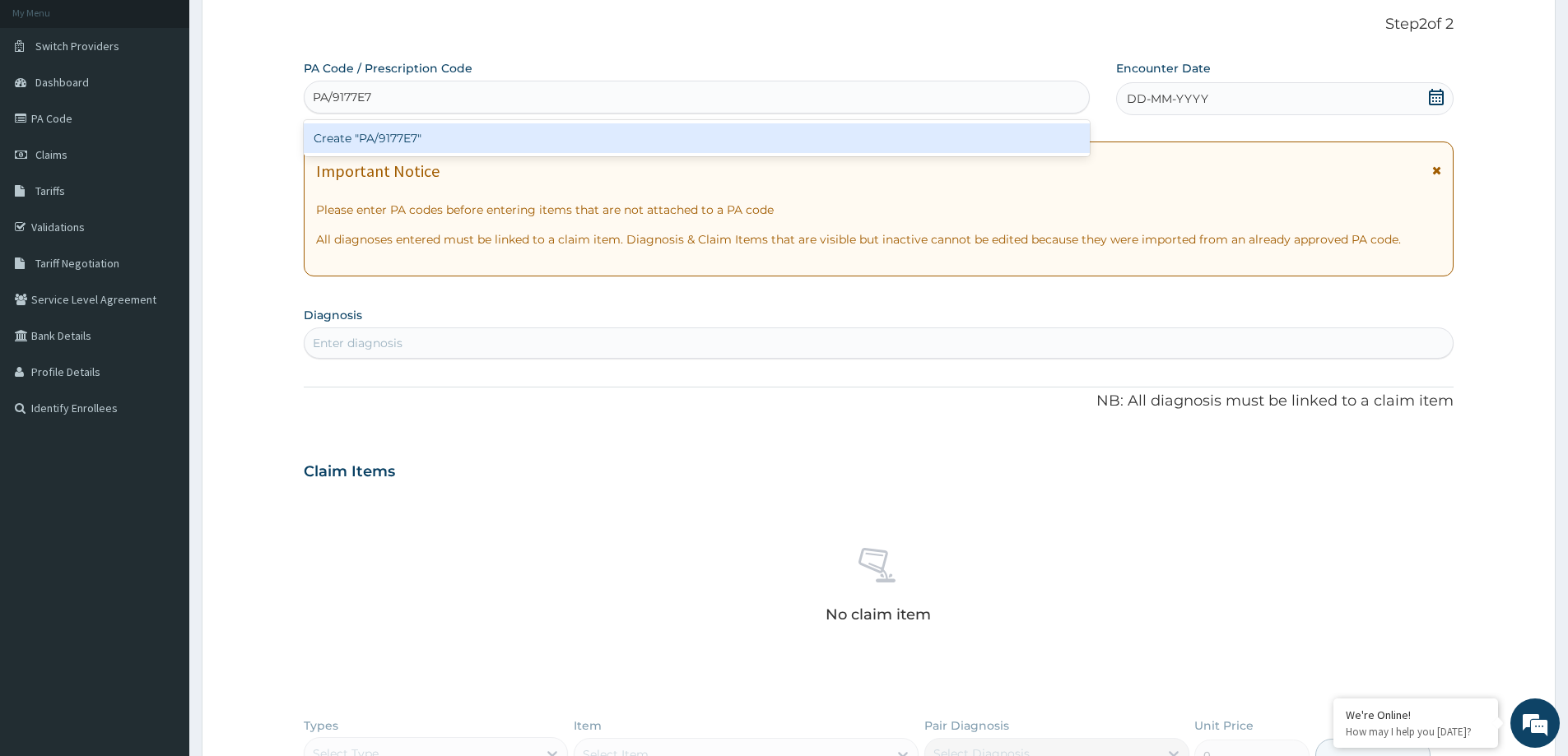
click at [504, 121] on div "Create "PA/9177E7"" at bounding box center [697, 138] width 786 height 36
type input "PA/9177E7"
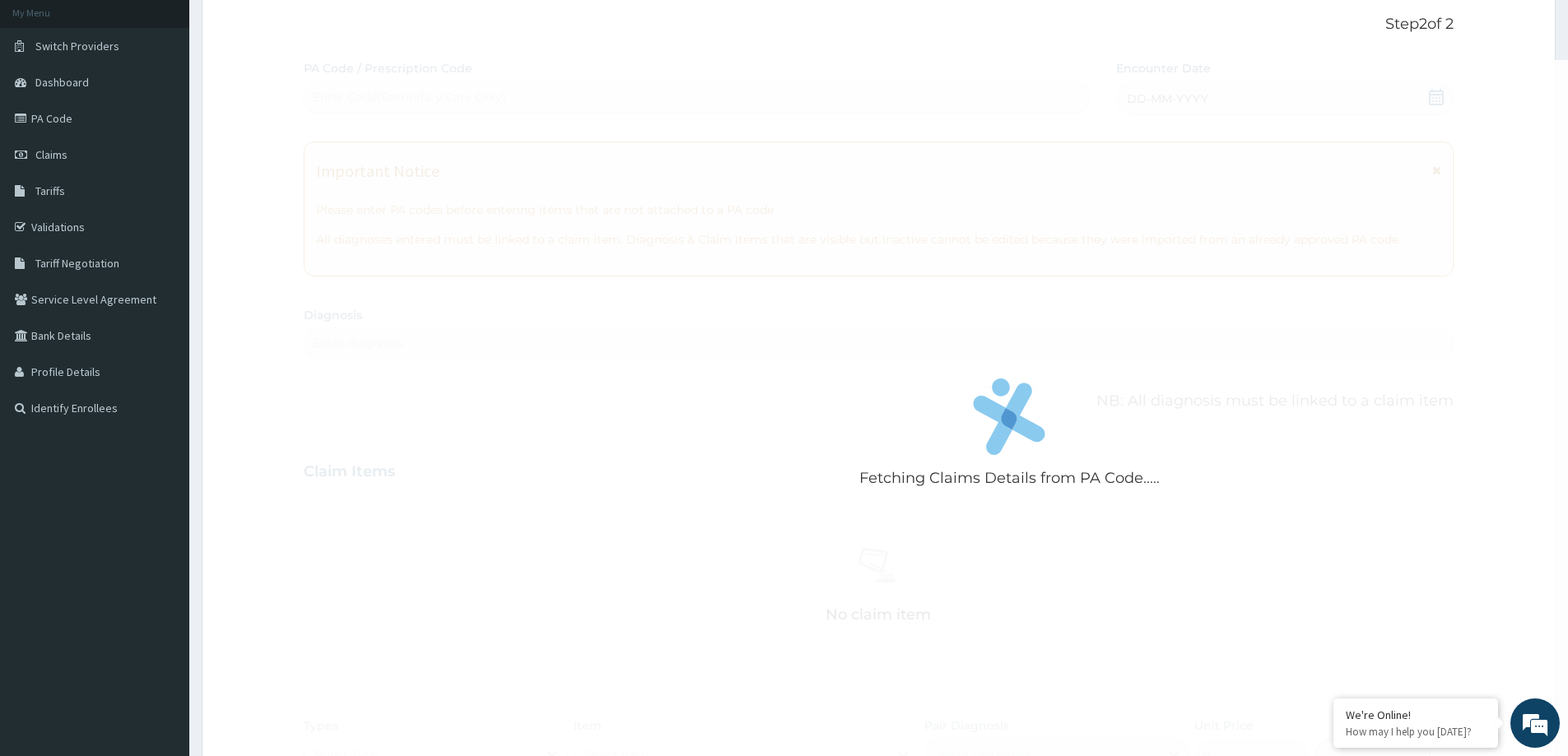
drag, startPoint x: 420, startPoint y: 117, endPoint x: 419, endPoint y: 132, distance: 15.0
click at [420, 130] on div "Fetching Claims Details from PA Code..... PA Code / Prescription Code Enter Cod…" at bounding box center [879, 478] width 1150 height 835
click at [419, 132] on div "Fetching Claims Details from PA Code....." at bounding box center [1010, 438] width 1412 height 756
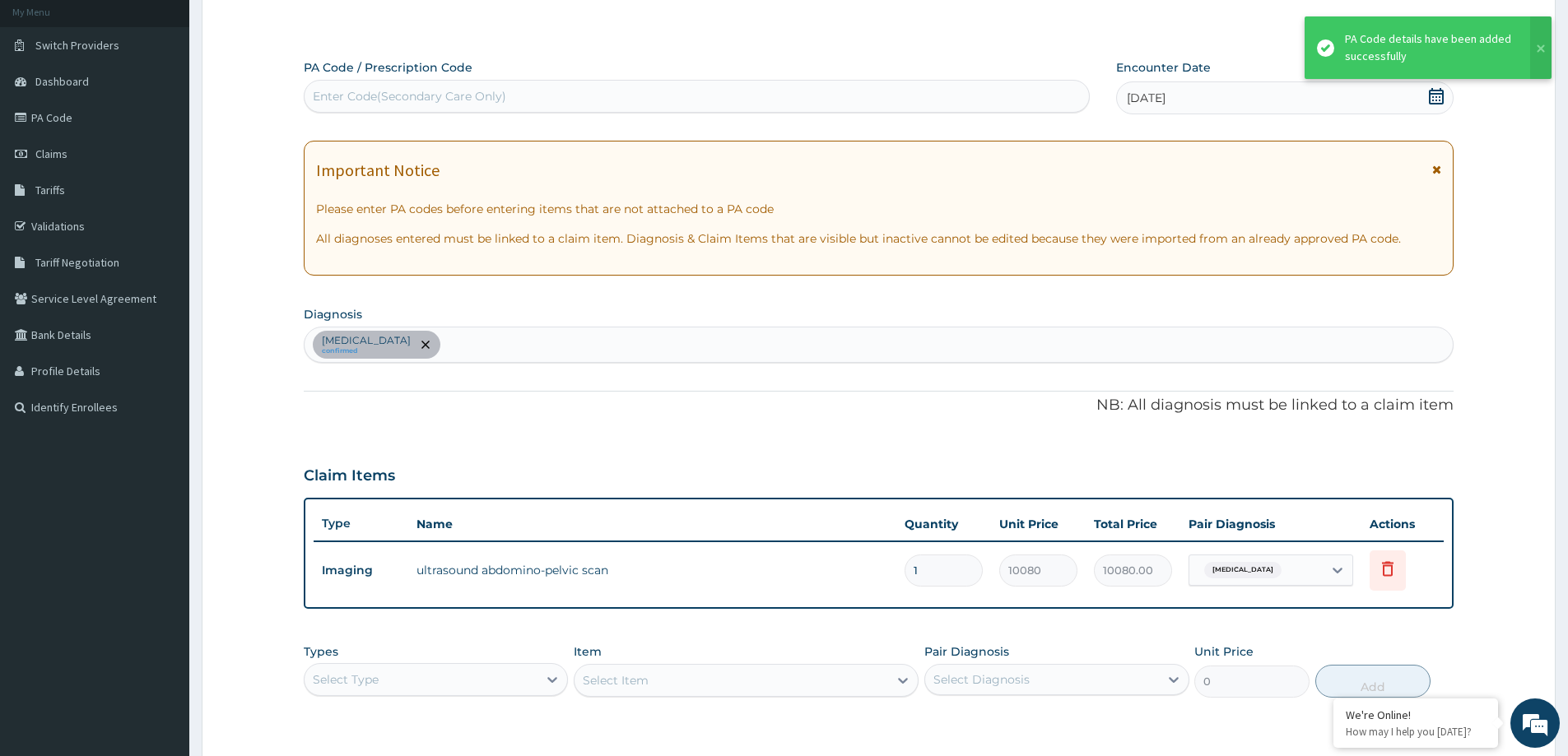
scroll to position [262, 0]
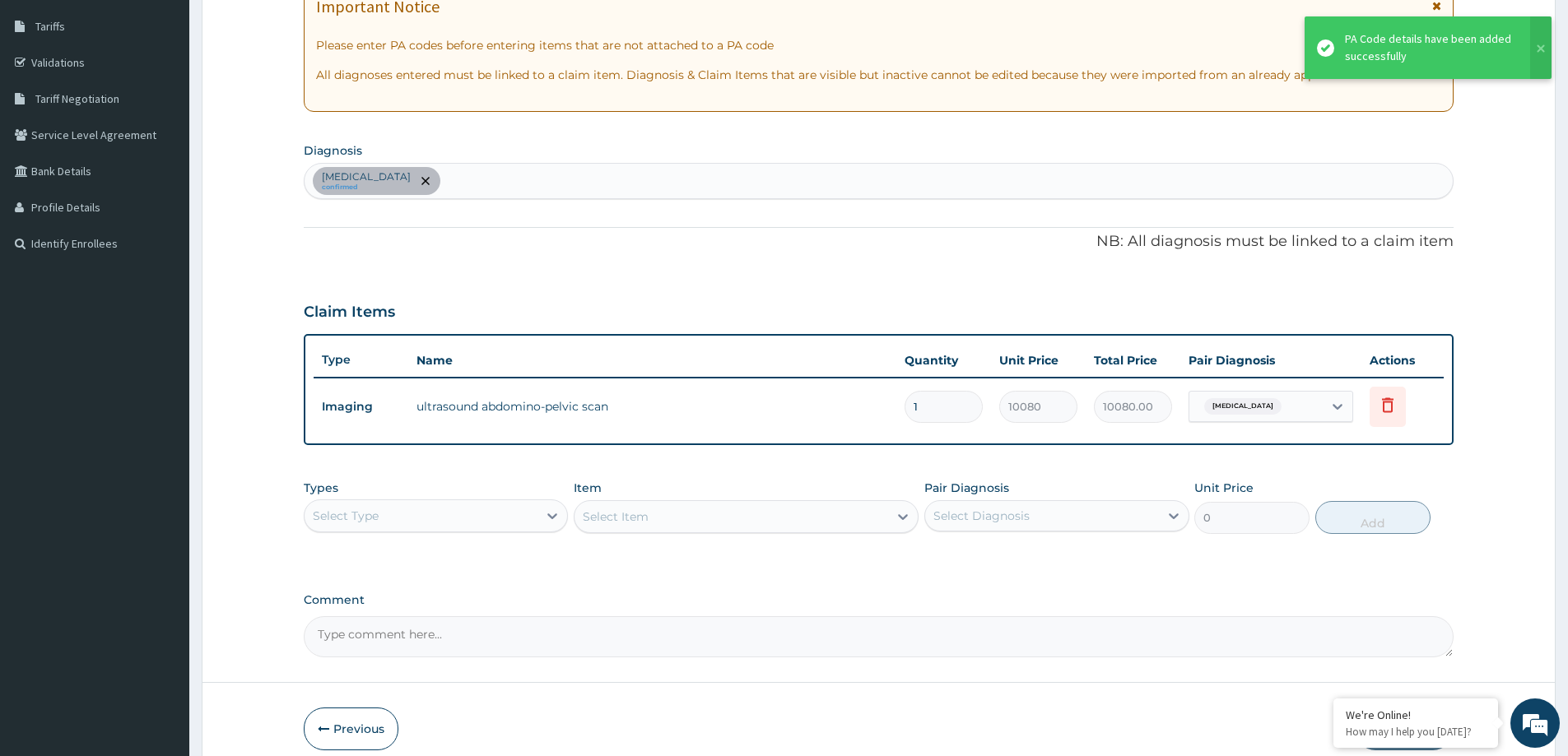
click at [406, 524] on div "Select Type" at bounding box center [421, 516] width 233 height 26
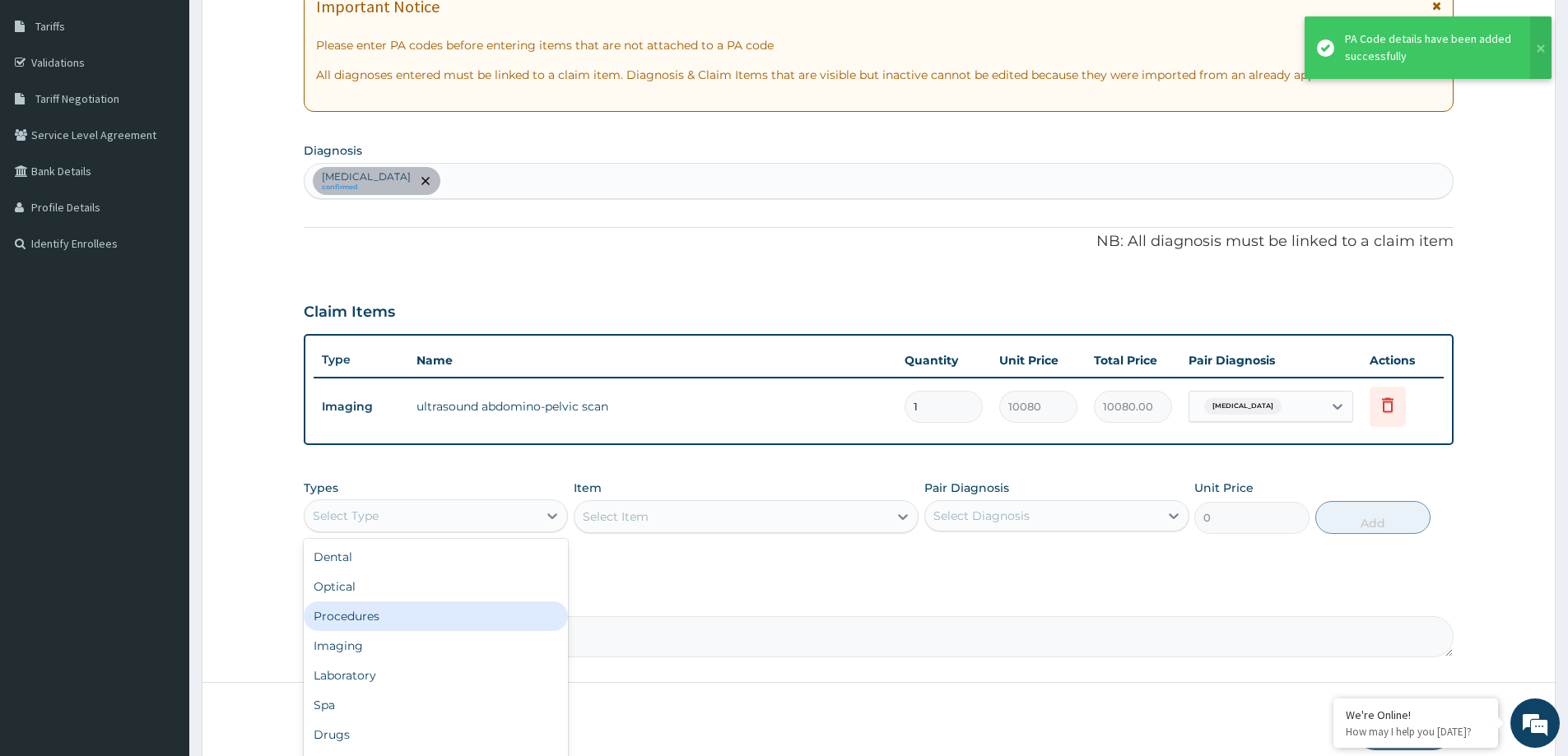
click at [396, 605] on div "Procedures" at bounding box center [436, 616] width 264 height 30
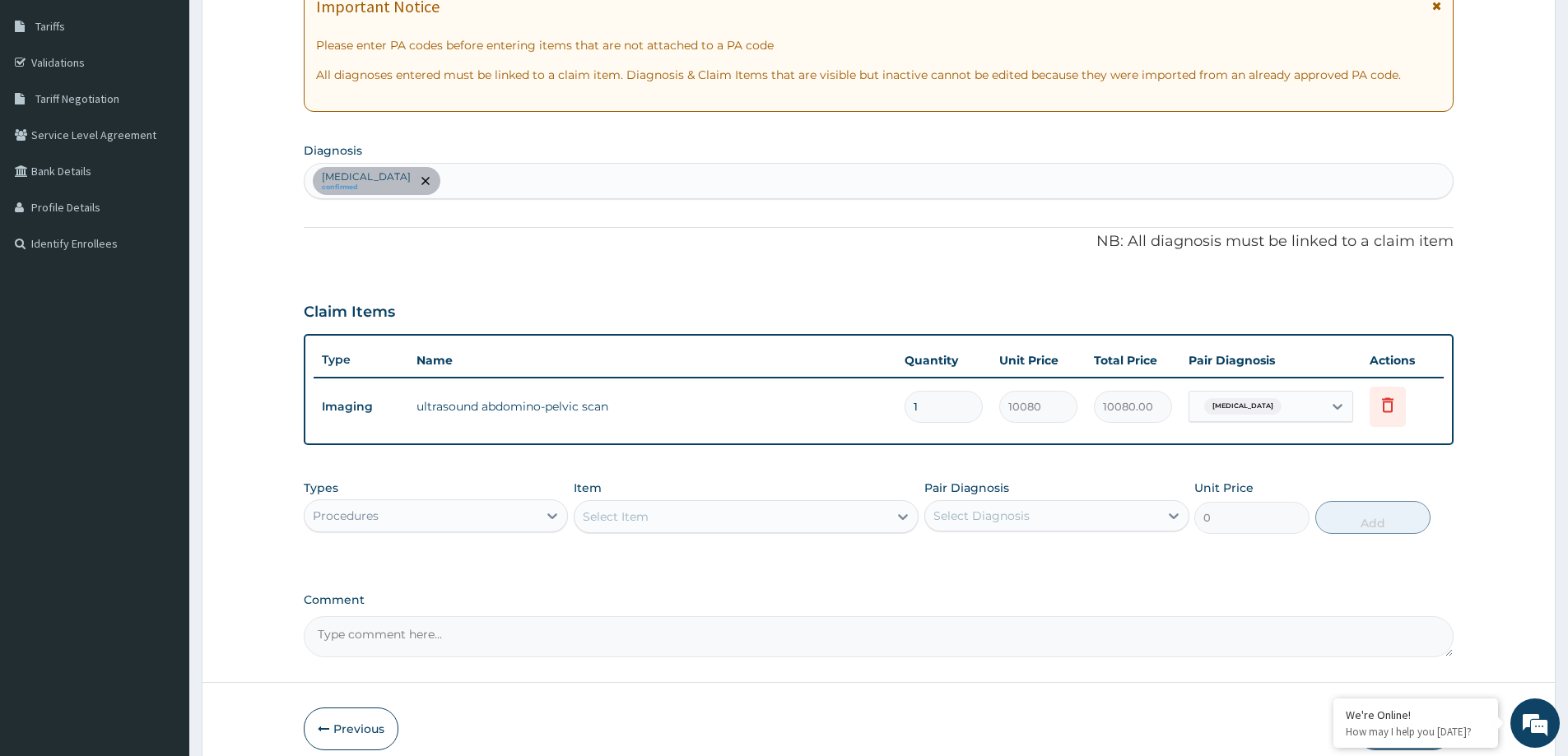
click at [618, 517] on div "Select Item" at bounding box center [615, 516] width 66 height 16
type input "FAMI"
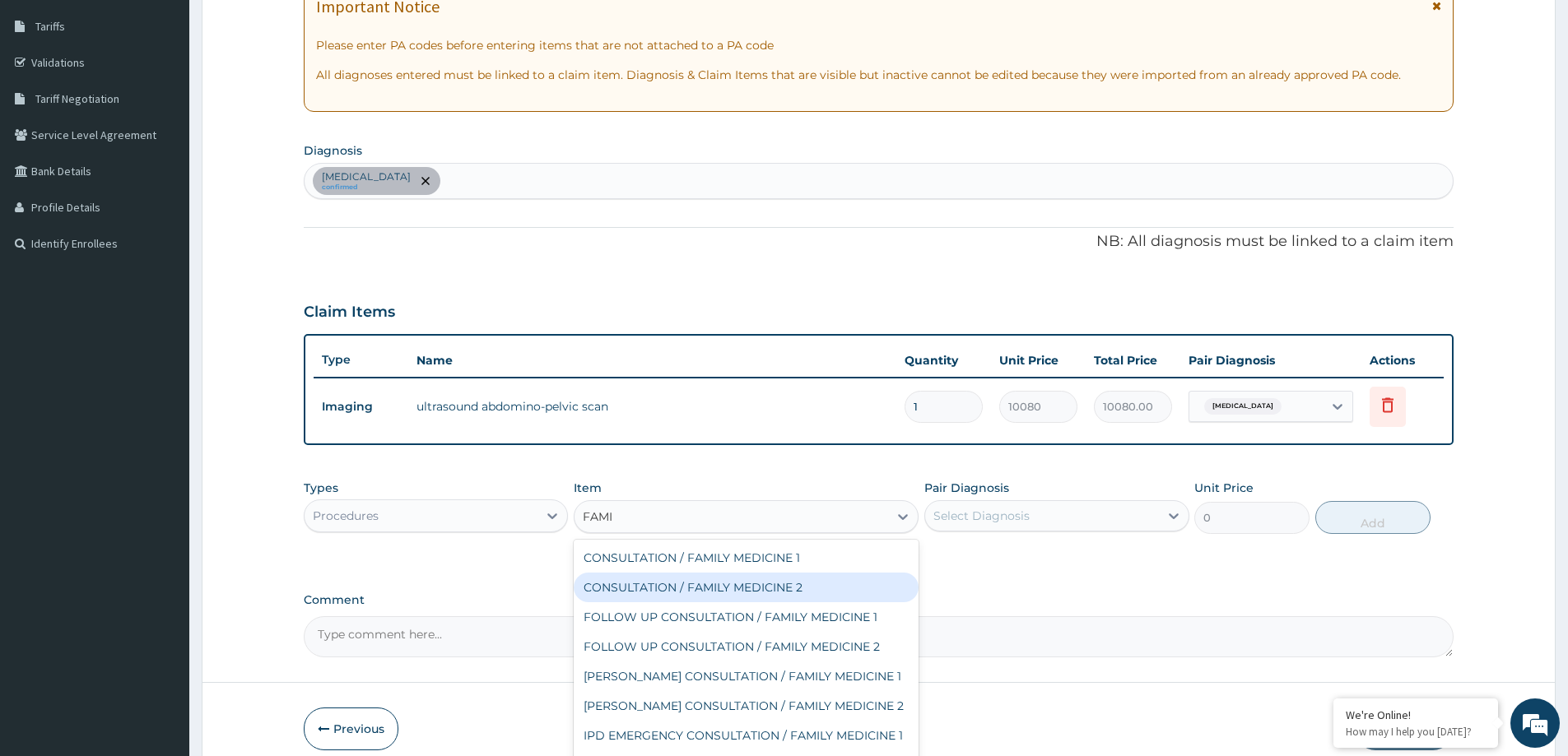
drag, startPoint x: 737, startPoint y: 586, endPoint x: 976, endPoint y: 522, distance: 247.4
click at [746, 586] on div "CONSULTATION / FAMILY MEDICINE 2" at bounding box center [746, 587] width 345 height 30
type input "18000"
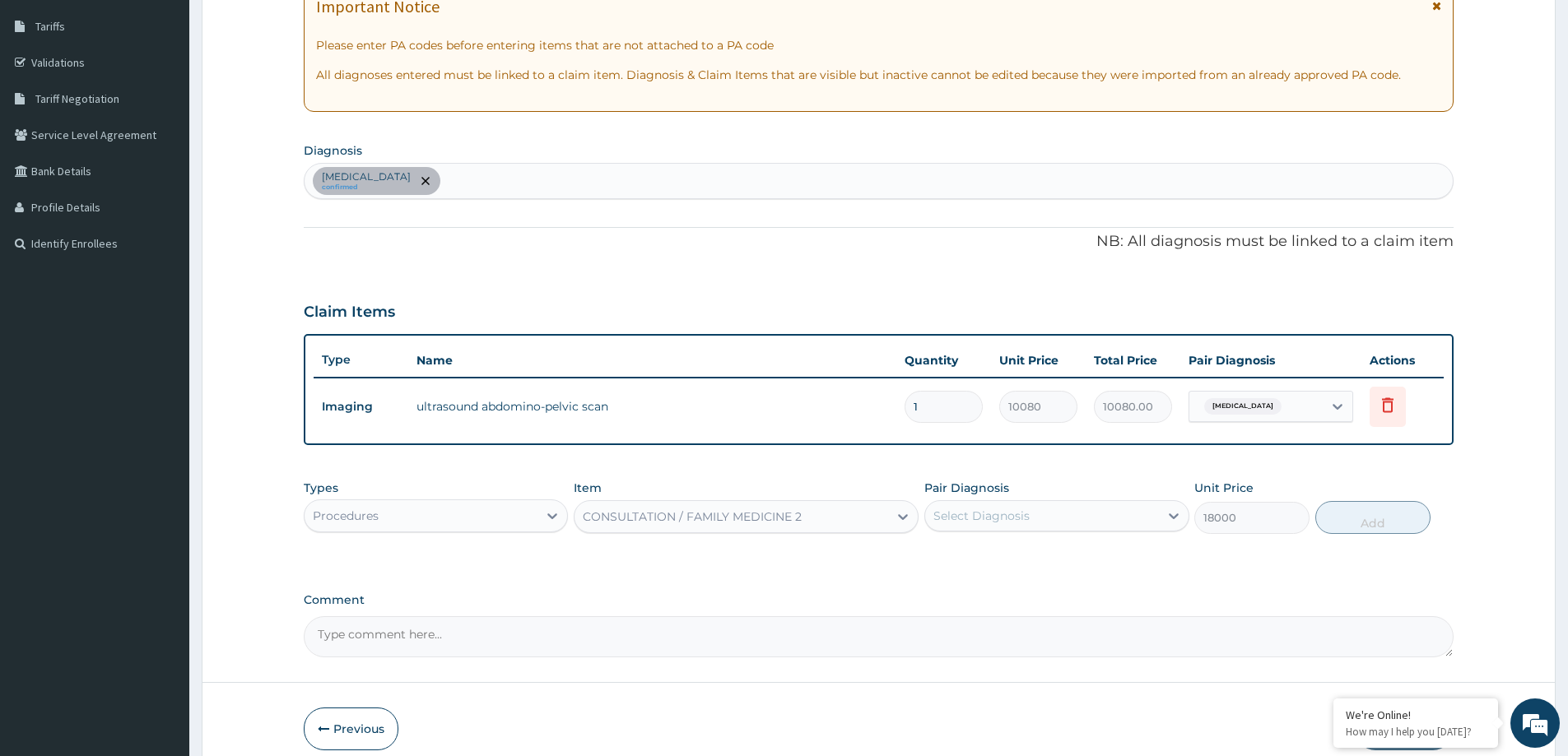
drag, startPoint x: 1005, startPoint y: 498, endPoint x: 1017, endPoint y: 519, distance: 24.2
click at [1007, 502] on div "Pair Diagnosis Select Diagnosis" at bounding box center [1056, 506] width 264 height 54
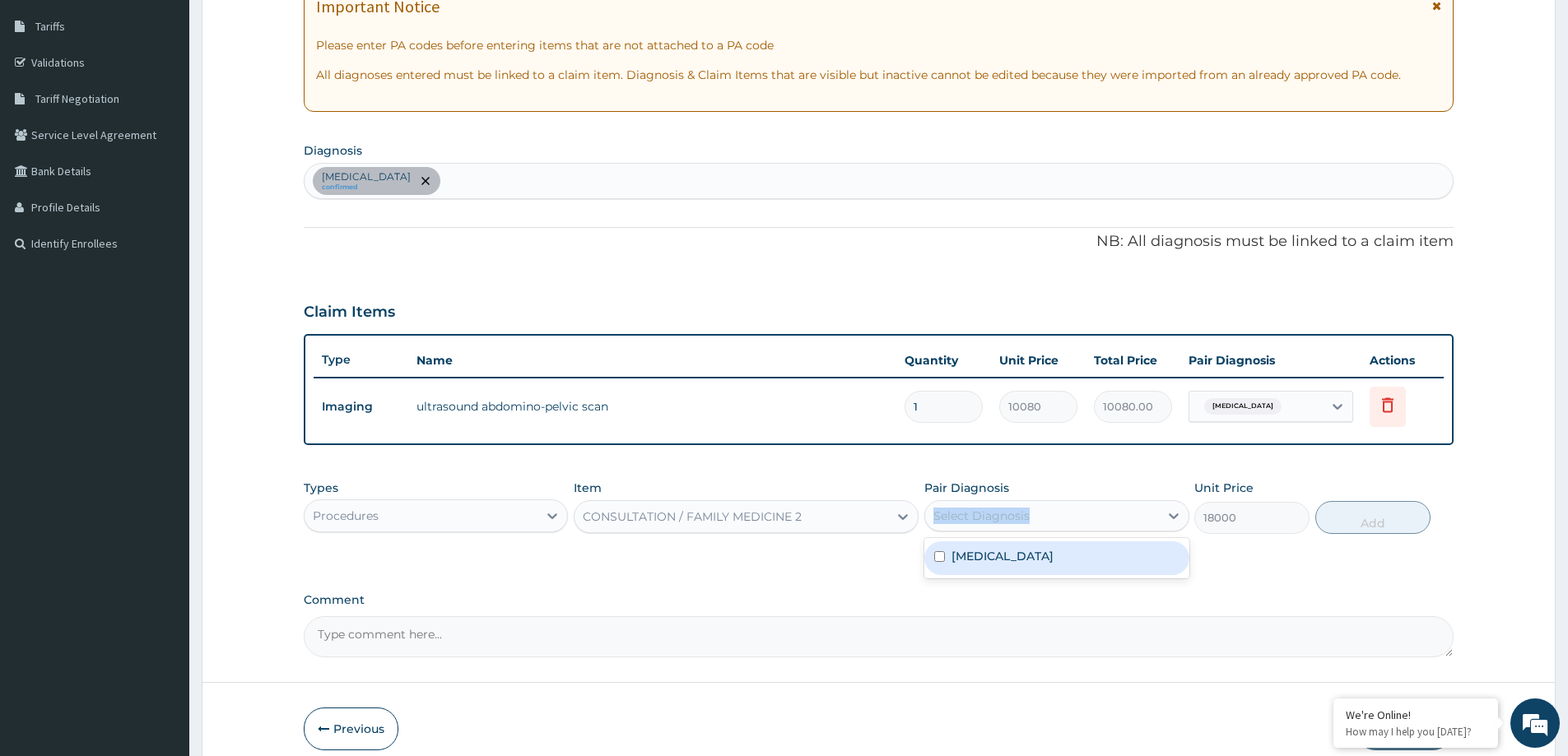
click at [1017, 519] on div "Select Diagnosis" at bounding box center [981, 516] width 96 height 16
click at [1023, 558] on label "Hydronephrosis" at bounding box center [1003, 556] width 102 height 16
checkbox input "true"
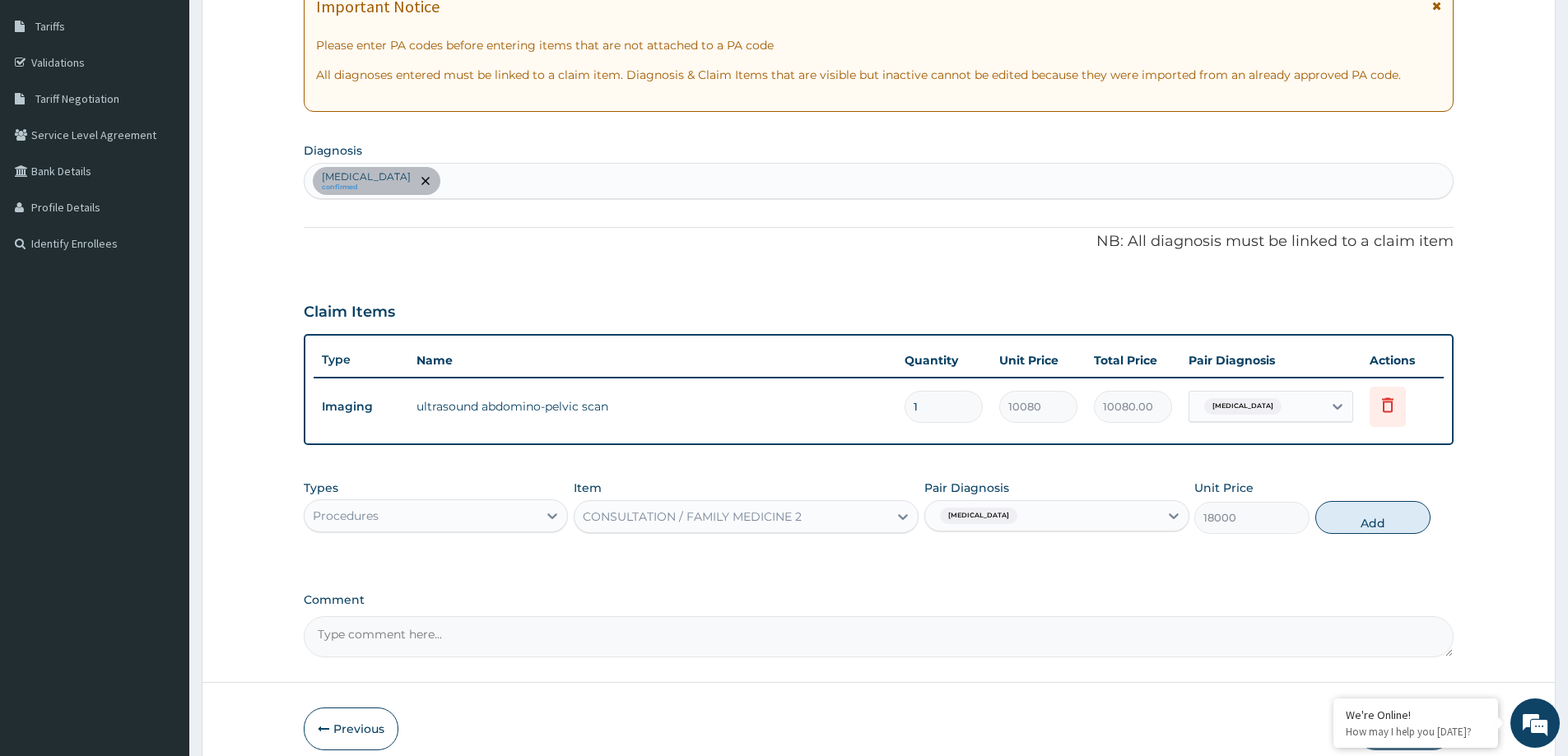
drag, startPoint x: 1363, startPoint y: 502, endPoint x: 1353, endPoint y: 497, distance: 11.2
click at [1362, 502] on button "Add" at bounding box center [1374, 517] width 115 height 33
type input "0"
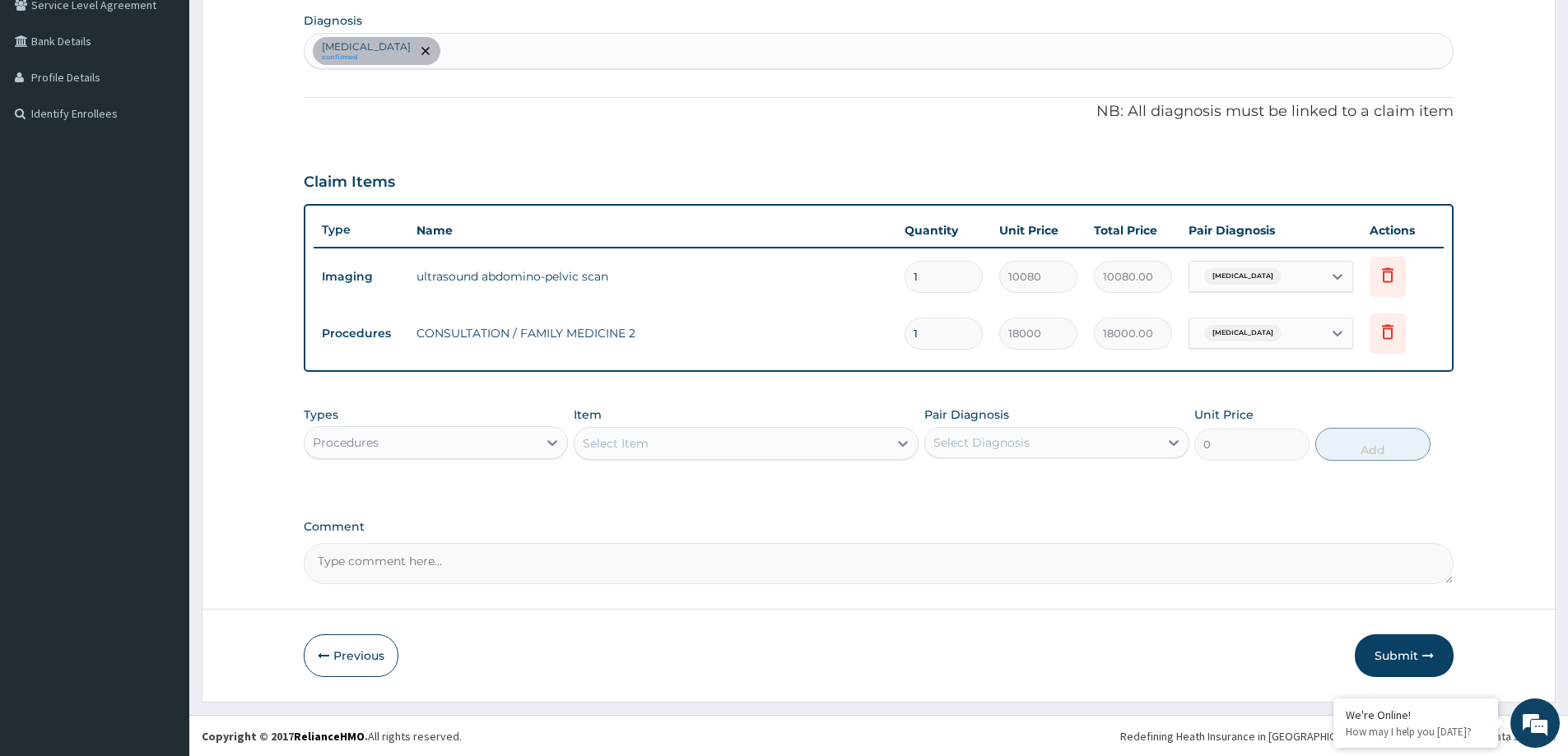
scroll to position [393, 0]
click at [1411, 653] on button "Submit" at bounding box center [1405, 655] width 99 height 43
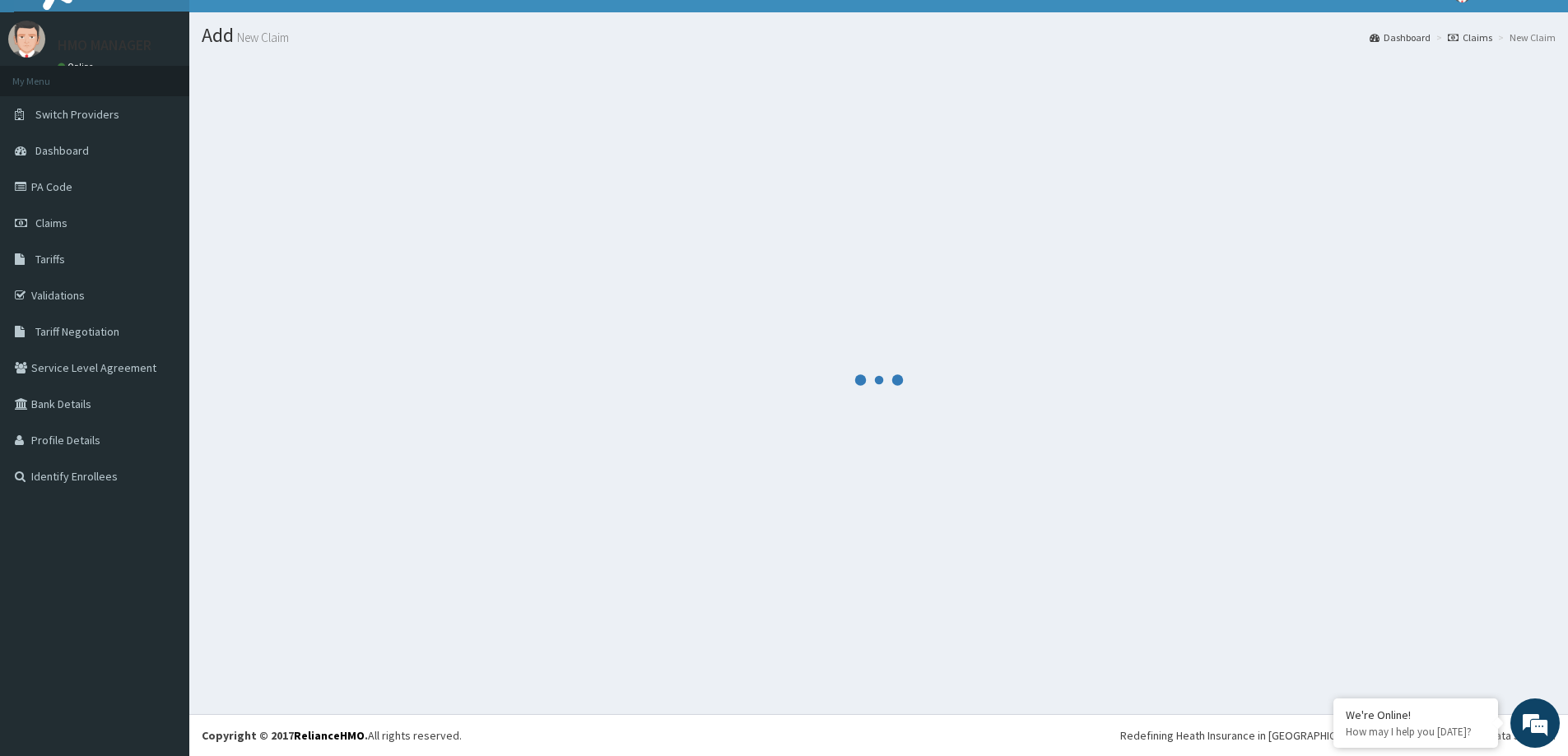
scroll to position [29, 0]
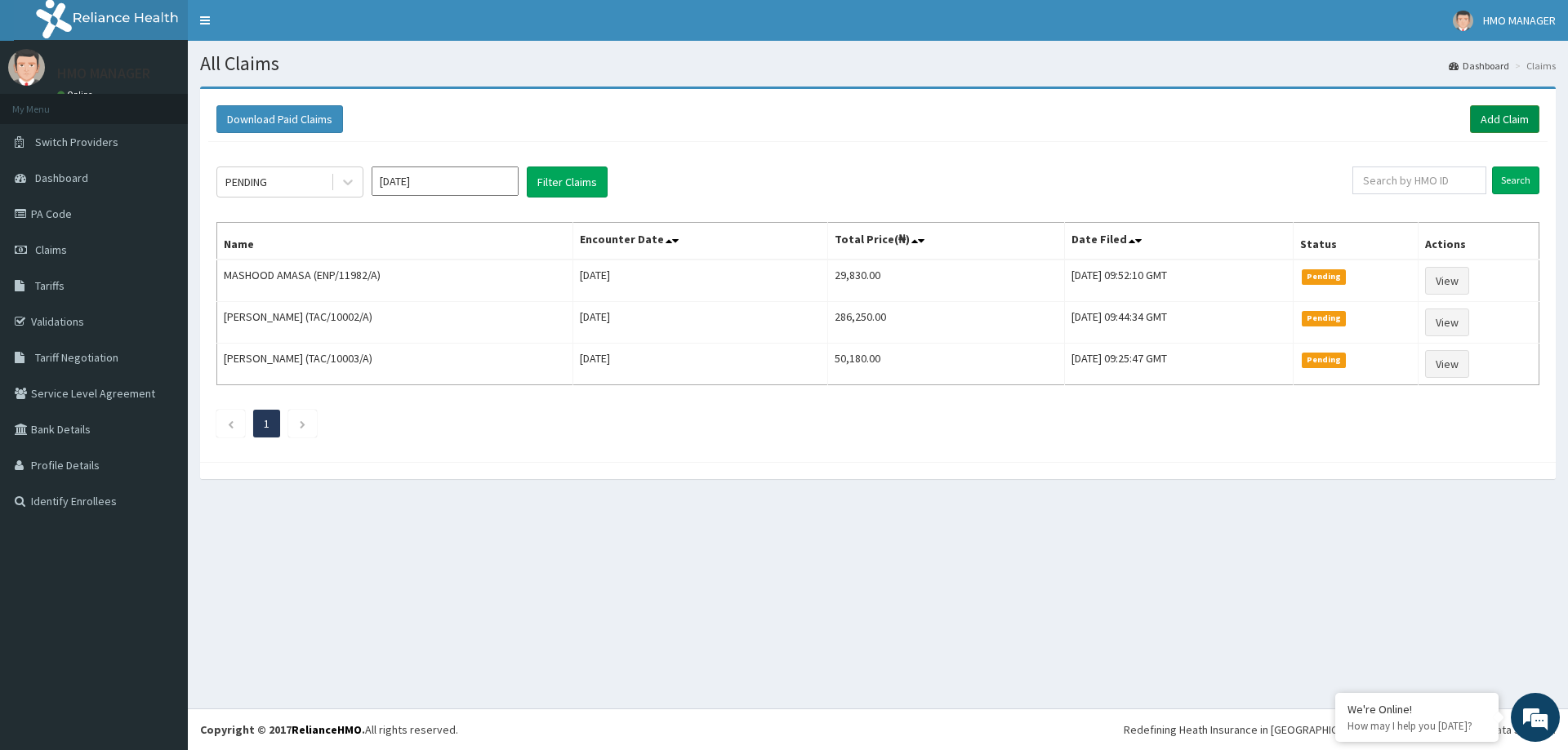
click at [1496, 116] on link "Add Claim" at bounding box center [1504, 119] width 69 height 28
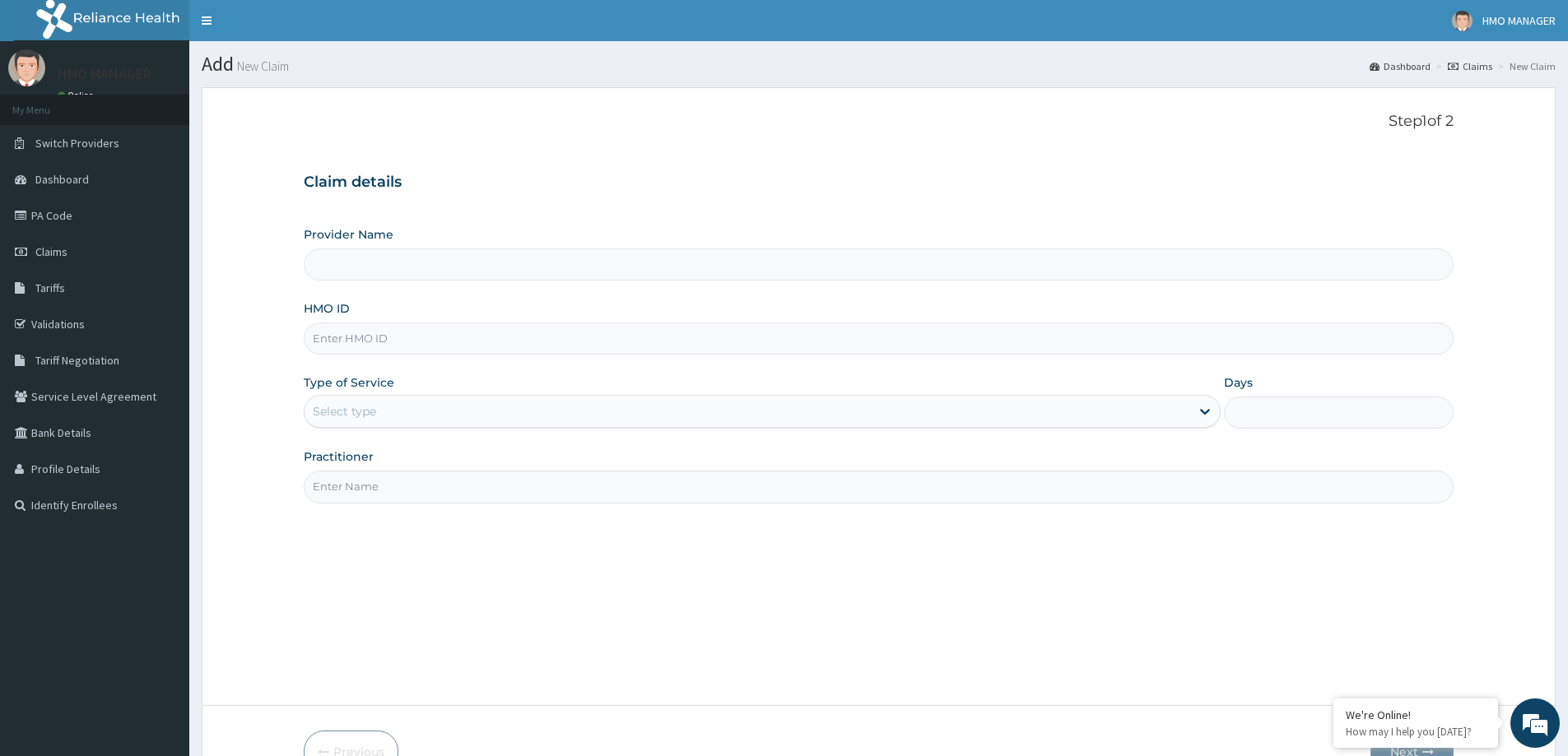
type input "CEDARCREST HOSPITAL LIMITED"
click at [369, 333] on input "HMO ID" at bounding box center [879, 338] width 1150 height 32
paste input "ENP/10300/A"
type input "ENP/10300/A"
drag, startPoint x: 355, startPoint y: 398, endPoint x: 353, endPoint y: 414, distance: 16.1
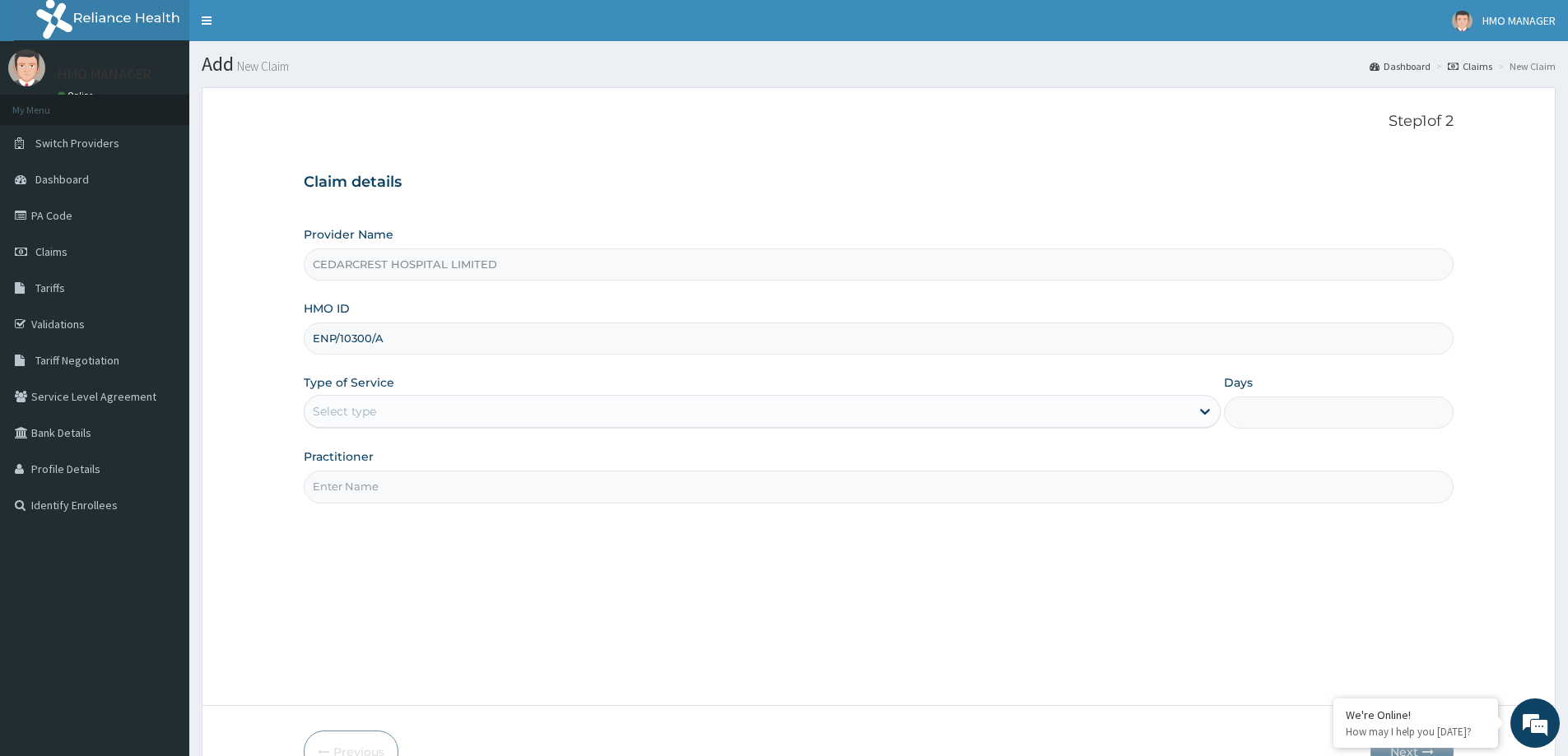
click at [353, 398] on div "Select type" at bounding box center [762, 412] width 917 height 33
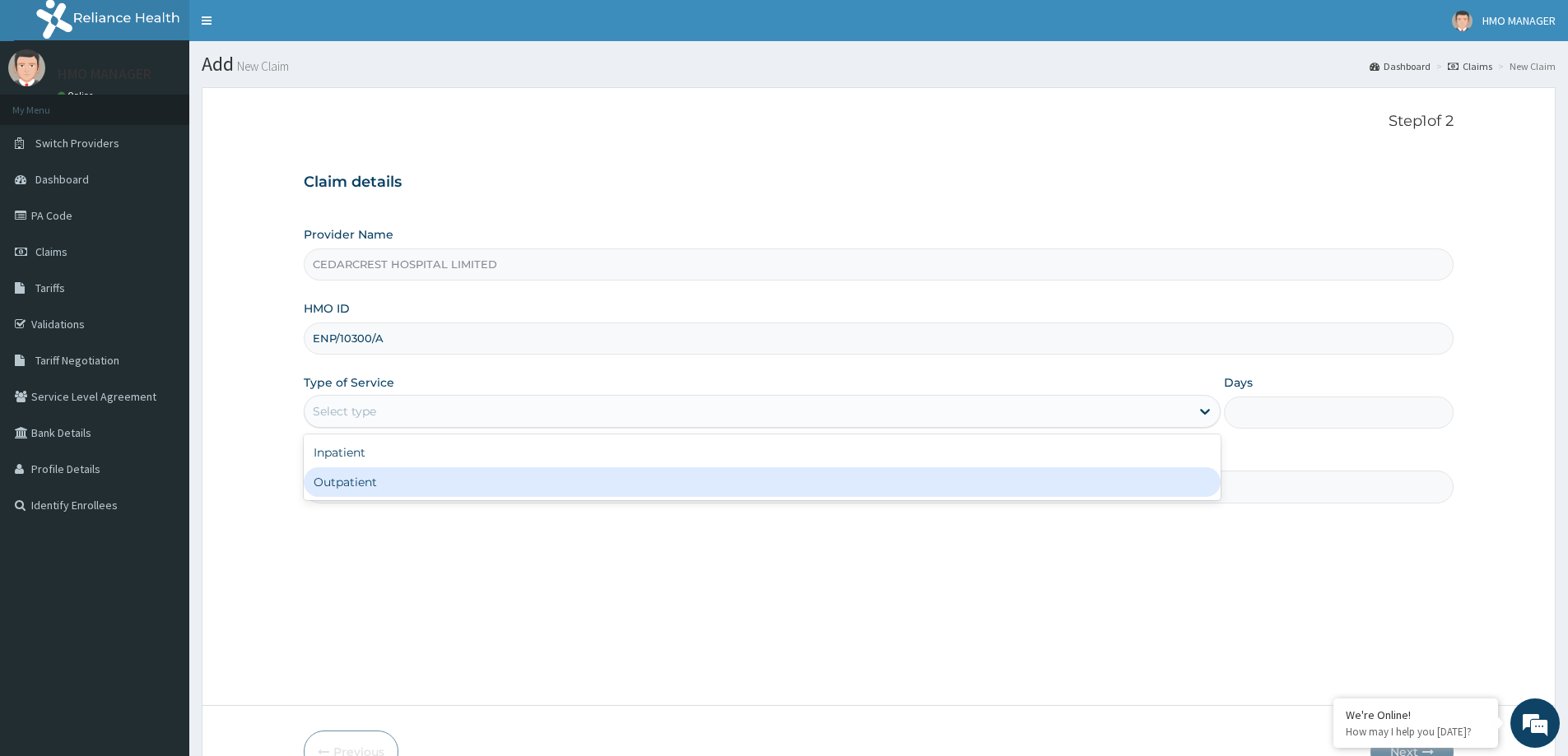
drag, startPoint x: 351, startPoint y: 474, endPoint x: 352, endPoint y: 486, distance: 12.0
click at [352, 474] on div "Outpatient" at bounding box center [762, 483] width 917 height 30
type input "1"
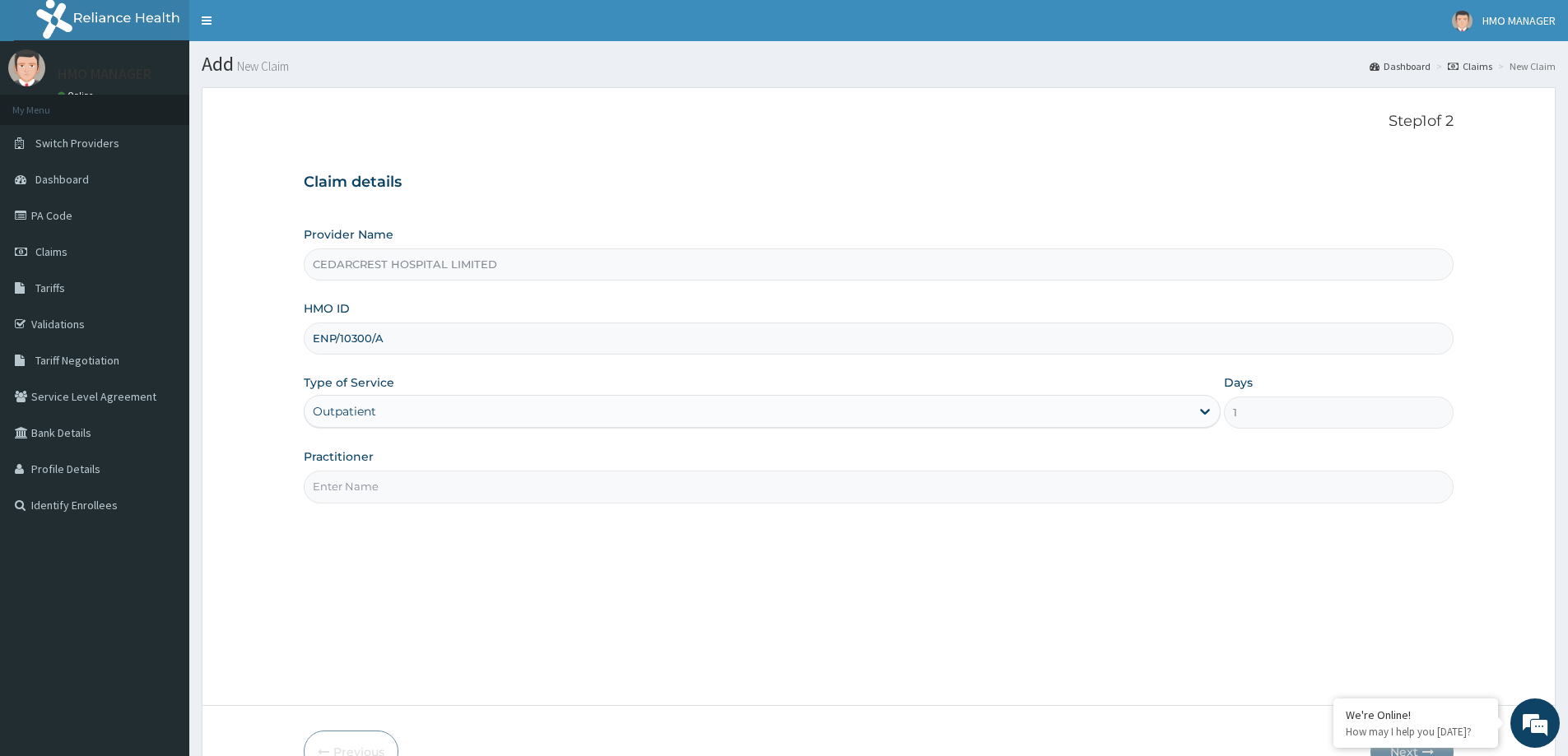
click at [354, 490] on input "Practitioner" at bounding box center [879, 486] width 1150 height 32
paste input "Dr [PERSON_NAME]"
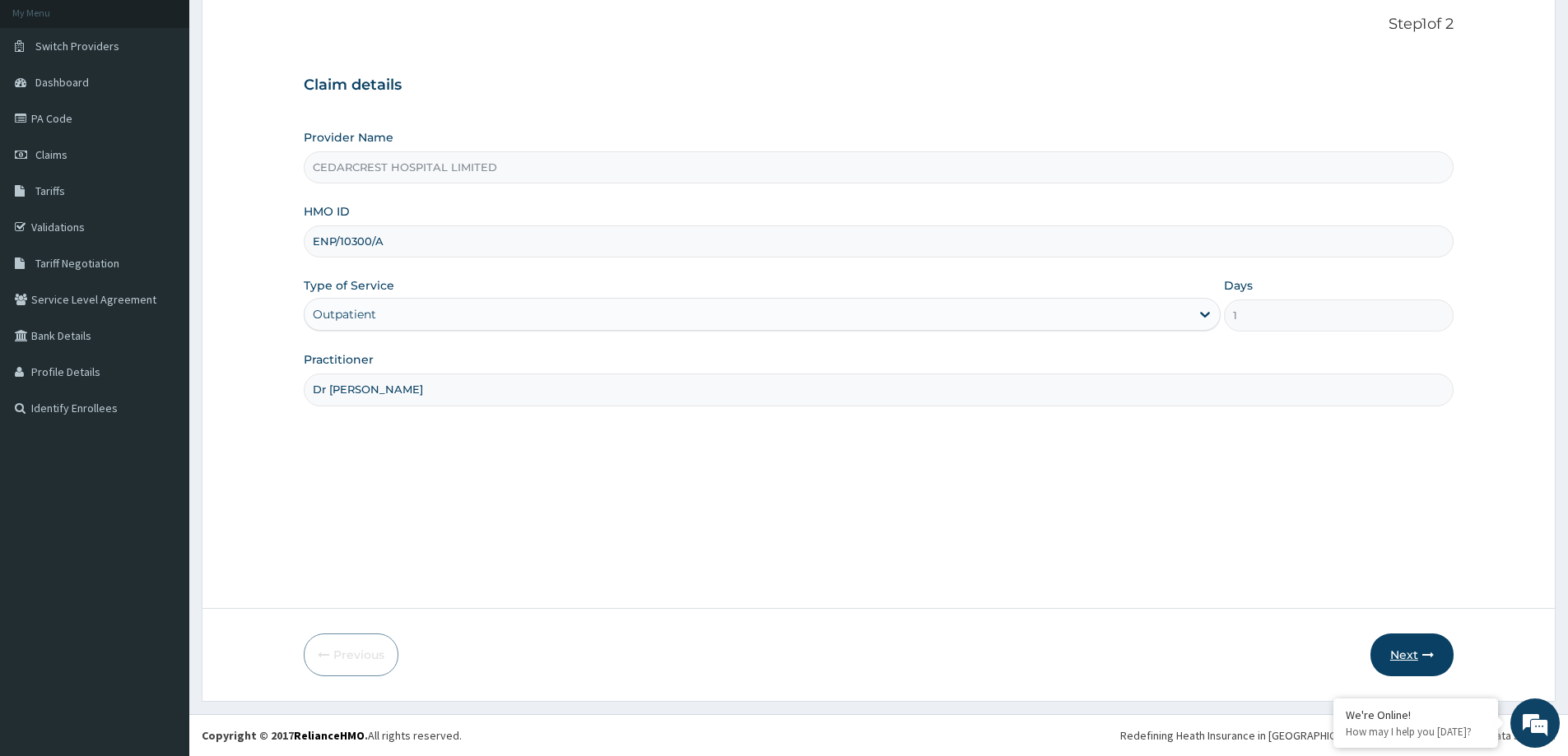
type input "Dr [PERSON_NAME]"
click at [1410, 648] on button "Next" at bounding box center [1412, 655] width 83 height 43
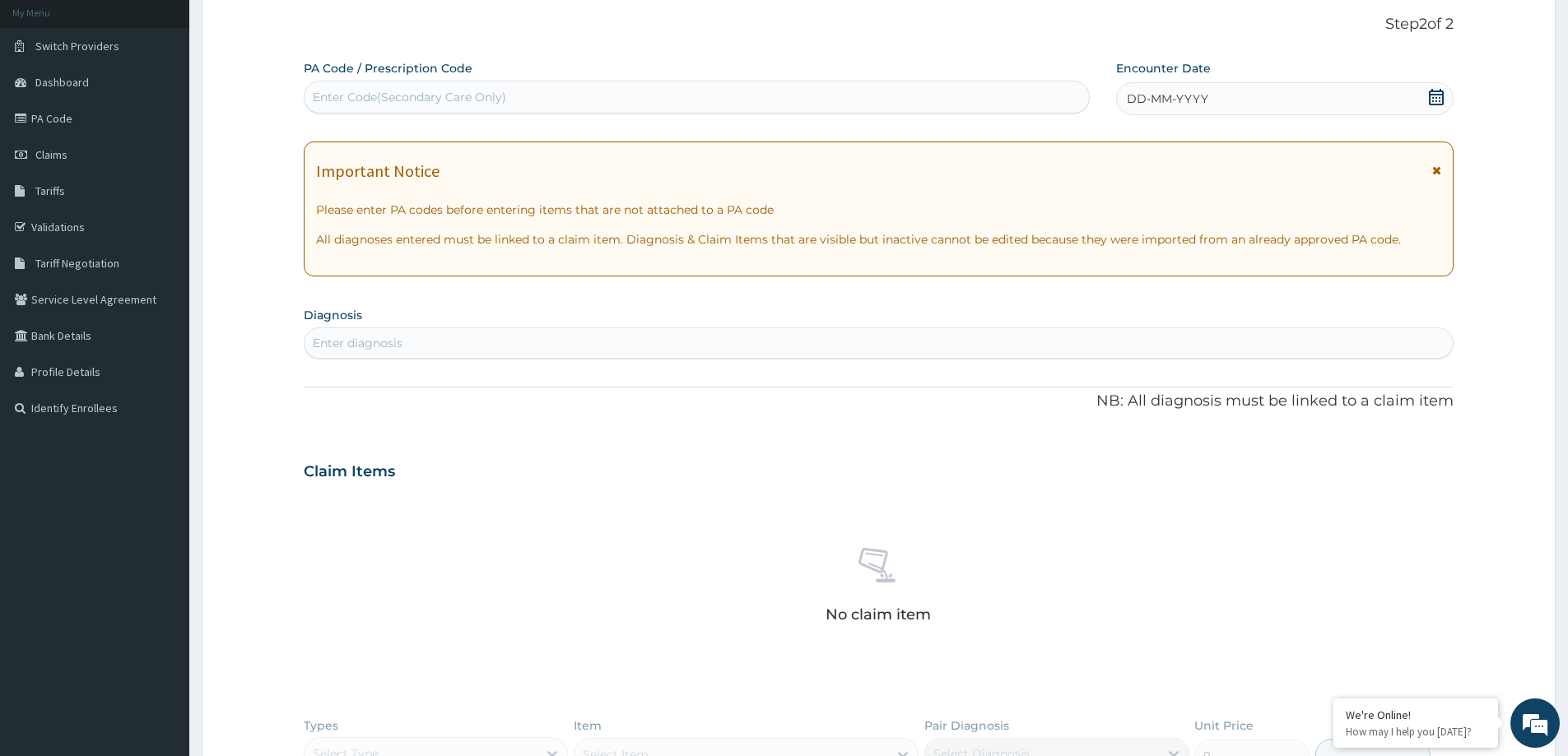
click at [1176, 100] on span "DD-MM-YYYY" at bounding box center [1168, 99] width 82 height 16
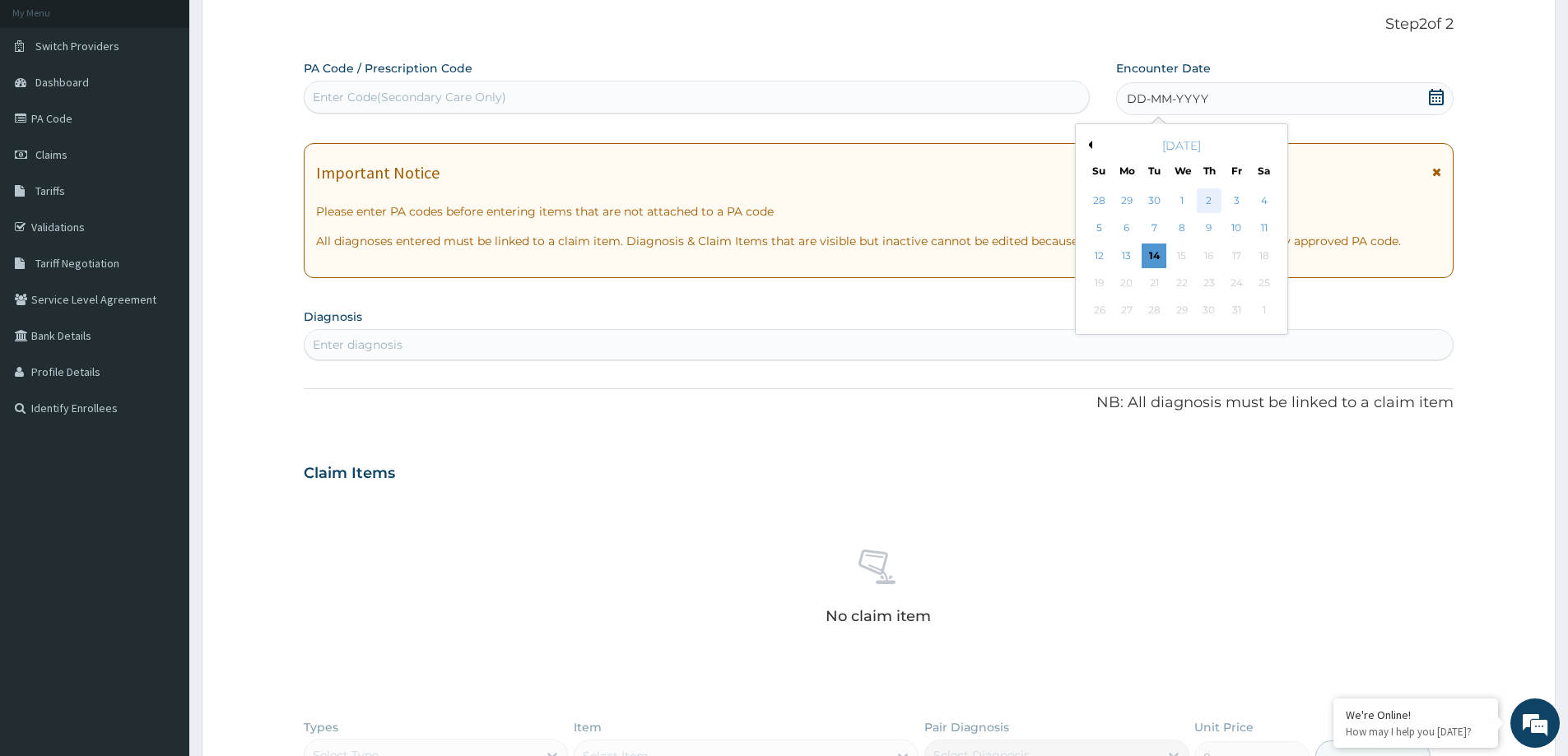
click at [1205, 202] on div "2" at bounding box center [1210, 201] width 25 height 25
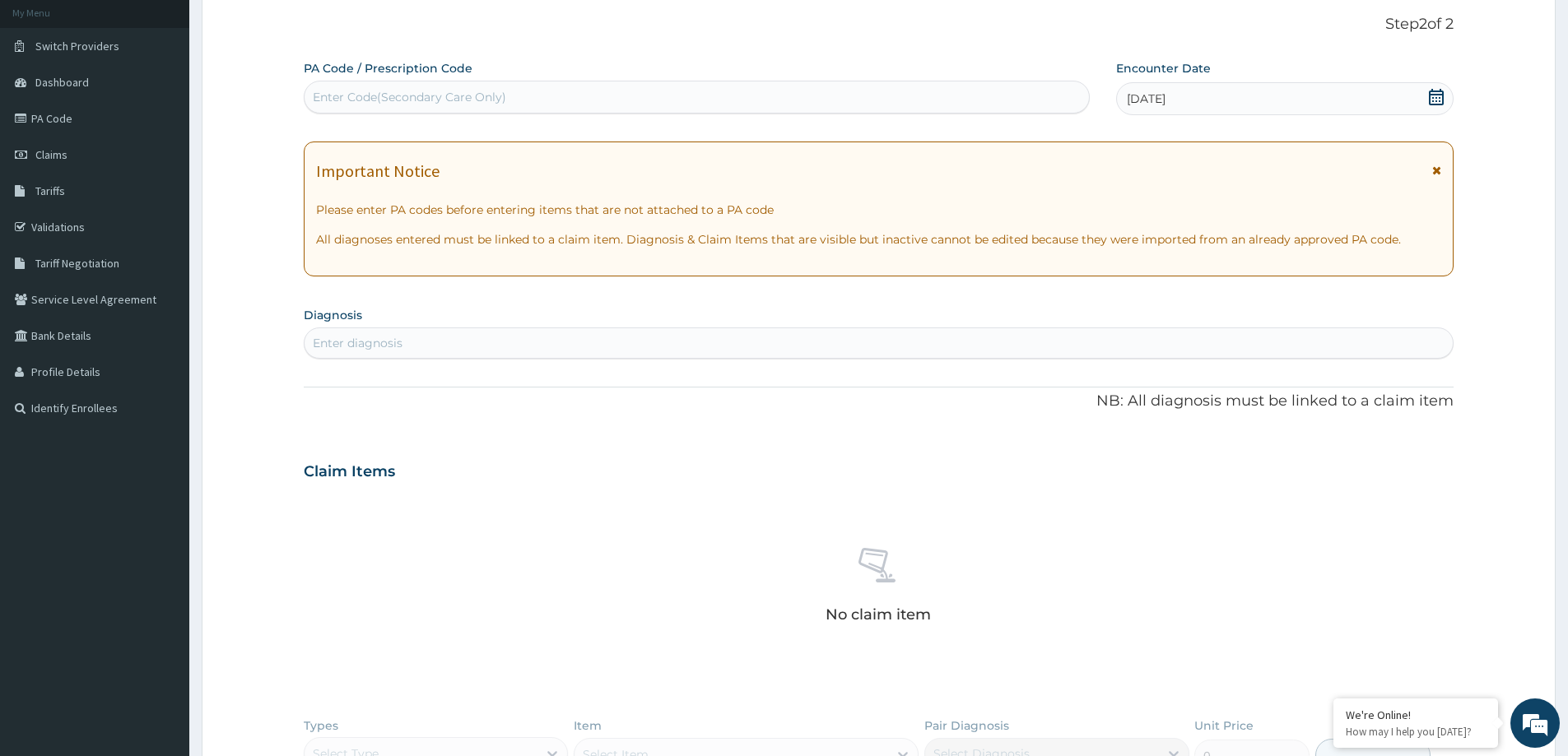
click at [412, 353] on div "Enter diagnosis" at bounding box center [879, 343] width 1149 height 26
type input "MALARIA"
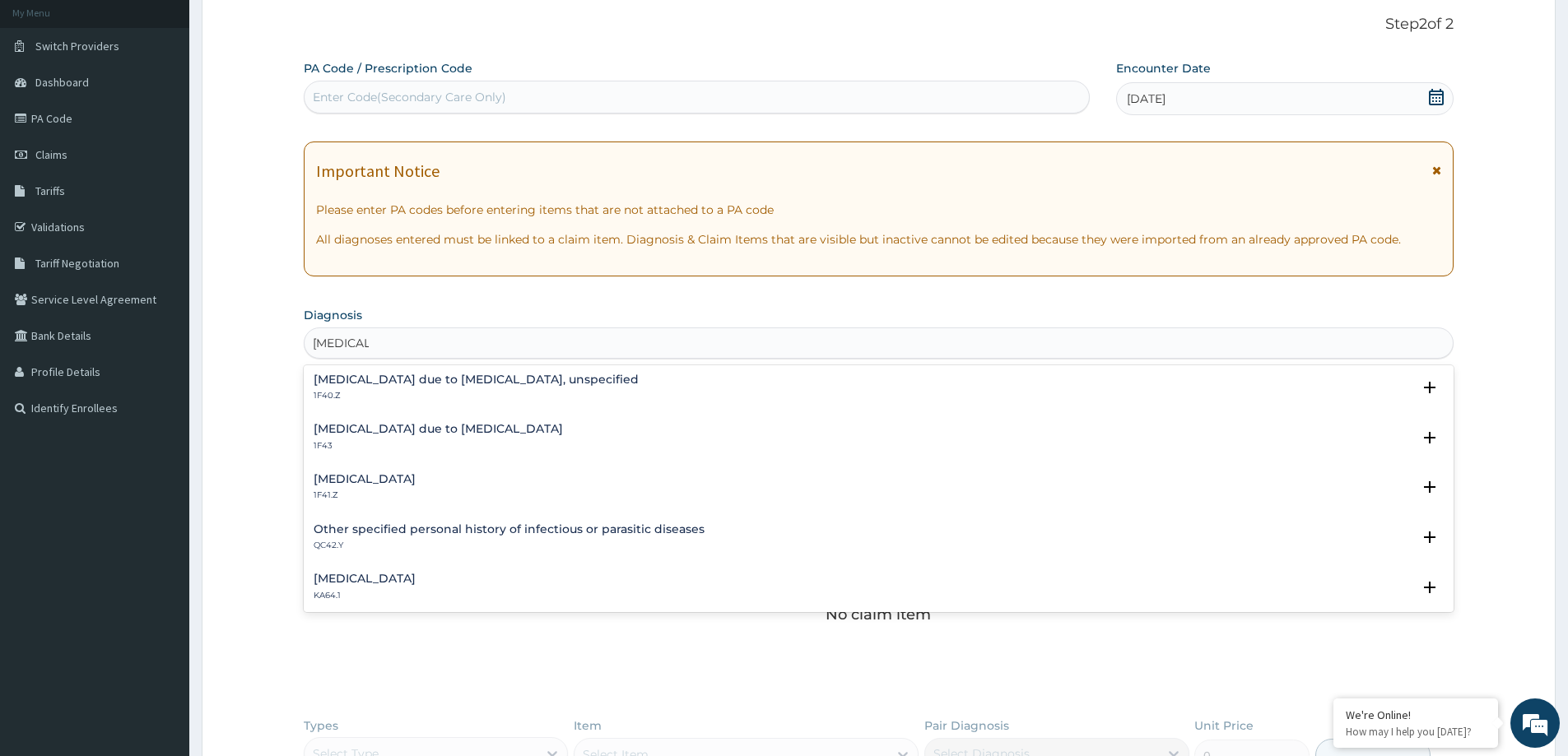
scroll to position [82, 0]
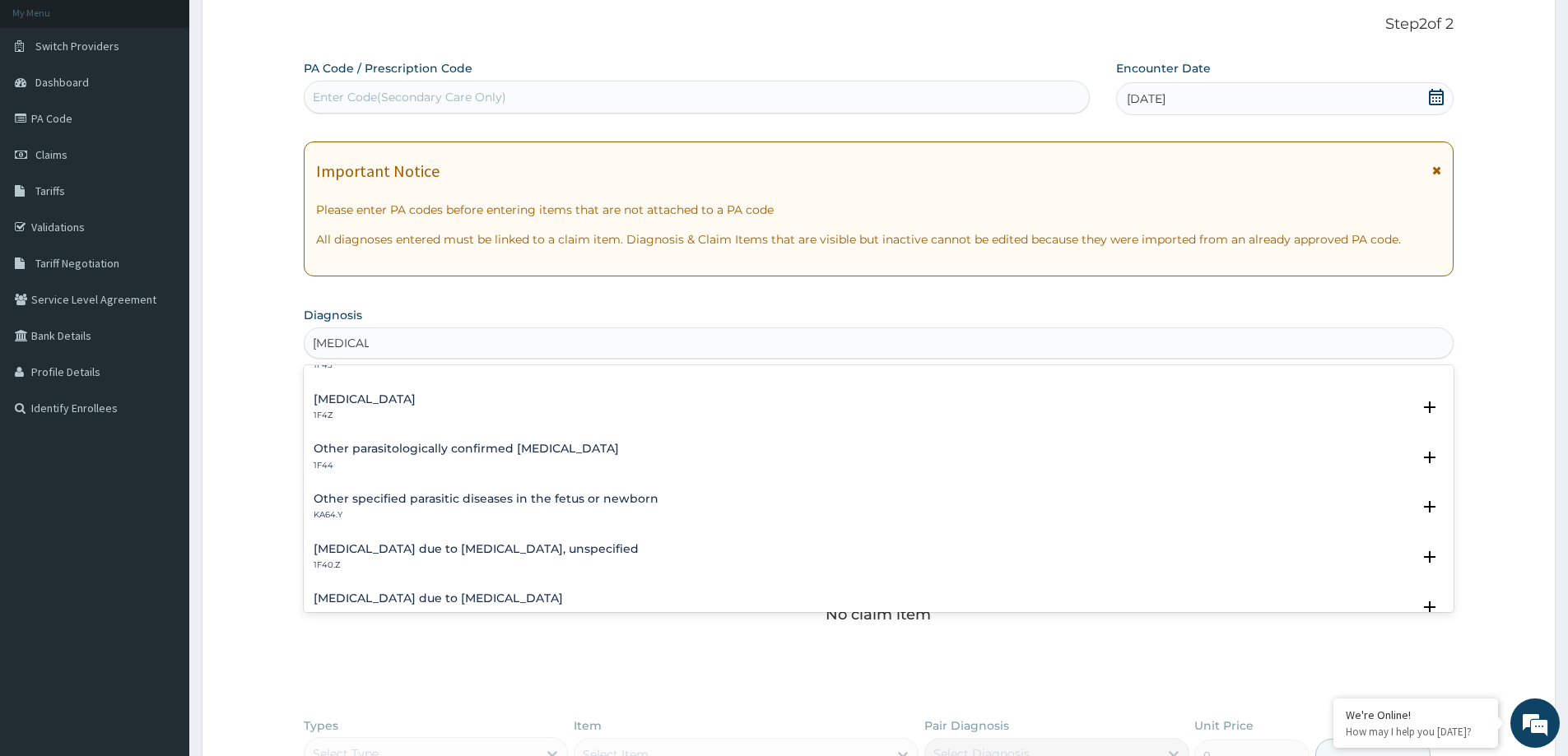
click at [401, 549] on h4 "Malaria due to Plasmodium falciparum, unspecified" at bounding box center [476, 548] width 325 height 12
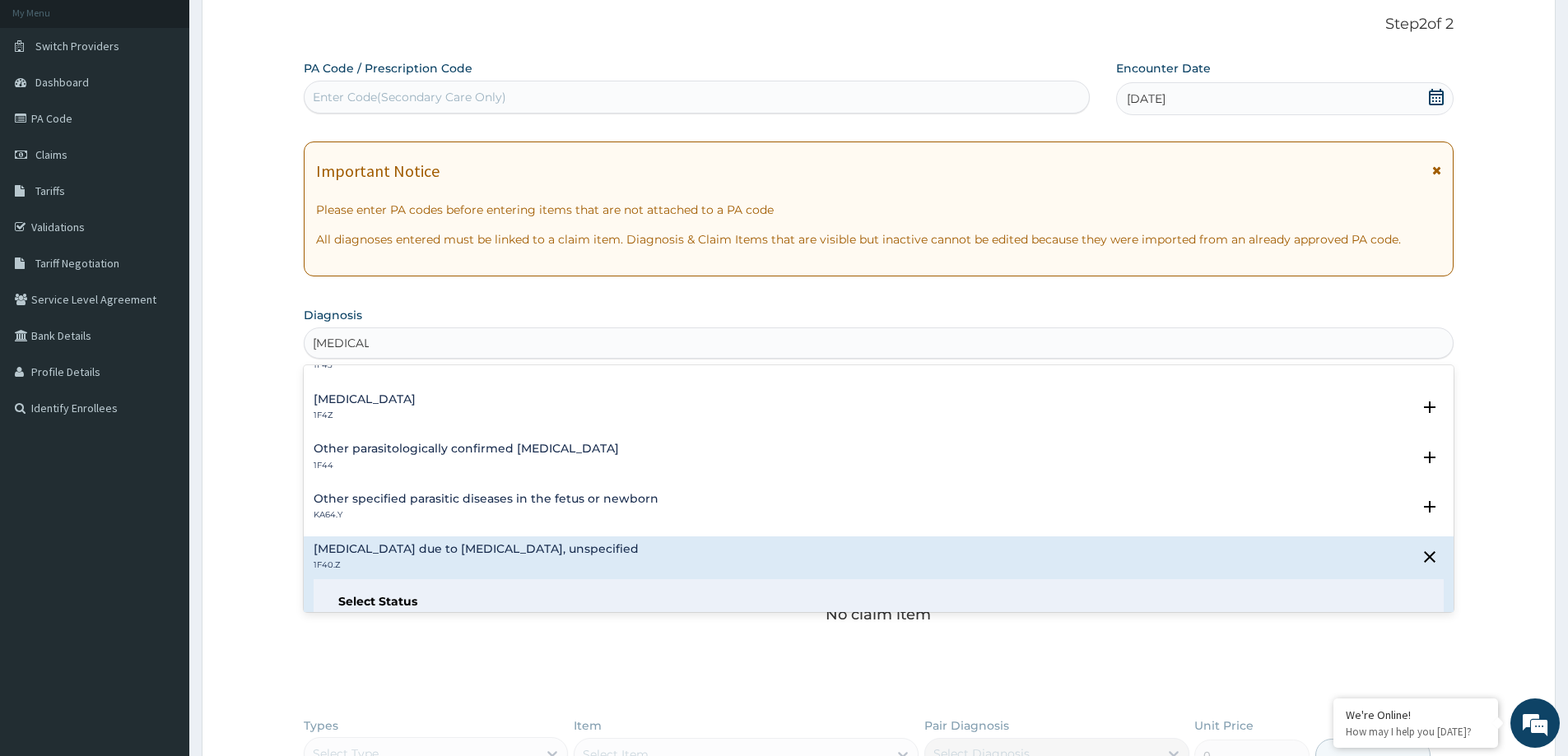
scroll to position [165, 0]
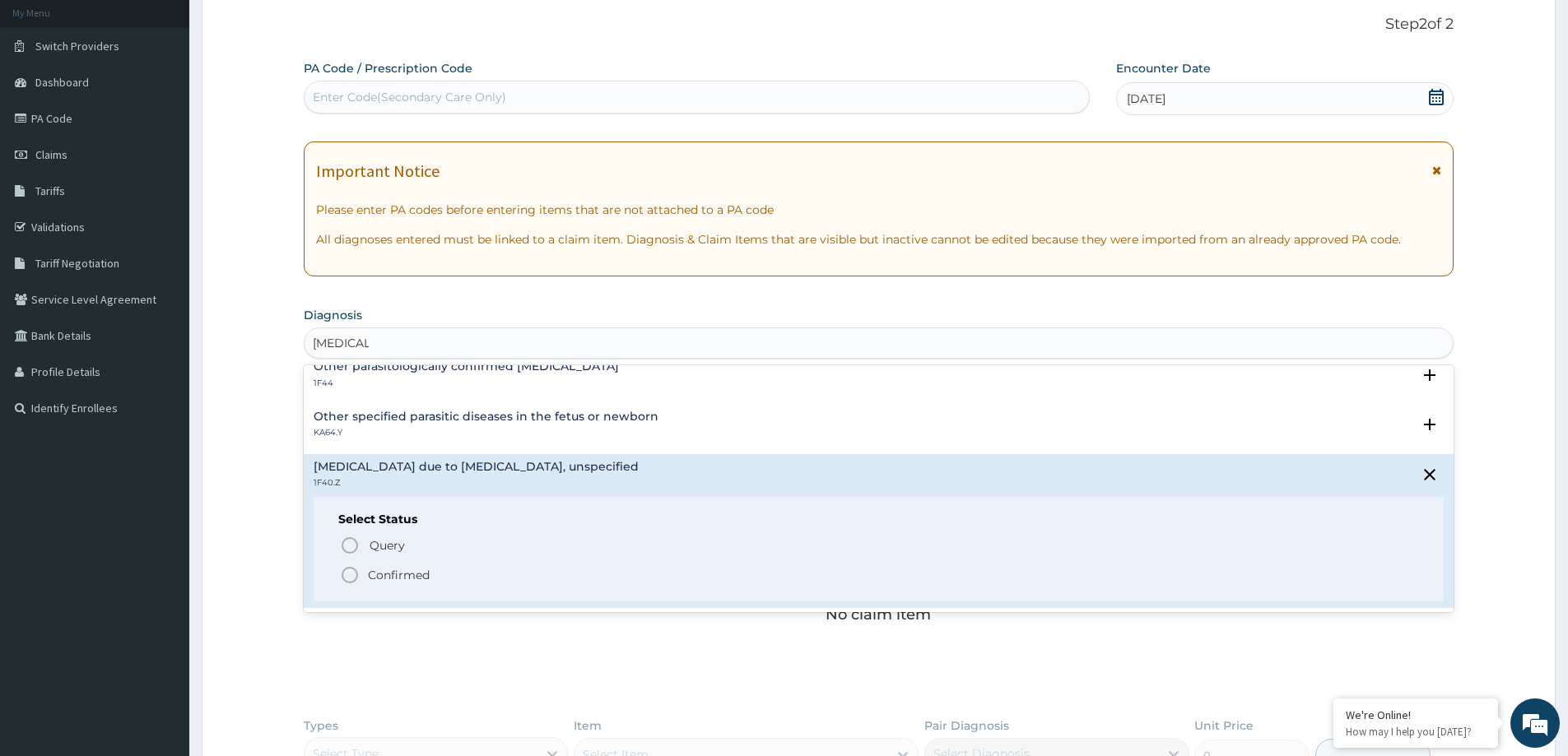
click at [410, 572] on p "Confirmed" at bounding box center [399, 575] width 62 height 16
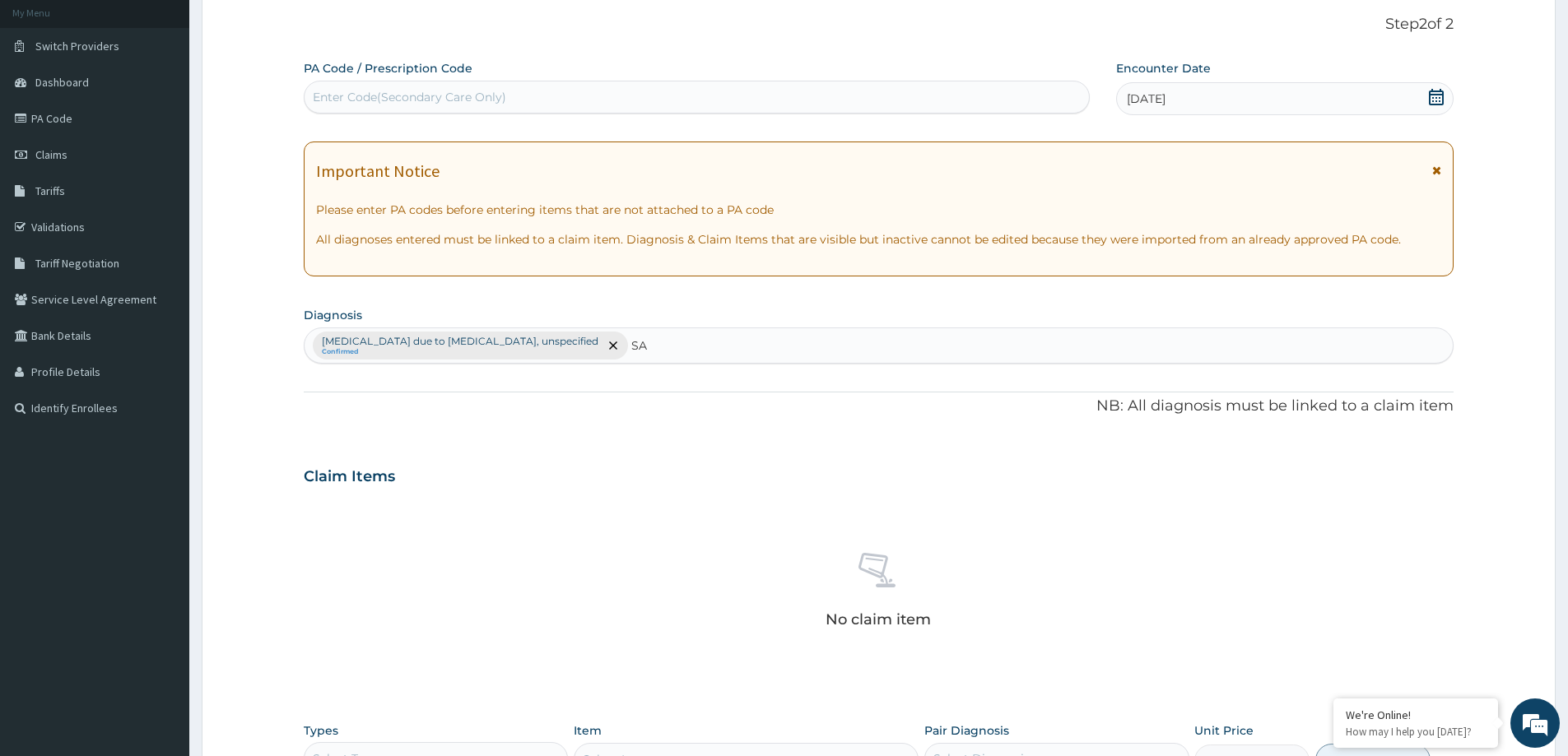
type input "S"
click at [626, 337] on div "Malaria due to Plasmodium falciparum, unspecified Confirmed" at bounding box center [879, 346] width 1149 height 35
type input "ALLERGY"
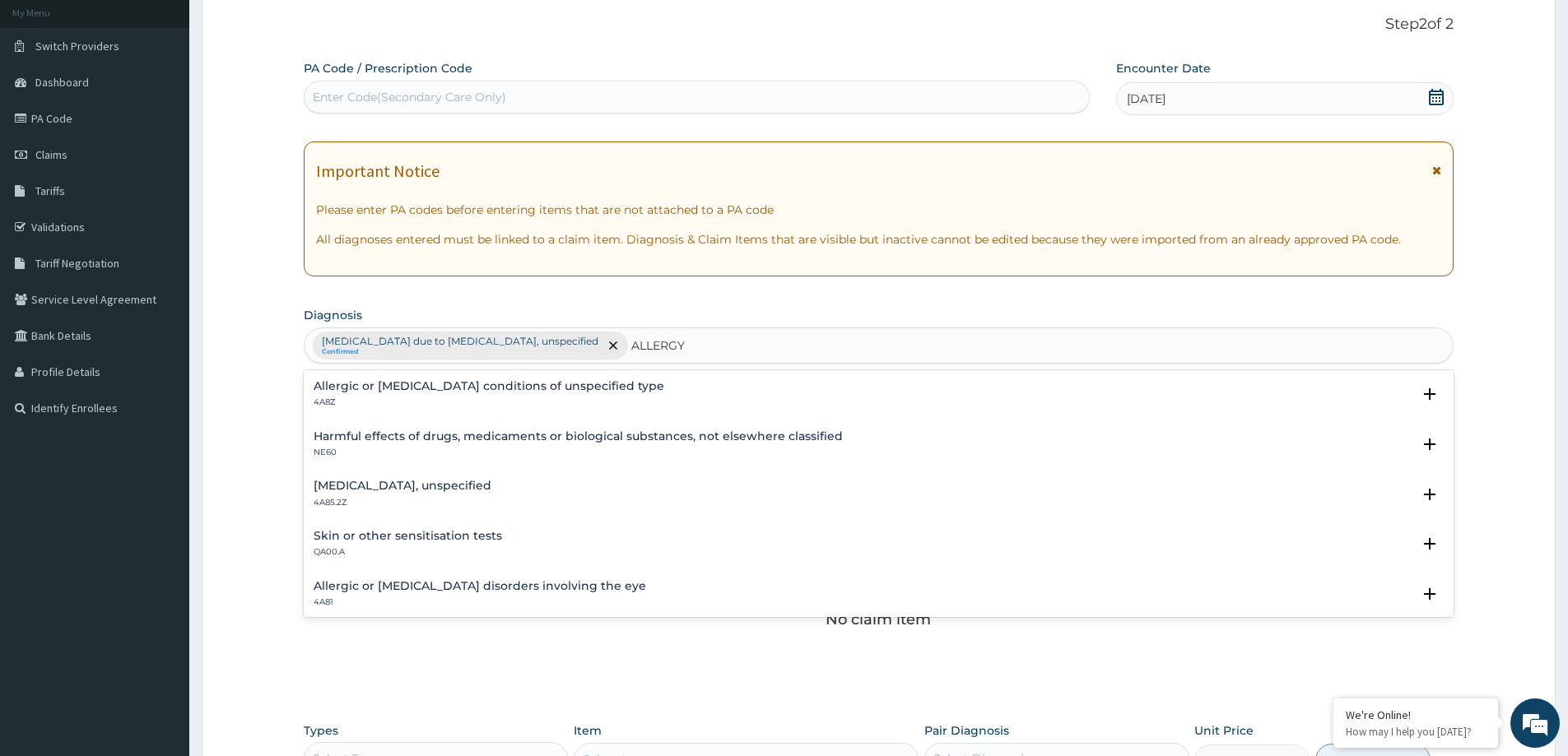
click at [412, 389] on h4 "Allergic or hypersensitivity conditions of unspecified type" at bounding box center [489, 386] width 351 height 12
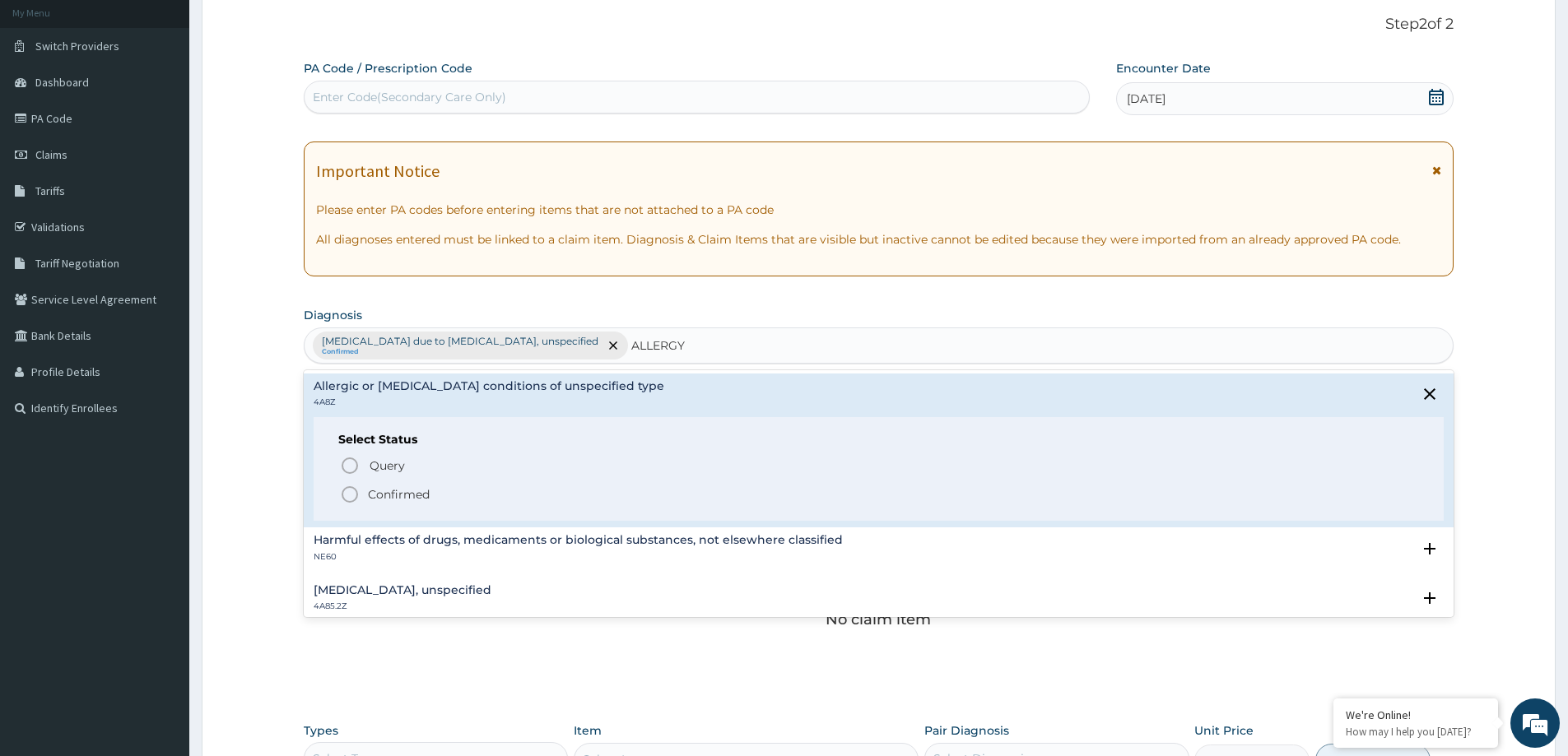
click at [377, 505] on div "Select Status Query Query covers suspected (?), Keep in view (kiv), Ruled out (…" at bounding box center [879, 469] width 1130 height 105
click at [382, 495] on p "Confirmed" at bounding box center [399, 494] width 62 height 16
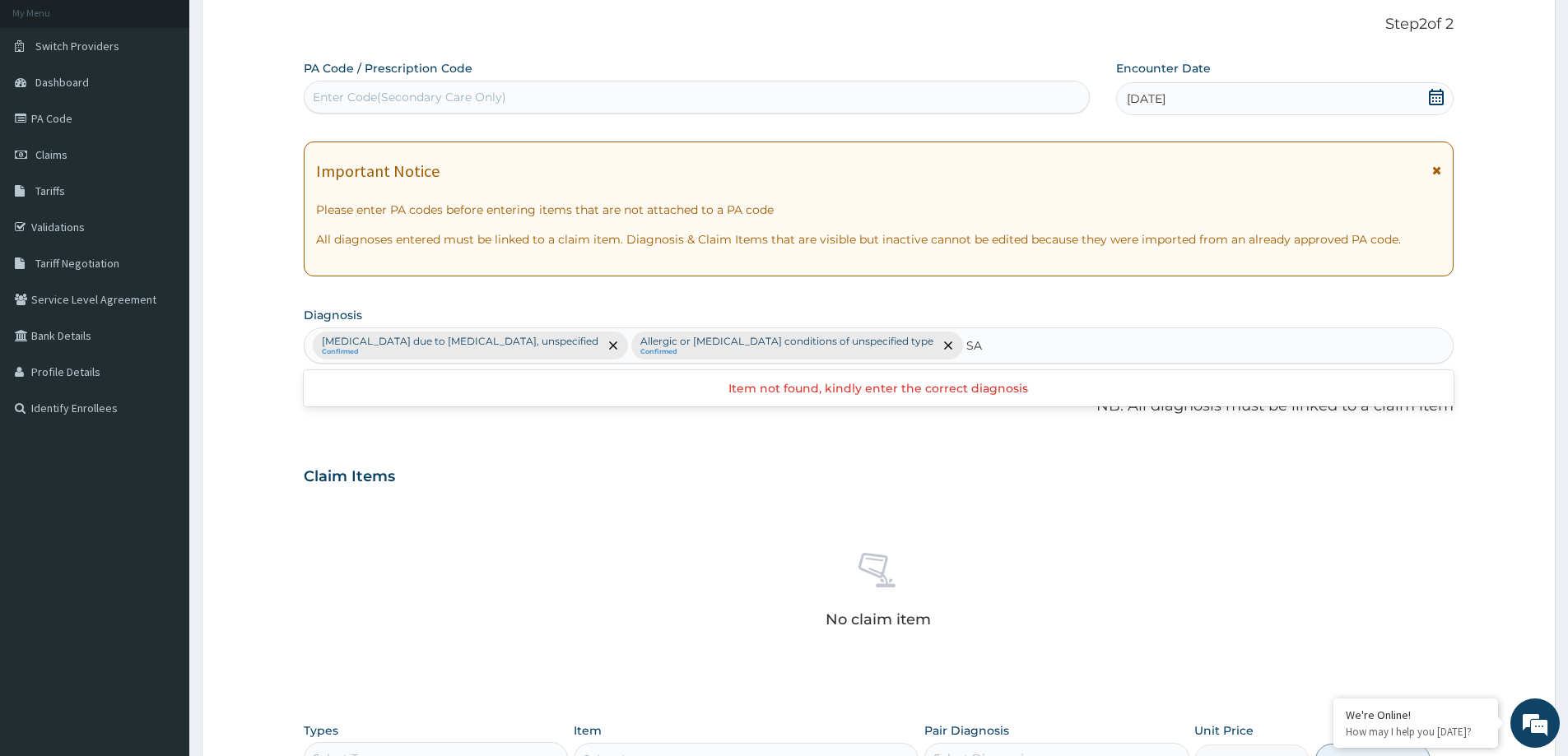
type input "S"
type input "ENTER"
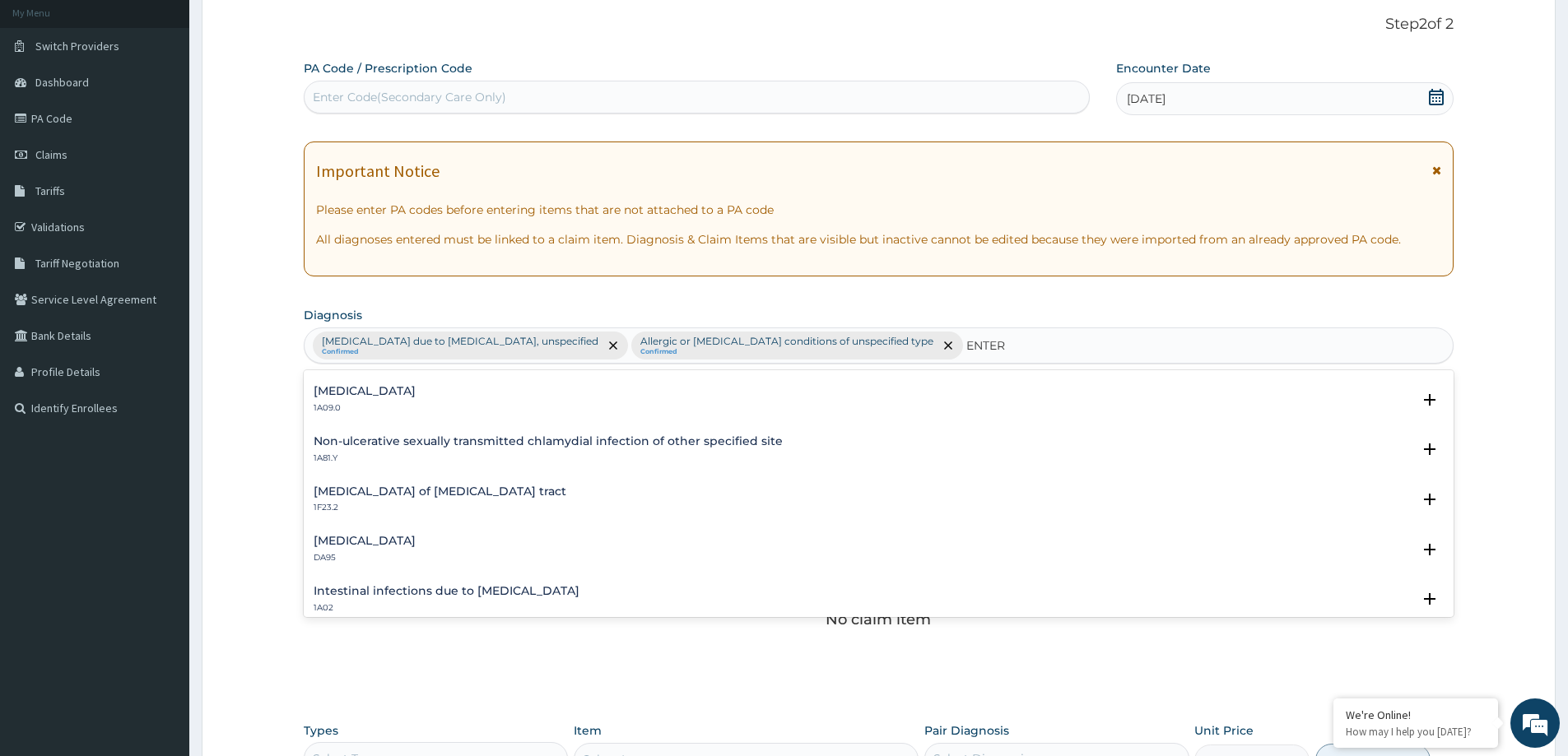
scroll to position [247, 0]
click at [387, 401] on p "1A09.0" at bounding box center [365, 406] width 102 height 12
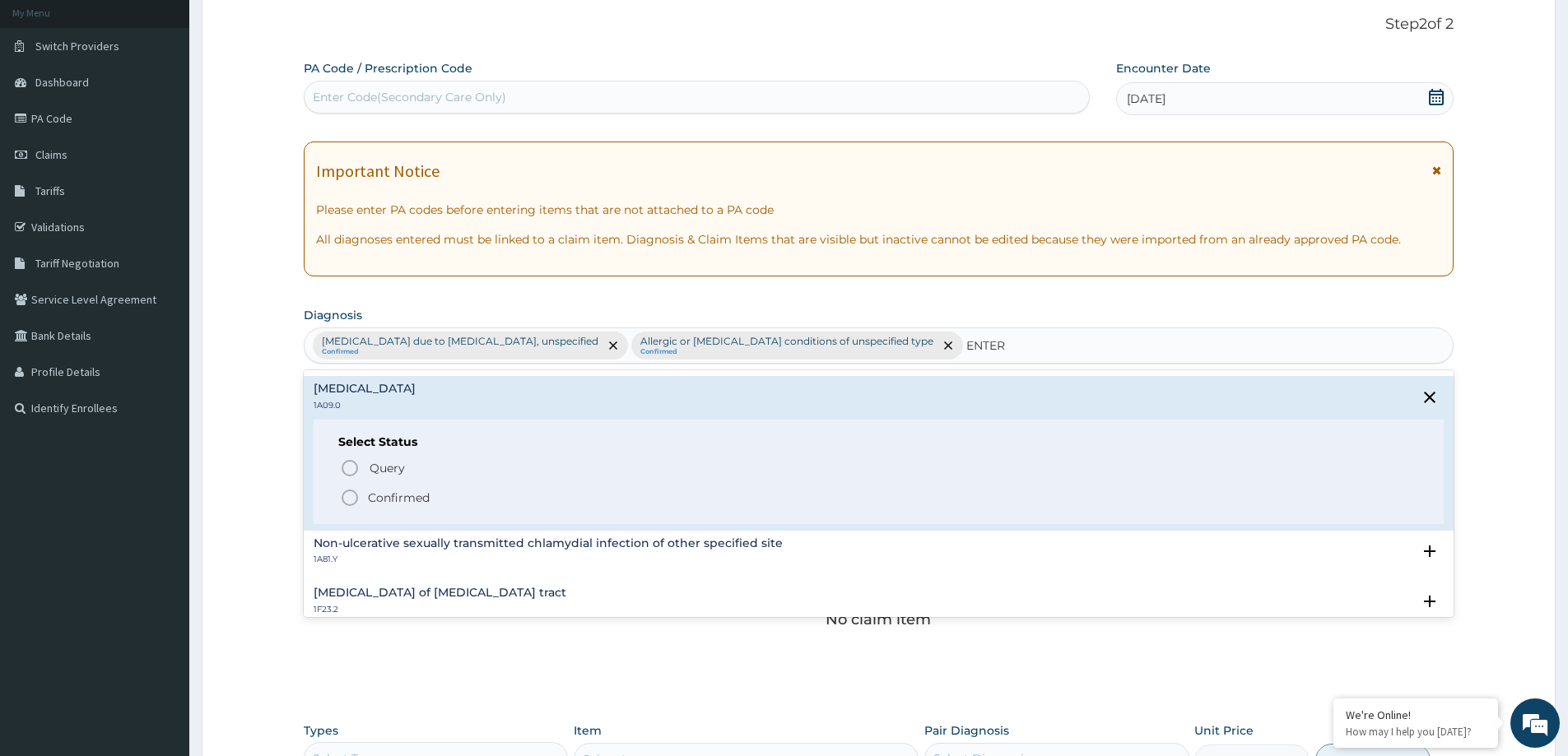
click at [372, 499] on p "Confirmed" at bounding box center [399, 497] width 62 height 16
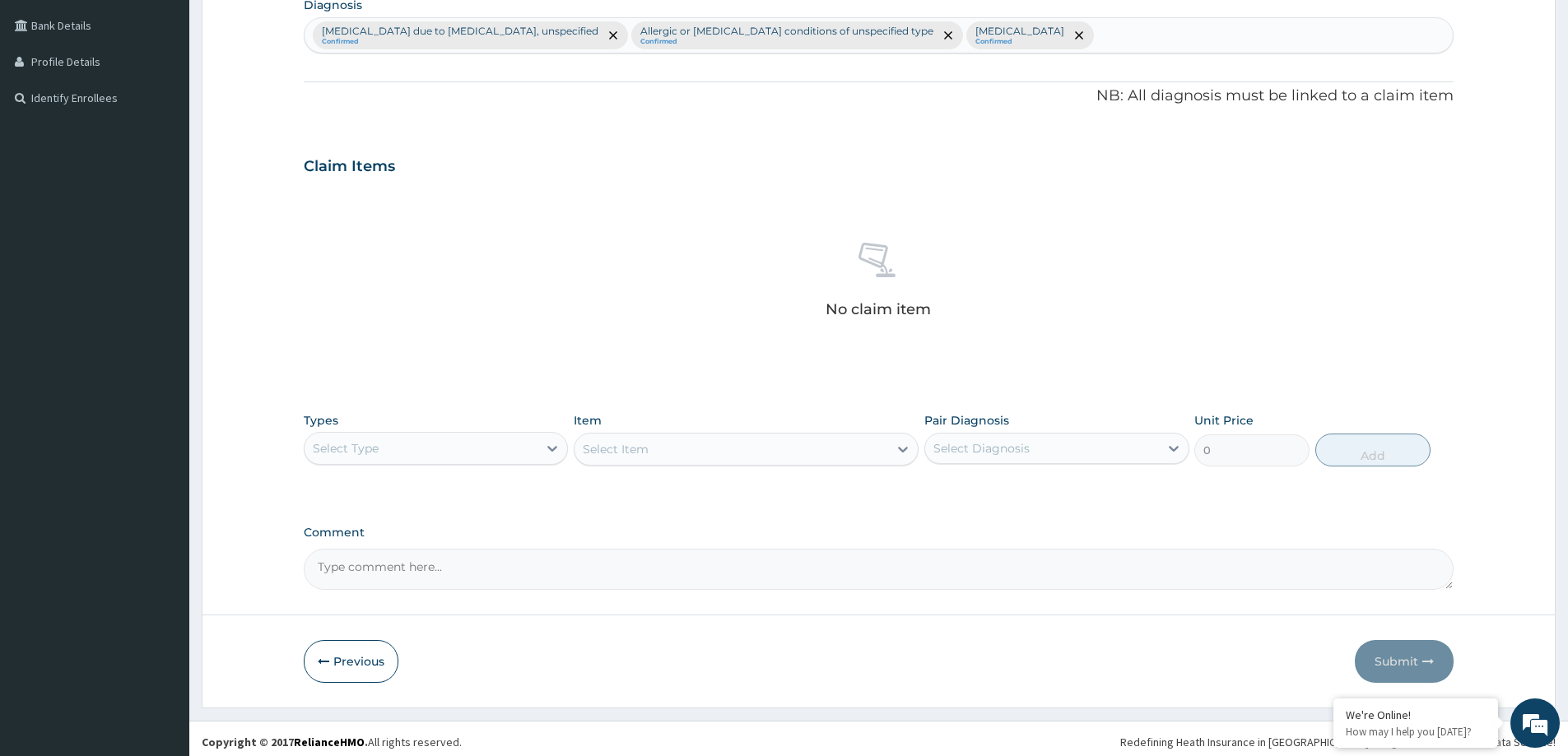
scroll to position [414, 0]
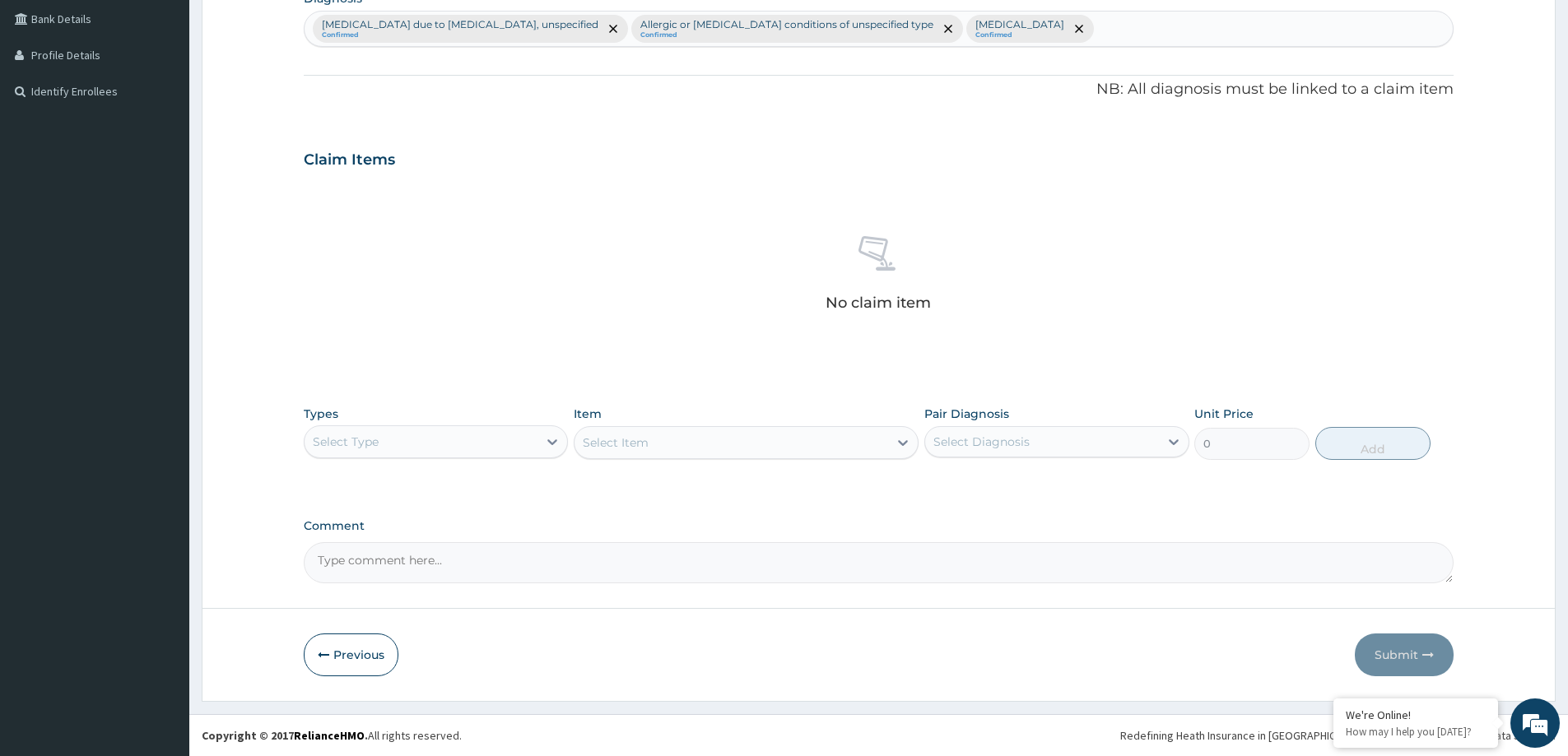
click at [393, 446] on div "Select Type" at bounding box center [421, 442] width 233 height 26
click at [373, 604] on div "Laboratory" at bounding box center [436, 601] width 264 height 30
click at [681, 416] on div "Item Select Item" at bounding box center [746, 433] width 345 height 54
type input "J"
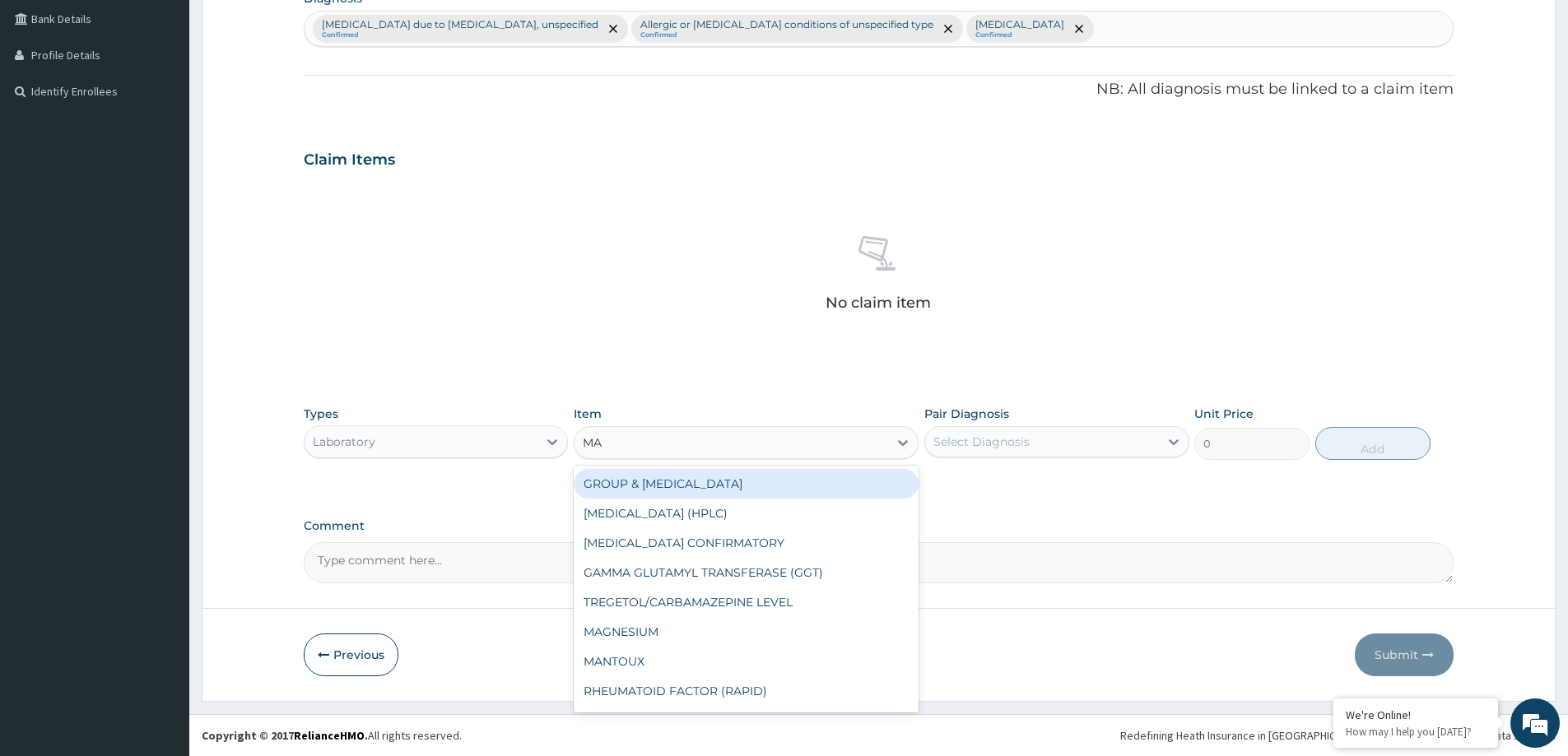
type input "MAL"
click at [832, 490] on div "MALARIA PARASITE (MP) TEST" at bounding box center [746, 484] width 345 height 30
type input "8432.64"
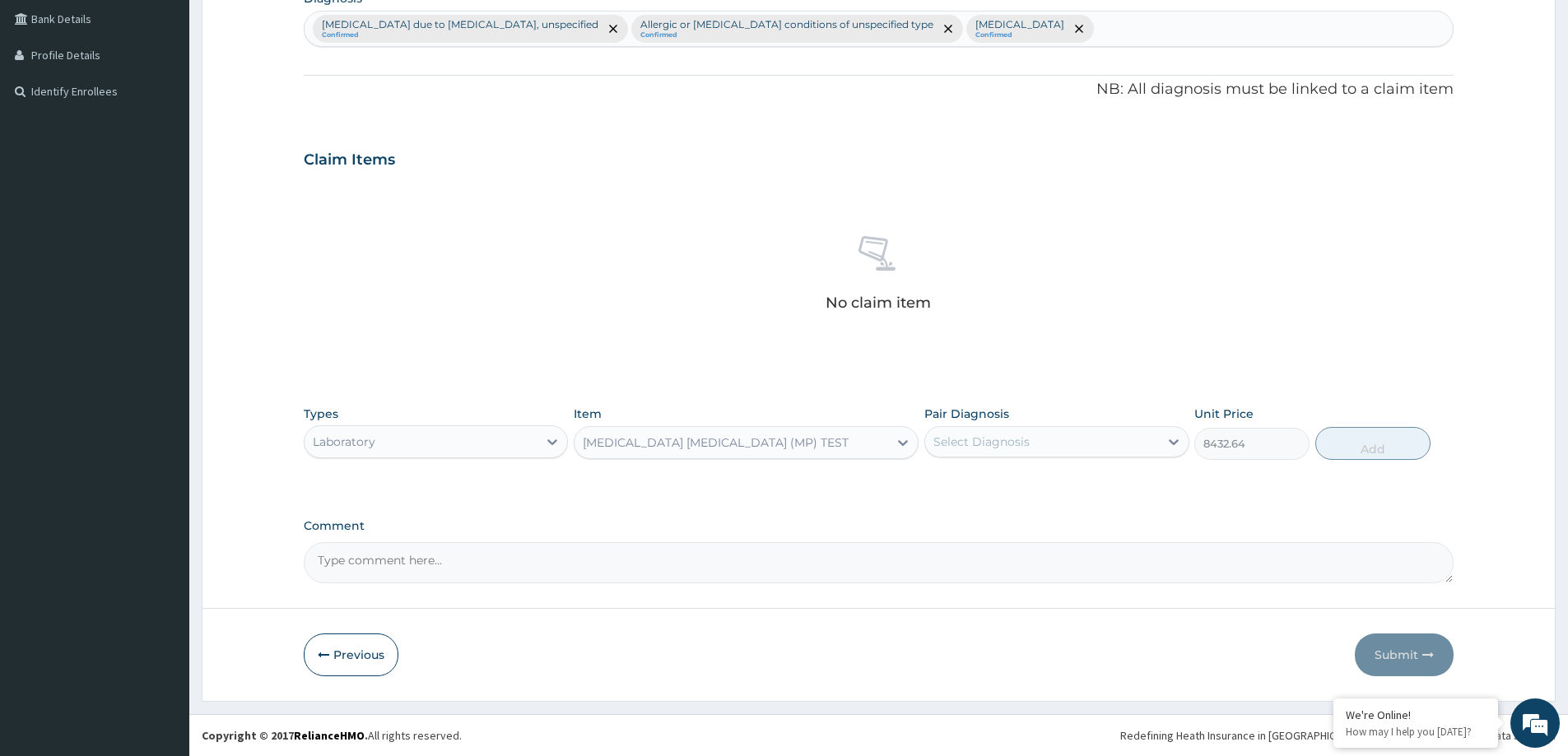
click at [963, 449] on div "Select Diagnosis" at bounding box center [1041, 442] width 233 height 26
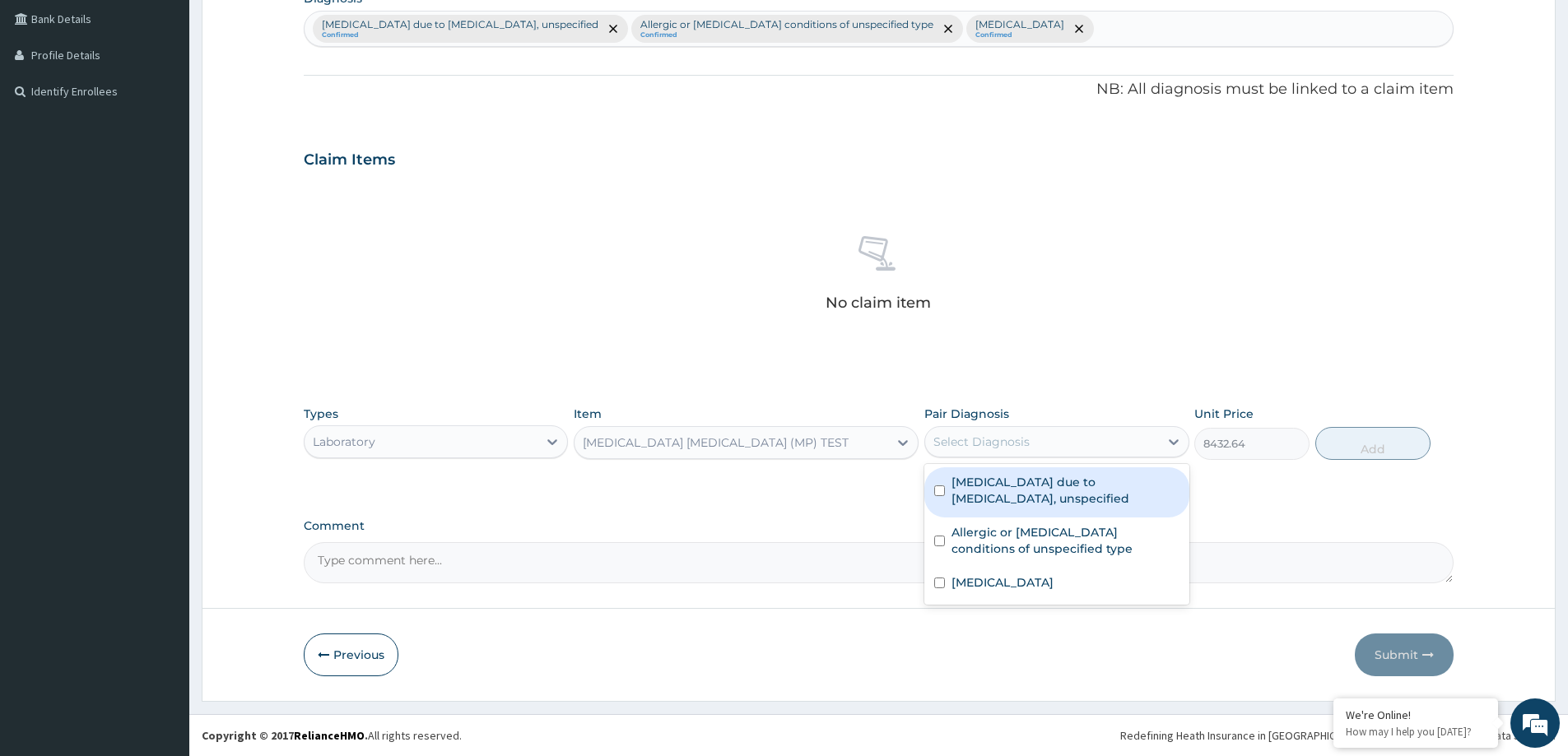
click at [990, 495] on label "Malaria due to Plasmodium falciparum, unspecified" at bounding box center [1065, 490] width 227 height 33
checkbox input "true"
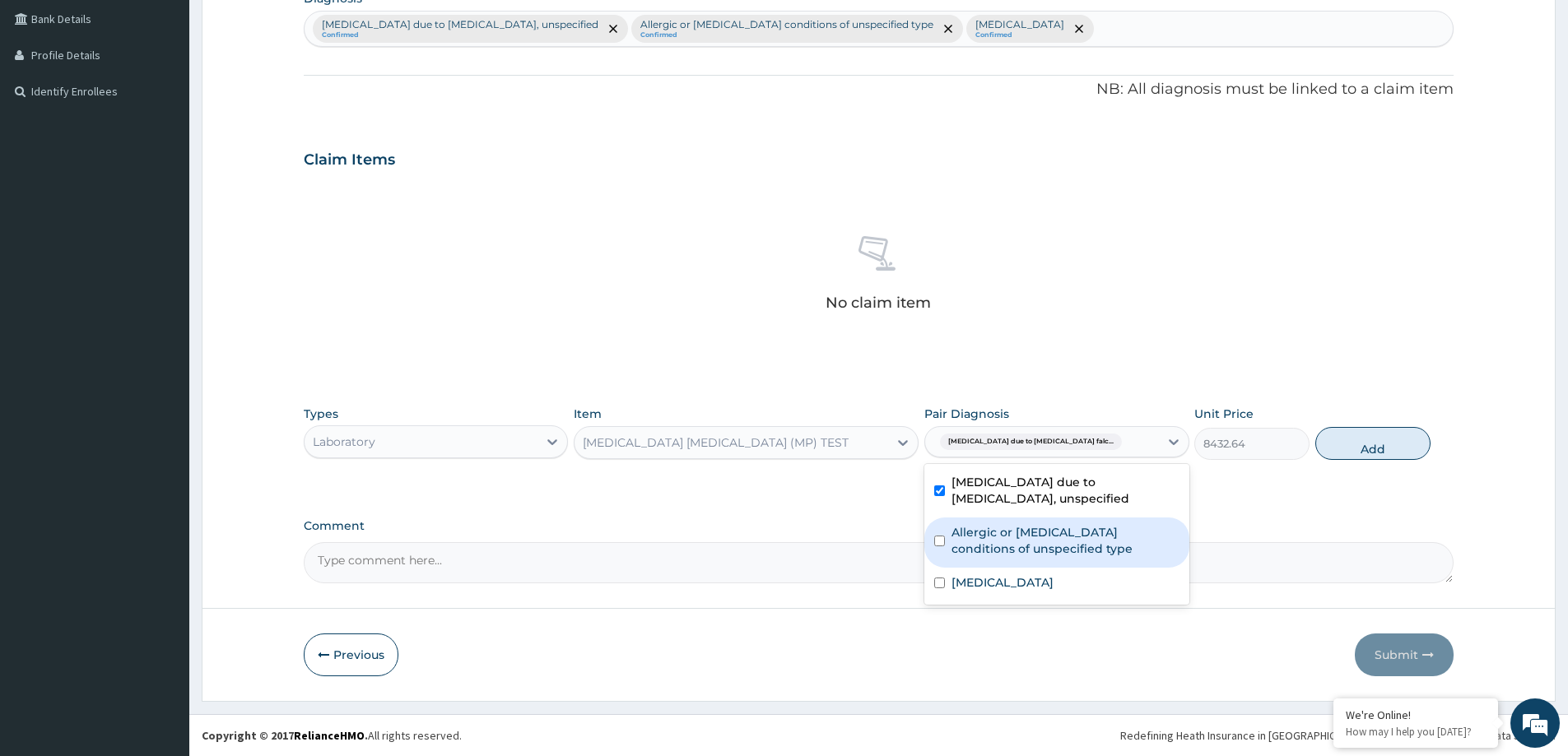
drag, startPoint x: 992, startPoint y: 528, endPoint x: 998, endPoint y: 566, distance: 38.5
click at [991, 534] on label "Allergic or hypersensitivity conditions of unspecified type" at bounding box center [1065, 540] width 227 height 33
checkbox input "true"
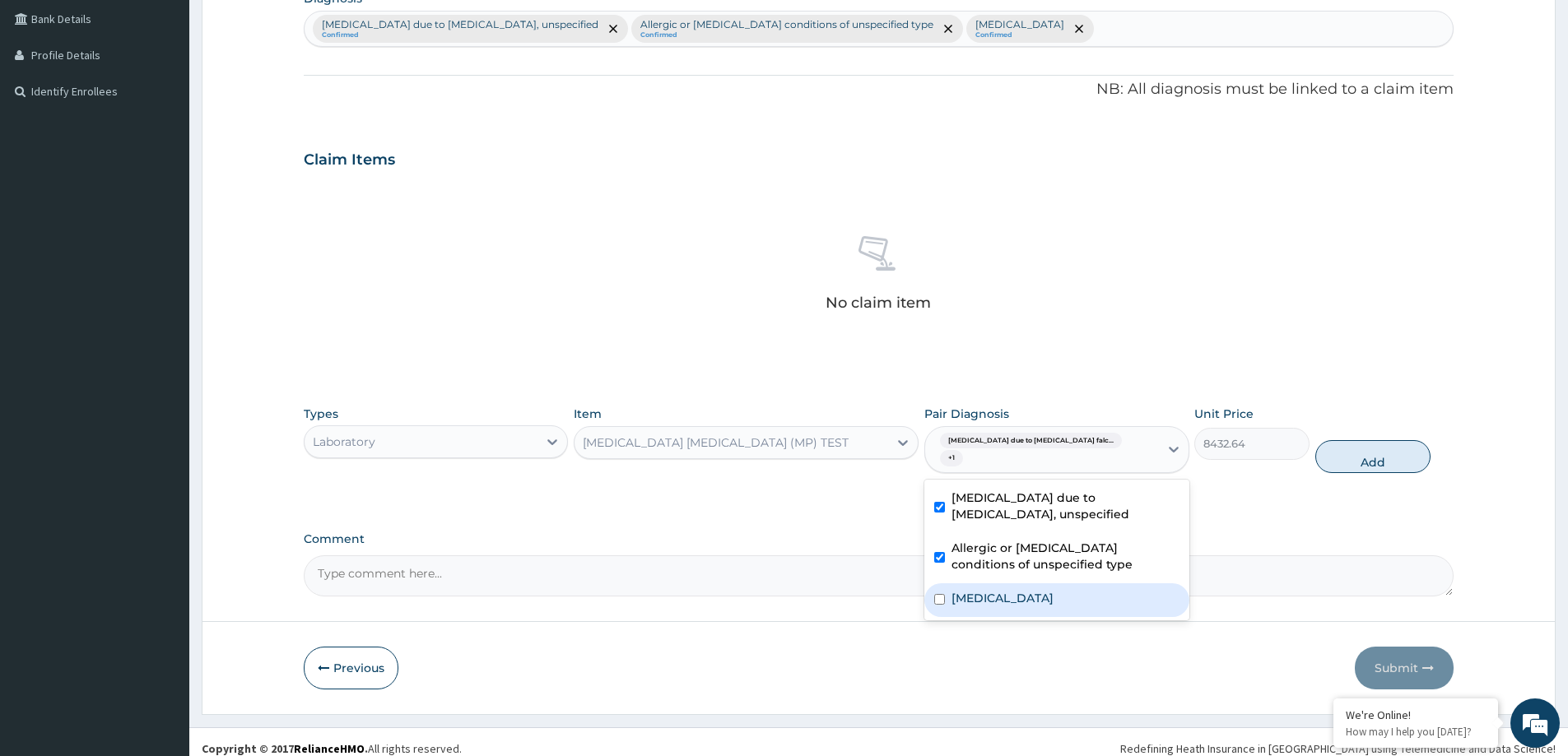
drag, startPoint x: 996, startPoint y: 569, endPoint x: 1011, endPoint y: 574, distance: 15.8
click at [996, 583] on div "Salmonella enteritis" at bounding box center [1056, 600] width 264 height 34
checkbox input "true"
click at [1386, 441] on button "Add" at bounding box center [1374, 457] width 115 height 33
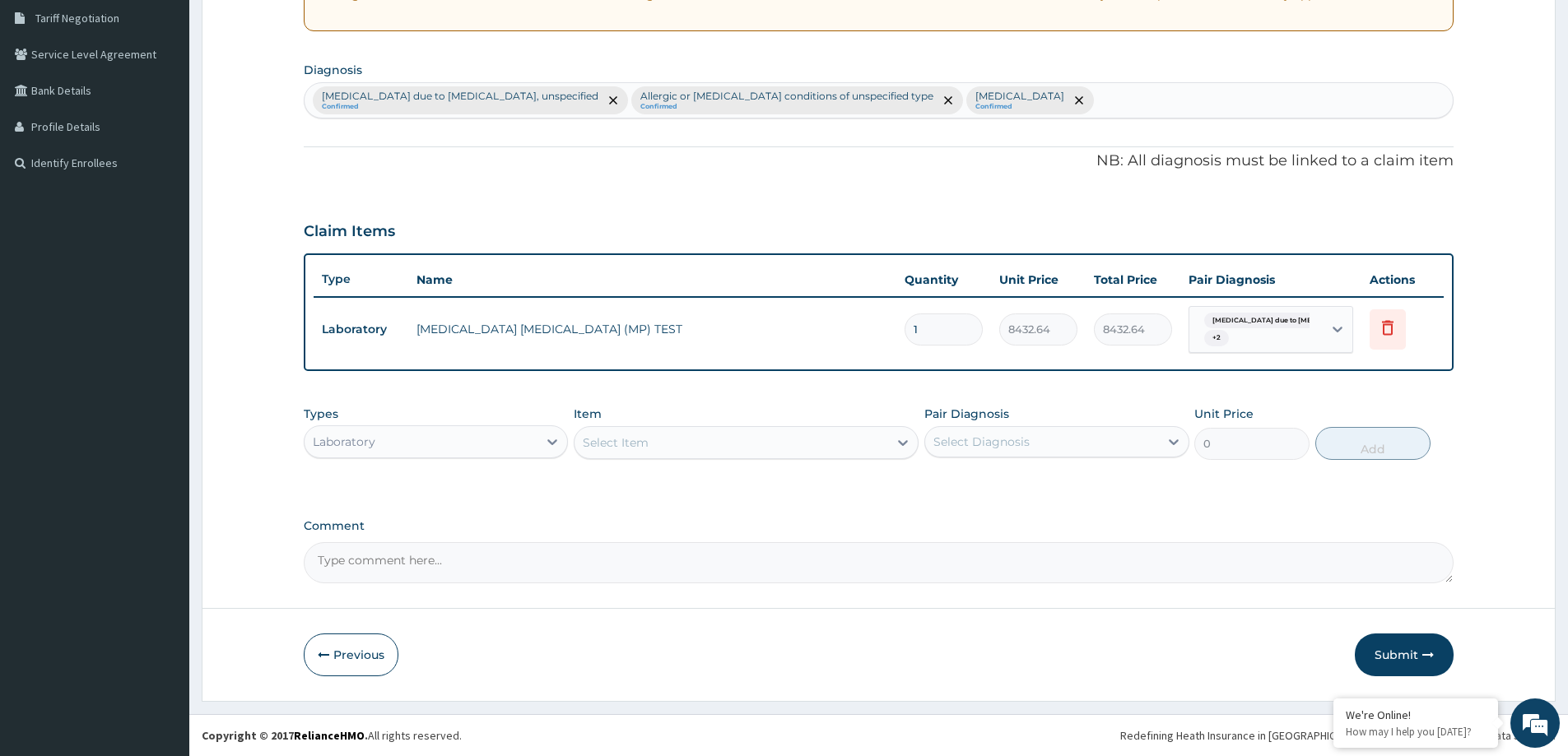
scroll to position [343, 0]
click at [612, 454] on div "Select Item" at bounding box center [731, 443] width 314 height 26
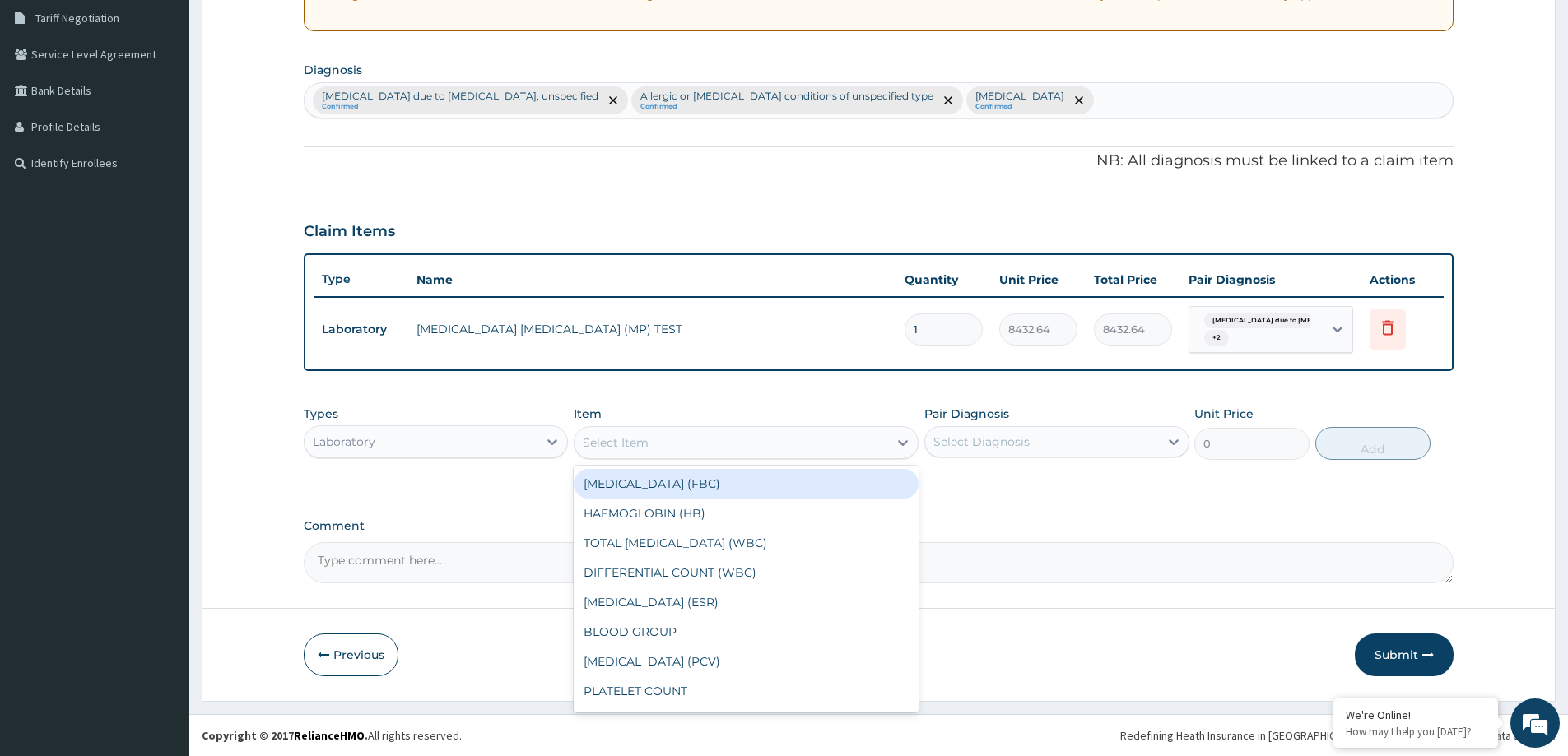
drag, startPoint x: 633, startPoint y: 481, endPoint x: 1002, endPoint y: 438, distance: 371.5
click at [637, 481] on div "FULL BLOOD COUNT (FBC)" at bounding box center [746, 484] width 345 height 30
type input "10540.8"
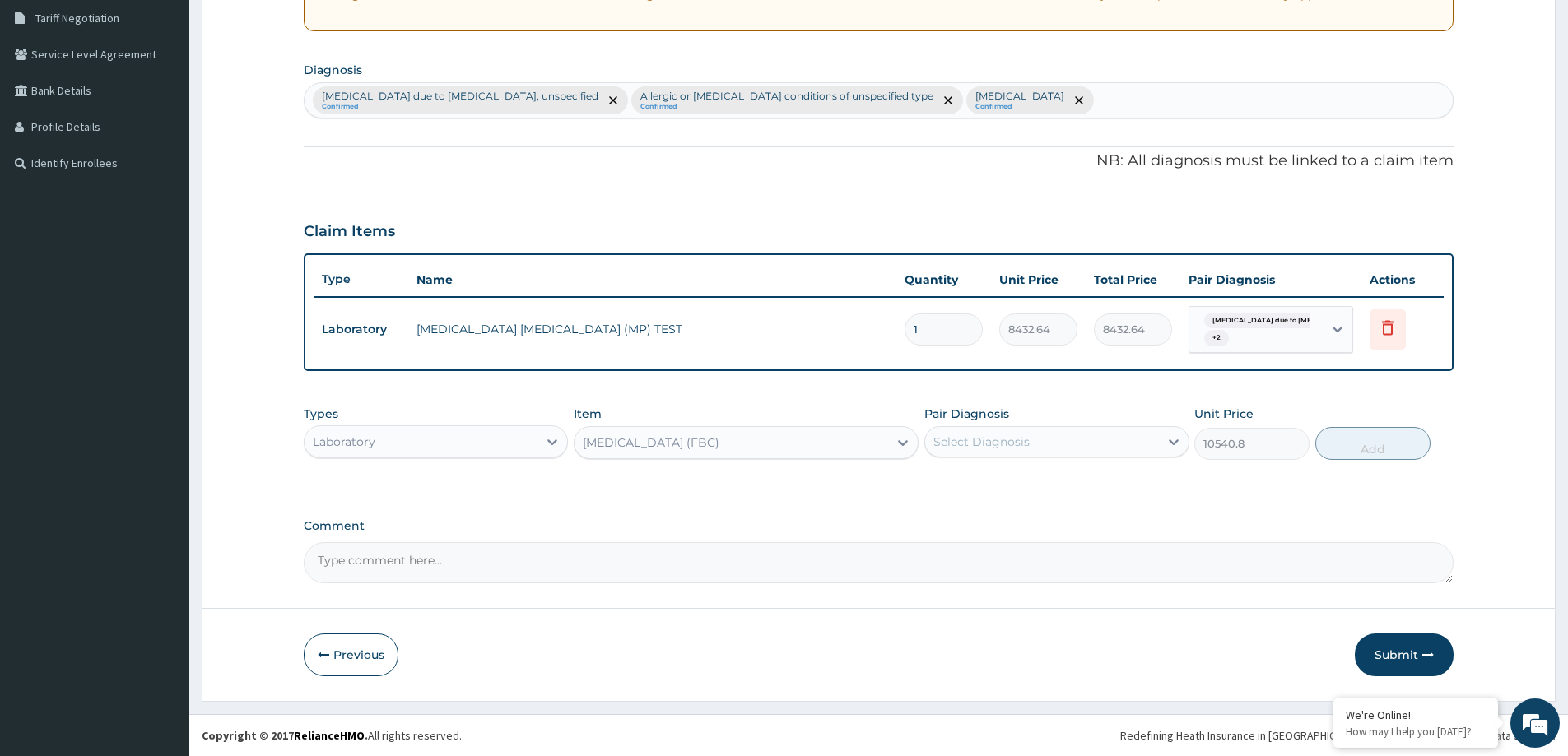
click at [1032, 441] on div "Select Diagnosis" at bounding box center [1041, 442] width 233 height 26
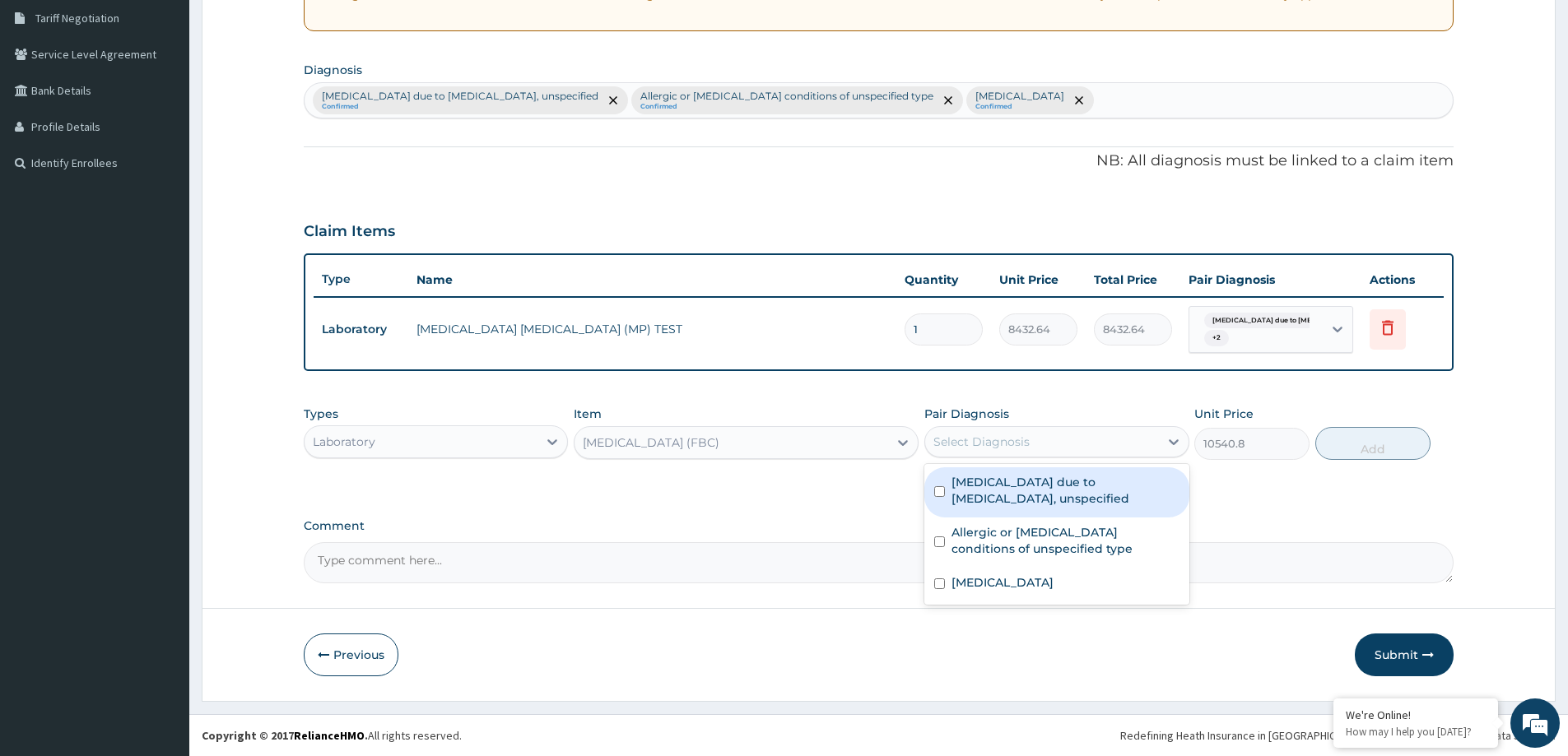
click at [1047, 506] on label "Malaria due to Plasmodium falciparum, unspecified" at bounding box center [1065, 490] width 227 height 33
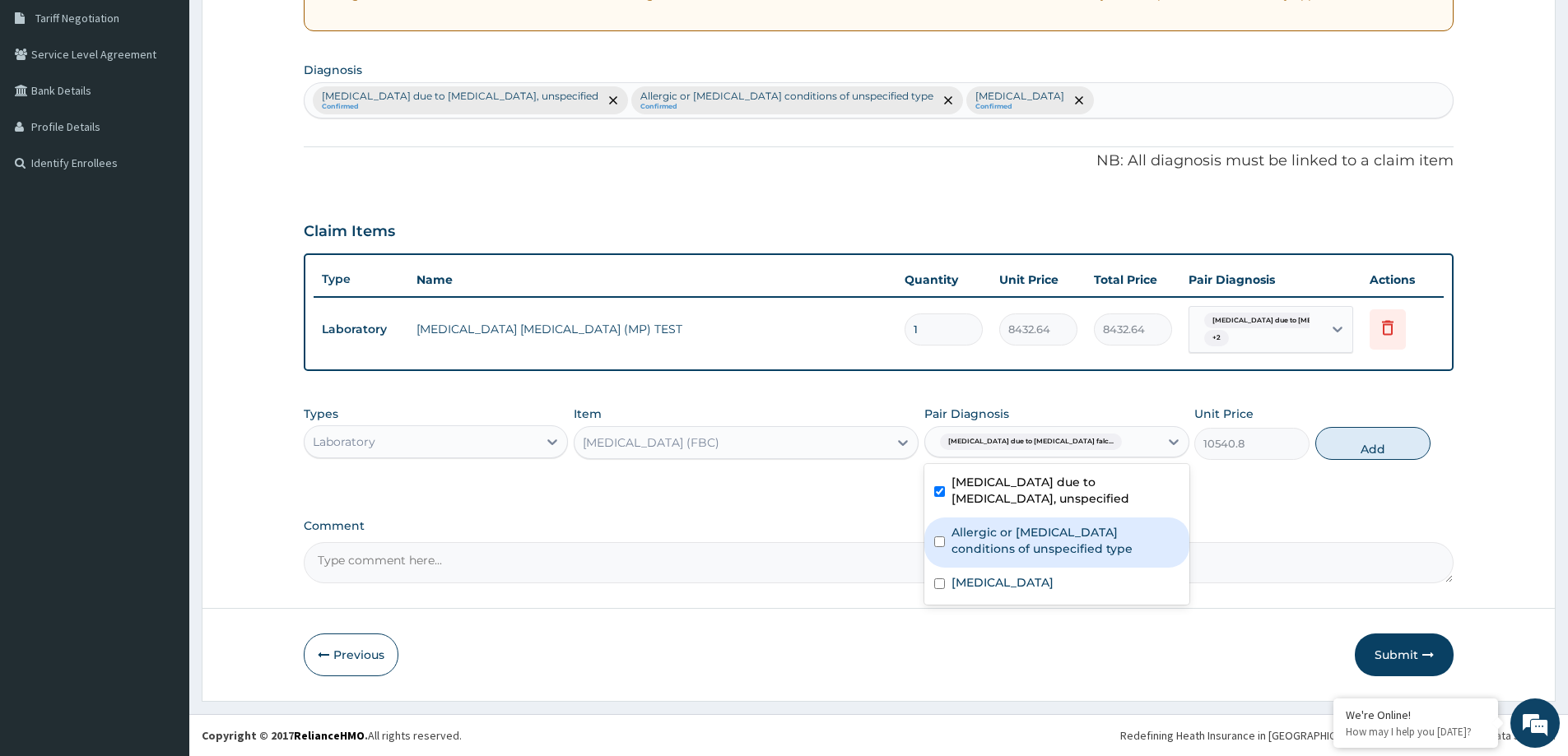
checkbox input "true"
click at [1061, 544] on label "Allergic or hypersensitivity conditions of unspecified type" at bounding box center [1065, 540] width 227 height 33
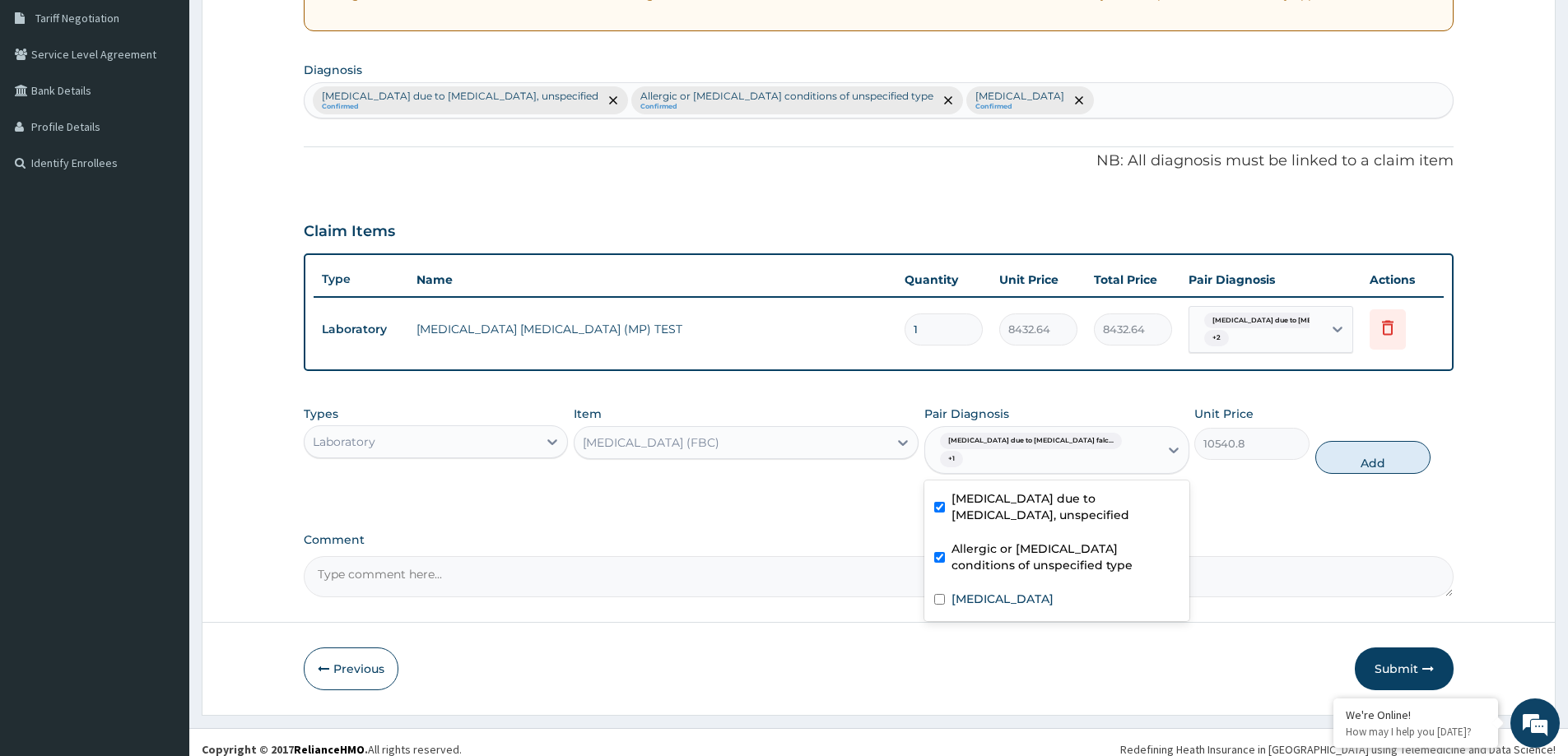
checkbox input "true"
drag, startPoint x: 1052, startPoint y: 567, endPoint x: 1070, endPoint y: 568, distance: 18.0
click at [1053, 571] on div "Malaria due to Plasmodium falciparum, unspecified Allergic or hypersensitivity …" at bounding box center [1056, 550] width 264 height 141
click at [1078, 584] on div "Salmonella enteritis" at bounding box center [1056, 600] width 264 height 34
checkbox input "true"
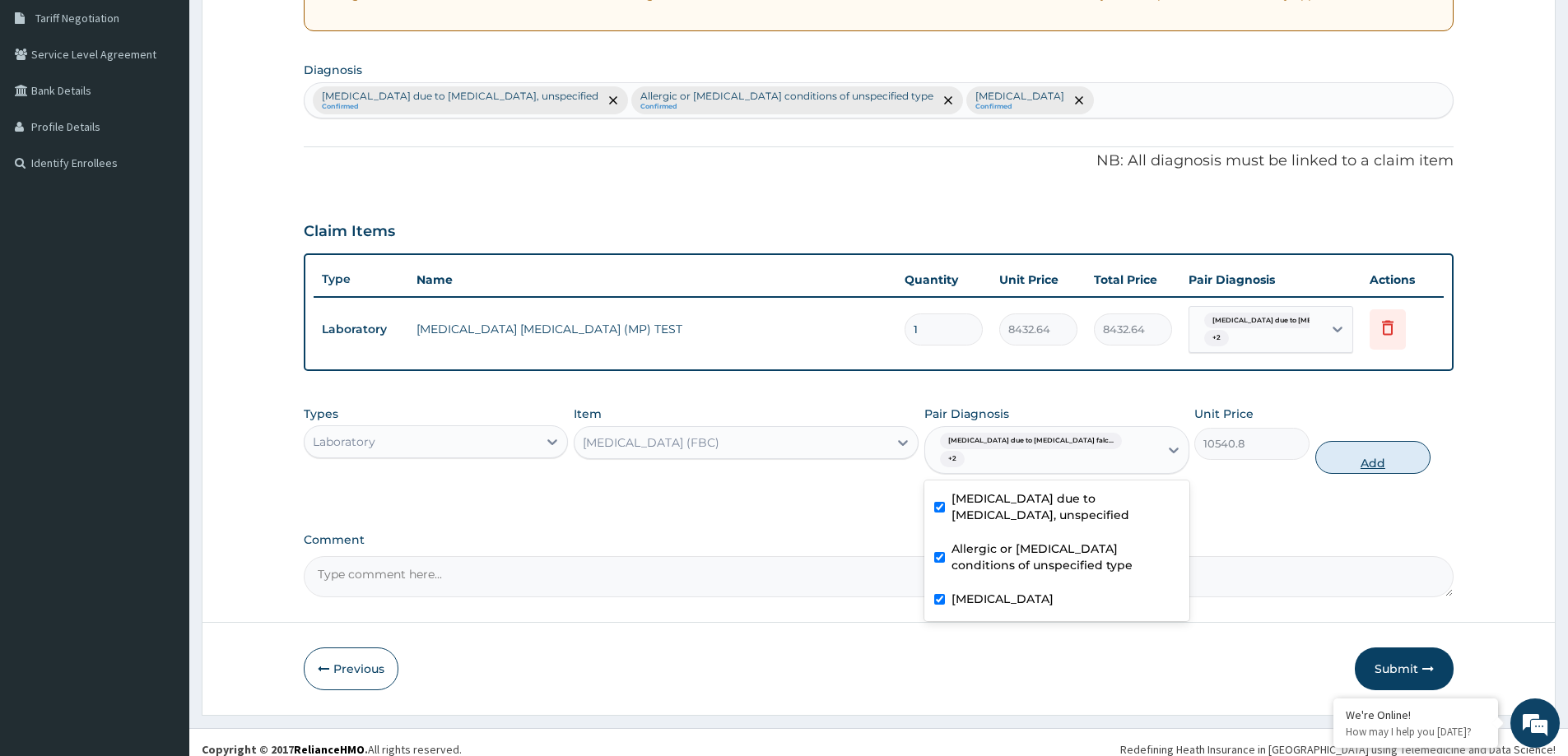
drag, startPoint x: 1360, startPoint y: 474, endPoint x: 1372, endPoint y: 458, distance: 20.0
click at [1364, 471] on div "Types Laboratory Item FULL BLOOD COUNT (FBC) Pair Diagnosis option Salmonella e…" at bounding box center [879, 452] width 1150 height 110
click at [1372, 456] on button "Add" at bounding box center [1374, 458] width 115 height 33
type input "0"
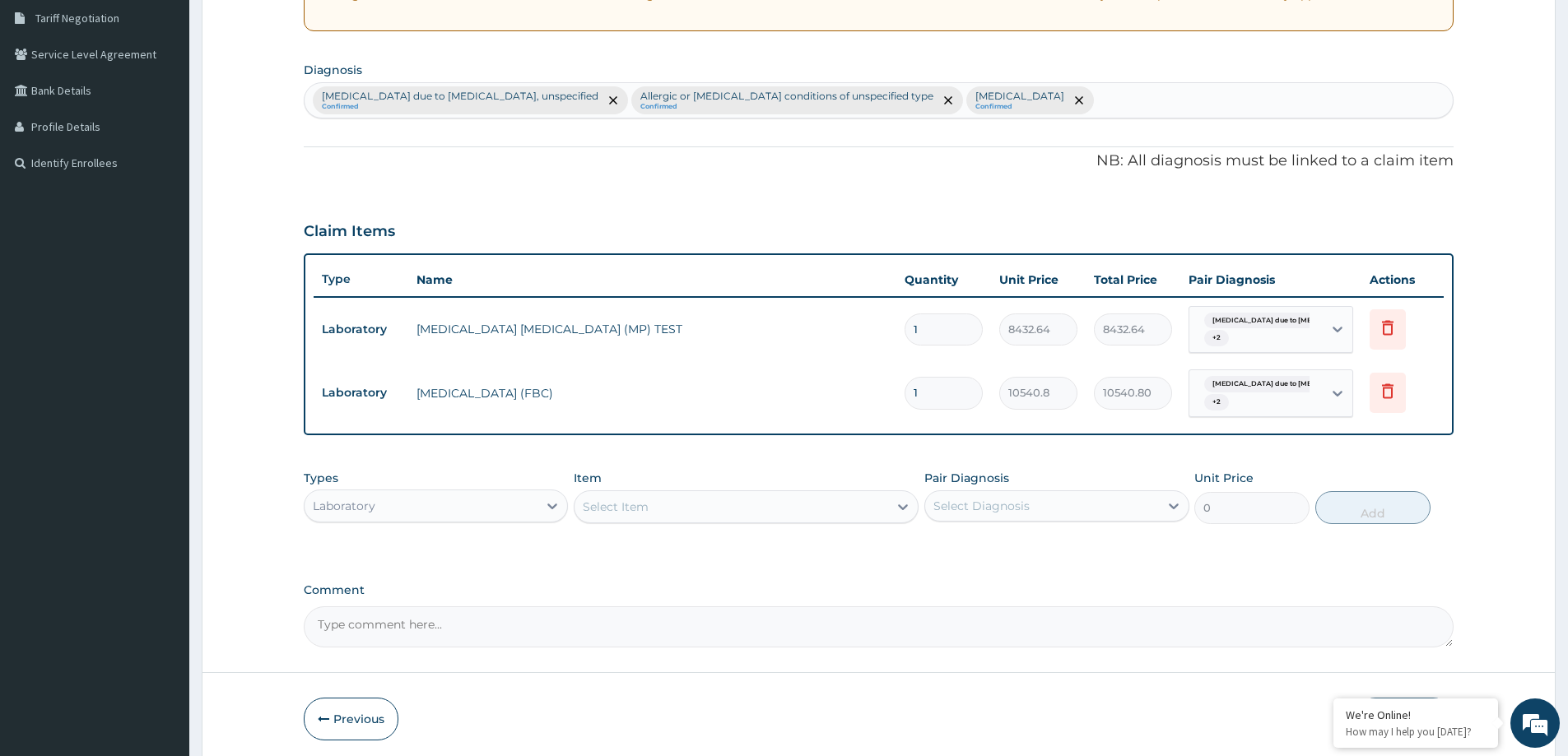
click at [386, 489] on div "Laboratory" at bounding box center [436, 506] width 264 height 33
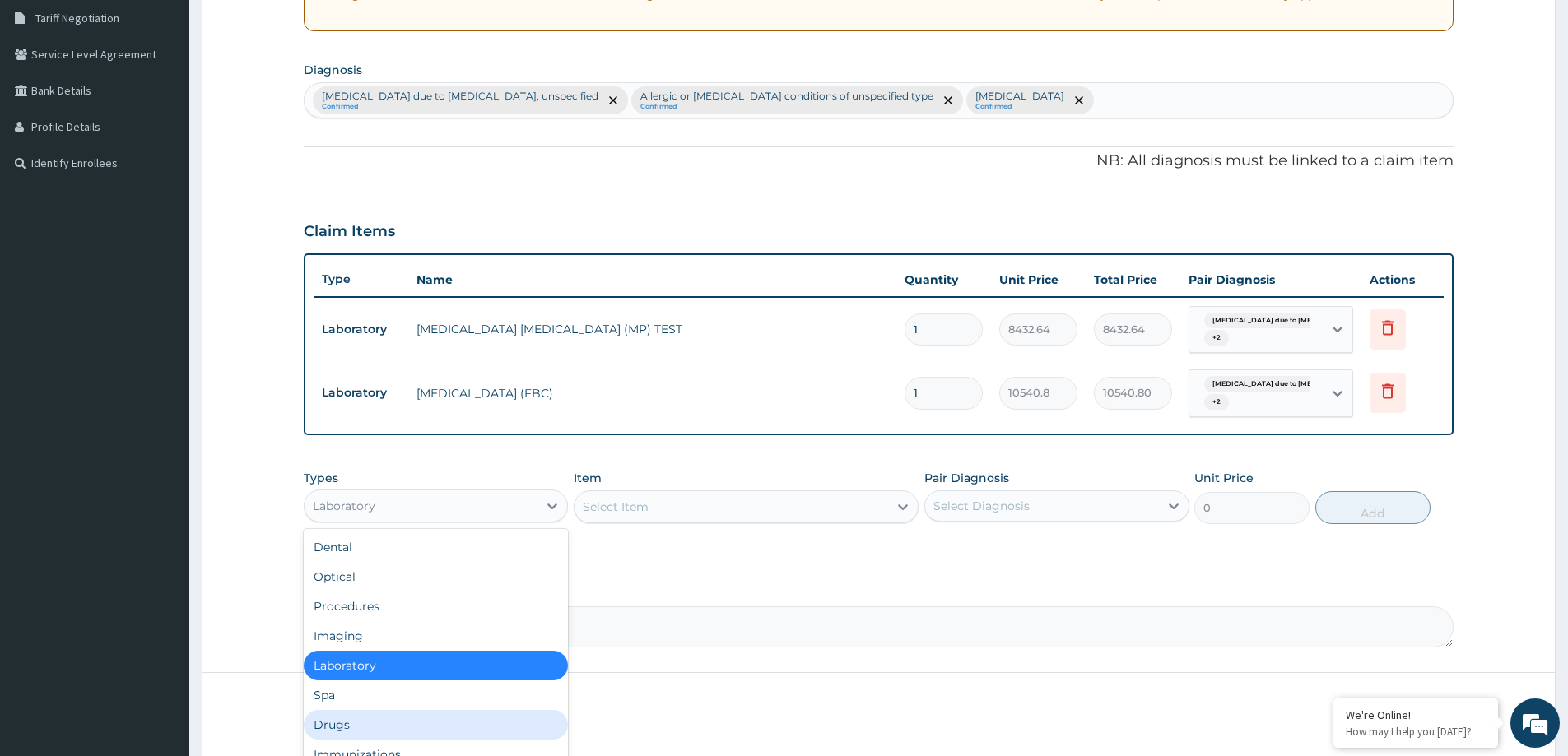
click at [368, 727] on div "Drugs" at bounding box center [436, 725] width 264 height 30
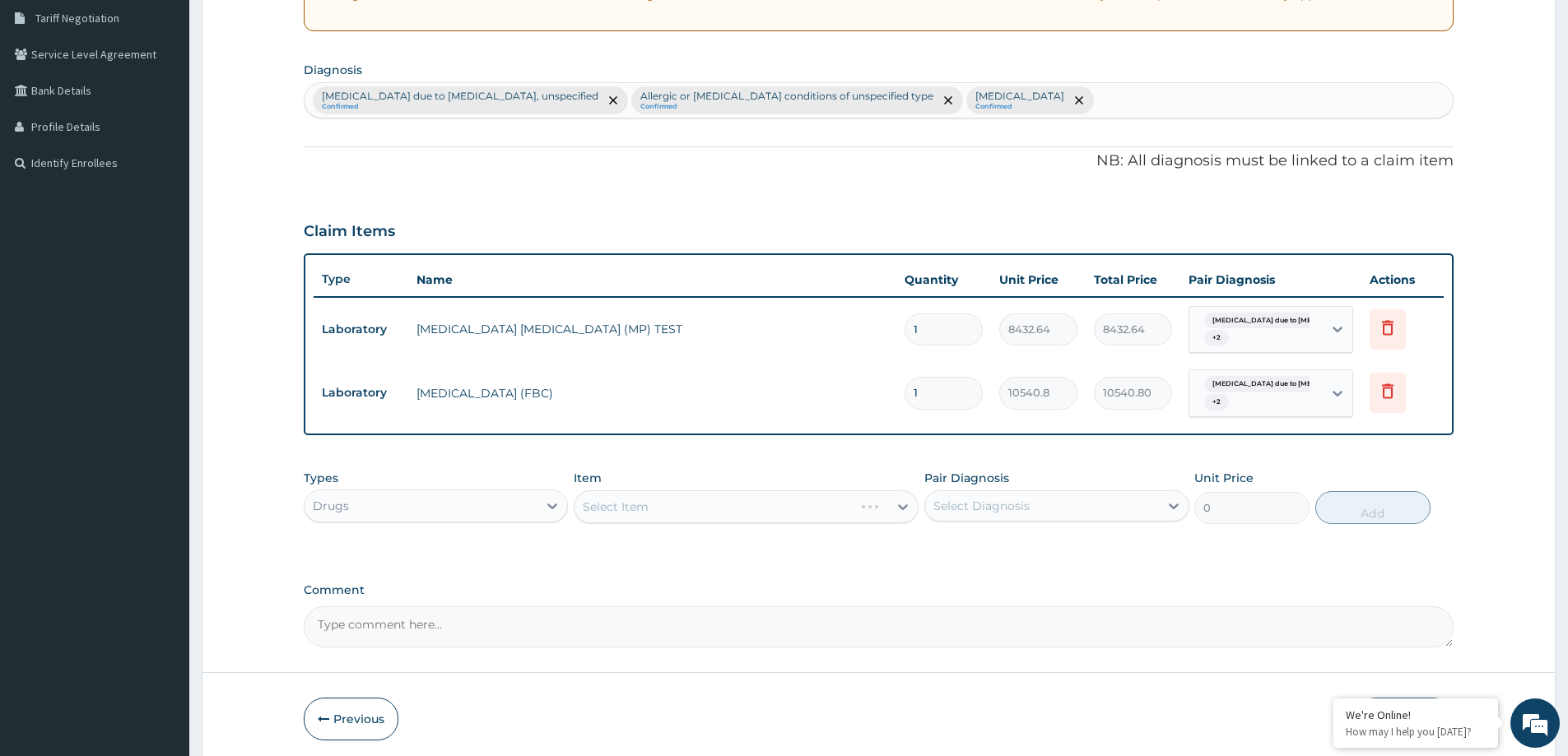
click at [597, 501] on div "Select Item" at bounding box center [746, 506] width 345 height 33
click at [601, 502] on div "Select Item" at bounding box center [615, 506] width 66 height 16
type input "LORA"
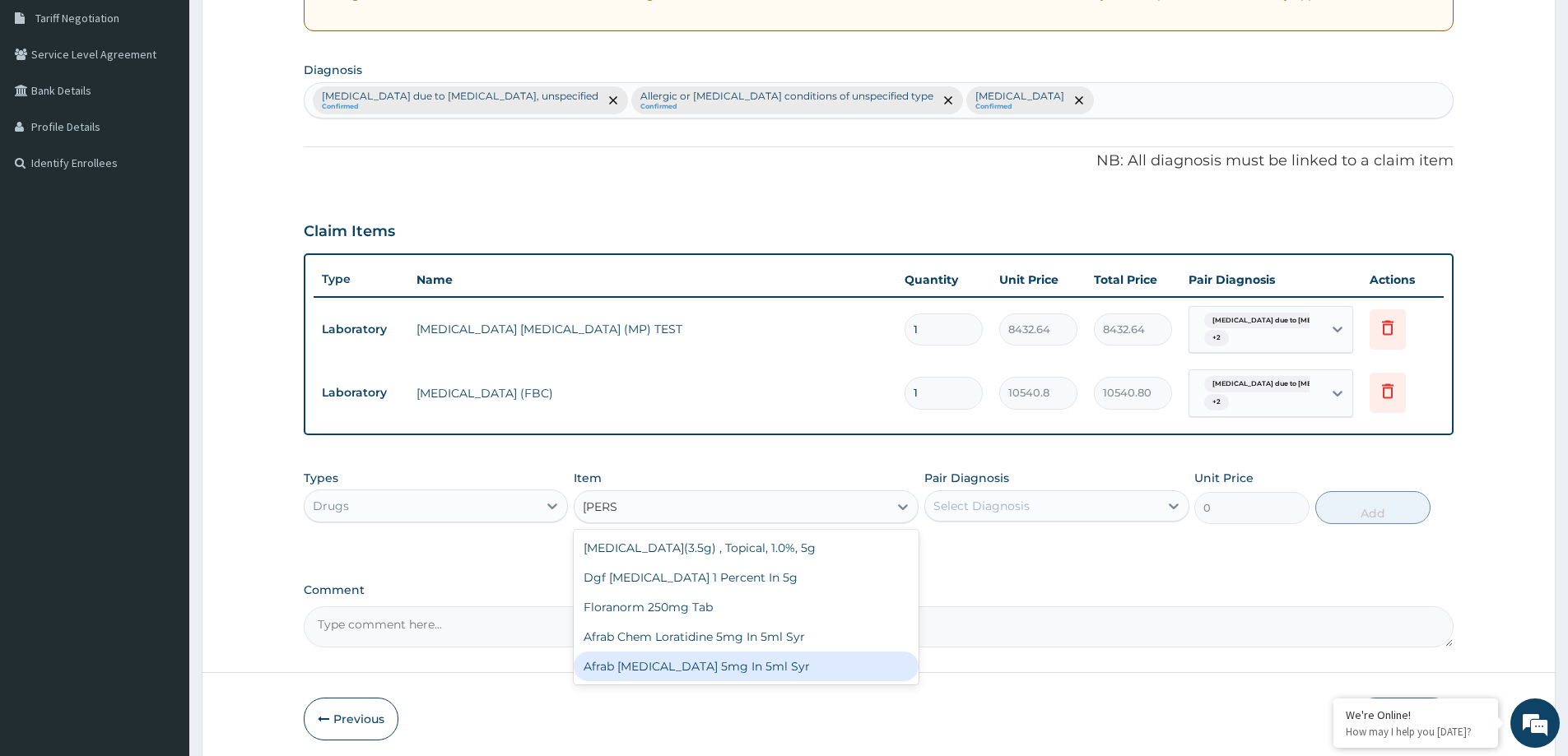
click at [786, 665] on div "Afrab Loratadine 5mg In 5ml Syr" at bounding box center [746, 666] width 345 height 30
type input "1639"
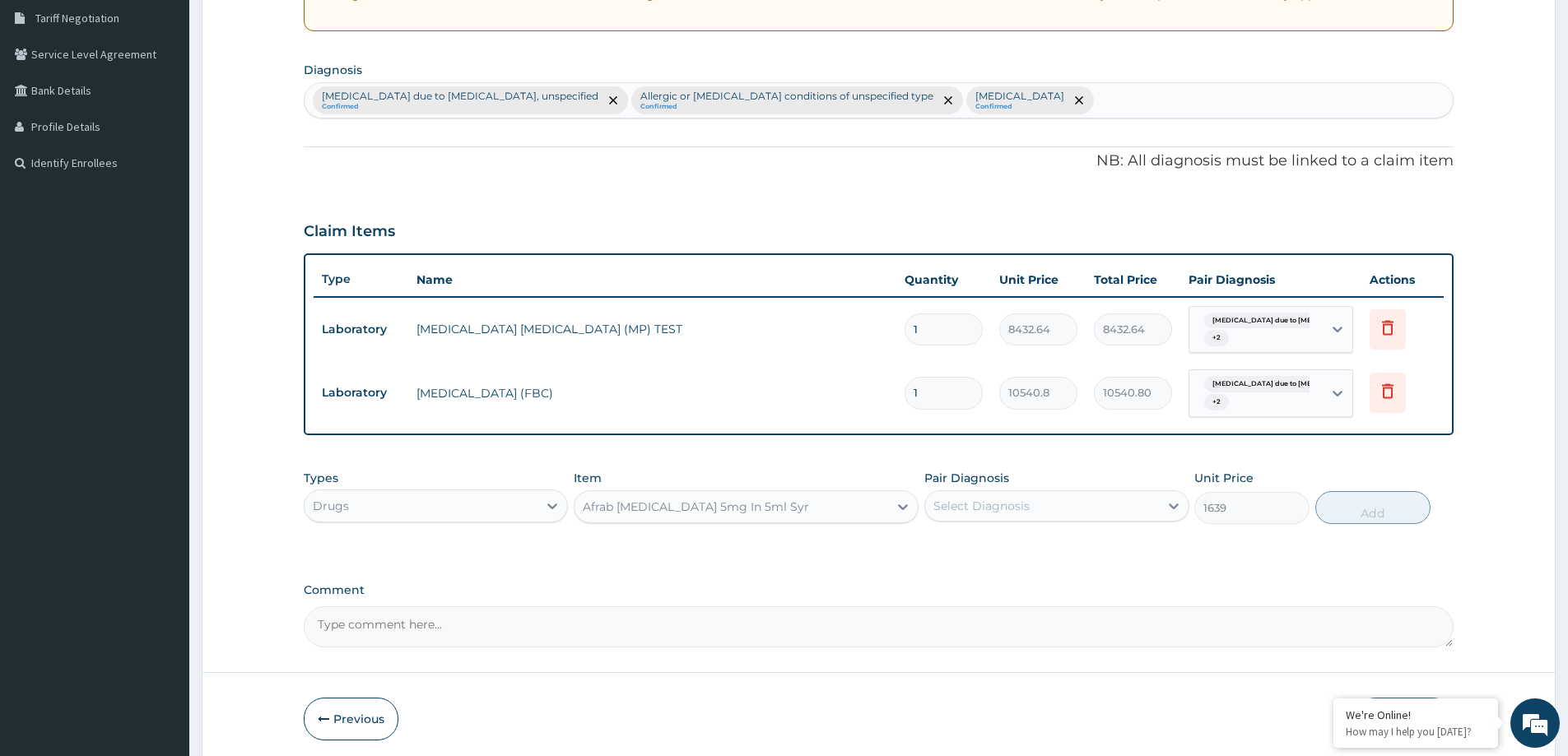
drag, startPoint x: 1035, startPoint y: 483, endPoint x: 1032, endPoint y: 501, distance: 18.2
click at [1033, 489] on div "Pair Diagnosis Select Diagnosis" at bounding box center [1056, 497] width 264 height 54
click at [1032, 501] on div "Select Diagnosis" at bounding box center [1041, 506] width 233 height 26
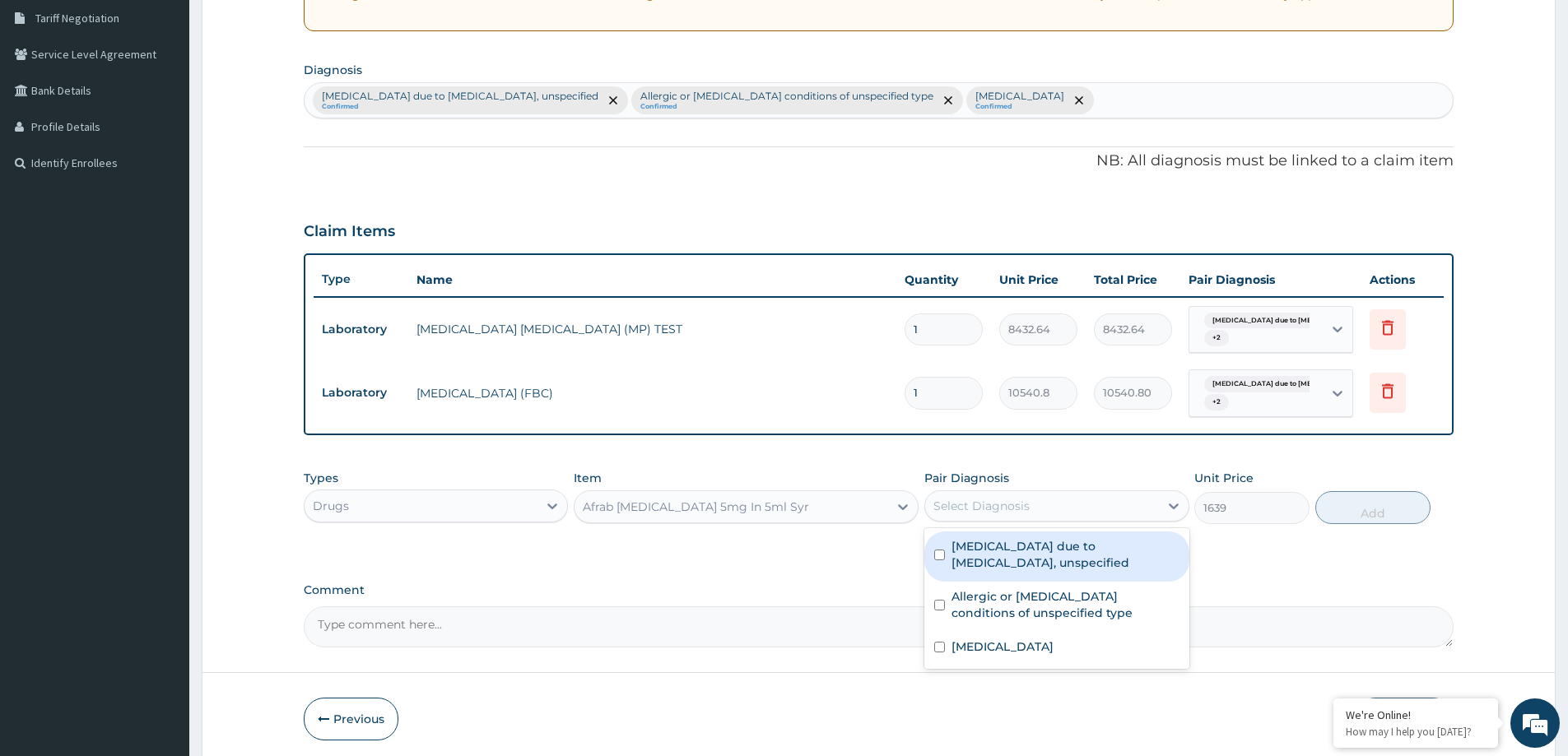
drag, startPoint x: 1028, startPoint y: 562, endPoint x: 1021, endPoint y: 586, distance: 25.0
click at [1027, 564] on label "Malaria due to Plasmodium falciparum, unspecified" at bounding box center [1065, 554] width 227 height 33
checkbox input "true"
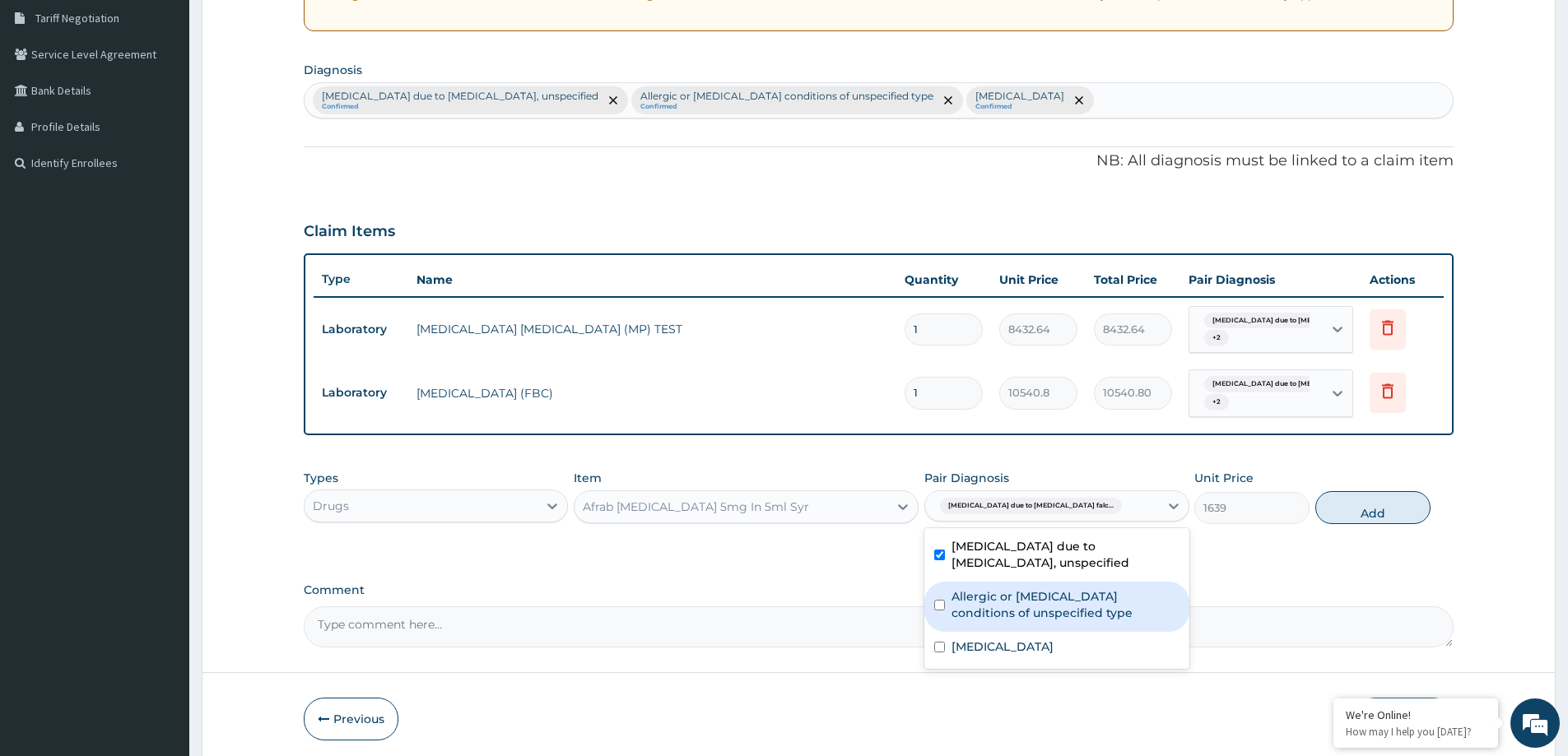
drag, startPoint x: 1010, startPoint y: 609, endPoint x: 1013, endPoint y: 639, distance: 30.1
click at [1009, 609] on label "Allergic or hypersensitivity conditions of unspecified type" at bounding box center [1065, 604] width 227 height 33
checkbox input "true"
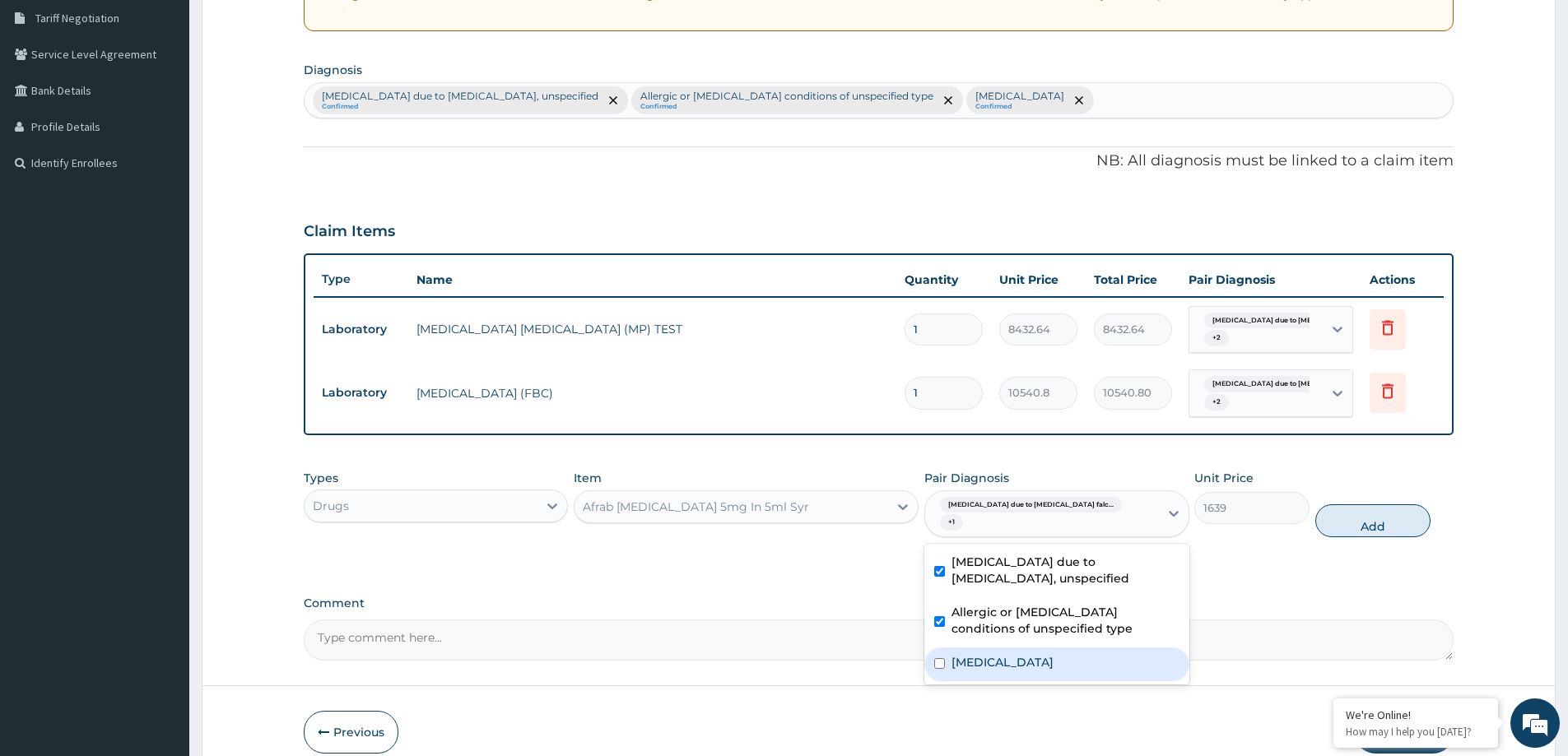
drag, startPoint x: 1000, startPoint y: 663, endPoint x: 1106, endPoint y: 605, distance: 120.8
click at [1000, 659] on div "Salmonella enteritis" at bounding box center [1056, 664] width 264 height 34
checkbox input "true"
click at [1334, 514] on button "Add" at bounding box center [1374, 520] width 115 height 33
type input "0"
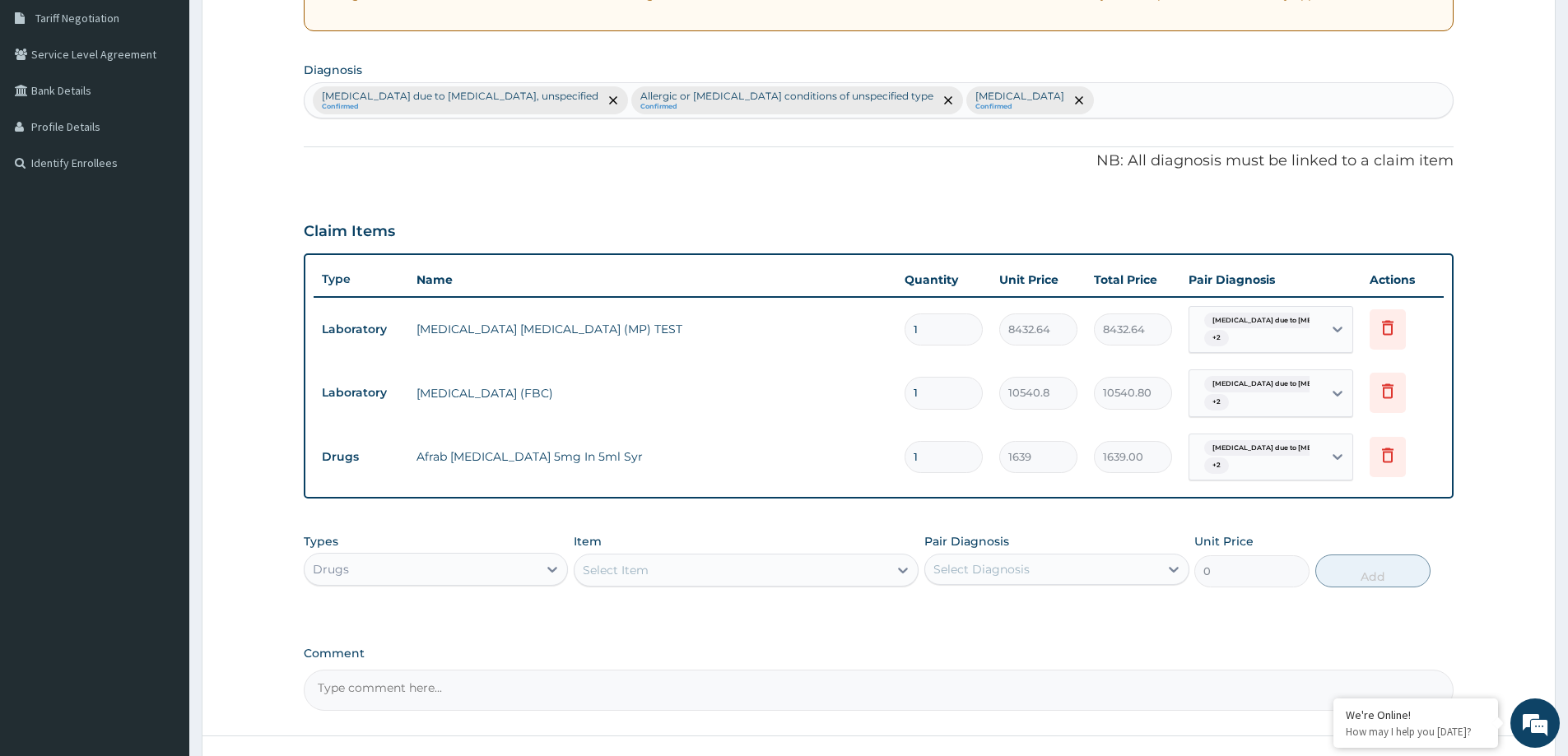
click at [613, 564] on div "Select Item" at bounding box center [615, 570] width 66 height 16
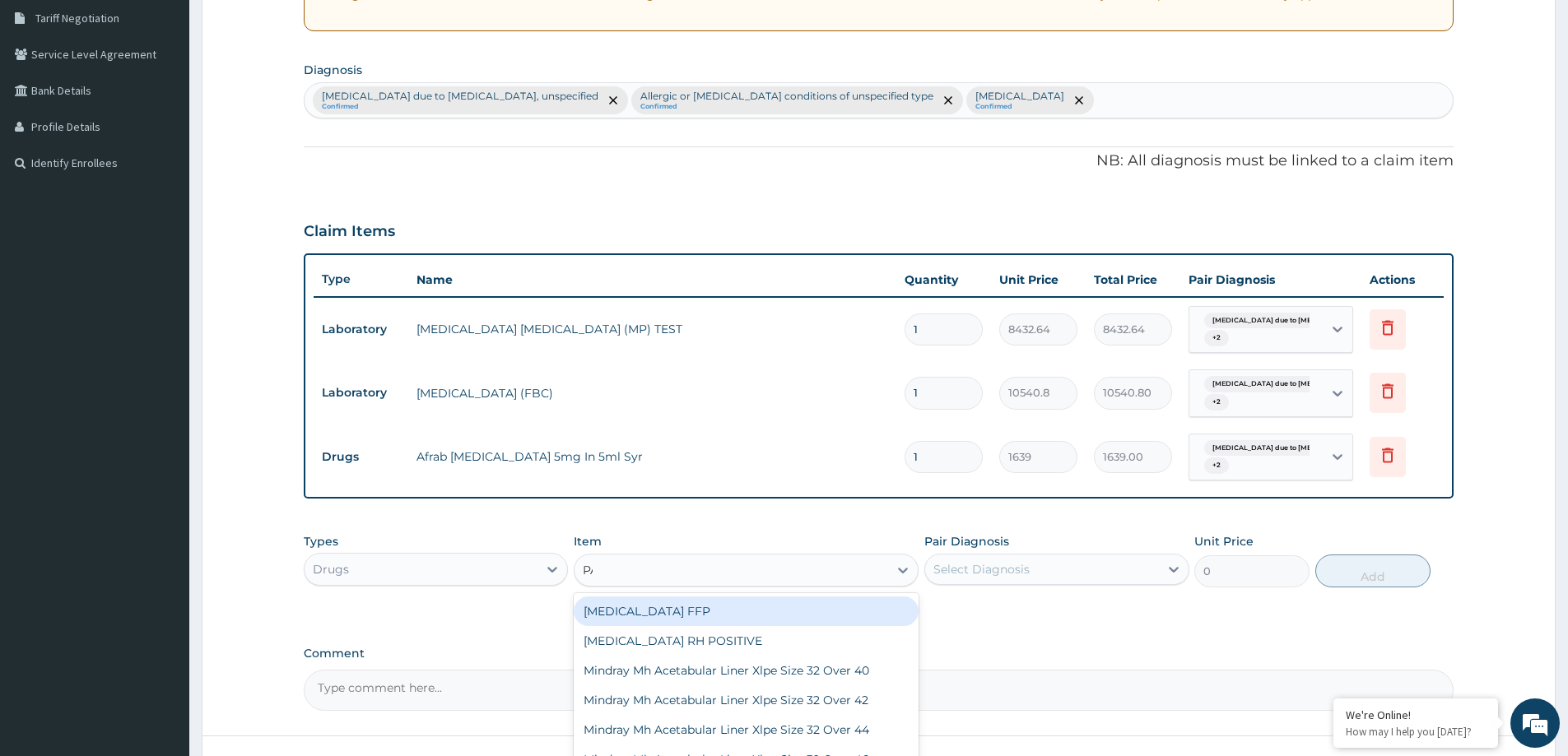
type input "PARA"
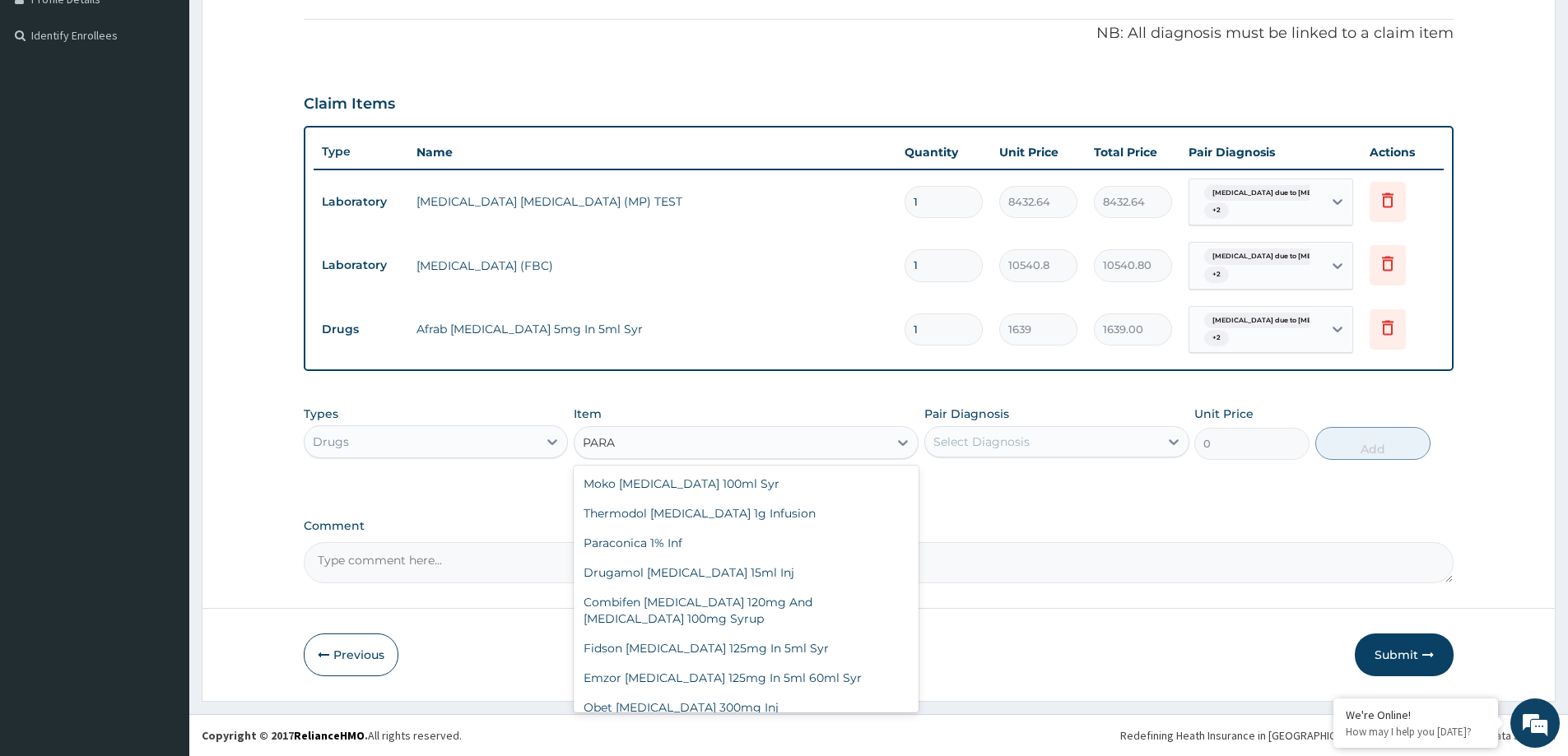
scroll to position [161, 0]
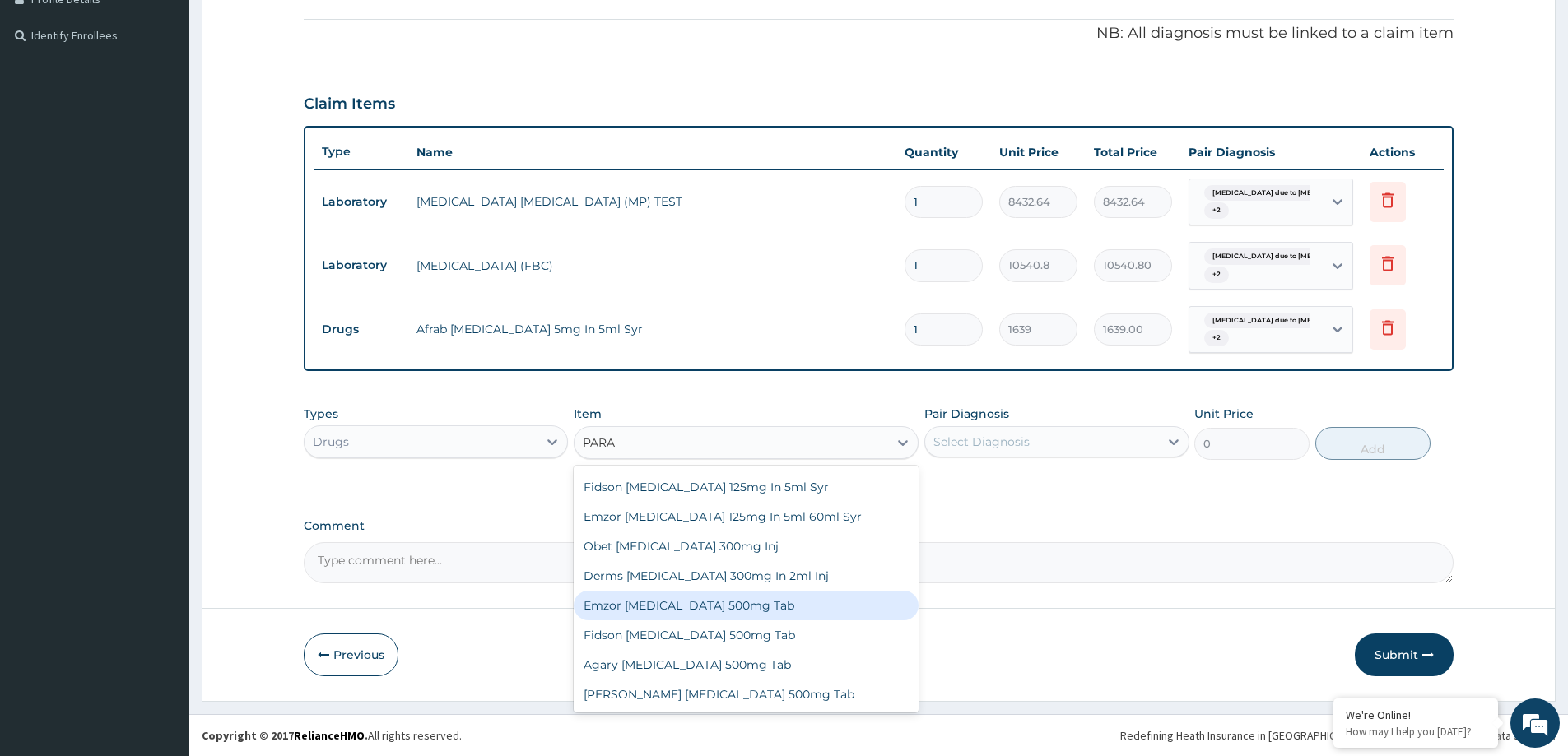
click at [713, 614] on div "Emzor Paracetamol 500mg Tab" at bounding box center [746, 605] width 345 height 30
type input "34"
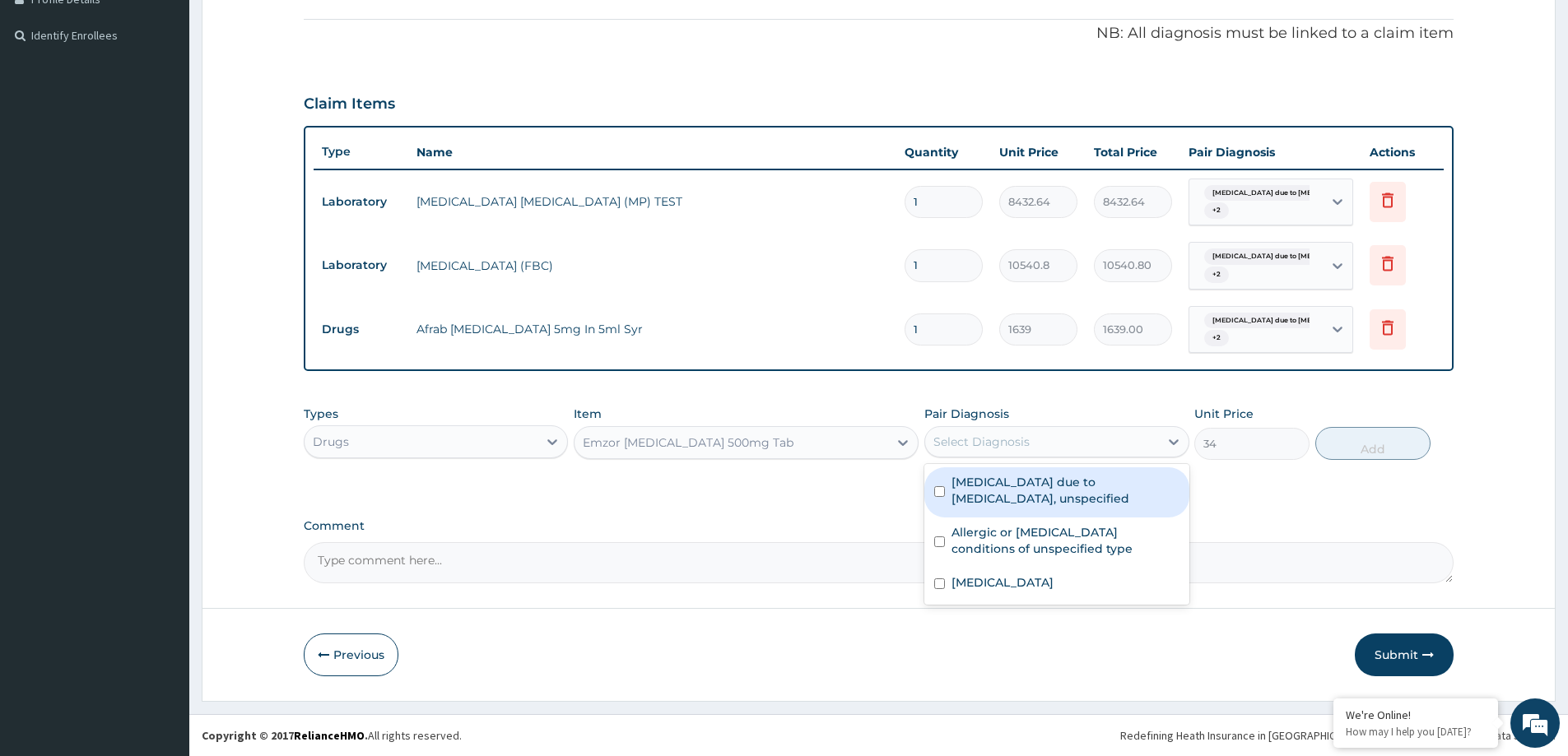
drag, startPoint x: 996, startPoint y: 443, endPoint x: 1026, endPoint y: 492, distance: 57.5
click at [996, 445] on div "Select Diagnosis" at bounding box center [981, 442] width 96 height 16
click at [1026, 492] on label "Malaria due to Plasmodium falciparum, unspecified" at bounding box center [1065, 490] width 227 height 33
checkbox input "true"
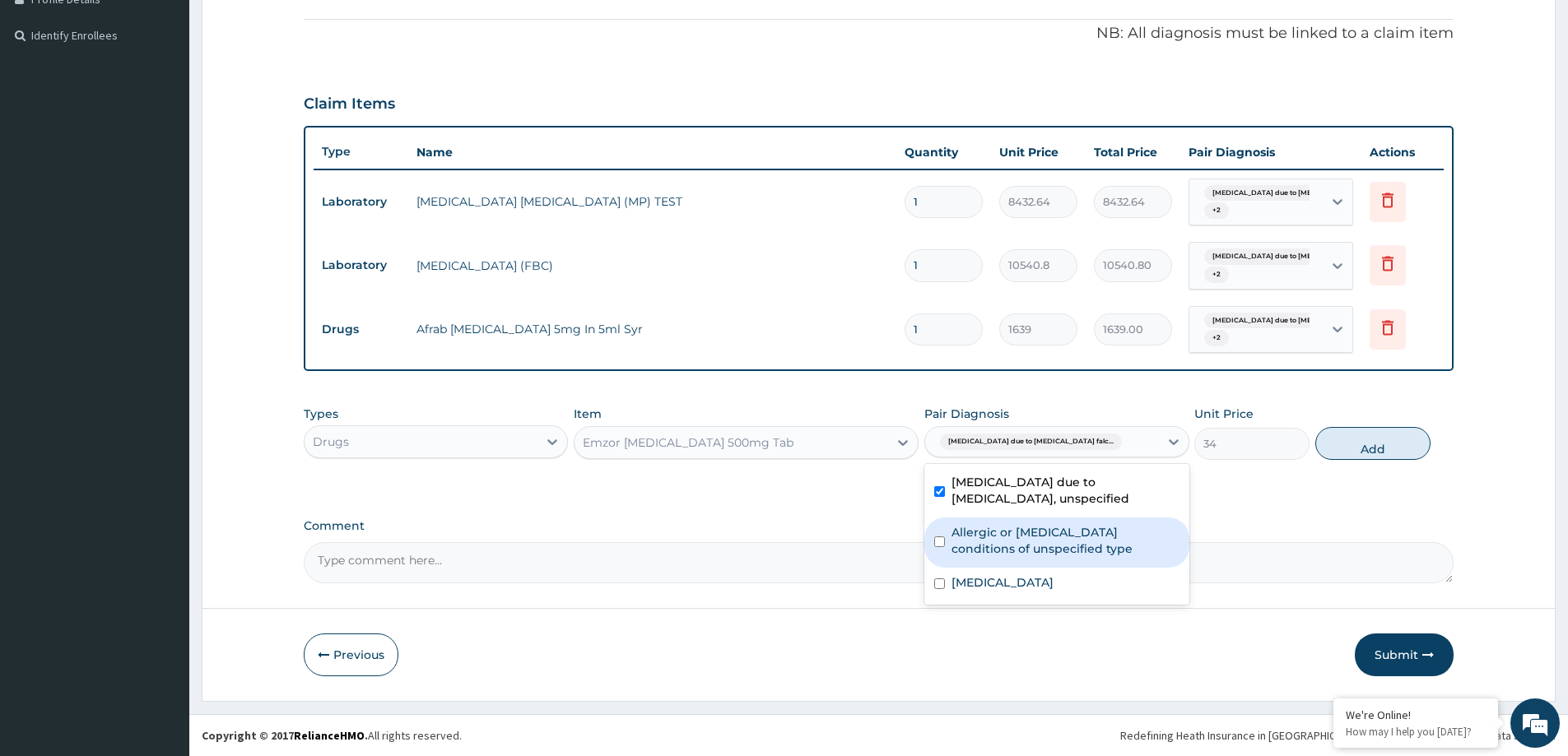
drag, startPoint x: 1036, startPoint y: 538, endPoint x: 1046, endPoint y: 594, distance: 56.9
click at [1035, 541] on label "Allergic or hypersensitivity conditions of unspecified type" at bounding box center [1065, 540] width 227 height 33
checkbox input "true"
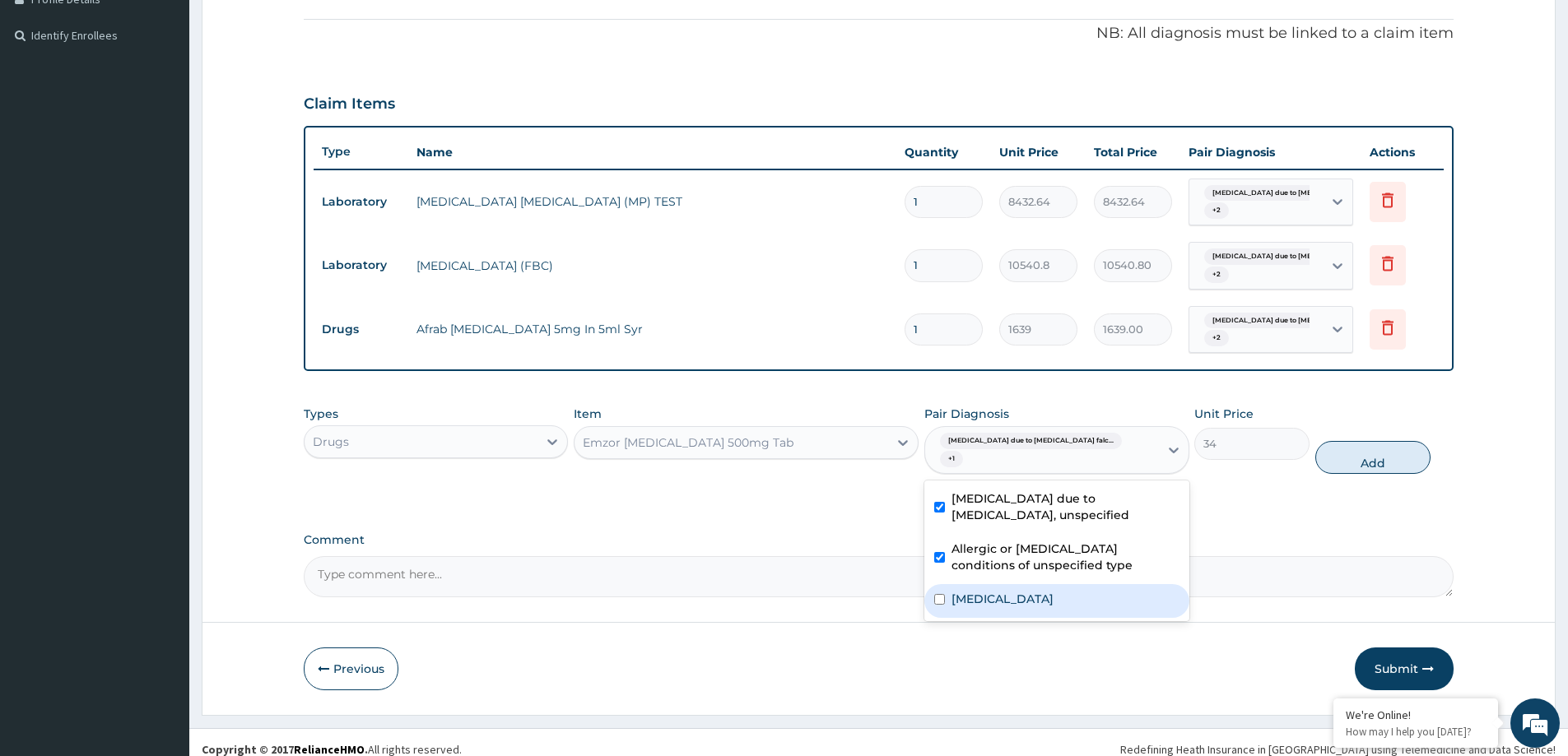
drag, startPoint x: 1044, startPoint y: 595, endPoint x: 1125, endPoint y: 550, distance: 92.7
click at [1042, 595] on div "Salmonella enteritis" at bounding box center [1056, 600] width 264 height 34
checkbox input "true"
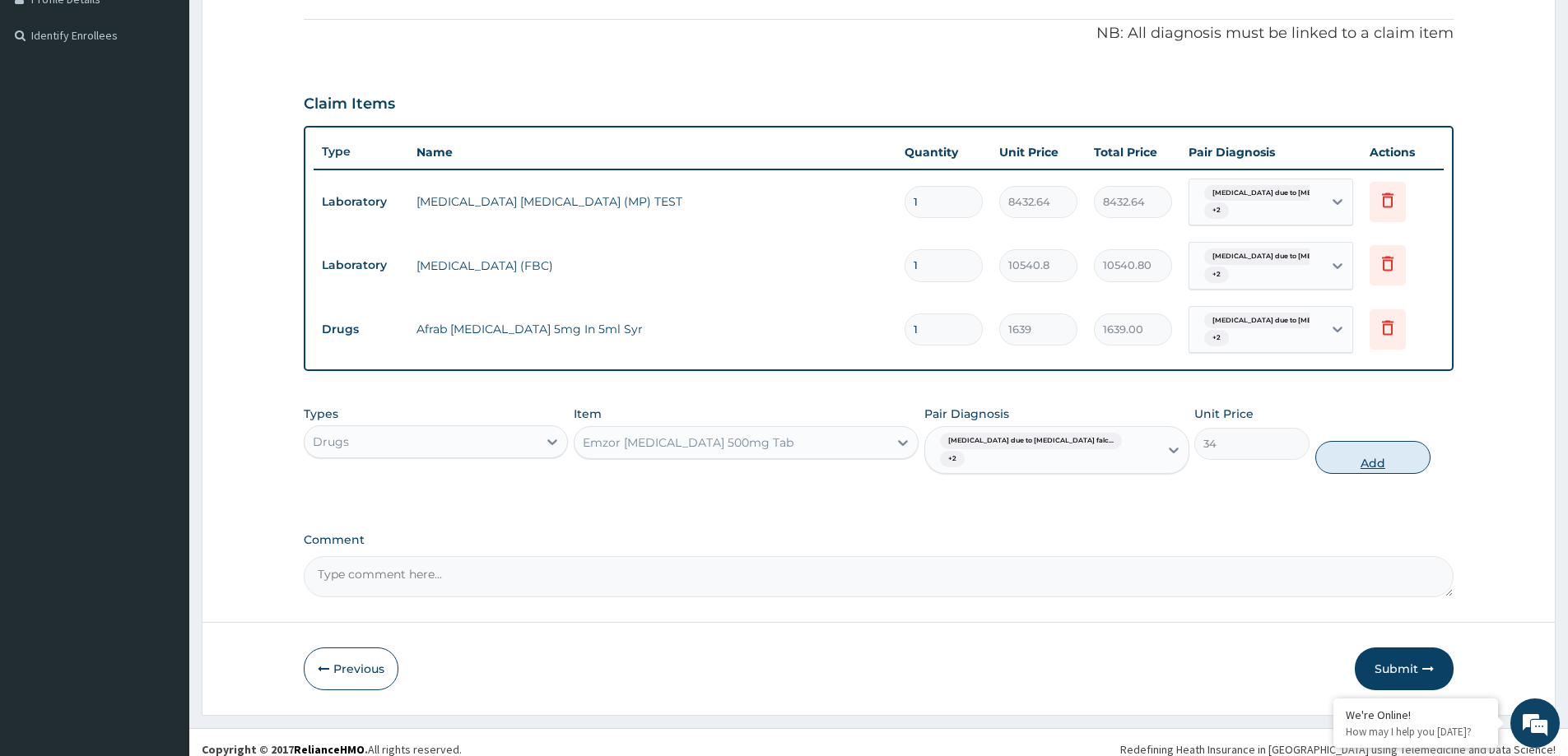
click at [1377, 442] on button "Add" at bounding box center [1374, 458] width 115 height 33
type input "0"
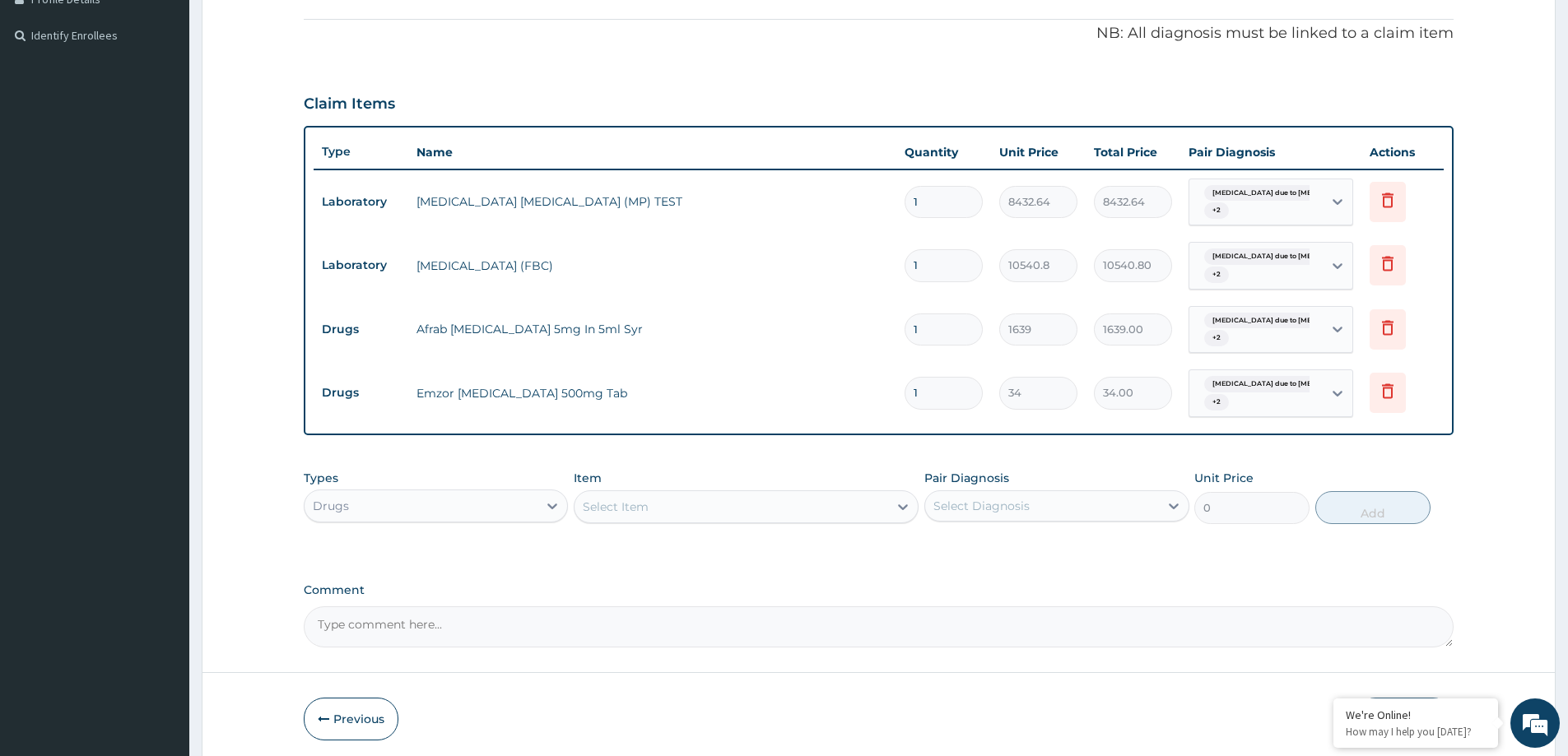
type input "18"
type input "612.00"
type input "18"
click at [359, 522] on div "Types Drugs" at bounding box center [436, 497] width 264 height 54
click at [381, 534] on div "Types Drugs Item Select Item Pair Diagnosis Select Diagnosis Unit Price 0 Add" at bounding box center [879, 510] width 1150 height 96
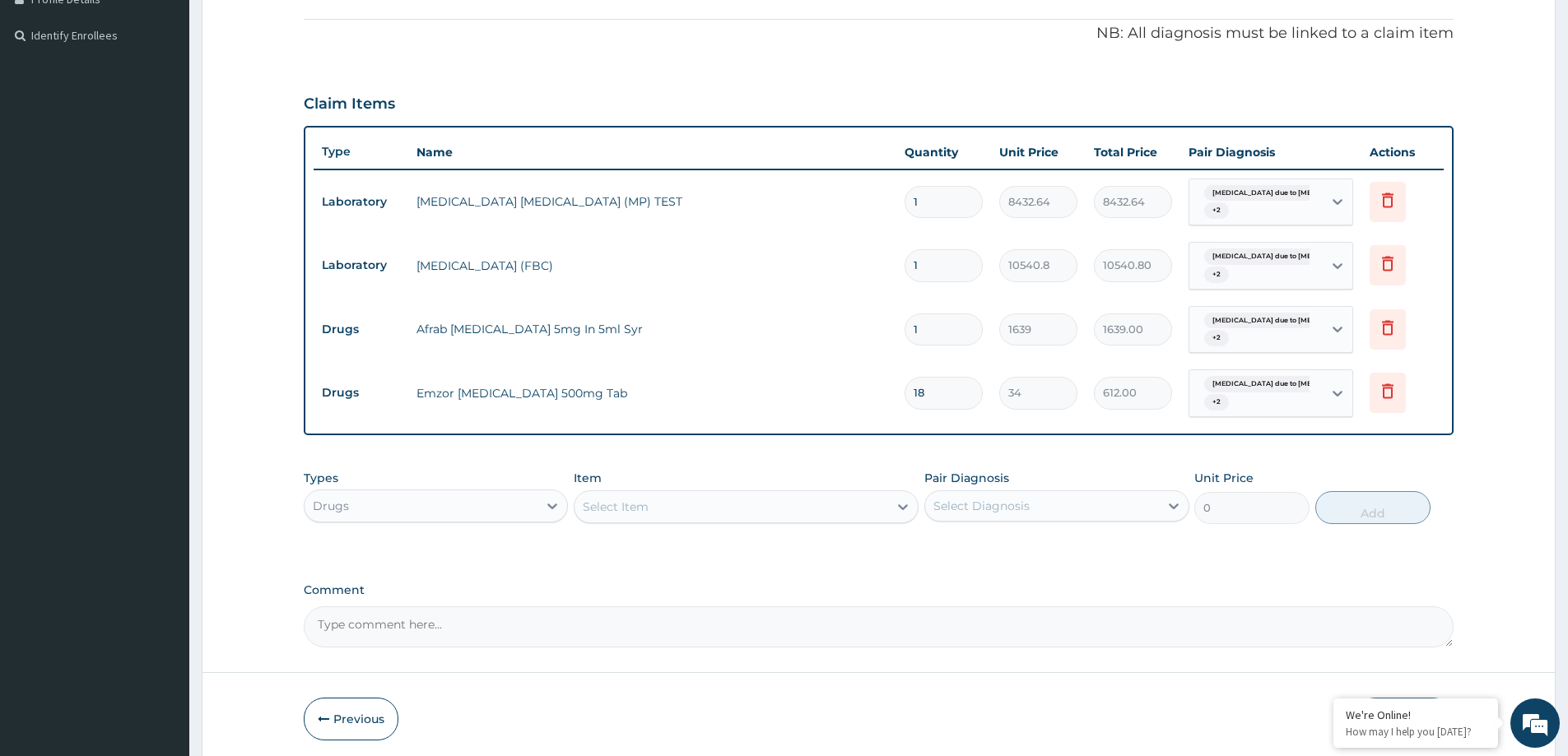
click at [375, 504] on div "Drugs" at bounding box center [421, 506] width 233 height 26
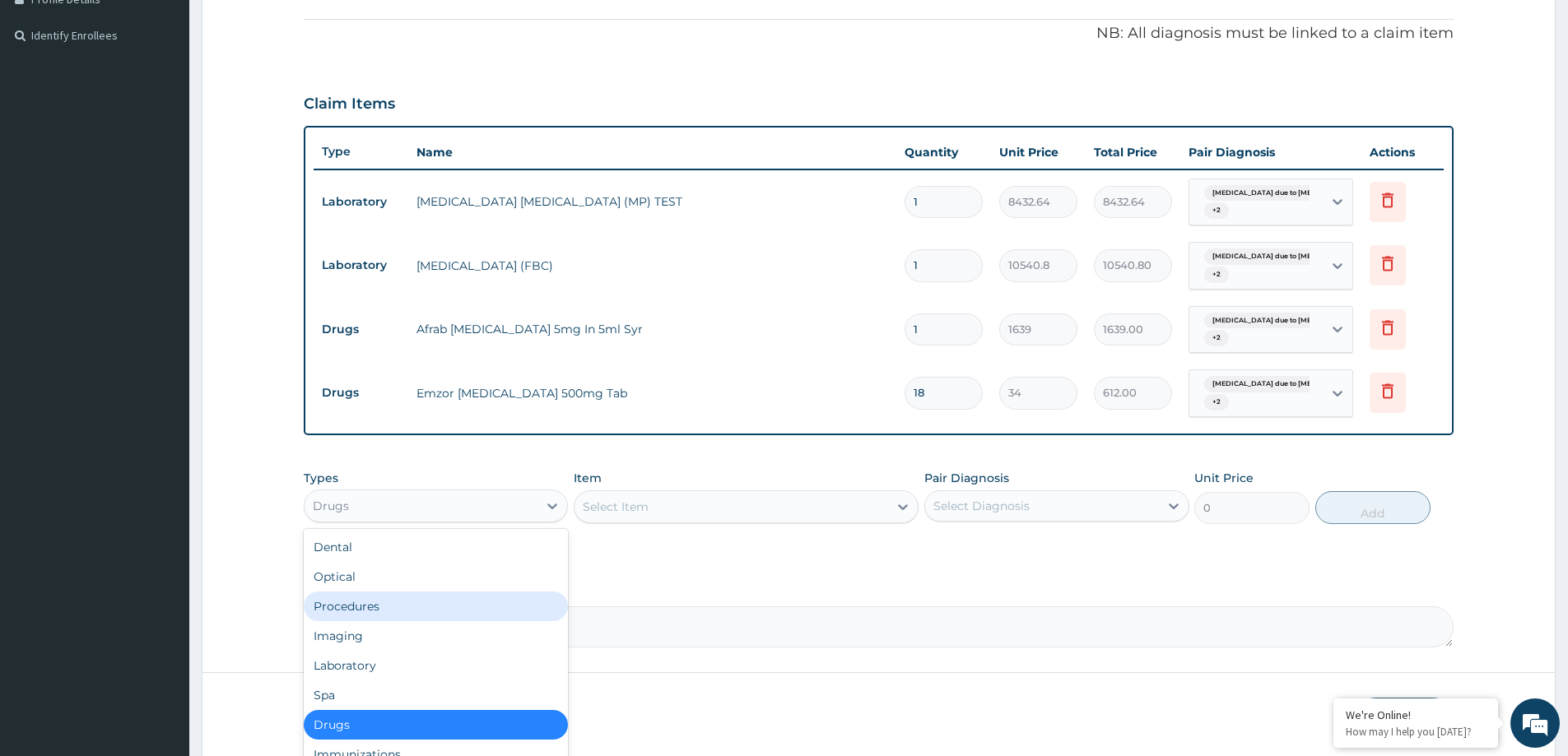
click at [373, 608] on div "Procedures" at bounding box center [436, 606] width 264 height 30
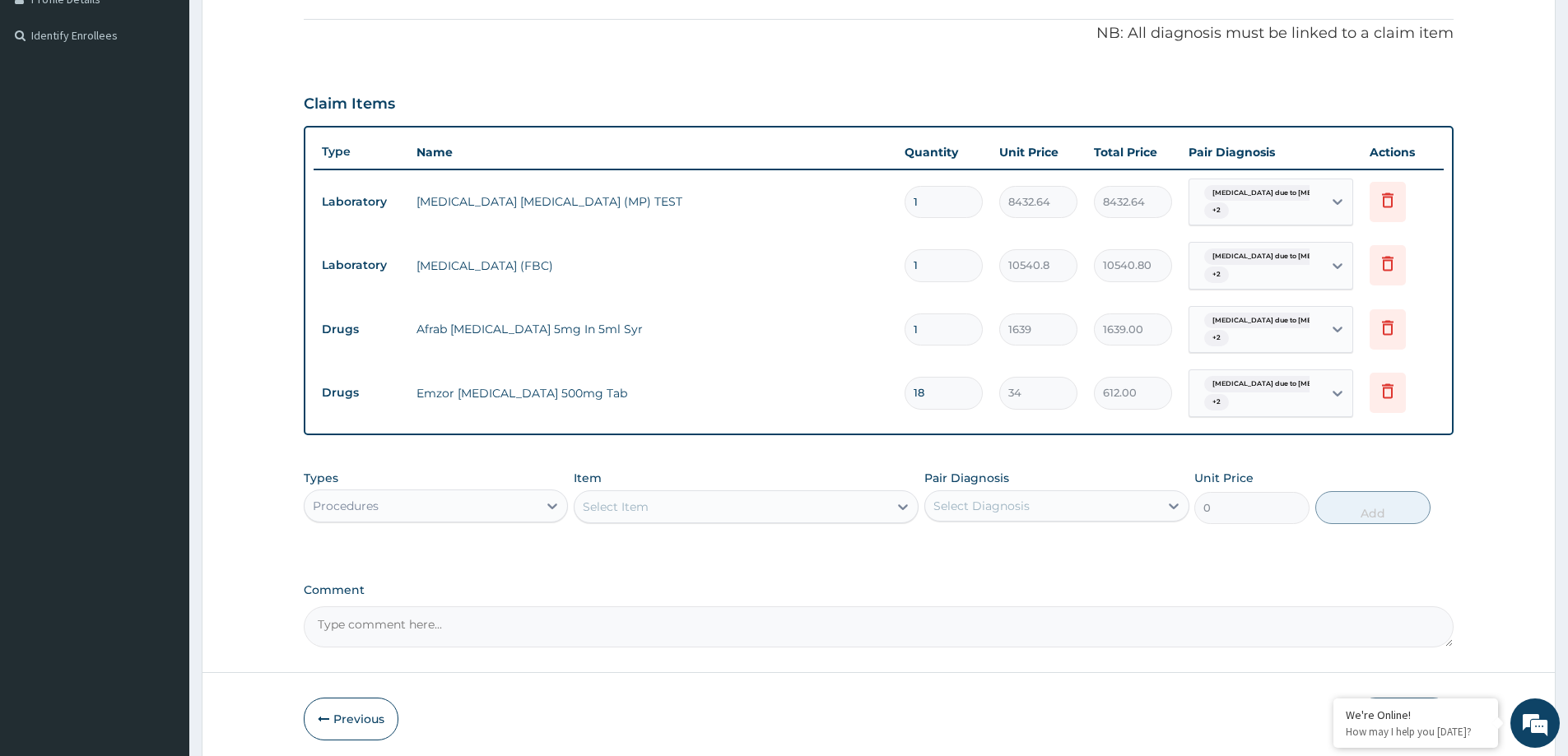
click at [605, 507] on div "Select Item" at bounding box center [615, 506] width 66 height 16
type input "GENERAL"
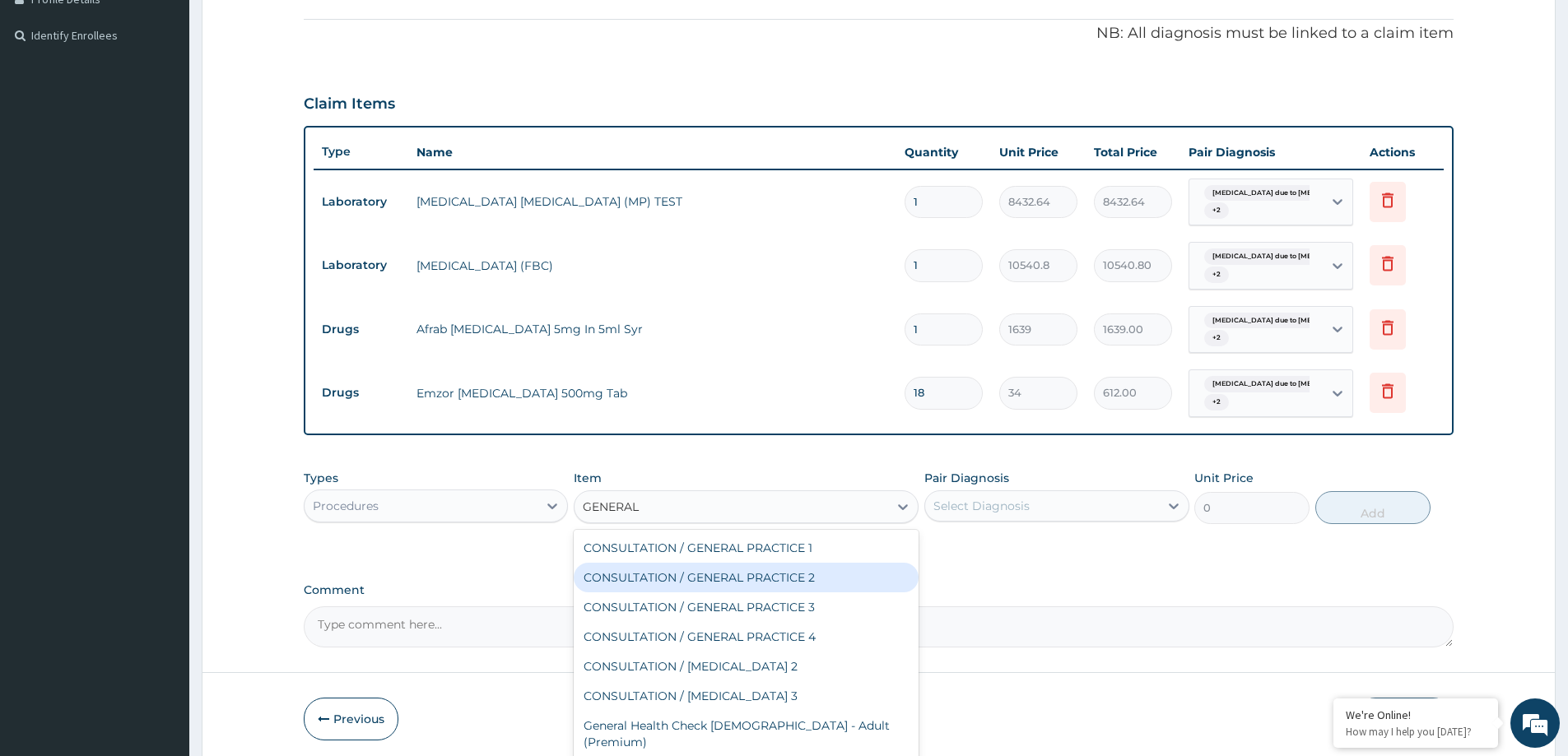
click at [733, 578] on div "CONSULTATION / GENERAL PRACTICE 2" at bounding box center [746, 577] width 345 height 30
type input "8400"
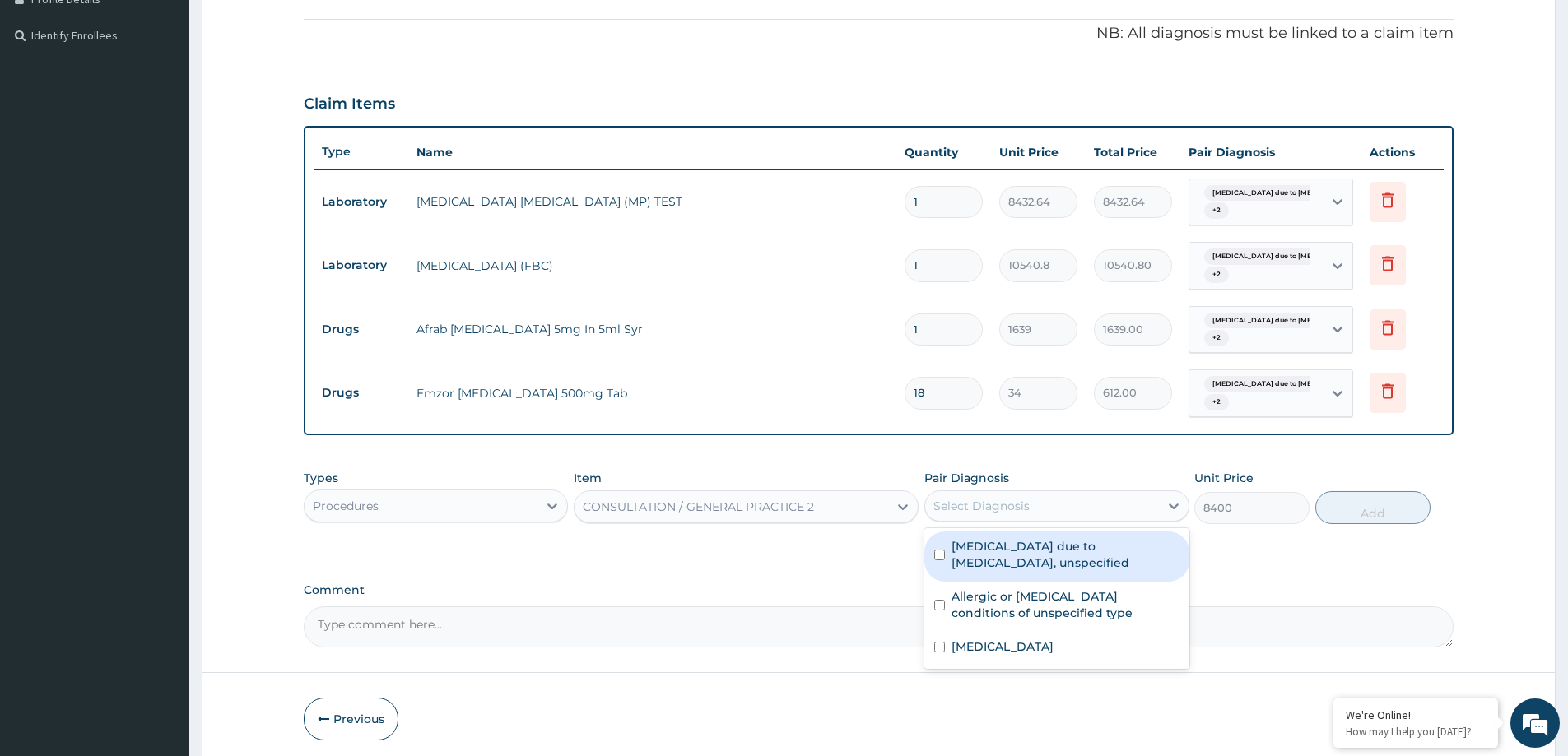
drag, startPoint x: 1039, startPoint y: 490, endPoint x: 1035, endPoint y: 502, distance: 12.6
click at [1037, 490] on div "Select Diagnosis" at bounding box center [1056, 506] width 264 height 31
click at [1013, 562] on label "Malaria due to Plasmodium falciparum, unspecified" at bounding box center [1065, 554] width 227 height 33
checkbox input "true"
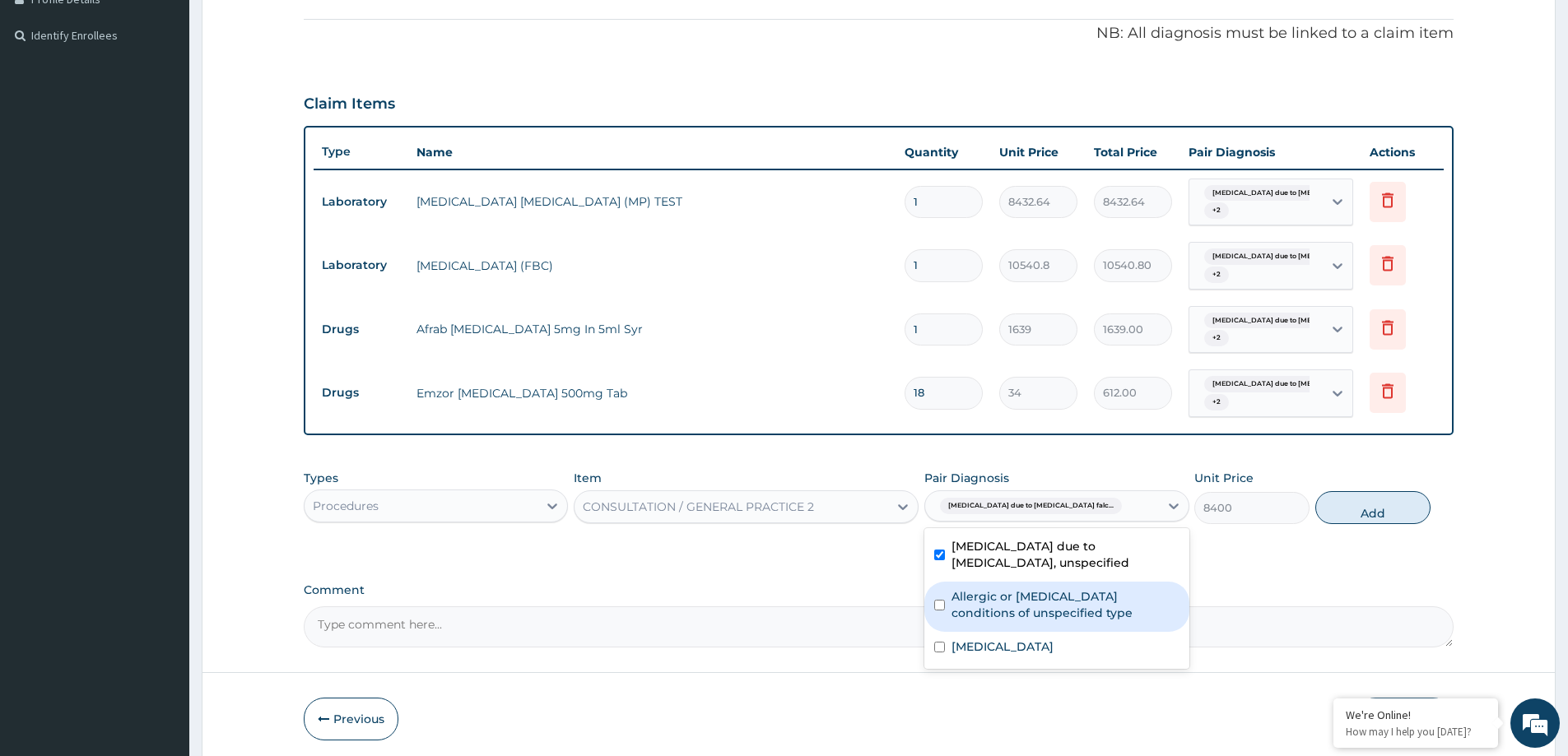
click at [1002, 614] on label "Allergic or hypersensitivity conditions of unspecified type" at bounding box center [1065, 604] width 227 height 33
checkbox input "true"
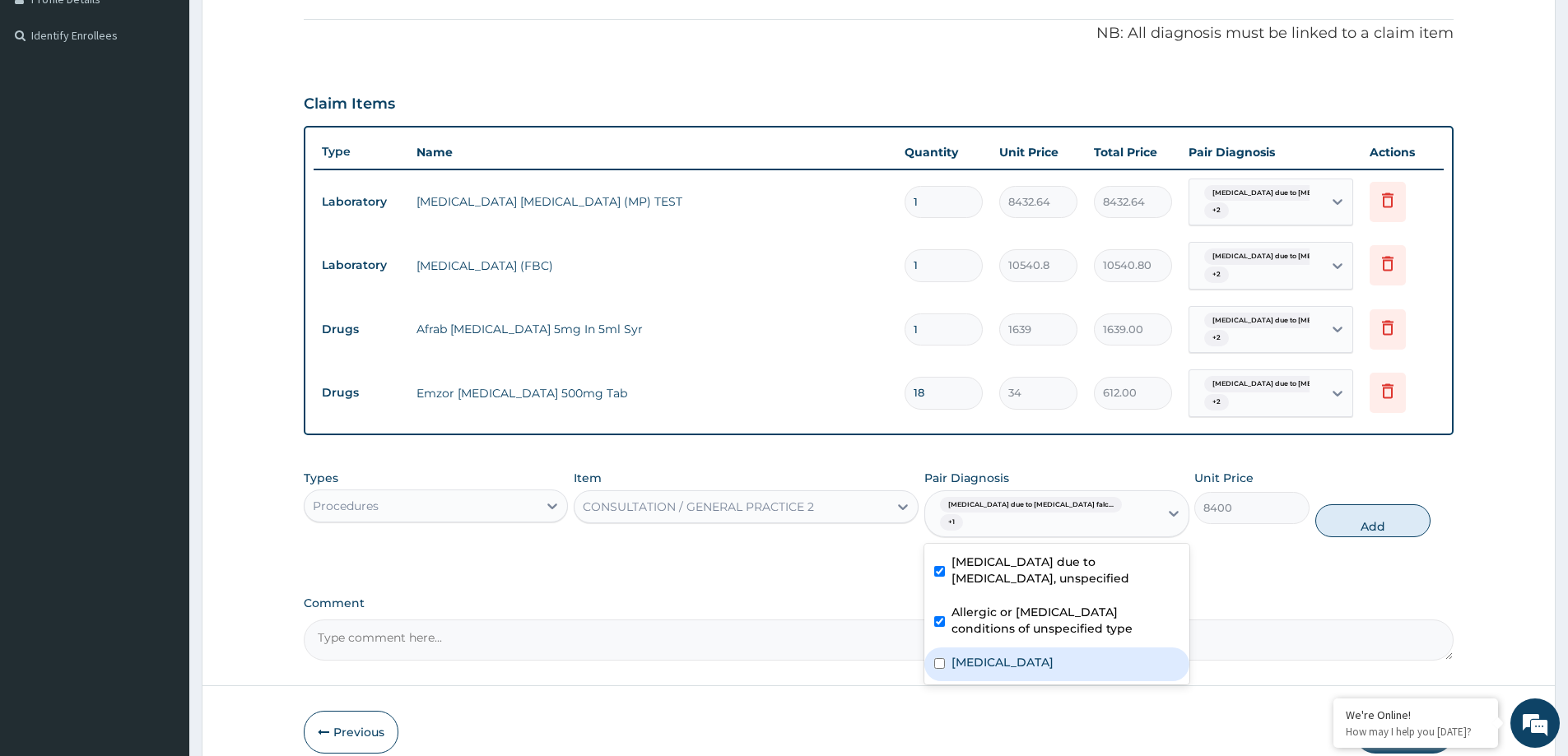
drag, startPoint x: 982, startPoint y: 646, endPoint x: 1257, endPoint y: 534, distance: 296.9
click at [982, 654] on label "Salmonella enteritis" at bounding box center [1003, 662] width 102 height 16
checkbox input "true"
click at [1334, 504] on button "Add" at bounding box center [1374, 520] width 115 height 33
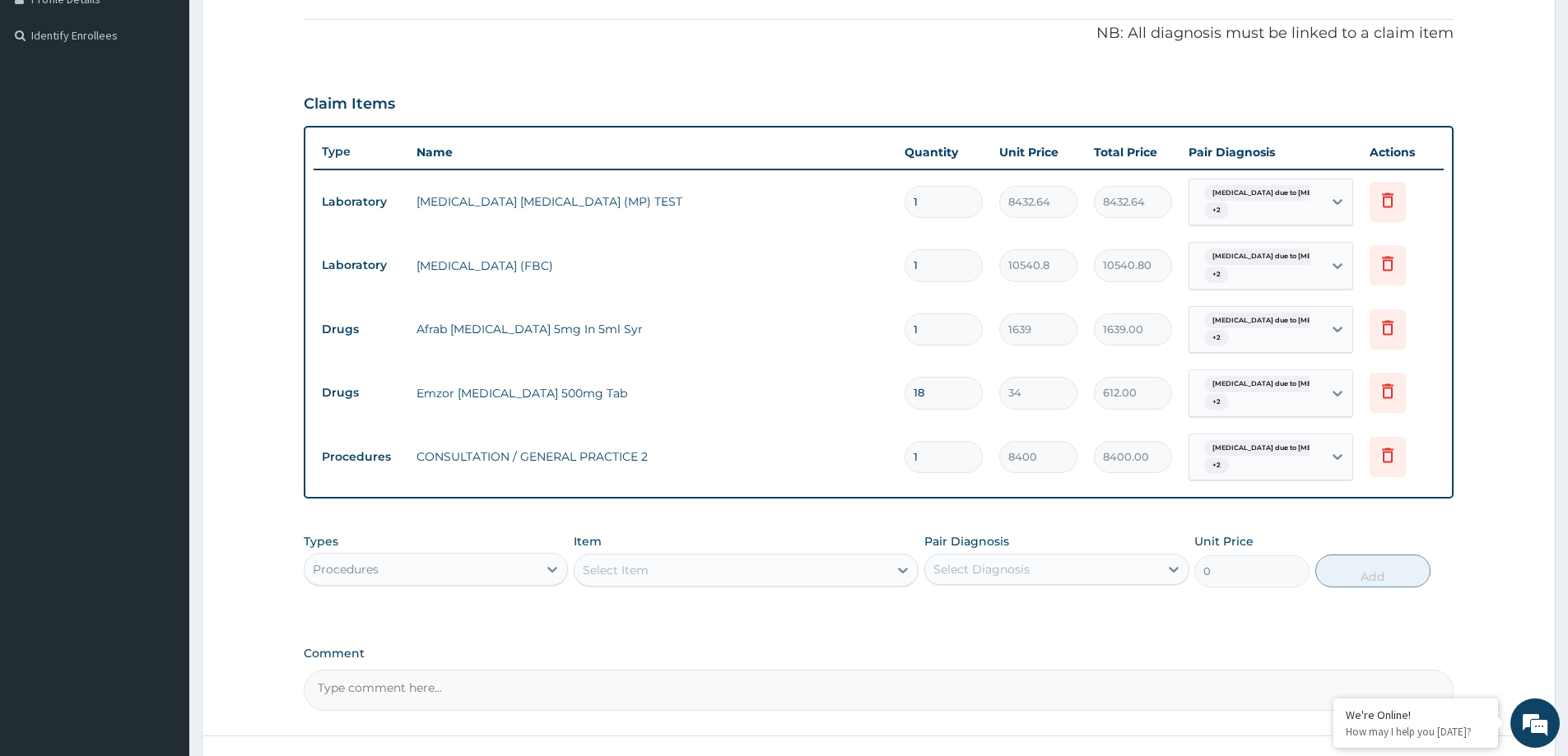
click at [656, 581] on div "Select Item" at bounding box center [731, 570] width 314 height 26
click at [591, 572] on div "Select Item" at bounding box center [615, 570] width 66 height 16
click at [623, 569] on div "Select Item" at bounding box center [615, 570] width 66 height 16
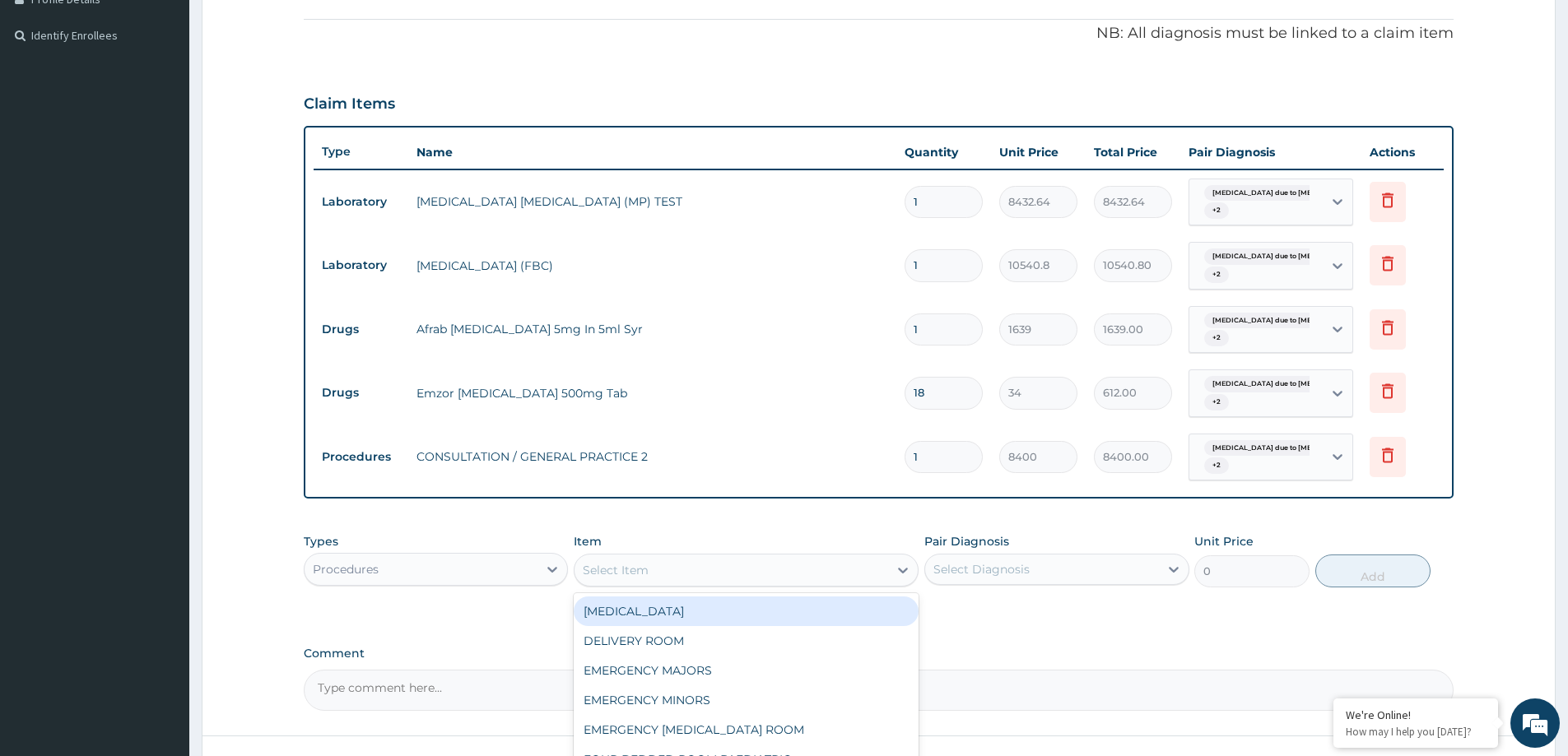
drag, startPoint x: 631, startPoint y: 604, endPoint x: 1040, endPoint y: 572, distance: 410.2
click at [632, 604] on div "Patient Registration" at bounding box center [746, 611] width 345 height 30
click at [1040, 572] on div "Select Diagnosis" at bounding box center [1041, 569] width 233 height 26
type input "6000"
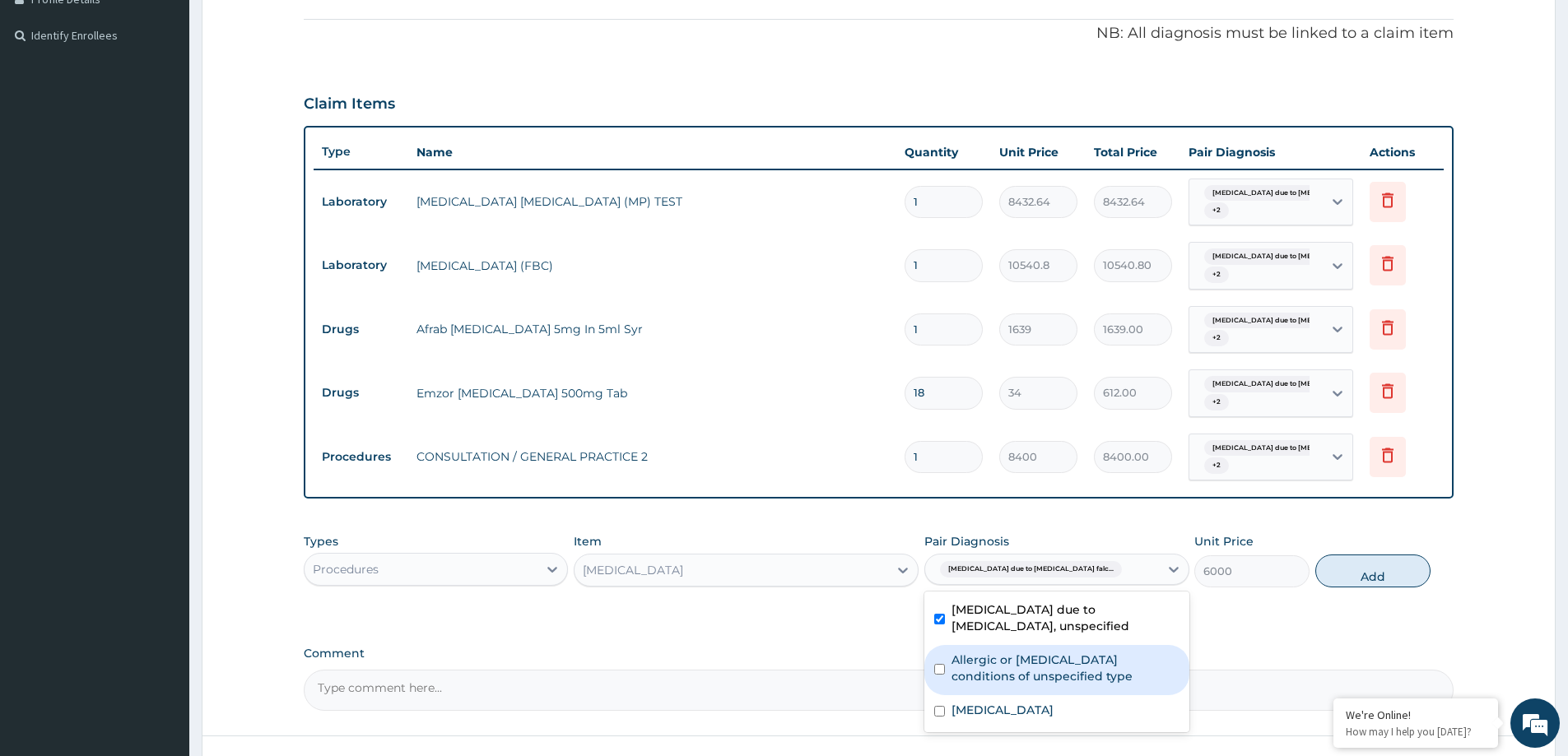
click at [1054, 652] on label "Allergic or hypersensitivity conditions of unspecified type" at bounding box center [1065, 668] width 227 height 33
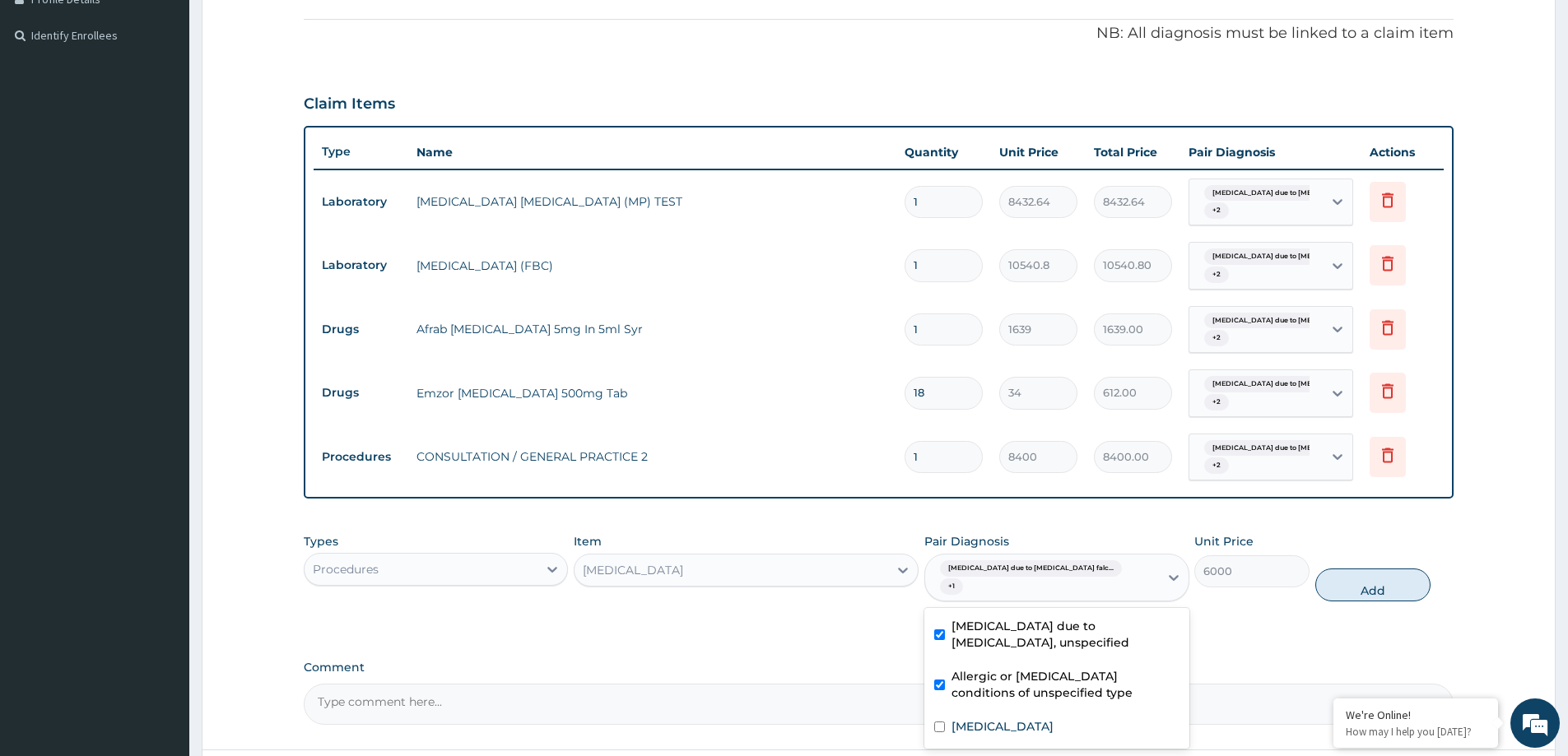
drag, startPoint x: 1060, startPoint y: 682, endPoint x: 1060, endPoint y: 707, distance: 25.0
click at [1059, 688] on div "Allergic or hypersensitivity conditions of unspecified type" at bounding box center [1056, 686] width 264 height 50
checkbox input "false"
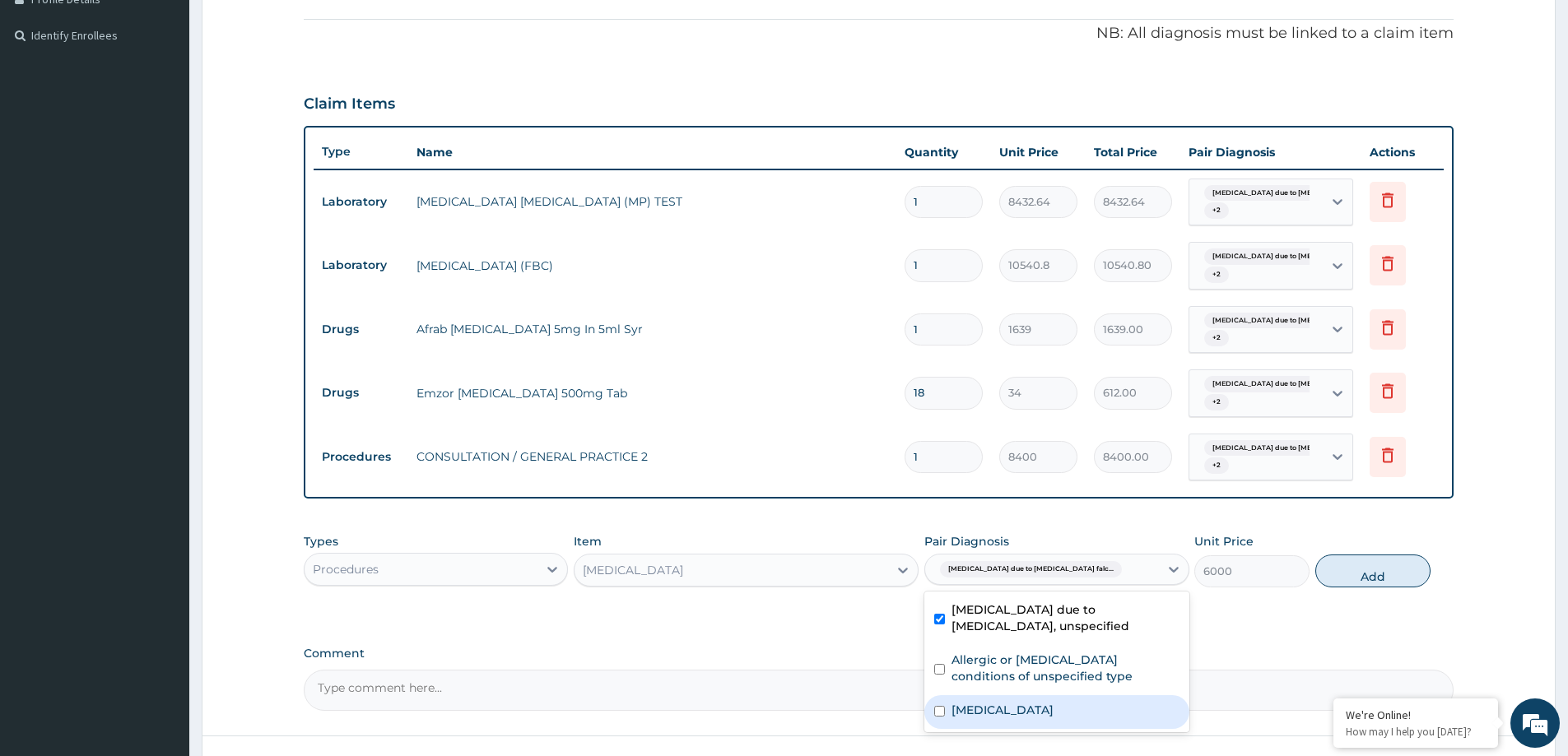
click at [1069, 702] on div "Salmonella enteritis" at bounding box center [1056, 712] width 264 height 34
checkbox input "true"
click at [1093, 660] on label "Allergic or hypersensitivity conditions of unspecified type" at bounding box center [1065, 668] width 227 height 33
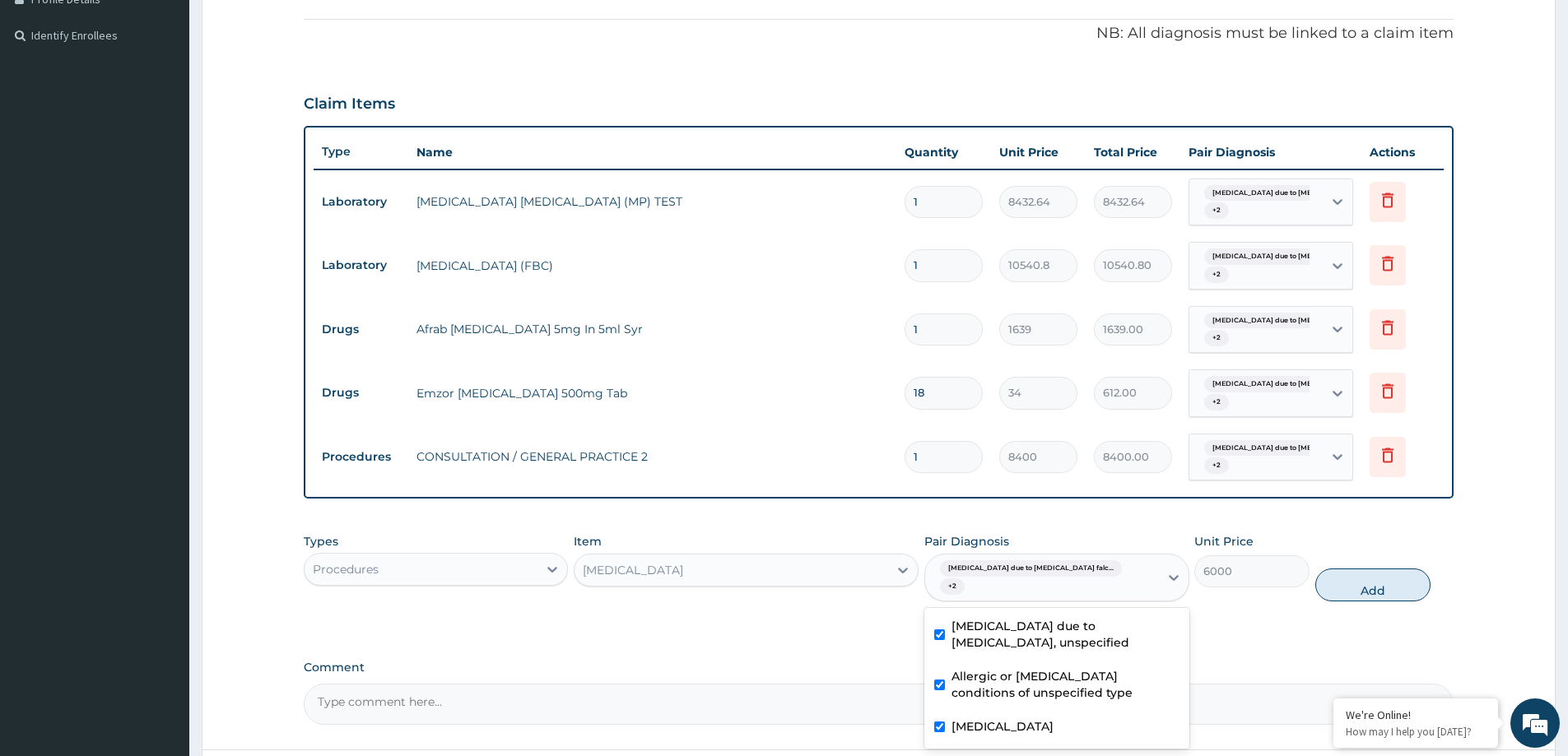
checkbox input "true"
click at [1395, 569] on button "Add" at bounding box center [1374, 585] width 115 height 33
type input "0"
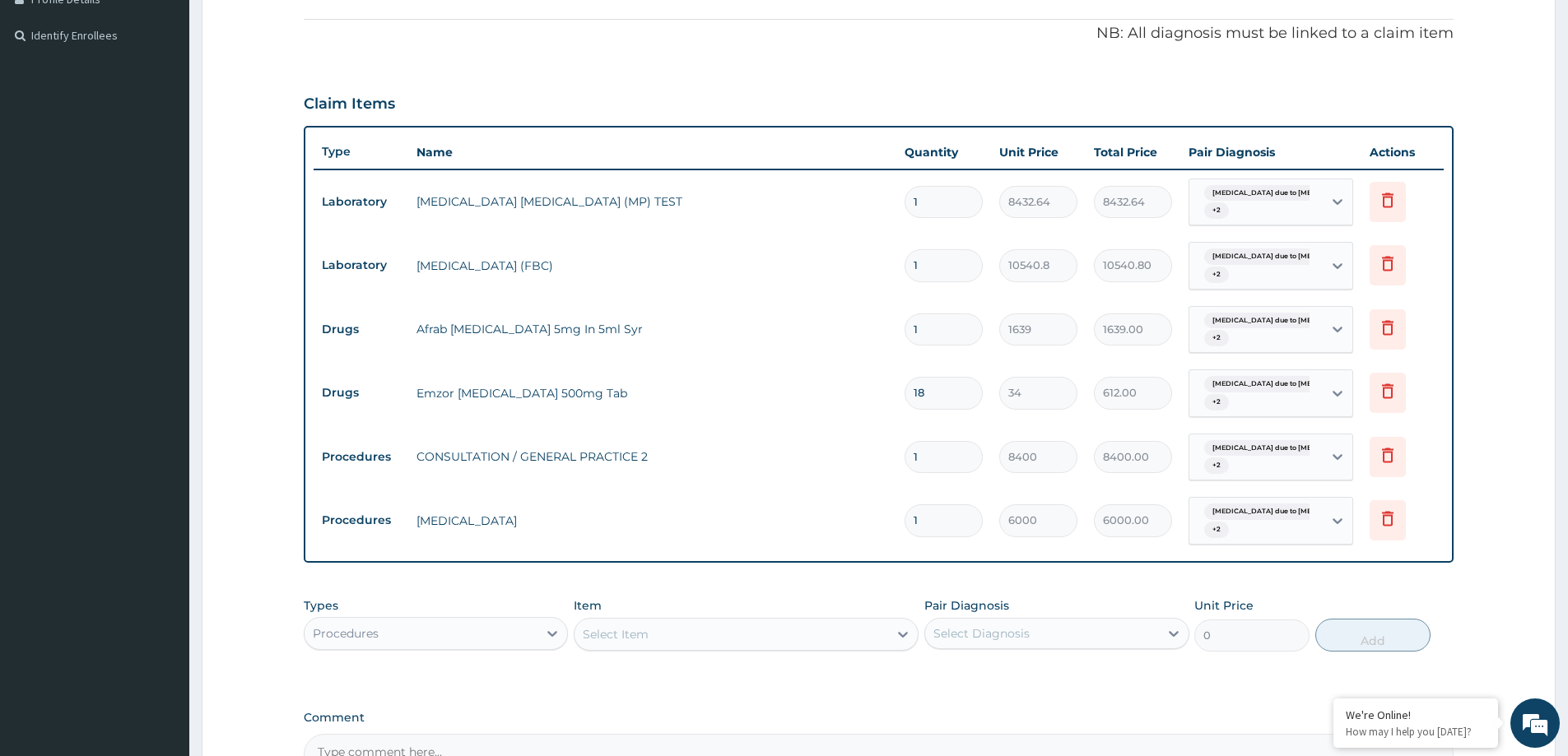
scroll to position [661, 0]
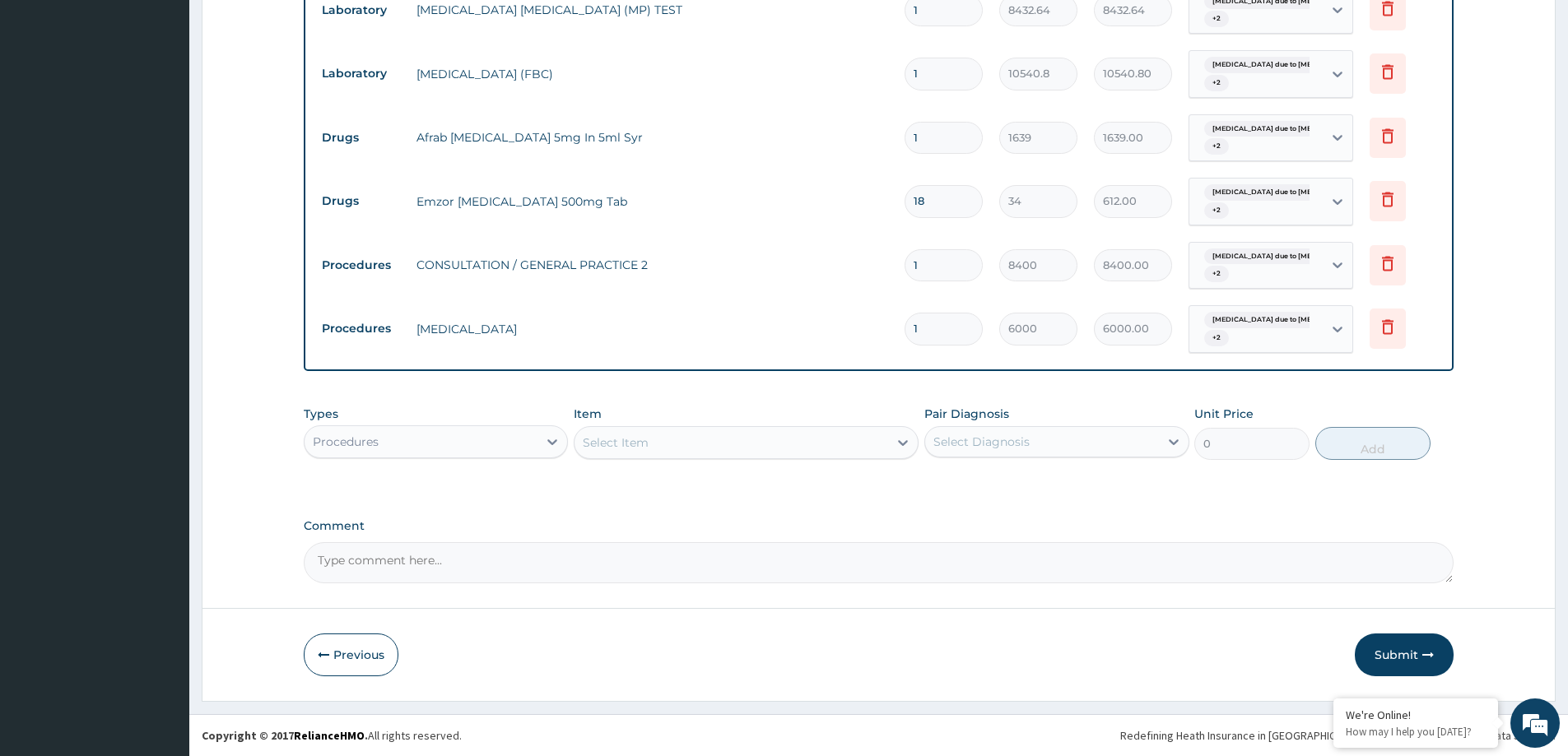
drag, startPoint x: 1376, startPoint y: 649, endPoint x: 572, endPoint y: 33, distance: 1012.9
click at [1378, 649] on button "Submit" at bounding box center [1405, 655] width 99 height 43
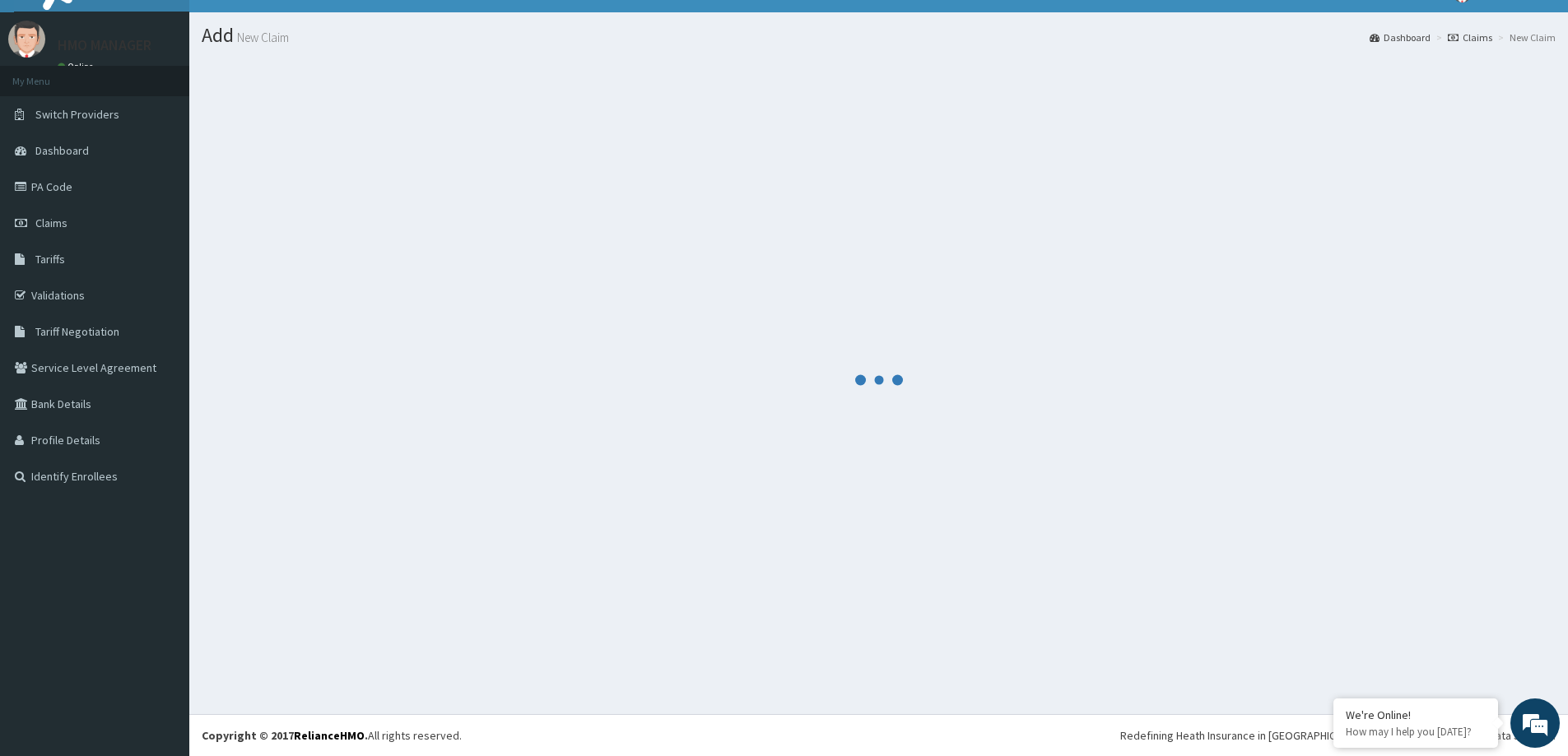
scroll to position [29, 0]
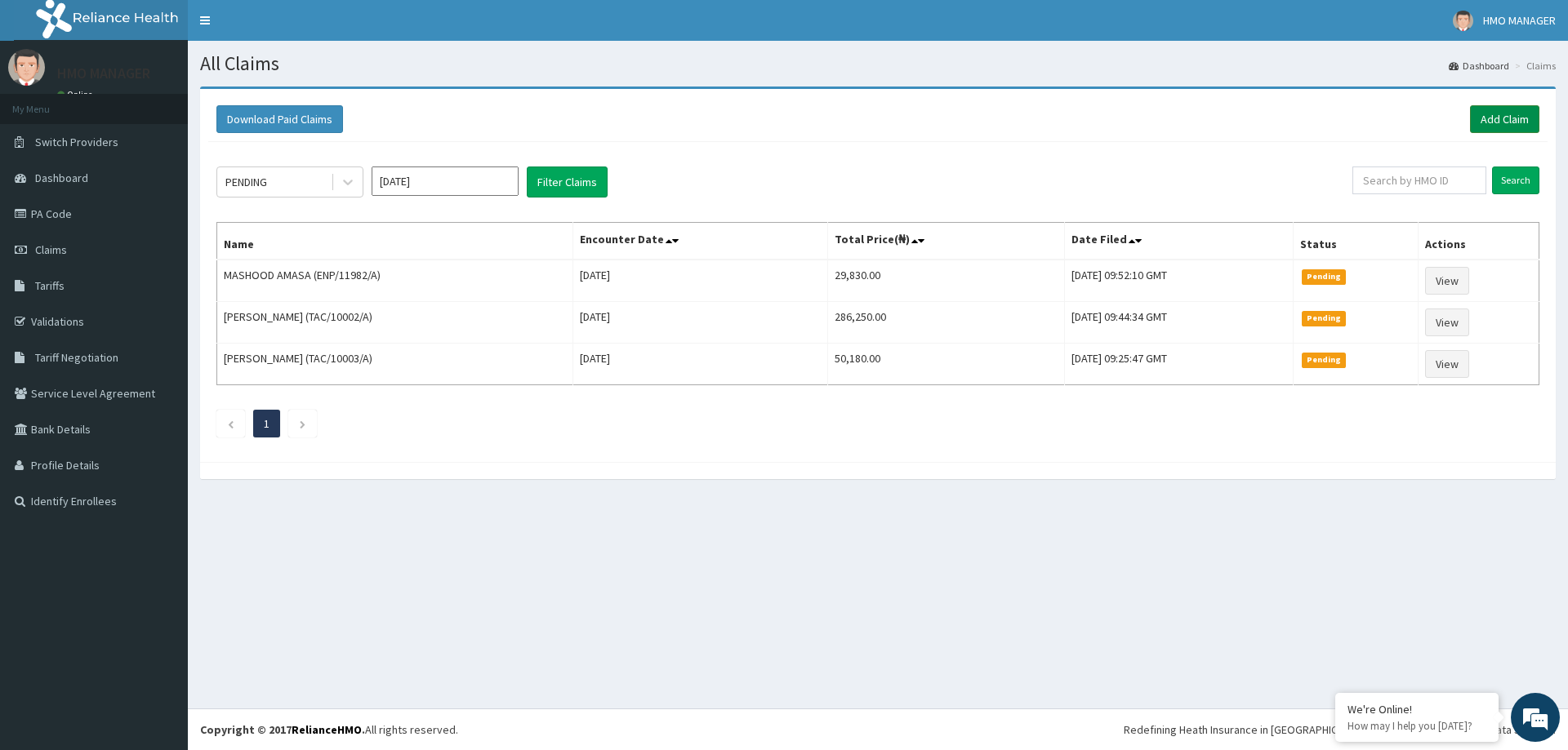
click at [1503, 119] on link "Add Claim" at bounding box center [1504, 119] width 69 height 28
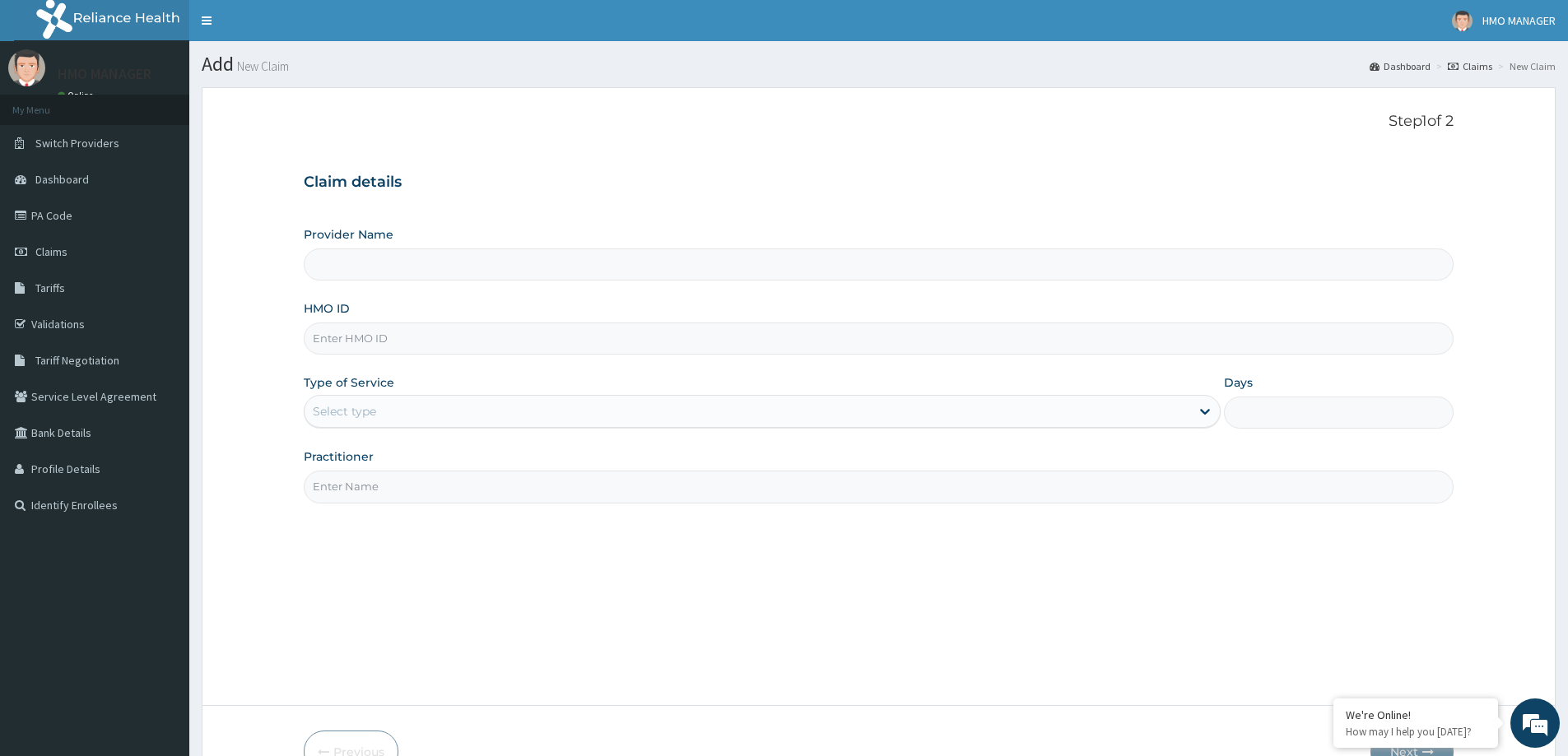
click at [318, 342] on input "HMO ID" at bounding box center [879, 338] width 1150 height 32
type input "CEDARCREST HOSPITAL LIMITED"
paste input "BGE/10001/B"
type input "BGE/10001/B"
click at [340, 409] on div "Select type" at bounding box center [344, 412] width 63 height 16
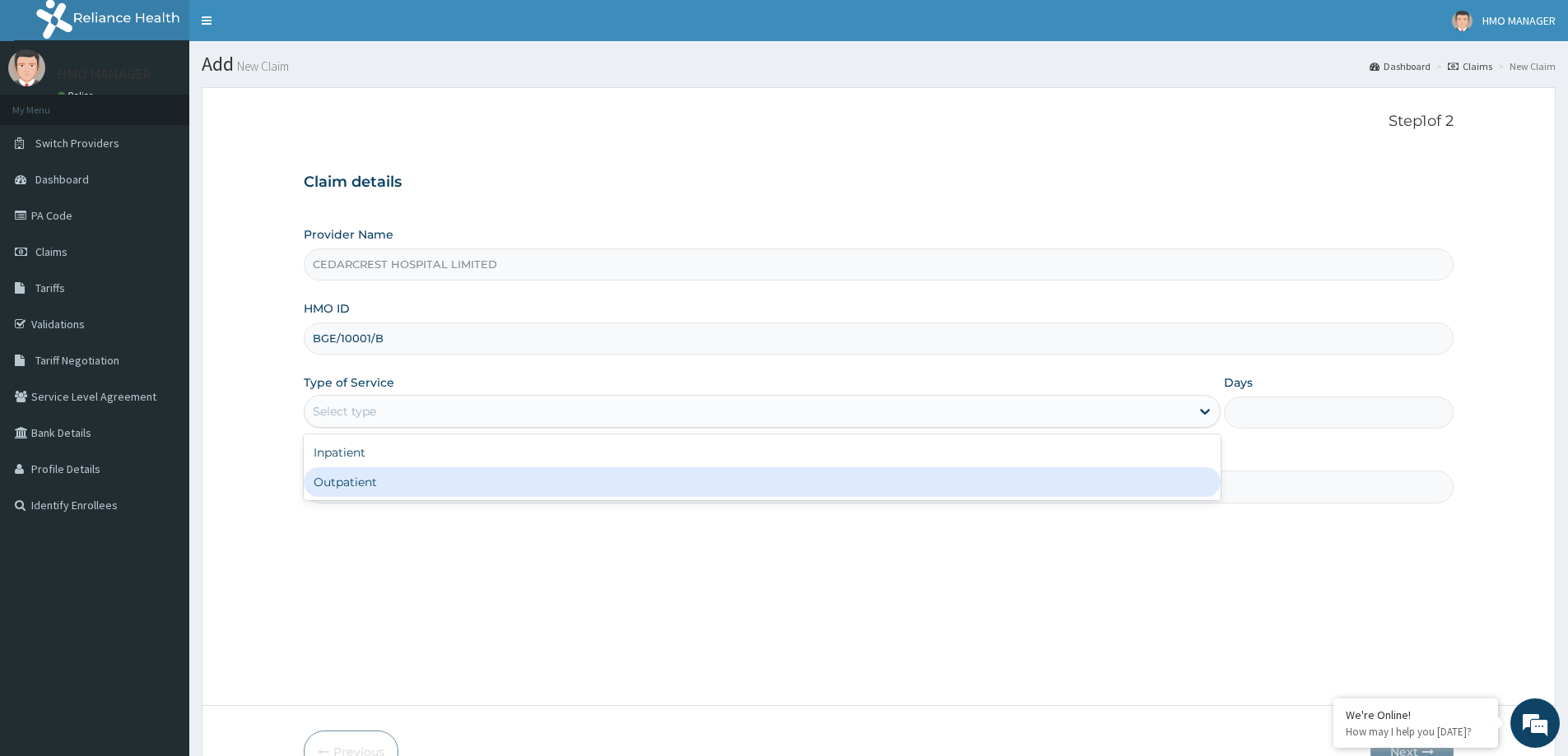
click at [346, 477] on div "Outpatient" at bounding box center [762, 483] width 917 height 30
type input "1"
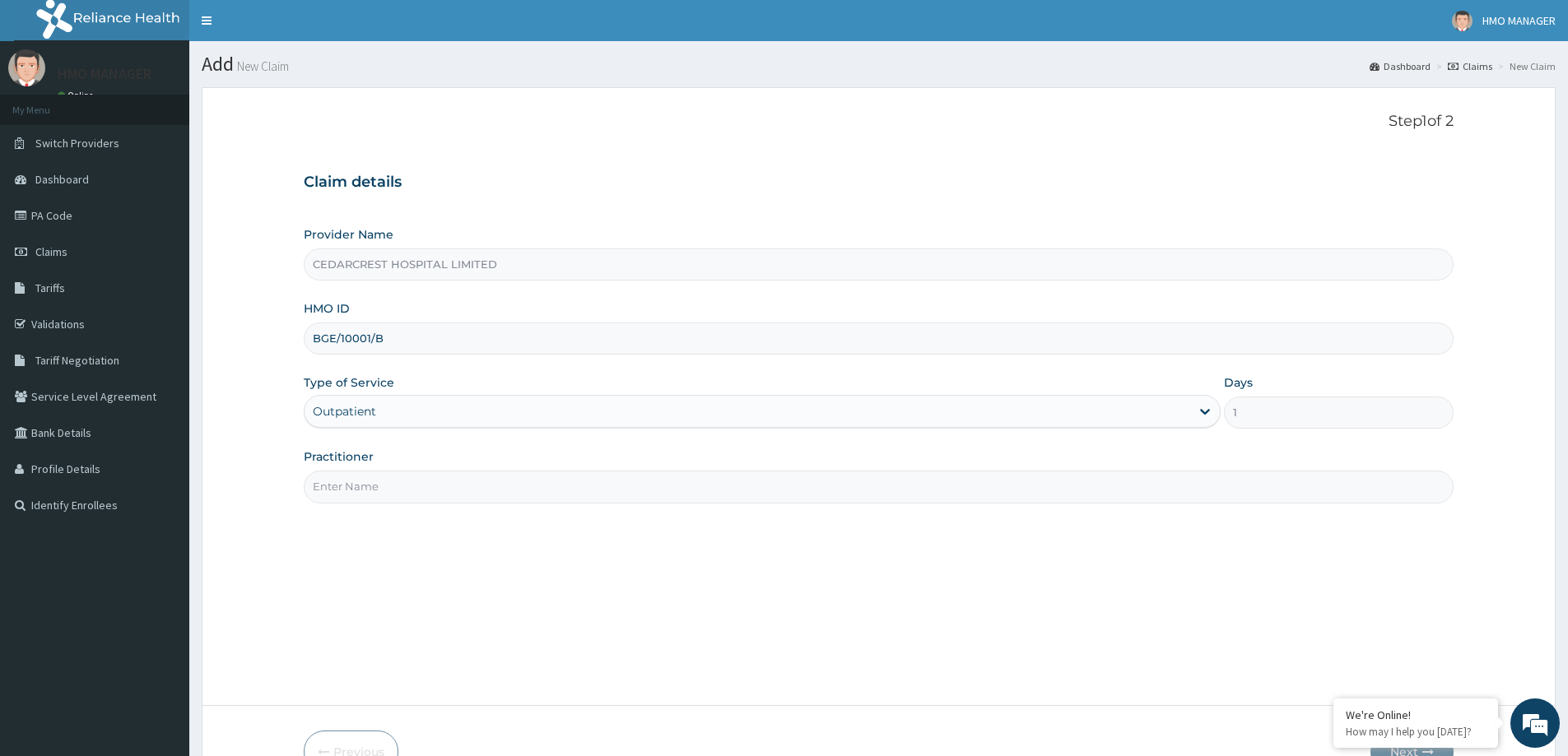
click at [348, 494] on input "Practitioner" at bounding box center [879, 486] width 1150 height 32
paste input "Dr OLUKAYODE ALABI"
type input "Dr OLUKAYODE ALABI"
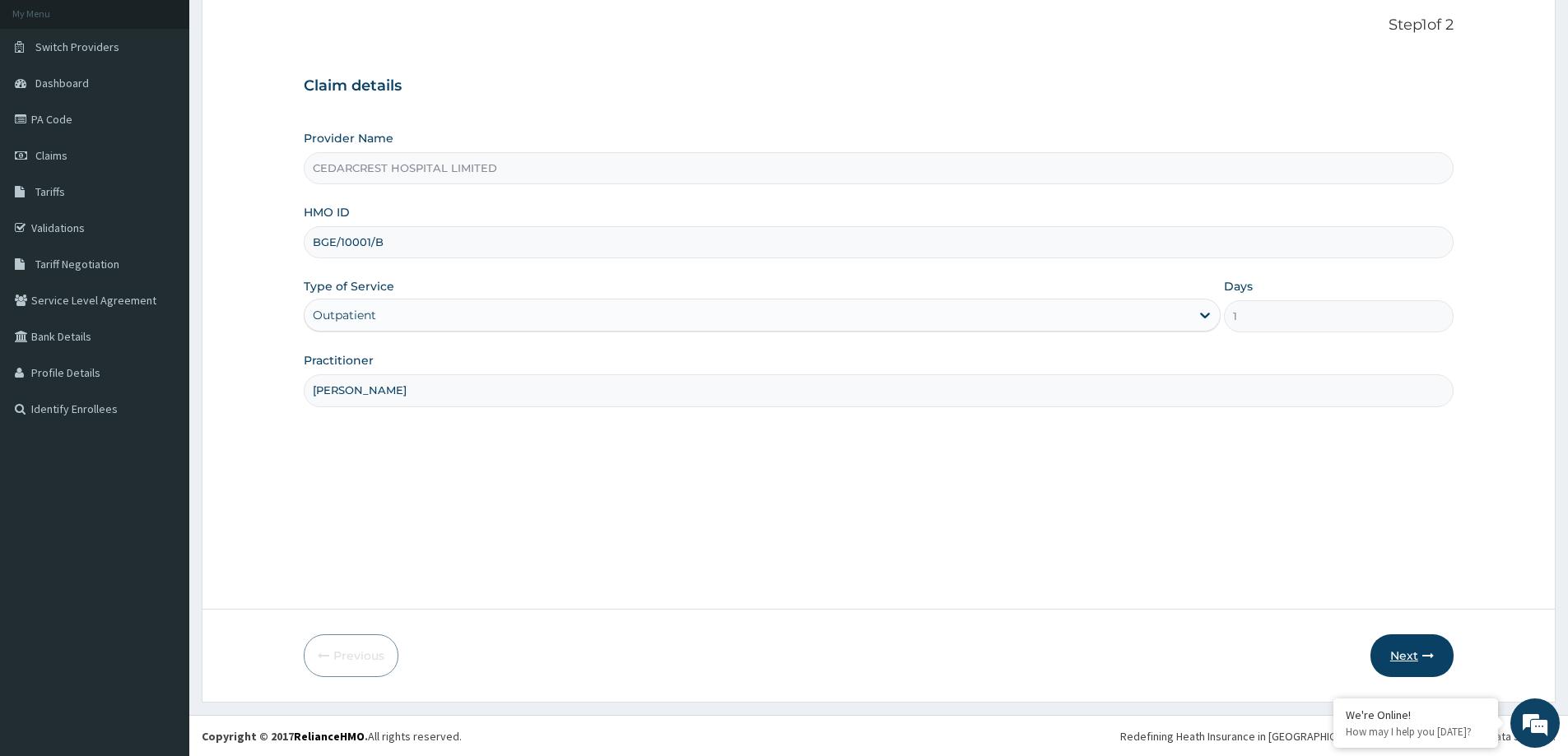
scroll to position [97, 0]
click at [1404, 665] on button "Next" at bounding box center [1412, 655] width 83 height 43
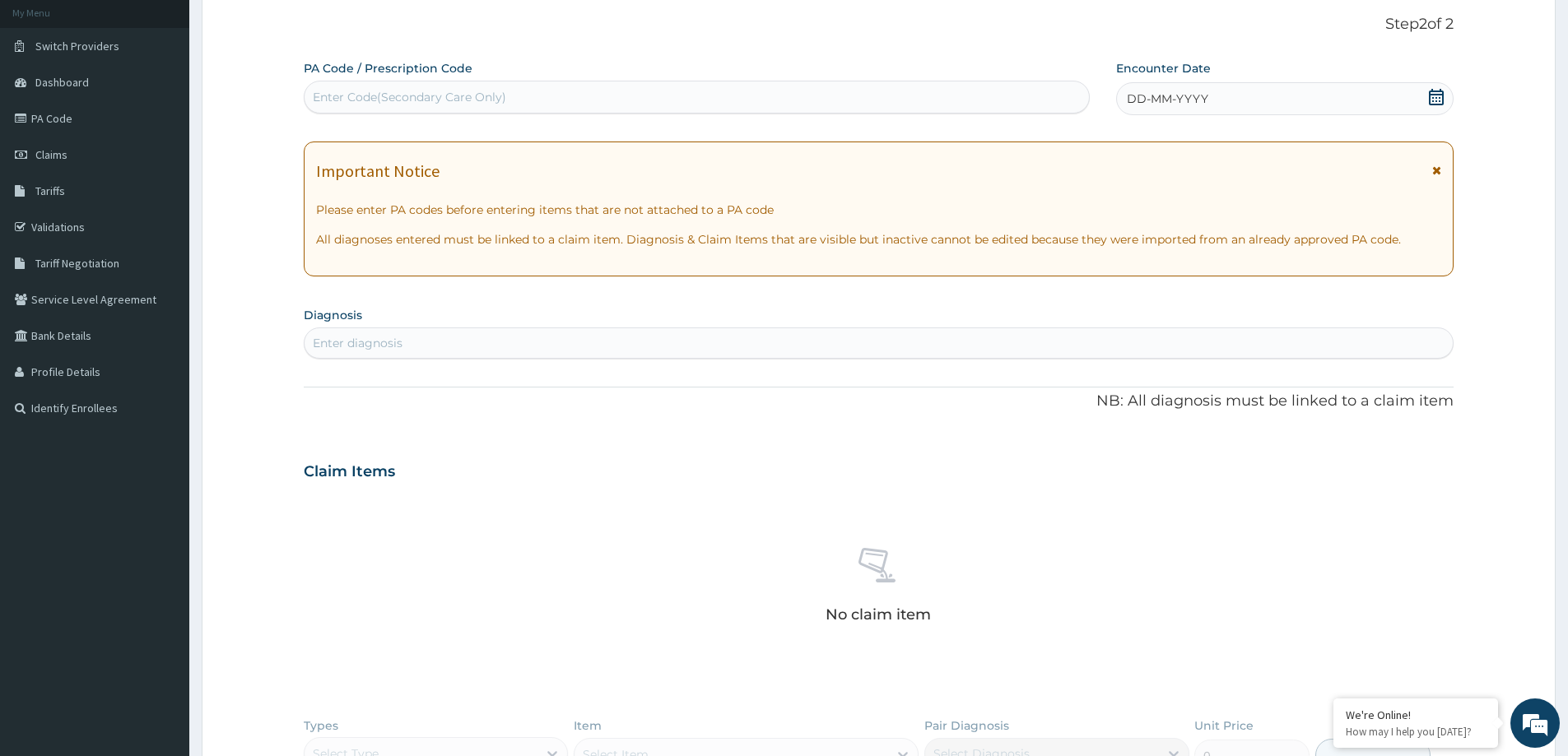
drag, startPoint x: 369, startPoint y: 98, endPoint x: 386, endPoint y: 90, distance: 18.8
click at [373, 94] on div "Enter Code(Secondary Care Only)" at bounding box center [410, 97] width 194 height 16
paste input "PA/0B3C30"
type input "PA/0B3C30"
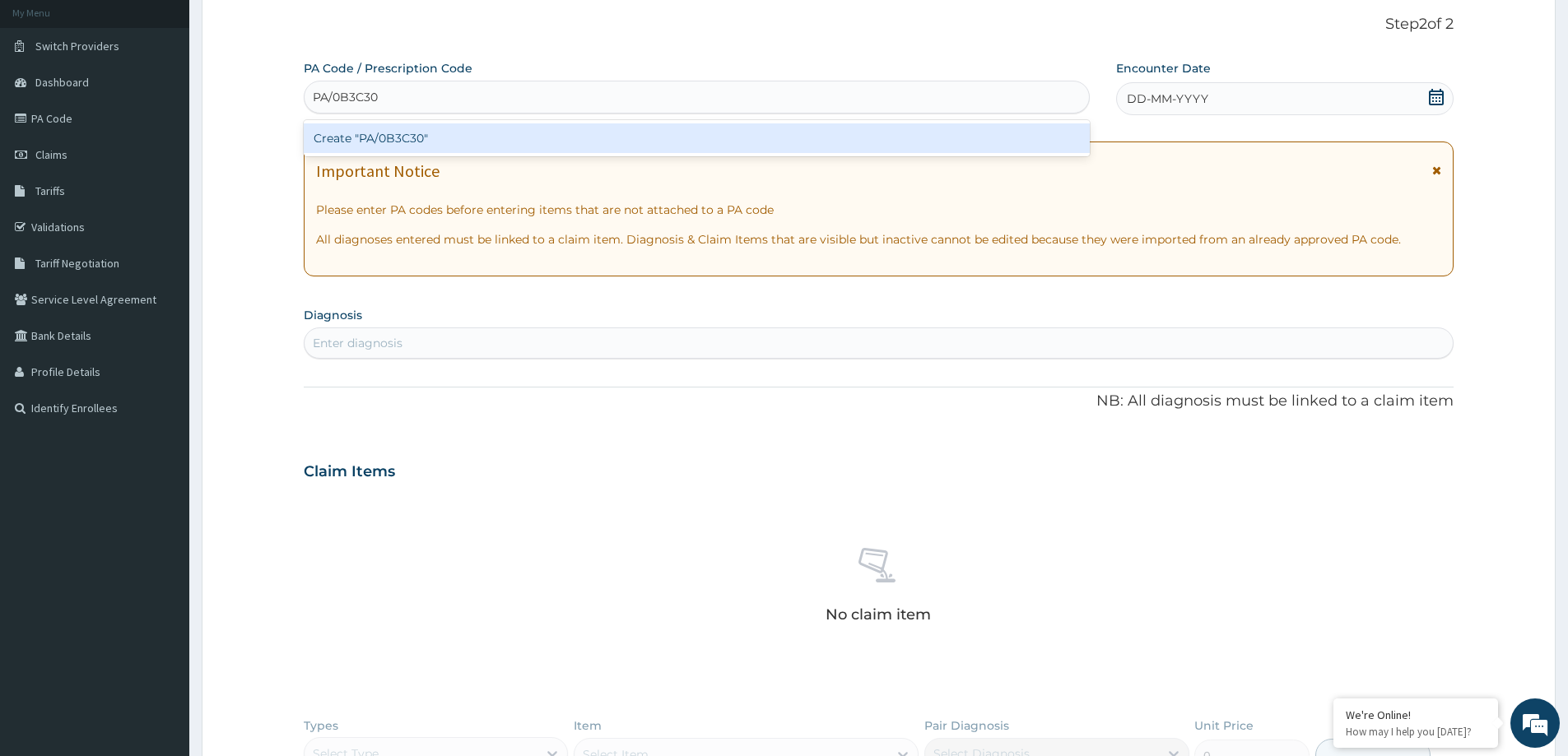
click at [402, 129] on div "Create "PA/0B3C30"" at bounding box center [697, 138] width 786 height 30
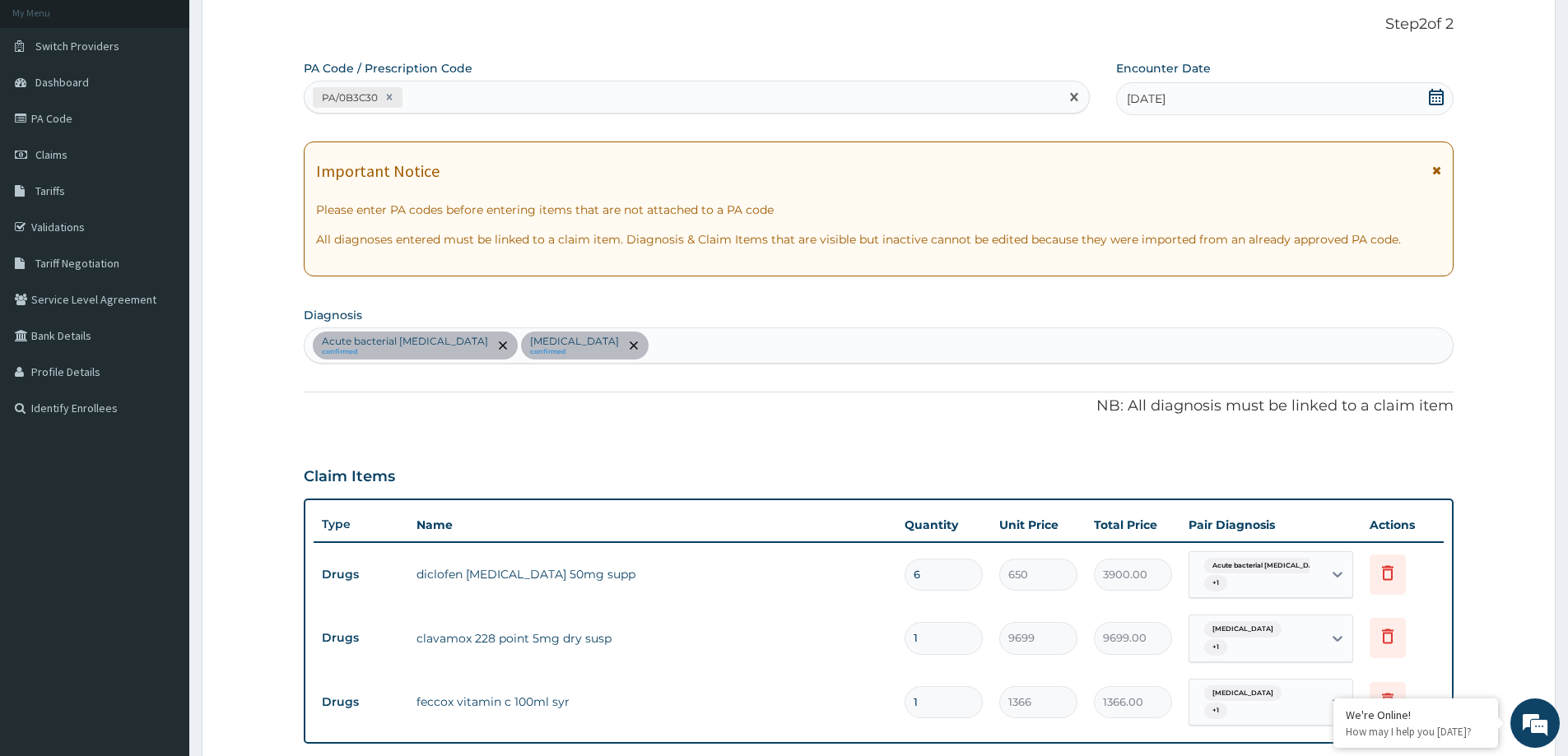
click at [438, 86] on div "PA/0B3C30" at bounding box center [682, 97] width 755 height 27
paste input "PA/8D43AD"
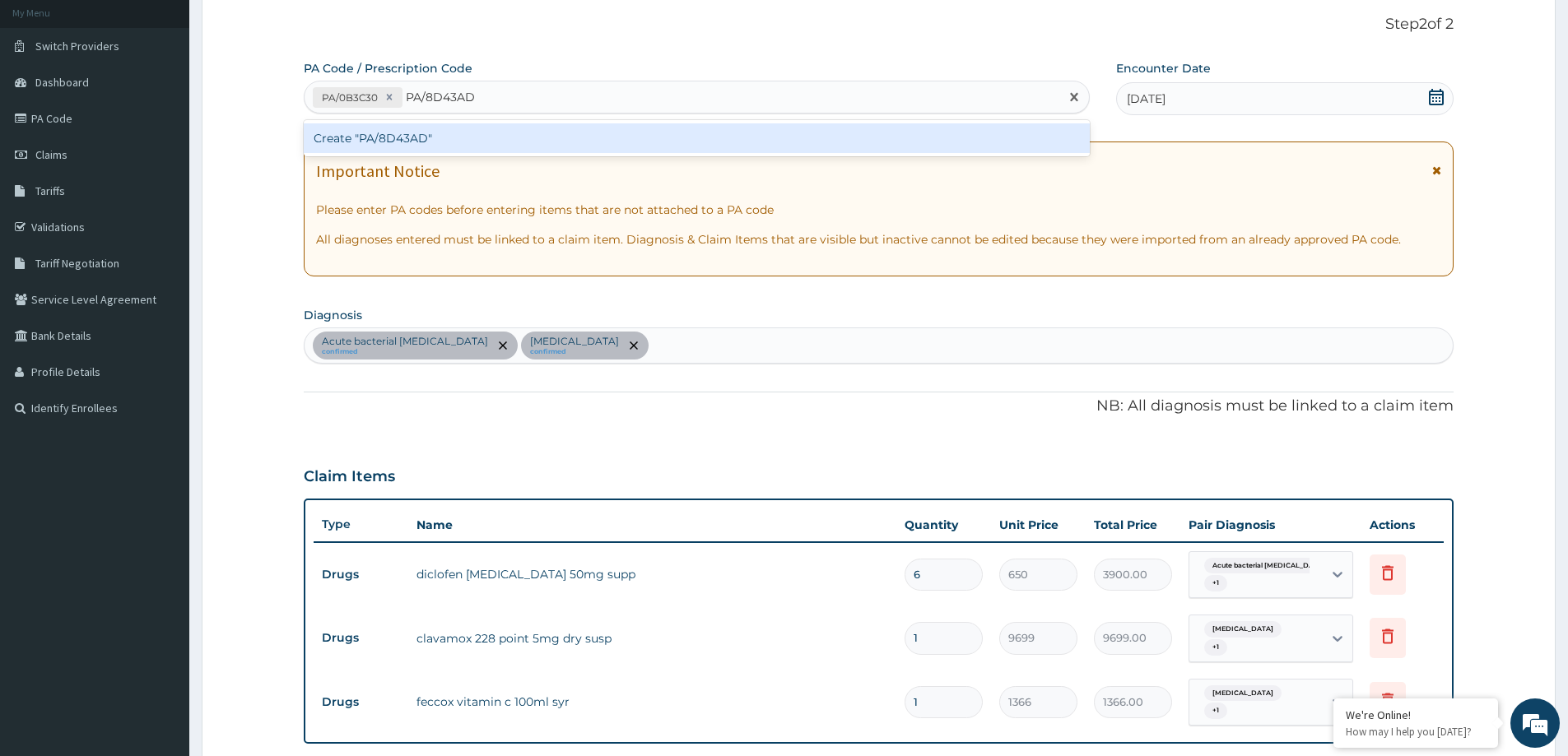
drag, startPoint x: 448, startPoint y: 130, endPoint x: 417, endPoint y: 65, distance: 72.0
click at [448, 108] on div "option Create "PA/0B3C30", selected. option Create "PA/8D43AD" focused, 1 of 1.…" at bounding box center [697, 97] width 786 height 33
type input "PA/8D43AD"
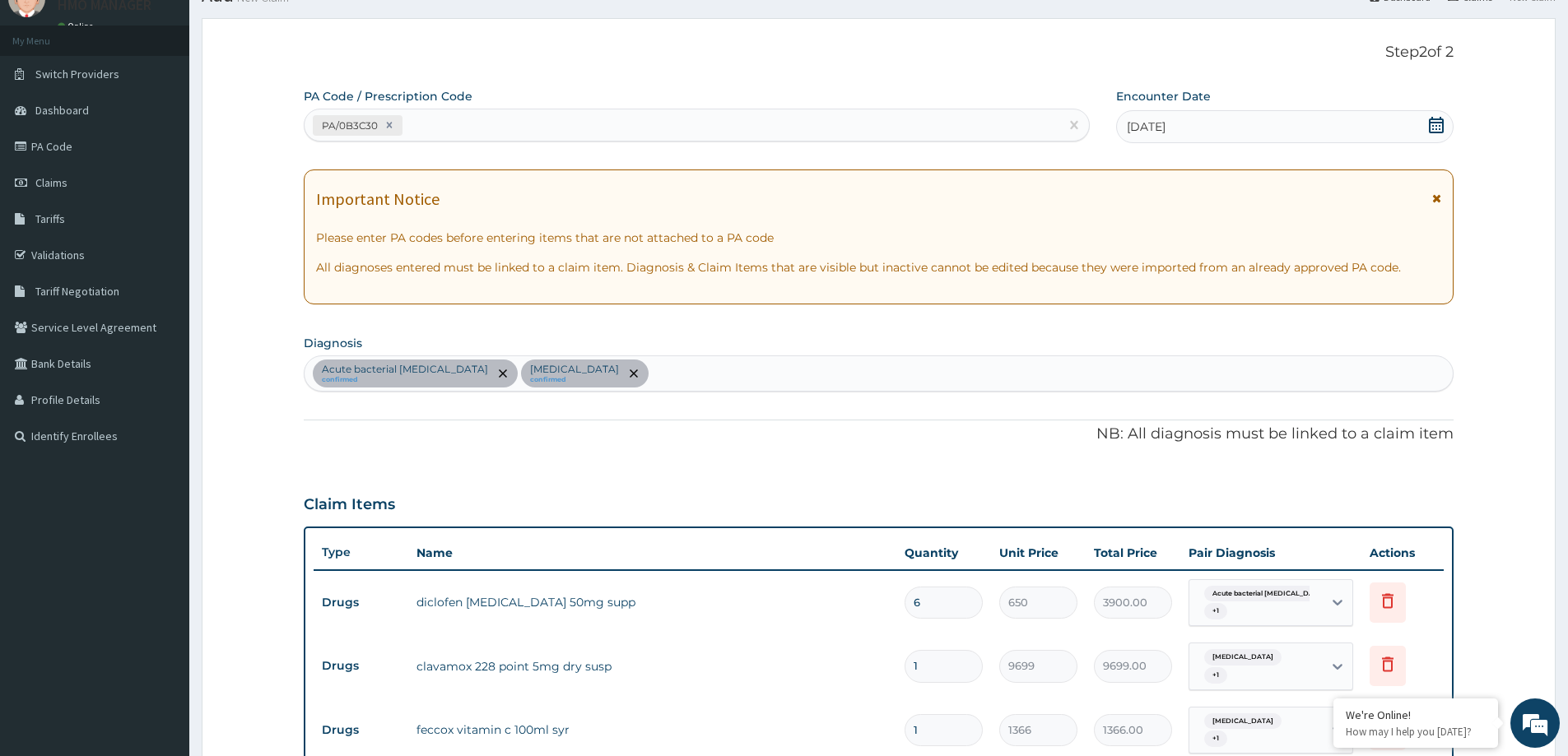
scroll to position [30, 0]
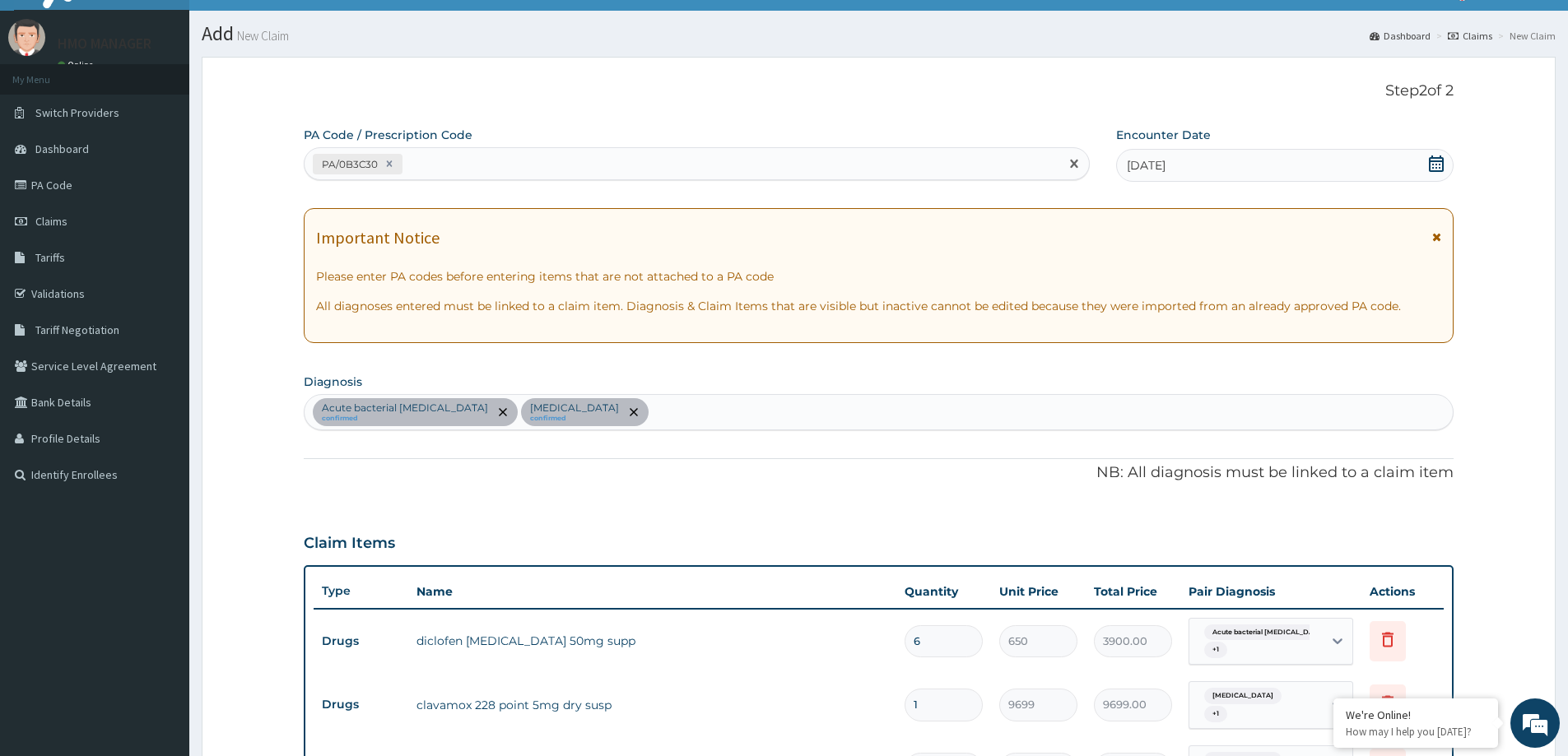
click at [477, 166] on div "PA/0B3C30" at bounding box center [682, 164] width 755 height 27
paste input "PA/47DA94"
type input "PA/47DA94"
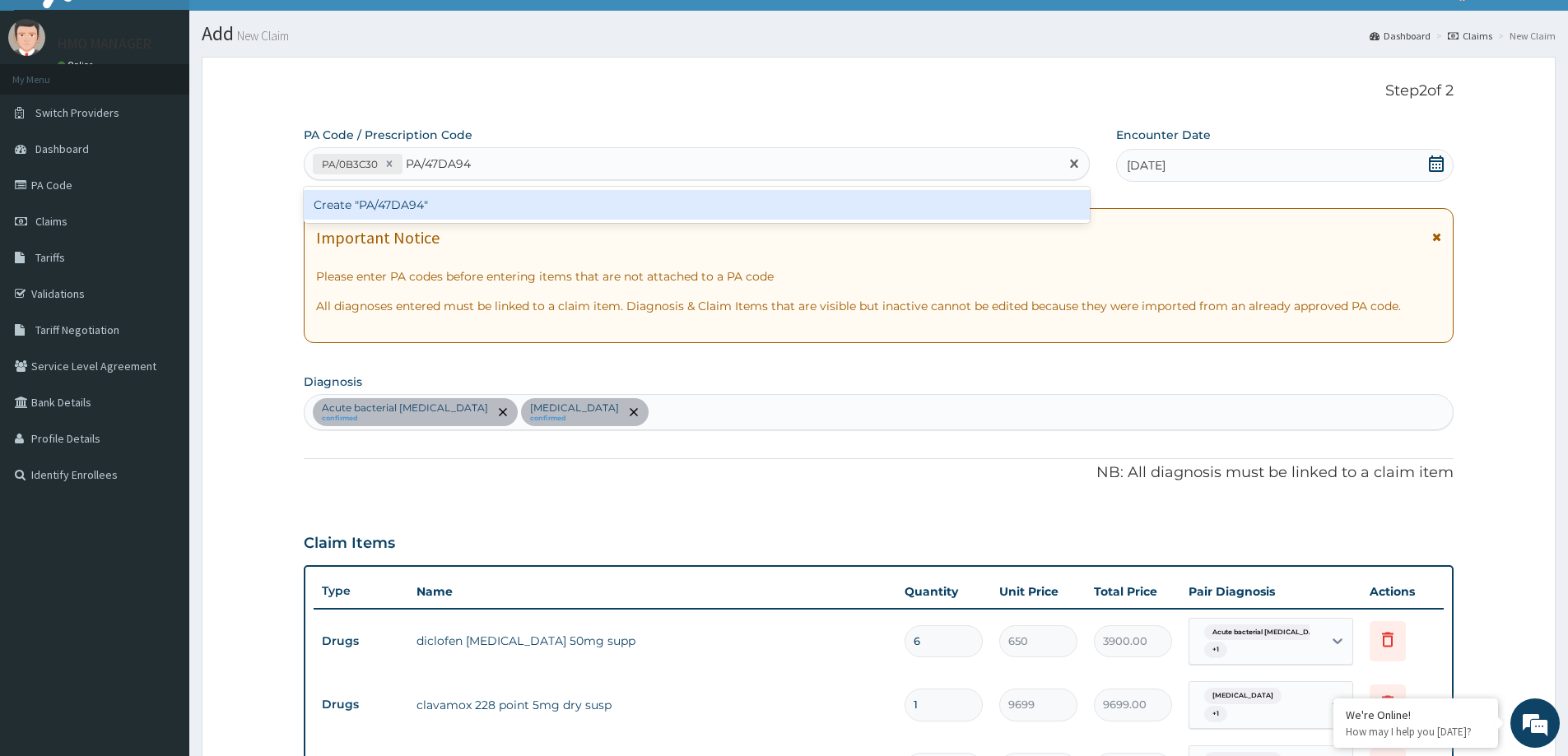
click at [467, 193] on div "Create "PA/47DA94"" at bounding box center [697, 205] width 786 height 30
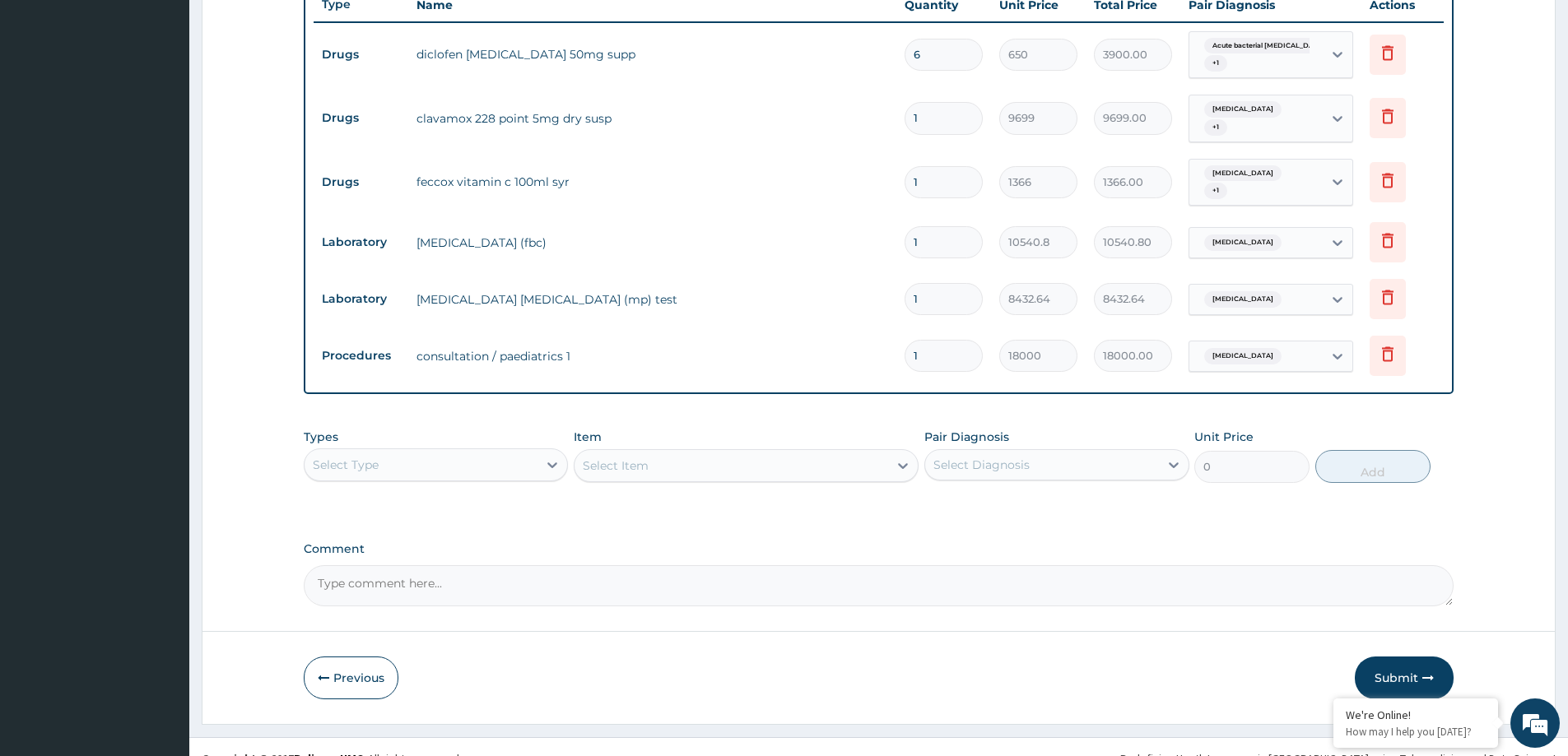
scroll to position [626, 0]
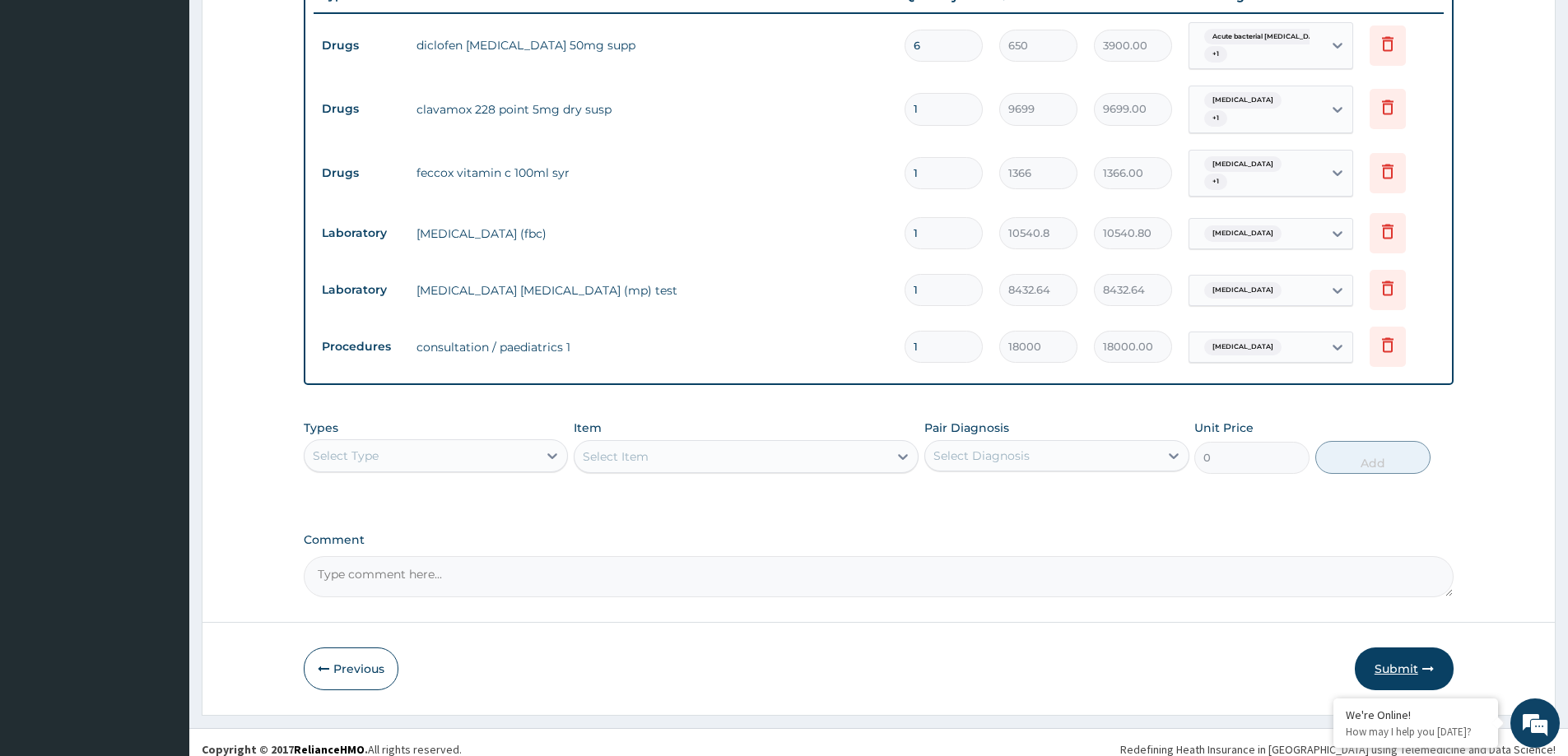
click at [1399, 647] on button "Submit" at bounding box center [1405, 669] width 99 height 43
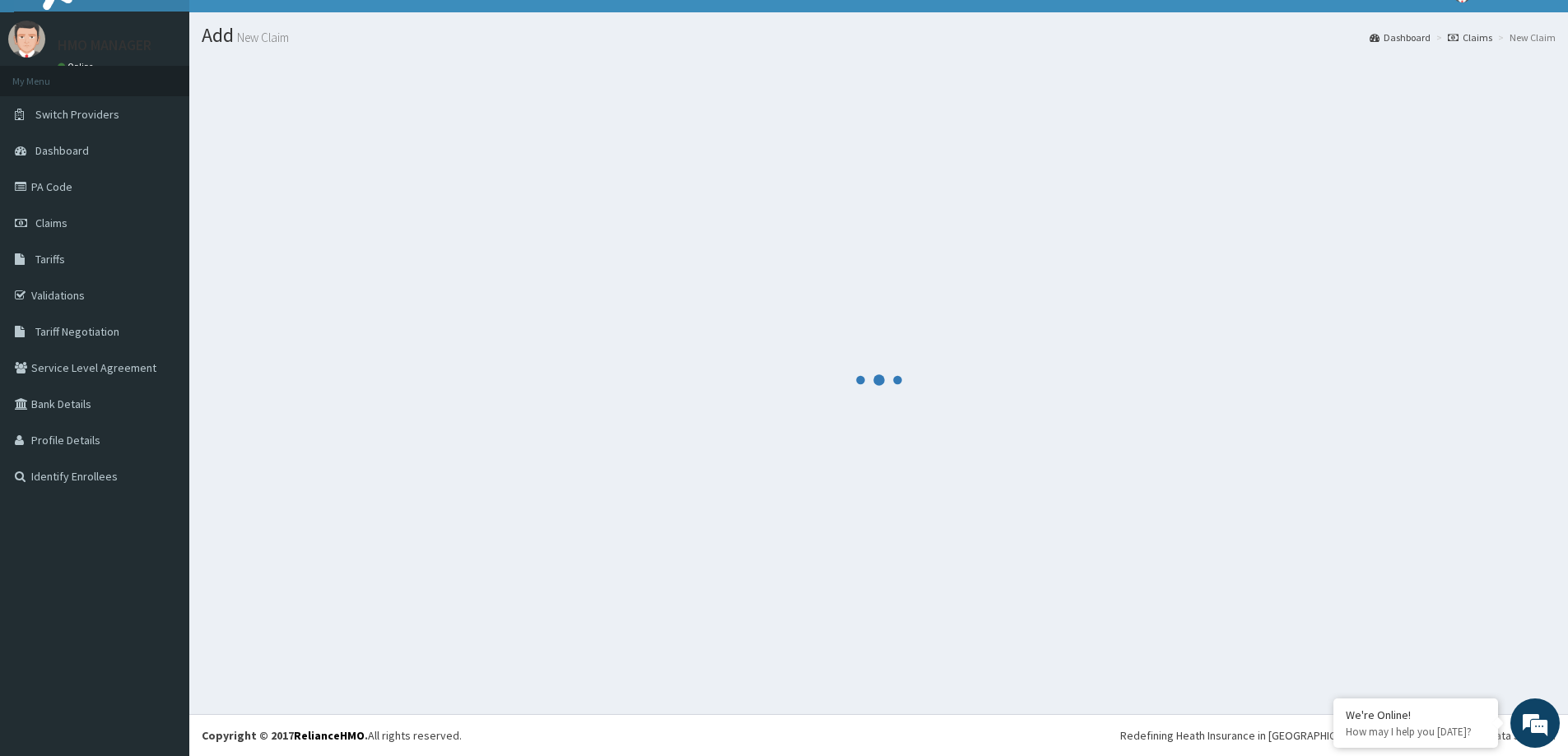
scroll to position [29, 0]
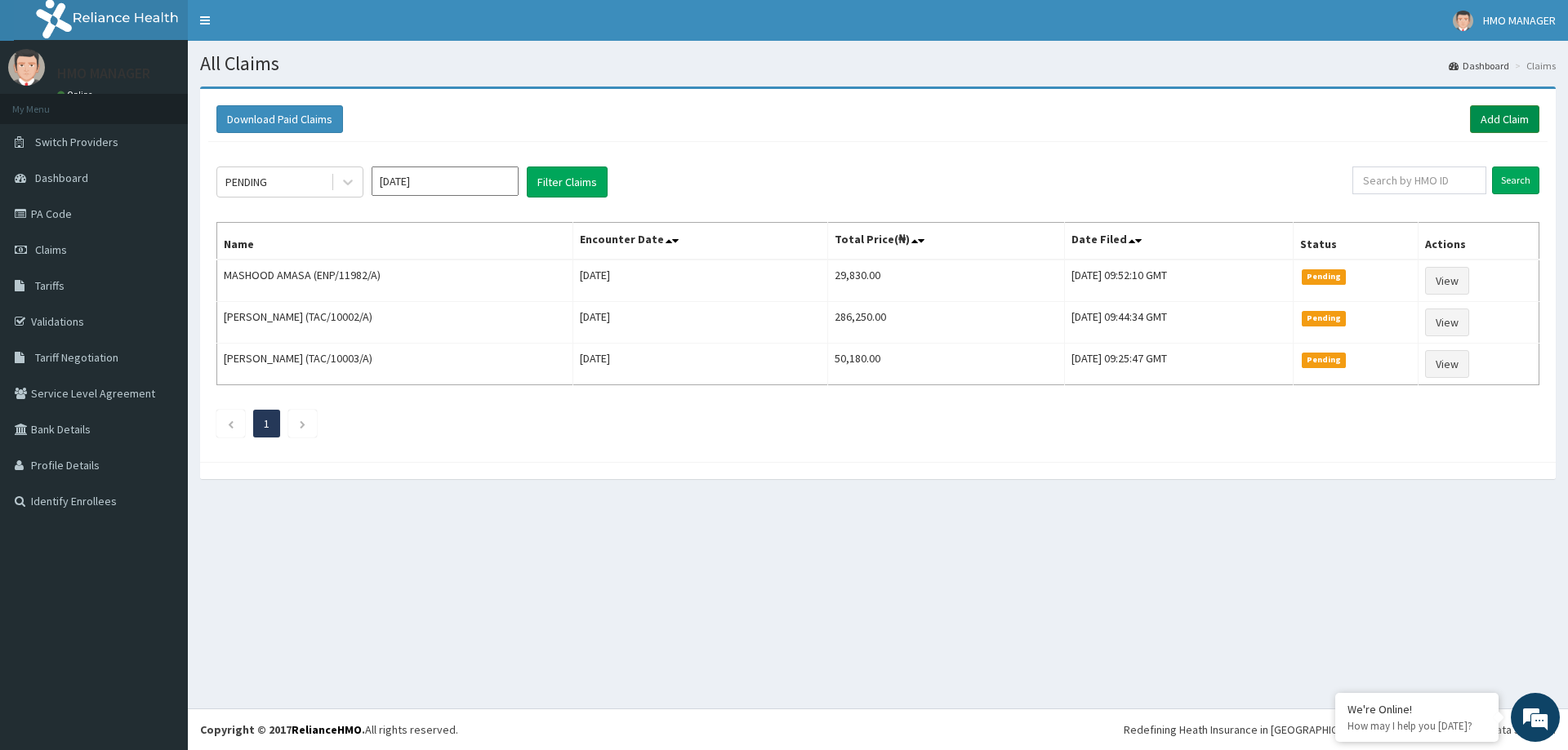
click at [1498, 115] on link "Add Claim" at bounding box center [1504, 119] width 69 height 28
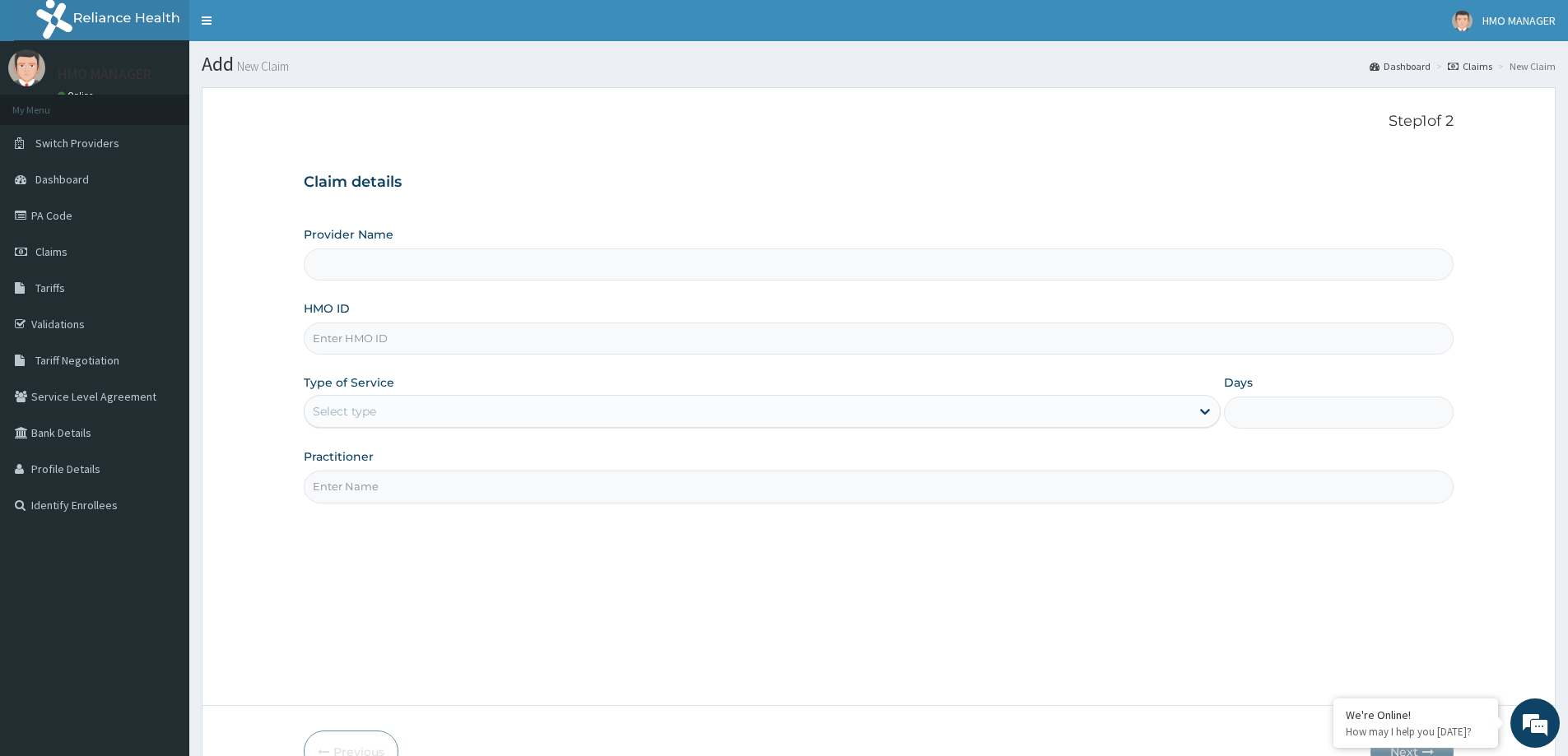
type input "CEDARCREST HOSPITAL LIMITED"
click at [349, 342] on input "HMO ID" at bounding box center [879, 338] width 1150 height 32
paste input "GBI/10061/C"
type input "GBI/10061/C"
click at [335, 416] on div "Select type" at bounding box center [344, 412] width 63 height 16
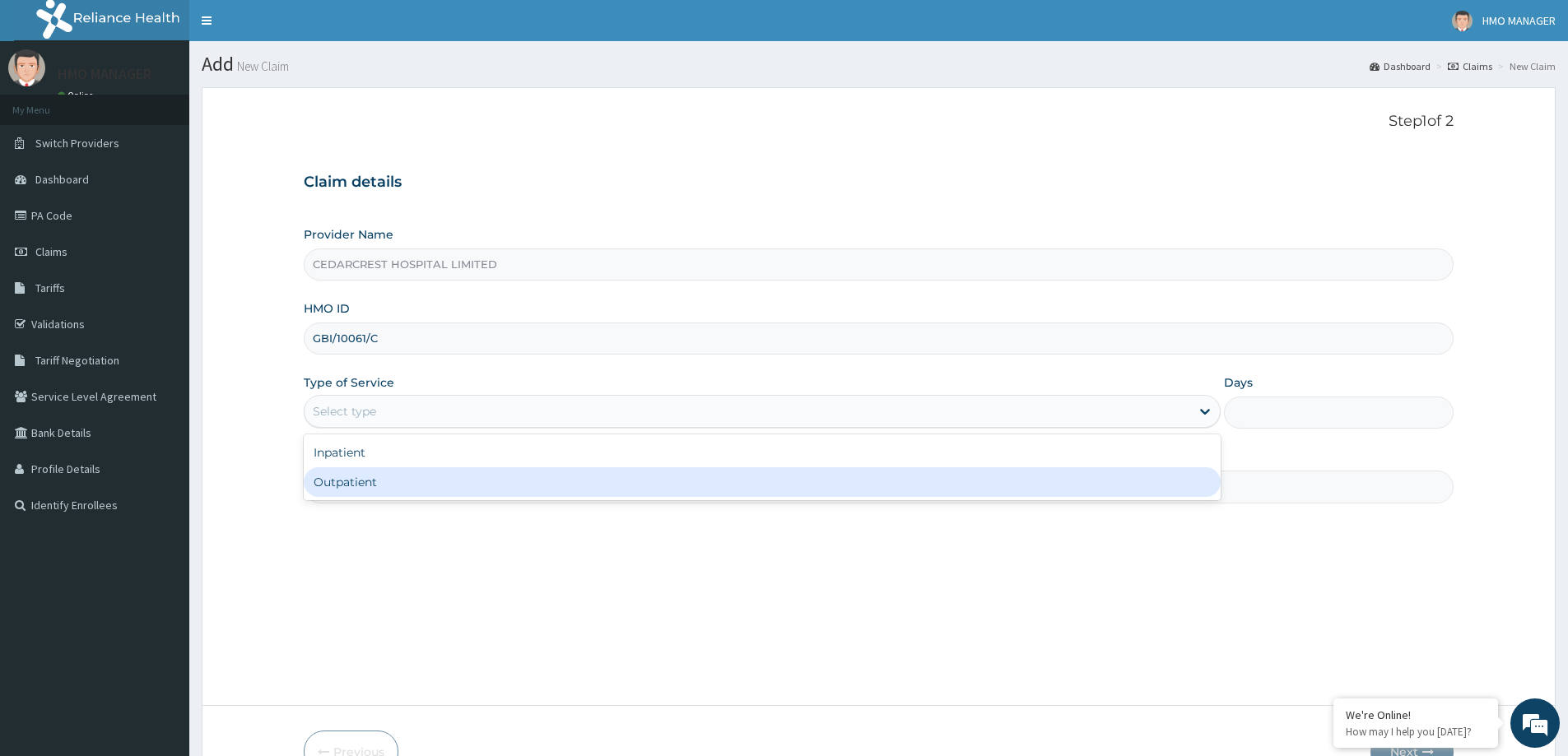
click at [345, 475] on div "Outpatient" at bounding box center [762, 483] width 917 height 30
type input "1"
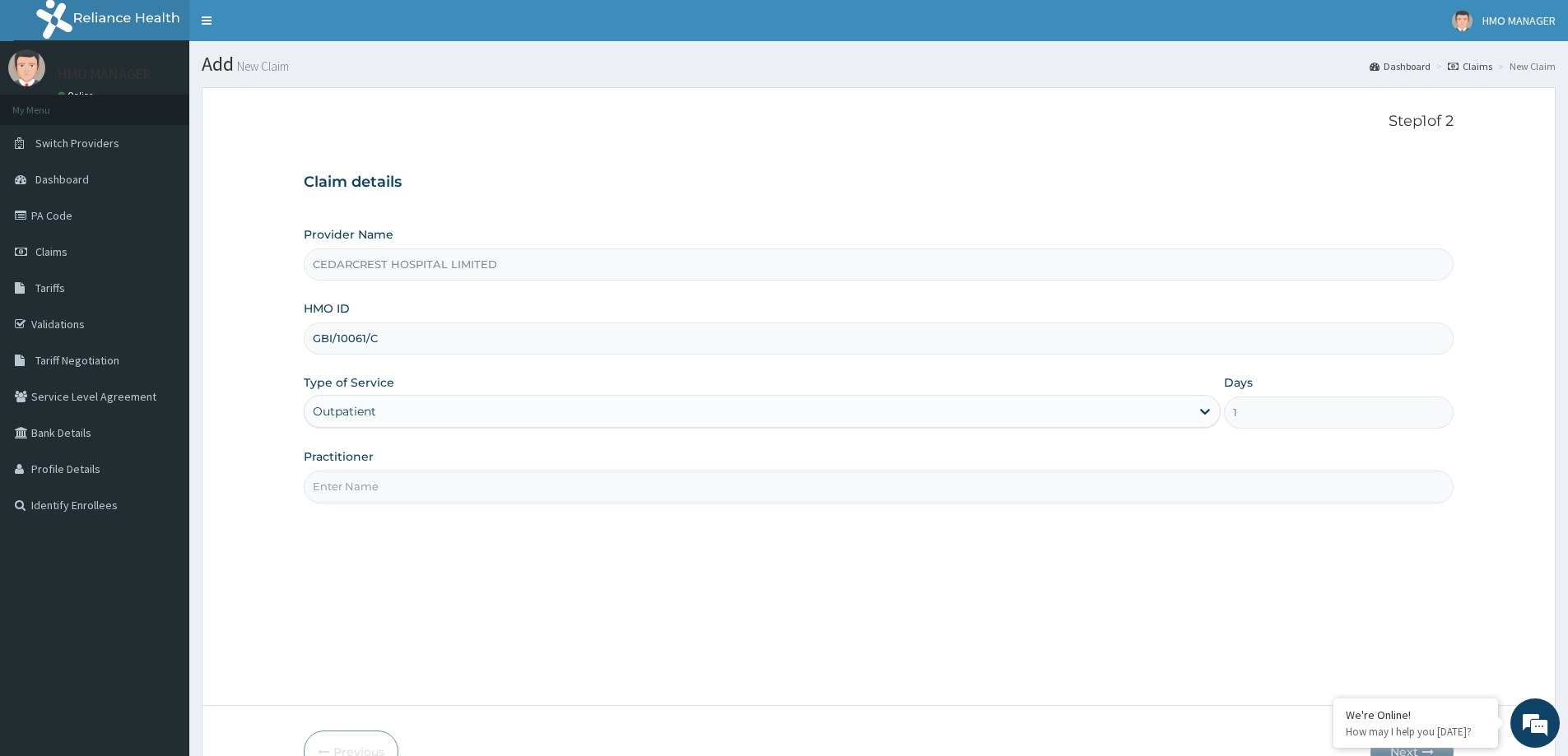
drag, startPoint x: 341, startPoint y: 474, endPoint x: 361, endPoint y: 376, distance: 100.0
click at [343, 465] on div "Practitioner" at bounding box center [879, 476] width 1150 height 54
click at [386, 489] on input "Practitioner" at bounding box center [879, 486] width 1150 height 32
paste input "Dr QUEEN ONYENMA"
type input "Dr QUEEN ONYENMA"
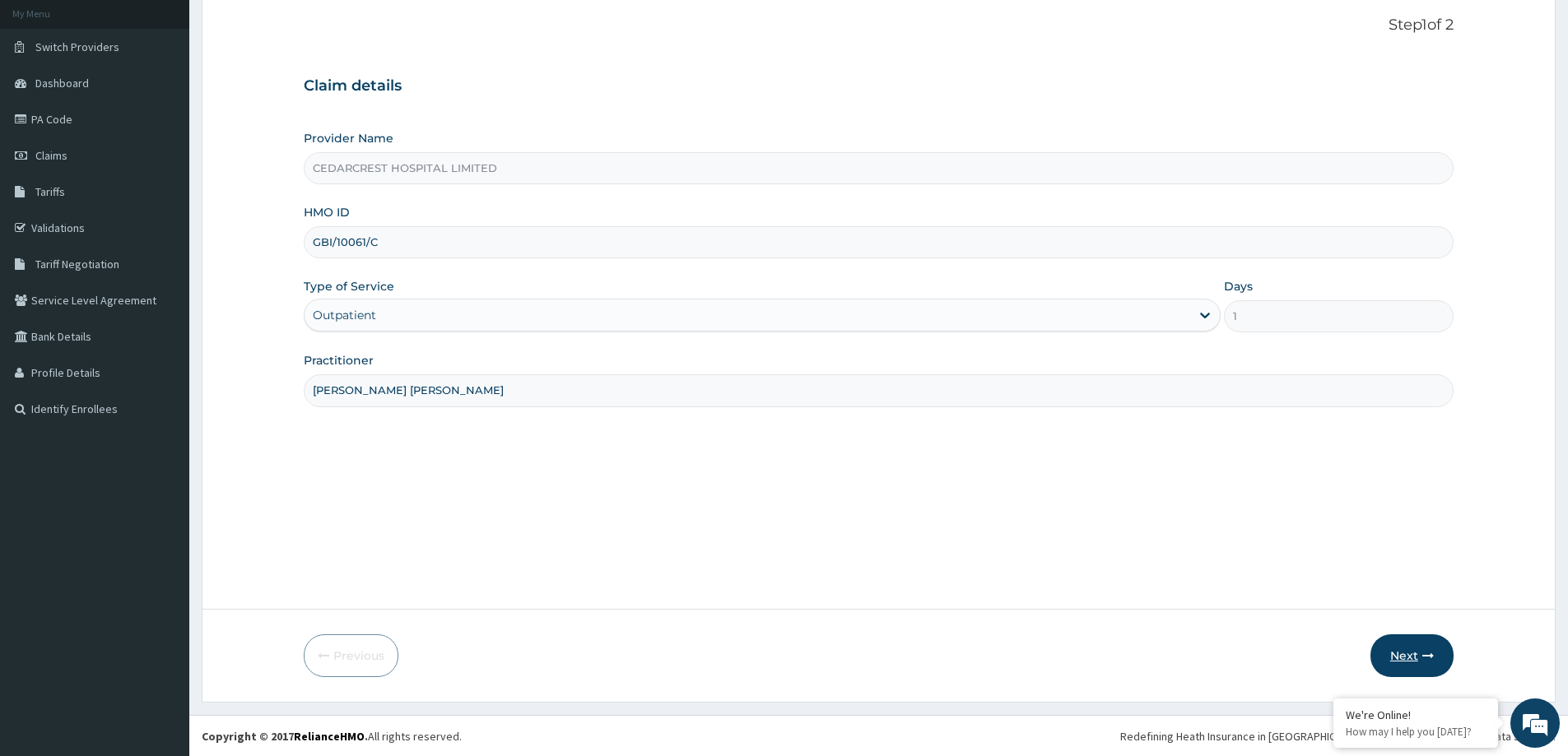
scroll to position [97, 0]
click at [1397, 660] on button "Next" at bounding box center [1412, 655] width 83 height 43
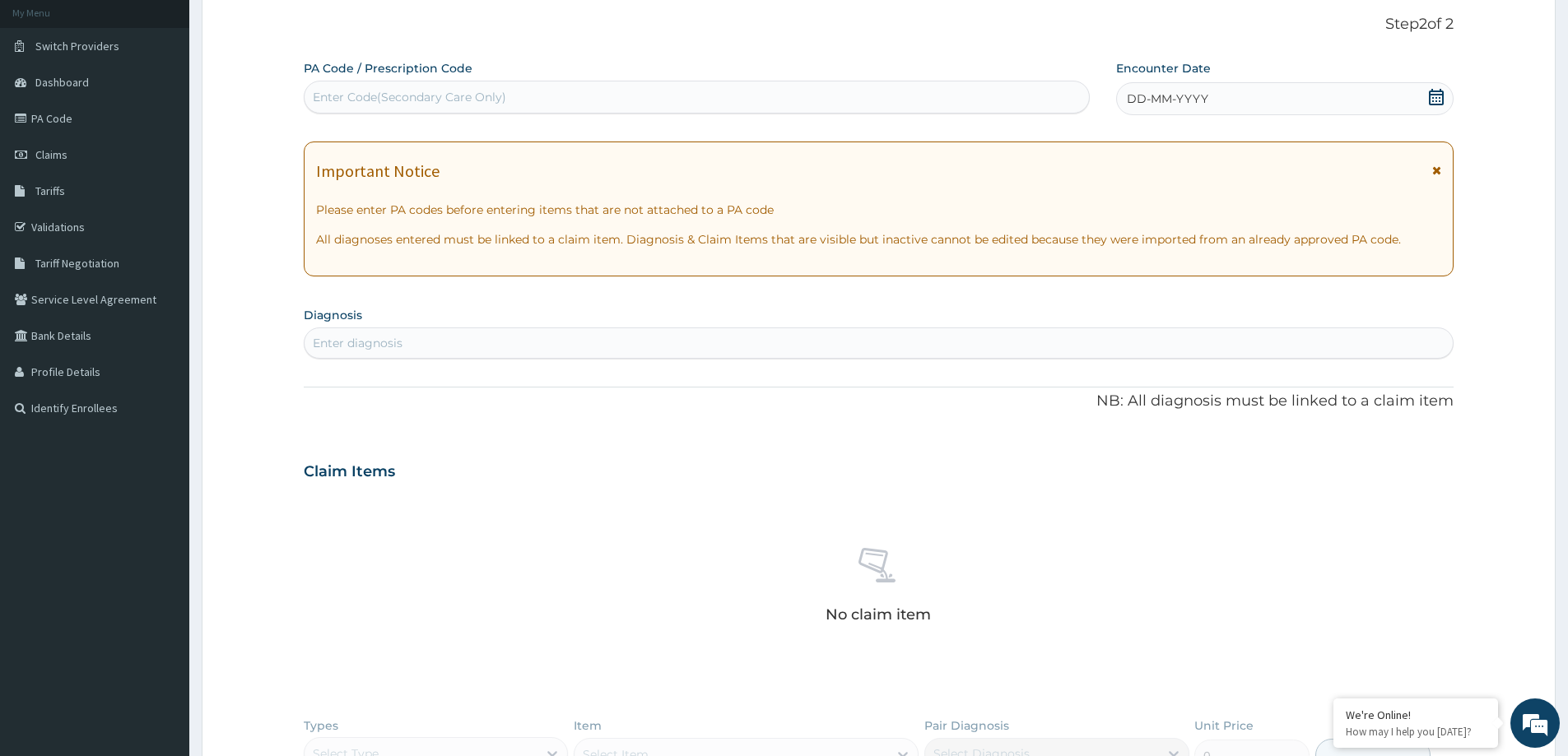
click at [367, 91] on div "Enter Code(Secondary Care Only)" at bounding box center [410, 97] width 194 height 16
drag, startPoint x: 367, startPoint y: 91, endPoint x: 318, endPoint y: 114, distance: 54.1
click at [318, 135] on div "PA Code / Prescription Code Select is focused ,type to refine list, press Down …" at bounding box center [879, 478] width 1150 height 835
click at [322, 103] on div "Enter Code(Secondary Care Only)" at bounding box center [410, 97] width 194 height 16
paste input "PA/93B7C6"
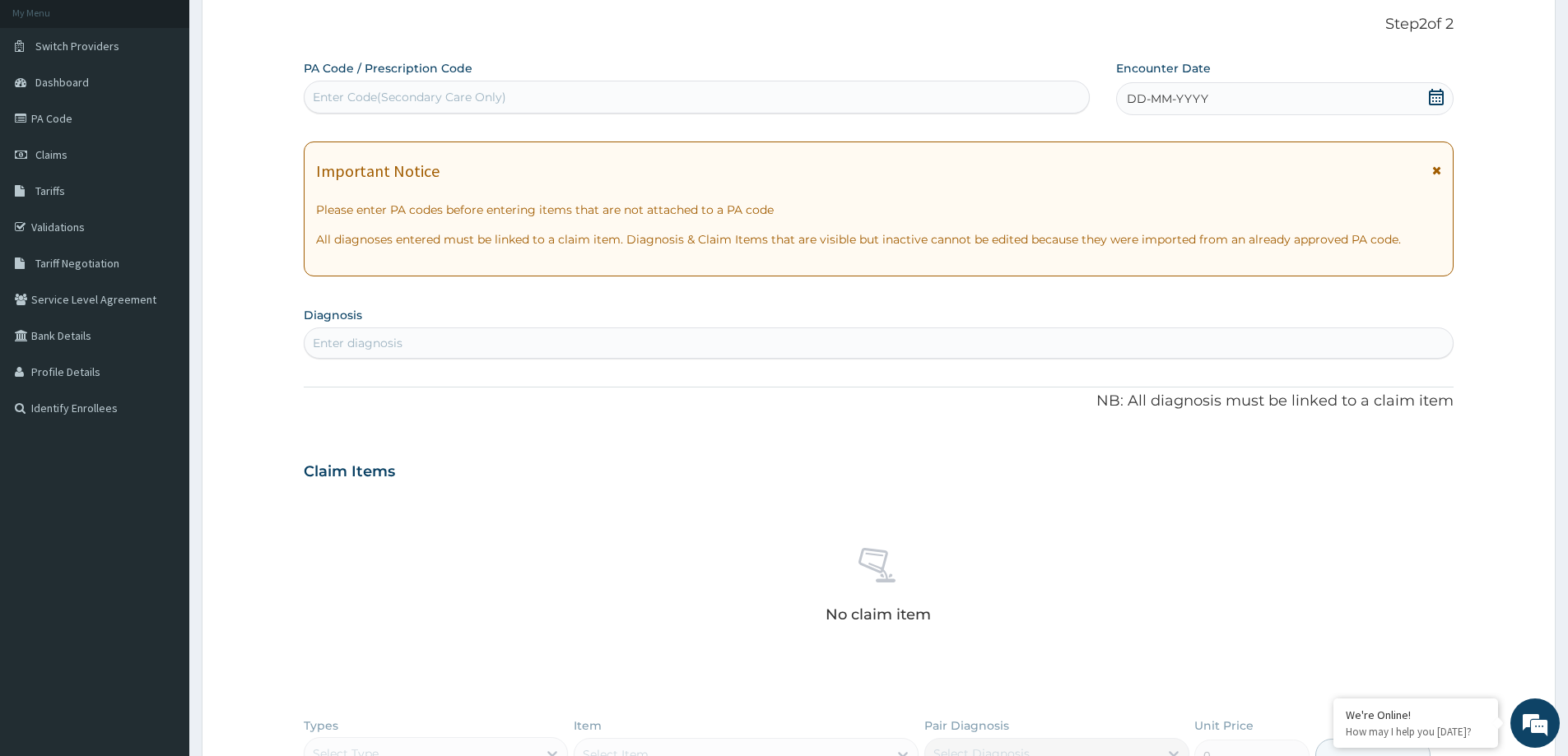
type input "PA/93B7C6"
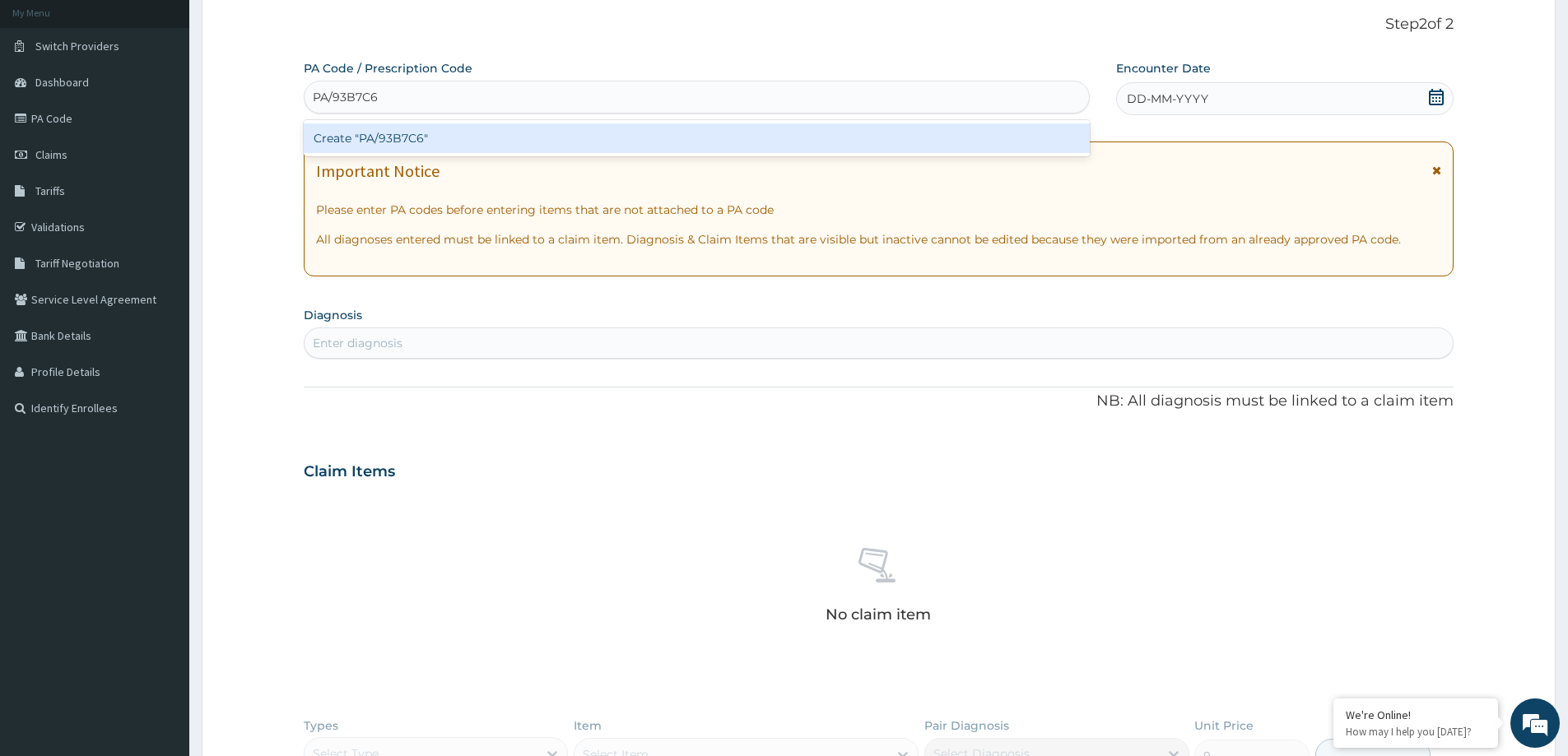
click at [353, 133] on div "Create "PA/93B7C6"" at bounding box center [697, 138] width 786 height 30
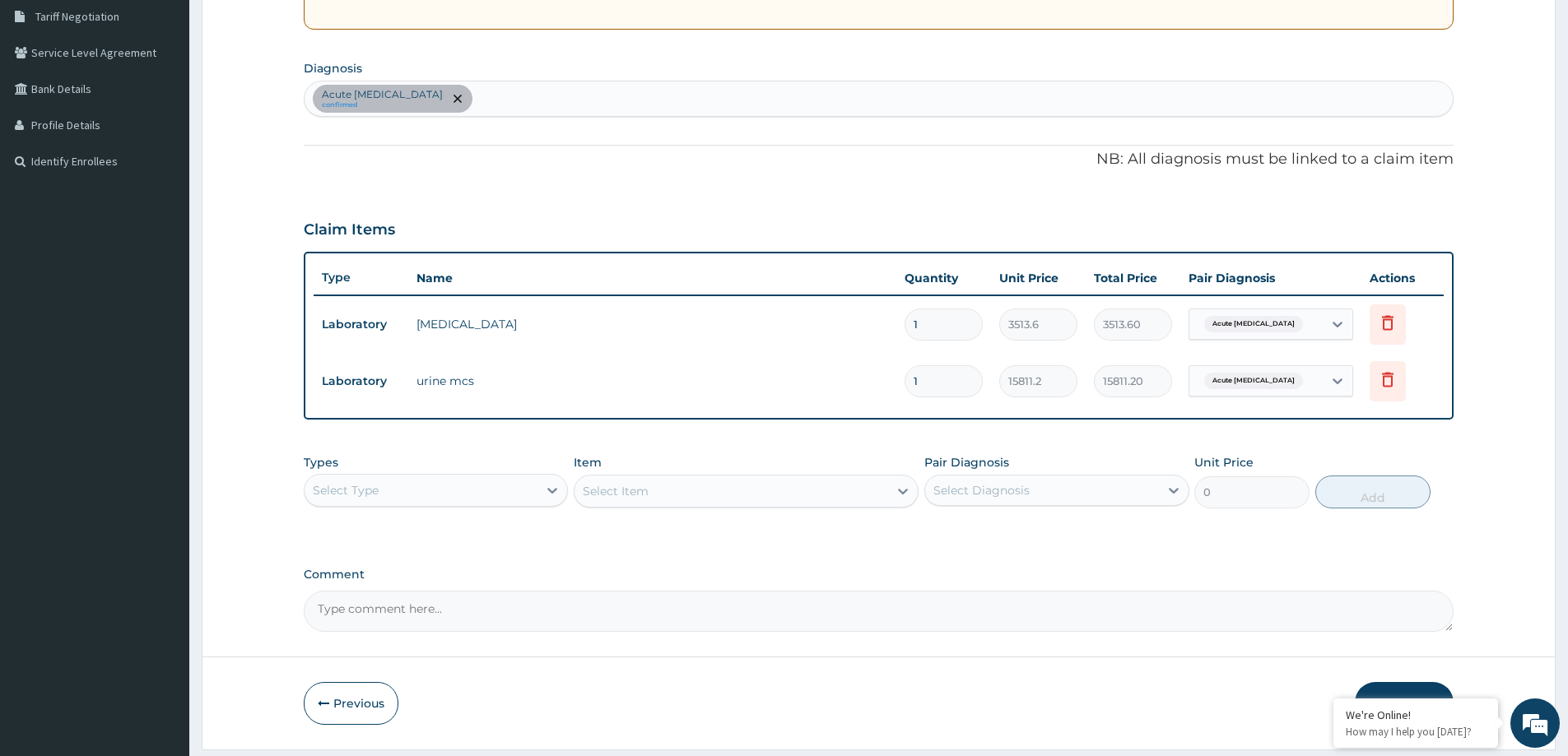
scroll to position [393, 0]
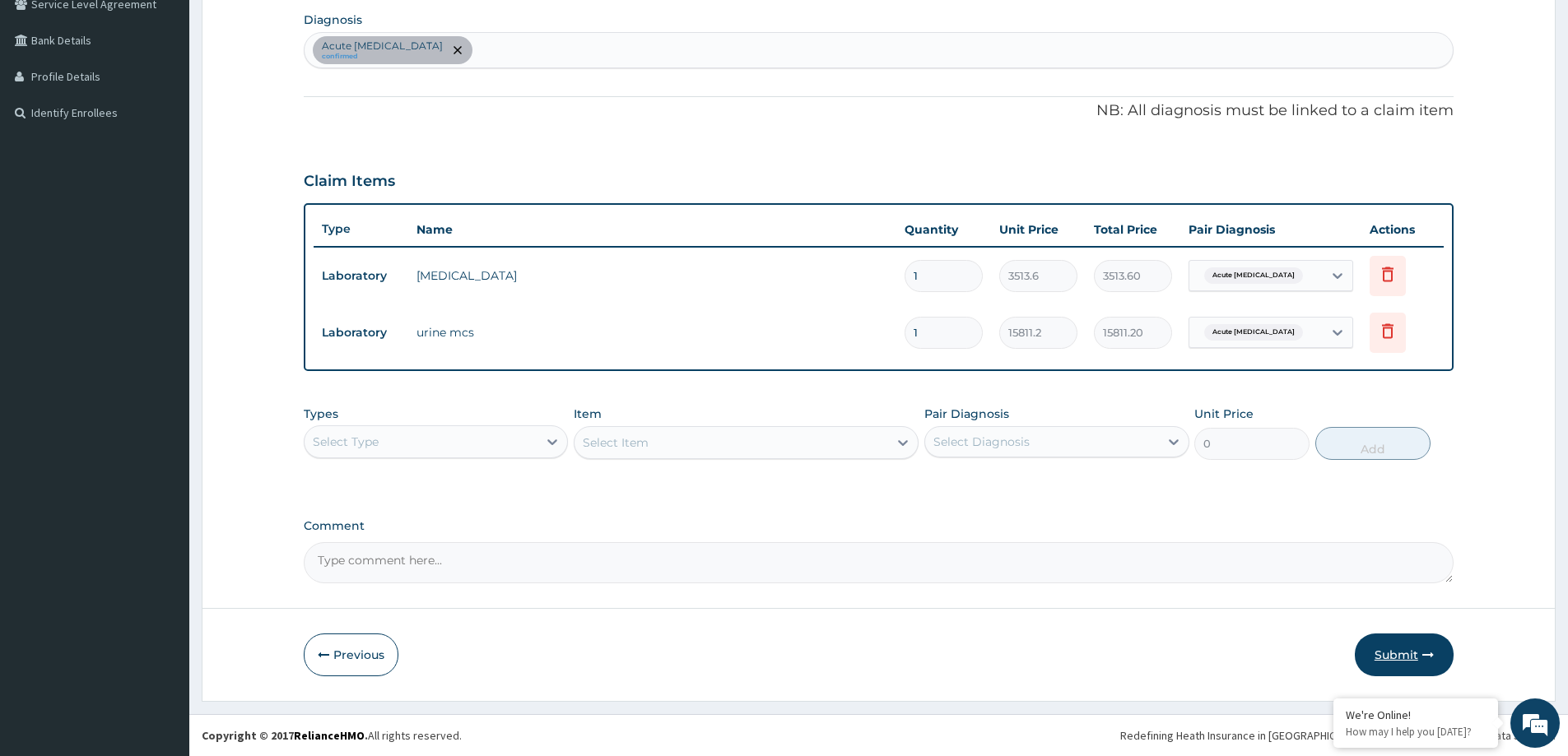
click at [1441, 643] on button "Submit" at bounding box center [1405, 655] width 99 height 43
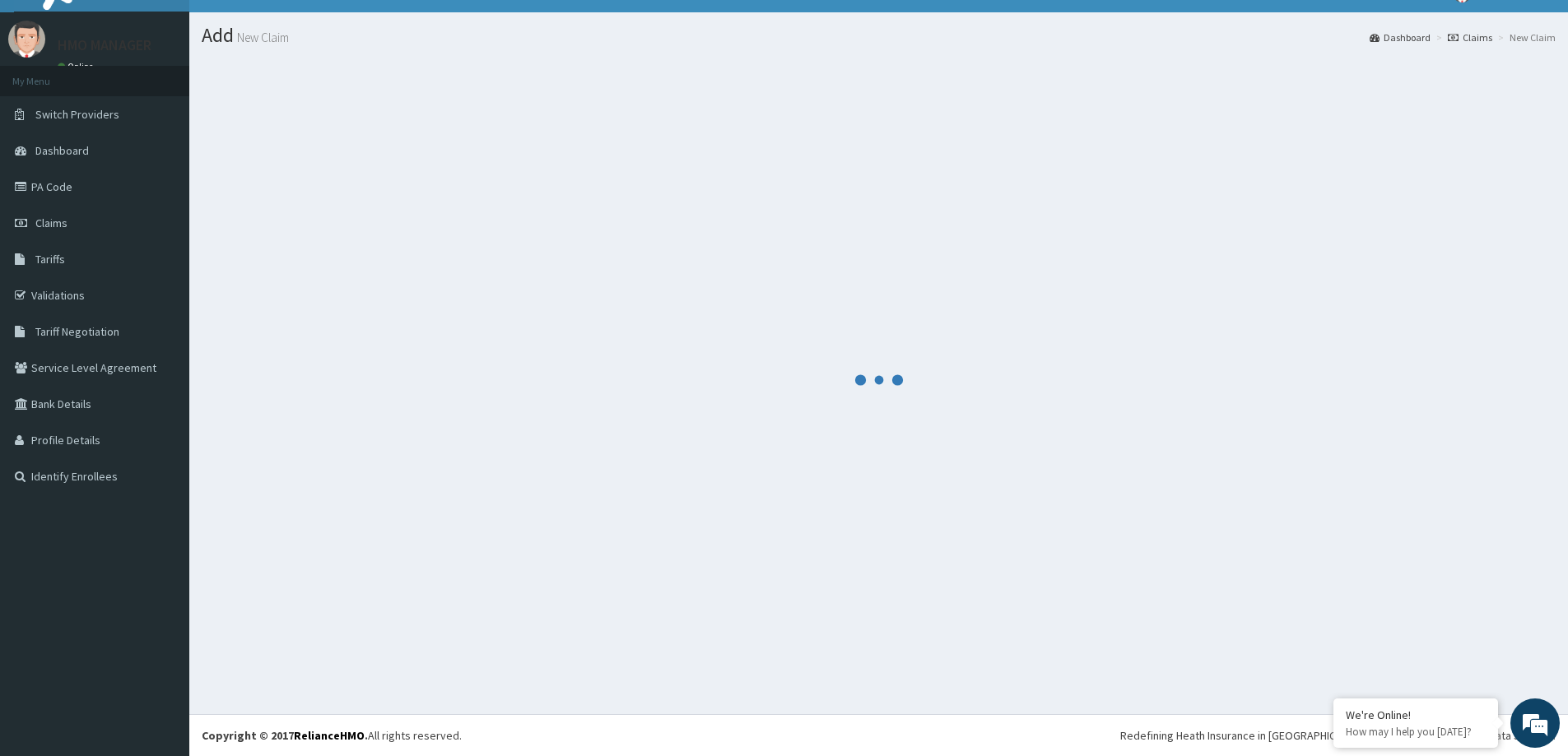
scroll to position [29, 0]
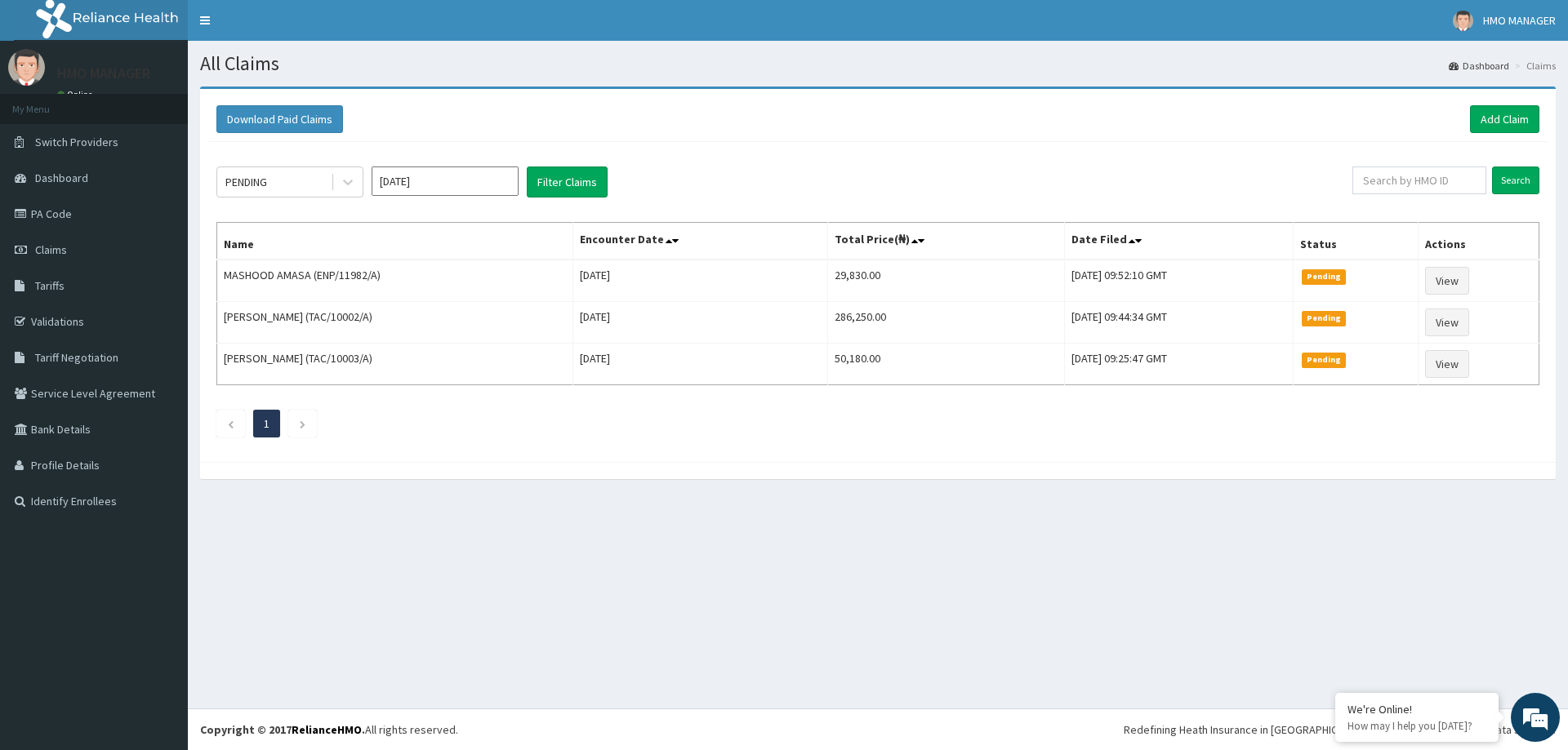
click at [486, 413] on ul "1" at bounding box center [878, 424] width 1324 height 28
